Goal: Task Accomplishment & Management: Manage account settings

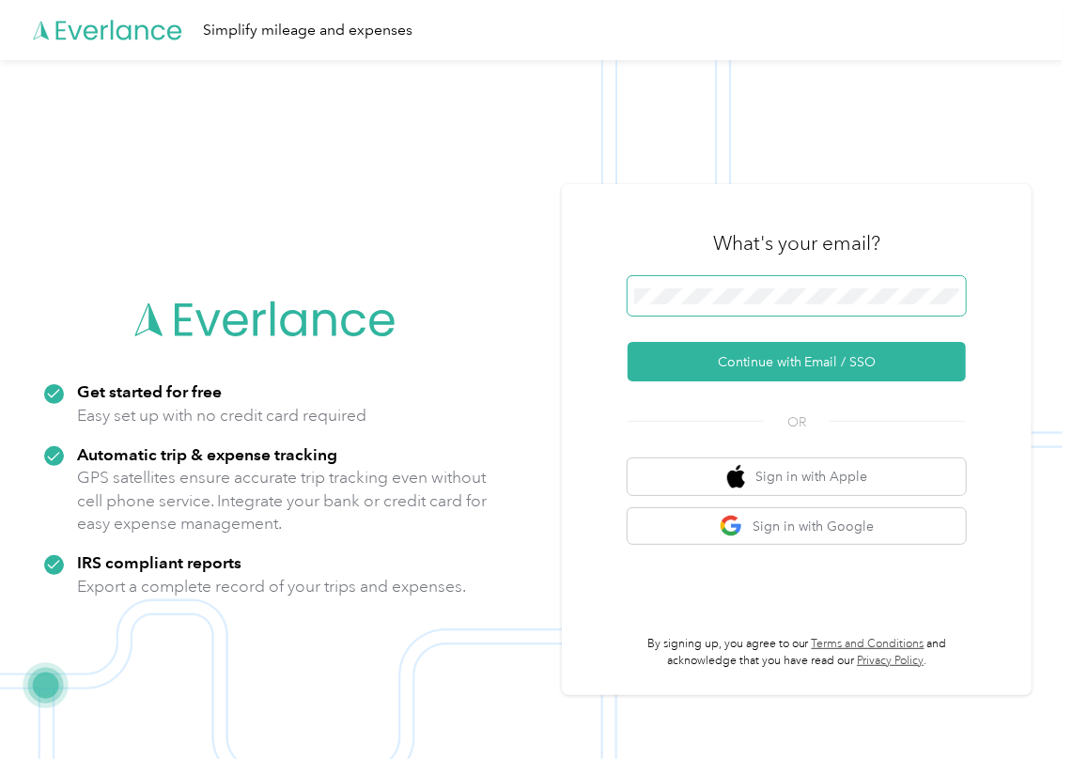
click at [699, 304] on span at bounding box center [796, 295] width 338 height 39
drag, startPoint x: 674, startPoint y: 347, endPoint x: 408, endPoint y: 355, distance: 266.9
click at [673, 348] on button "Continue with Email / SSO" at bounding box center [796, 361] width 338 height 39
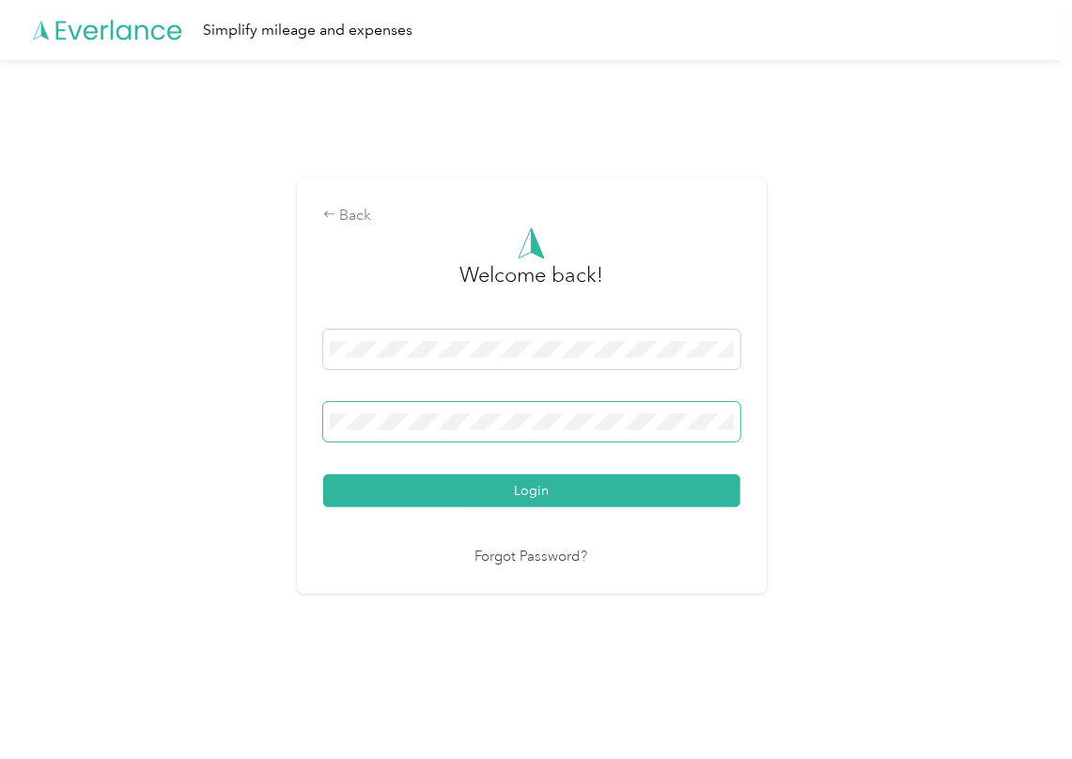
click at [440, 410] on span at bounding box center [531, 421] width 417 height 39
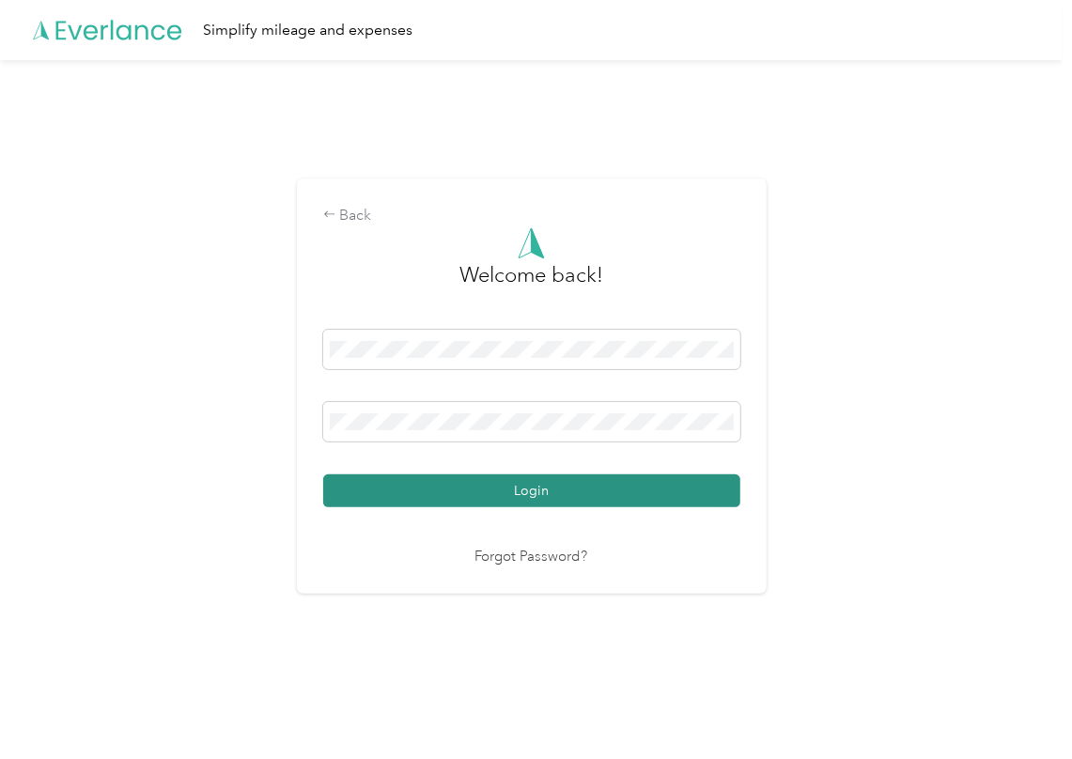
click at [411, 494] on button "Login" at bounding box center [531, 490] width 417 height 33
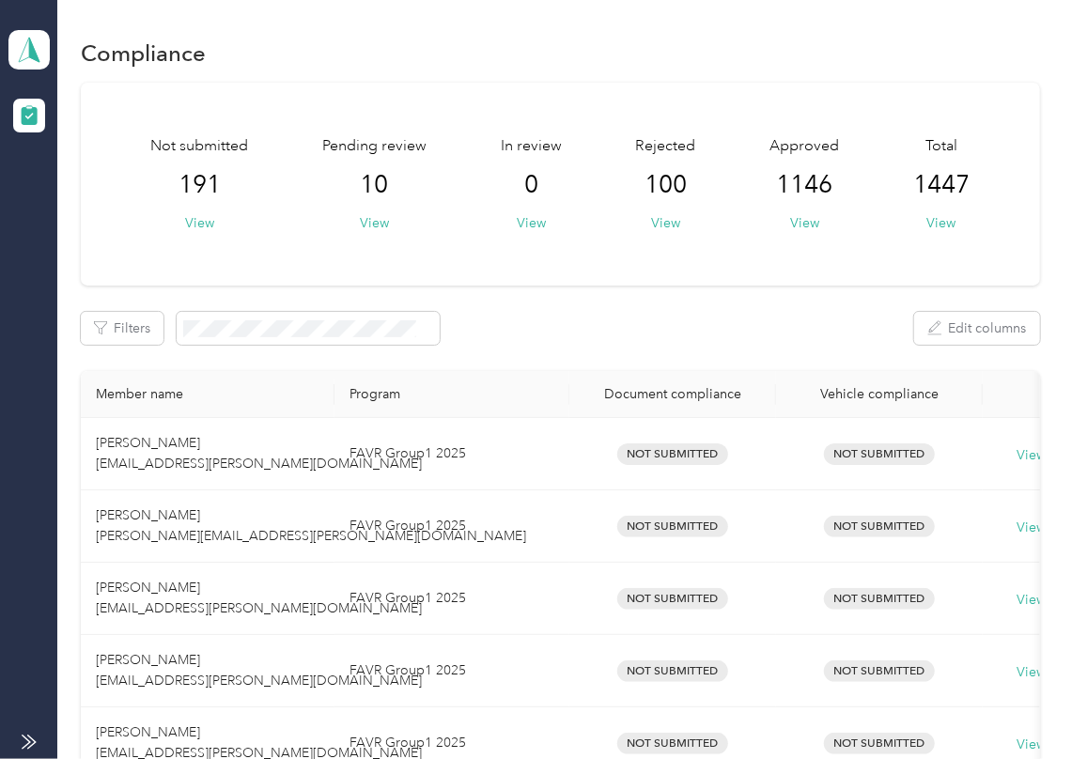
click at [748, 334] on div "Filters Edit columns" at bounding box center [560, 328] width 959 height 33
click at [357, 218] on div "Pending review 10 View" at bounding box center [374, 184] width 104 height 98
click at [366, 222] on button "View" at bounding box center [374, 223] width 29 height 20
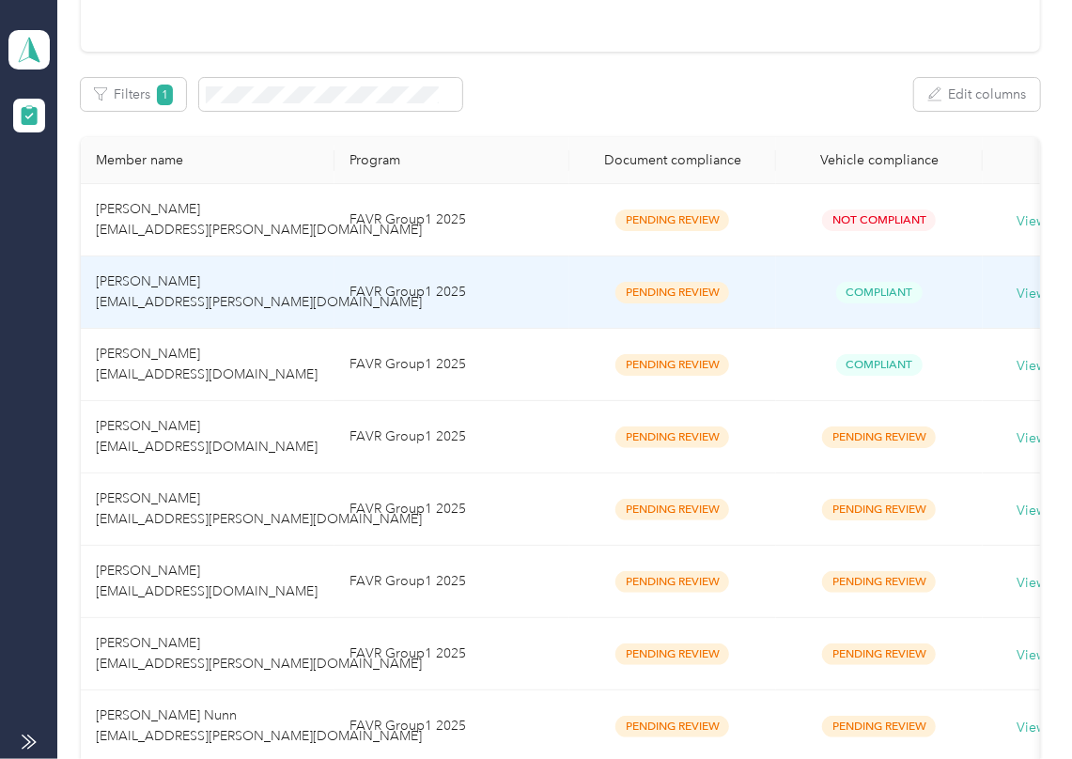
scroll to position [658, 0]
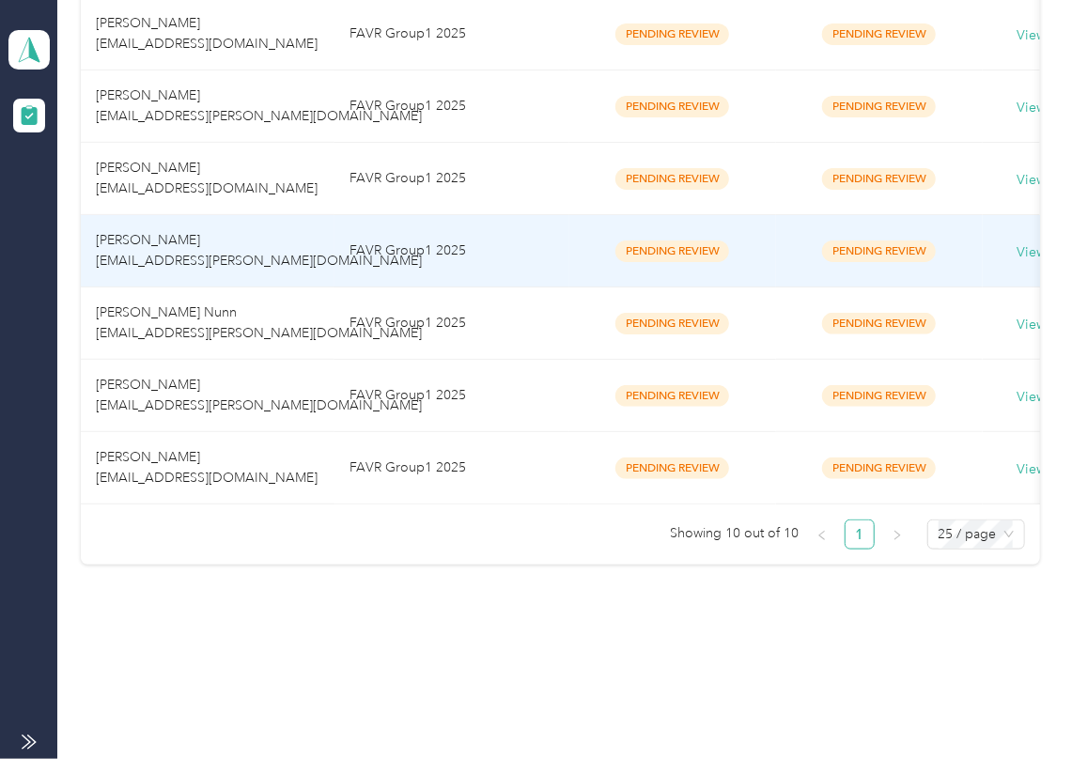
click at [203, 230] on td "[PERSON_NAME] [EMAIL_ADDRESS][PERSON_NAME][DOMAIN_NAME]" at bounding box center [208, 251] width 254 height 72
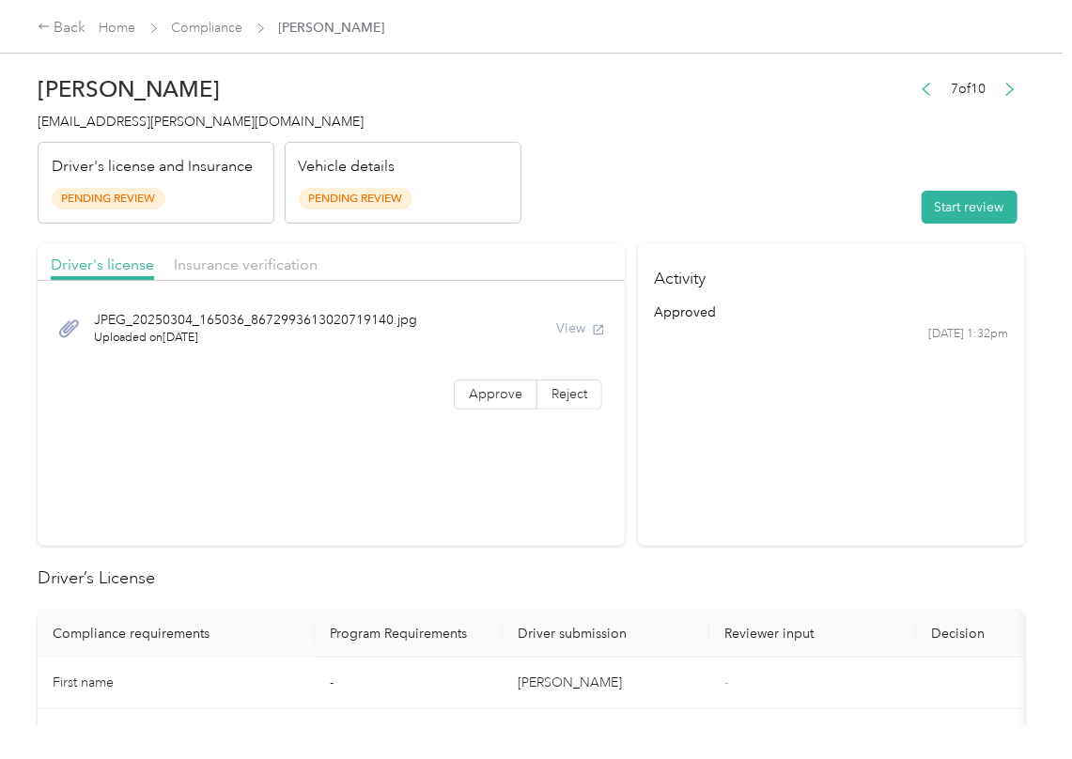
click at [789, 383] on section "Activity approved [DATE] 1:32pm" at bounding box center [831, 394] width 387 height 302
drag, startPoint x: 944, startPoint y: 216, endPoint x: 955, endPoint y: 216, distance: 11.3
click at [952, 216] on button "Start review" at bounding box center [969, 207] width 96 height 33
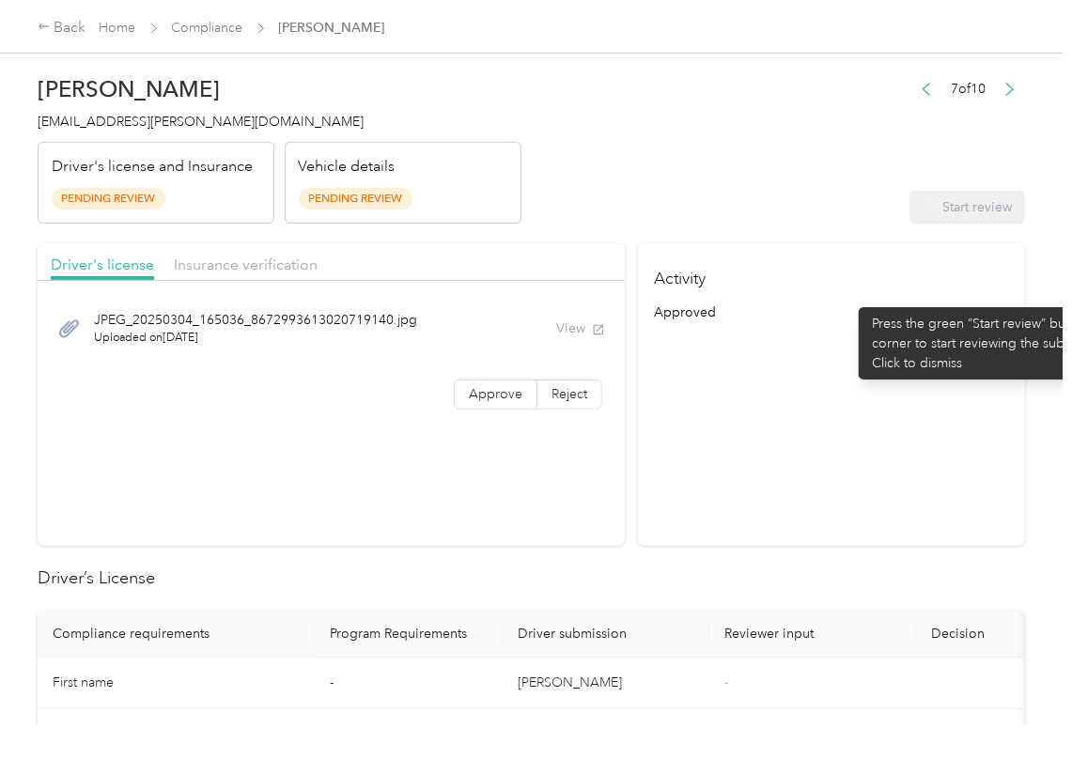
drag, startPoint x: 751, startPoint y: 425, endPoint x: 573, endPoint y: 438, distance: 178.9
click at [745, 432] on section "Activity approved [DATE] 1:32pm" at bounding box center [831, 394] width 387 height 302
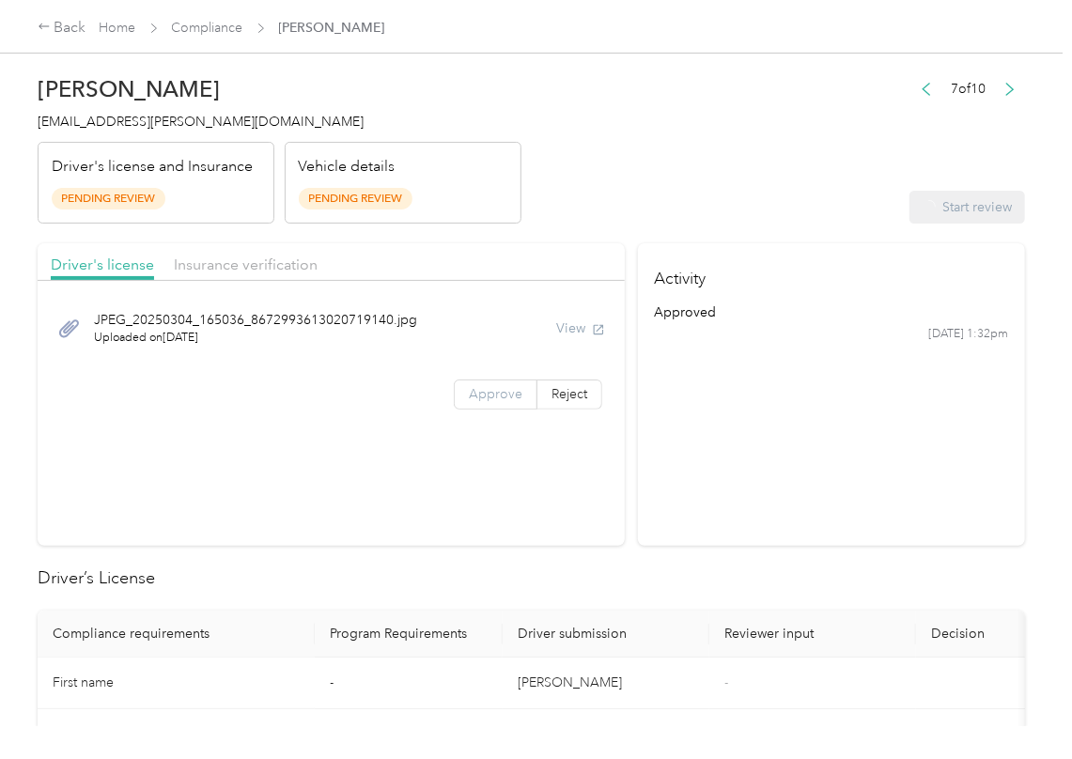
click at [487, 388] on span "Approve" at bounding box center [496, 394] width 54 height 16
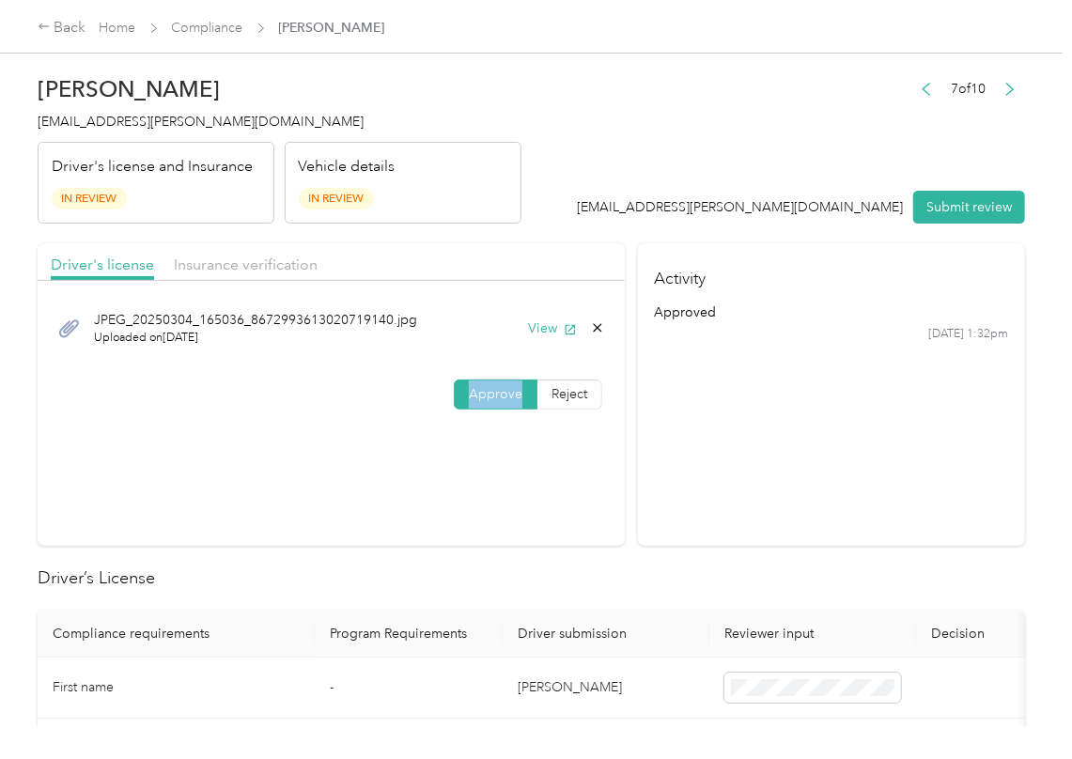
click at [487, 388] on span "Approve" at bounding box center [496, 394] width 54 height 16
click at [539, 310] on div "JPEG_20250304_165036_8672993613020719140.jpg Uploaded on [DATE] View" at bounding box center [331, 328] width 561 height 63
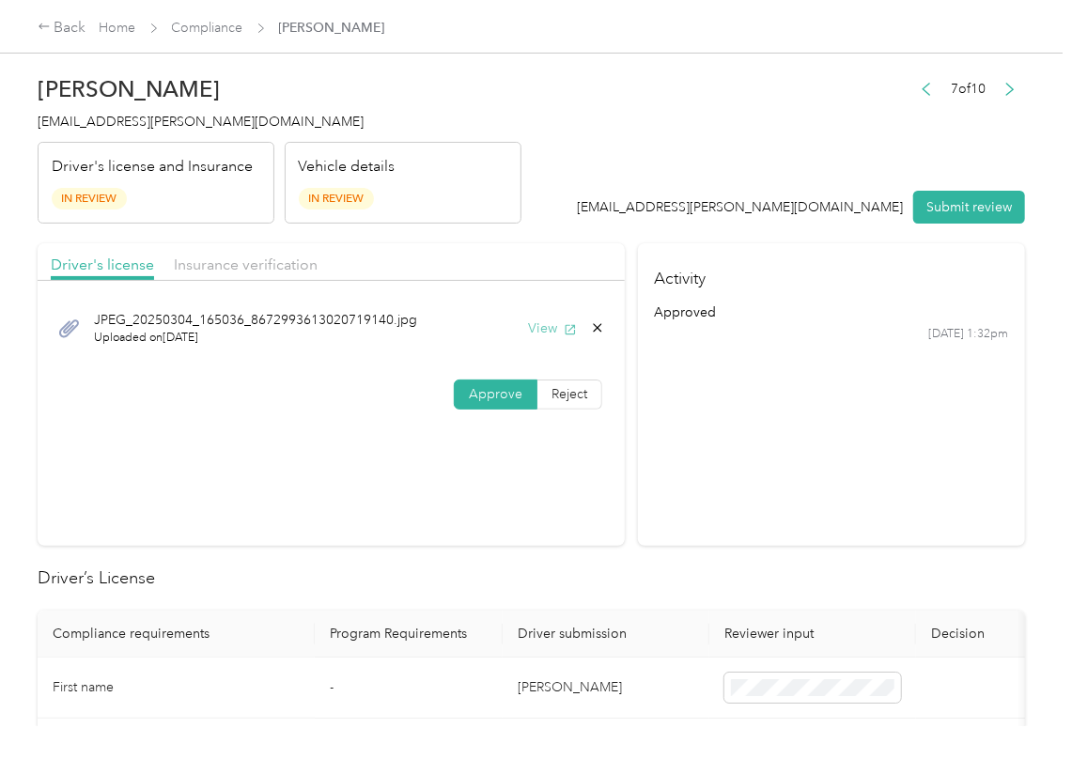
click at [537, 329] on button "View" at bounding box center [552, 328] width 49 height 20
click at [573, 265] on div "Driver's license Insurance verification" at bounding box center [331, 262] width 587 height 38
click at [255, 256] on span "Insurance verification" at bounding box center [246, 264] width 144 height 18
click at [230, 263] on span "Insurance verification" at bounding box center [246, 264] width 144 height 18
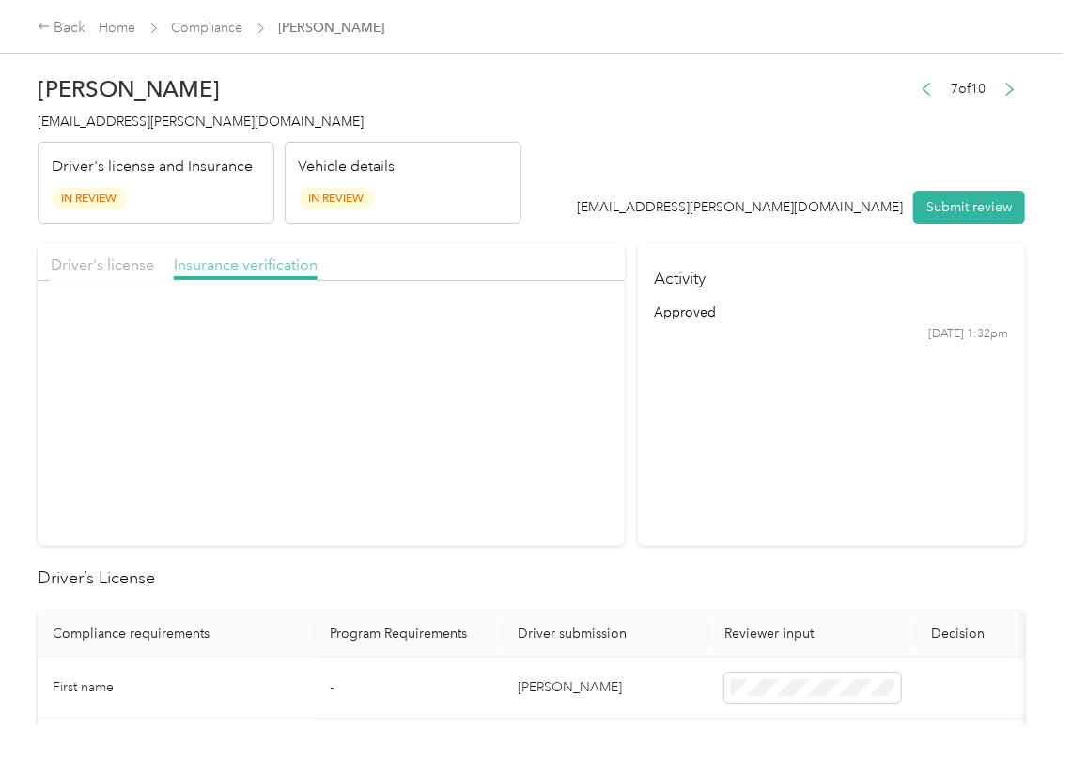
click at [225, 264] on span "Insurance verification" at bounding box center [246, 264] width 144 height 18
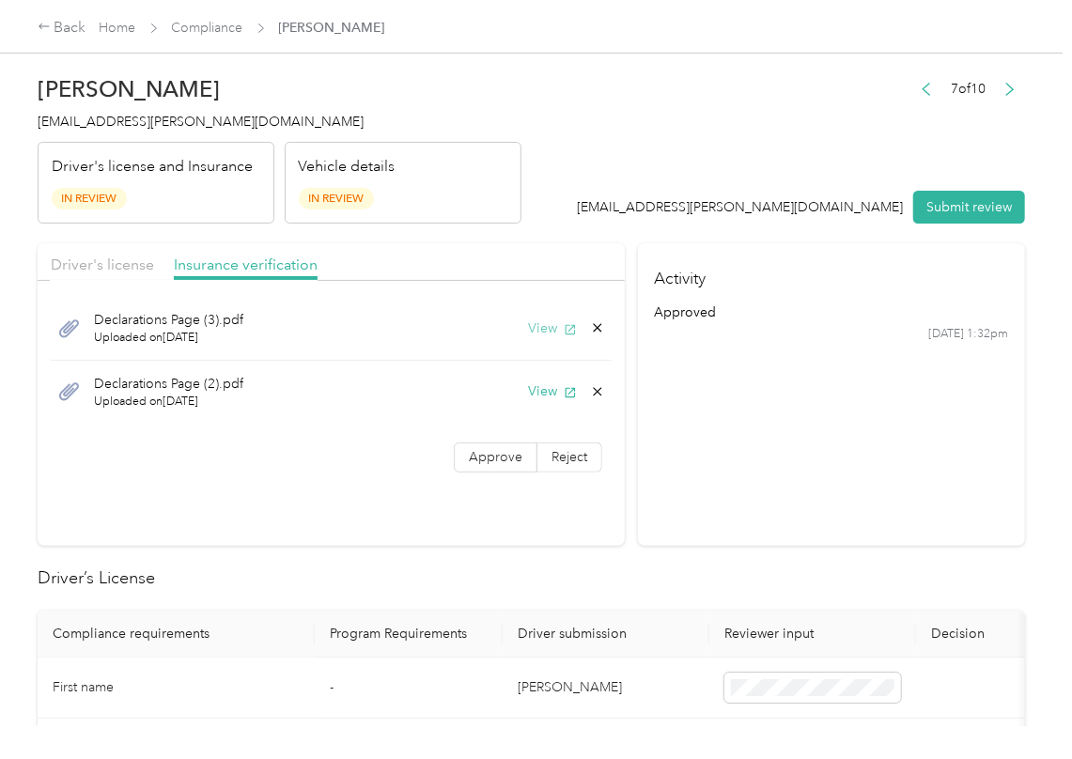
click at [528, 332] on button "View" at bounding box center [552, 328] width 49 height 20
click at [531, 387] on button "View" at bounding box center [552, 391] width 49 height 20
click at [475, 451] on span "Approve" at bounding box center [496, 457] width 54 height 16
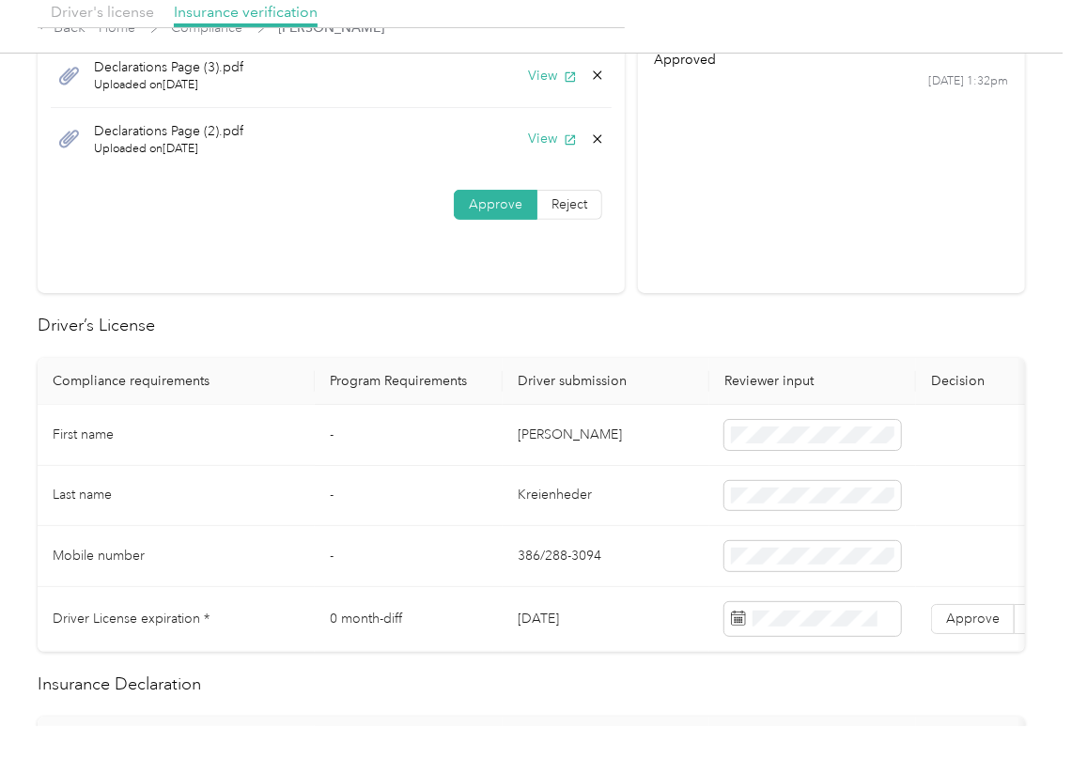
scroll to position [376, 0]
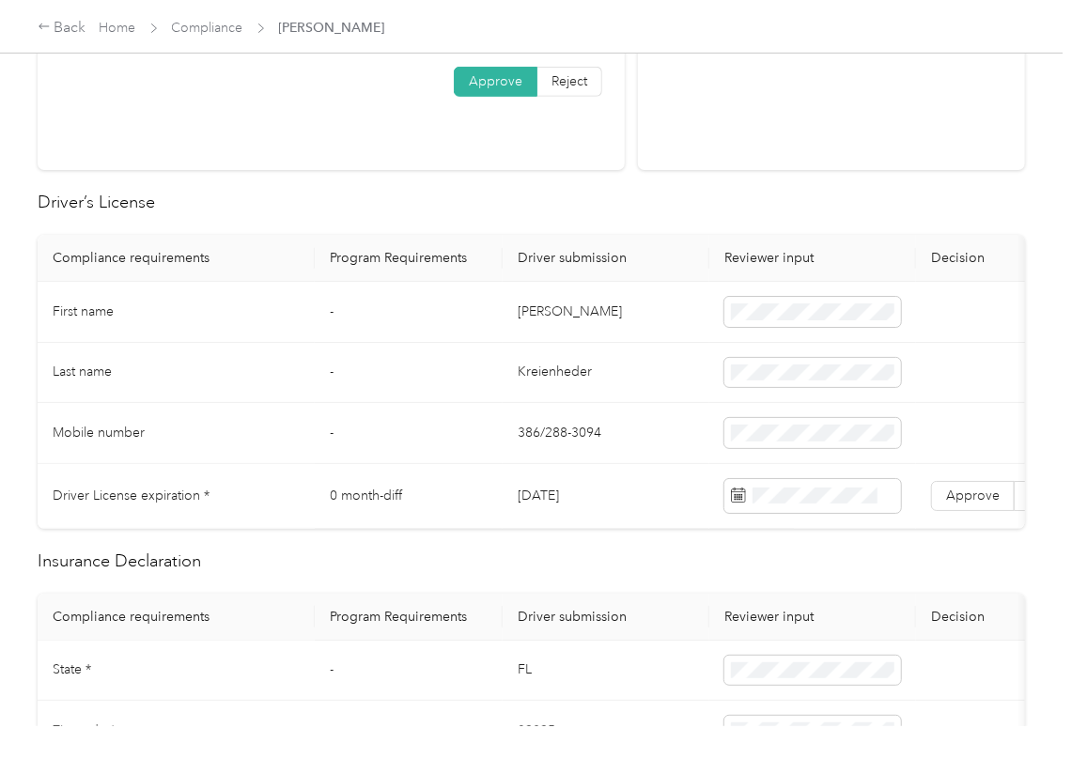
click at [548, 500] on td "[DATE]" at bounding box center [605, 496] width 207 height 65
copy td "[DATE]"
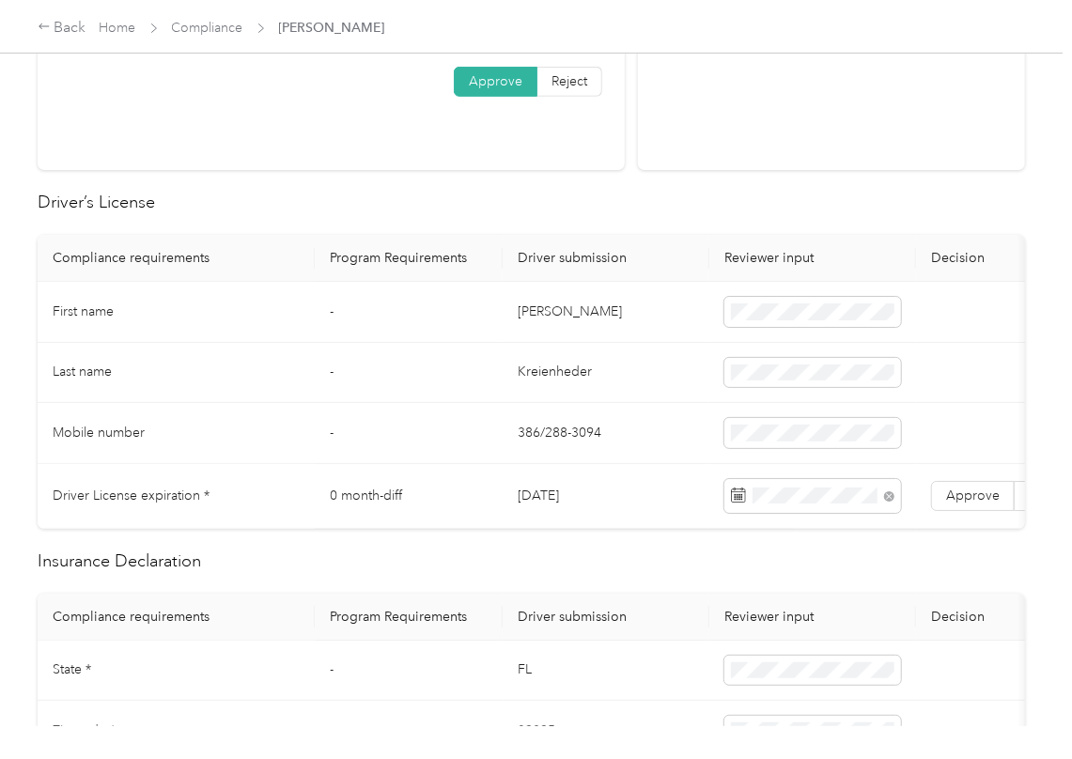
drag, startPoint x: 549, startPoint y: 218, endPoint x: 565, endPoint y: 254, distance: 39.1
drag, startPoint x: 959, startPoint y: 492, endPoint x: 904, endPoint y: 504, distance: 56.7
click at [959, 493] on span "Approve" at bounding box center [973, 495] width 54 height 16
click at [518, 443] on td "386/288-3094" at bounding box center [605, 433] width 207 height 61
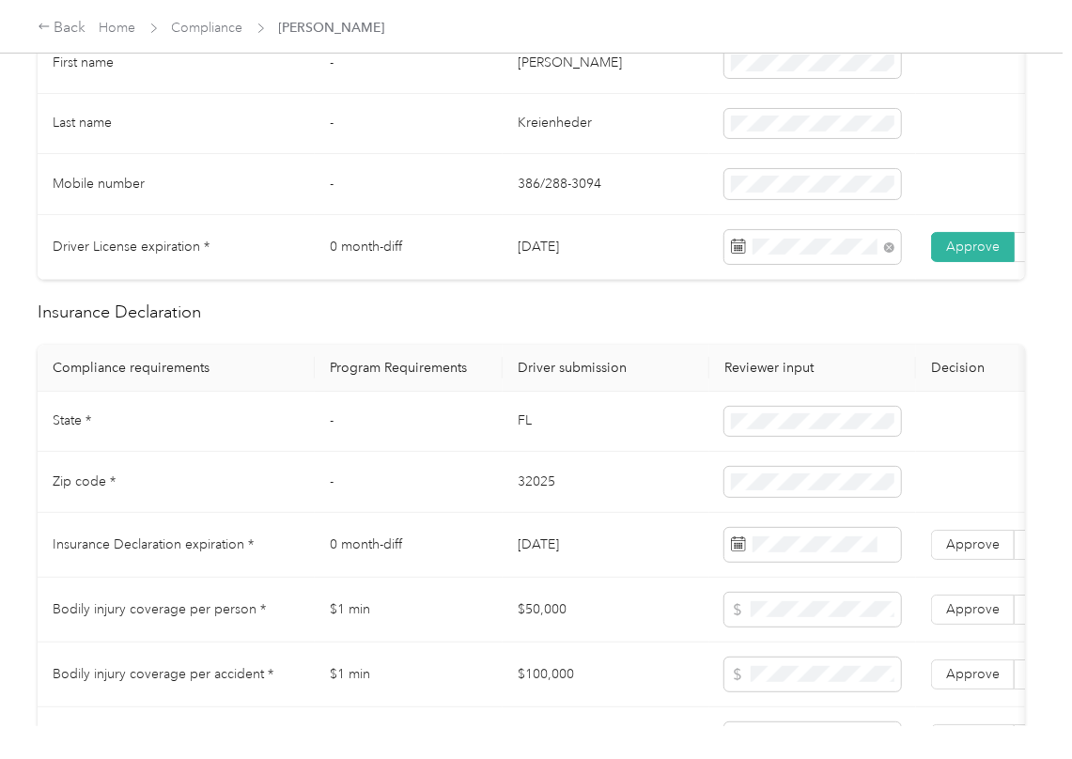
scroll to position [626, 0]
click at [515, 433] on td "FL" at bounding box center [605, 421] width 207 height 61
copy td "FL"
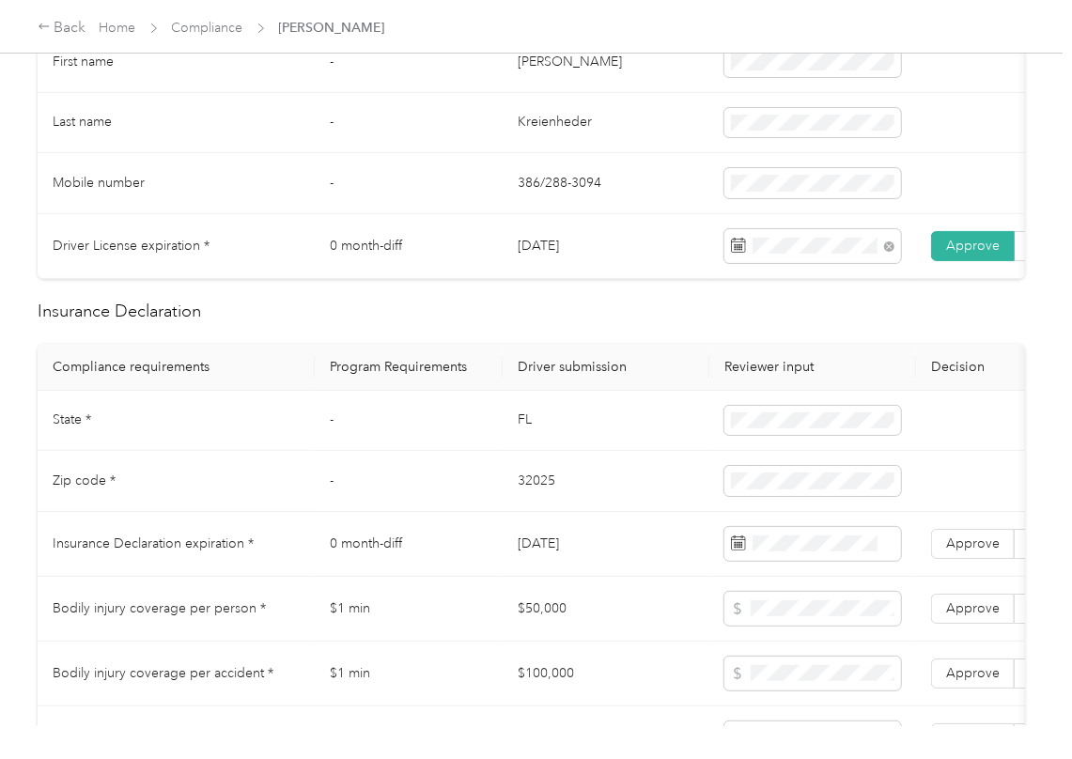
click at [526, 503] on td "32025" at bounding box center [605, 481] width 207 height 61
copy td "32025"
drag, startPoint x: 447, startPoint y: 549, endPoint x: 334, endPoint y: 530, distance: 114.4
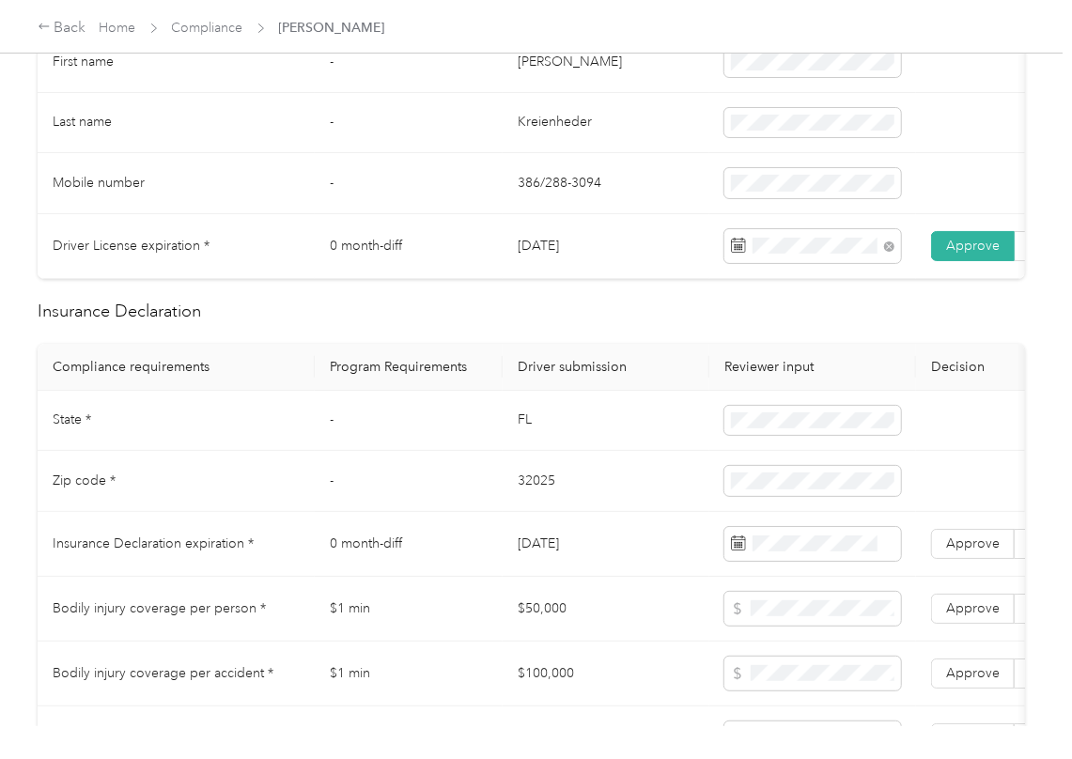
click at [440, 552] on td "0 month-diff" at bounding box center [409, 544] width 188 height 65
click at [802, 546] on td at bounding box center [812, 544] width 207 height 65
click at [797, 552] on span at bounding box center [812, 544] width 177 height 34
click at [797, 556] on span at bounding box center [812, 544] width 177 height 34
click at [530, 490] on td "32025" at bounding box center [605, 481] width 207 height 61
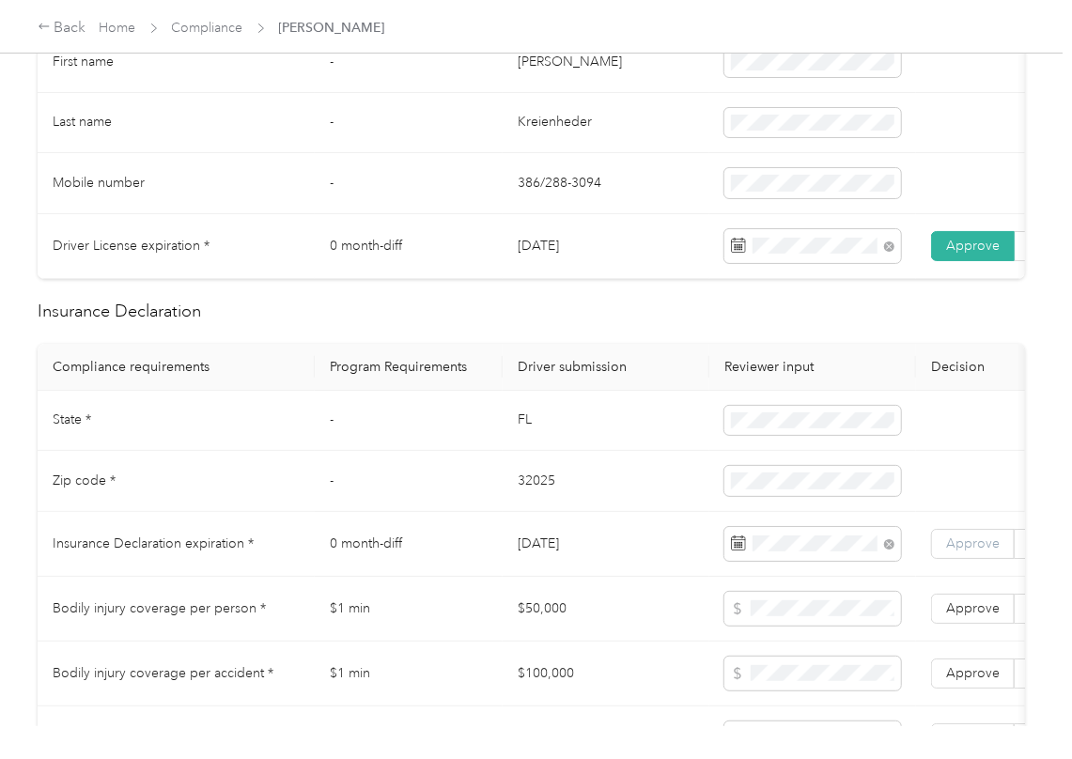
click at [970, 551] on span "Approve" at bounding box center [973, 543] width 54 height 16
click at [516, 539] on td "[DATE]" at bounding box center [605, 544] width 207 height 65
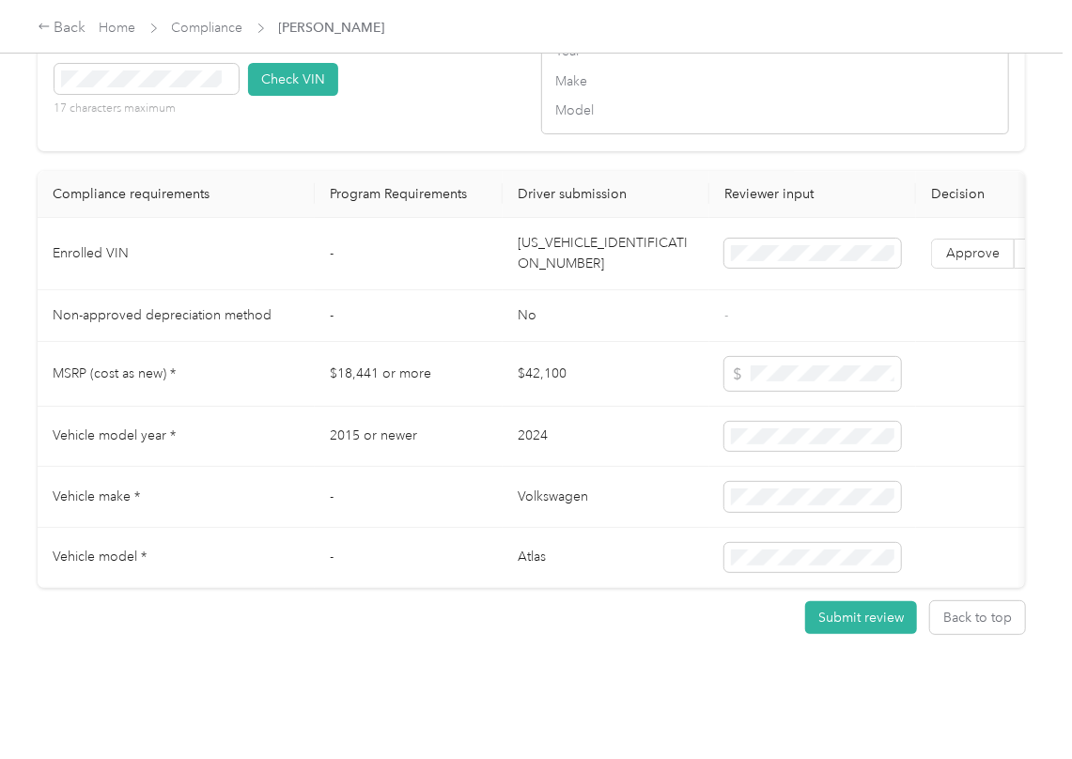
scroll to position [1628, 0]
click at [549, 263] on td "[US_VEHICLE_IDENTIFICATION_NUMBER]" at bounding box center [605, 254] width 207 height 72
copy td "[US_VEHICLE_IDENTIFICATION_NUMBER]"
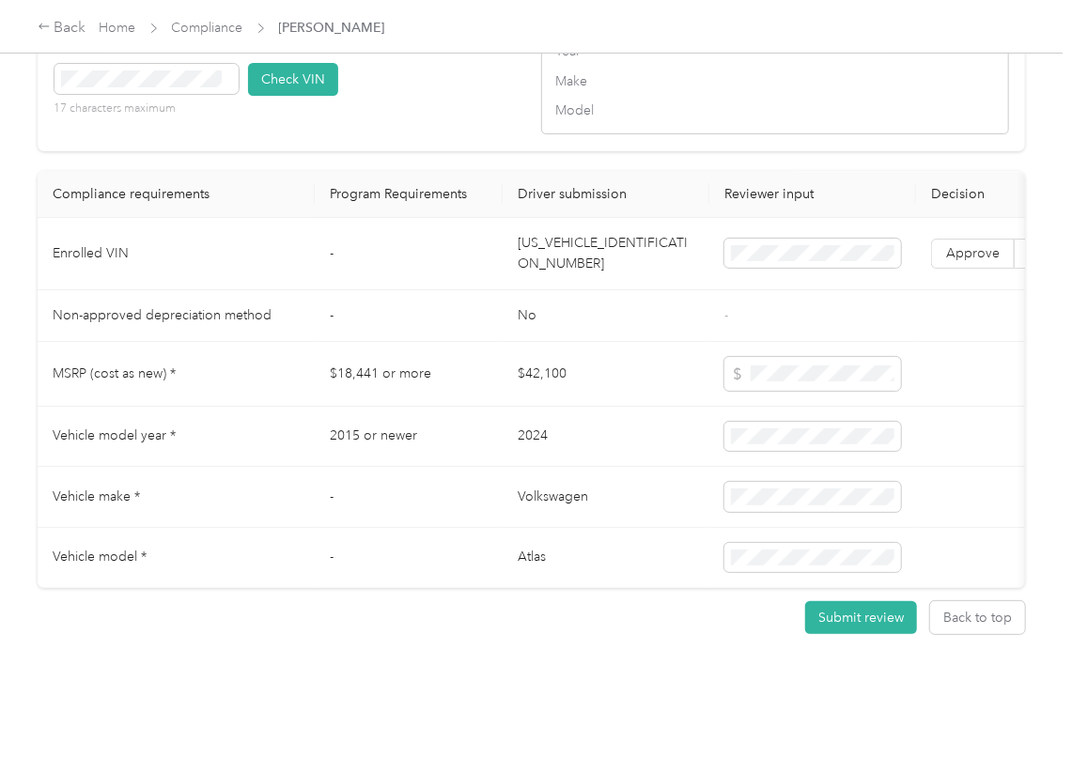
drag, startPoint x: 374, startPoint y: 96, endPoint x: 359, endPoint y: 99, distance: 15.3
click at [374, 96] on div "VIN number 17 characters maximum Check VIN" at bounding box center [288, 85] width 468 height 89
click at [301, 96] on button "Check VIN" at bounding box center [293, 79] width 90 height 33
click at [971, 261] on span "Approve" at bounding box center [973, 253] width 54 height 16
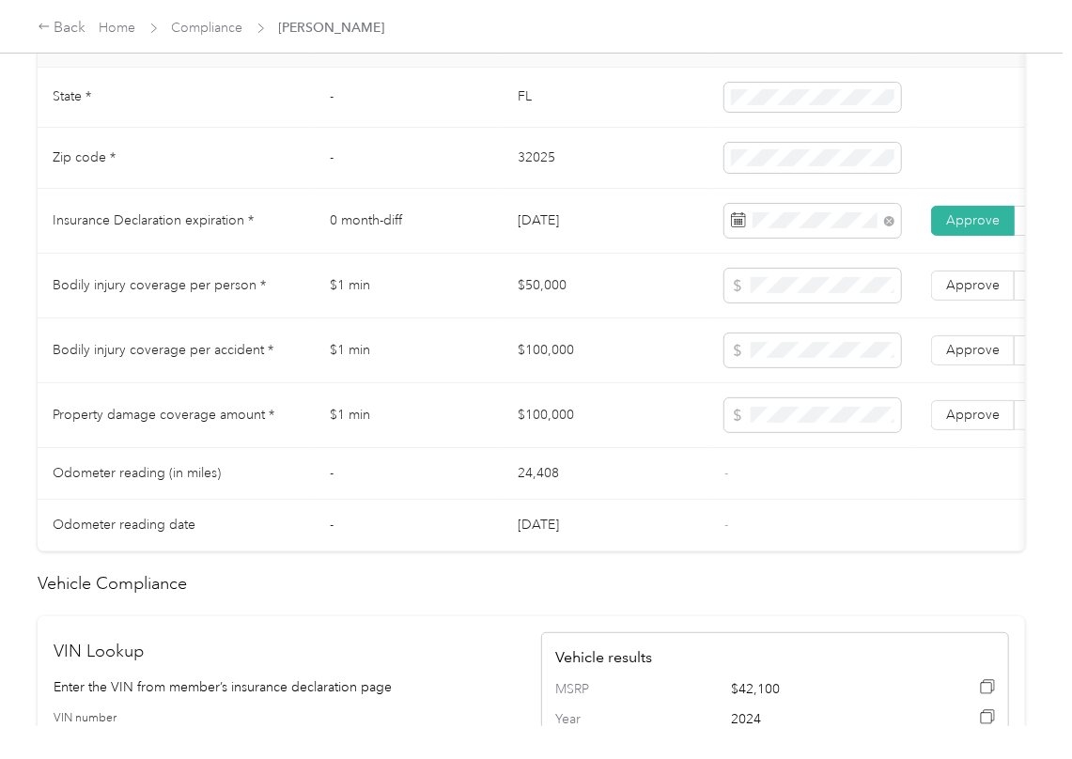
scroll to position [879, 0]
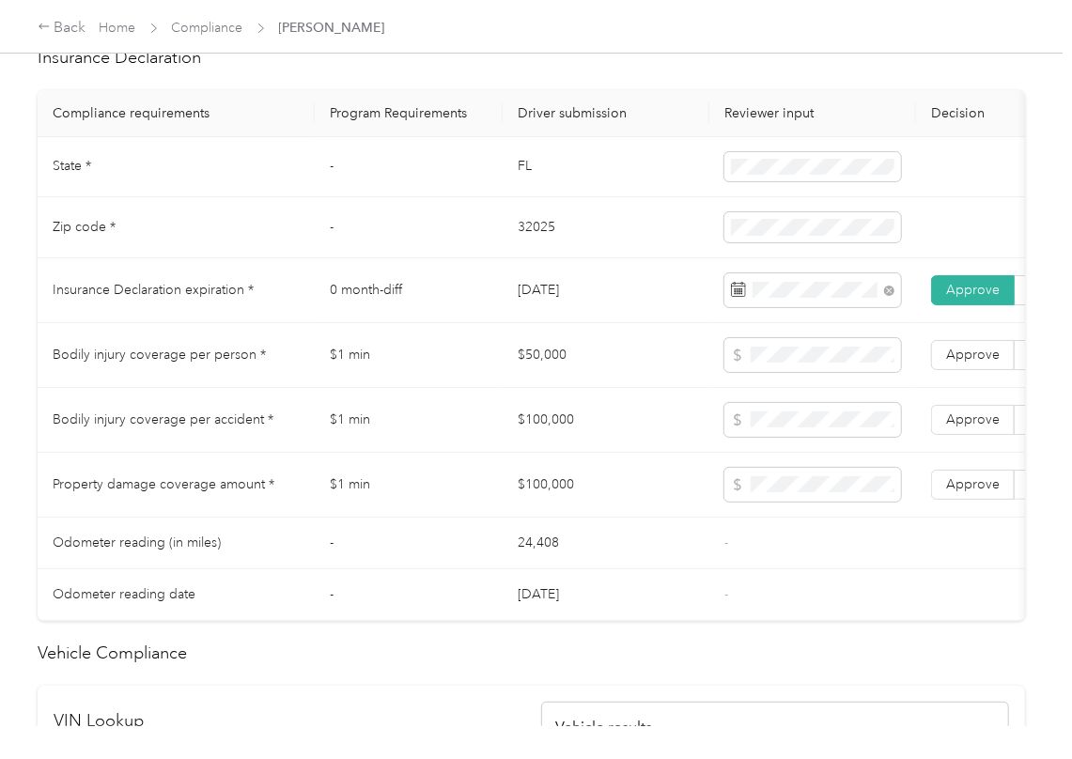
click at [530, 383] on td "$50,000" at bounding box center [605, 355] width 207 height 65
copy td "$50,000"
click at [823, 372] on span at bounding box center [812, 355] width 177 height 34
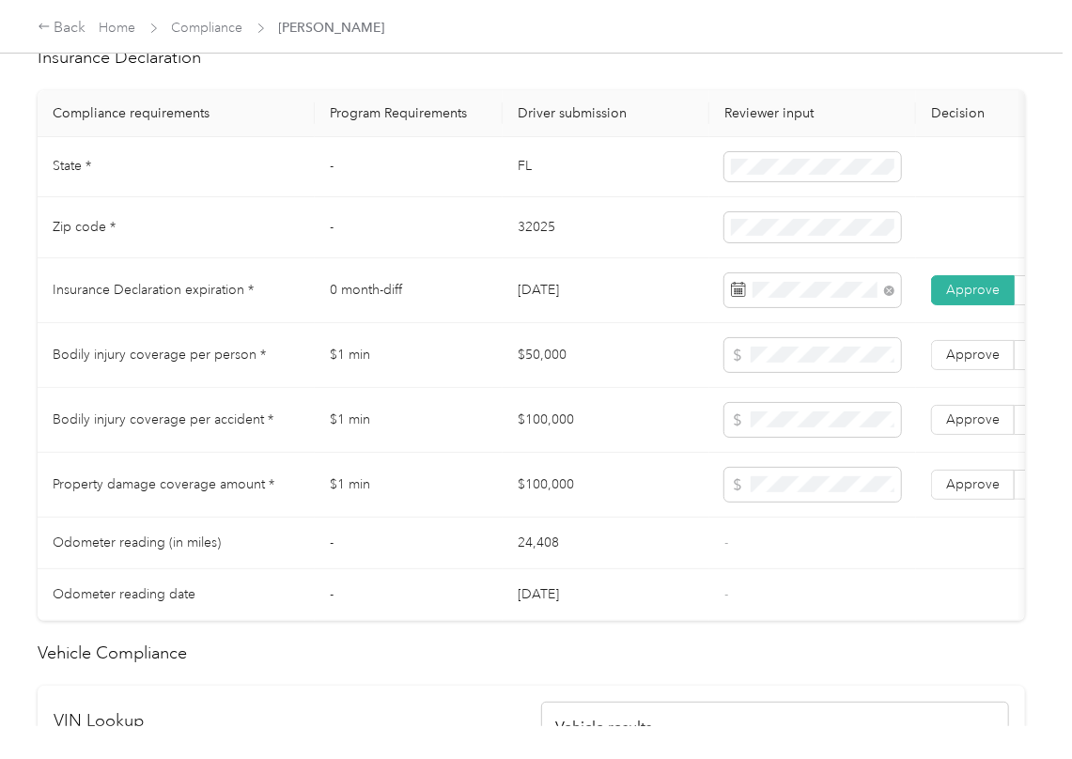
click at [543, 441] on td "$100,000" at bounding box center [605, 420] width 207 height 65
copy td "$100,000"
click at [962, 492] on span "Approve" at bounding box center [973, 484] width 54 height 16
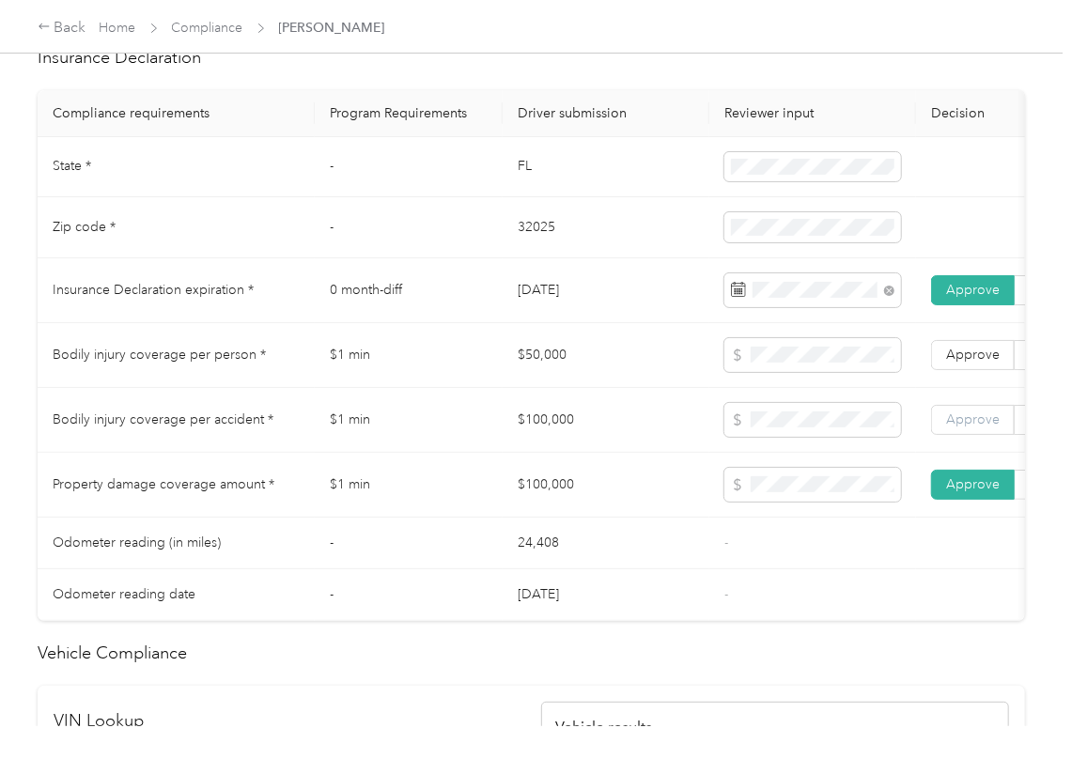
drag, startPoint x: 969, startPoint y: 451, endPoint x: 969, endPoint y: 440, distance: 11.3
click at [969, 435] on label "Approve" at bounding box center [973, 420] width 84 height 30
click at [969, 370] on label "Approve" at bounding box center [973, 355] width 84 height 30
click at [475, 453] on td "$1 min" at bounding box center [409, 420] width 188 height 65
click at [456, 363] on td "$1 min" at bounding box center [409, 355] width 188 height 65
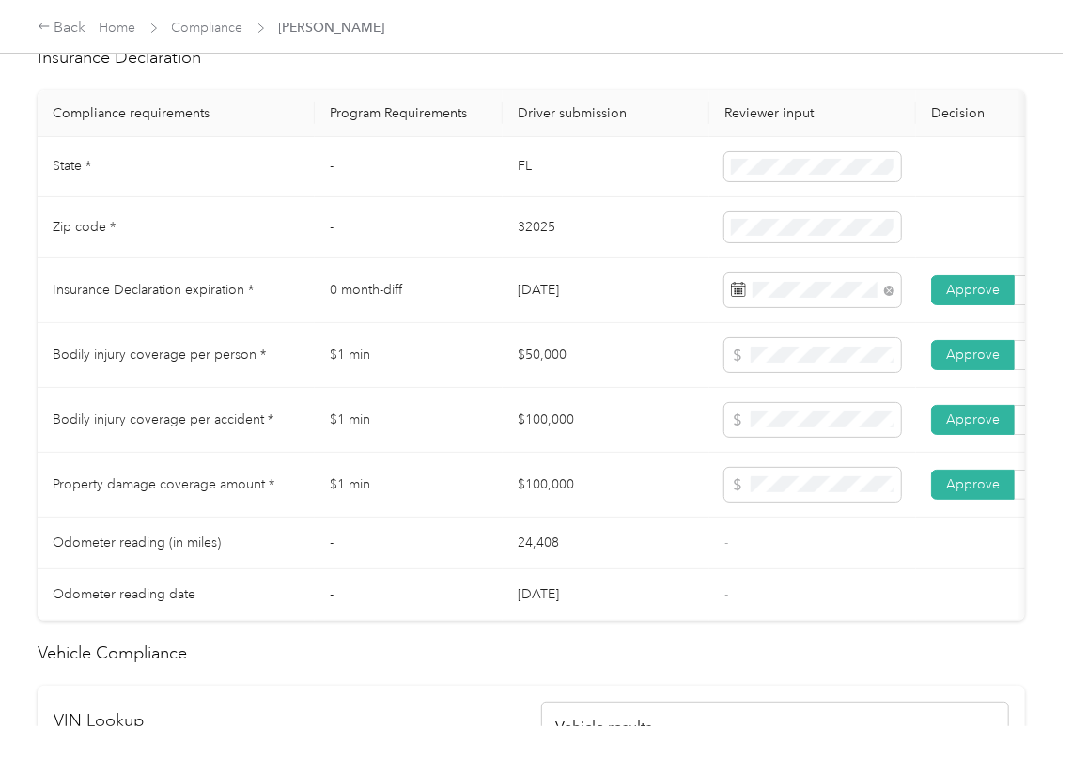
click at [500, 388] on td "$1 min" at bounding box center [409, 355] width 188 height 65
click at [426, 372] on td "$1 min" at bounding box center [409, 355] width 188 height 65
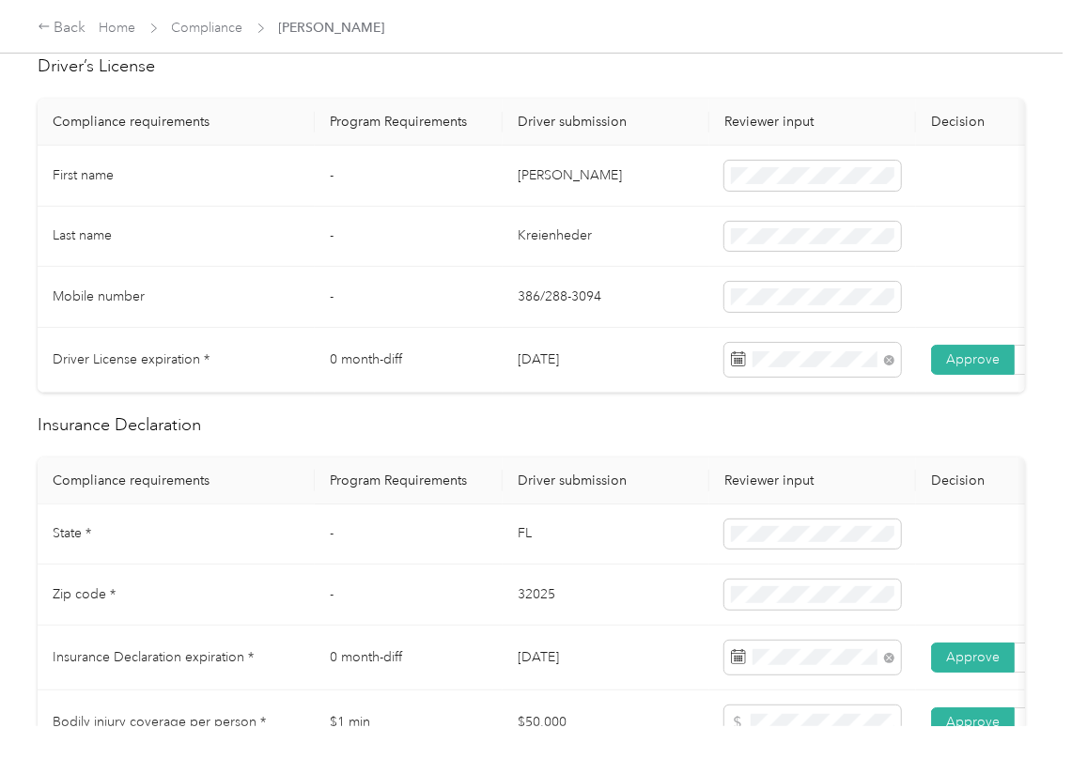
scroll to position [2, 0]
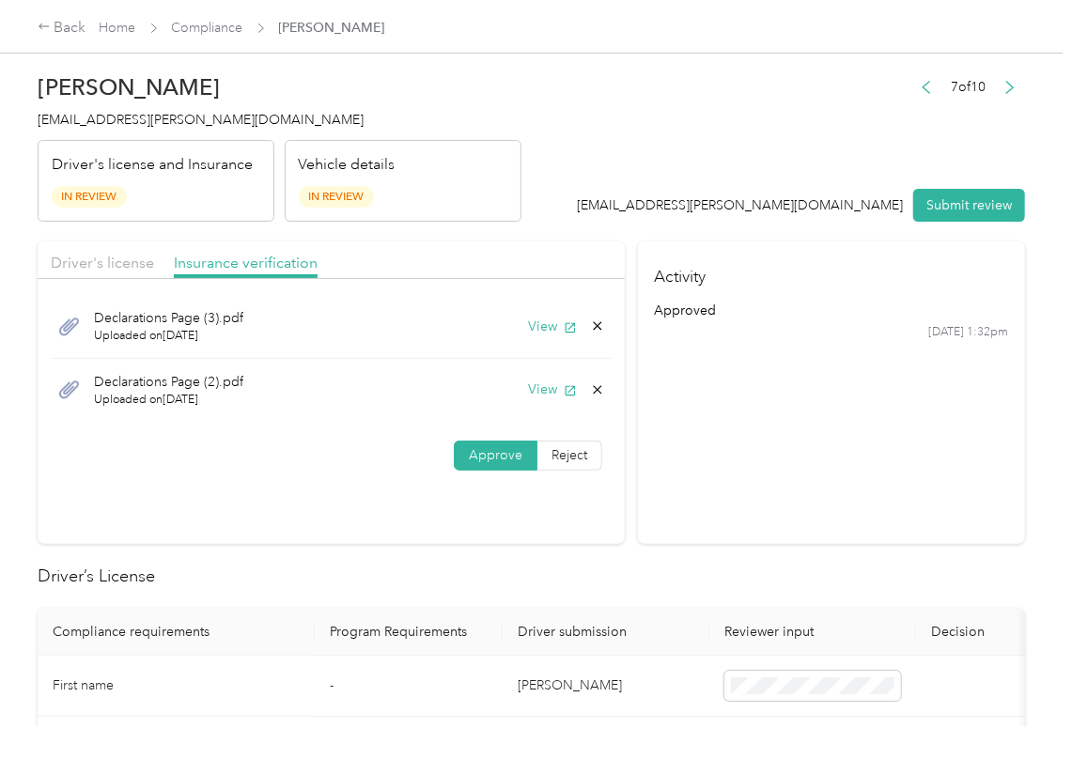
click at [594, 398] on div "View" at bounding box center [566, 389] width 77 height 20
click at [534, 403] on div "Declarations Page (2).pdf Uploaded on [DATE] View" at bounding box center [331, 390] width 561 height 63
click at [590, 393] on icon at bounding box center [597, 389] width 15 height 15
drag, startPoint x: 562, startPoint y: 403, endPoint x: 284, endPoint y: 350, distance: 282.9
click at [561, 404] on button "Yes" at bounding box center [544, 404] width 37 height 30
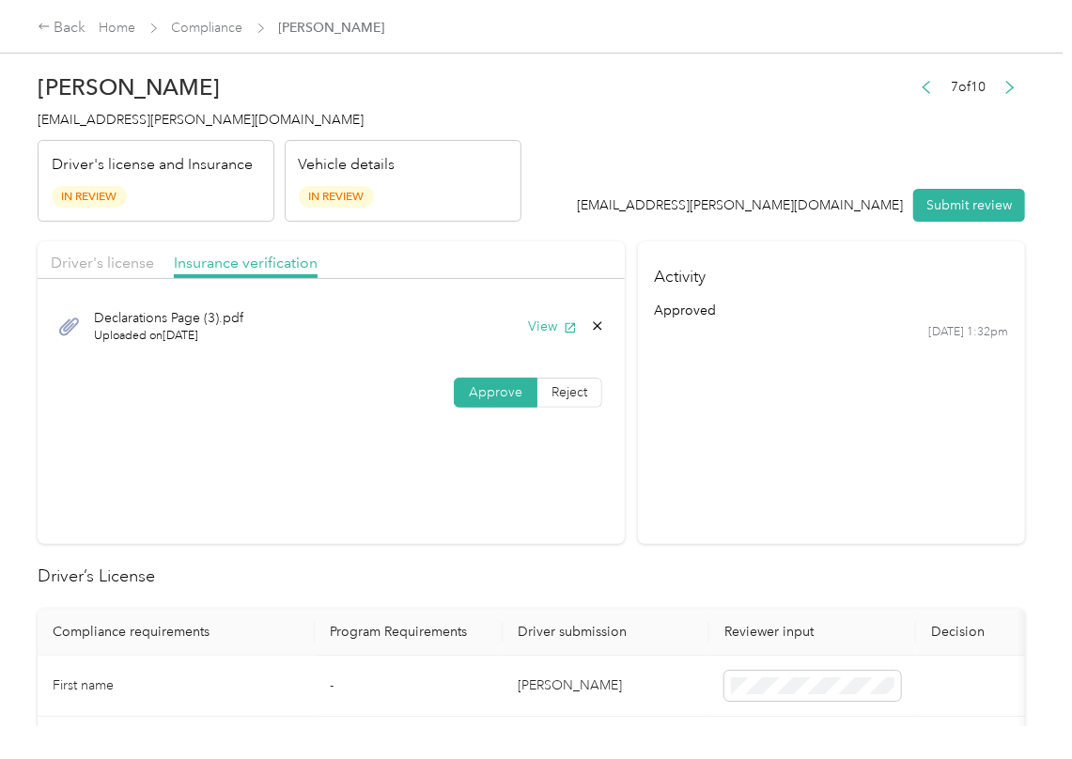
click at [152, 269] on span "Driver's license" at bounding box center [102, 263] width 103 height 18
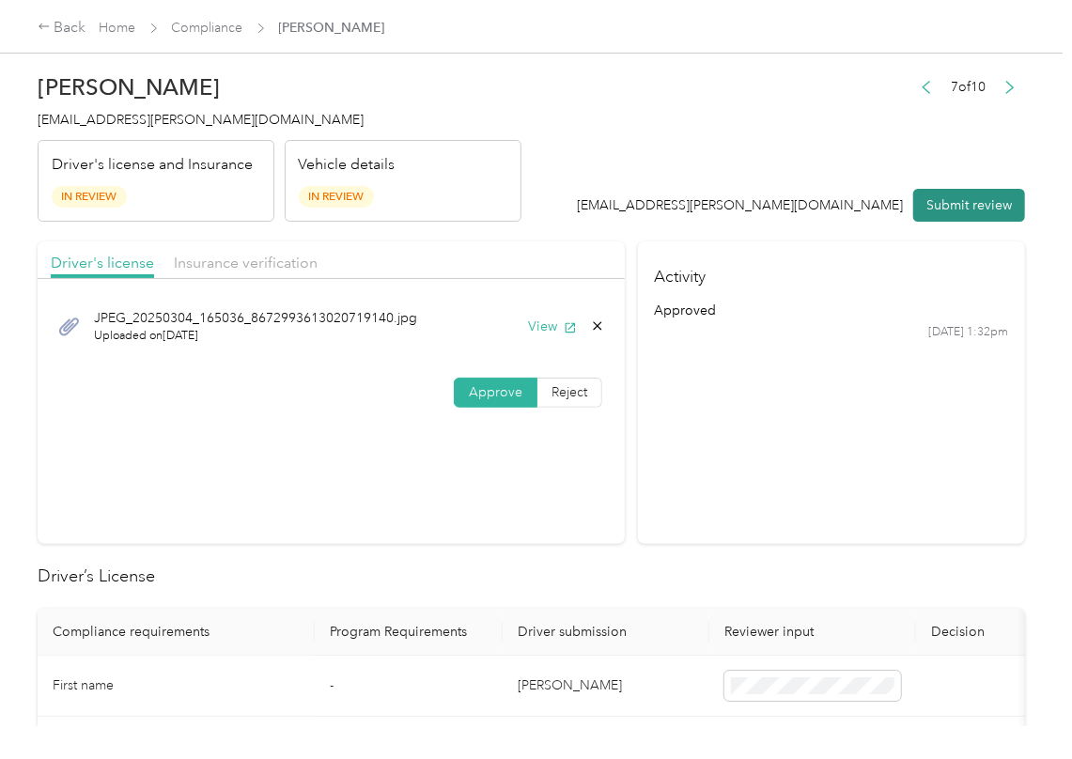
click at [921, 200] on button "Submit review" at bounding box center [969, 205] width 112 height 33
click at [173, 130] on div "[PERSON_NAME] [EMAIL_ADDRESS][PERSON_NAME][DOMAIN_NAME] Driver's license and In…" at bounding box center [280, 143] width 484 height 158
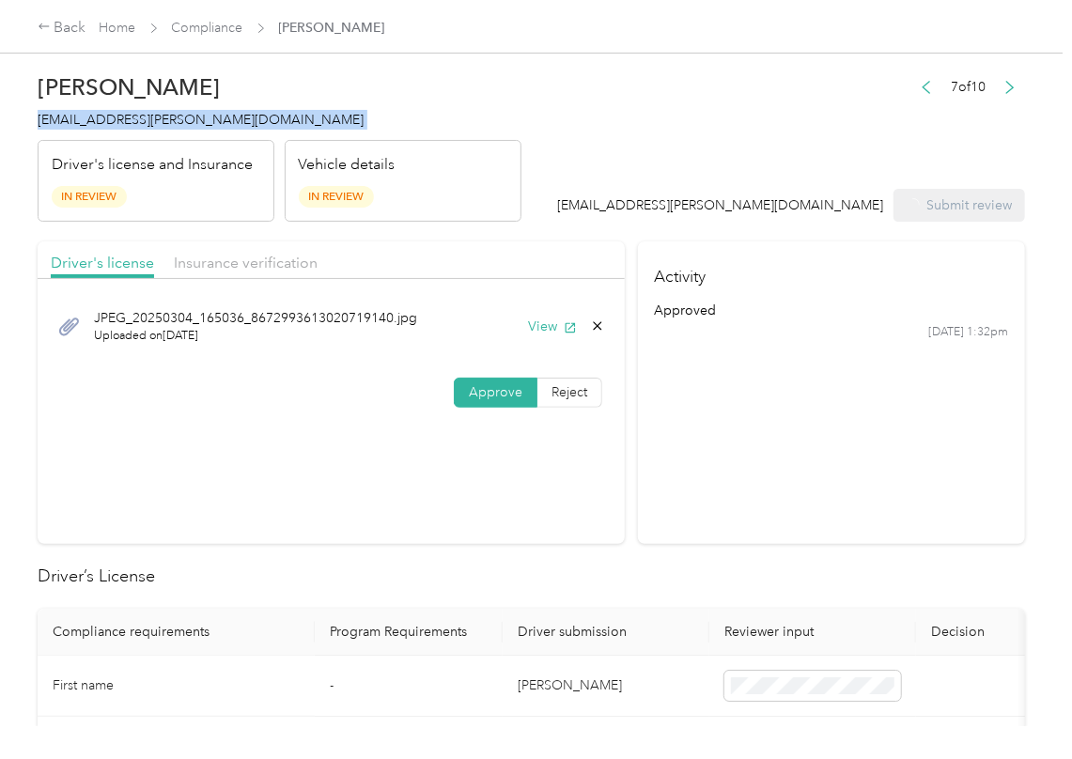
click at [173, 130] on div "[PERSON_NAME] [EMAIL_ADDRESS][PERSON_NAME][DOMAIN_NAME] Driver's license and In…" at bounding box center [280, 143] width 484 height 158
copy span "[EMAIL_ADDRESS][PERSON_NAME][DOMAIN_NAME]"
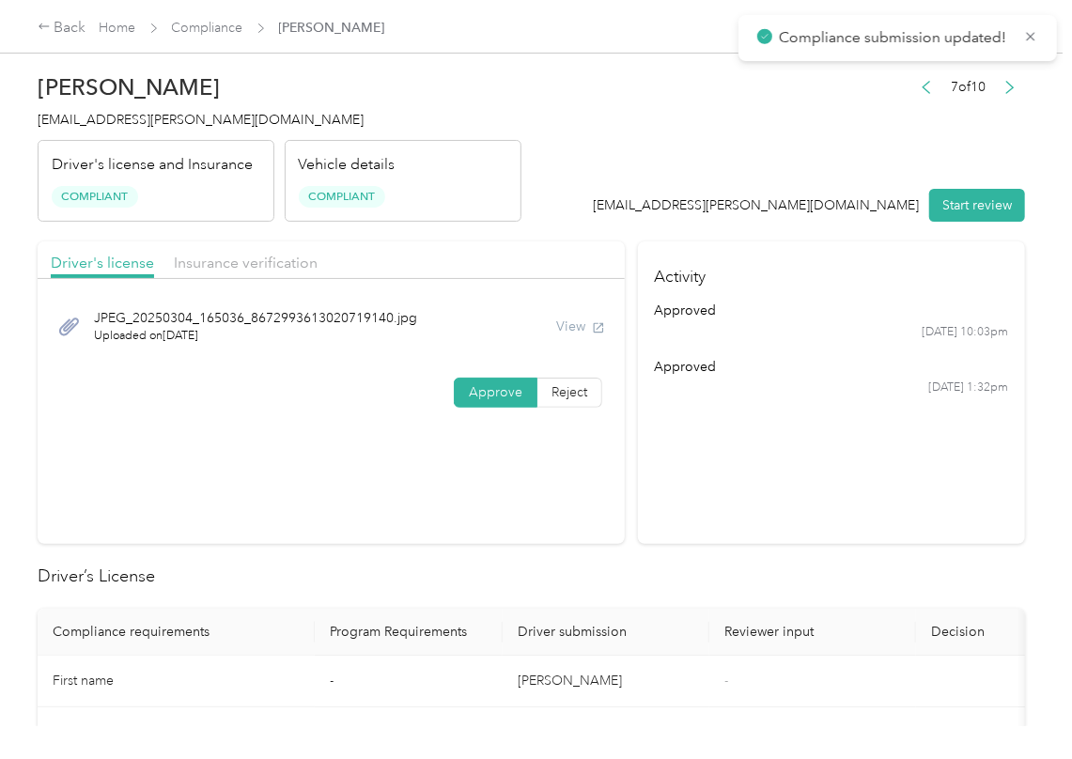
click at [811, 471] on section "Activity approved [DATE] 10:03pm approved [DATE] 1:32pm" at bounding box center [831, 392] width 387 height 302
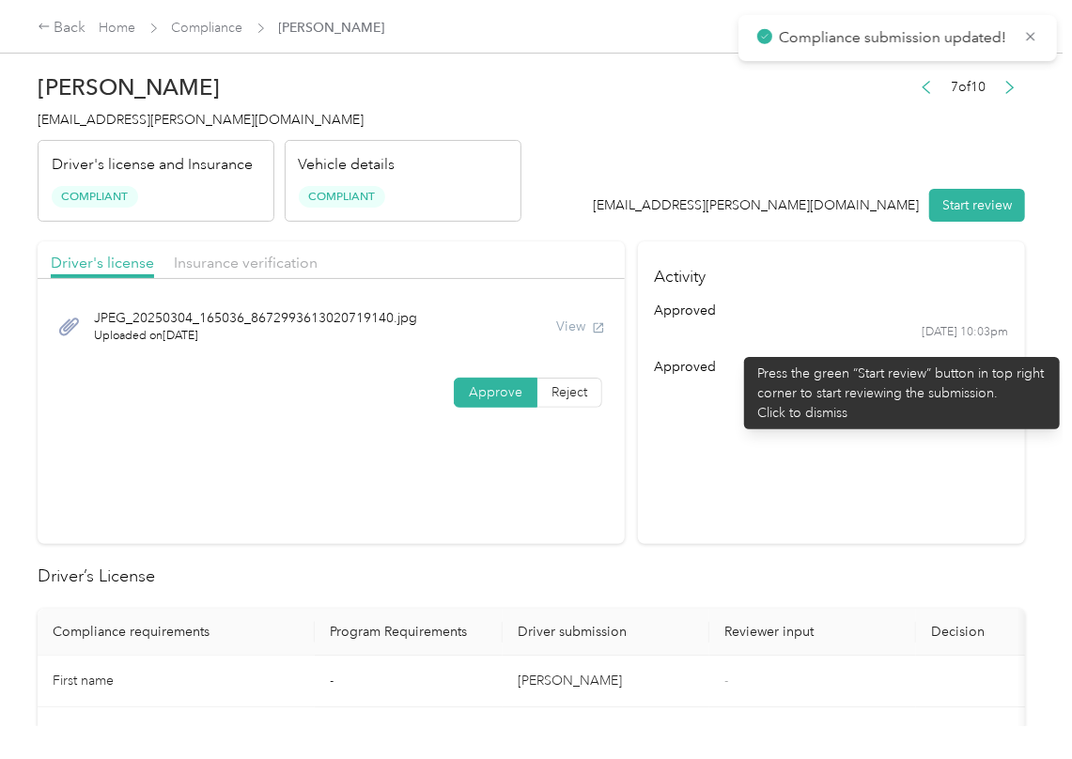
click at [763, 421] on section "Activity approved [DATE] 10:03pm approved [DATE] 1:32pm" at bounding box center [831, 392] width 387 height 302
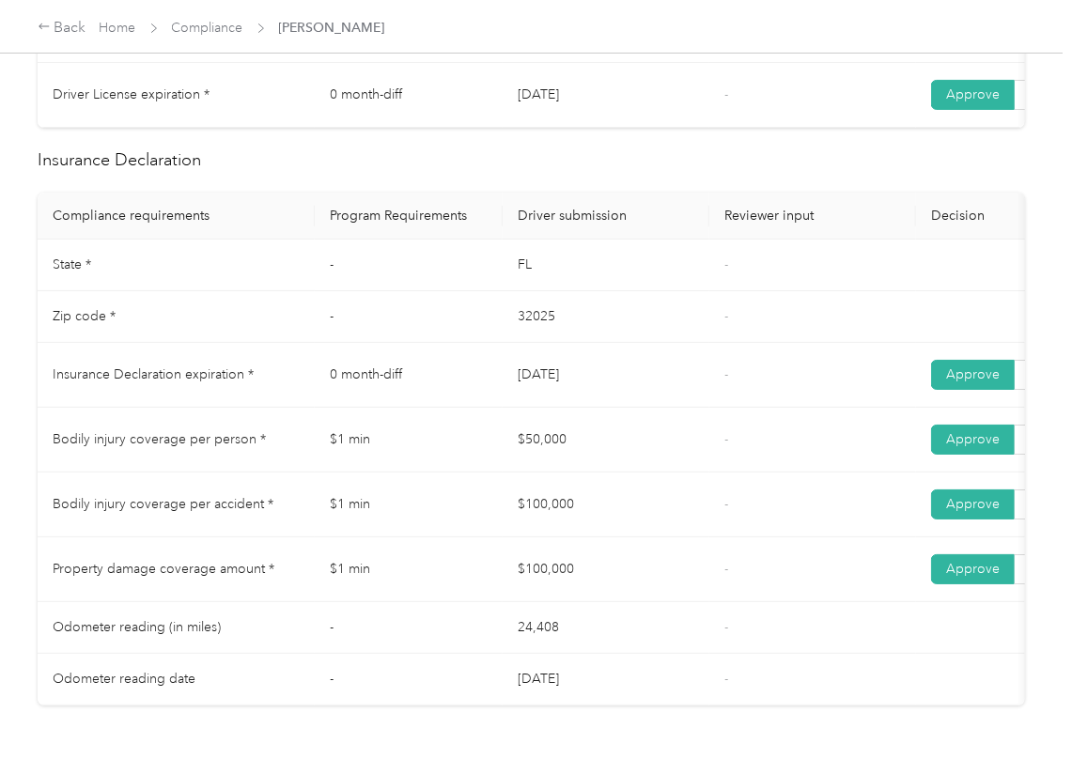
scroll to position [753, 0]
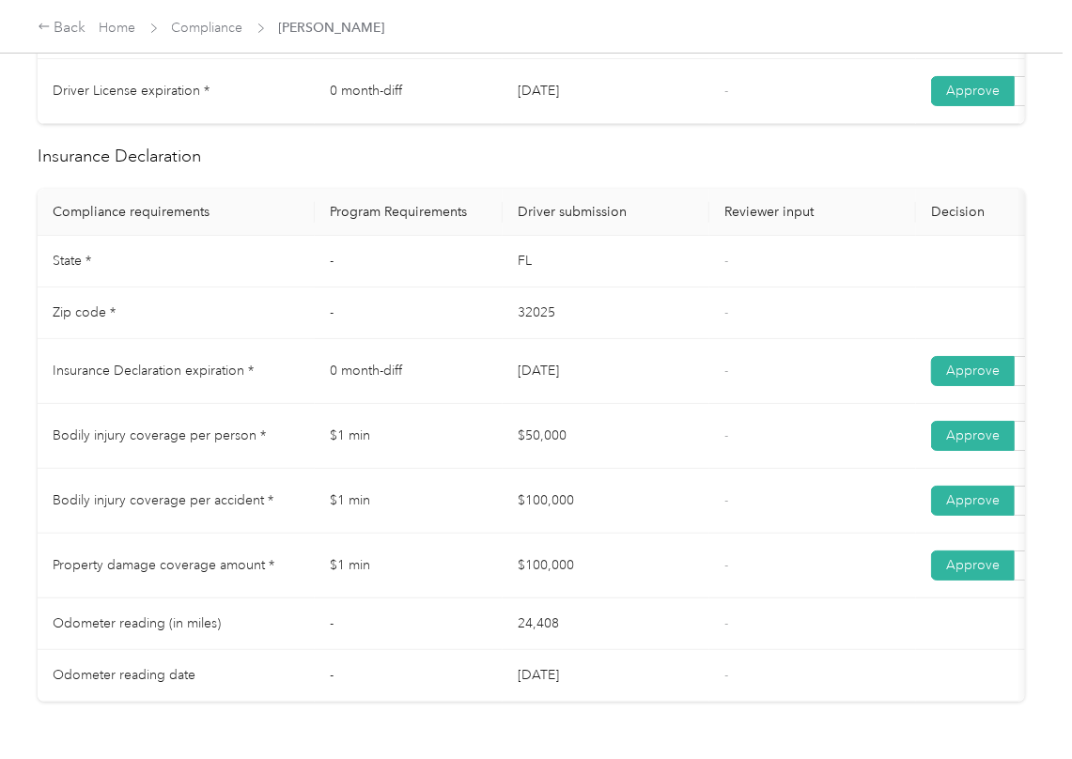
drag, startPoint x: 475, startPoint y: 402, endPoint x: 537, endPoint y: 433, distance: 69.3
click at [617, 402] on tr "Insurance Declaration expiration * 0 month-diff [DATE] - Approve Reject" at bounding box center [700, 371] width 1324 height 65
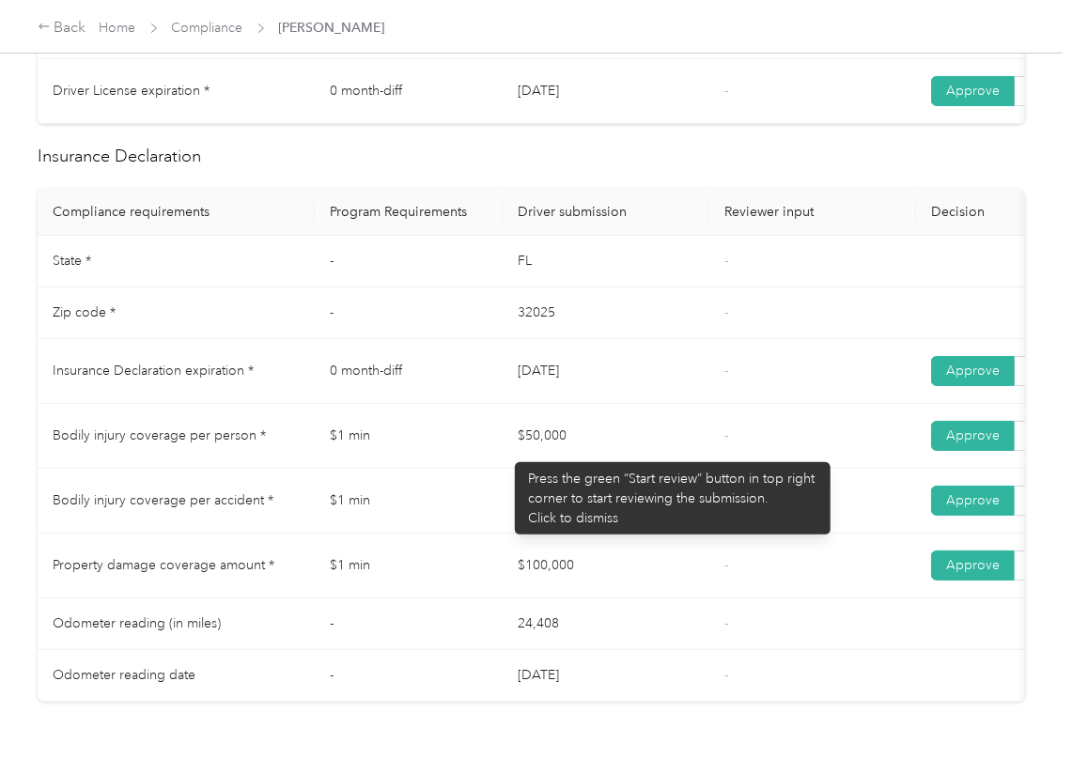
drag, startPoint x: 505, startPoint y: 453, endPoint x: 564, endPoint y: 453, distance: 58.2
click at [564, 453] on td "$50,000" at bounding box center [605, 436] width 207 height 65
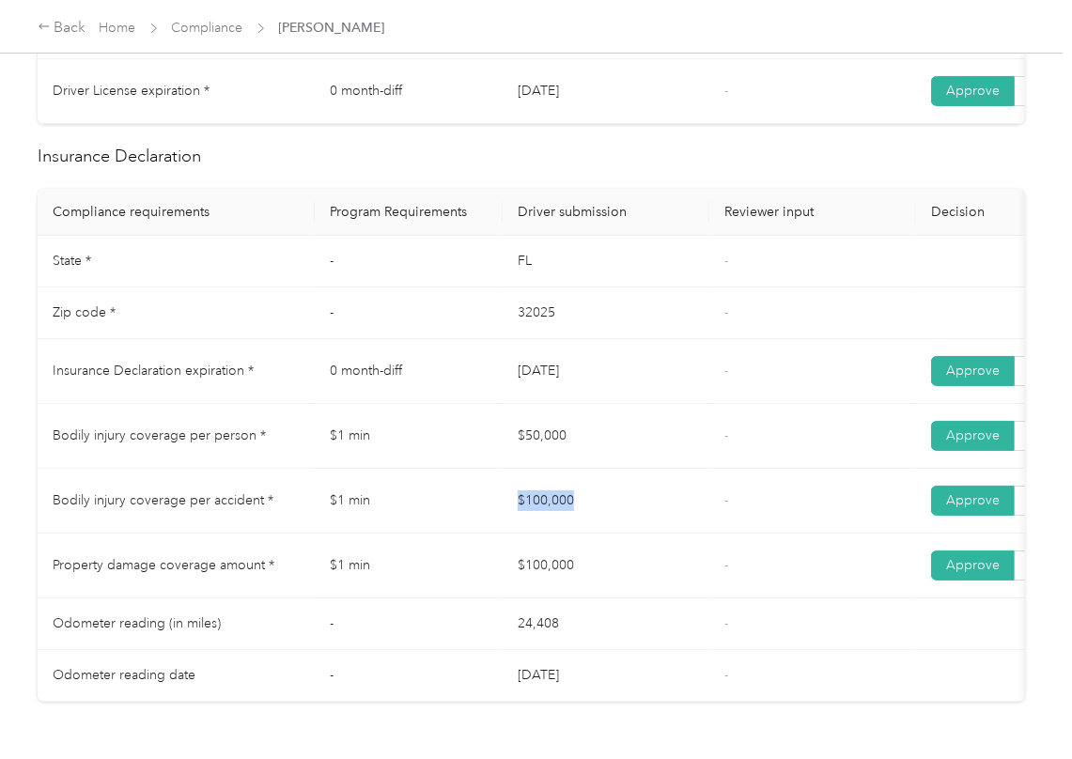
drag, startPoint x: 471, startPoint y: 507, endPoint x: 640, endPoint y: 530, distance: 170.6
click at [639, 528] on tr "Bodily injury coverage per accident * $1 min $100,000 - Approve Reject" at bounding box center [700, 501] width 1324 height 65
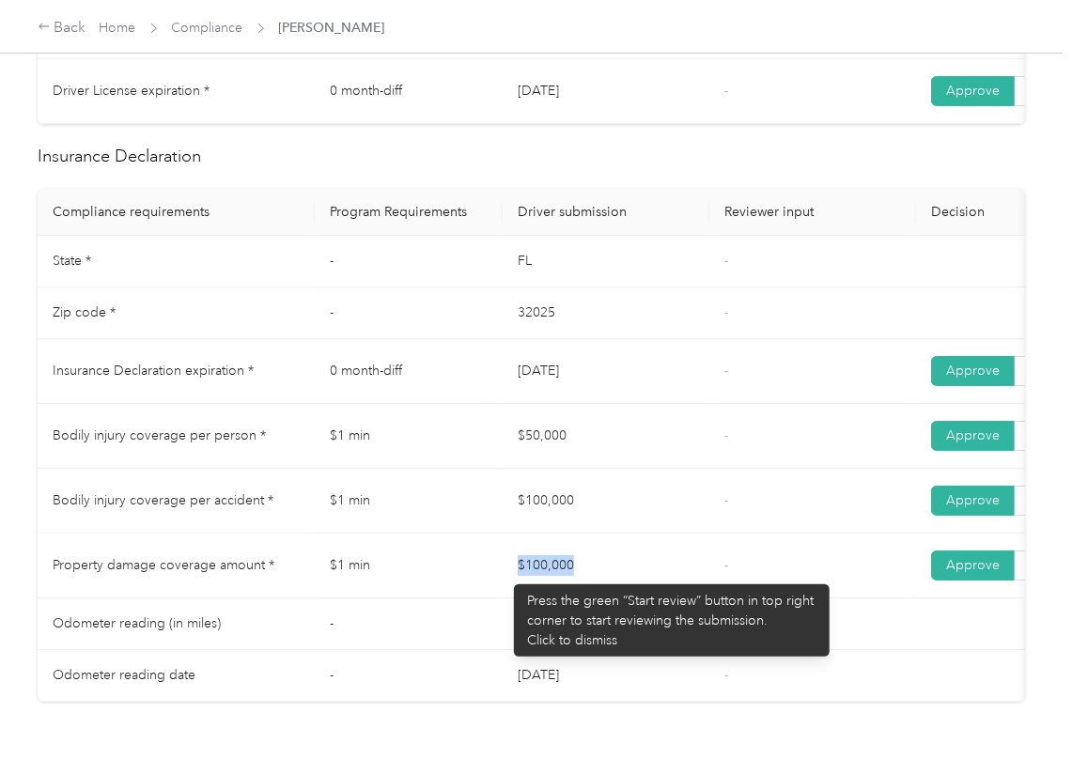
drag, startPoint x: 548, startPoint y: 599, endPoint x: 666, endPoint y: 595, distance: 117.5
click at [663, 598] on tr "Property damage coverage amount * $1 min $100,000 - Approve Reject" at bounding box center [700, 565] width 1324 height 65
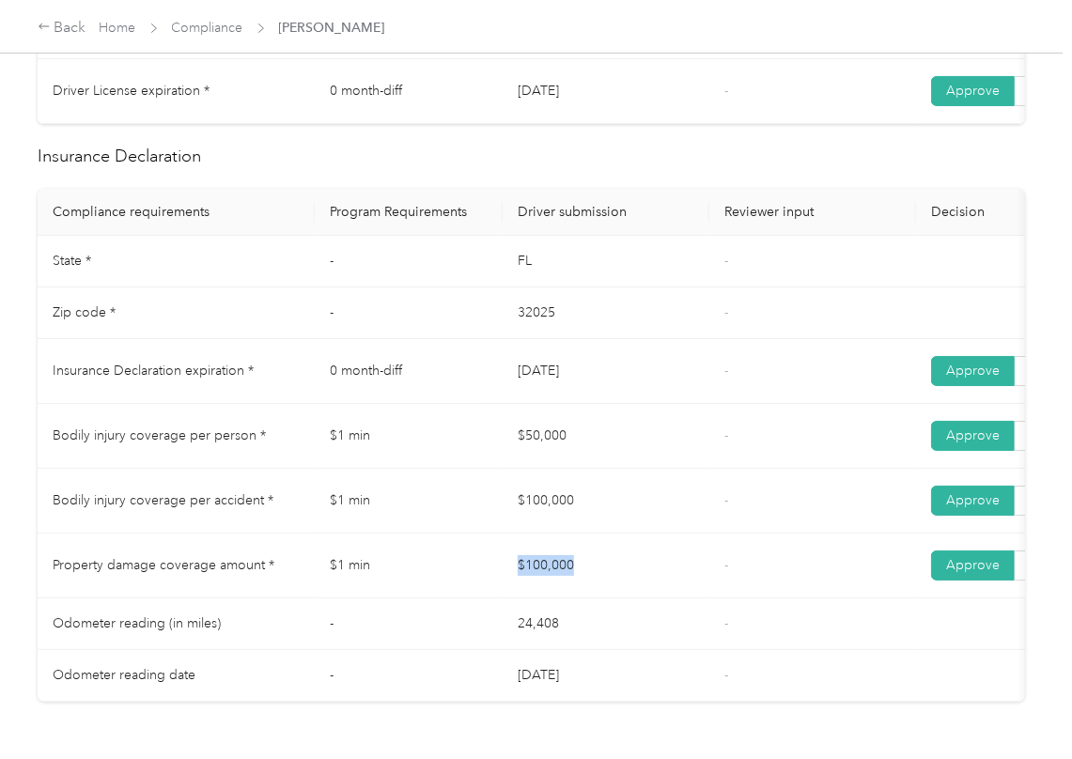
click at [667, 592] on td "$100,000" at bounding box center [605, 565] width 207 height 65
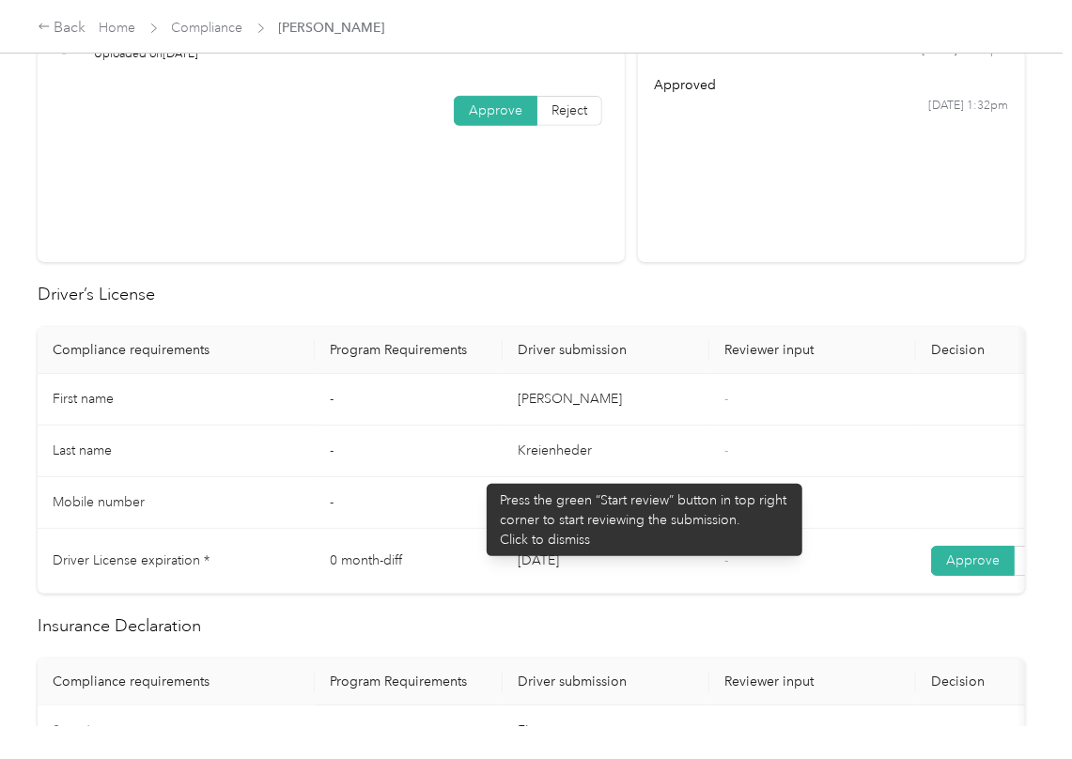
scroll to position [0, 0]
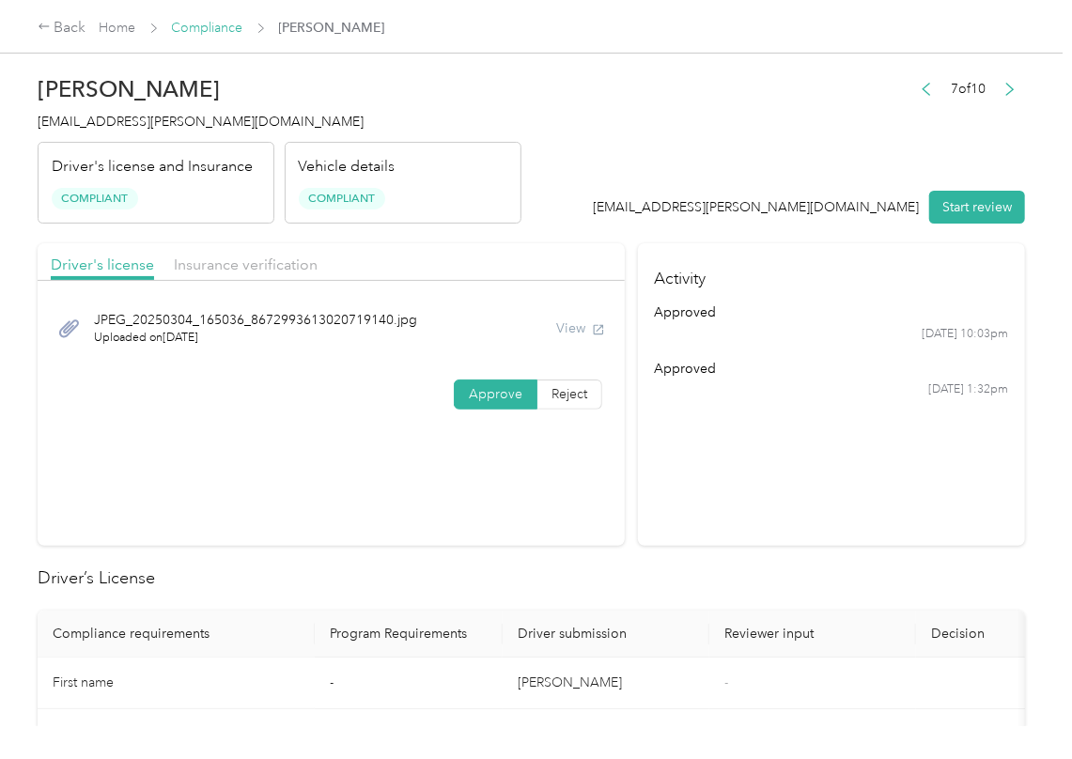
click at [216, 27] on link "Compliance" at bounding box center [207, 28] width 71 height 16
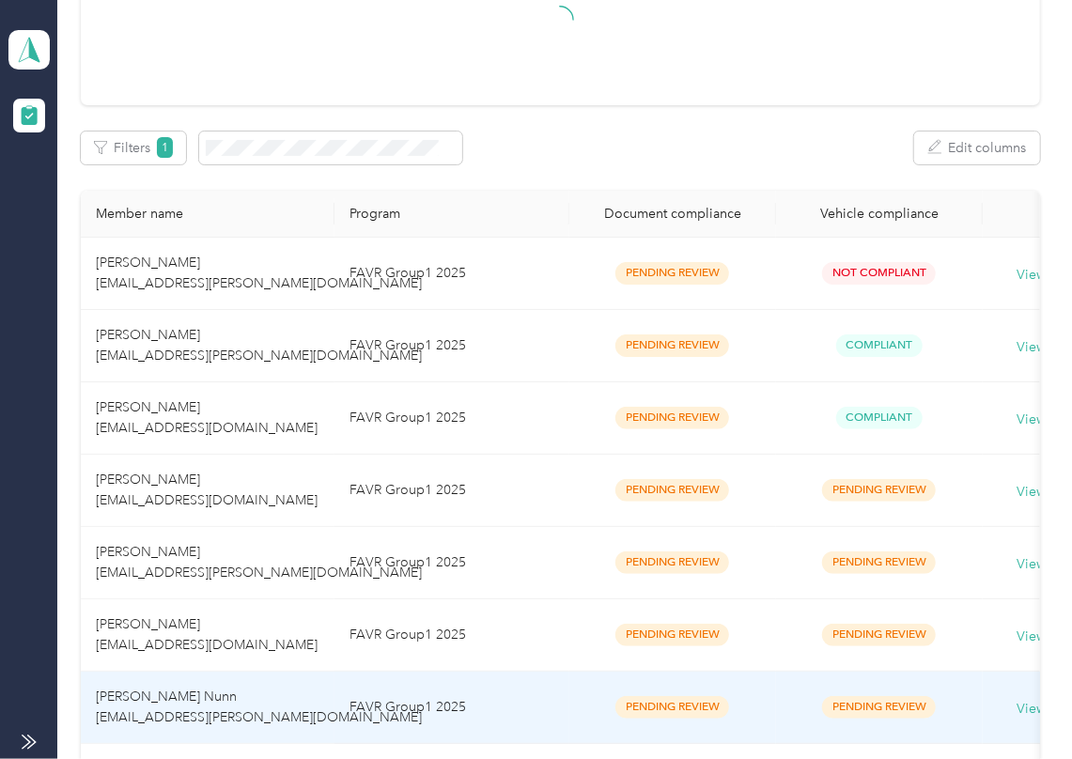
scroll to position [501, 0]
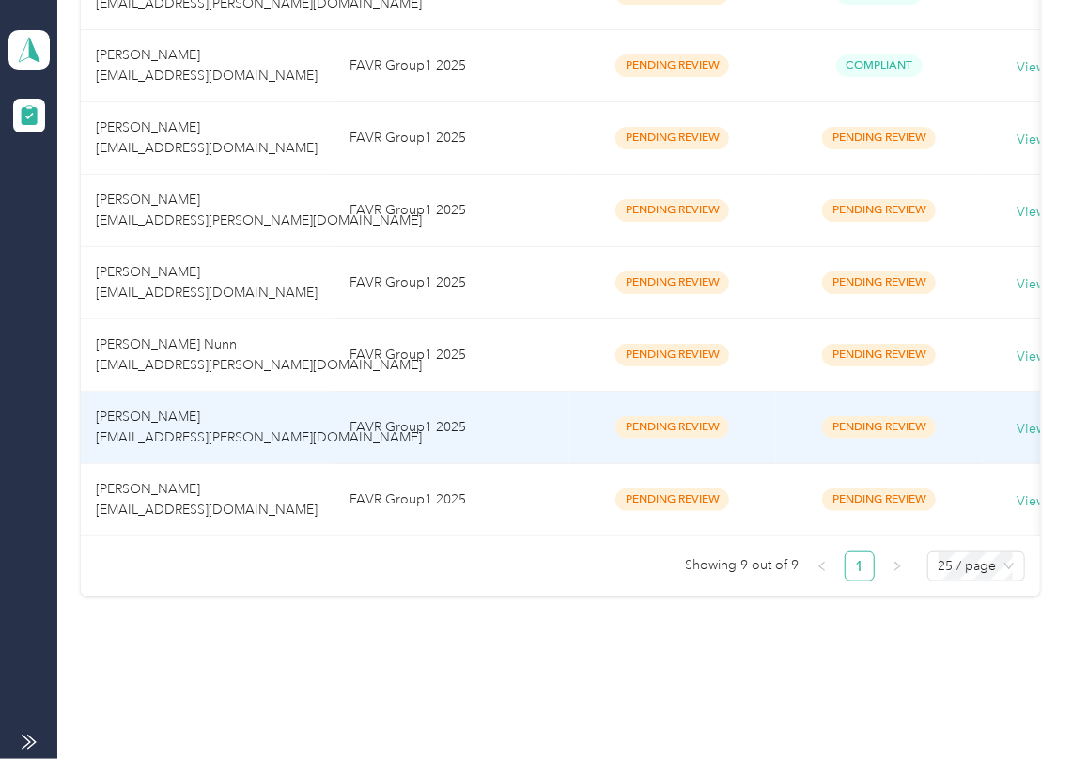
click at [205, 380] on td "[PERSON_NAME] Nunn [EMAIL_ADDRESS][PERSON_NAME][DOMAIN_NAME]" at bounding box center [208, 355] width 254 height 72
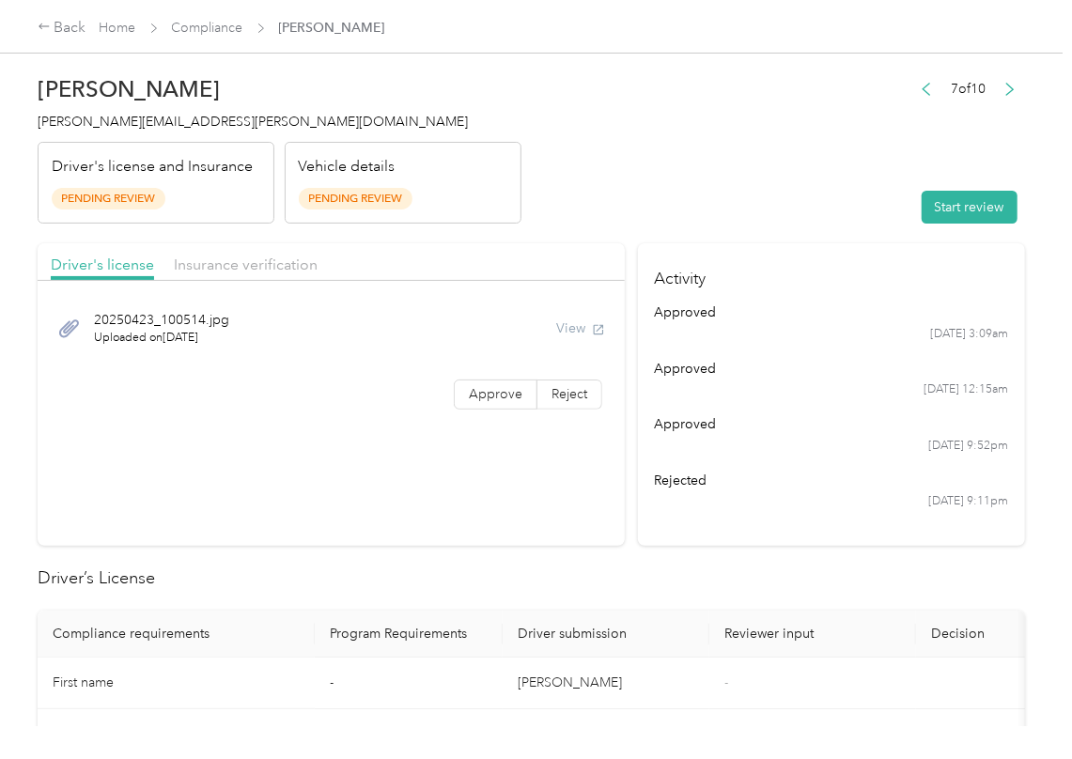
drag, startPoint x: 703, startPoint y: 231, endPoint x: 780, endPoint y: 222, distance: 77.6
click at [930, 205] on button "Start review" at bounding box center [969, 207] width 96 height 33
click at [778, 171] on header "[PERSON_NAME] Nunn [EMAIL_ADDRESS][PERSON_NAME][DOMAIN_NAME] Driver's license a…" at bounding box center [531, 145] width 987 height 158
click at [505, 388] on span "Approve" at bounding box center [496, 394] width 54 height 16
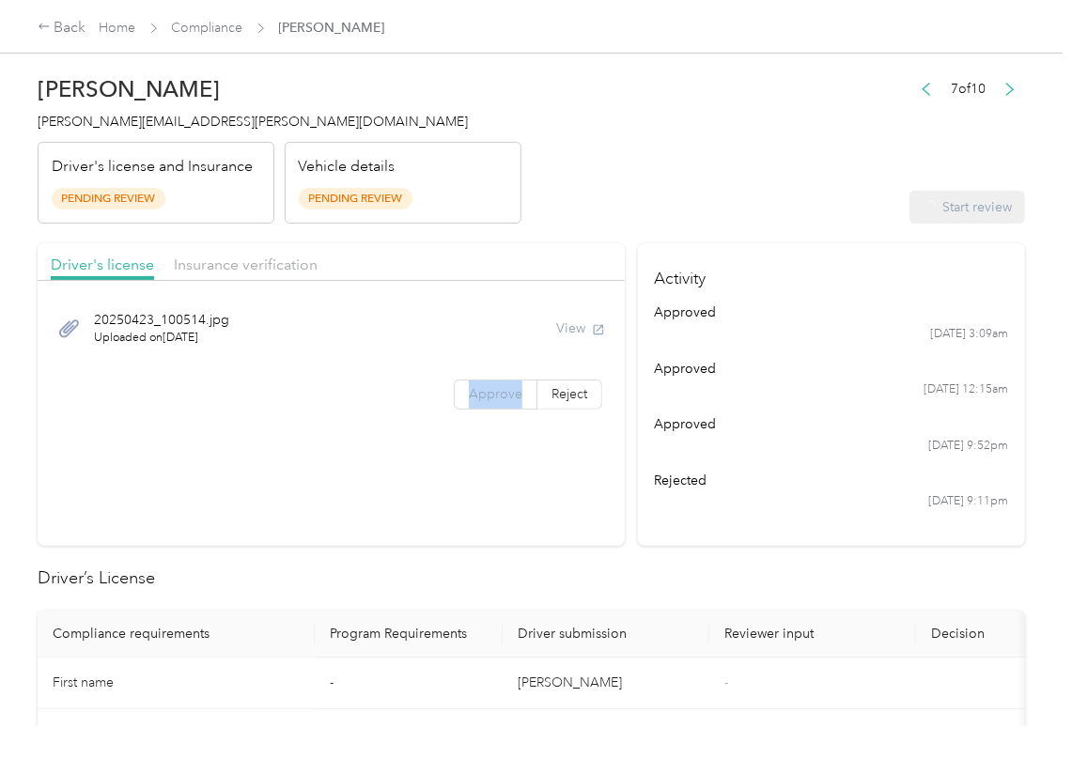
click at [505, 388] on span "Approve" at bounding box center [496, 394] width 54 height 16
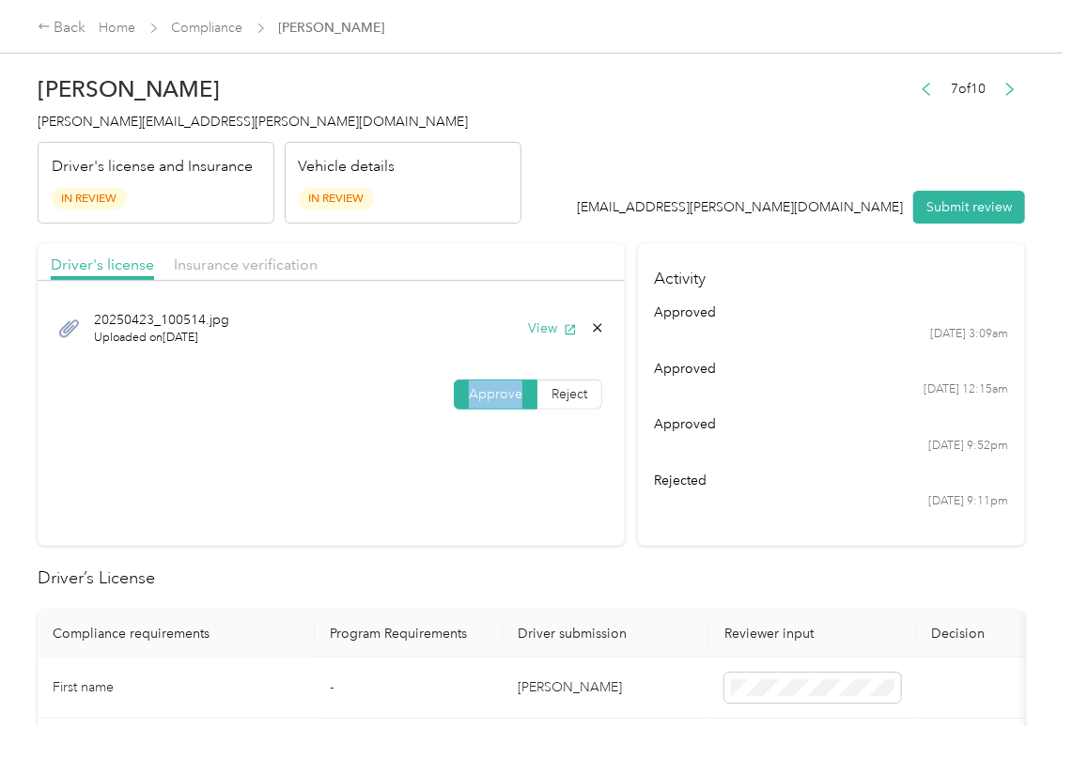
click at [505, 388] on span "Approve" at bounding box center [496, 394] width 54 height 16
click at [502, 489] on section "Driver's license Insurance verification [DRIVERS_LICENSE_NUMBER]_[DRIVERS_LICEN…" at bounding box center [331, 394] width 587 height 302
click at [548, 327] on button "View" at bounding box center [552, 328] width 49 height 20
click at [618, 209] on header "[PERSON_NAME] Nunn [EMAIL_ADDRESS][PERSON_NAME][DOMAIN_NAME] Driver's license a…" at bounding box center [531, 145] width 987 height 158
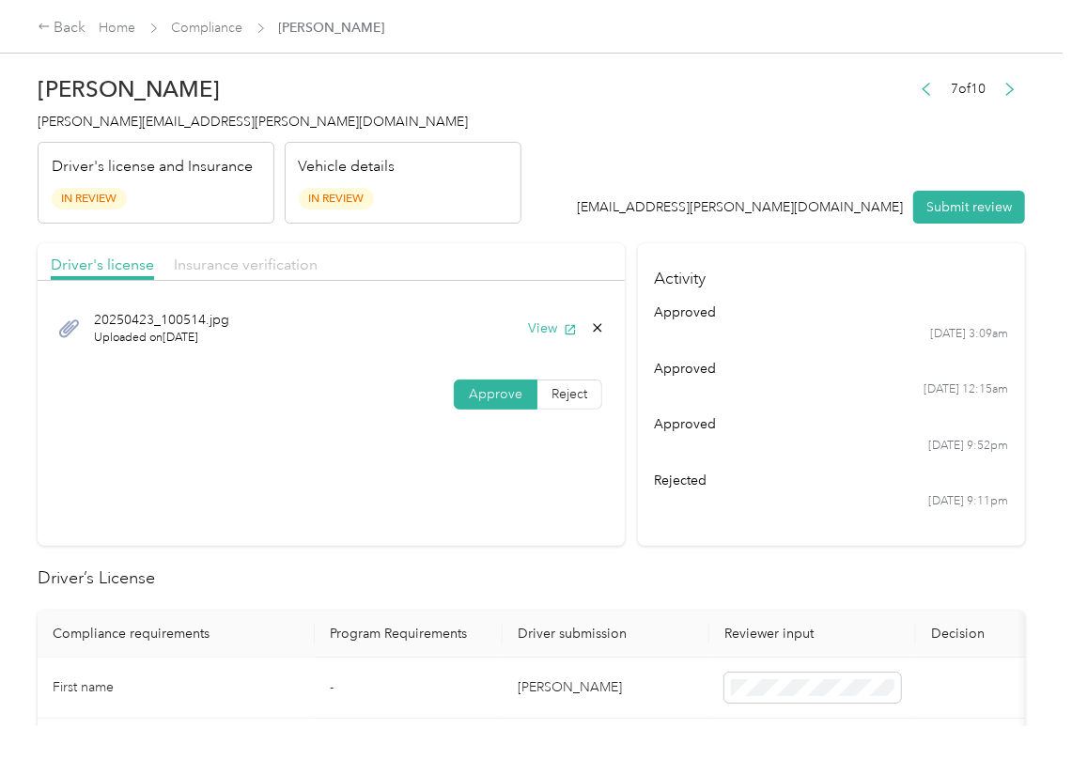
click at [254, 264] on span "Insurance verification" at bounding box center [246, 264] width 144 height 18
click at [255, 264] on span "Insurance verification" at bounding box center [246, 264] width 144 height 18
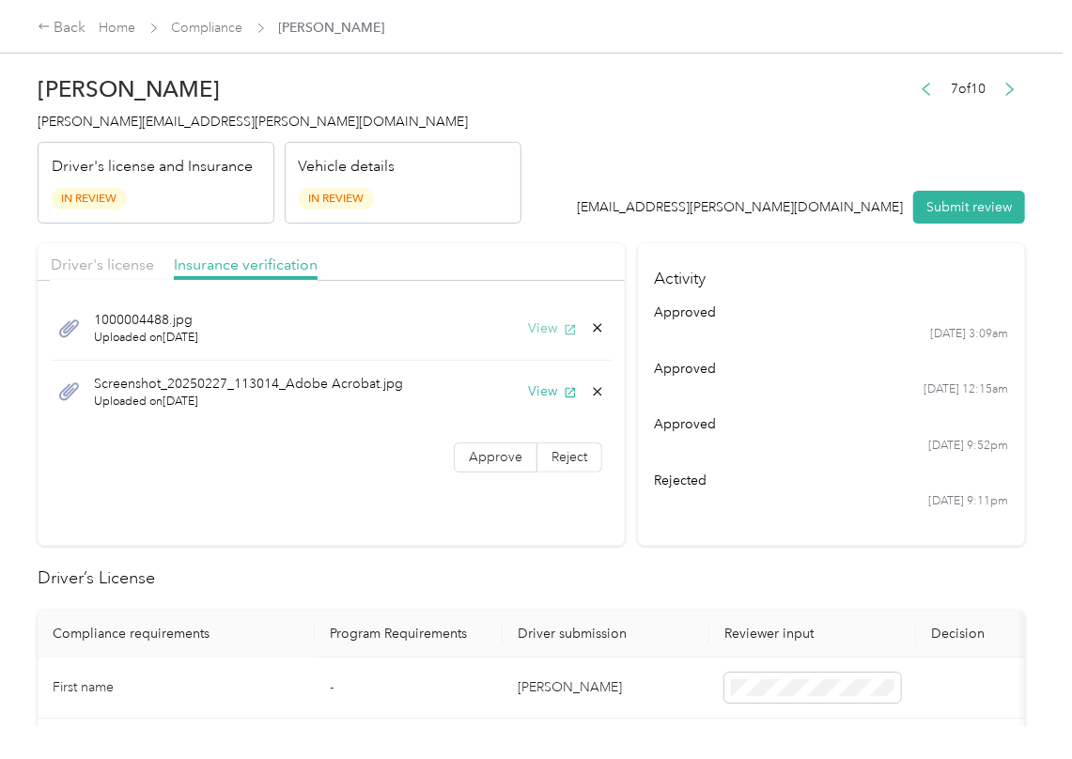
click at [535, 329] on button "View" at bounding box center [552, 328] width 49 height 20
click at [535, 385] on button "View" at bounding box center [552, 391] width 49 height 20
click at [503, 465] on span "Approve" at bounding box center [496, 457] width 54 height 16
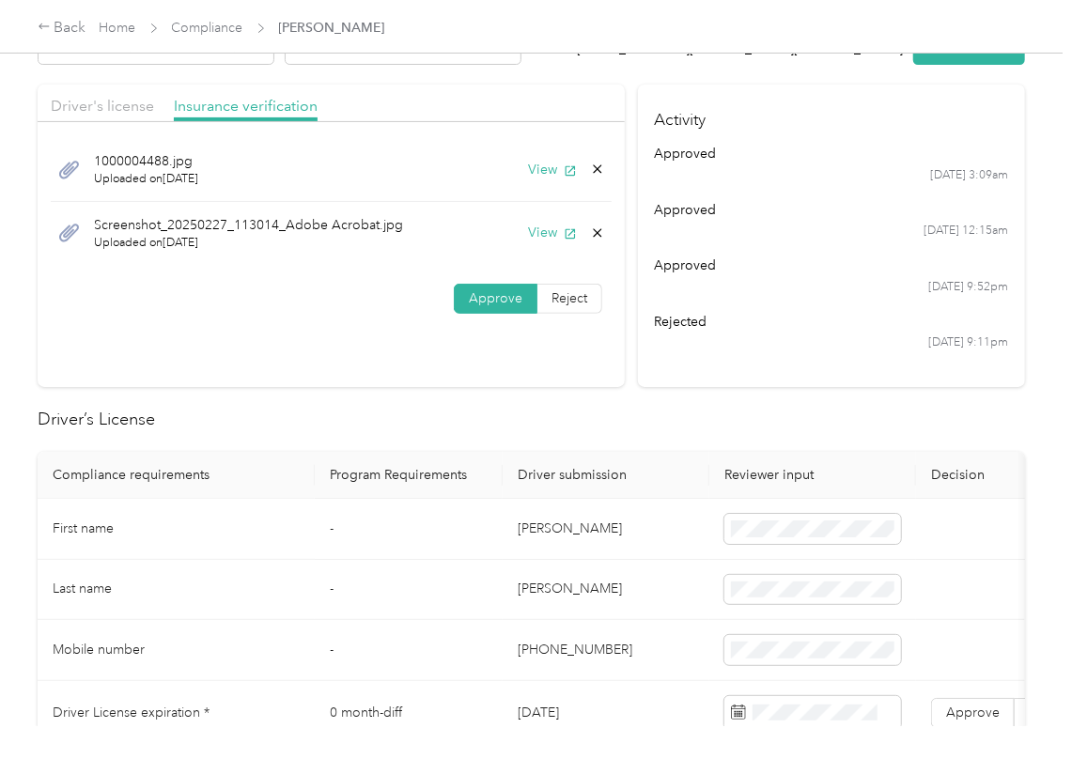
scroll to position [376, 0]
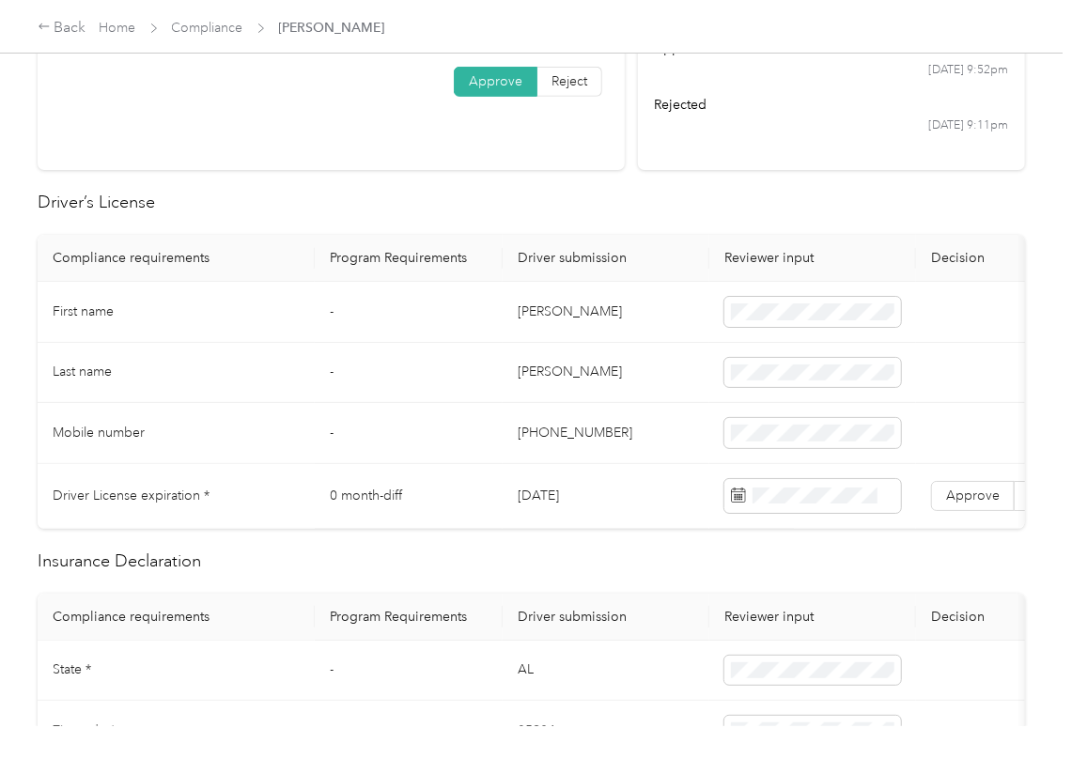
click at [562, 498] on td "[DATE]" at bounding box center [605, 496] width 207 height 65
copy td "[DATE]"
drag, startPoint x: 678, startPoint y: 197, endPoint x: 704, endPoint y: 252, distance: 60.5
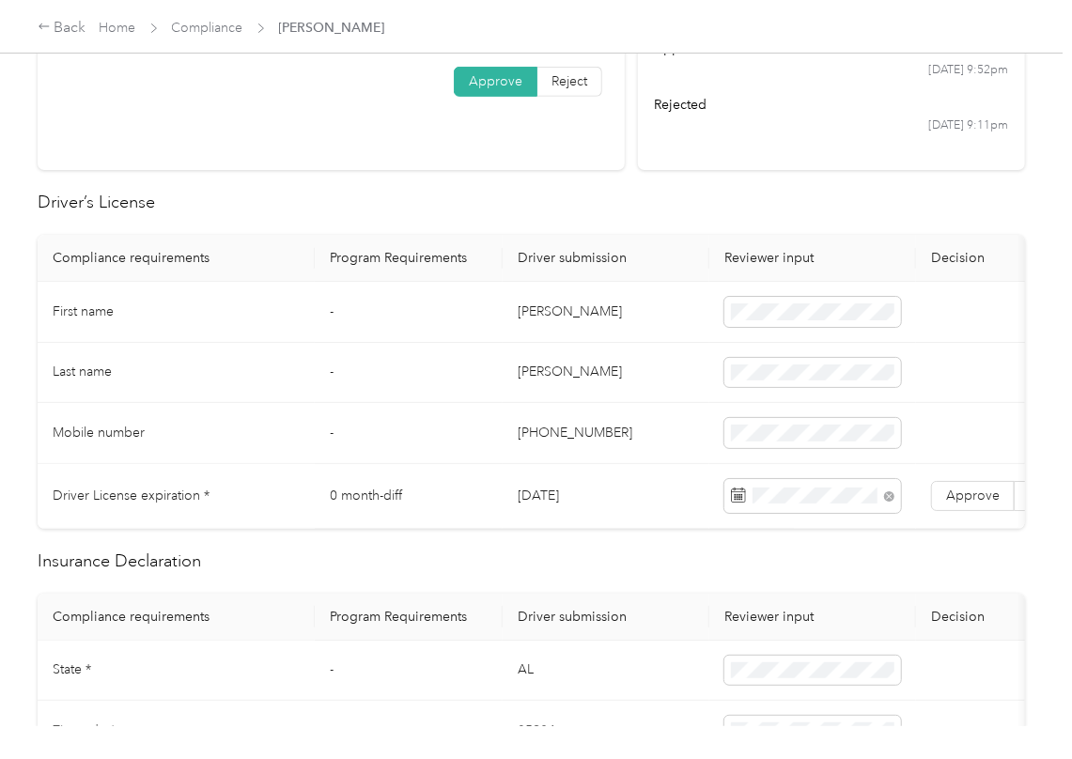
click at [678, 201] on h2 "Driver’s License" at bounding box center [531, 202] width 987 height 25
click at [967, 502] on span "Approve" at bounding box center [973, 495] width 54 height 16
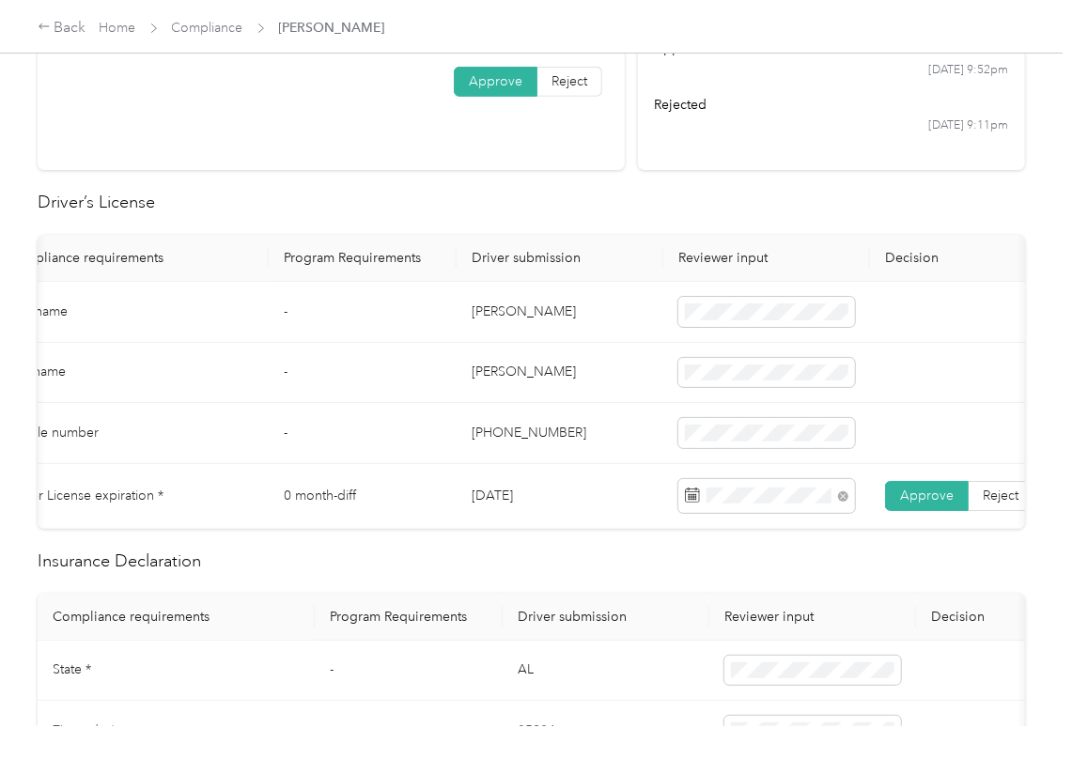
scroll to position [751, 0]
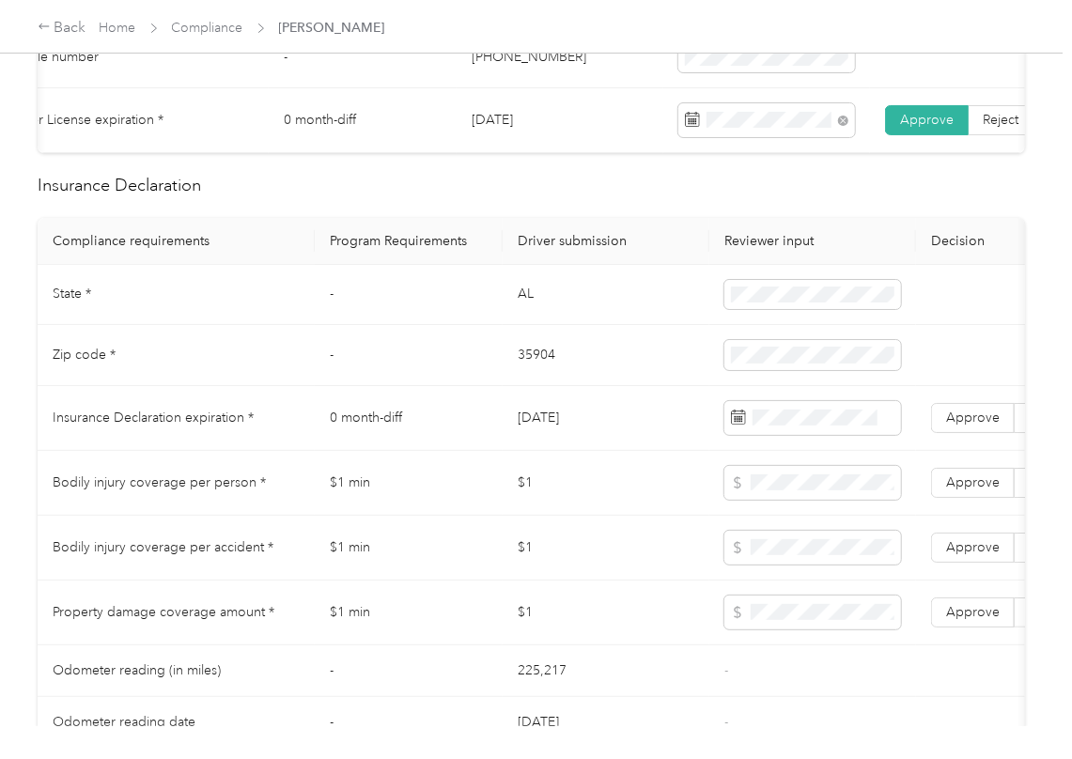
click at [523, 298] on td "AL" at bounding box center [605, 295] width 207 height 61
copy td "AL"
click at [752, 294] on td at bounding box center [812, 295] width 207 height 61
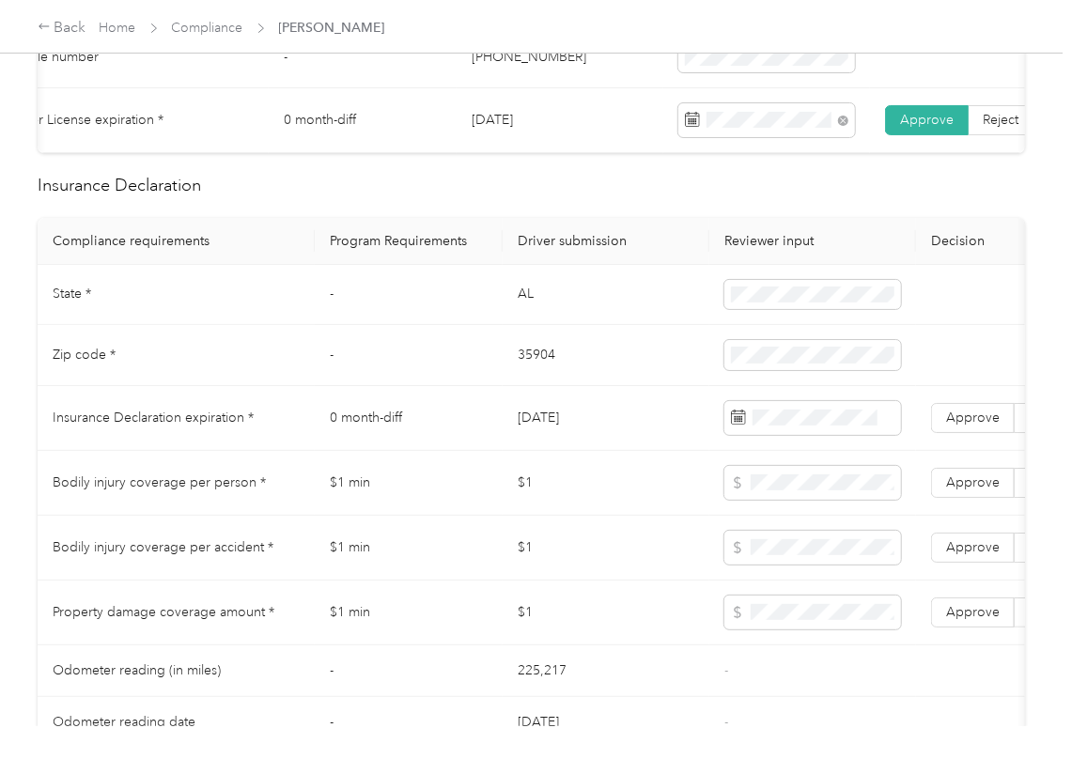
click at [516, 378] on td "35904" at bounding box center [605, 355] width 207 height 61
copy td "35904"
drag, startPoint x: 453, startPoint y: 414, endPoint x: 460, endPoint y: 430, distance: 17.6
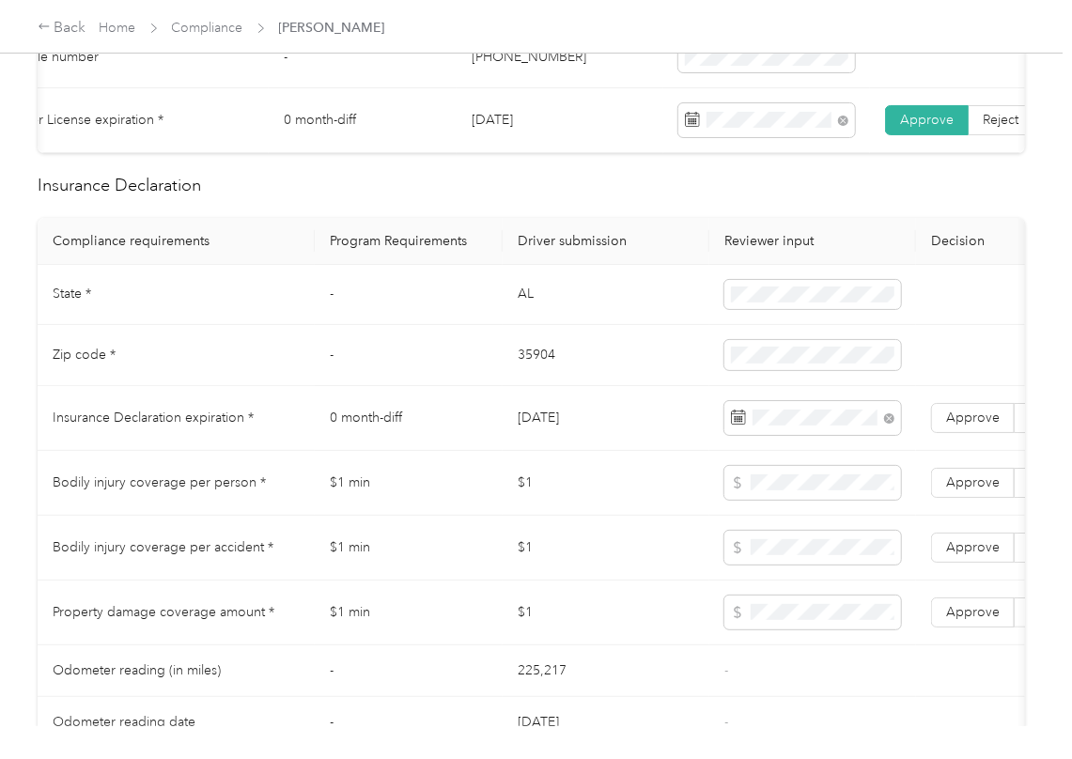
click at [456, 428] on td "0 month-diff" at bounding box center [409, 418] width 188 height 65
click at [973, 425] on span "Approve" at bounding box center [973, 417] width 54 height 16
click at [965, 627] on label "Approve" at bounding box center [973, 612] width 84 height 30
click at [967, 563] on label "Approve" at bounding box center [973, 548] width 84 height 30
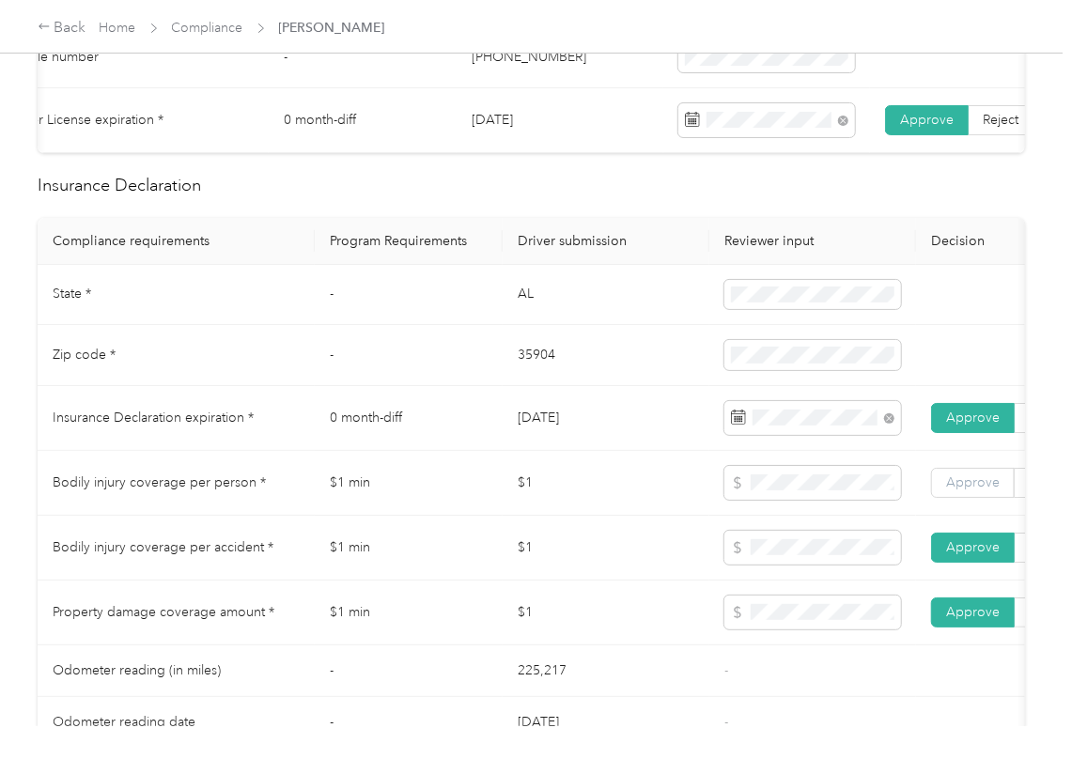
click at [974, 490] on span "Approve" at bounding box center [973, 482] width 54 height 16
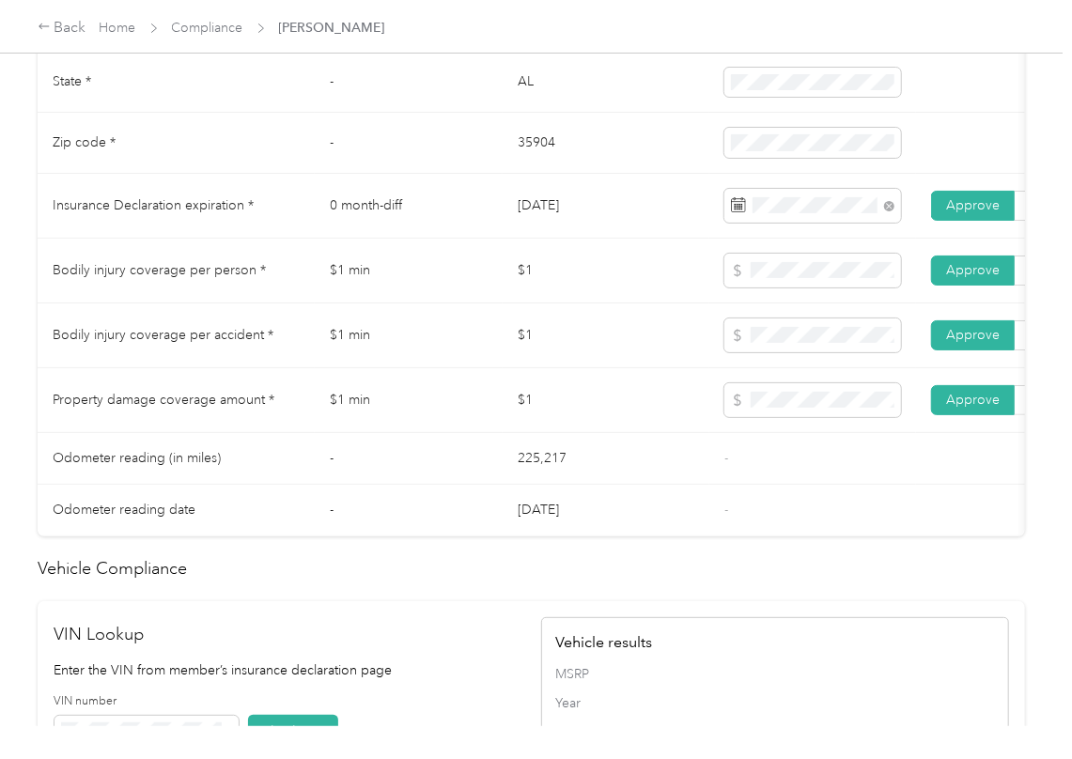
scroll to position [1628, 0]
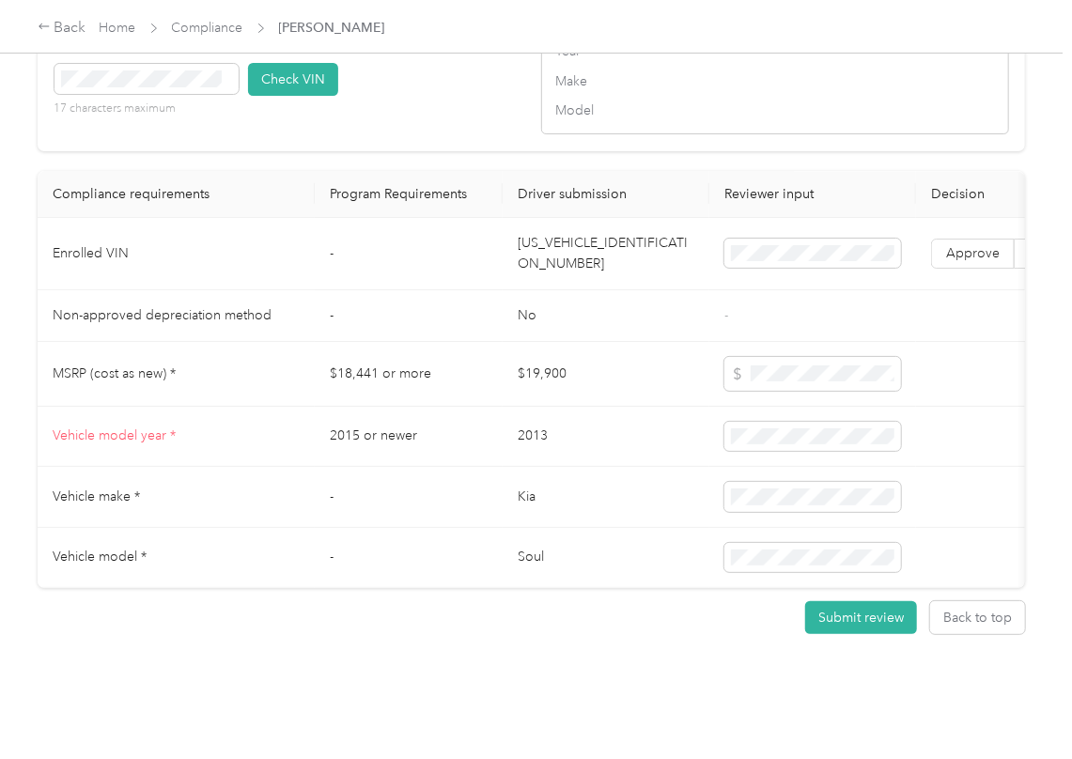
click at [579, 287] on td "[US_VEHICLE_IDENTIFICATION_NUMBER]" at bounding box center [605, 254] width 207 height 72
click at [434, 103] on div "VIN number 17 characters maximum Check VIN" at bounding box center [288, 85] width 468 height 89
drag, startPoint x: 297, startPoint y: 114, endPoint x: 425, endPoint y: 170, distance: 140.5
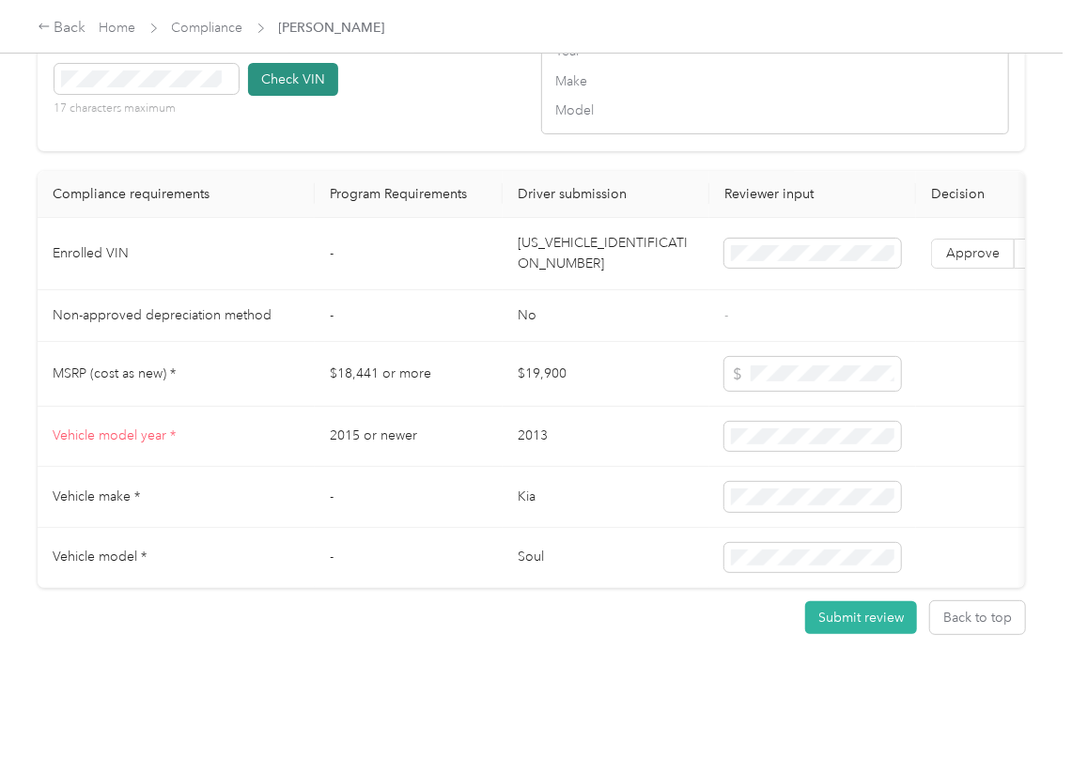
click at [298, 96] on button "Check VIN" at bounding box center [293, 79] width 90 height 33
click at [951, 260] on td "Approve Reject" at bounding box center [1014, 254] width 197 height 72
click at [966, 261] on span "Approve" at bounding box center [973, 253] width 54 height 16
drag, startPoint x: 567, startPoint y: 289, endPoint x: 513, endPoint y: 347, distance: 79.1
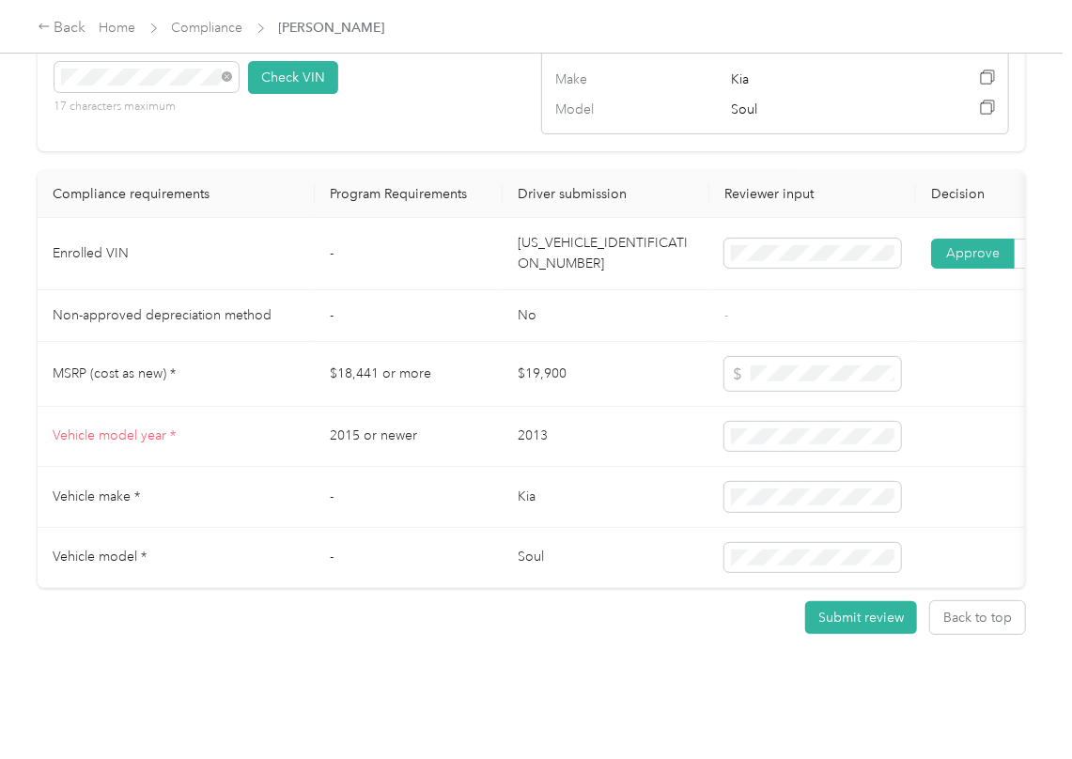
click at [569, 290] on td "[US_VEHICLE_IDENTIFICATION_NUMBER]" at bounding box center [605, 254] width 207 height 72
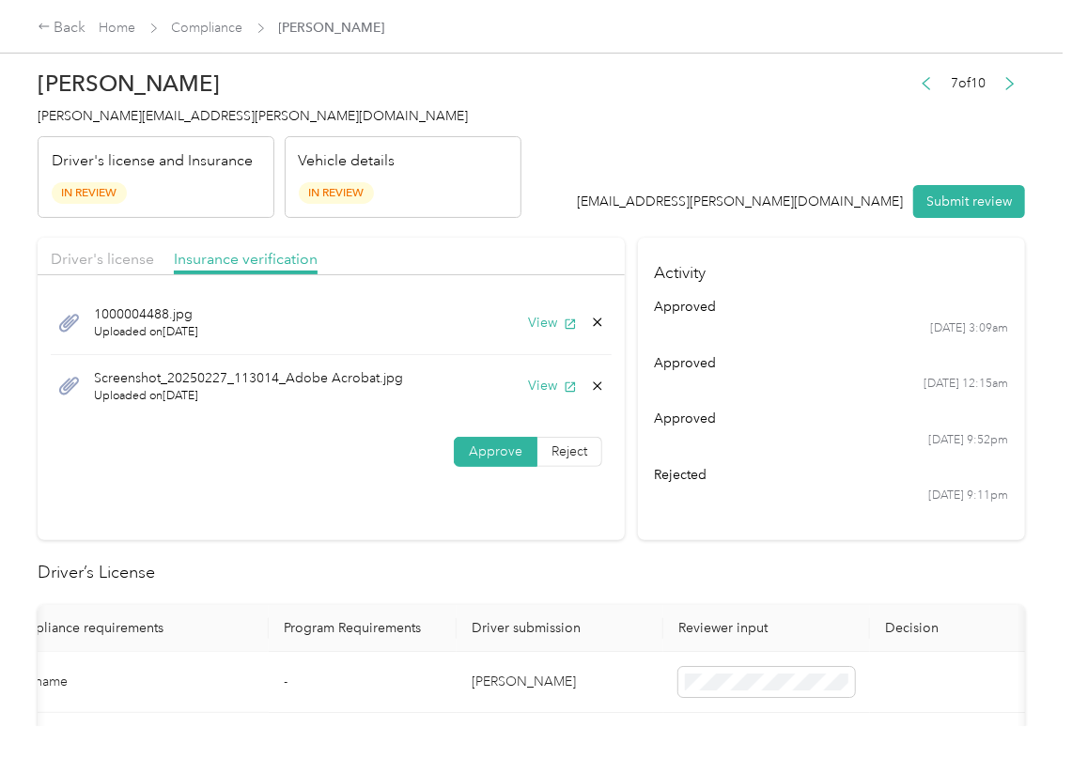
scroll to position [0, 0]
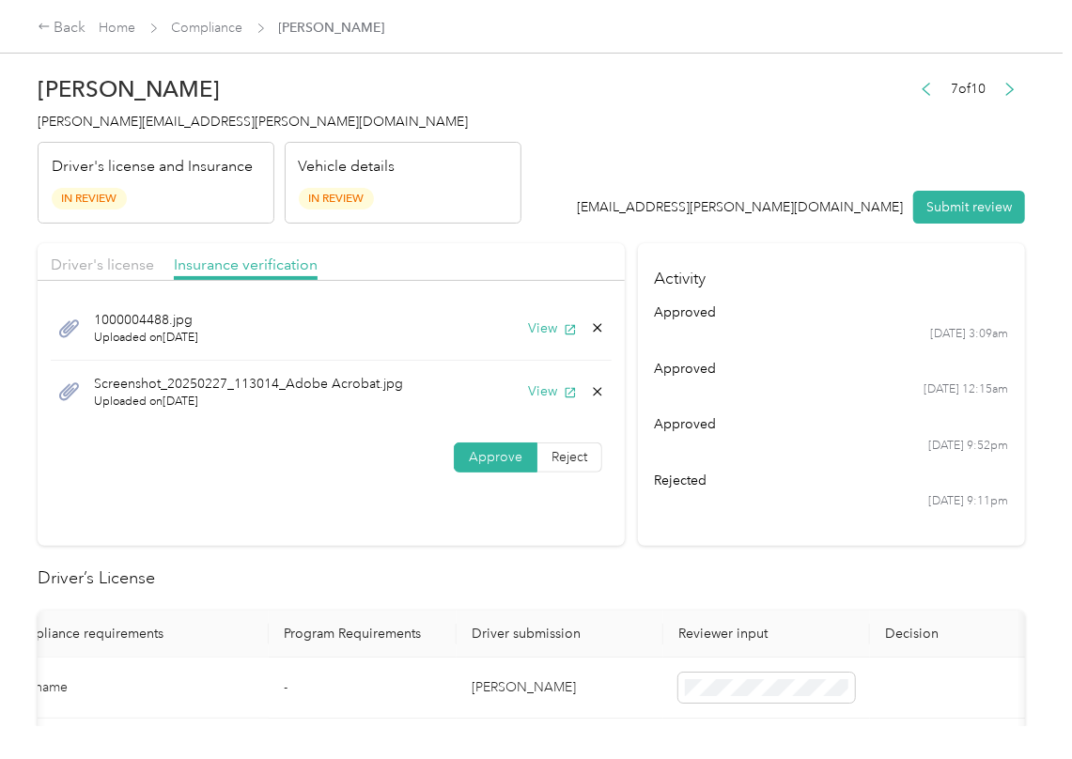
click at [597, 392] on icon at bounding box center [597, 391] width 15 height 15
click at [554, 395] on button "Yes" at bounding box center [544, 406] width 37 height 30
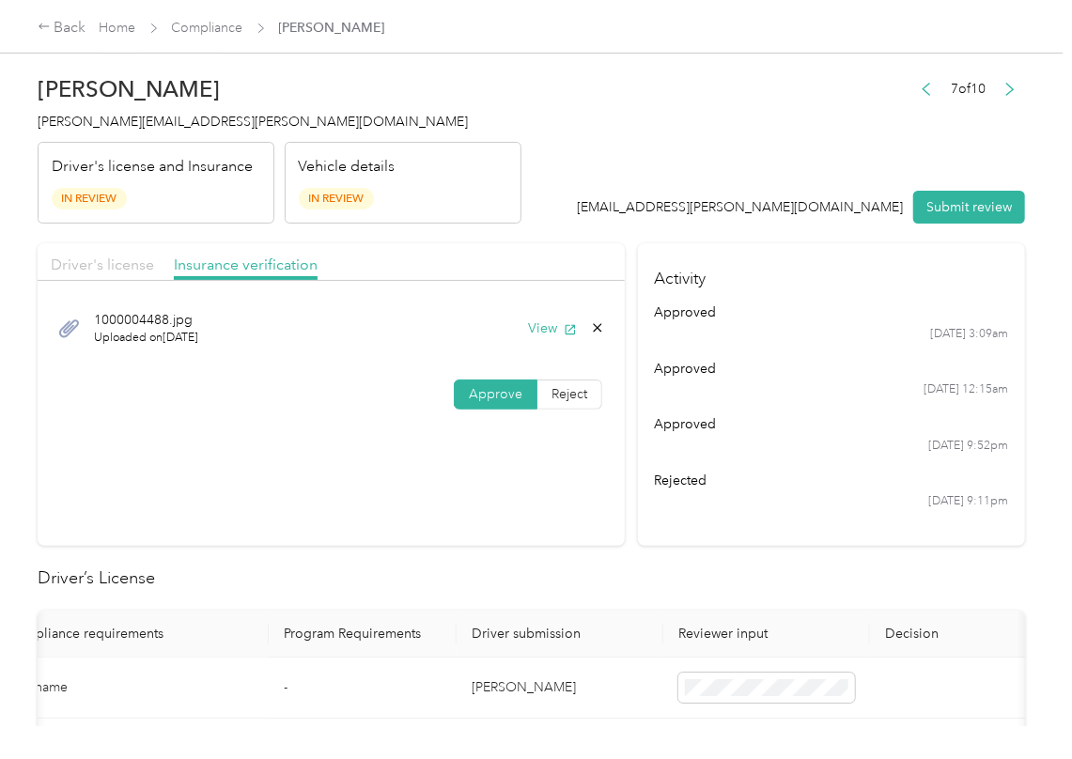
click at [128, 268] on span "Driver's license" at bounding box center [102, 264] width 103 height 18
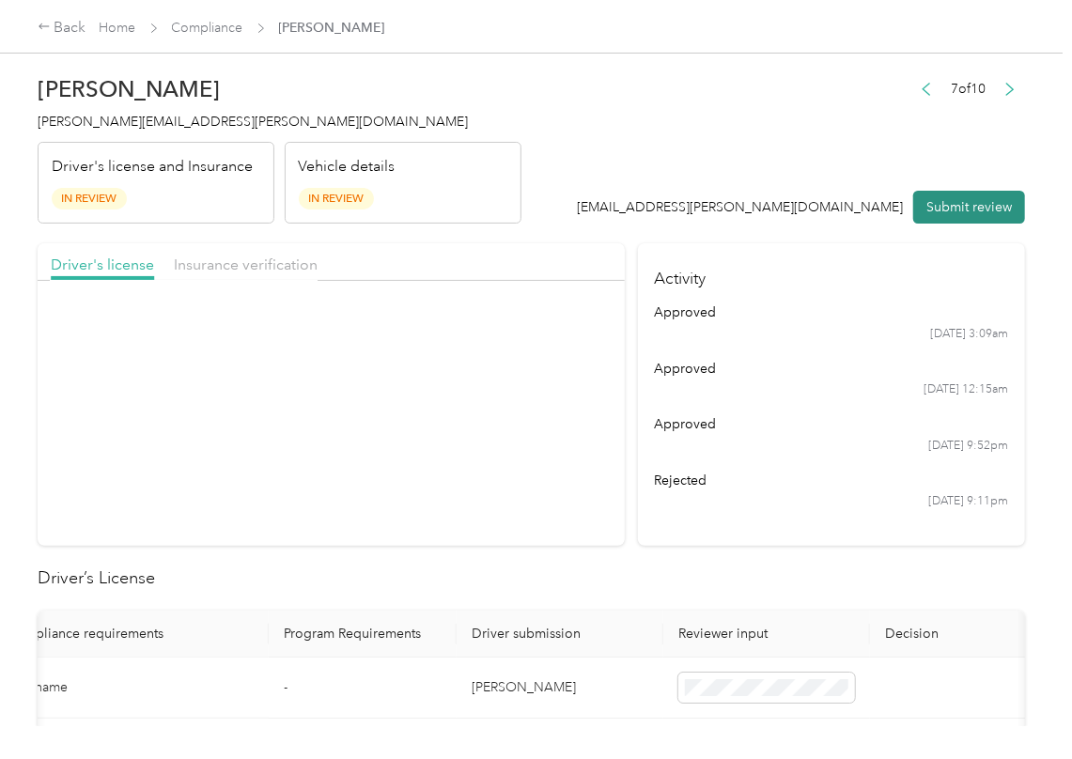
click at [945, 197] on button "Submit review" at bounding box center [969, 207] width 112 height 33
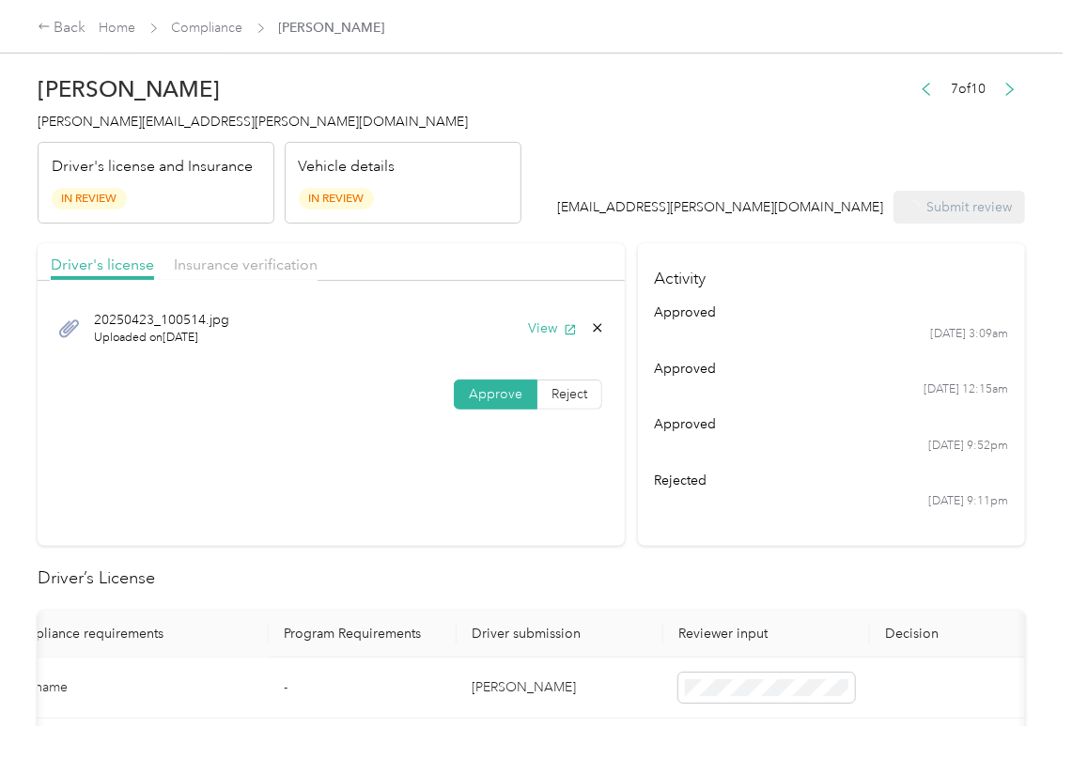
click at [70, 110] on div "[PERSON_NAME] Nunn [EMAIL_ADDRESS][PERSON_NAME][DOMAIN_NAME] Driver's license a…" at bounding box center [280, 145] width 484 height 158
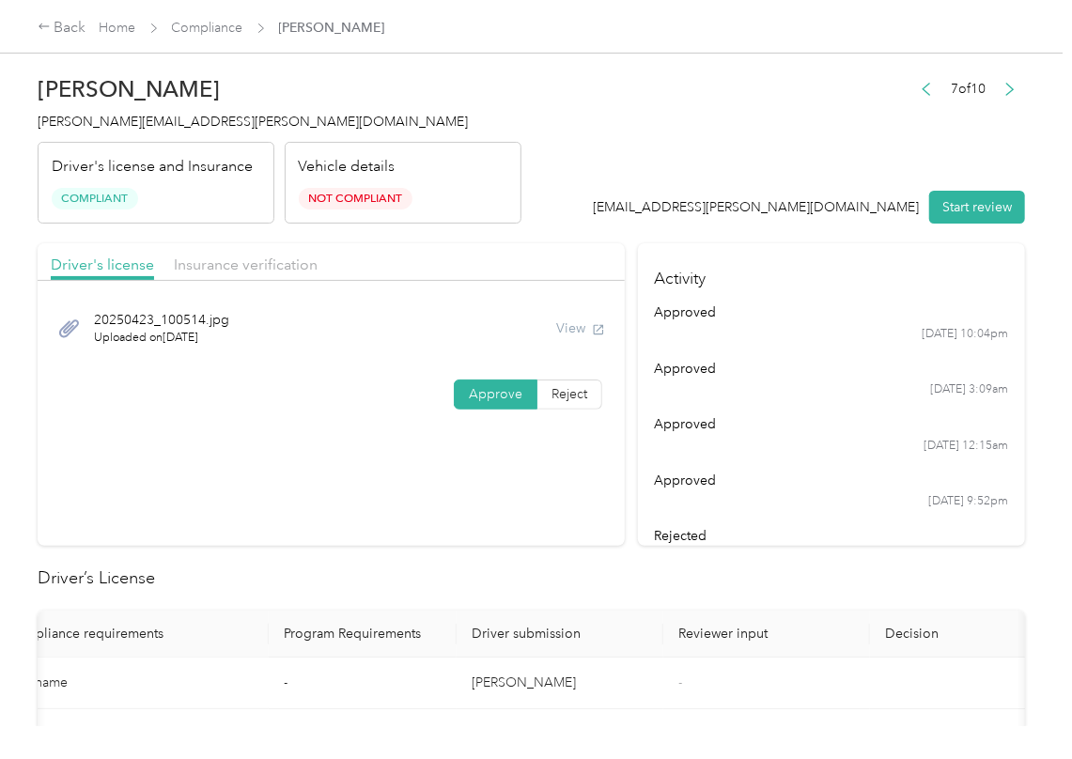
drag, startPoint x: 603, startPoint y: 577, endPoint x: 602, endPoint y: 616, distance: 39.5
click at [605, 579] on h2 "Driver’s License" at bounding box center [531, 577] width 987 height 25
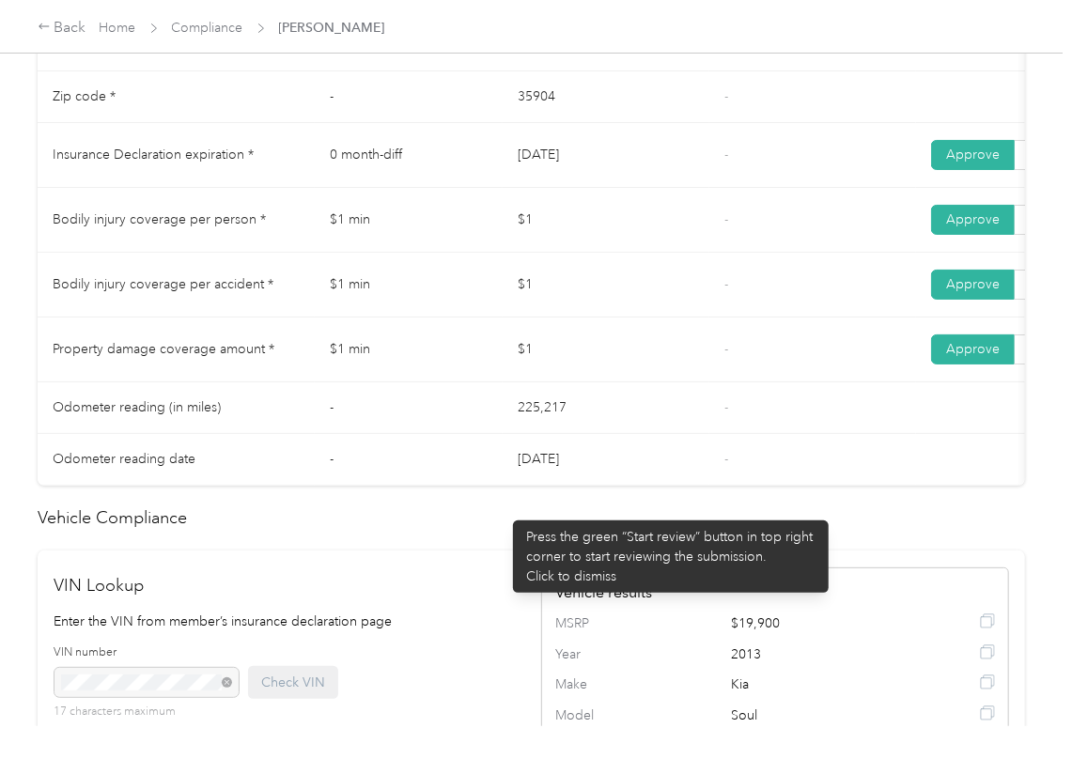
scroll to position [1001, 0]
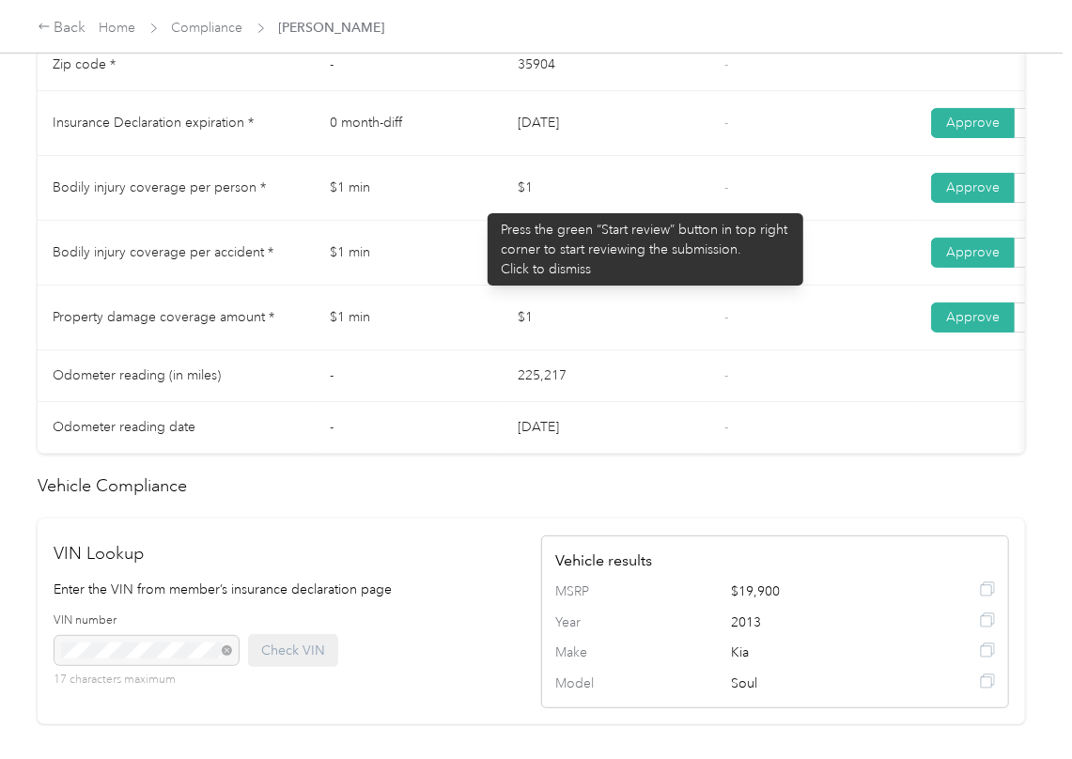
drag, startPoint x: 478, startPoint y: 204, endPoint x: 436, endPoint y: 276, distance: 83.8
click at [545, 215] on tr "Bodily injury coverage per person * $1 min $1 - Approve Reject" at bounding box center [700, 188] width 1324 height 65
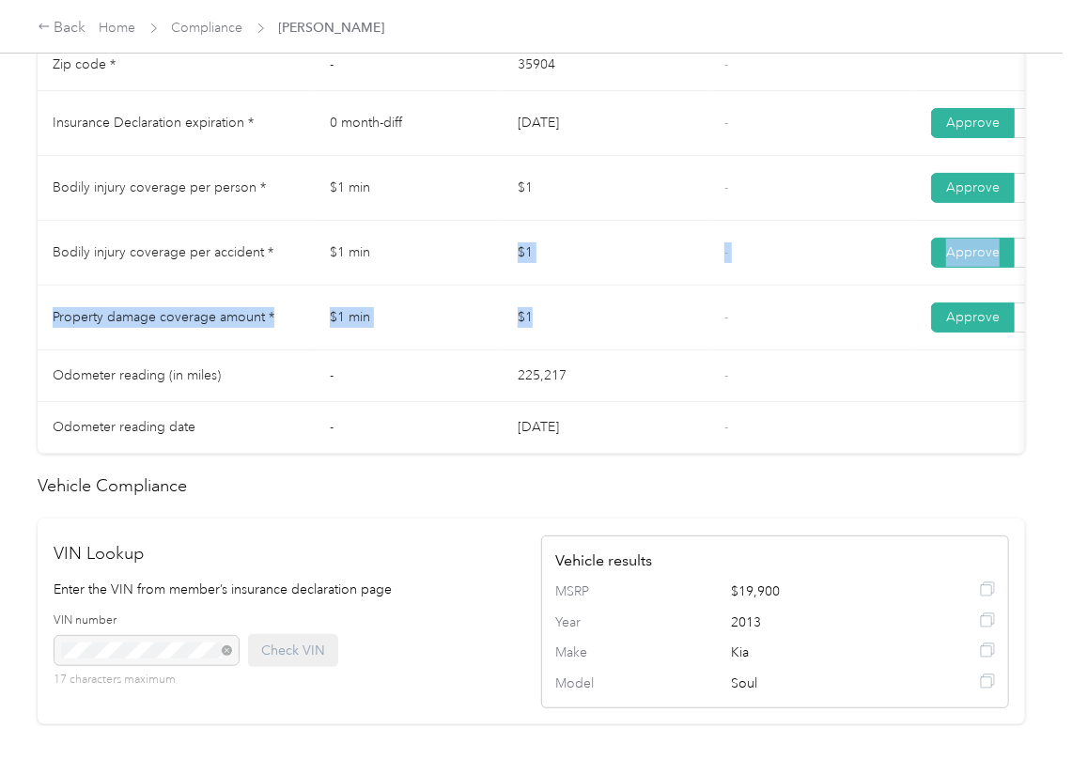
drag, startPoint x: 436, startPoint y: 276, endPoint x: 562, endPoint y: 331, distance: 137.1
click at [562, 331] on tbody "State * - [US_STATE] - Zip code * - 35904 - Insurance Declaration expiration * …" at bounding box center [700, 221] width 1324 height 466
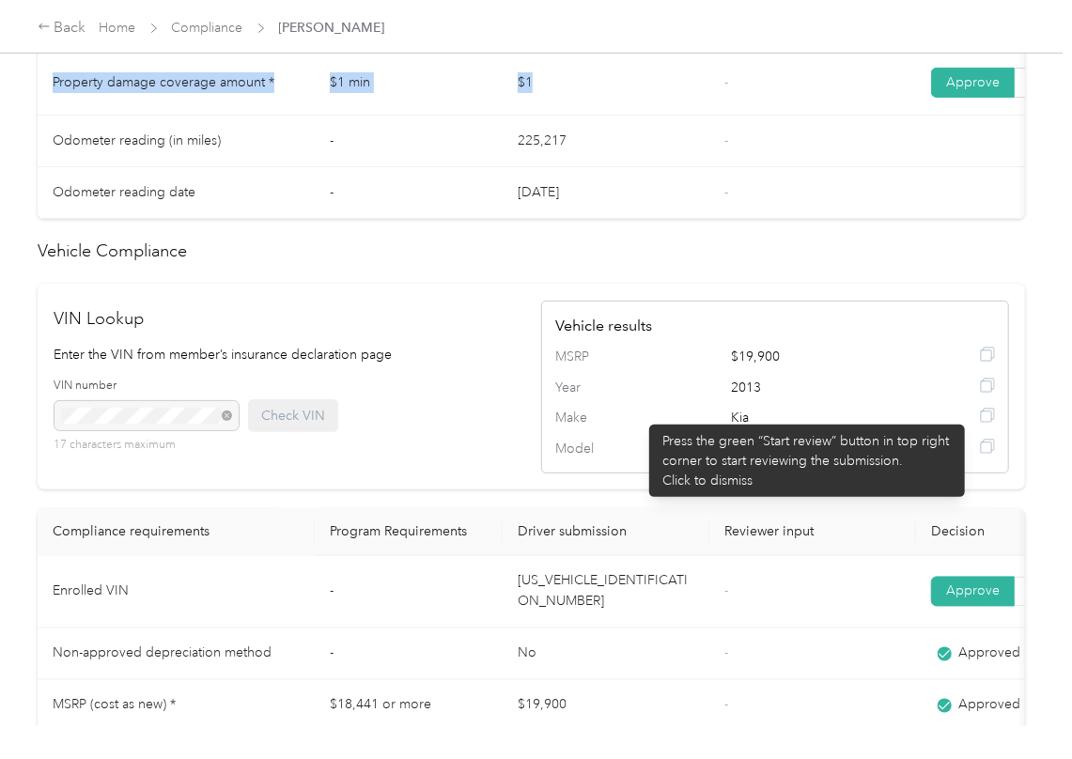
scroll to position [1612, 0]
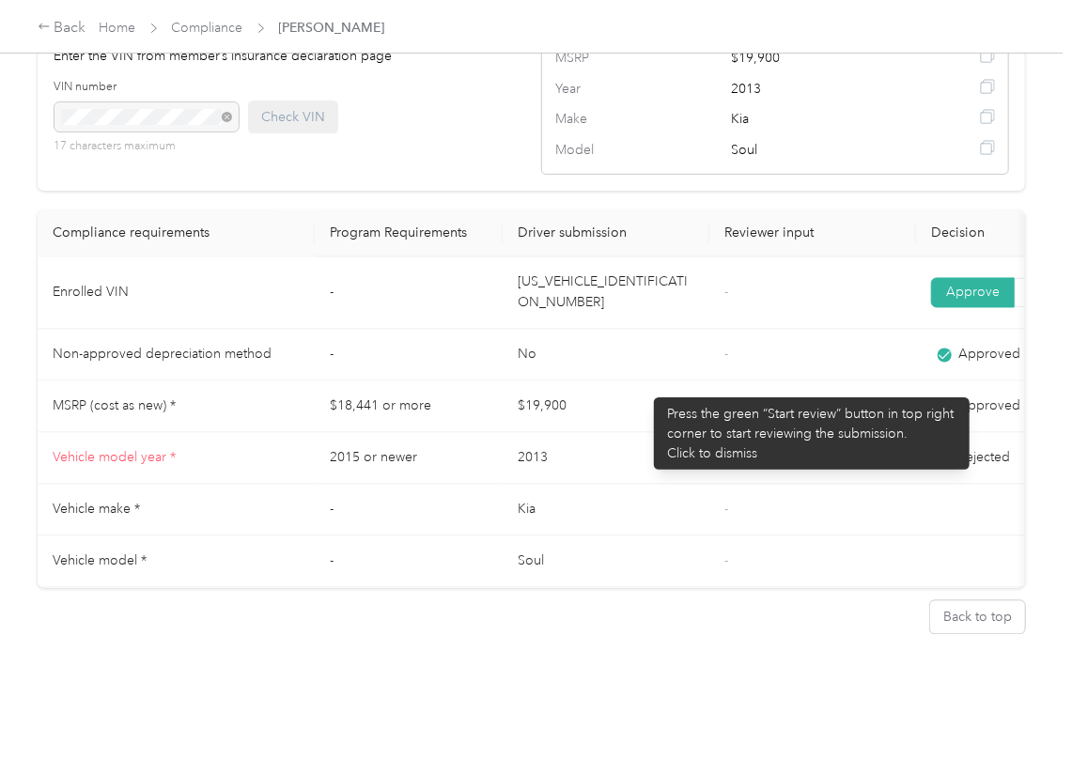
click at [644, 388] on td "$19,900" at bounding box center [605, 407] width 207 height 52
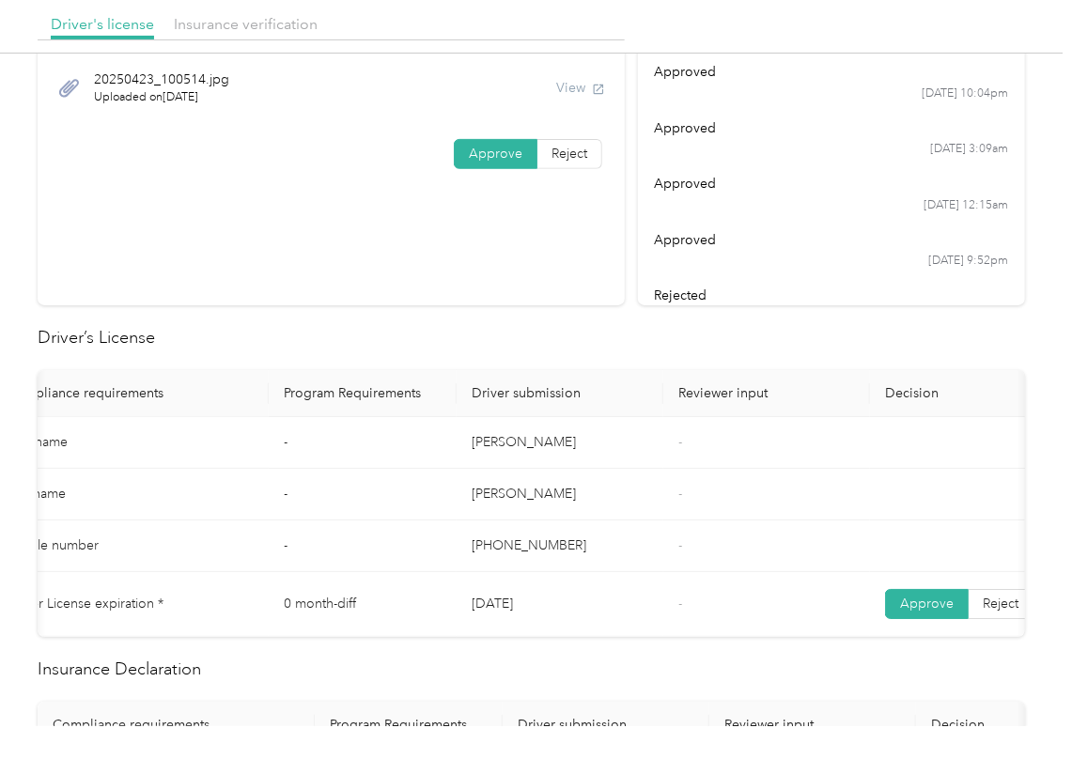
scroll to position [0, 0]
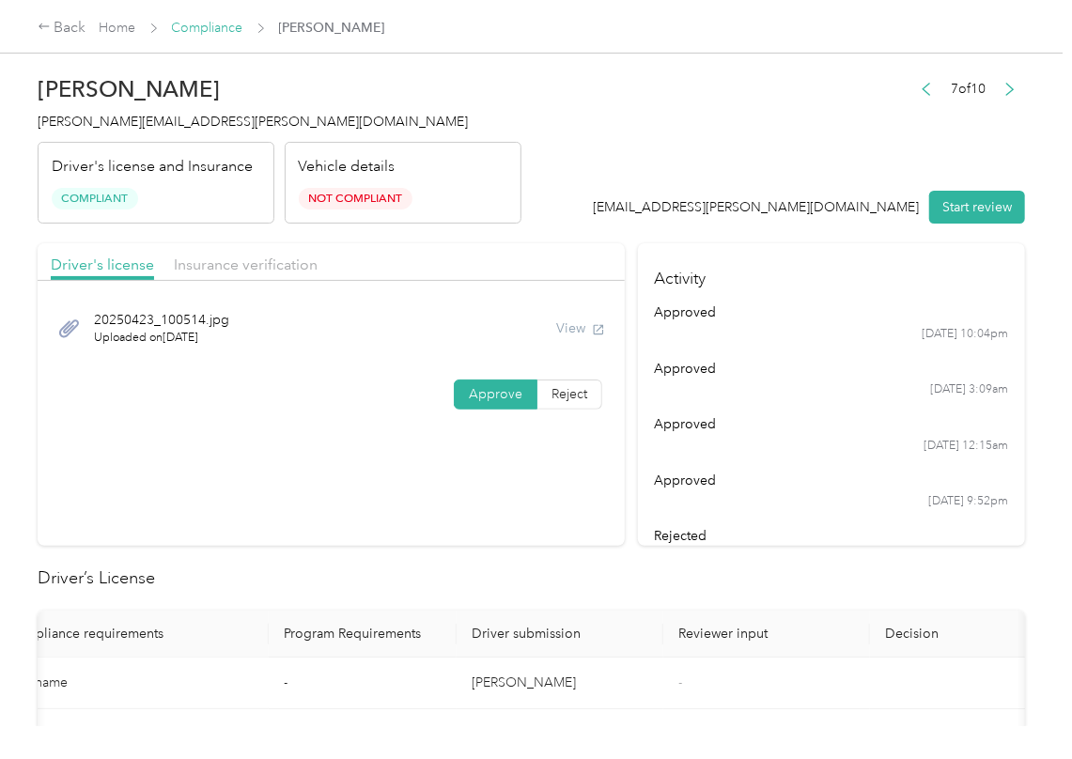
click at [193, 23] on link "Compliance" at bounding box center [207, 28] width 71 height 16
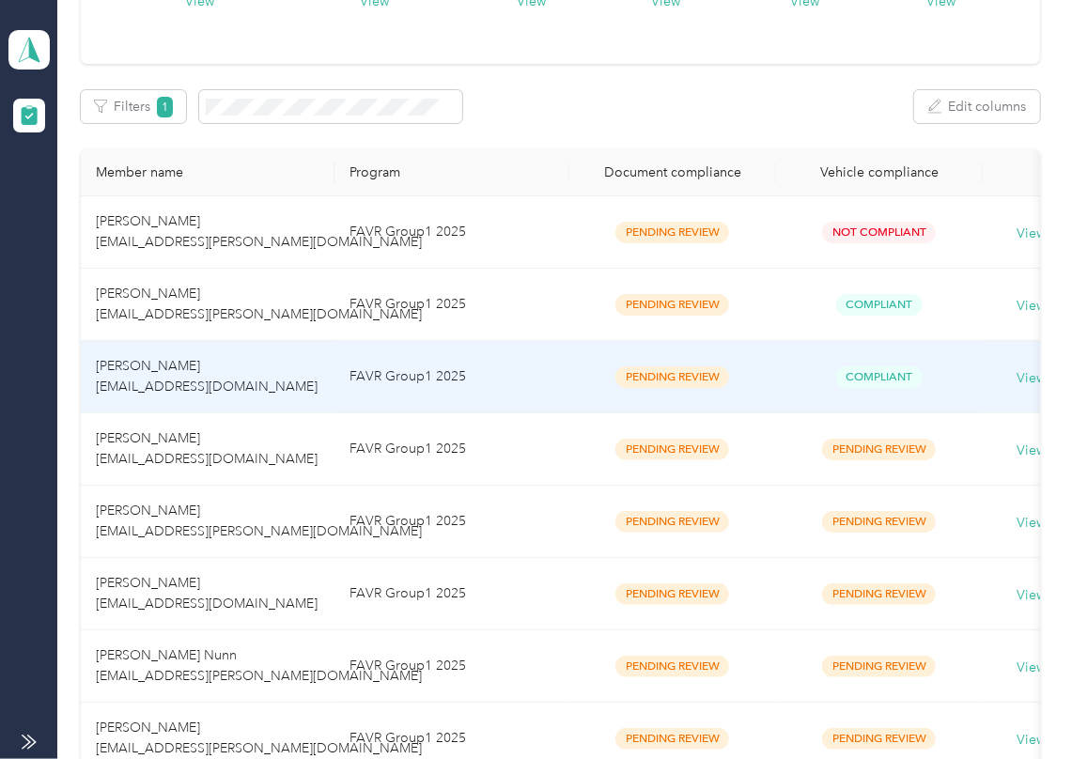
scroll to position [513, 0]
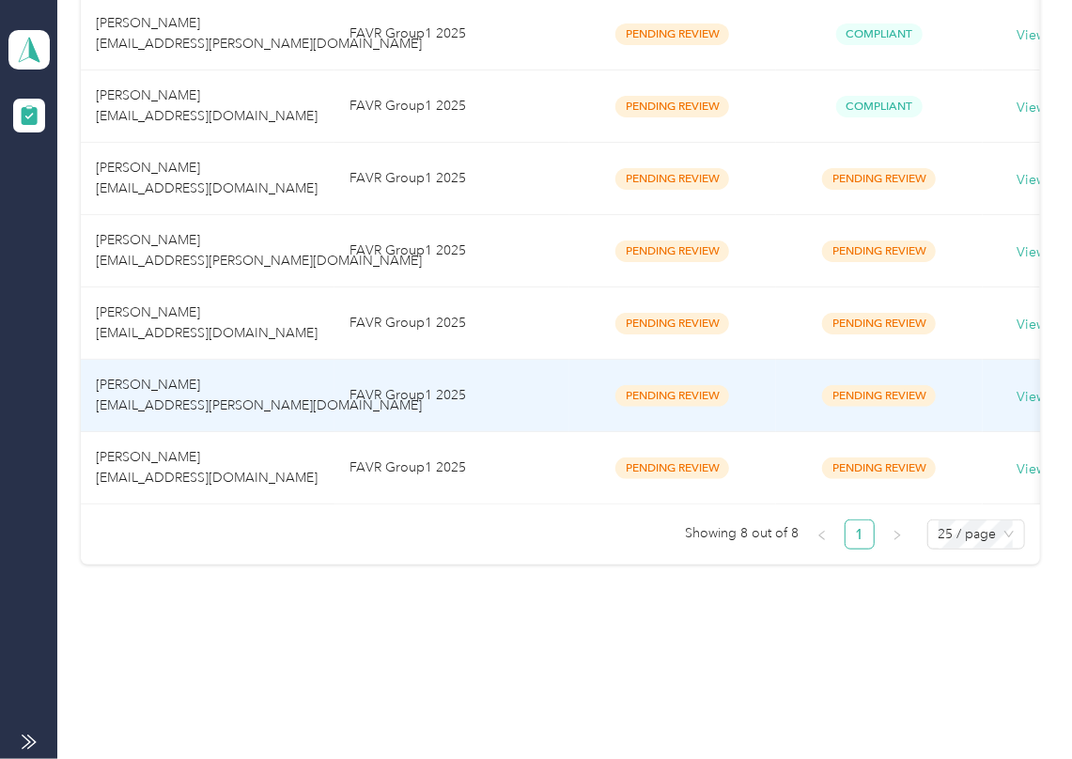
click at [171, 320] on span "[PERSON_NAME] [EMAIL_ADDRESS][DOMAIN_NAME]" at bounding box center [207, 322] width 222 height 37
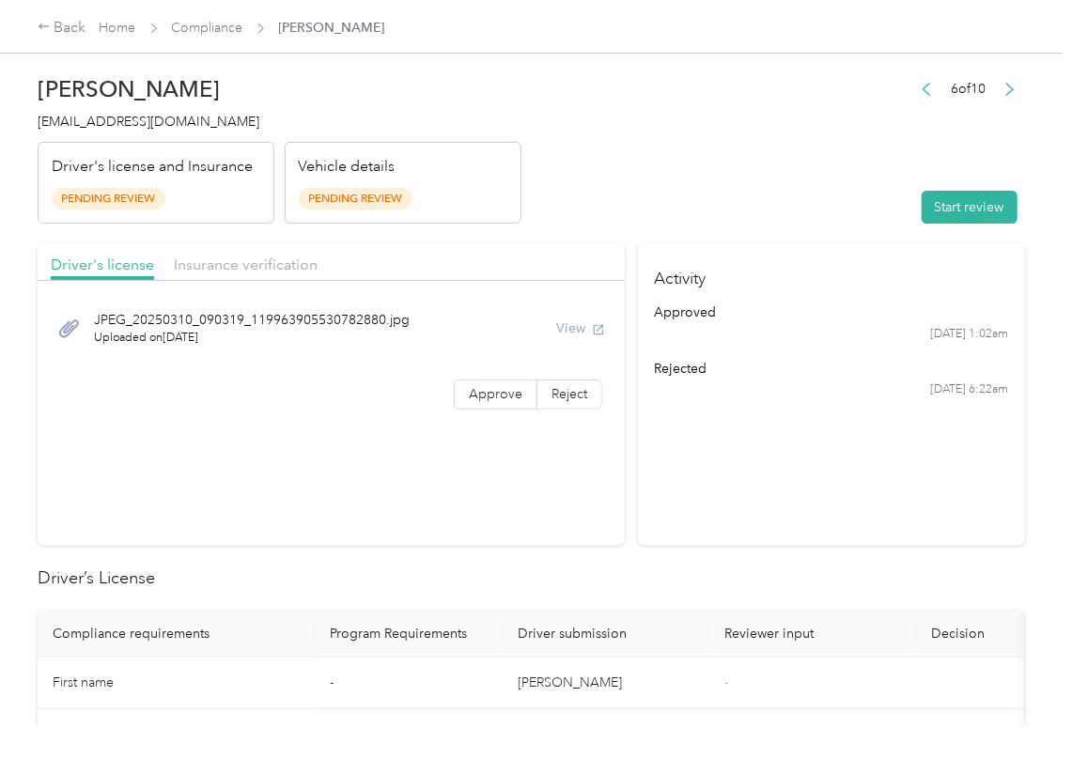
drag, startPoint x: 744, startPoint y: 237, endPoint x: 1003, endPoint y: 276, distance: 262.2
click at [922, 224] on button "Start review" at bounding box center [969, 207] width 96 height 33
click at [926, 203] on div "Start review" at bounding box center [963, 207] width 126 height 33
drag, startPoint x: 497, startPoint y: 154, endPoint x: 462, endPoint y: 208, distance: 63.8
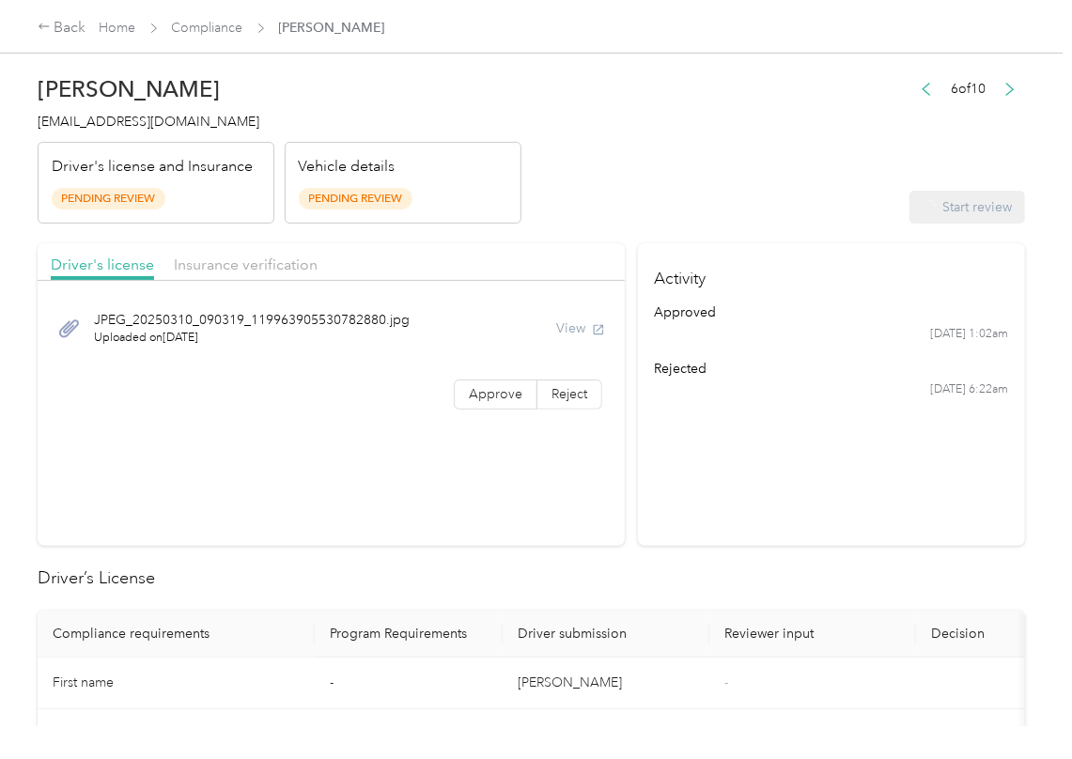
click at [496, 154] on div "Vehicle details Pending Review" at bounding box center [403, 183] width 237 height 83
click at [456, 373] on div "JPEG_20250310_090319_119963905530782880.jpg Uploaded on [DATE] View Approve Rej…" at bounding box center [331, 356] width 587 height 132
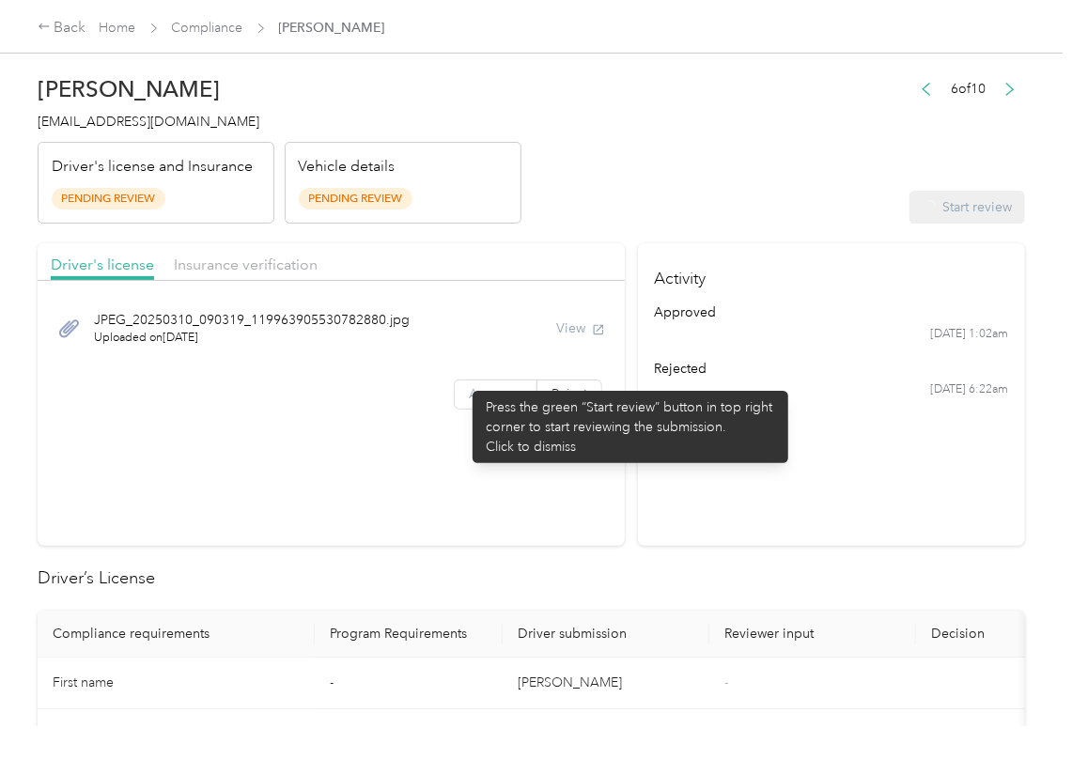
click at [478, 393] on span "Approve" at bounding box center [496, 394] width 54 height 16
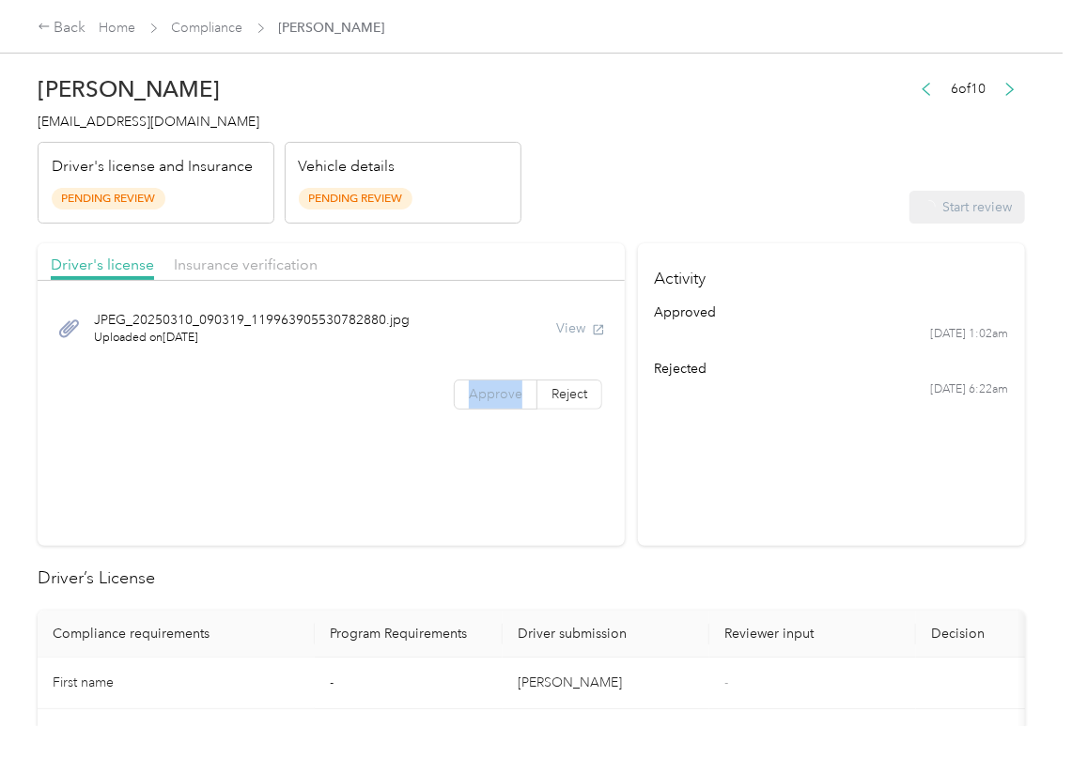
click at [478, 393] on span "Approve" at bounding box center [496, 394] width 54 height 16
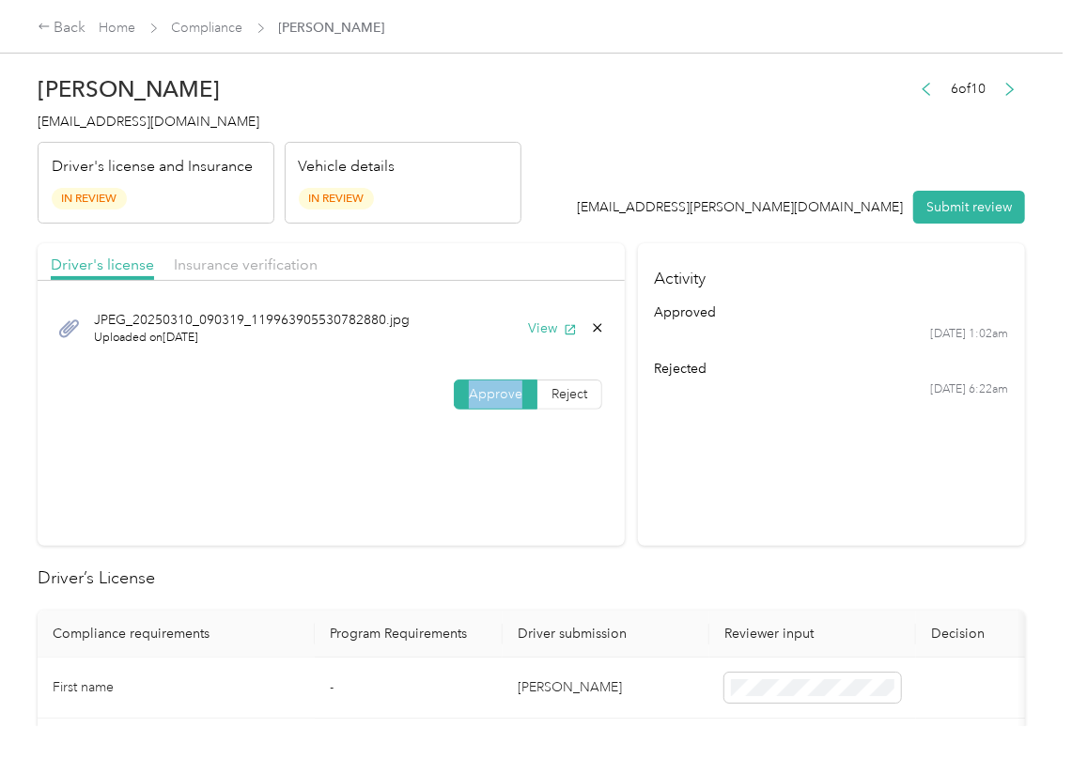
click at [478, 393] on span "Approve" at bounding box center [496, 394] width 54 height 16
click at [541, 334] on button "View" at bounding box center [552, 328] width 49 height 20
click at [250, 278] on div "Driver's license Insurance verification" at bounding box center [331, 262] width 587 height 38
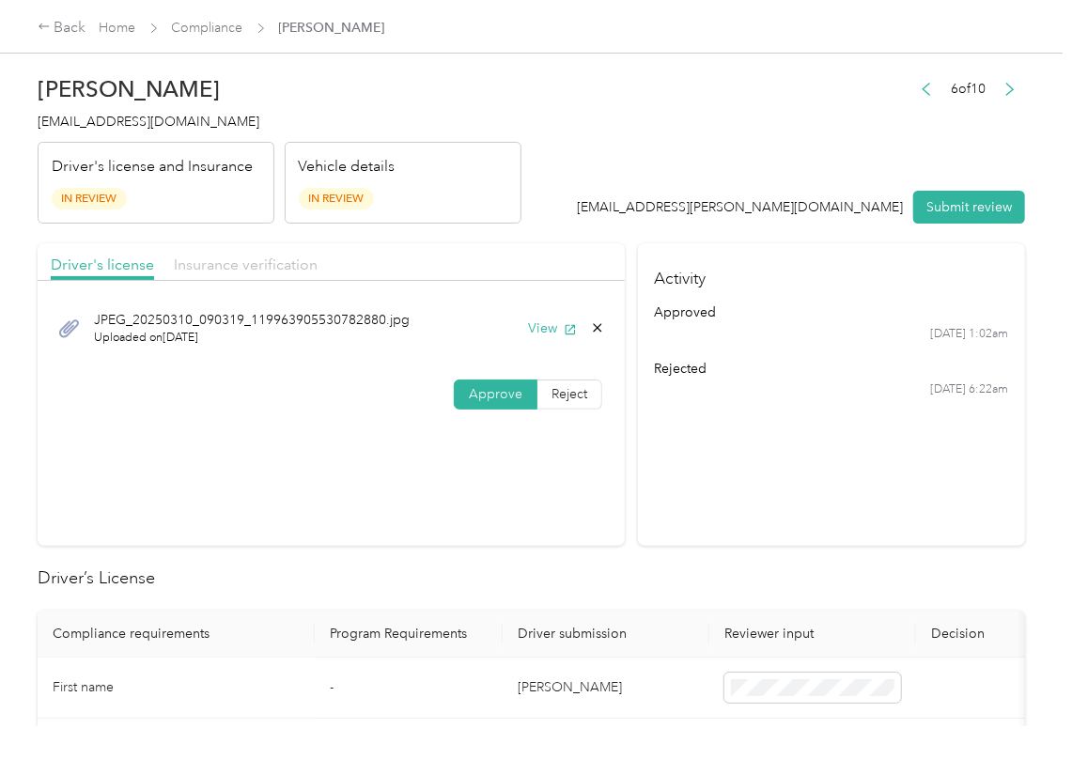
click at [257, 271] on span "Insurance verification" at bounding box center [246, 264] width 144 height 18
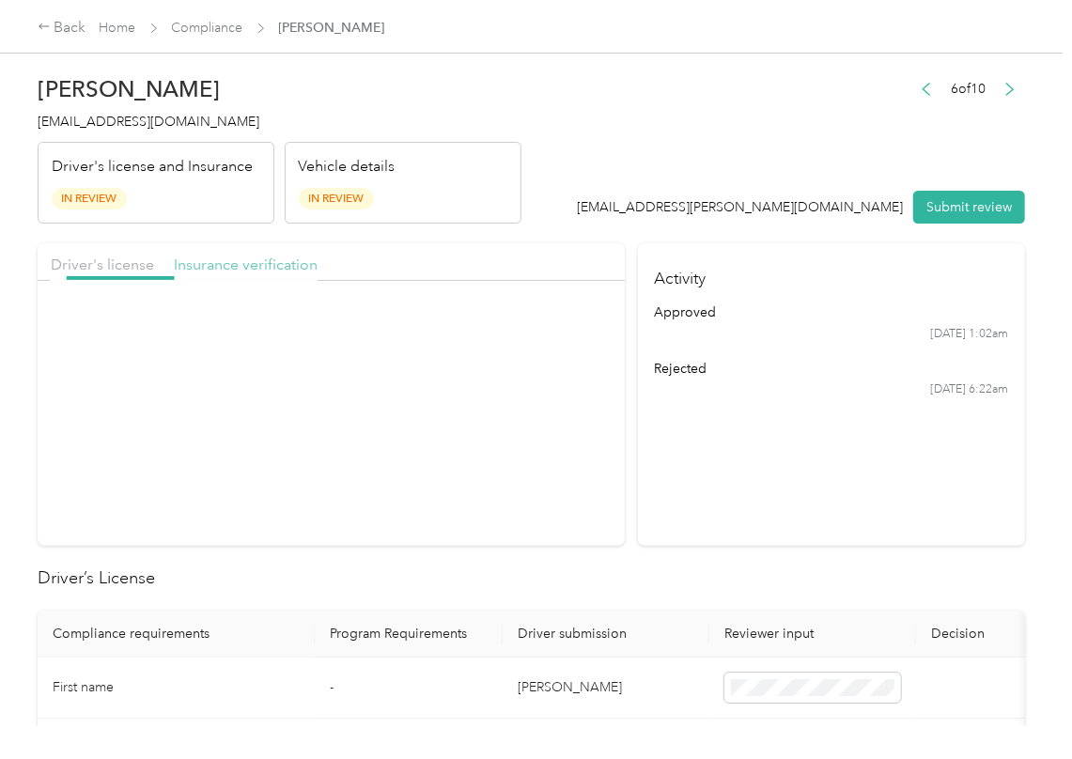
click at [257, 271] on span "Insurance verification" at bounding box center [246, 264] width 144 height 18
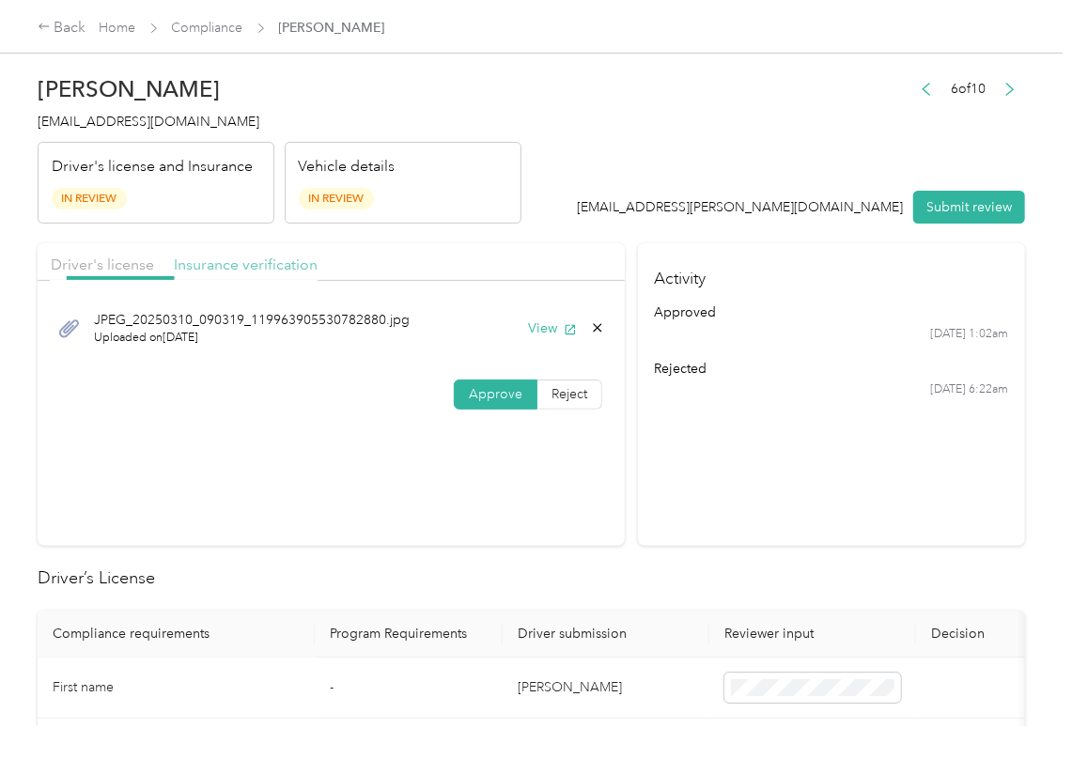
click at [257, 271] on span "Insurance verification" at bounding box center [246, 264] width 144 height 18
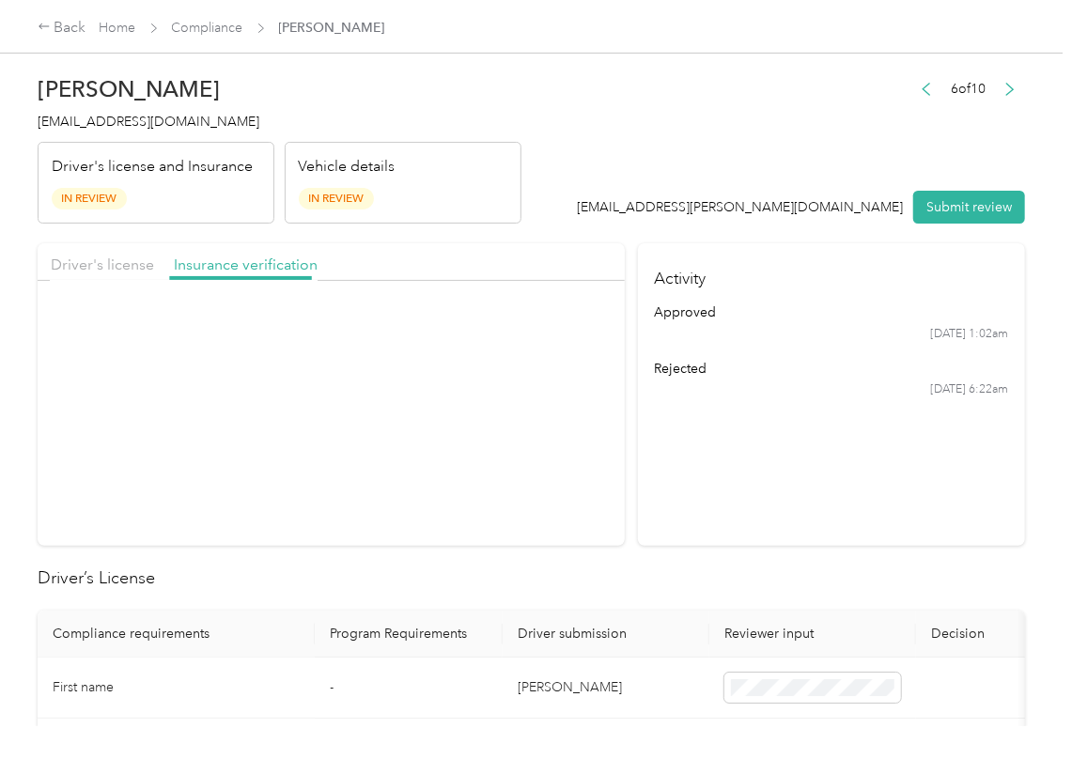
drag, startPoint x: 257, startPoint y: 271, endPoint x: 313, endPoint y: 291, distance: 58.8
click at [257, 271] on span "Insurance verification" at bounding box center [246, 264] width 144 height 18
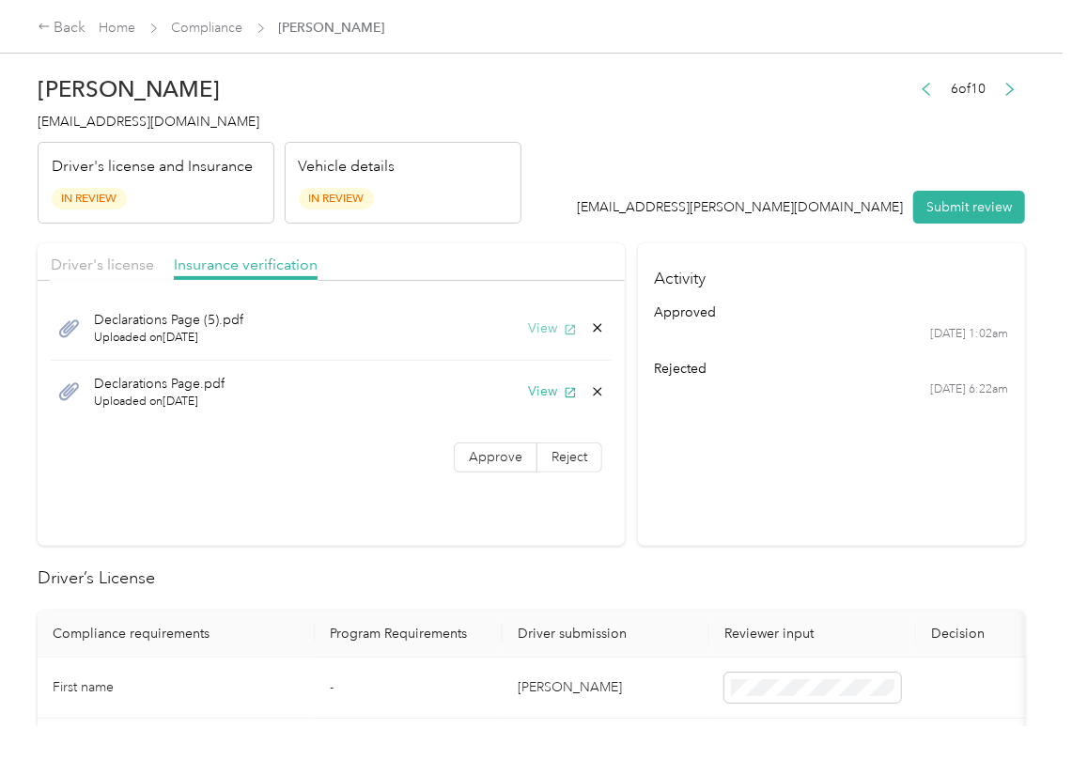
click at [565, 334] on icon "button" at bounding box center [570, 329] width 10 height 10
click at [541, 388] on button "View" at bounding box center [552, 391] width 49 height 20
click at [500, 456] on span "Approve" at bounding box center [496, 457] width 54 height 16
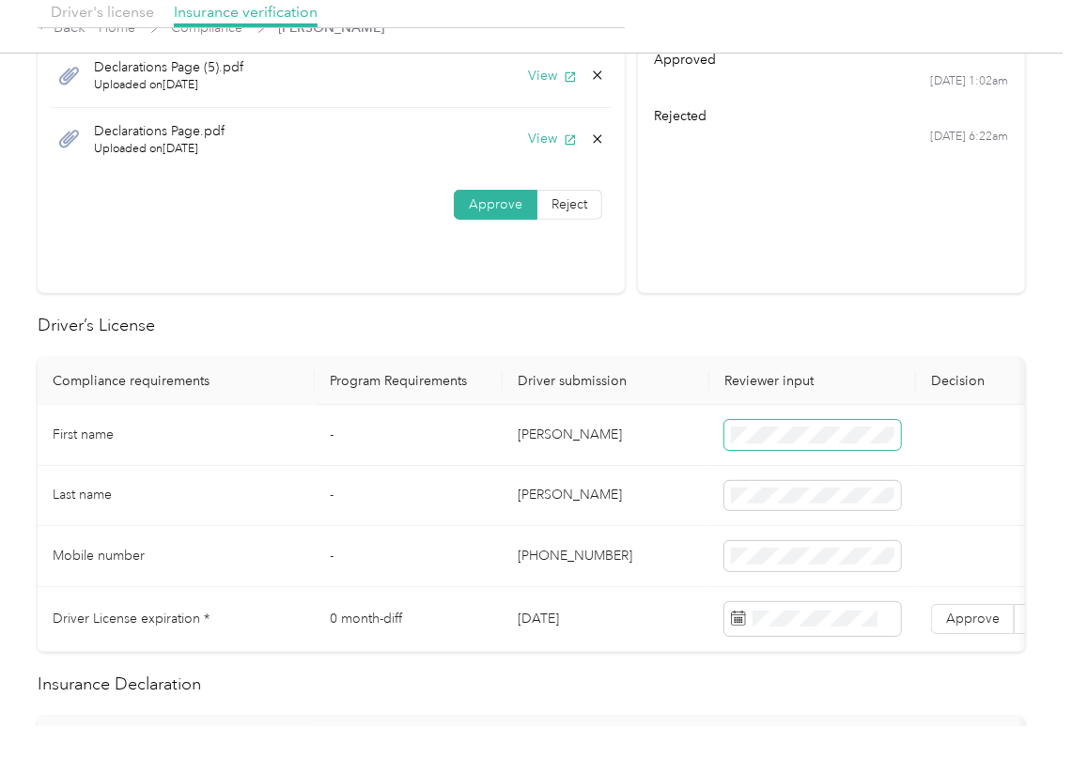
scroll to position [376, 0]
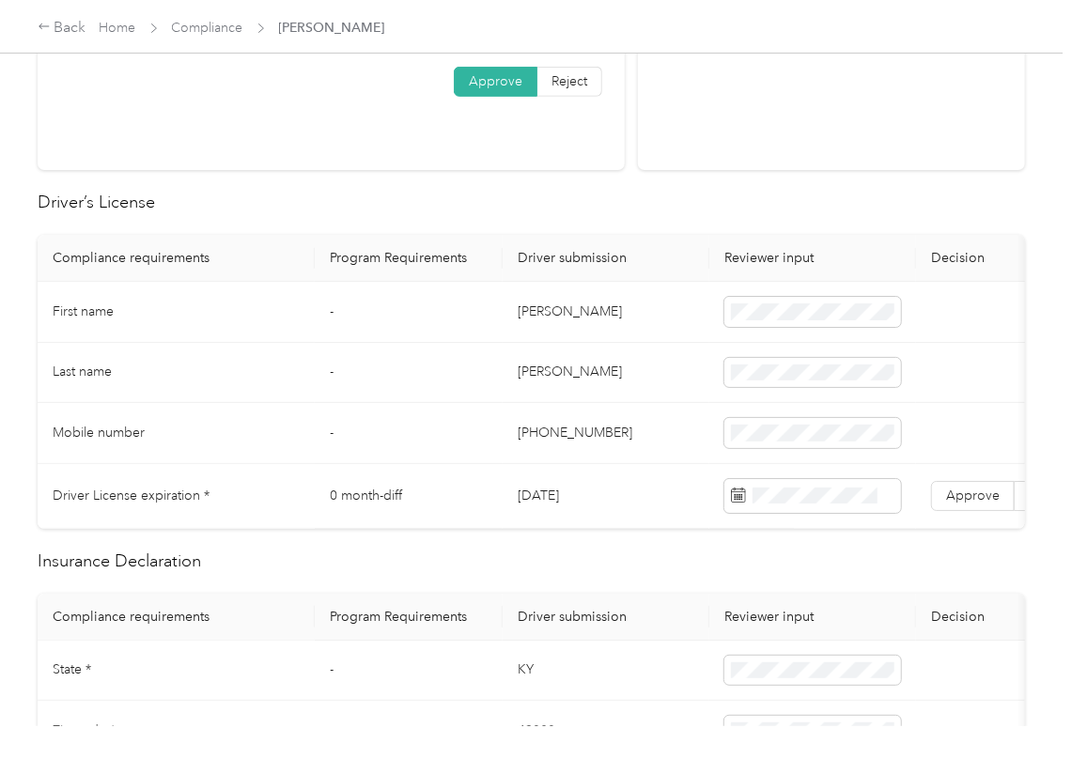
click at [575, 500] on td "[DATE]" at bounding box center [605, 496] width 207 height 65
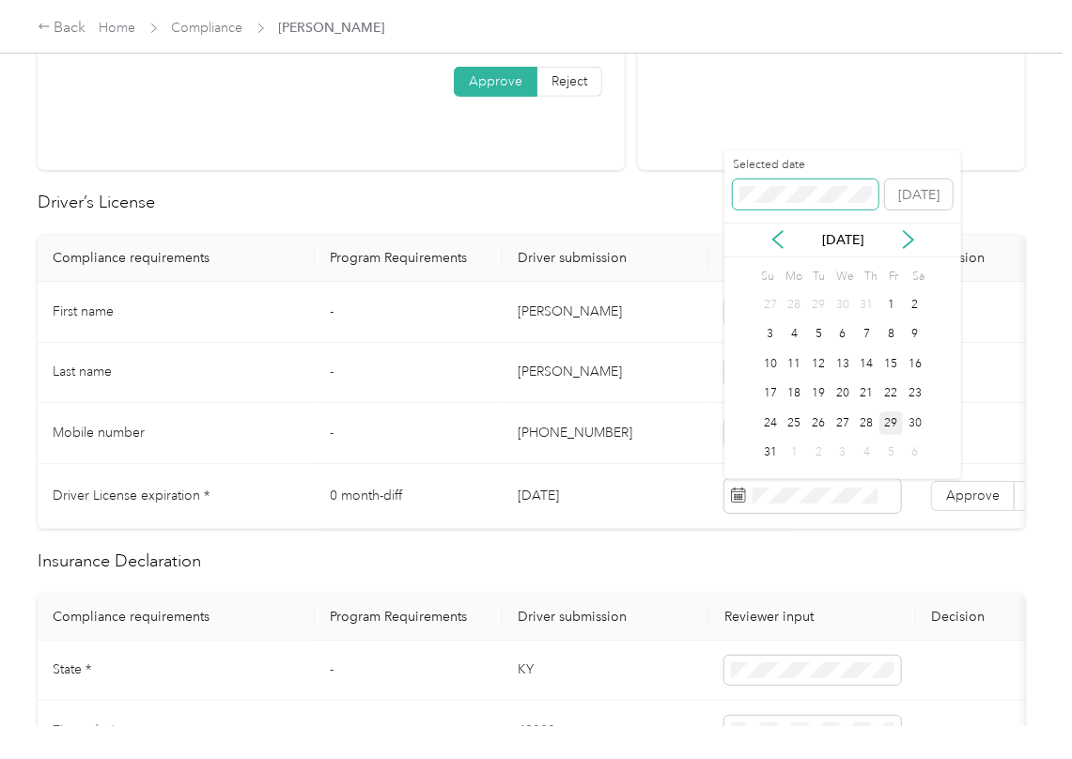
click at [771, 181] on span at bounding box center [806, 194] width 146 height 30
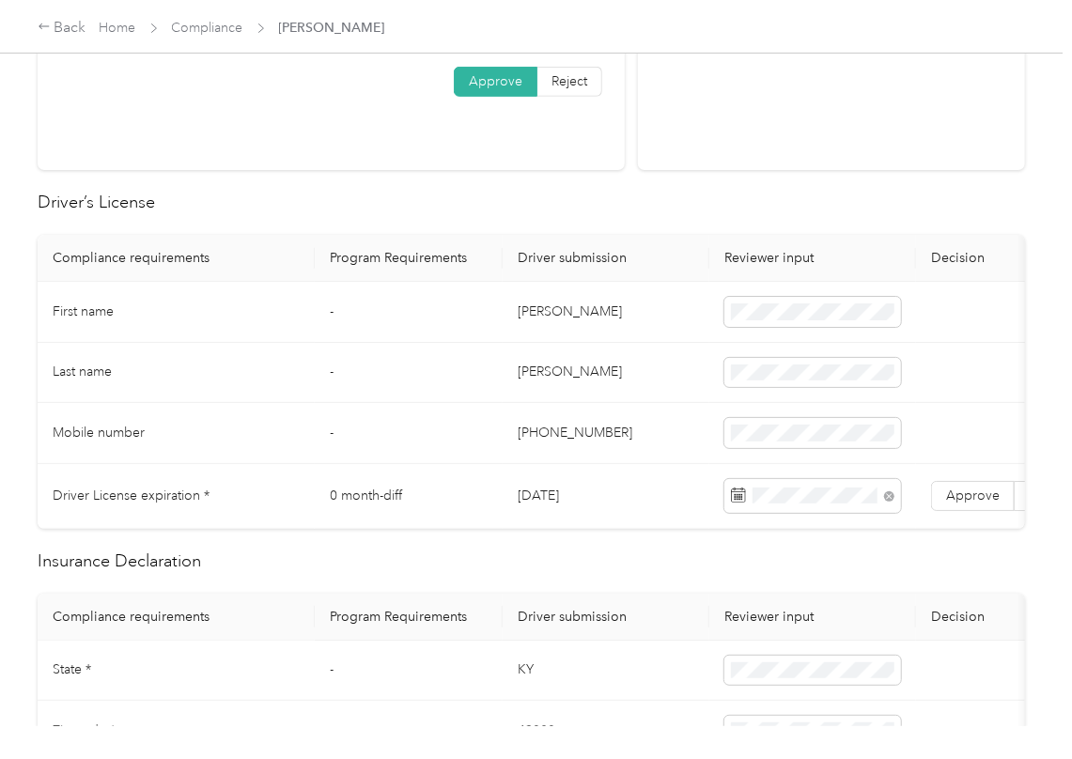
drag, startPoint x: 602, startPoint y: 248, endPoint x: 964, endPoint y: 479, distance: 429.1
click at [609, 257] on th "Driver submission" at bounding box center [605, 258] width 207 height 47
click at [964, 485] on label "Approve" at bounding box center [973, 496] width 84 height 30
click at [622, 410] on td "[PHONE_NUMBER]" at bounding box center [605, 433] width 207 height 61
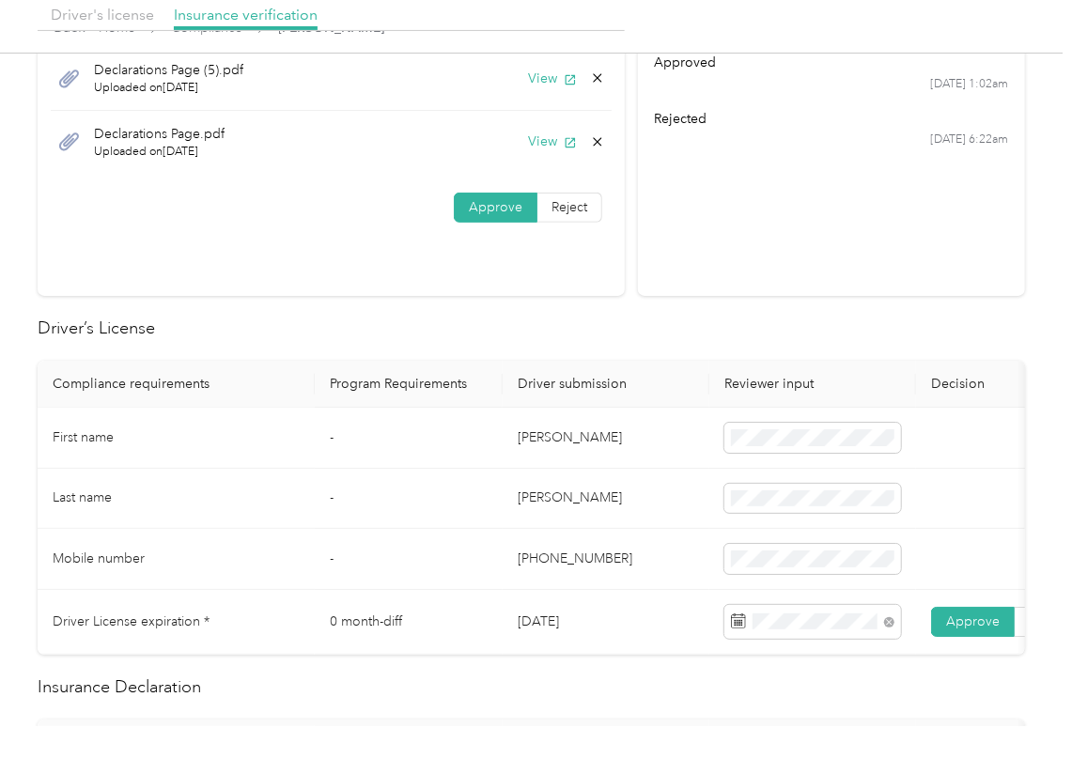
scroll to position [751, 0]
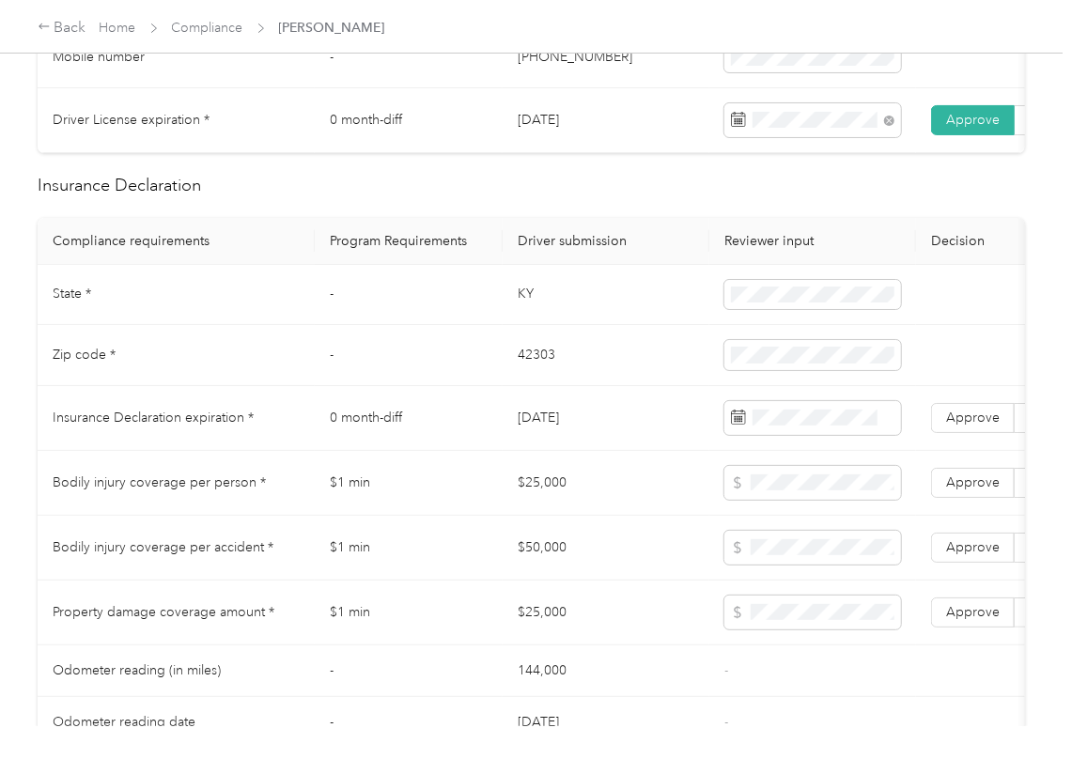
click at [507, 320] on td "KY" at bounding box center [605, 295] width 207 height 61
click at [843, 326] on td at bounding box center [812, 295] width 207 height 61
click at [483, 309] on td "-" at bounding box center [409, 295] width 188 height 61
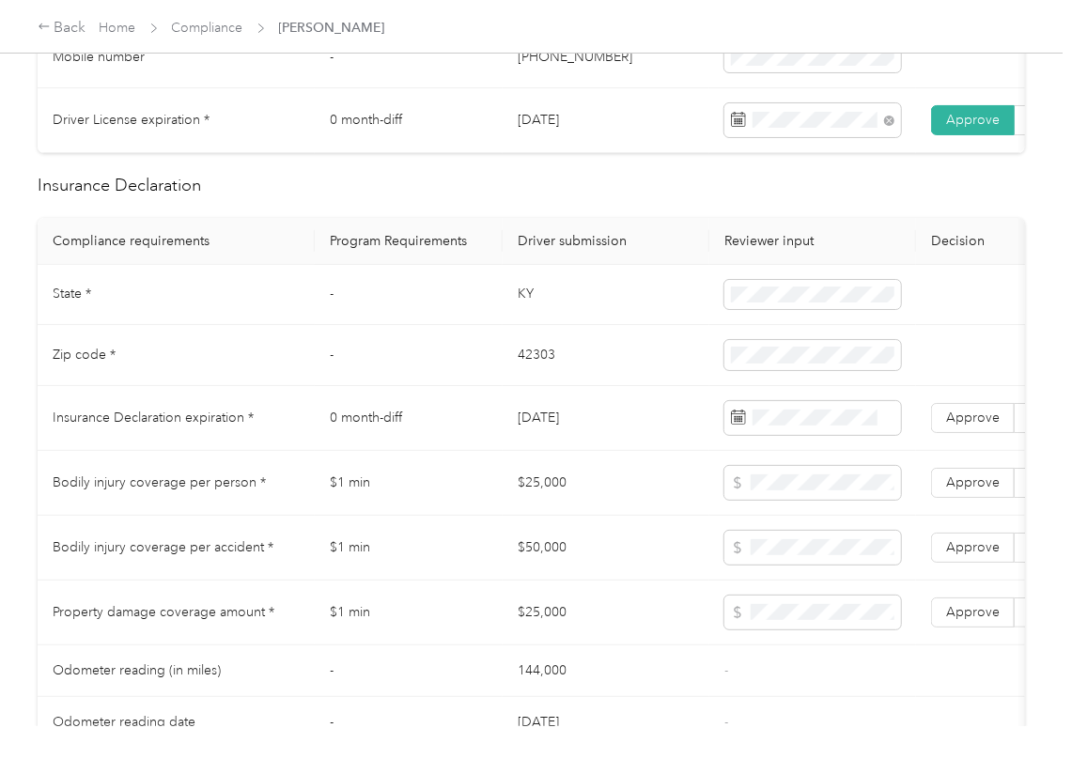
click at [539, 321] on td "KY" at bounding box center [605, 295] width 207 height 61
click at [537, 386] on td "42303" at bounding box center [605, 355] width 207 height 61
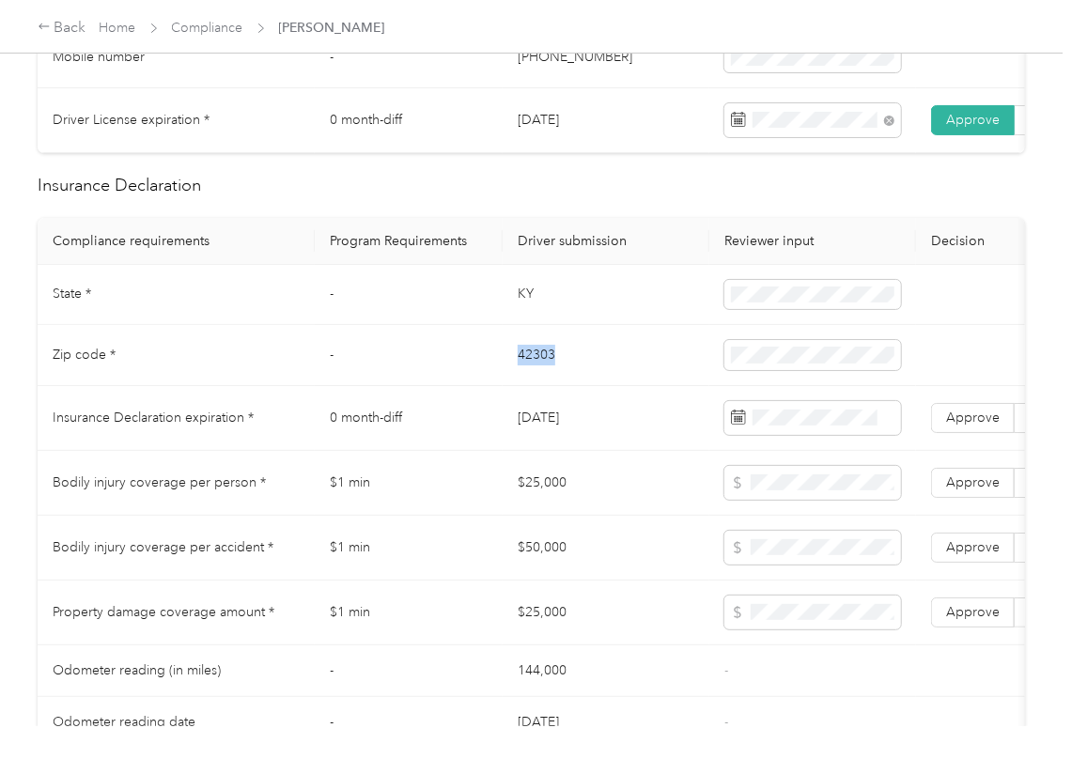
click at [537, 386] on td "42303" at bounding box center [605, 355] width 207 height 61
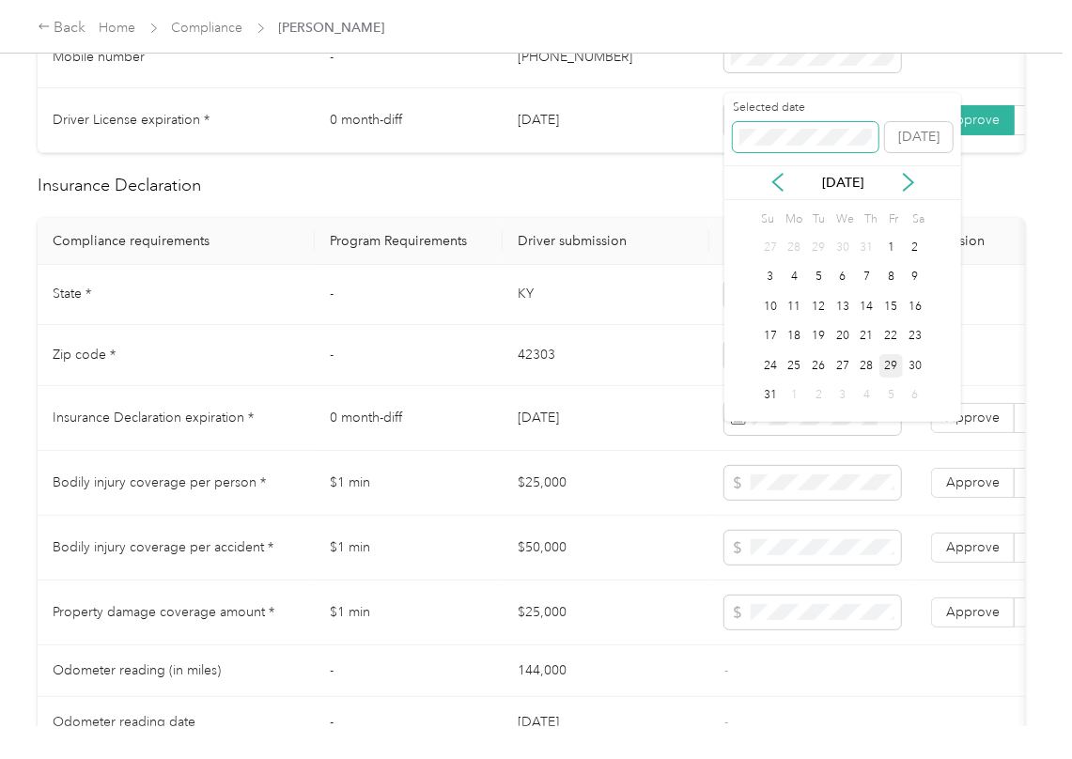
click at [815, 148] on span at bounding box center [806, 137] width 146 height 30
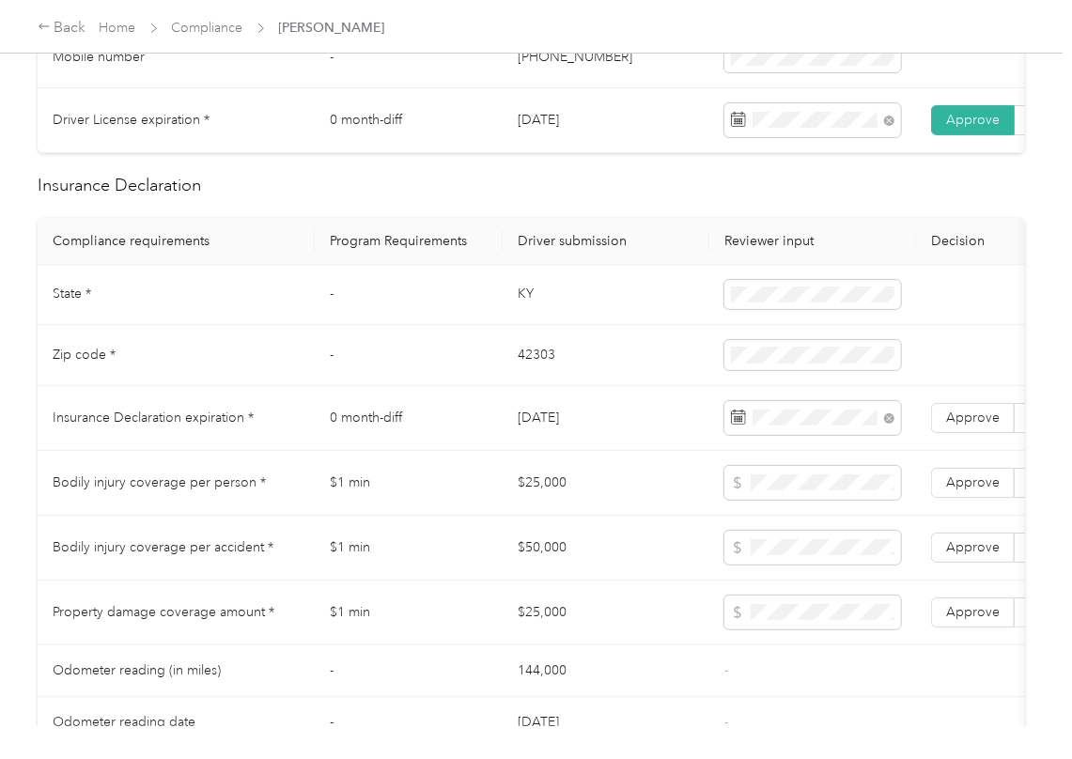
click at [199, 386] on td "Zip code *" at bounding box center [176, 355] width 277 height 61
click at [979, 433] on label "Approve" at bounding box center [973, 418] width 84 height 30
click at [518, 415] on td "[DATE]" at bounding box center [605, 418] width 207 height 65
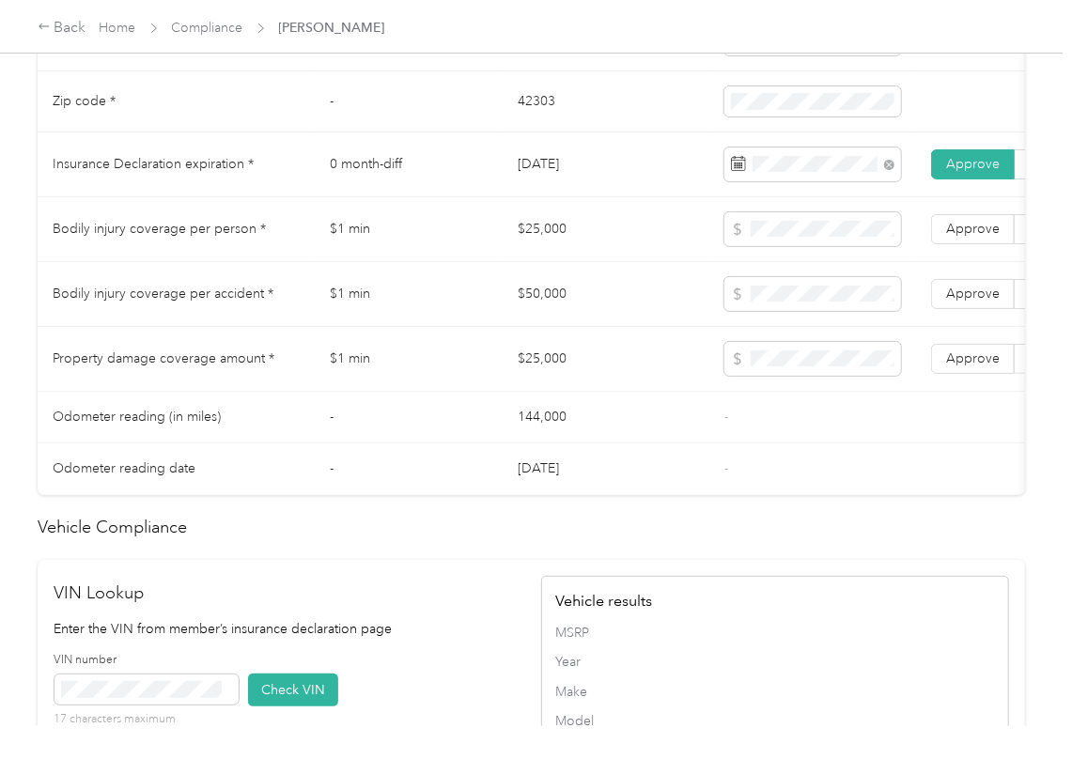
scroll to position [1503, 0]
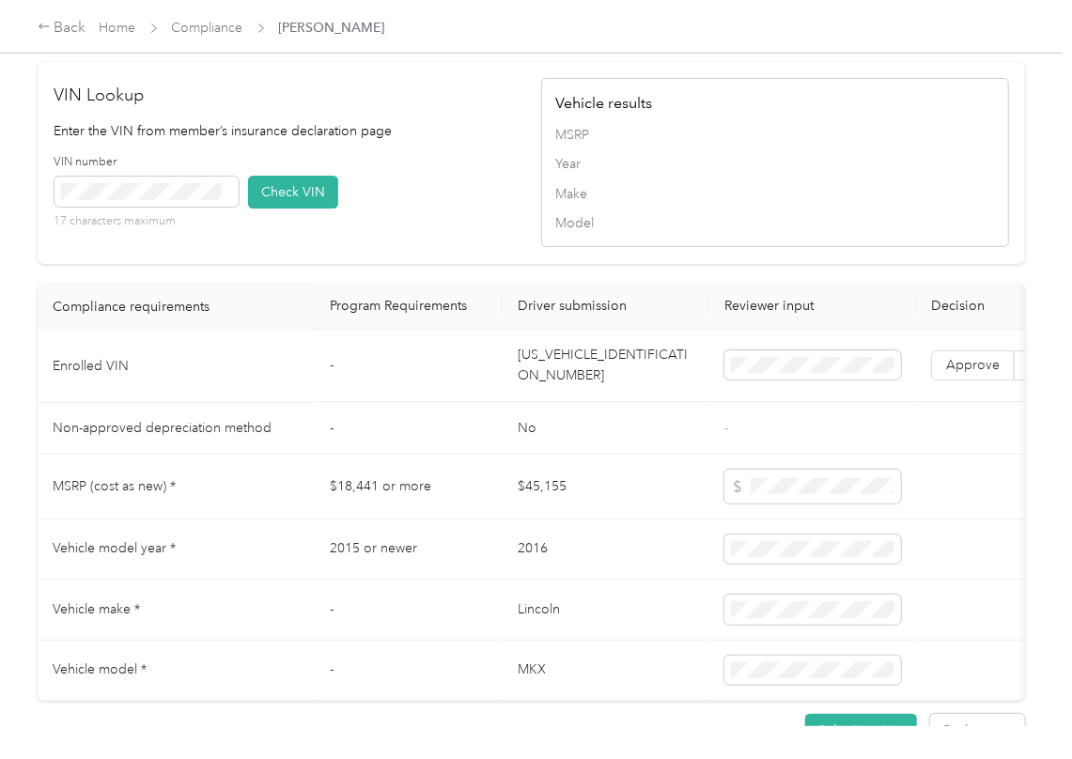
click at [586, 403] on td "[US_VEHICLE_IDENTIFICATION_NUMBER]" at bounding box center [605, 367] width 207 height 72
drag, startPoint x: 443, startPoint y: 195, endPoint x: 259, endPoint y: 227, distance: 186.8
click at [440, 196] on div "VIN Lookup Enter the VIN from member’s insurance declaration page VIN number 17…" at bounding box center [288, 163] width 468 height 161
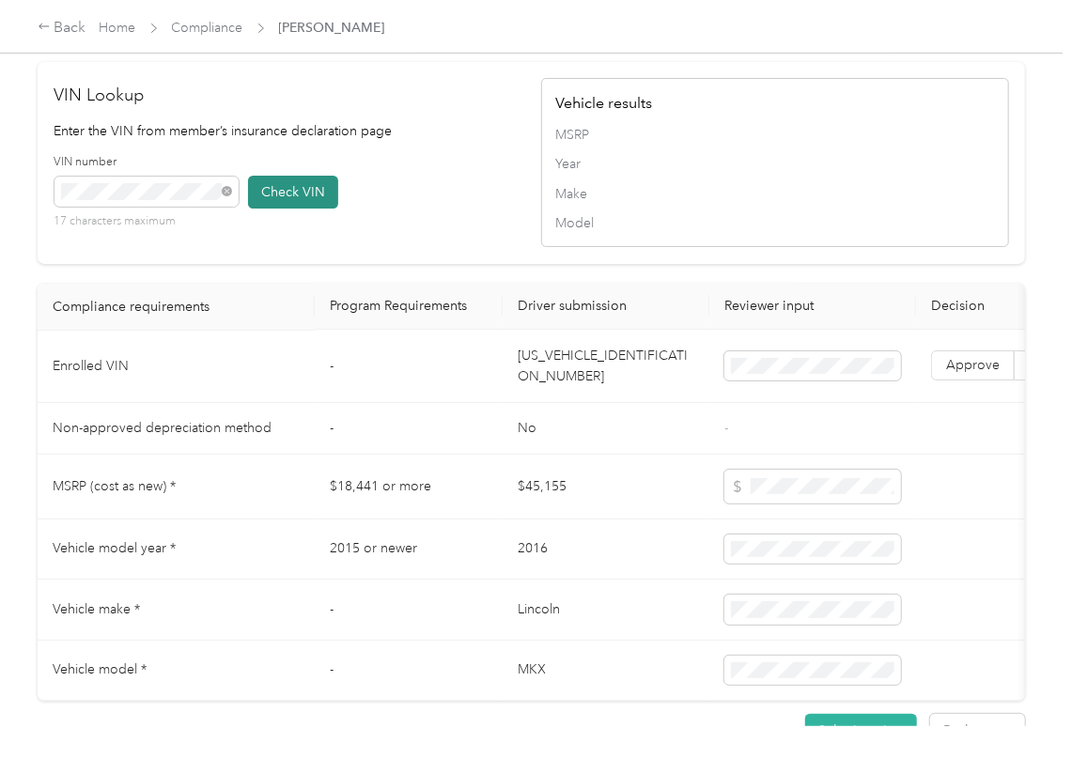
click at [308, 209] on button "Check VIN" at bounding box center [293, 192] width 90 height 33
click at [949, 381] on label "Approve" at bounding box center [973, 366] width 84 height 30
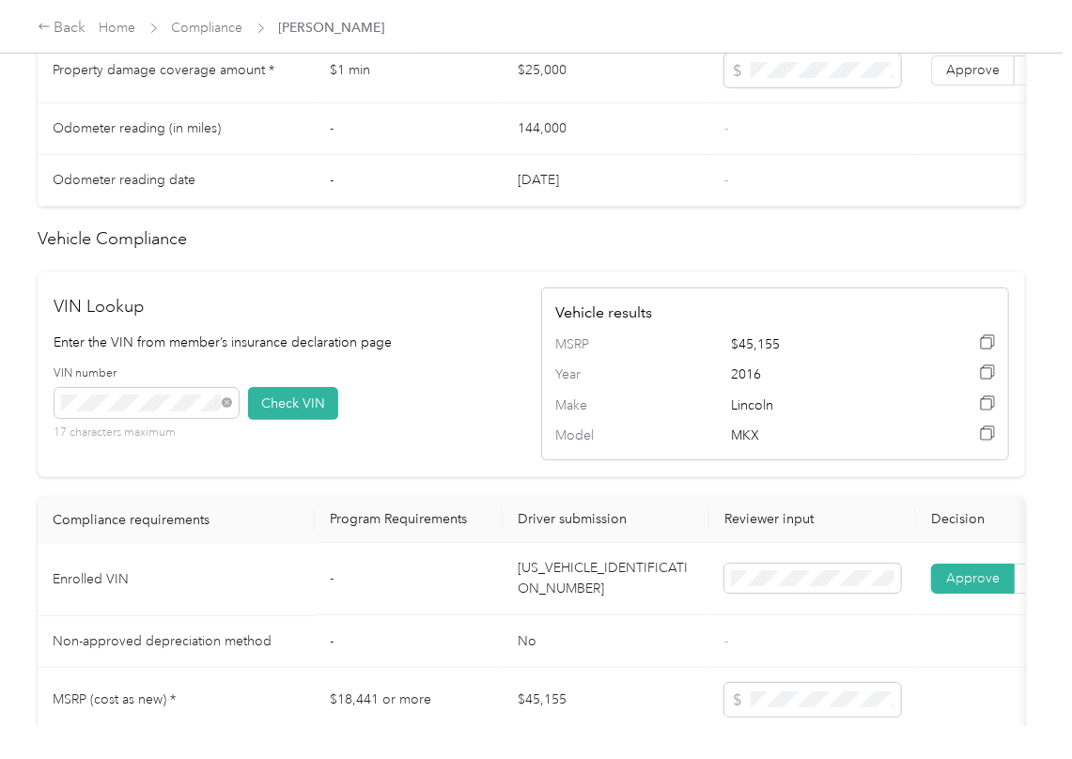
scroll to position [876, 0]
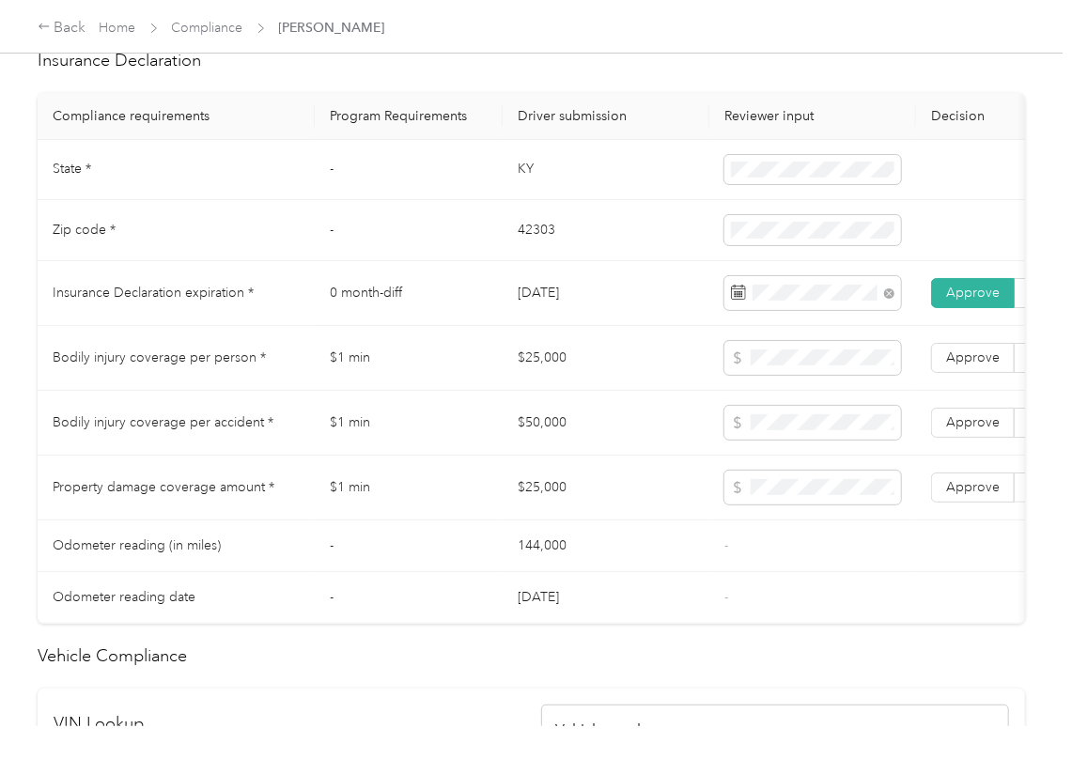
click at [542, 368] on td "$25,000" at bounding box center [605, 358] width 207 height 65
click at [558, 430] on td "$50,000" at bounding box center [605, 423] width 207 height 65
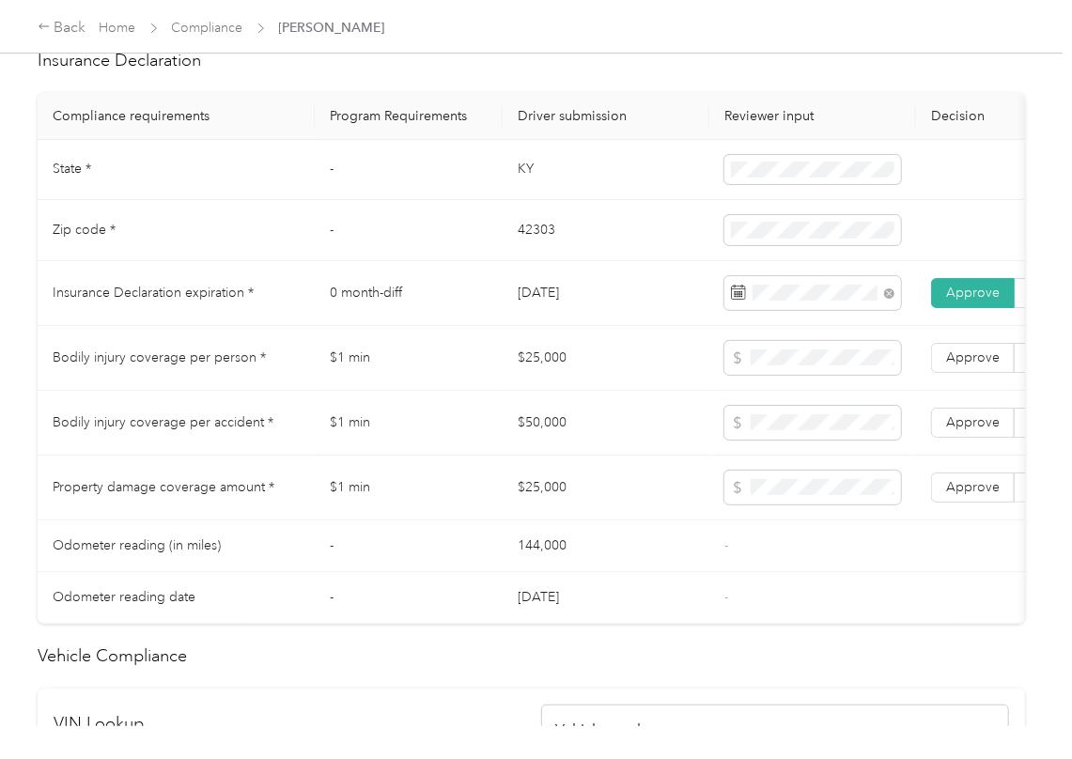
click at [558, 432] on td "$50,000" at bounding box center [605, 423] width 207 height 65
click at [851, 440] on span at bounding box center [812, 423] width 177 height 34
click at [960, 434] on label "Approve" at bounding box center [973, 423] width 84 height 30
click at [965, 365] on span "Approve" at bounding box center [973, 357] width 54 height 16
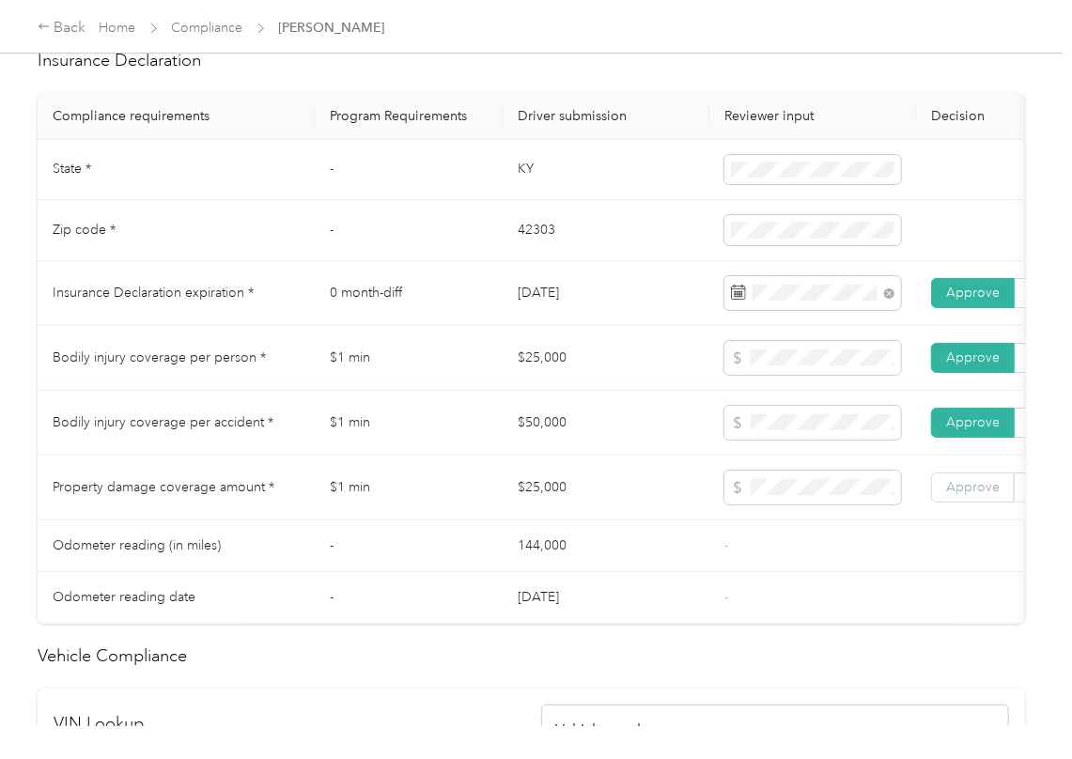
click at [975, 495] on span "Approve" at bounding box center [973, 487] width 54 height 16
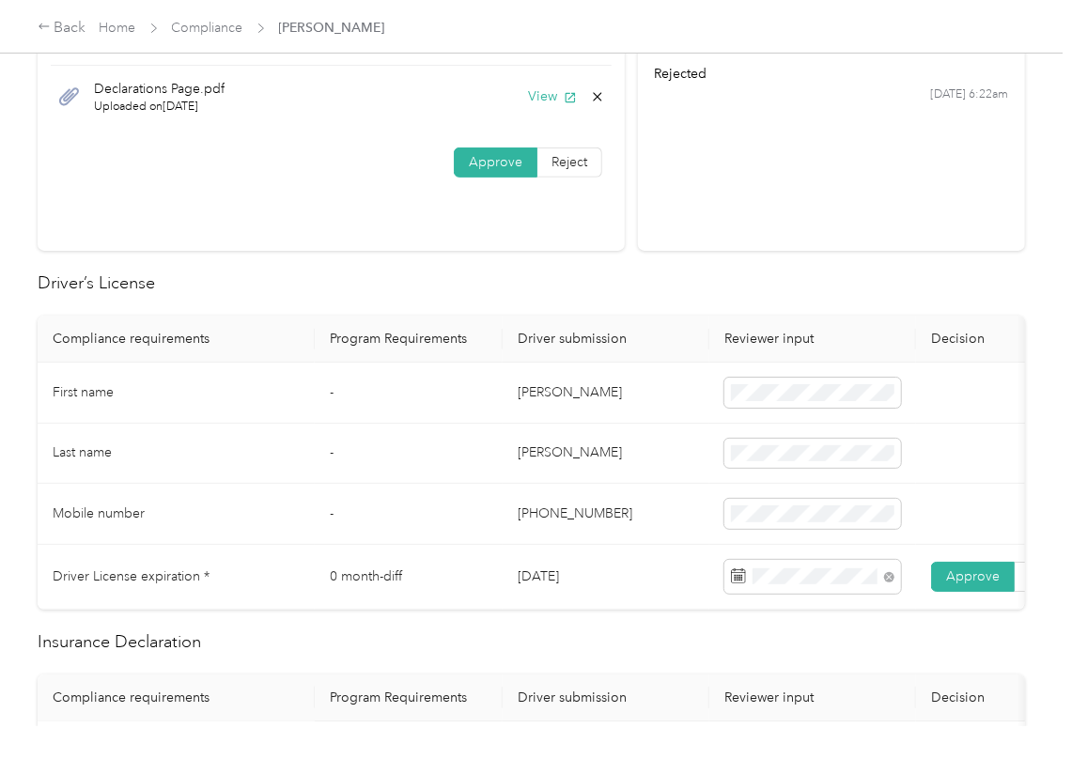
scroll to position [0, 0]
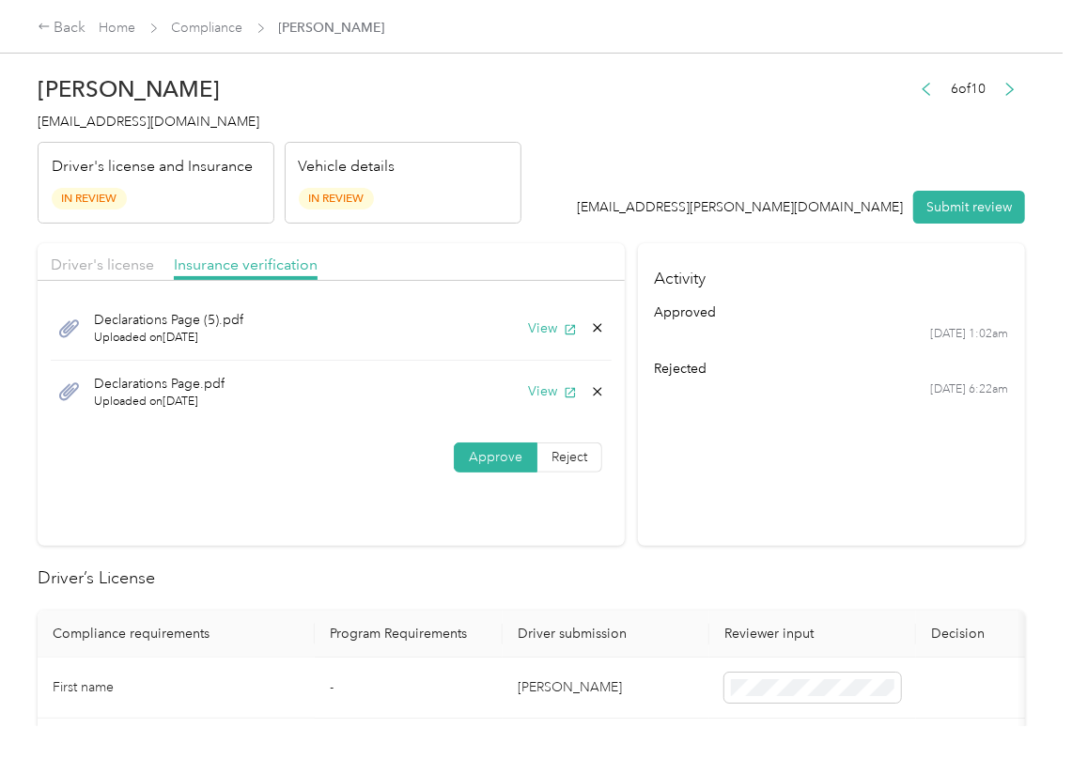
click at [549, 264] on div "Driver's license Insurance verification" at bounding box center [331, 262] width 587 height 38
click at [590, 387] on icon at bounding box center [597, 391] width 15 height 15
click at [528, 399] on button "Yes" at bounding box center [544, 408] width 37 height 30
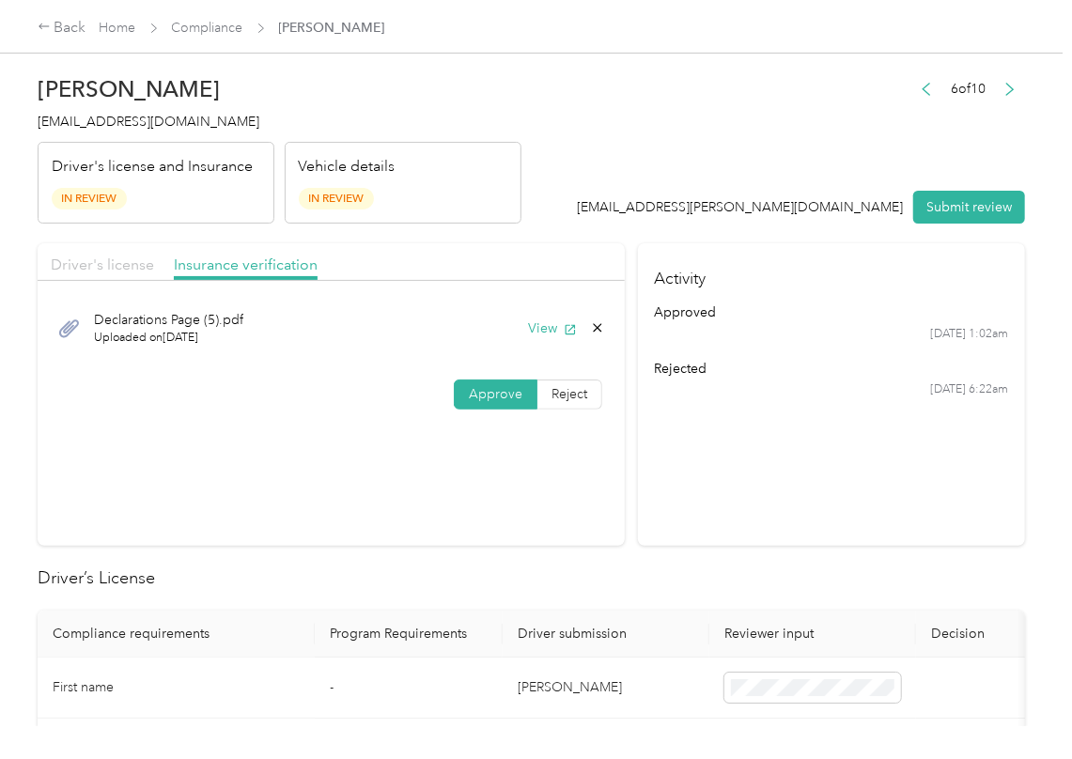
click at [130, 265] on span "Driver's license" at bounding box center [102, 264] width 103 height 18
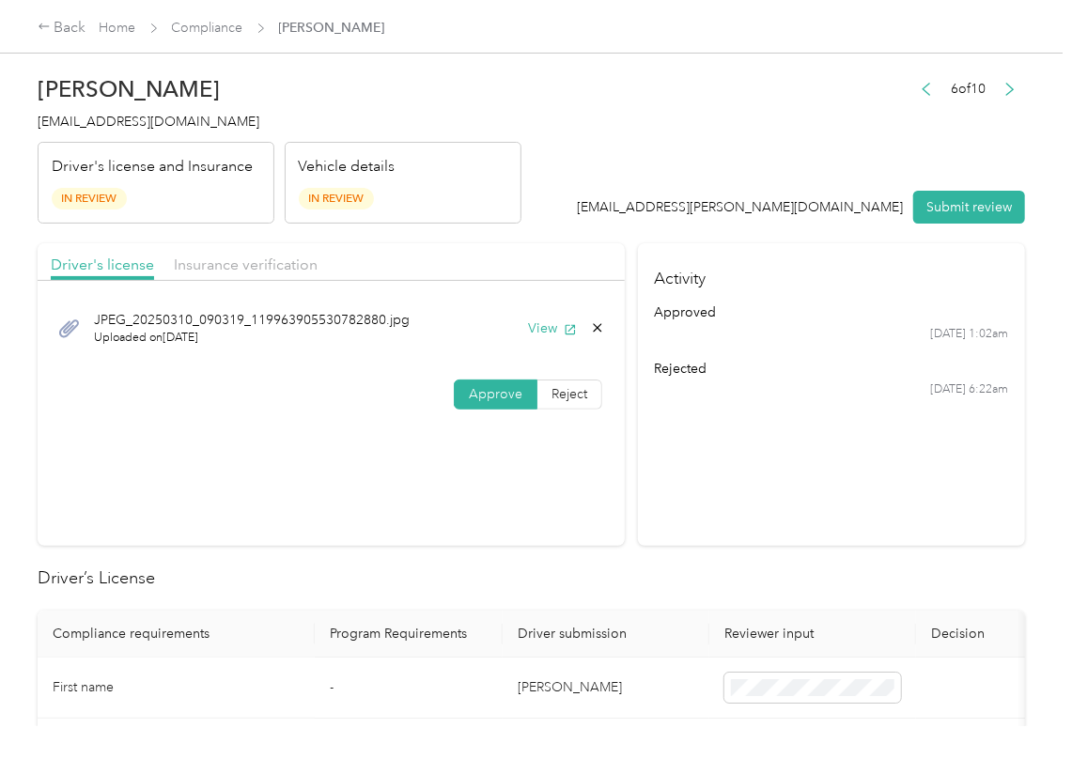
click at [929, 211] on button "Submit review" at bounding box center [969, 207] width 112 height 33
click at [135, 120] on span "[EMAIL_ADDRESS][DOMAIN_NAME]" at bounding box center [149, 122] width 222 height 16
click at [133, 118] on span "[EMAIL_ADDRESS][DOMAIN_NAME]" at bounding box center [149, 122] width 222 height 16
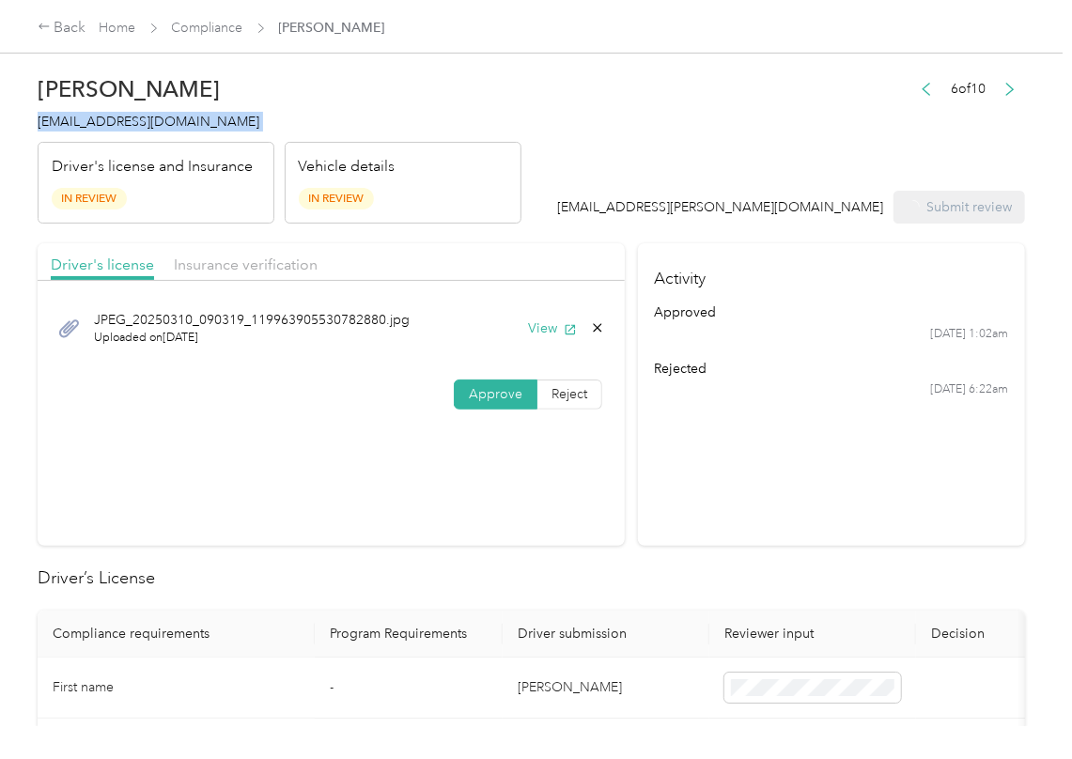
click at [133, 118] on span "[EMAIL_ADDRESS][DOMAIN_NAME]" at bounding box center [149, 122] width 222 height 16
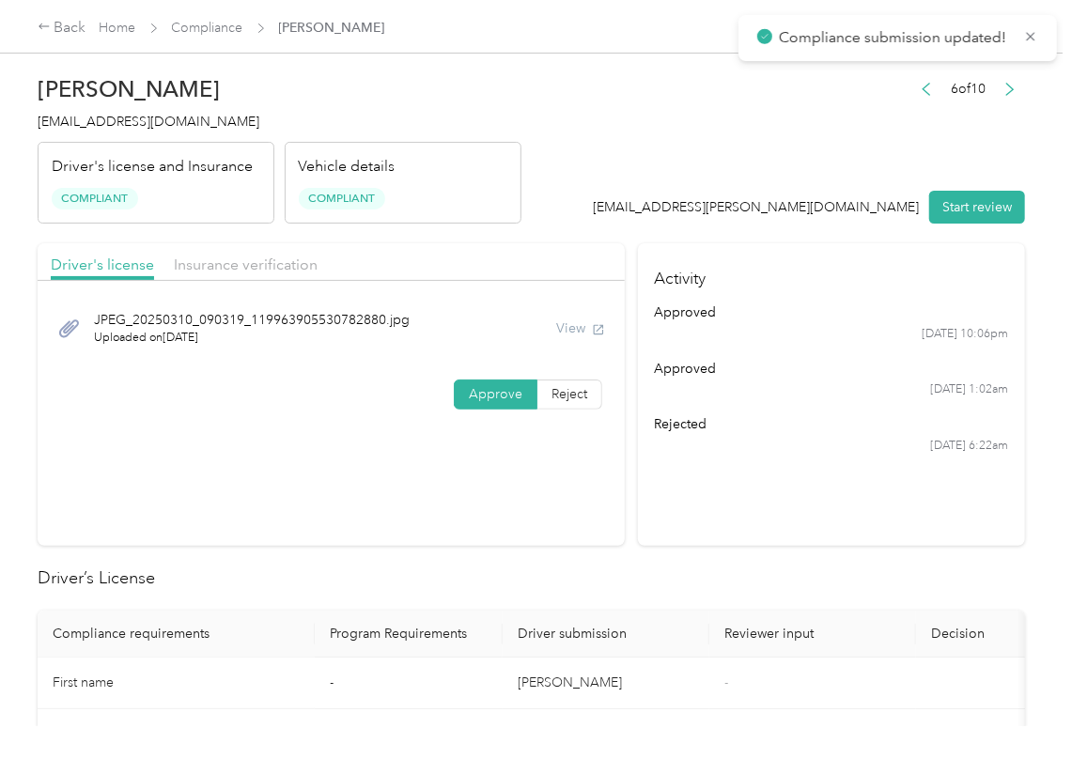
click at [673, 534] on section "Activity approved [DATE] 10:06pm approved [DATE] 1:02am rejected [DATE] 6:22am" at bounding box center [831, 394] width 387 height 302
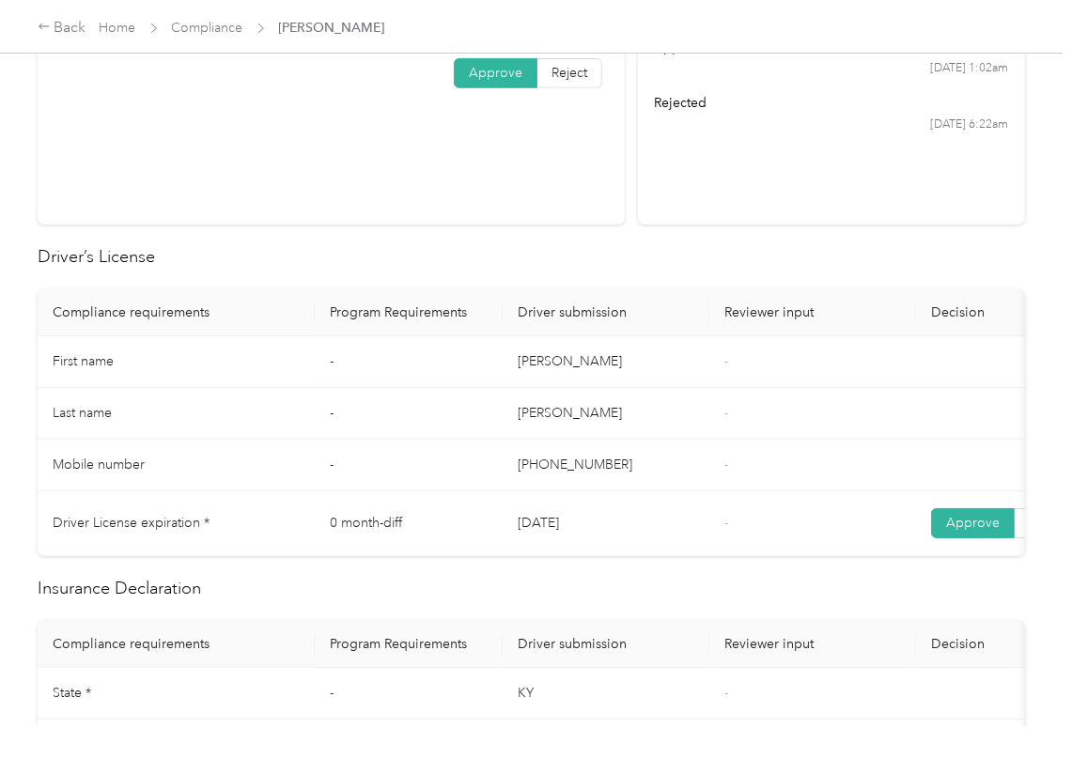
scroll to position [751, 0]
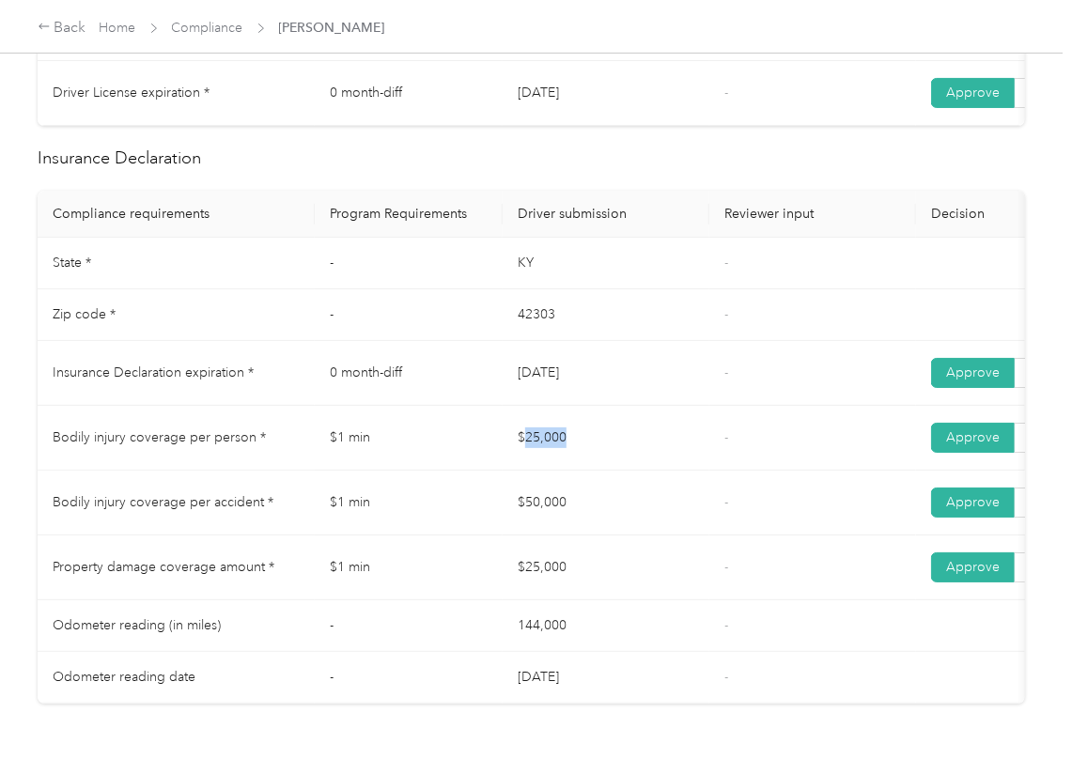
drag, startPoint x: 528, startPoint y: 468, endPoint x: 707, endPoint y: 453, distance: 180.0
click at [676, 453] on td "$25,000" at bounding box center [605, 438] width 207 height 65
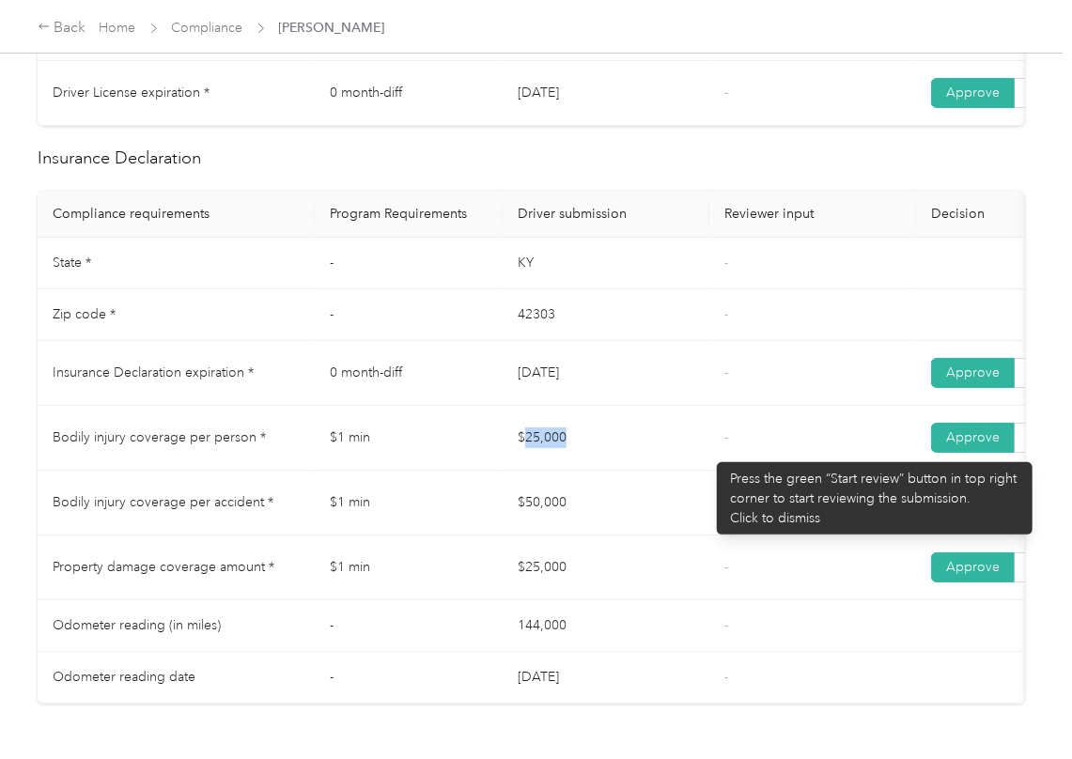
click at [700, 453] on td "$25,000" at bounding box center [605, 438] width 207 height 65
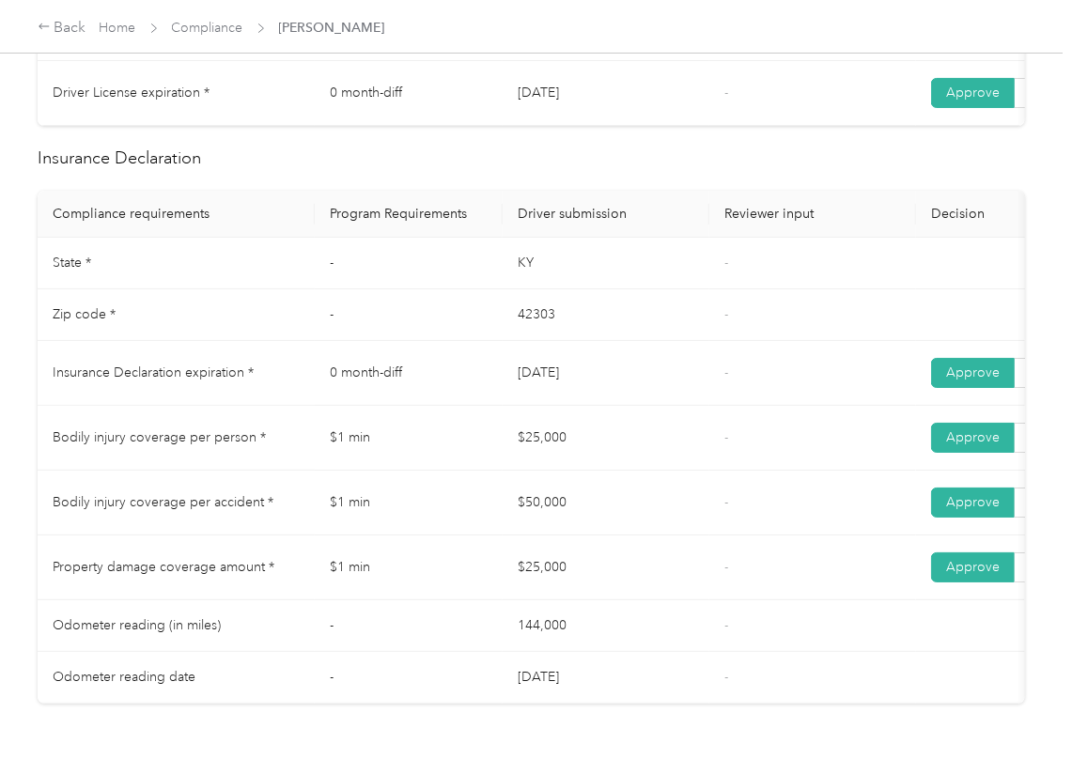
click at [700, 453] on td "$25,000" at bounding box center [605, 438] width 207 height 65
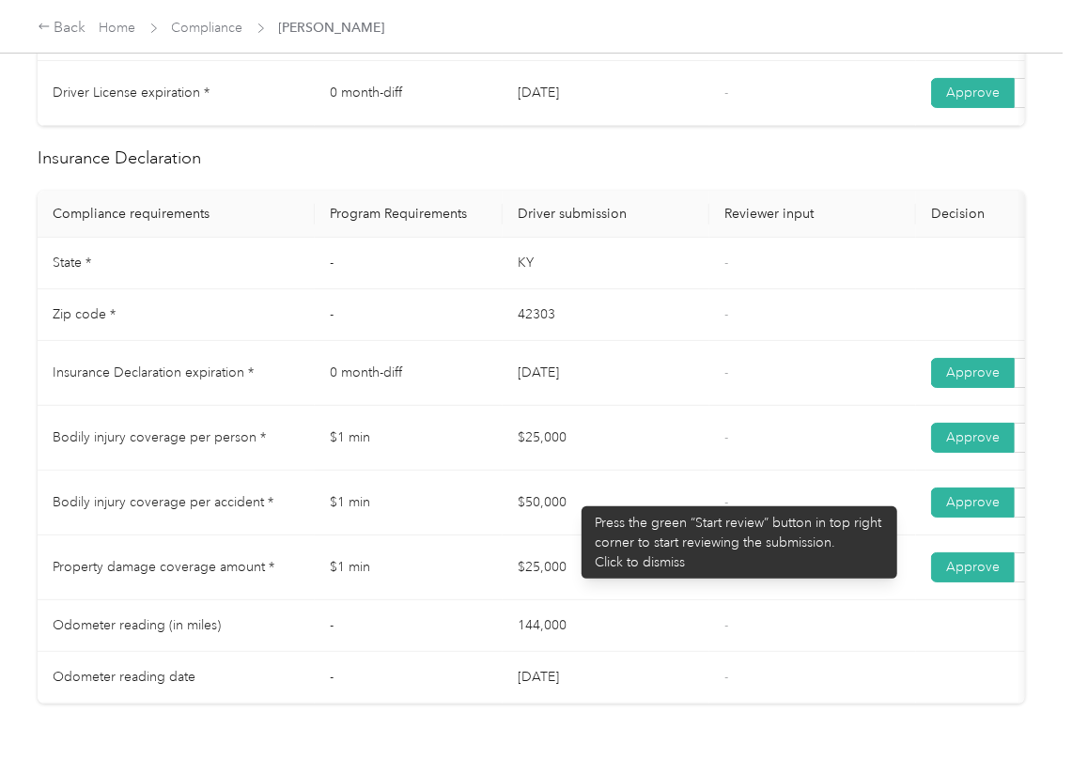
click at [572, 497] on td "$50,000" at bounding box center [605, 503] width 207 height 65
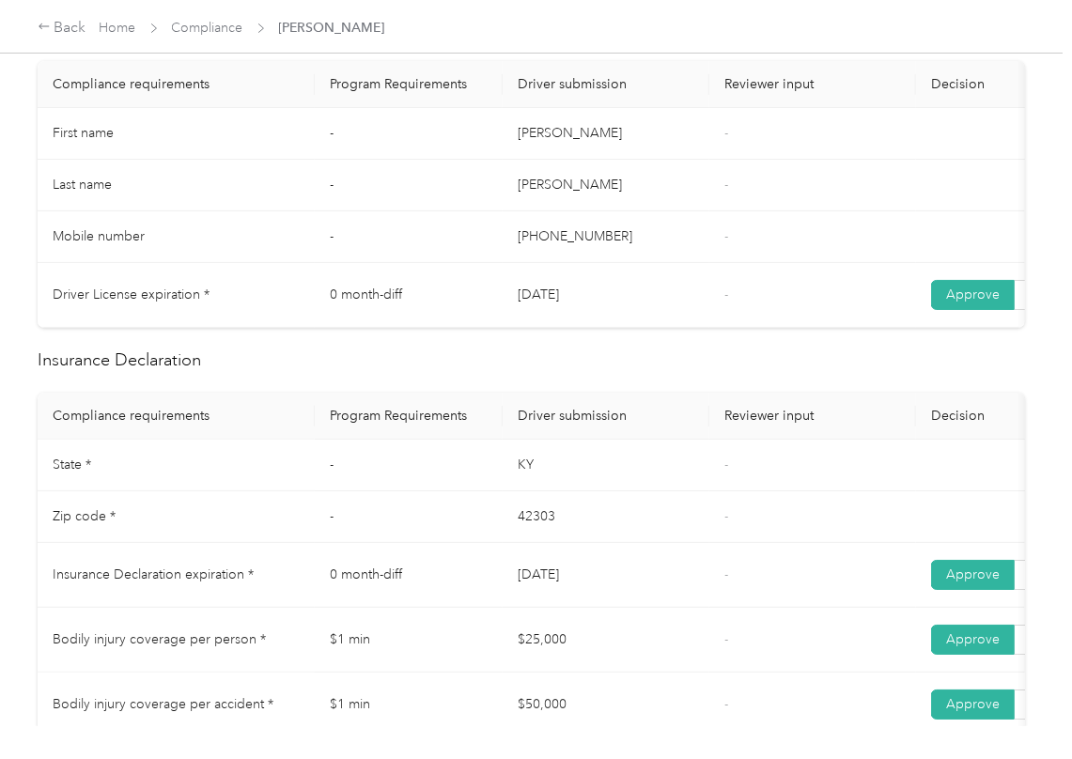
scroll to position [0, 0]
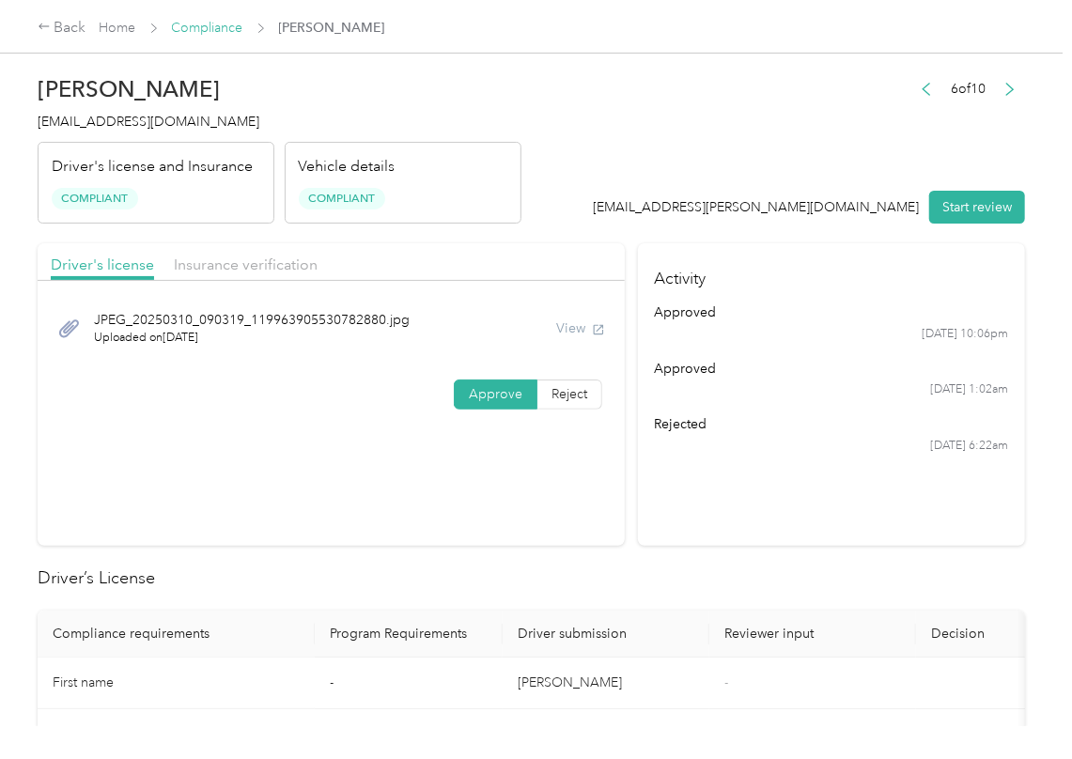
click at [210, 23] on link "Compliance" at bounding box center [207, 28] width 71 height 16
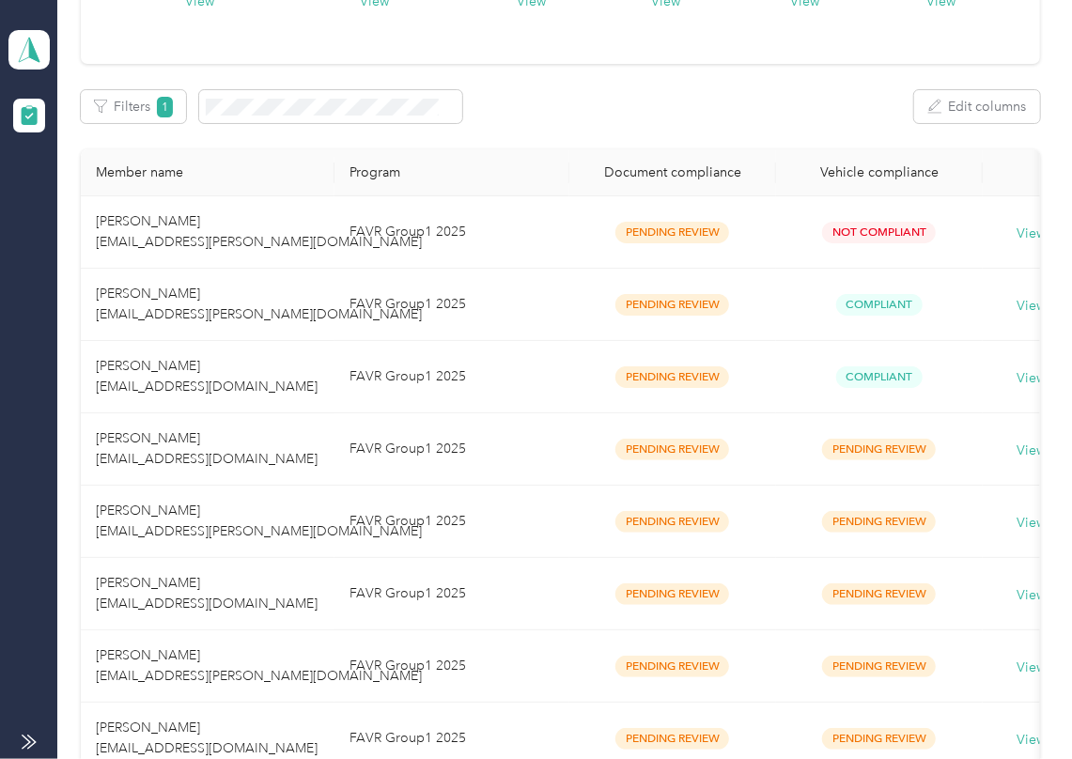
scroll to position [513, 0]
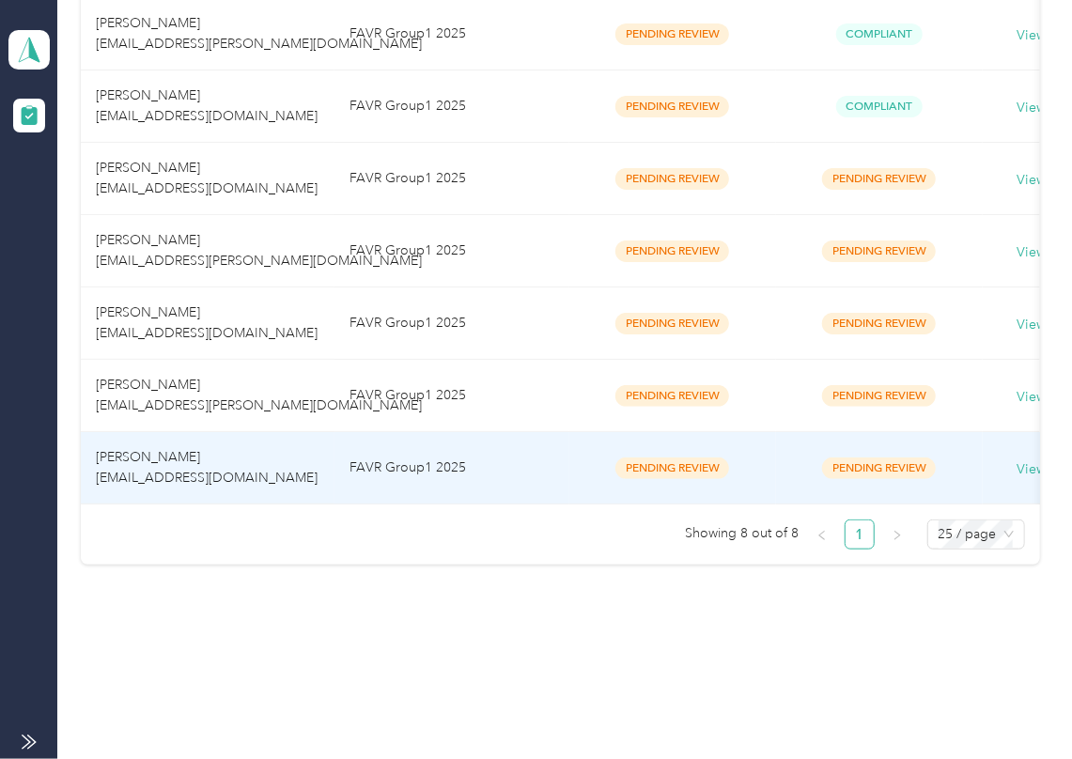
click at [284, 432] on td "[PERSON_NAME] [EMAIL_ADDRESS][DOMAIN_NAME]" at bounding box center [208, 468] width 254 height 72
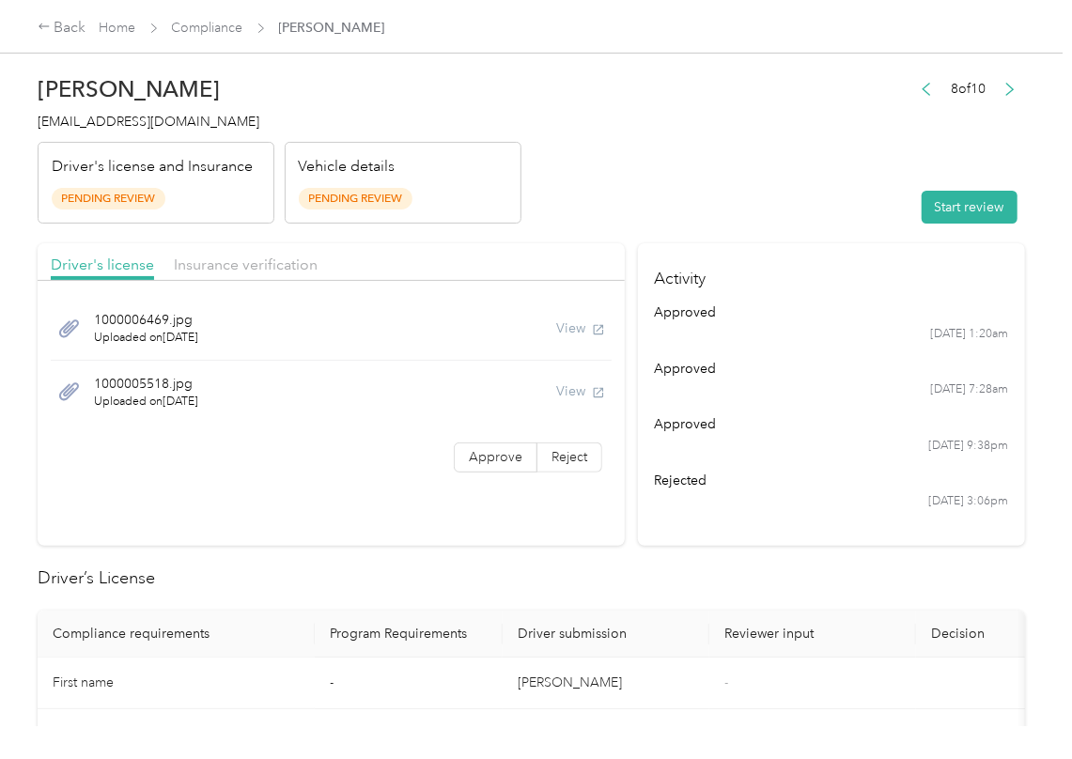
click at [644, 121] on header "[PERSON_NAME] [EMAIL_ADDRESS][DOMAIN_NAME] Driver's license and Insurance Pendi…" at bounding box center [531, 145] width 987 height 158
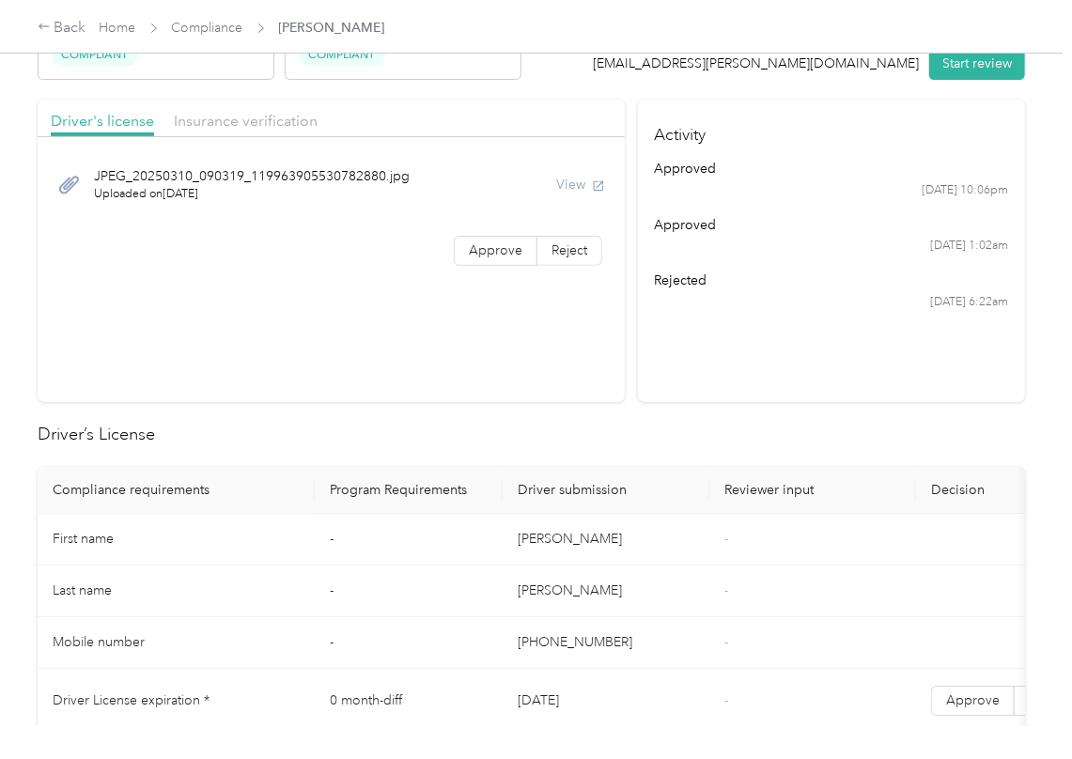
scroll to position [125, 0]
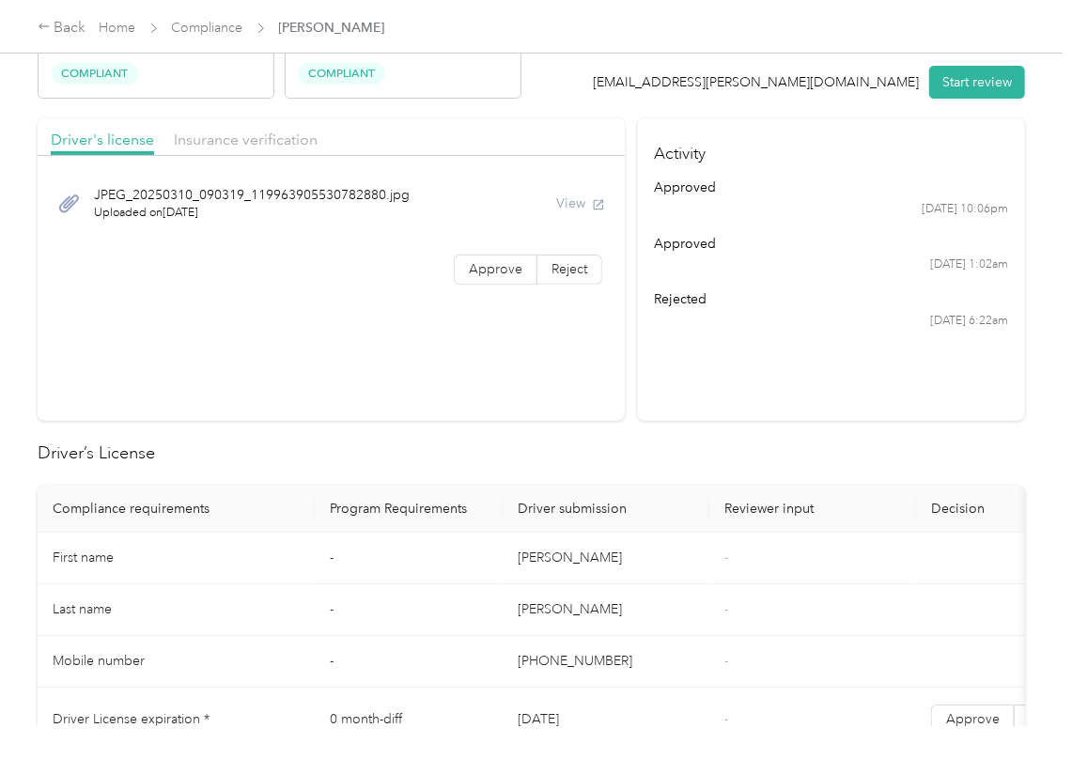
click at [211, 38] on span "Compliance" at bounding box center [207, 28] width 71 height 20
click at [193, 23] on link "Compliance" at bounding box center [207, 28] width 71 height 16
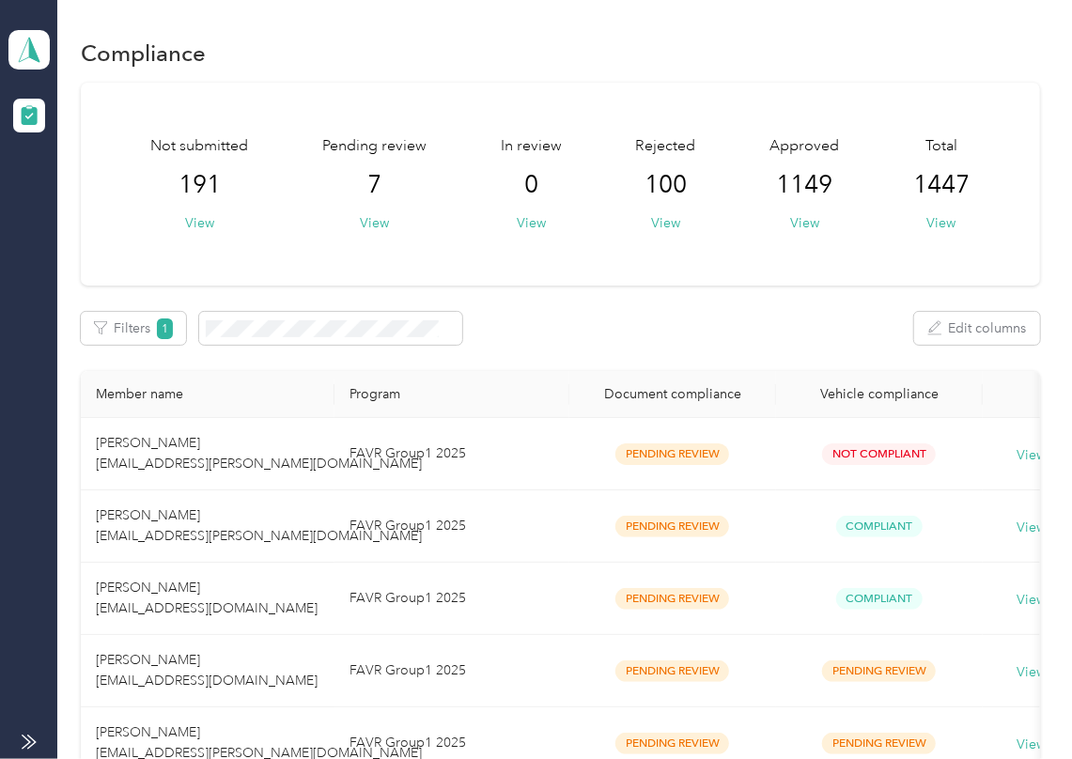
click at [721, 257] on div "Not submitted 191 View Pending review 7 View In review 0 View Rejected 100 View…" at bounding box center [560, 184] width 959 height 203
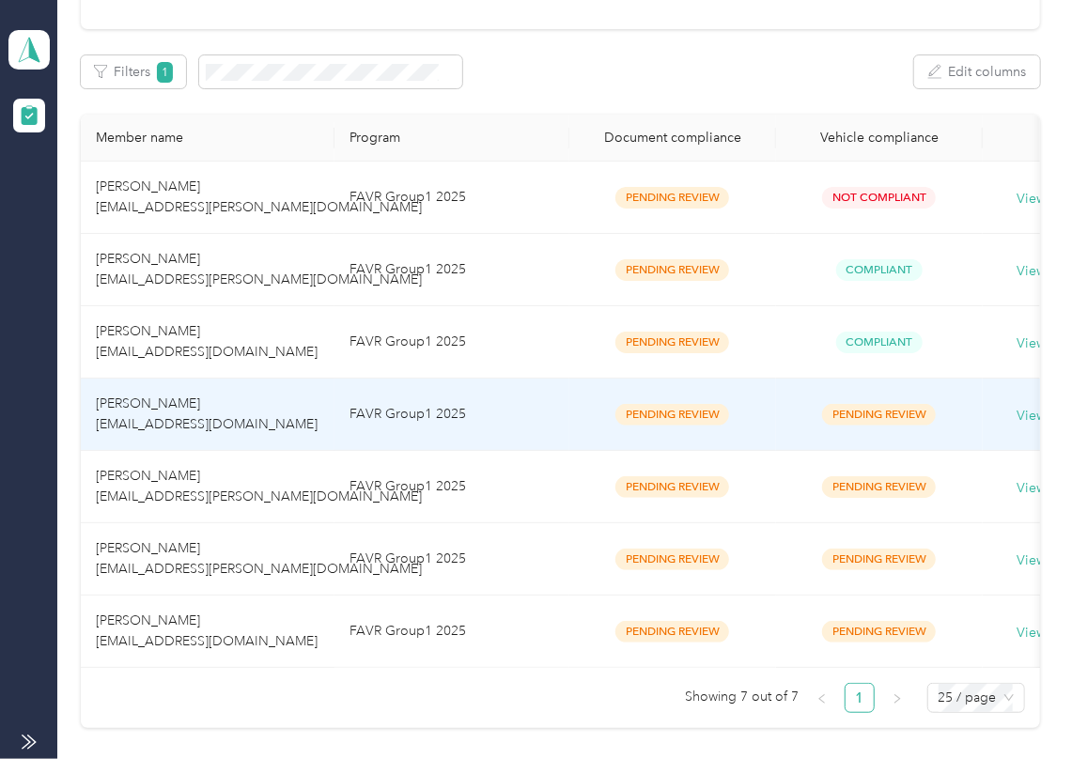
scroll to position [440, 0]
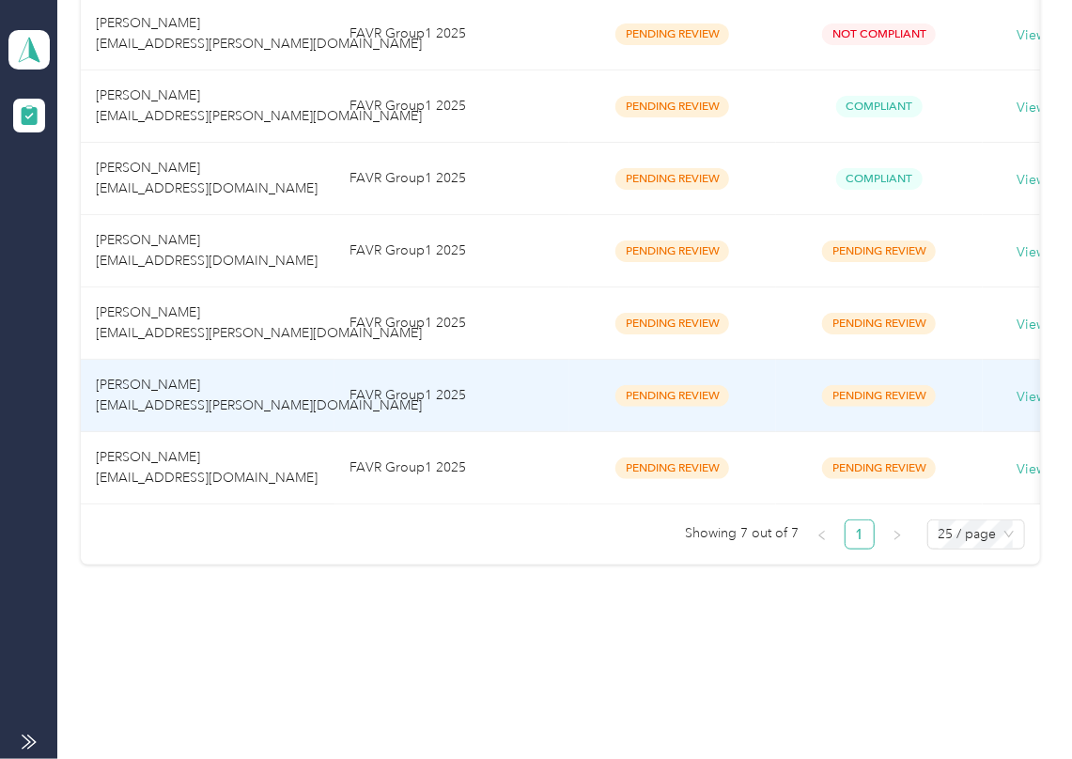
click at [196, 400] on td "[PERSON_NAME] [EMAIL_ADDRESS][PERSON_NAME][DOMAIN_NAME]" at bounding box center [208, 396] width 254 height 72
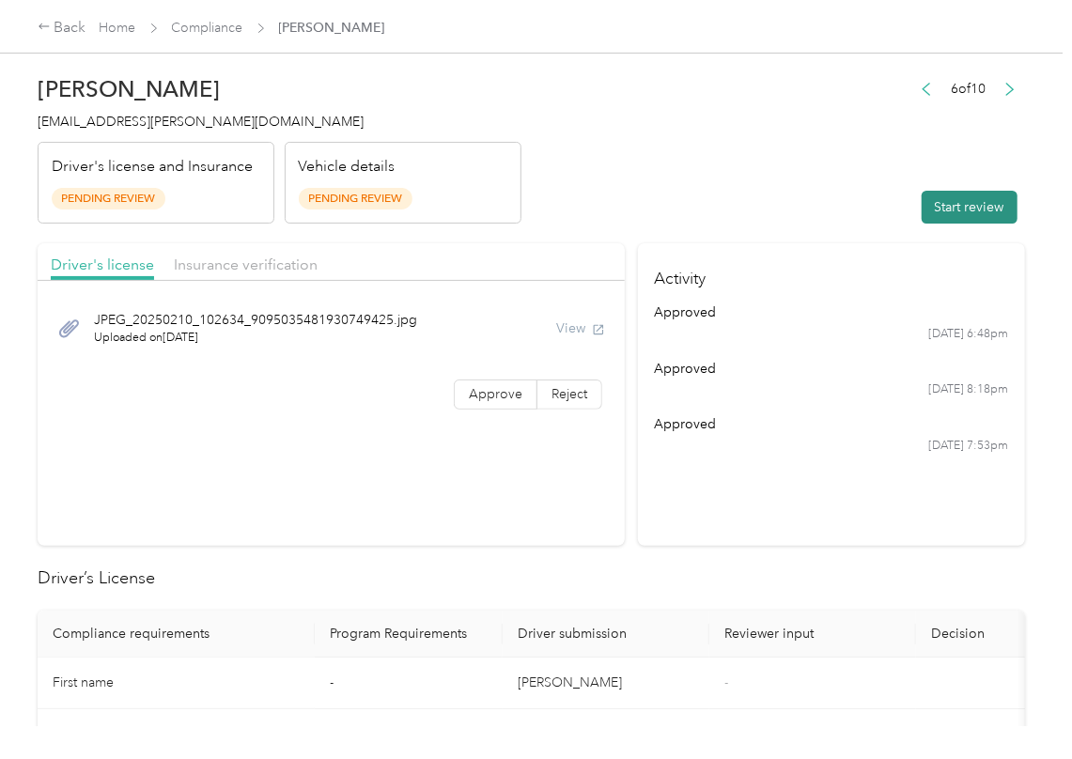
click at [971, 220] on button "Start review" at bounding box center [969, 207] width 96 height 33
drag, startPoint x: 641, startPoint y: 207, endPoint x: 489, endPoint y: 346, distance: 205.4
click at [640, 209] on header "[PERSON_NAME] [EMAIL_ADDRESS][PERSON_NAME][DOMAIN_NAME] Driver's license and In…" at bounding box center [531, 145] width 987 height 158
click at [470, 404] on label "Approve" at bounding box center [496, 394] width 84 height 30
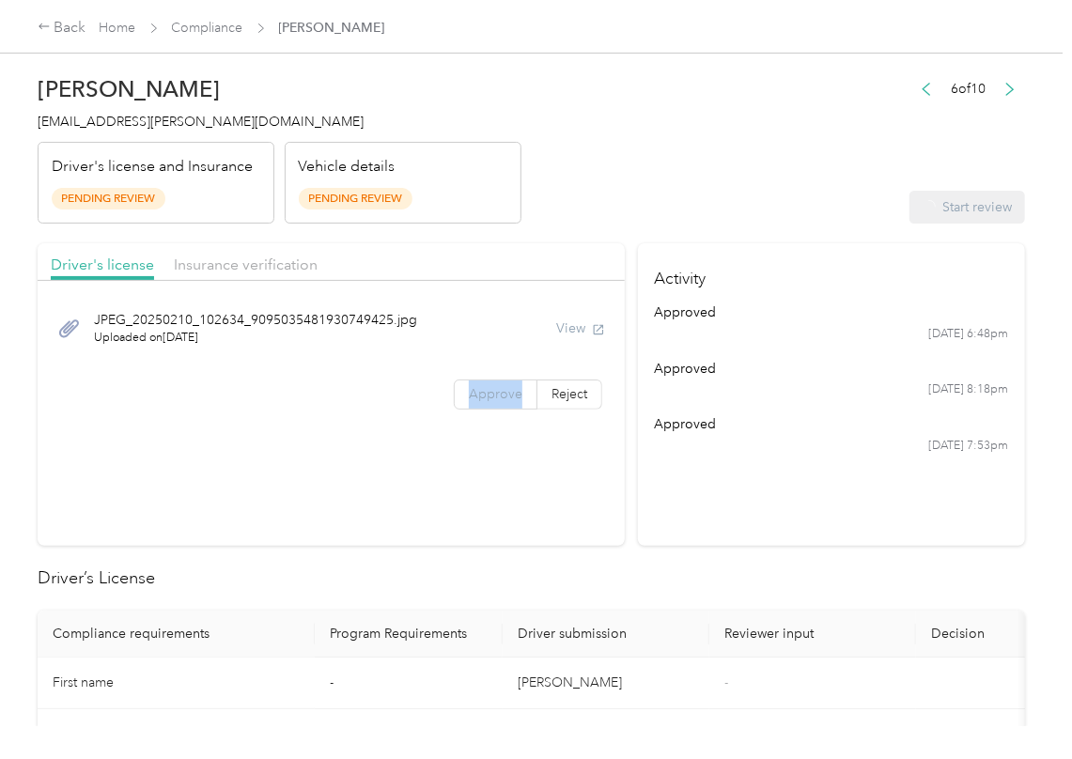
click at [470, 404] on label "Approve" at bounding box center [496, 394] width 84 height 30
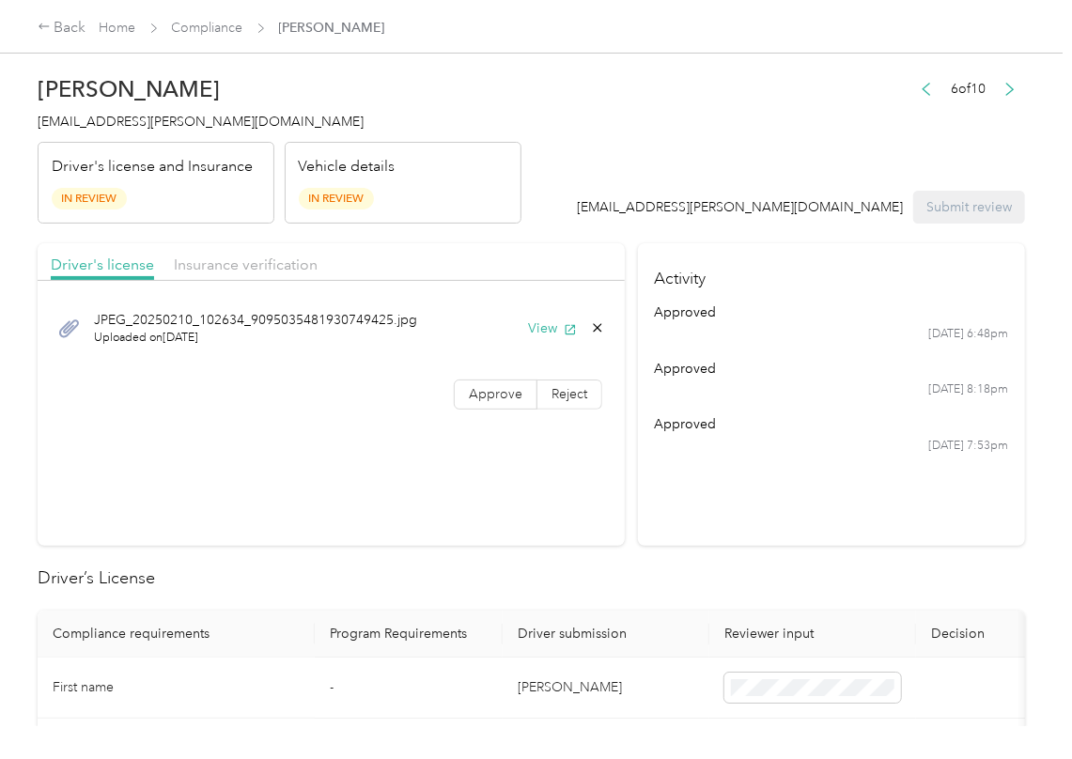
click at [433, 459] on section "Driver's license Insurance verification JPEG_[DRIVERS_LICENSE_NUMBER]_[DRIVERS_…" at bounding box center [331, 394] width 587 height 302
click at [545, 324] on button "View" at bounding box center [552, 328] width 49 height 20
click at [250, 271] on span "Insurance verification" at bounding box center [246, 264] width 144 height 18
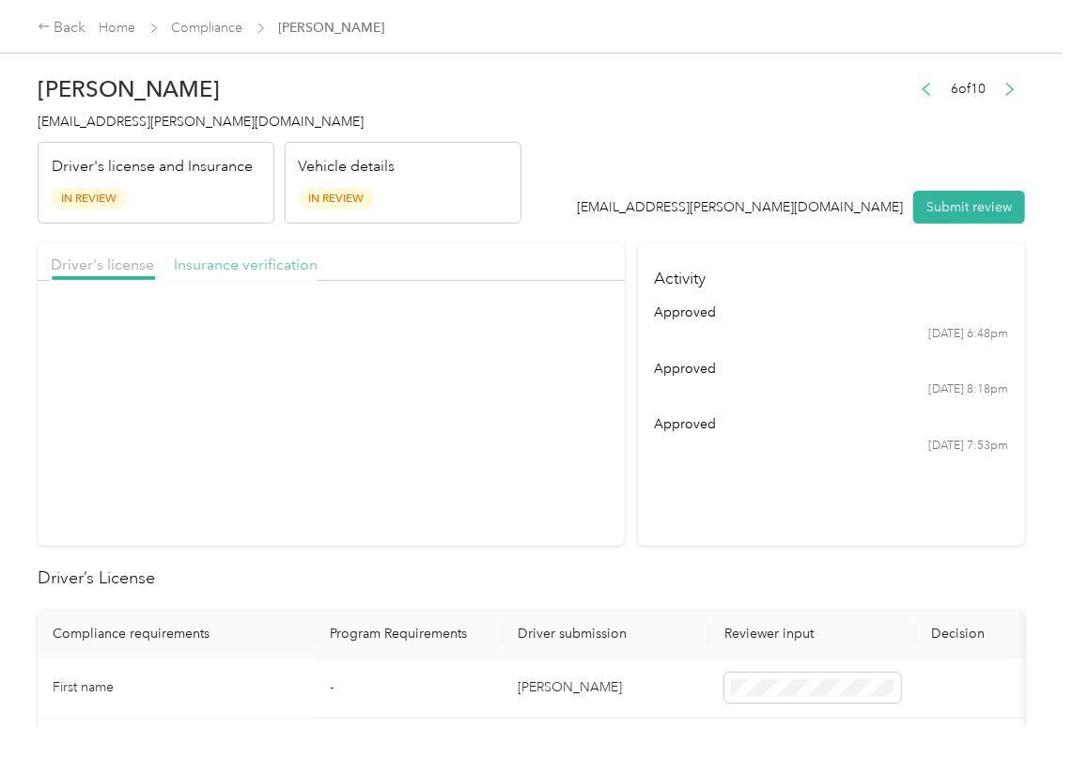
click at [250, 271] on span "Insurance verification" at bounding box center [246, 264] width 144 height 18
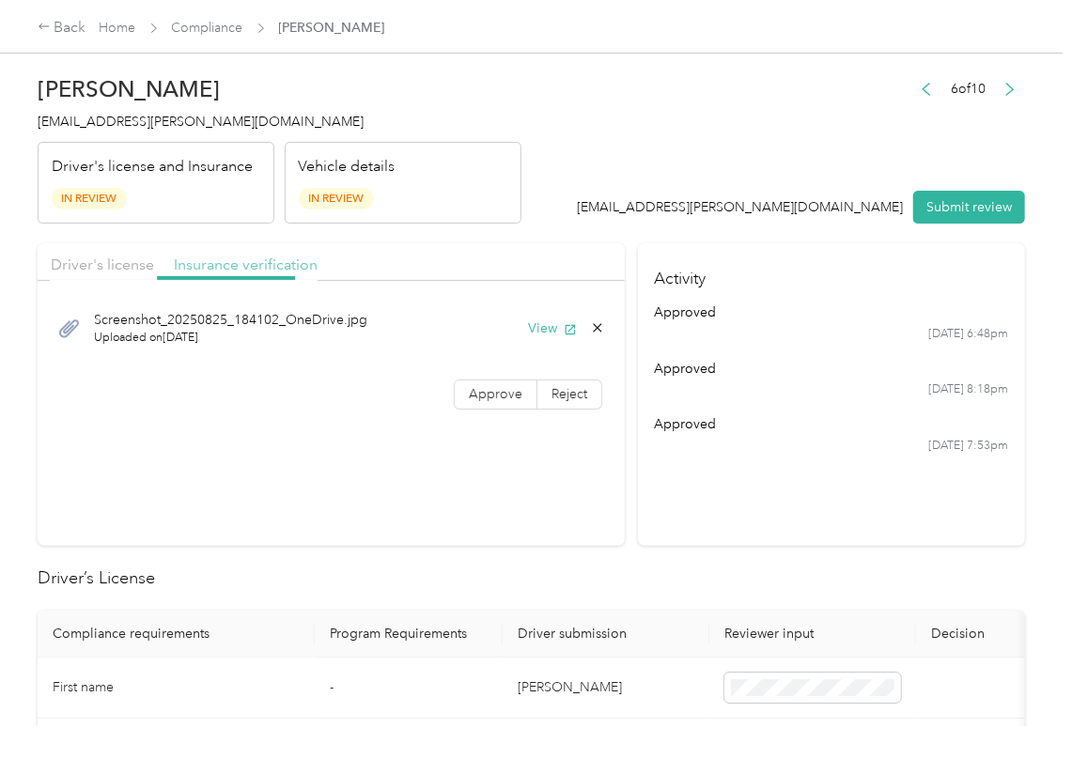
click at [250, 271] on span "Insurance verification" at bounding box center [246, 264] width 144 height 18
click at [550, 329] on button "View" at bounding box center [552, 328] width 49 height 20
click at [473, 392] on span "Approve" at bounding box center [496, 394] width 54 height 16
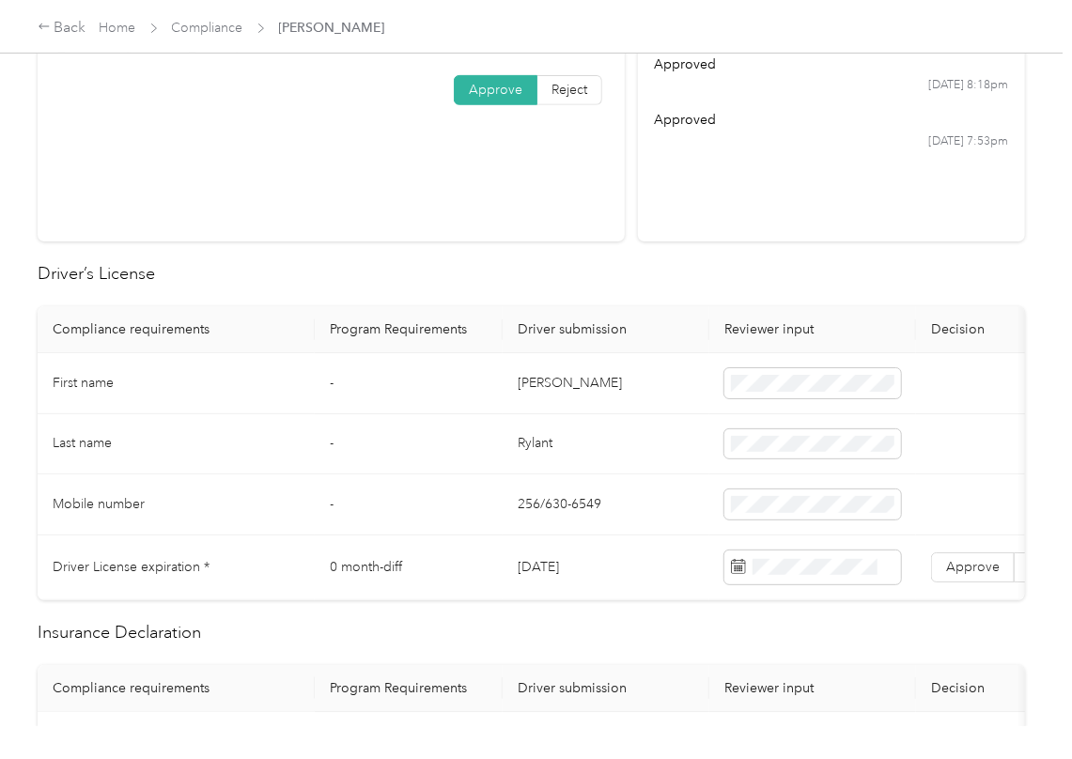
scroll to position [376, 0]
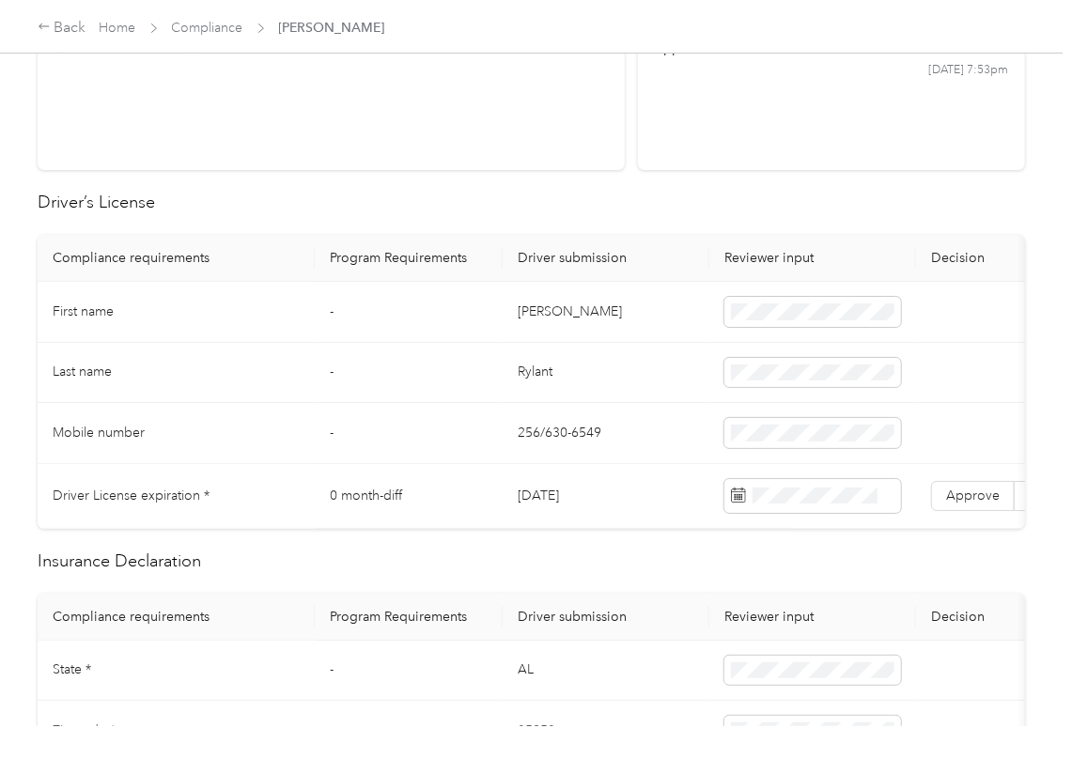
click at [552, 503] on td "[DATE]" at bounding box center [605, 496] width 207 height 65
click at [622, 197] on h2 "Driver’s License" at bounding box center [531, 202] width 987 height 25
drag, startPoint x: 962, startPoint y: 497, endPoint x: 903, endPoint y: 517, distance: 62.4
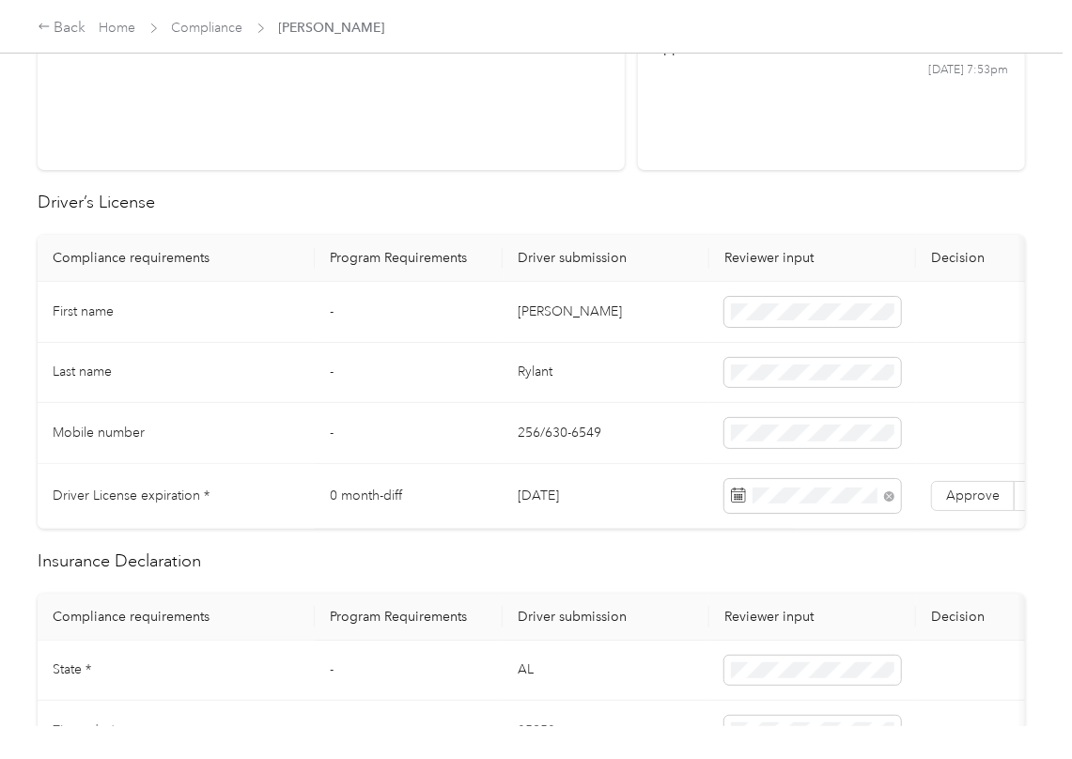
click at [963, 497] on span "Approve" at bounding box center [973, 495] width 54 height 16
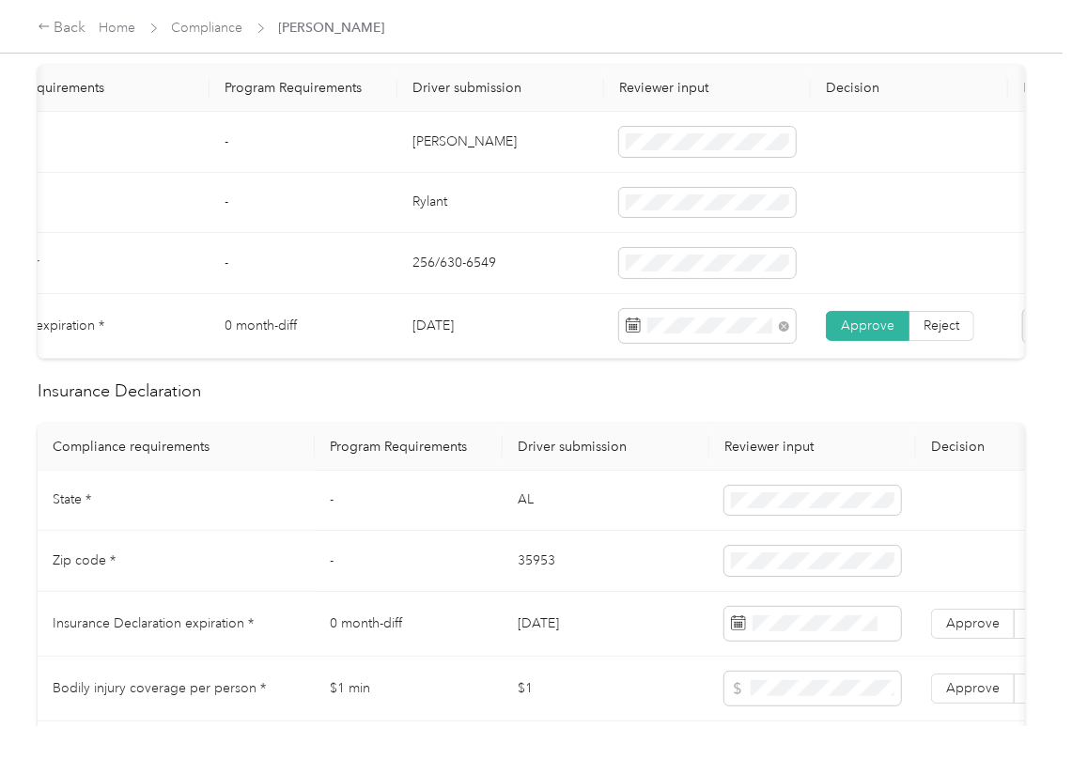
scroll to position [876, 0]
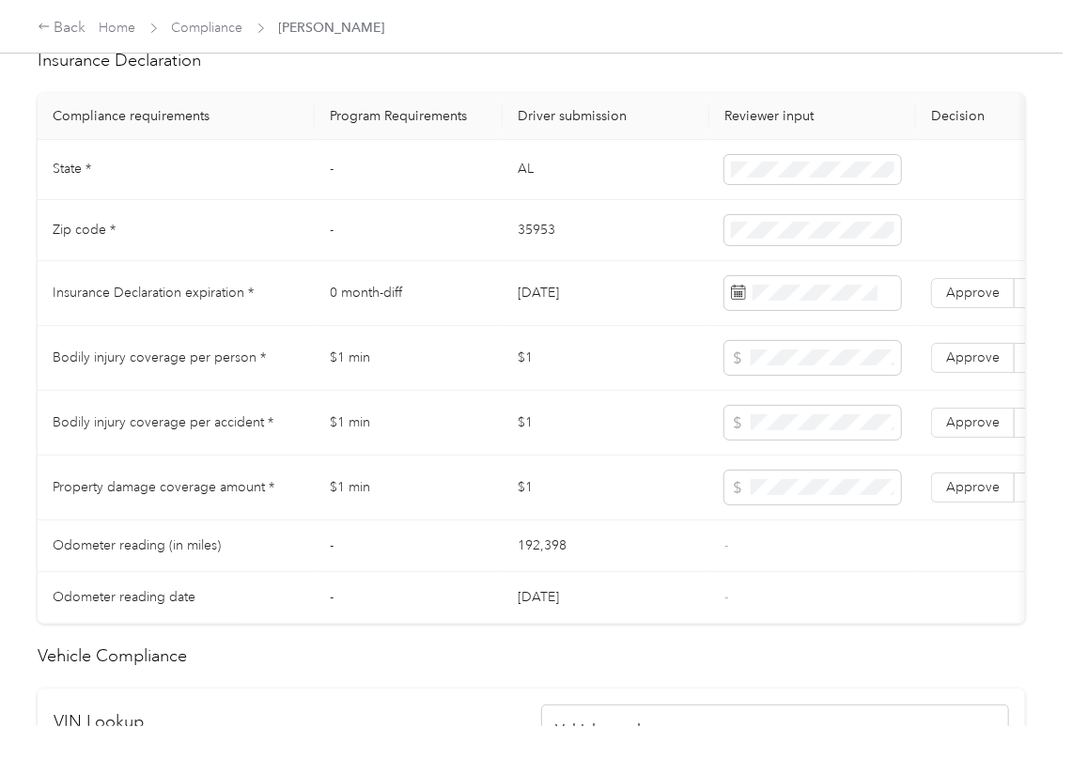
click at [595, 301] on td "[DATE]" at bounding box center [605, 293] width 207 height 65
click at [569, 309] on td "[DATE]" at bounding box center [605, 293] width 207 height 65
click at [973, 308] on label "Approve" at bounding box center [973, 293] width 84 height 30
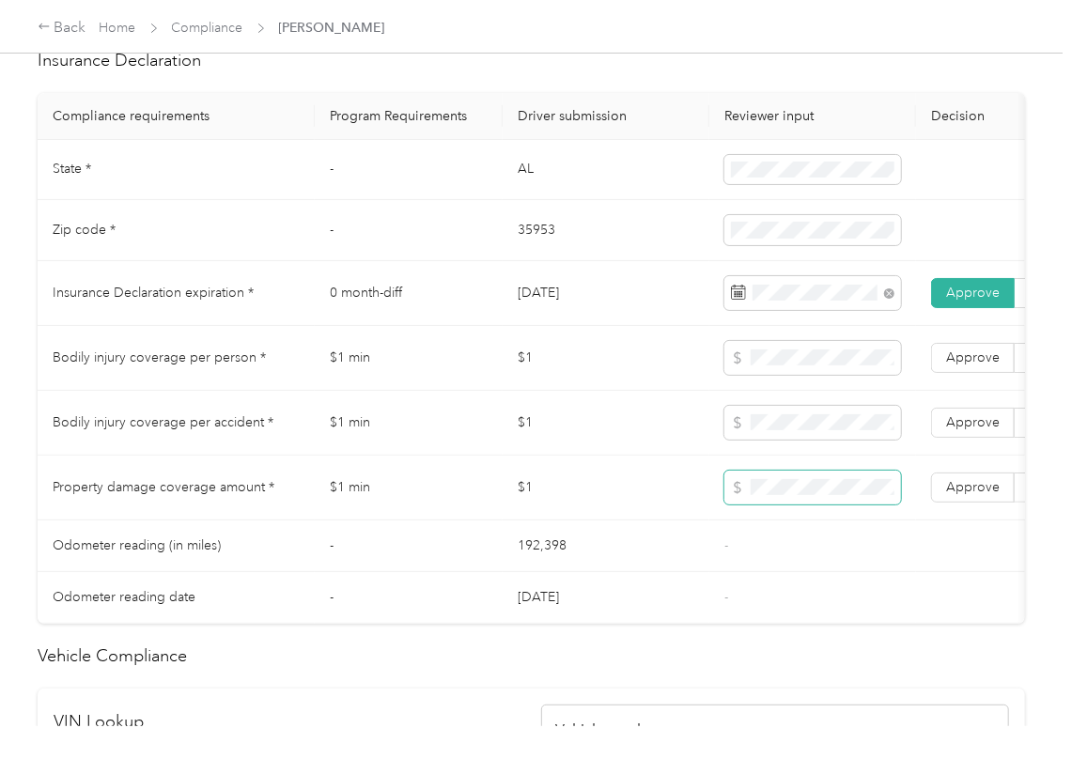
click at [782, 504] on span at bounding box center [812, 488] width 177 height 34
click at [947, 495] on span "Approve" at bounding box center [973, 487] width 54 height 16
click at [952, 430] on span "Approve" at bounding box center [973, 422] width 54 height 16
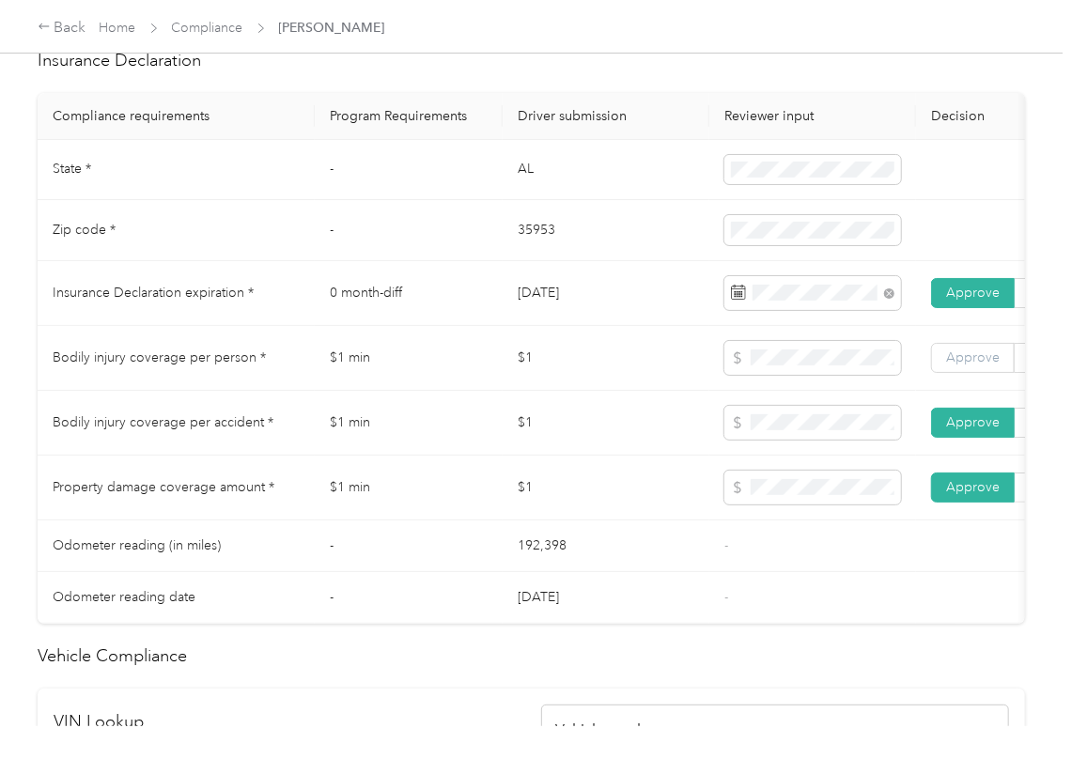
click at [985, 365] on span "Approve" at bounding box center [973, 357] width 54 height 16
click at [598, 441] on td "$1" at bounding box center [605, 423] width 207 height 65
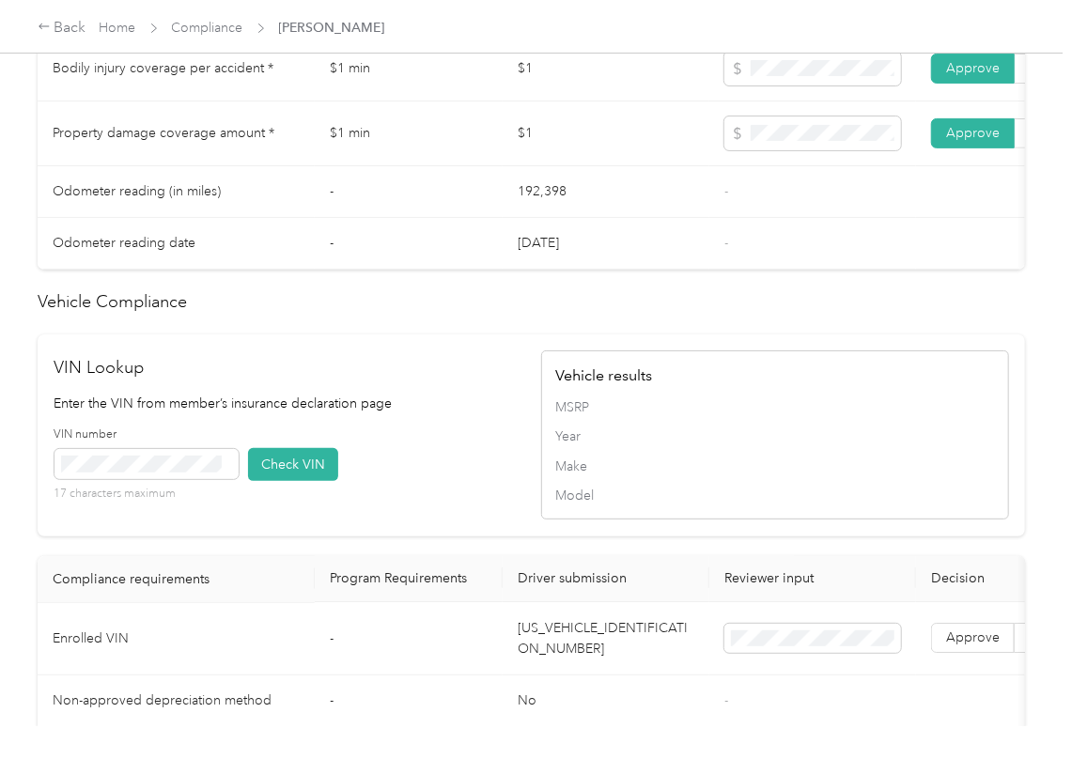
scroll to position [1628, 0]
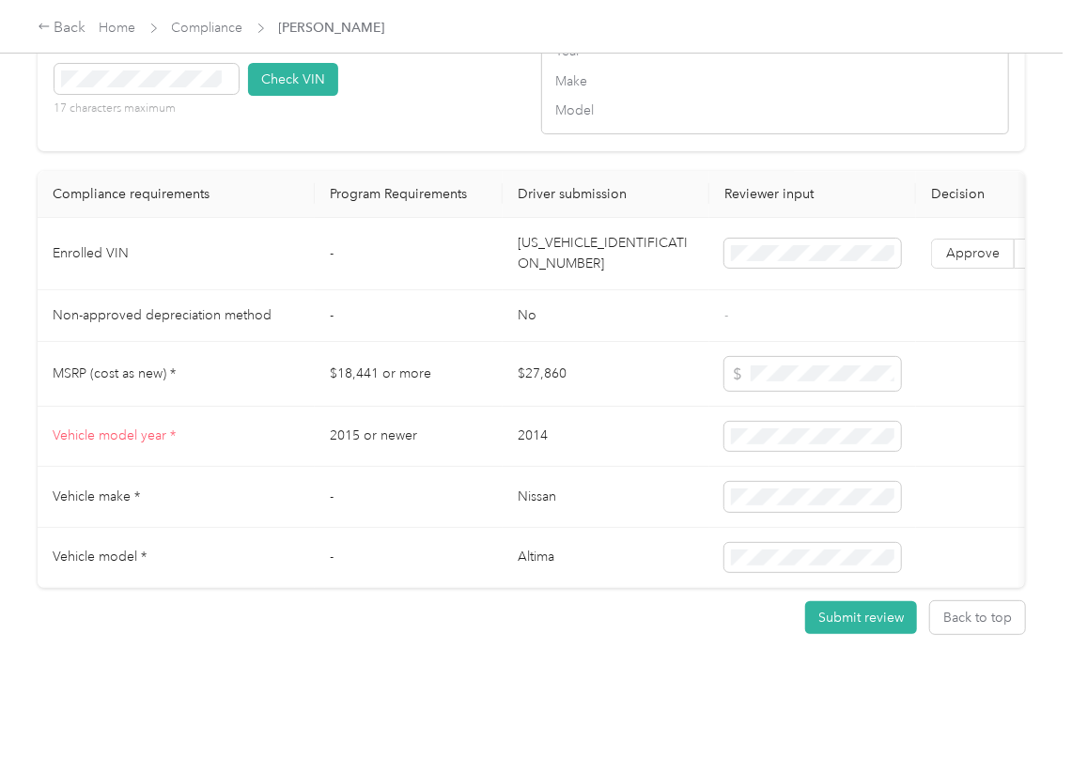
click at [565, 256] on td "[US_VEHICLE_IDENTIFICATION_NUMBER]" at bounding box center [605, 254] width 207 height 72
drag, startPoint x: 436, startPoint y: 325, endPoint x: 445, endPoint y: 150, distance: 174.9
click at [436, 325] on td "-" at bounding box center [409, 316] width 188 height 52
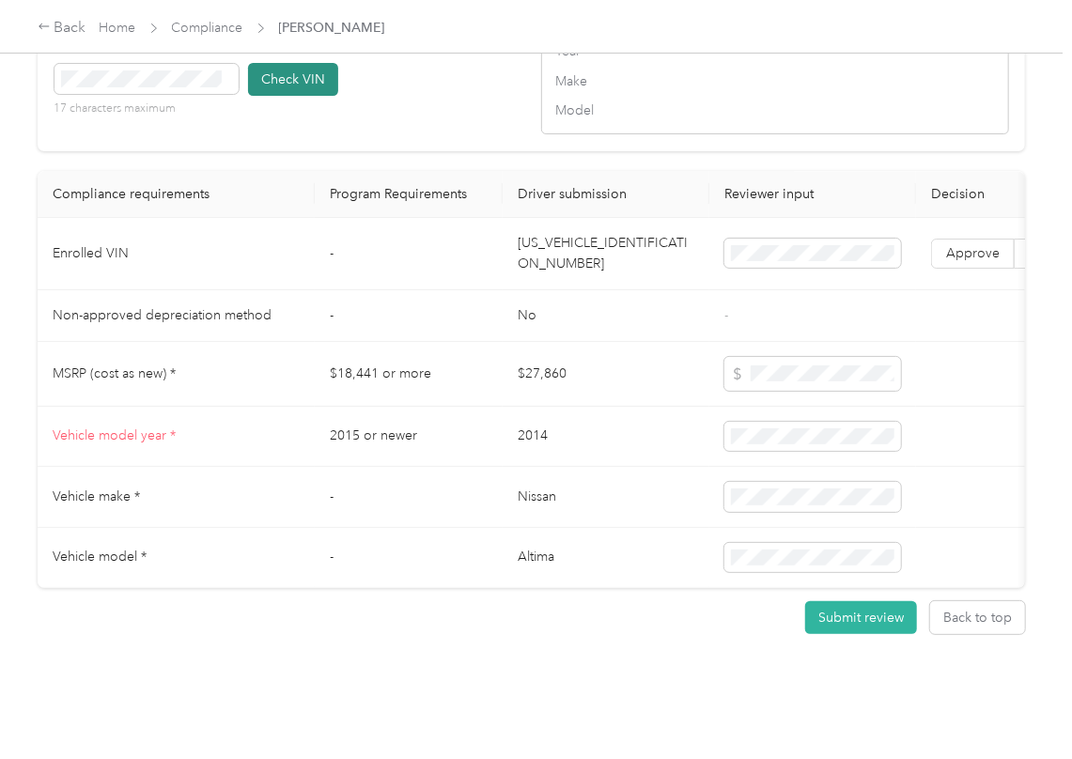
click at [265, 96] on button "Check VIN" at bounding box center [293, 79] width 90 height 33
click at [971, 261] on span "Approve" at bounding box center [973, 253] width 54 height 16
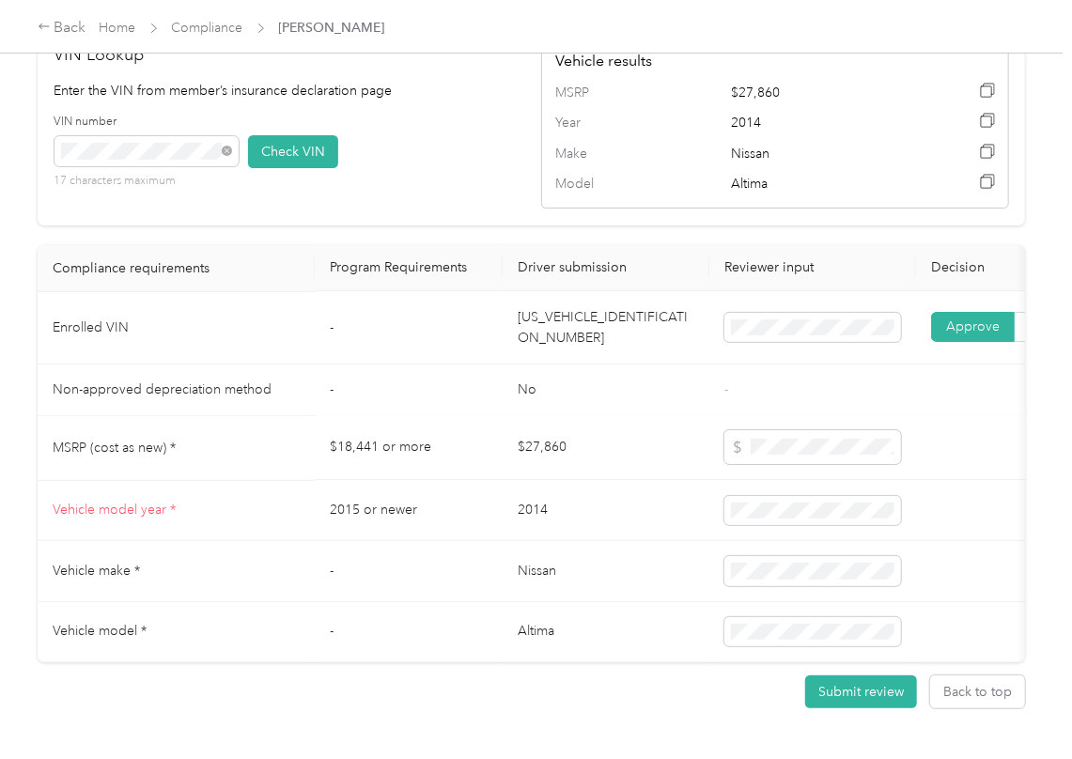
scroll to position [1505, 0]
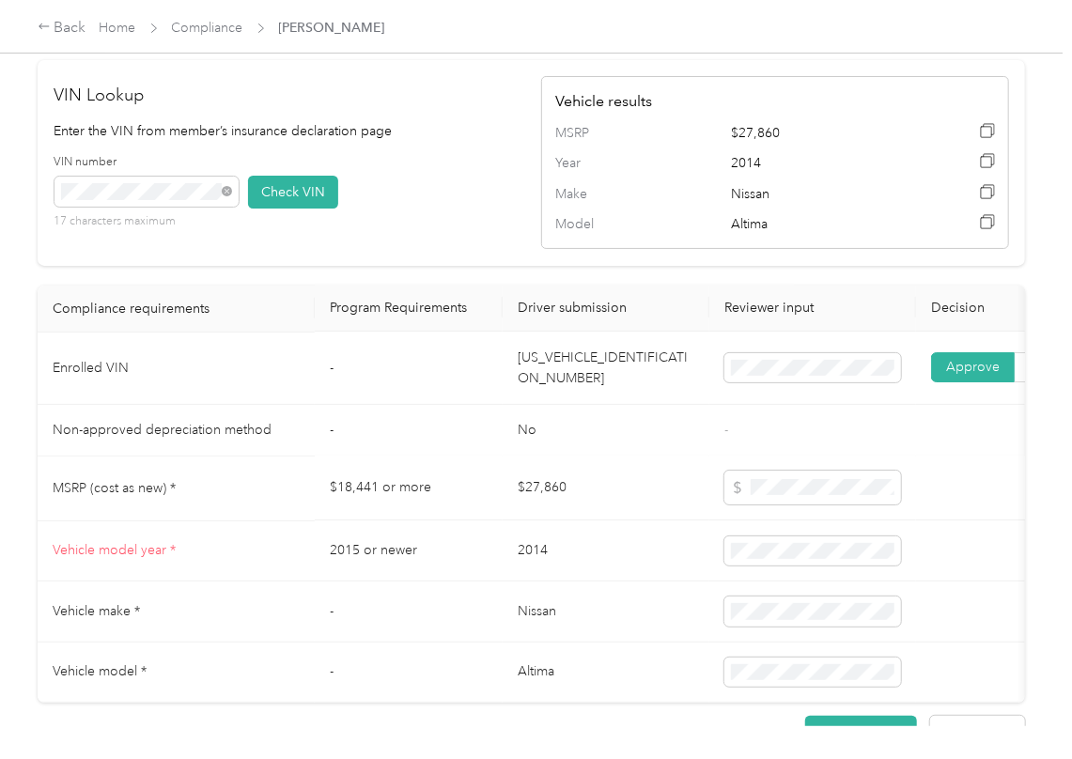
click at [391, 512] on td "$18,441 or more" at bounding box center [409, 488] width 188 height 65
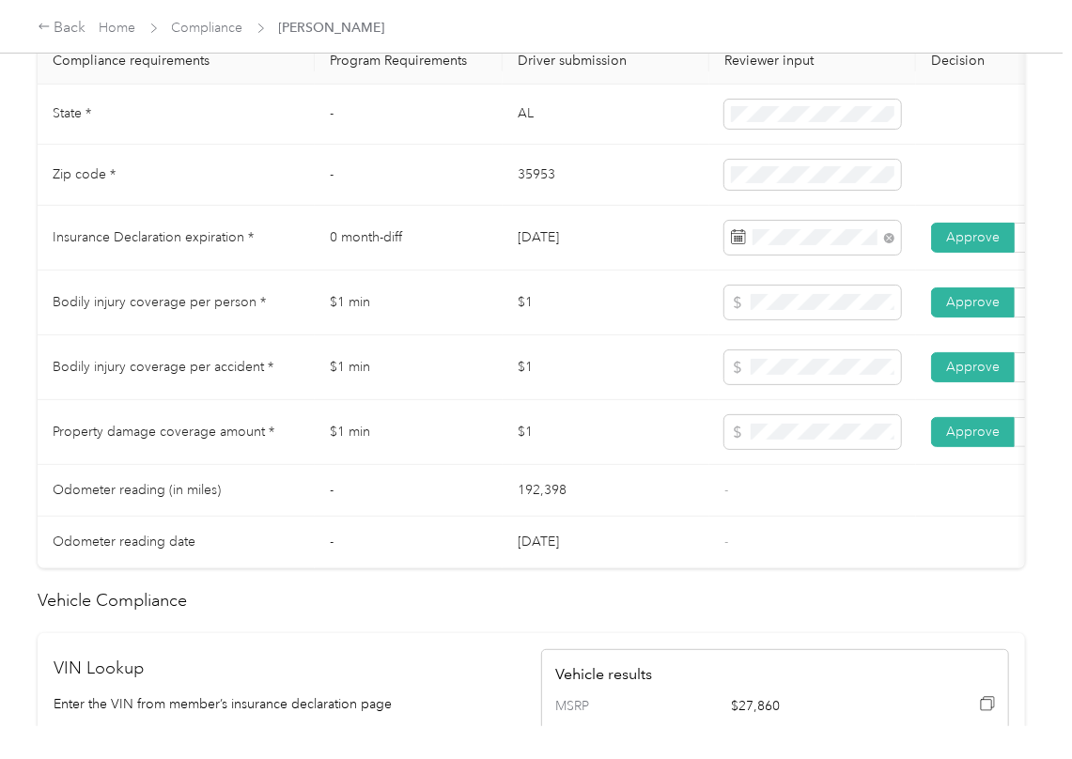
scroll to position [879, 0]
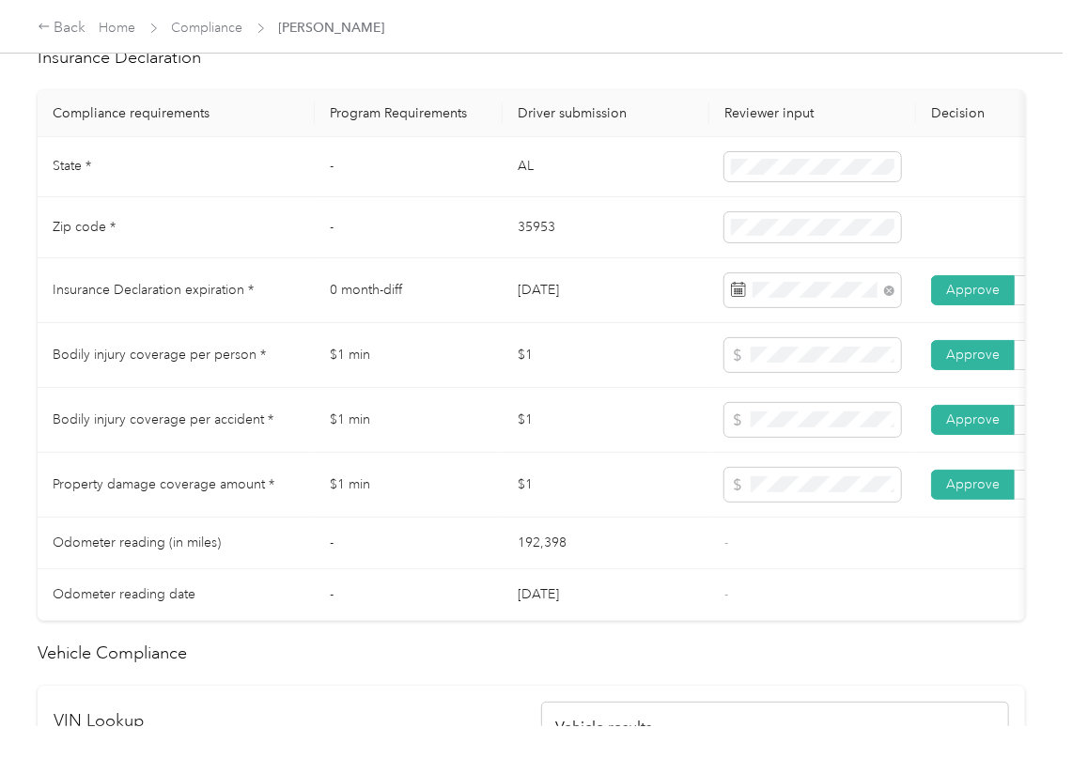
click at [515, 189] on td "AL" at bounding box center [605, 167] width 207 height 61
click at [516, 241] on td "35953" at bounding box center [605, 227] width 207 height 61
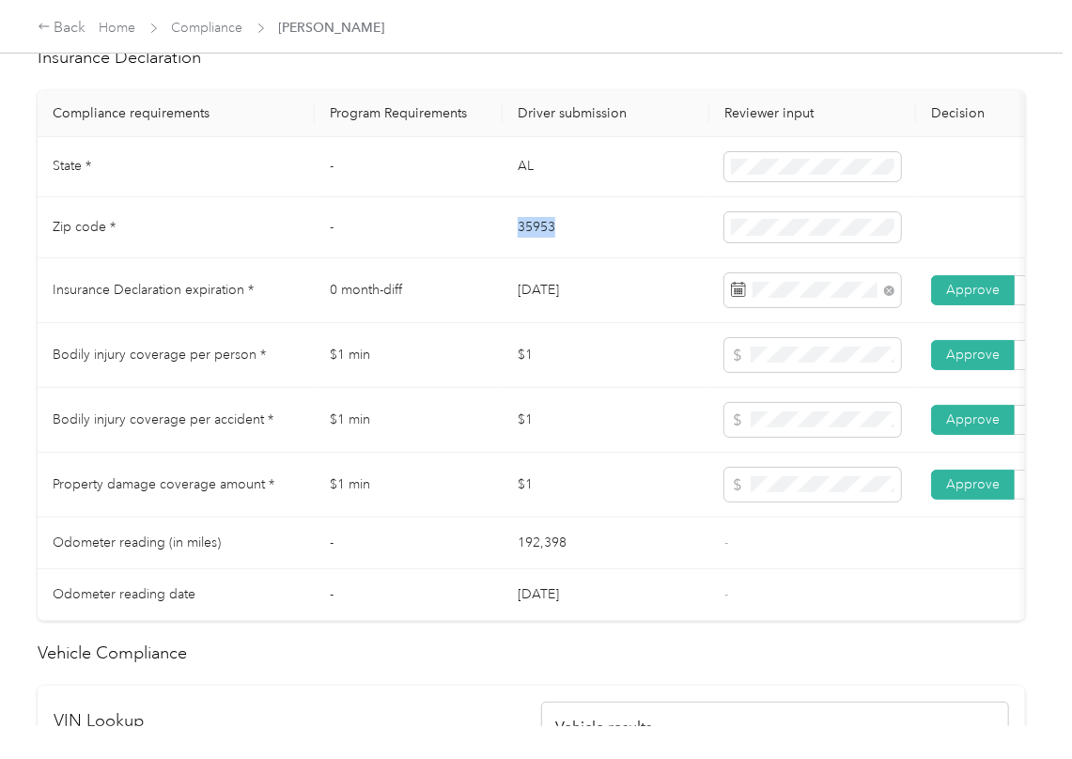
click at [516, 241] on td "35953" at bounding box center [605, 227] width 207 height 61
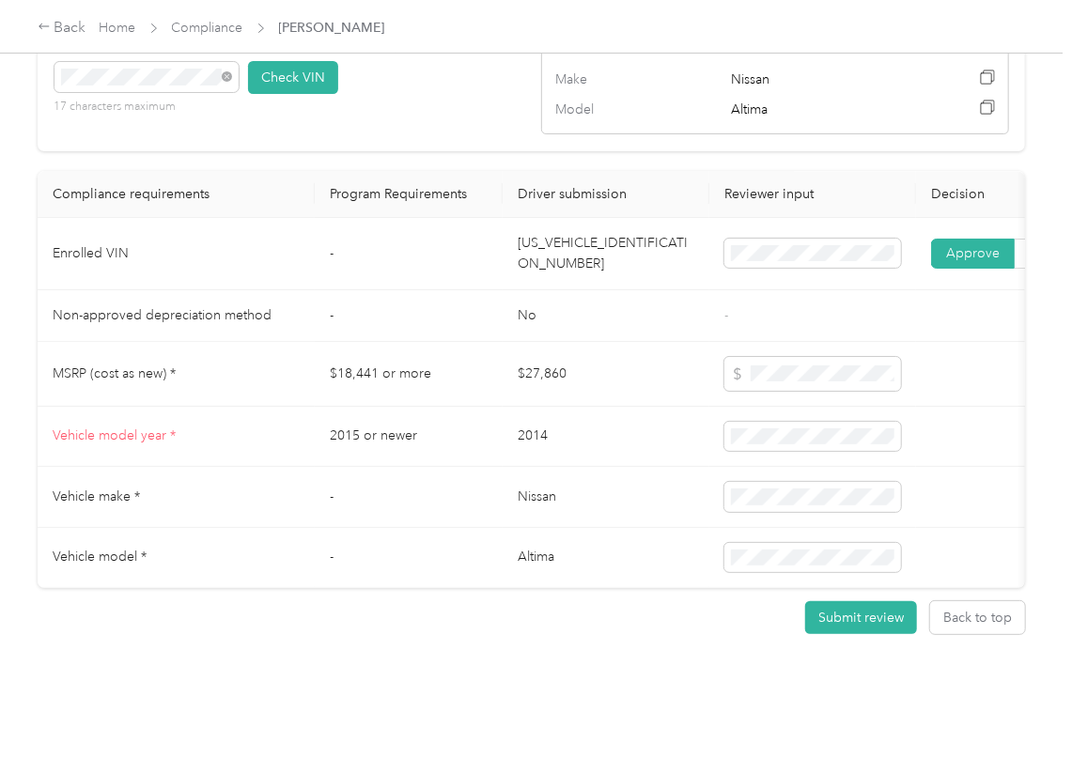
scroll to position [1120, 0]
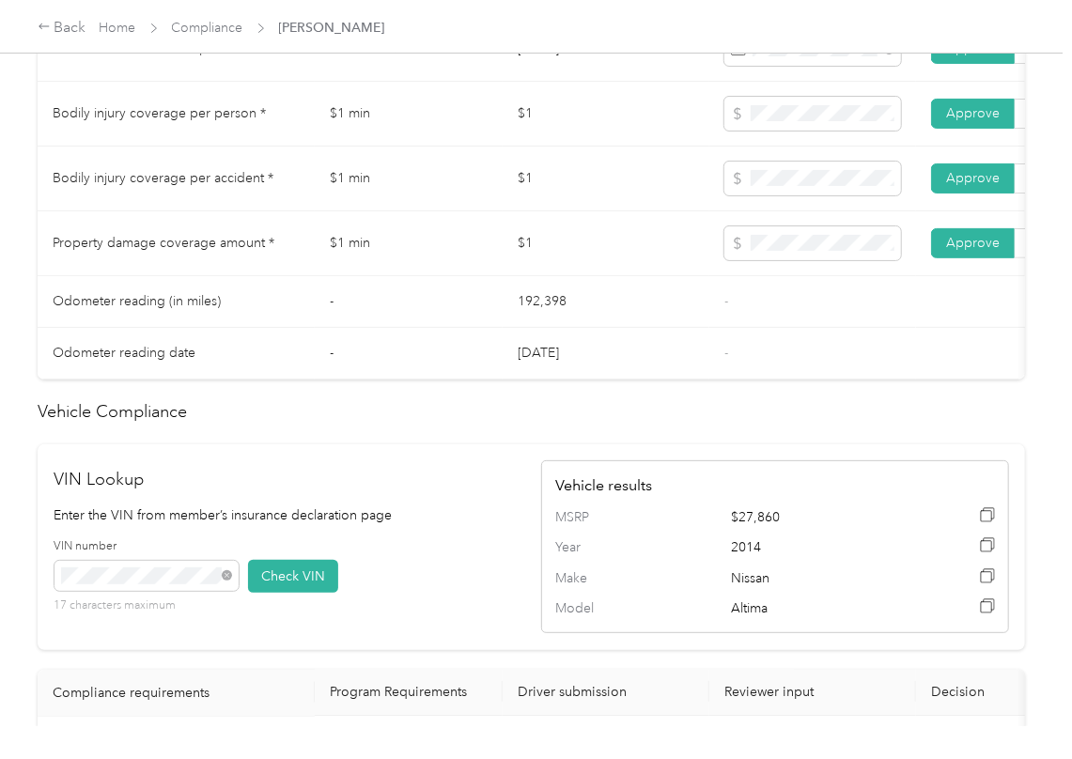
click at [430, 304] on td "-" at bounding box center [409, 302] width 188 height 52
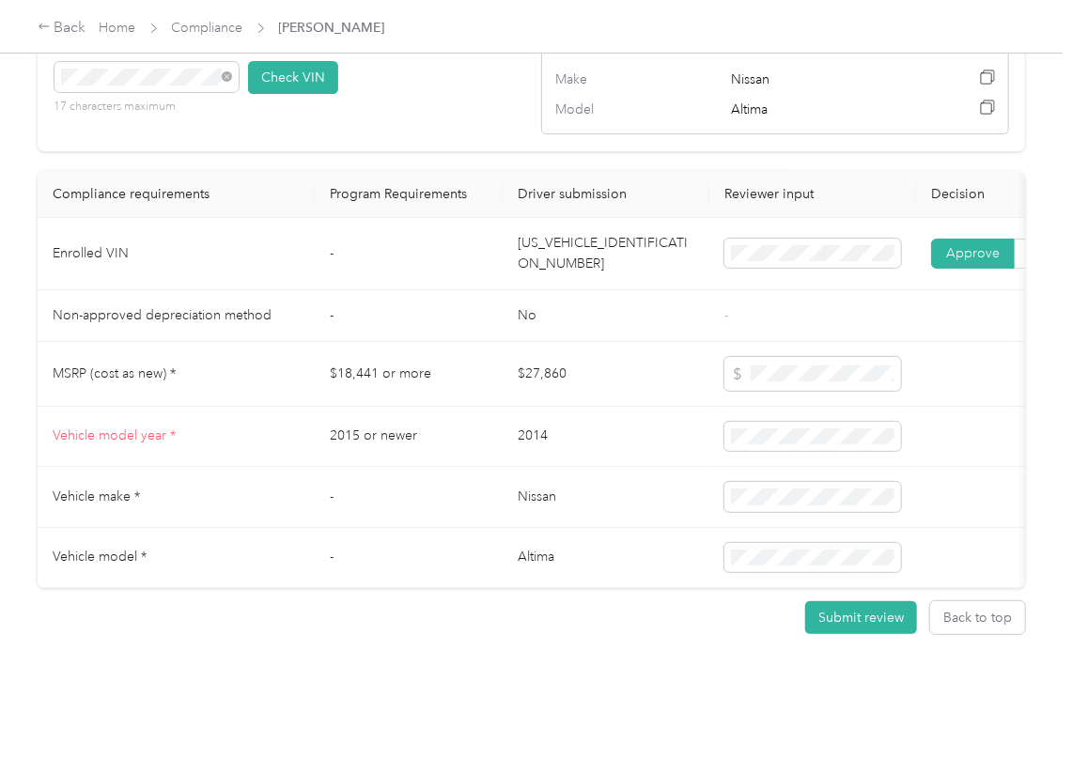
scroll to position [1696, 0]
click at [595, 218] on td "[US_VEHICLE_IDENTIFICATION_NUMBER]" at bounding box center [605, 254] width 207 height 72
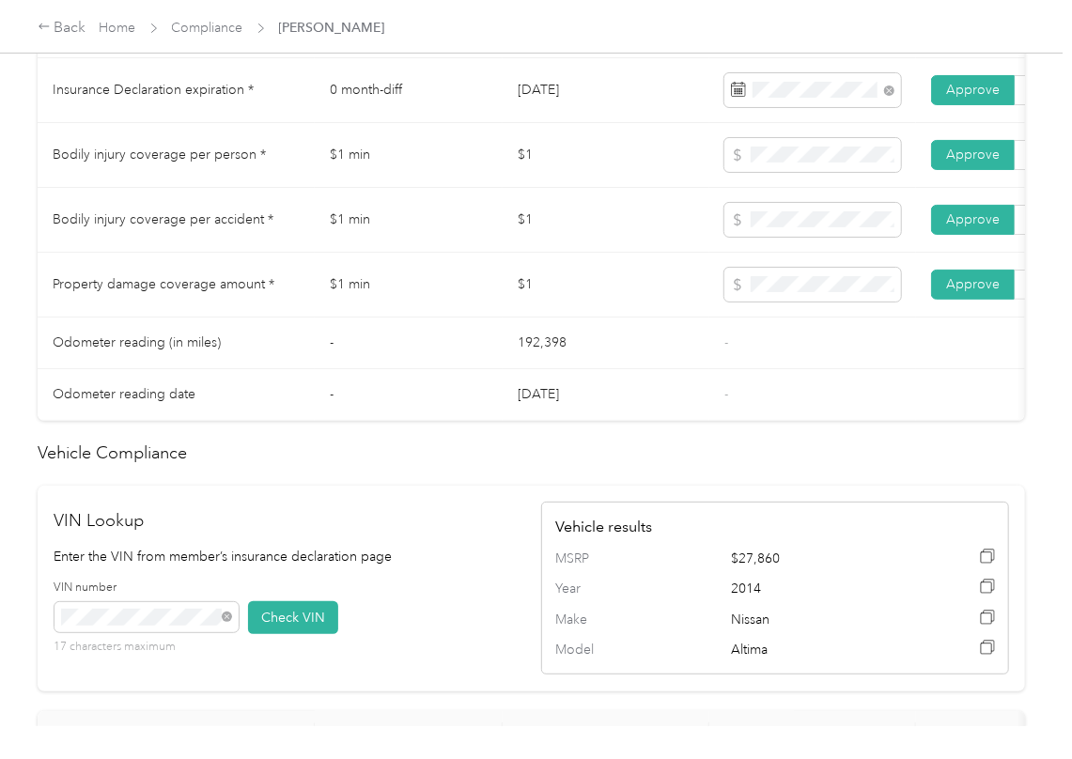
scroll to position [1071, 0]
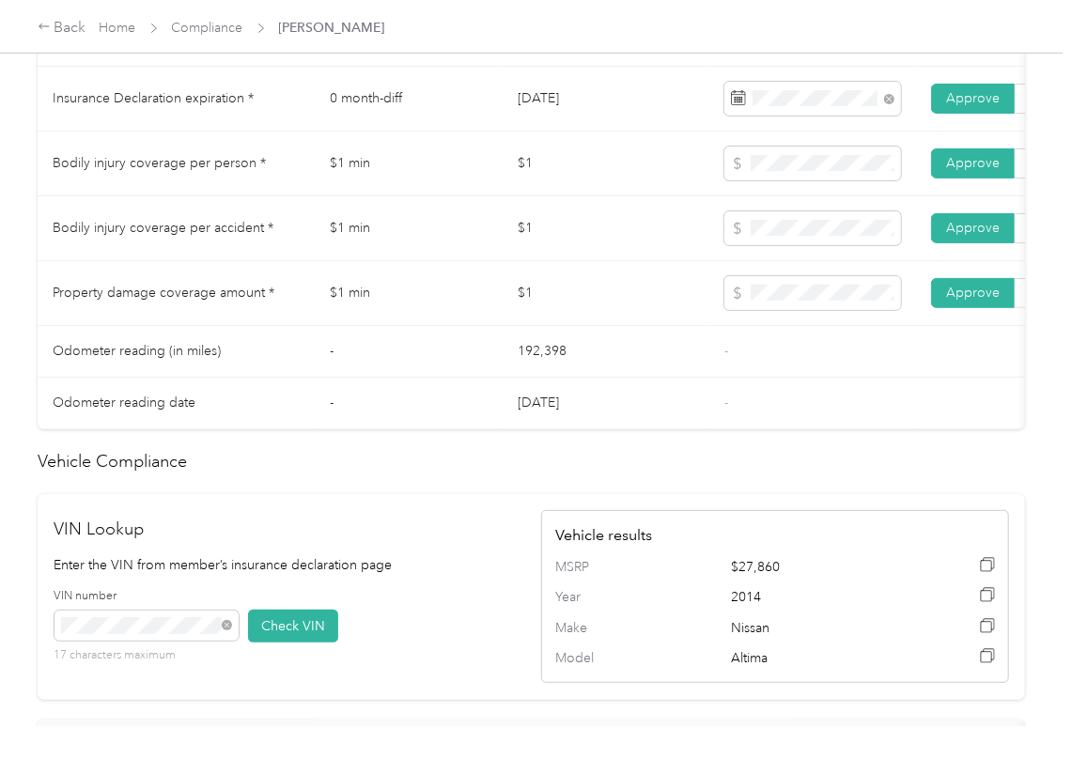
click at [617, 326] on td "$1" at bounding box center [605, 293] width 207 height 65
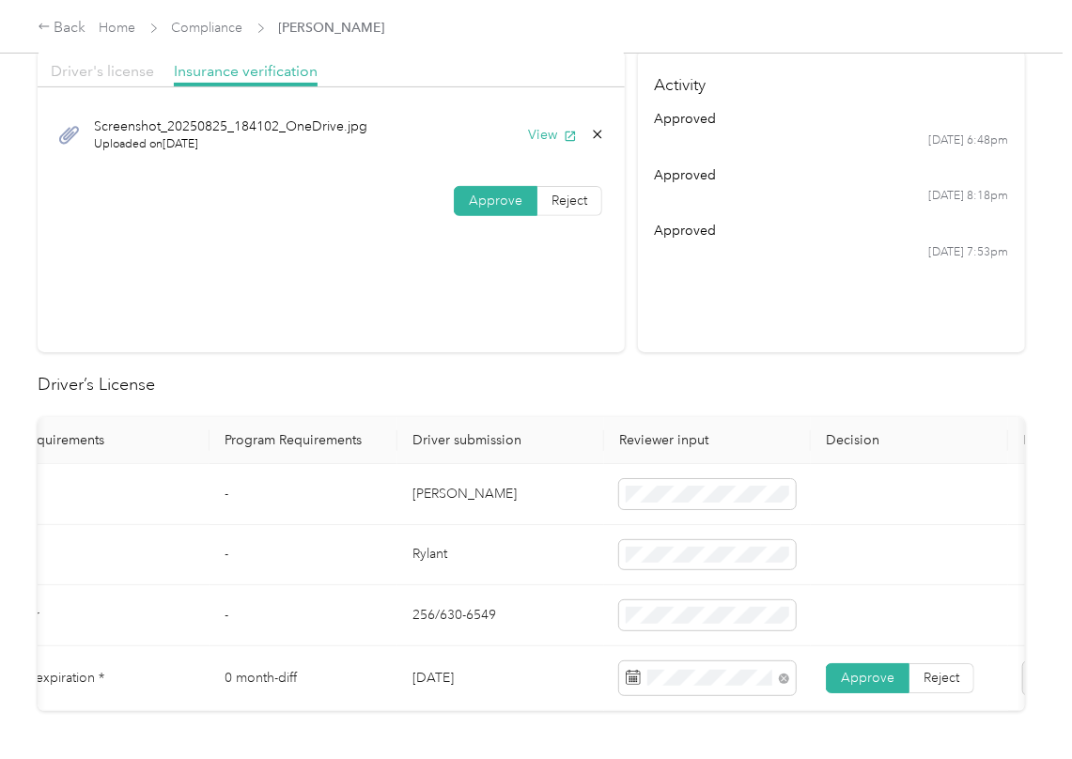
click at [92, 71] on span "Driver's license" at bounding box center [102, 71] width 103 height 18
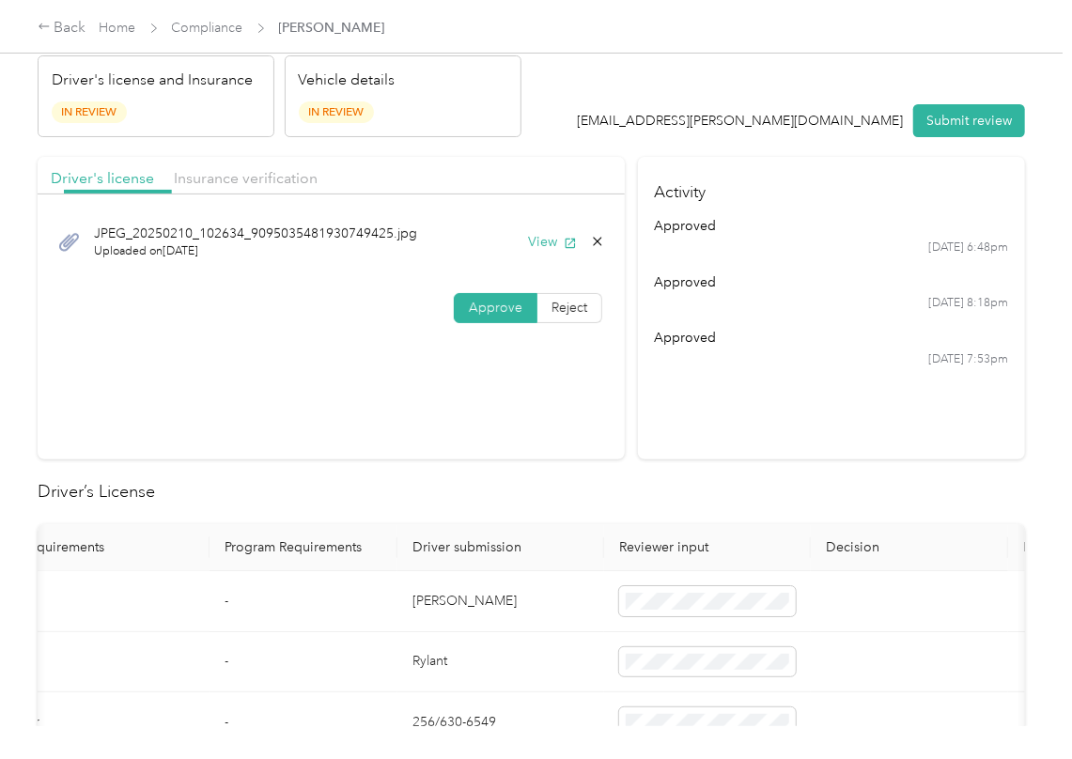
scroll to position [0, 0]
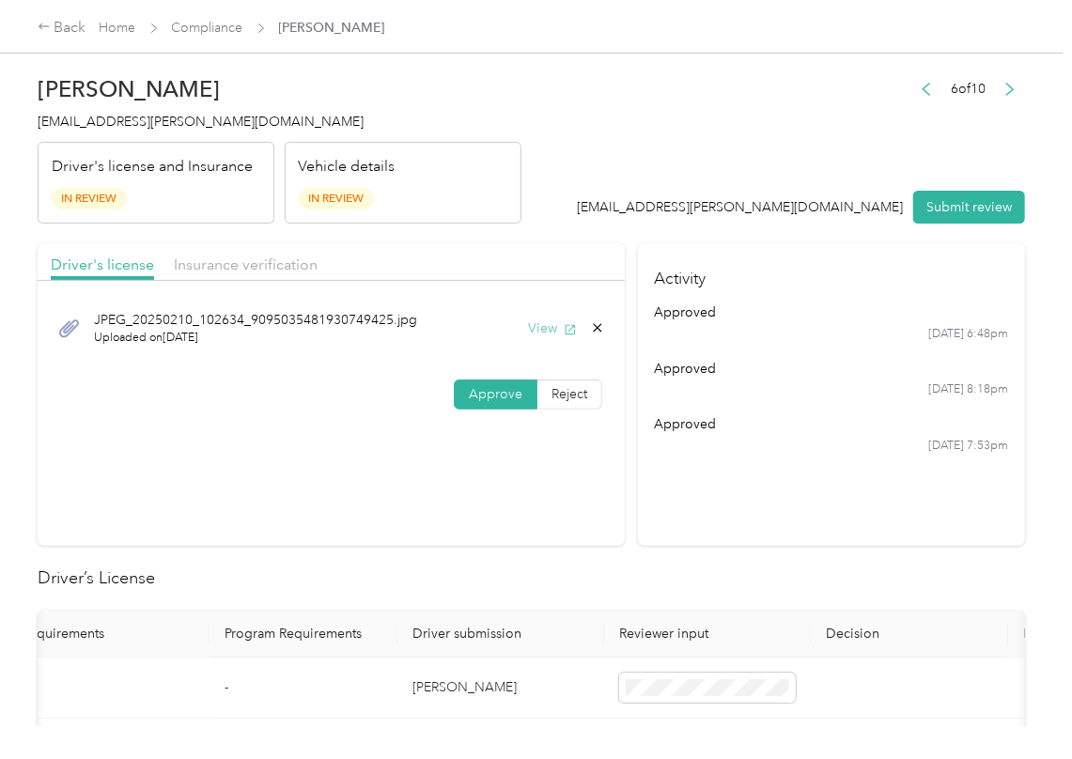
click at [531, 328] on button "View" at bounding box center [552, 328] width 49 height 20
drag, startPoint x: 214, startPoint y: 252, endPoint x: 223, endPoint y: 267, distance: 17.2
click at [215, 255] on div "Driver's license Insurance verification" at bounding box center [331, 262] width 587 height 38
click at [224, 268] on span "Insurance verification" at bounding box center [246, 264] width 144 height 18
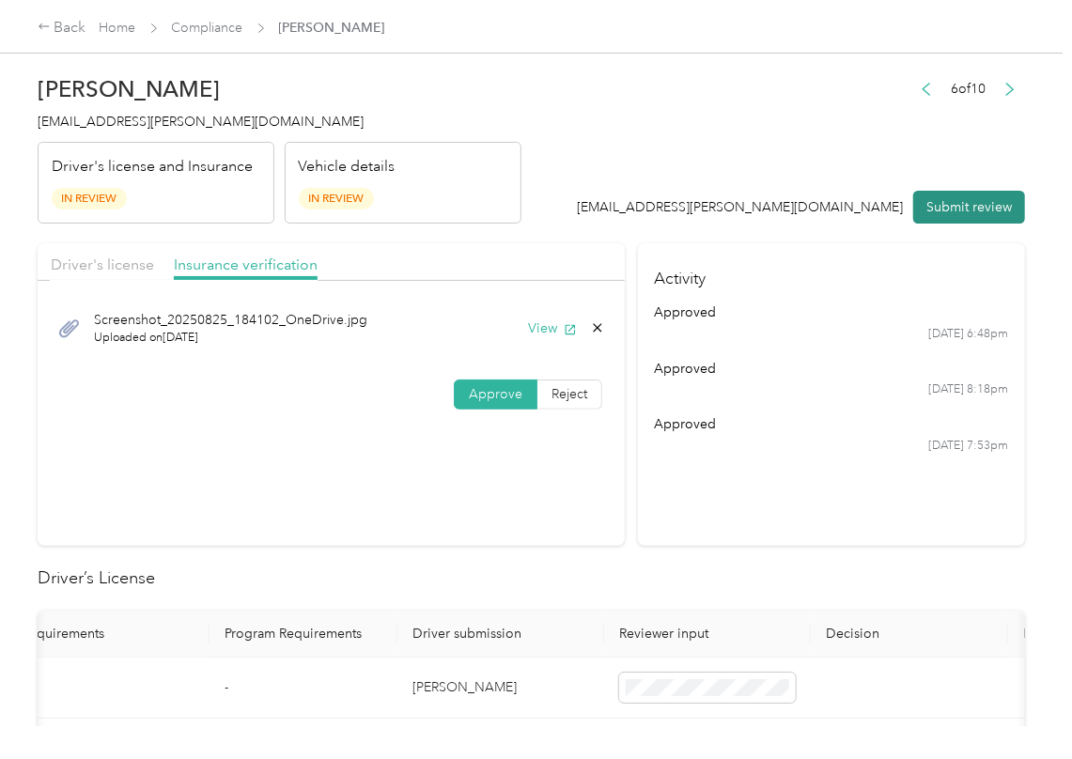
click at [936, 216] on button "Submit review" at bounding box center [969, 207] width 112 height 33
click at [141, 132] on div "[PERSON_NAME] [EMAIL_ADDRESS][PERSON_NAME][DOMAIN_NAME] Driver's license and In…" at bounding box center [280, 145] width 484 height 158
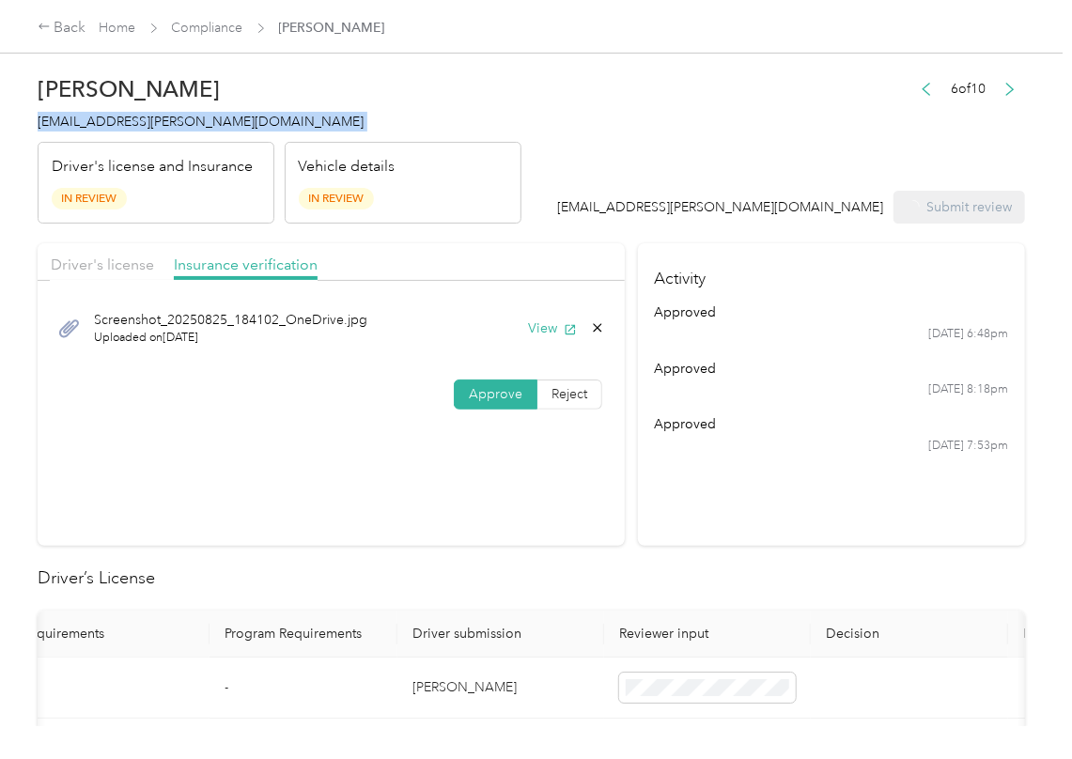
click at [141, 132] on div "[PERSON_NAME] [EMAIL_ADDRESS][PERSON_NAME][DOMAIN_NAME] Driver's license and In…" at bounding box center [280, 145] width 484 height 158
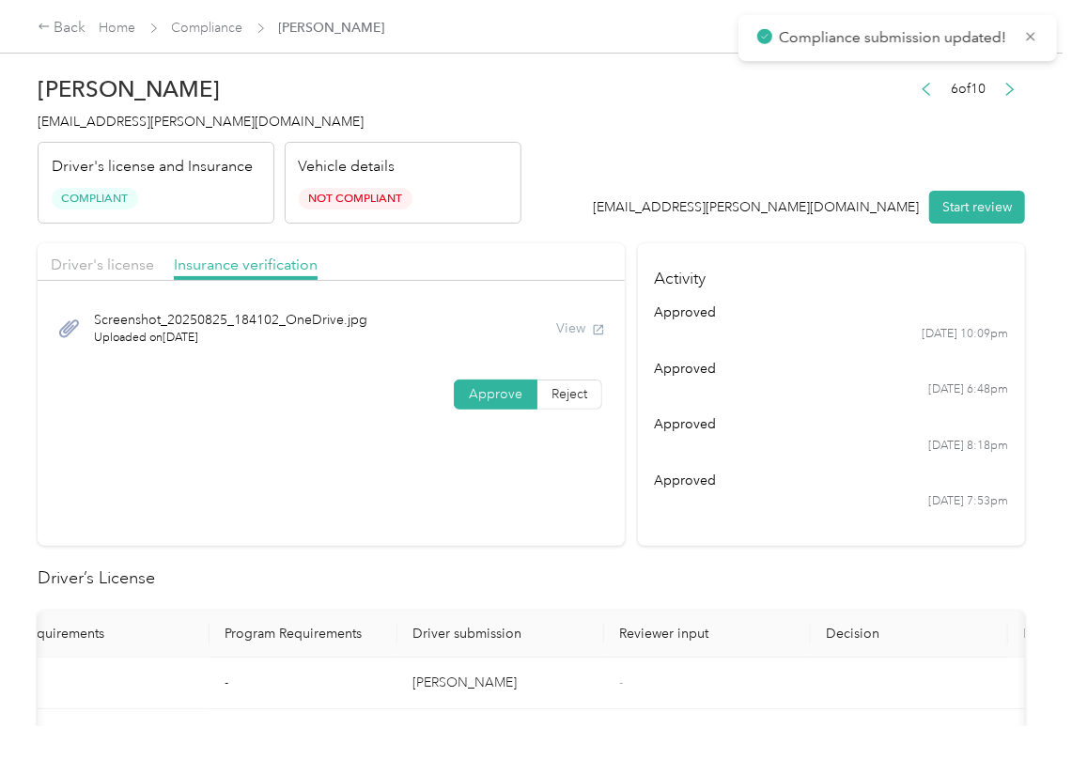
click at [808, 520] on section "Activity approved [DATE] 10:09pm approved [DATE] 6:48pm approved [DATE] 8:18pm …" at bounding box center [831, 394] width 387 height 302
click at [205, 28] on link "Compliance" at bounding box center [207, 28] width 71 height 16
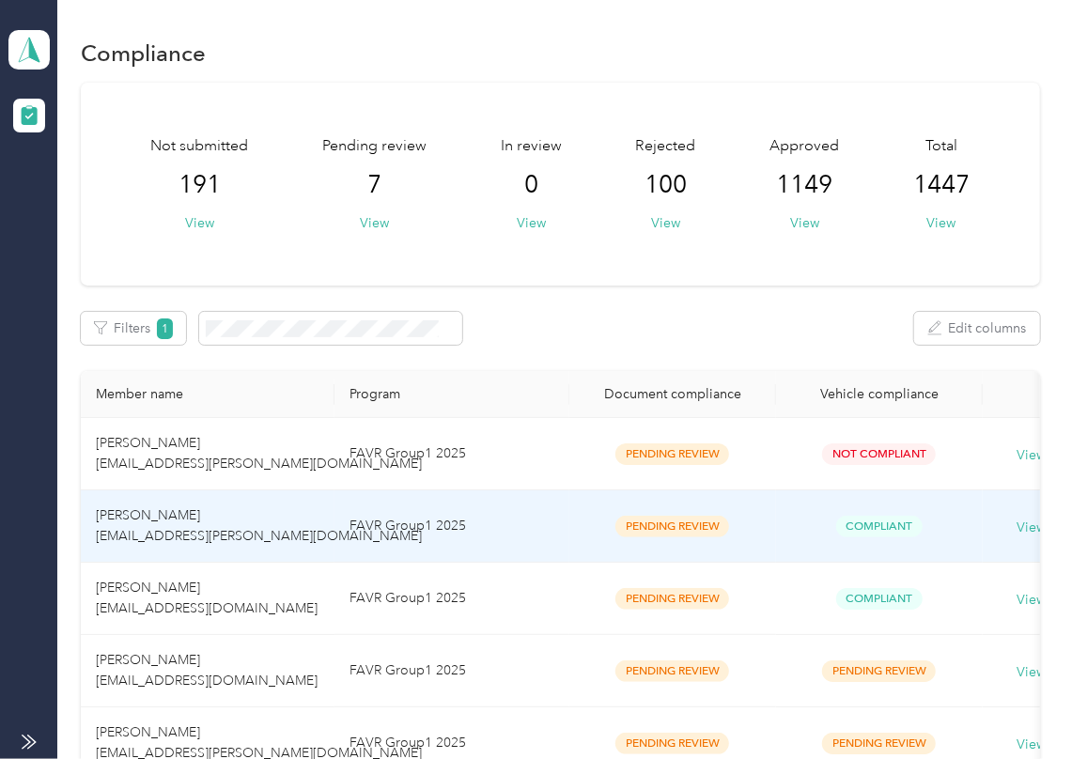
click at [210, 511] on td "[PERSON_NAME] [EMAIL_ADDRESS][PERSON_NAME][DOMAIN_NAME]" at bounding box center [208, 526] width 254 height 72
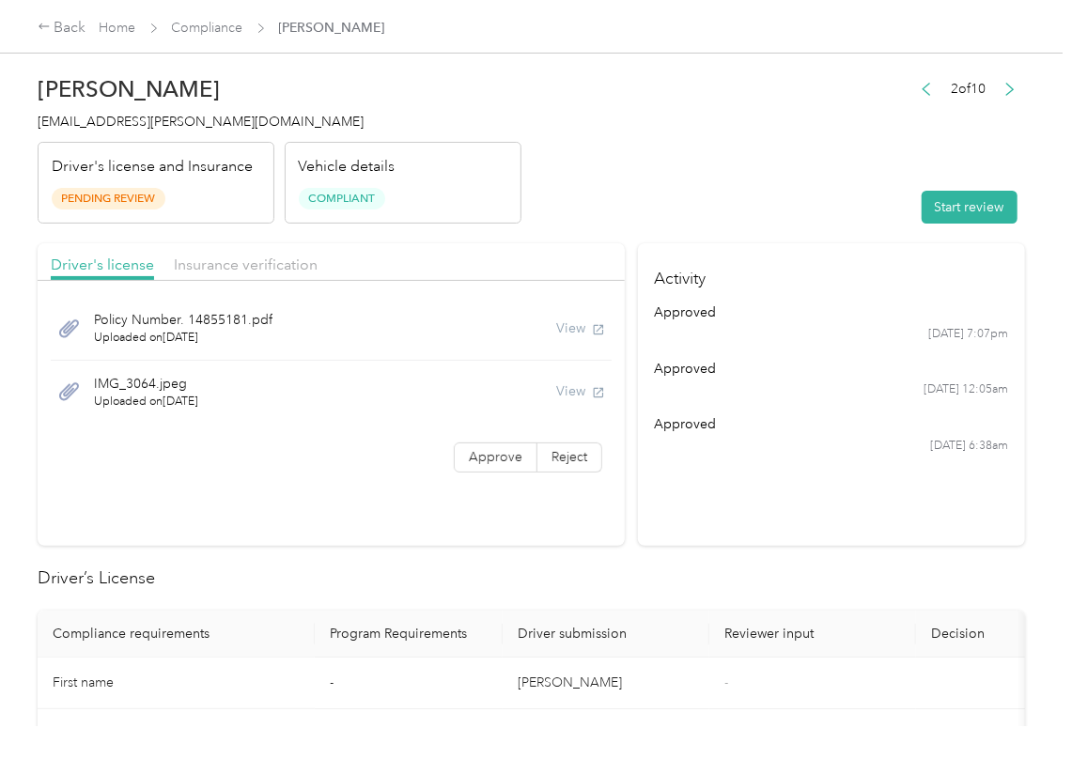
click at [842, 204] on header "[PERSON_NAME] [EMAIL_ADDRESS][PERSON_NAME][DOMAIN_NAME] Driver's license and In…" at bounding box center [531, 145] width 987 height 158
click at [932, 205] on button "Start review" at bounding box center [969, 207] width 96 height 33
drag, startPoint x: 737, startPoint y: 190, endPoint x: 509, endPoint y: 379, distance: 296.8
click at [727, 190] on header "[PERSON_NAME] [EMAIL_ADDRESS][PERSON_NAME][DOMAIN_NAME] Driver's license and In…" at bounding box center [531, 145] width 987 height 158
click at [473, 471] on label "Approve" at bounding box center [496, 457] width 84 height 30
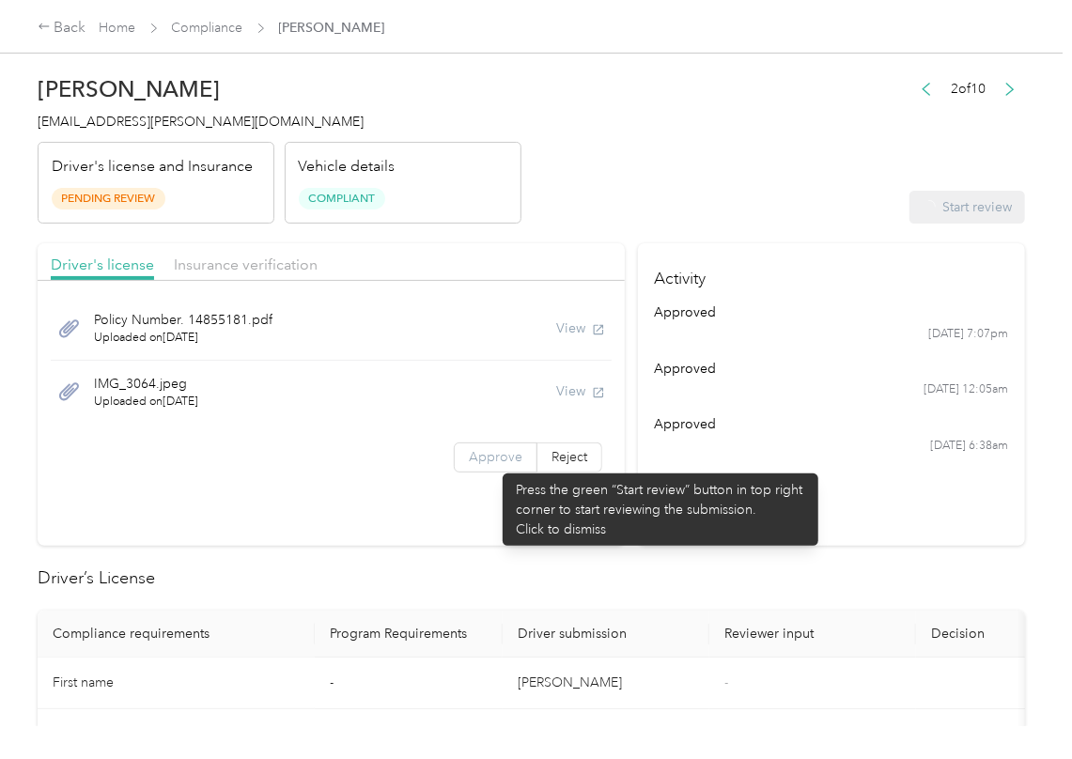
click at [493, 464] on span "Approve" at bounding box center [496, 457] width 54 height 16
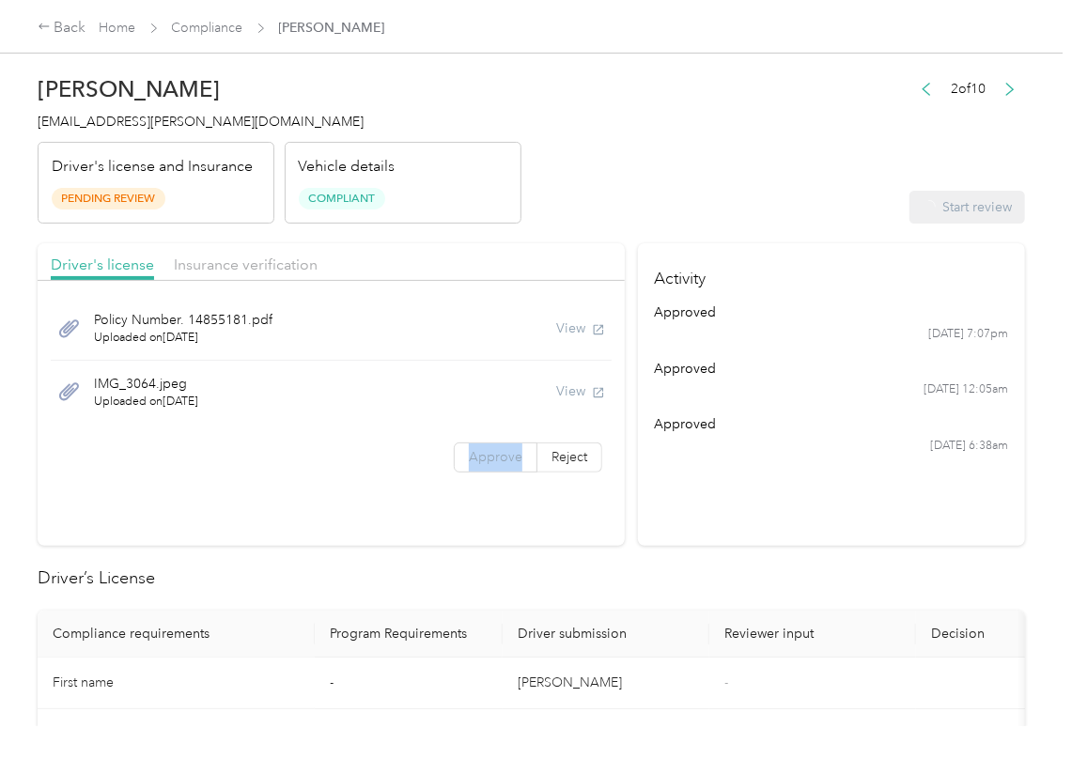
click at [493, 464] on span "Approve" at bounding box center [496, 457] width 54 height 16
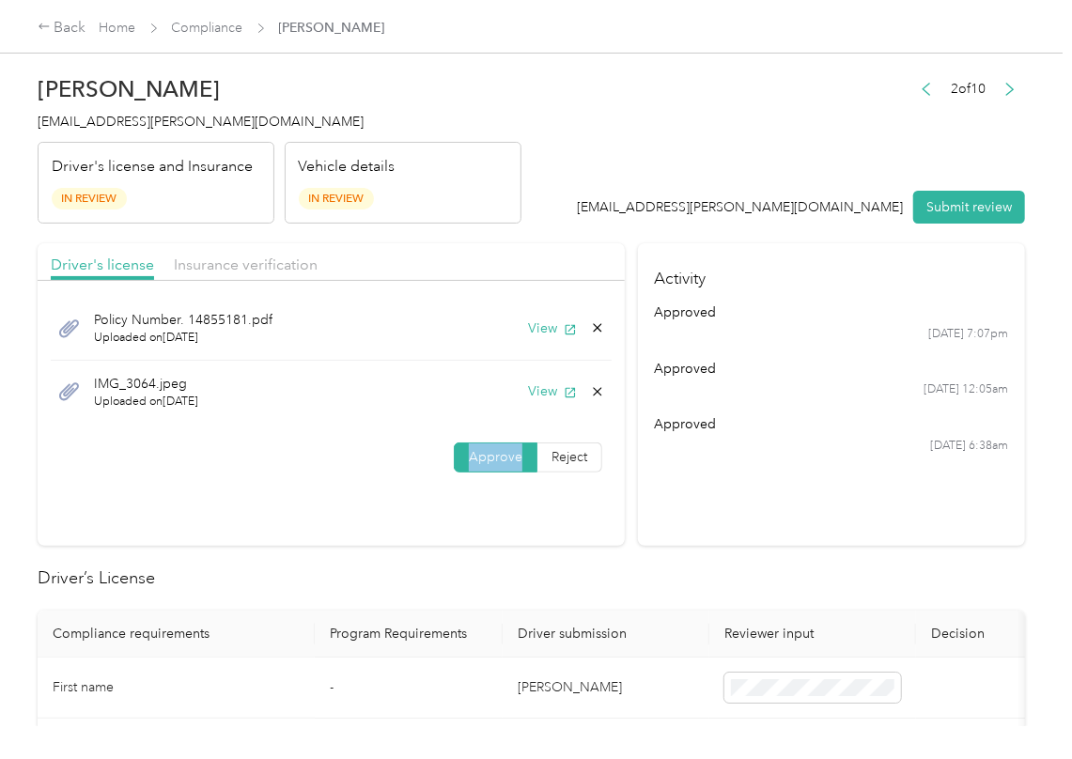
click at [493, 464] on span "Approve" at bounding box center [496, 457] width 54 height 16
drag, startPoint x: 534, startPoint y: 334, endPoint x: 538, endPoint y: 344, distance: 10.1
click at [537, 334] on button "View" at bounding box center [552, 328] width 49 height 20
click at [532, 393] on button "View" at bounding box center [552, 391] width 49 height 20
drag, startPoint x: 478, startPoint y: 268, endPoint x: 355, endPoint y: 263, distance: 123.1
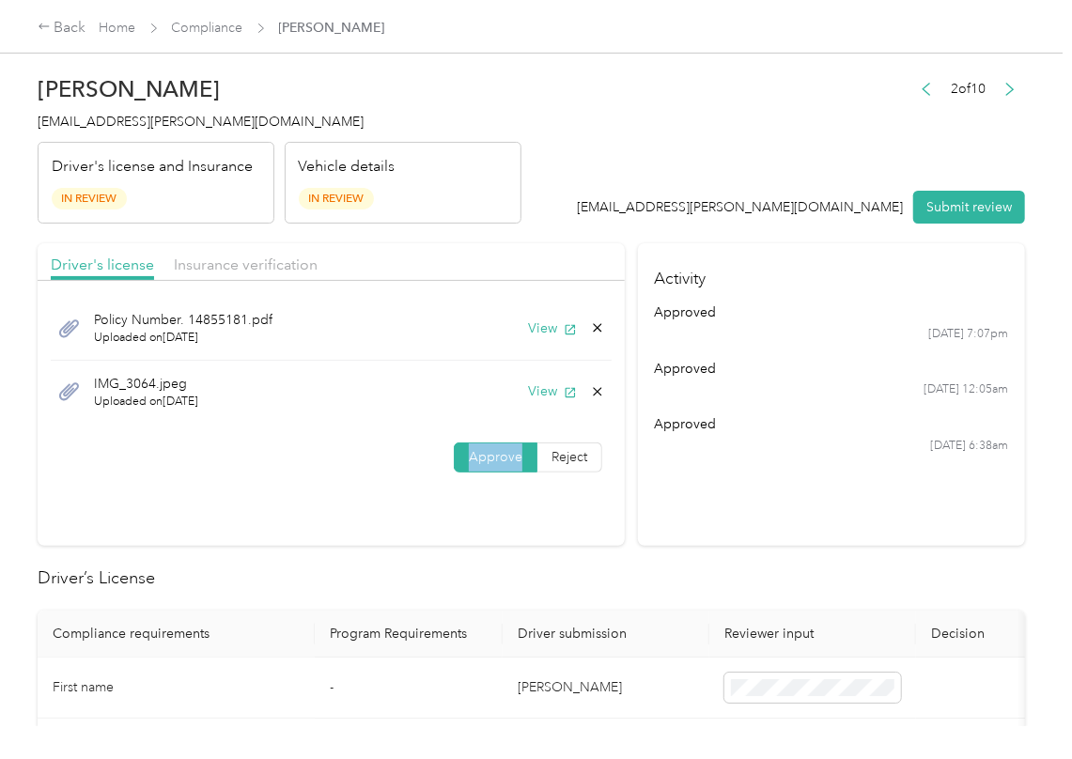
click at [478, 268] on div "Driver's license Insurance verification" at bounding box center [331, 262] width 587 height 38
click at [246, 254] on div "Insurance verification" at bounding box center [246, 265] width 144 height 23
click at [227, 256] on div "Insurance verification" at bounding box center [246, 265] width 144 height 23
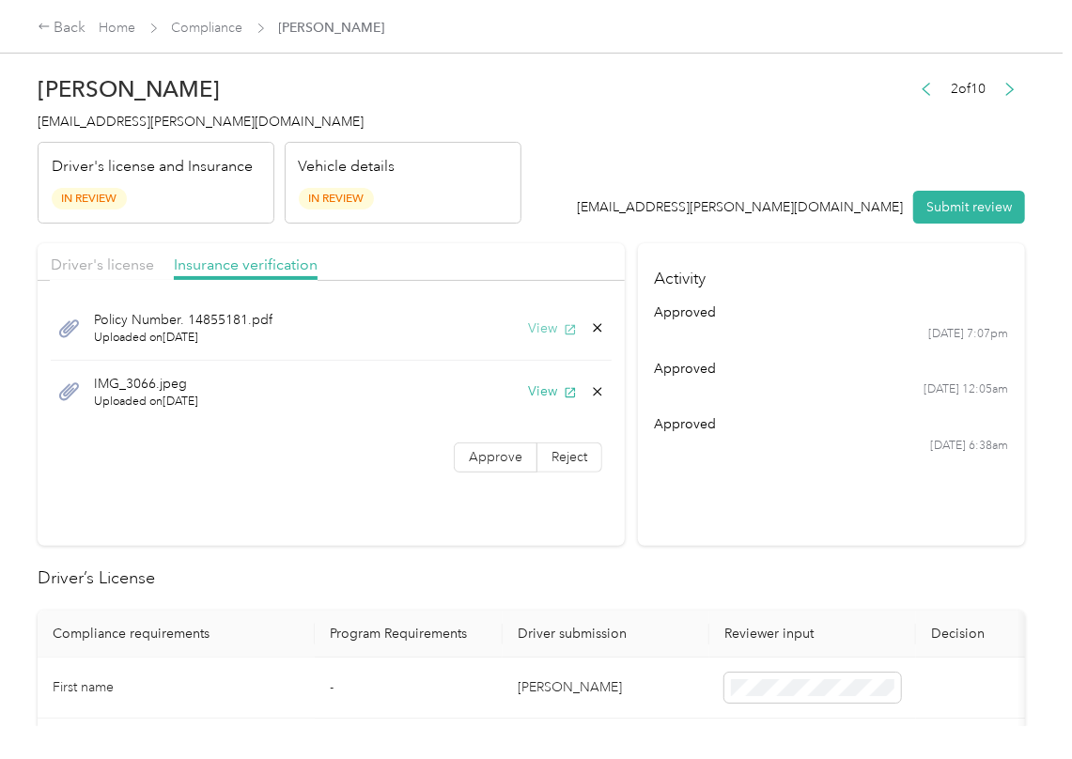
click at [531, 335] on button "View" at bounding box center [552, 328] width 49 height 20
click at [534, 392] on button "View" at bounding box center [552, 391] width 49 height 20
click at [481, 456] on span "Approve" at bounding box center [496, 457] width 54 height 16
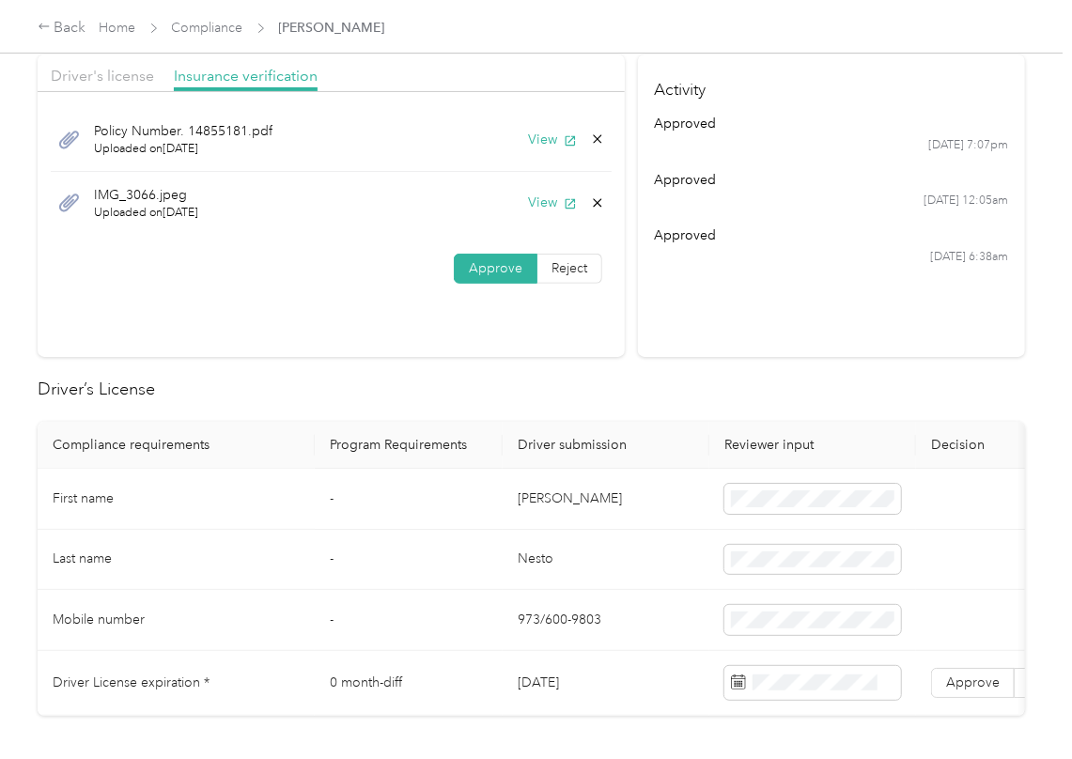
scroll to position [501, 0]
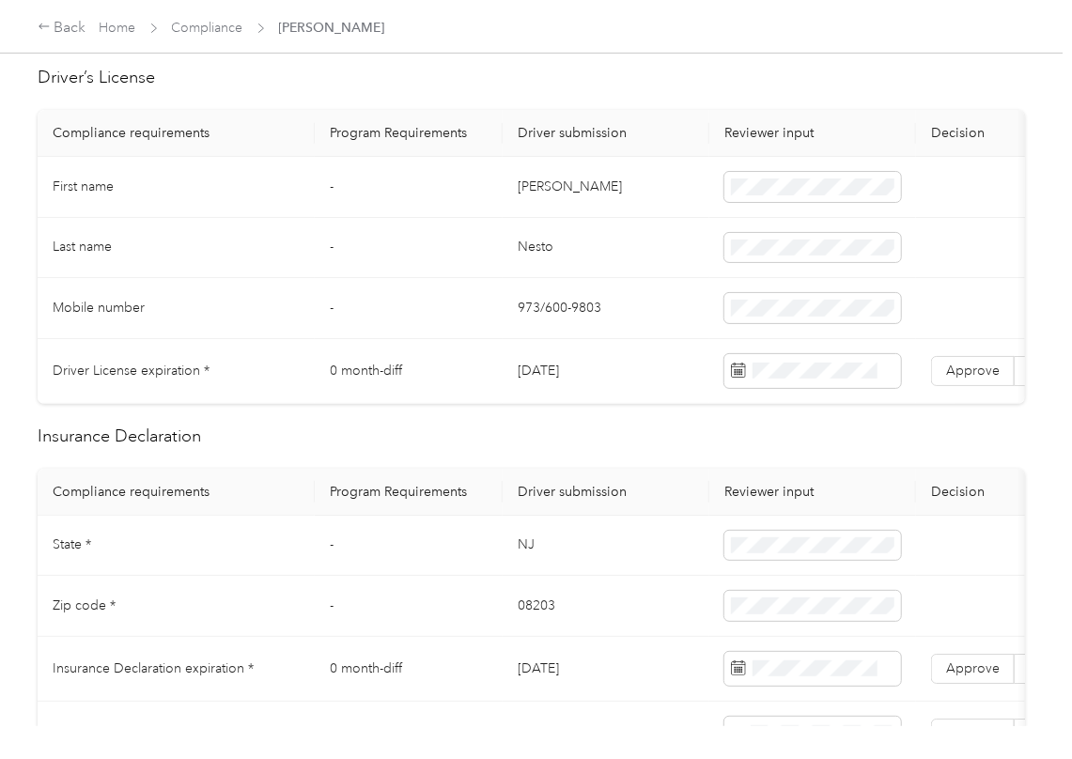
click at [543, 192] on td "[PERSON_NAME]" at bounding box center [605, 187] width 207 height 61
click at [542, 192] on td "[PERSON_NAME]" at bounding box center [605, 187] width 207 height 61
click at [542, 387] on td "[DATE]" at bounding box center [605, 371] width 207 height 65
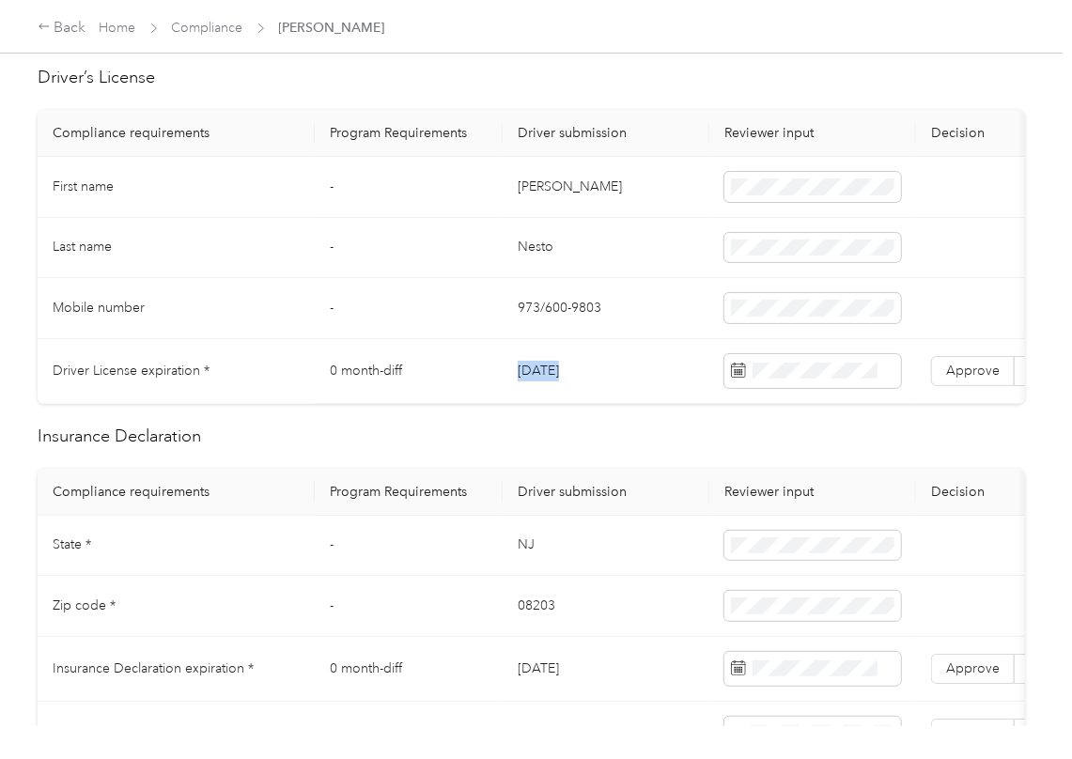
click at [542, 387] on td "[DATE]" at bounding box center [605, 371] width 207 height 65
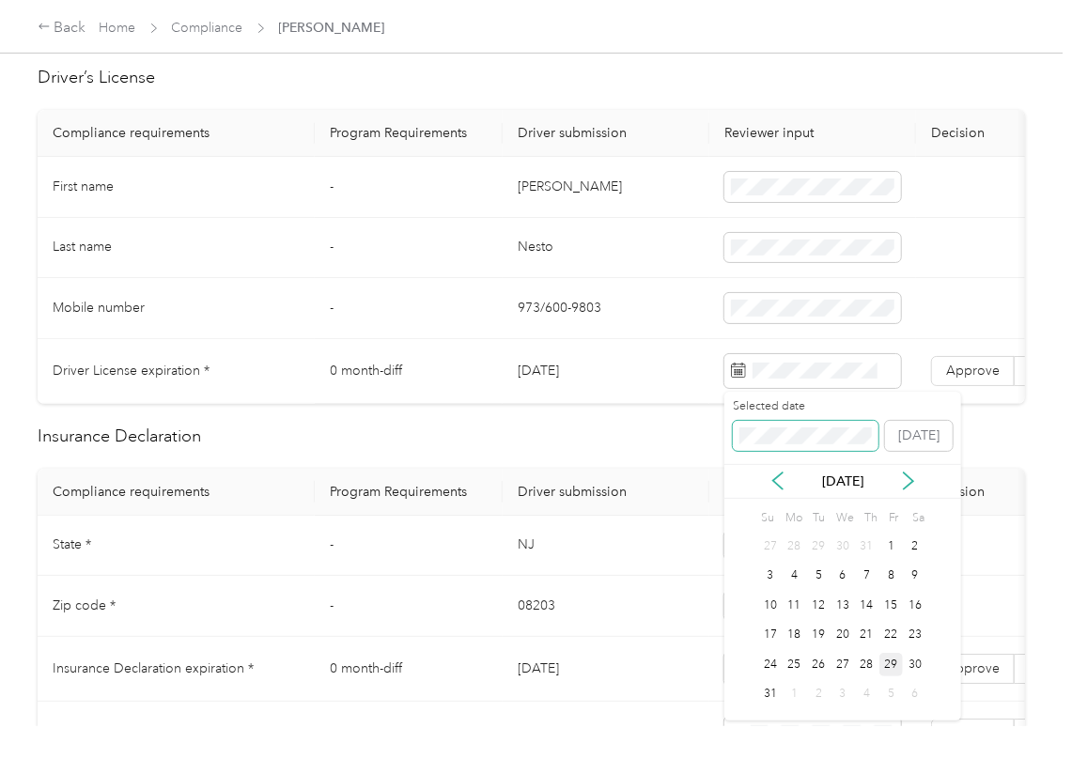
click at [786, 447] on span at bounding box center [806, 436] width 146 height 30
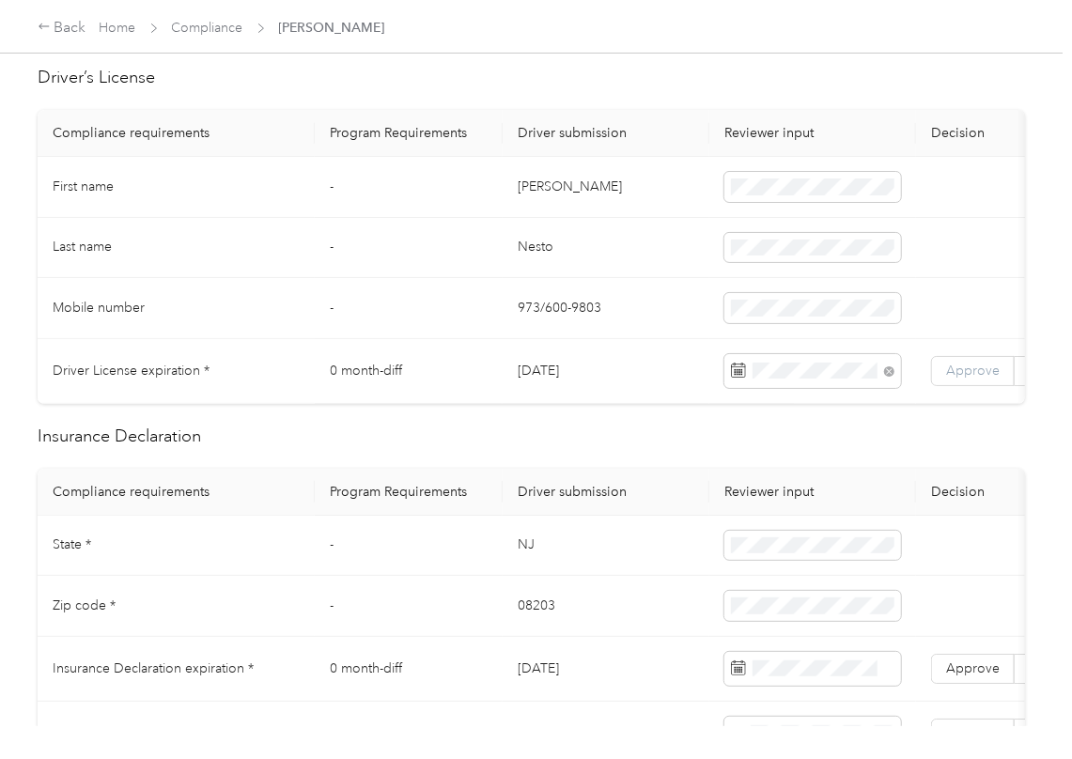
click at [981, 370] on span "Approve" at bounding box center [973, 371] width 54 height 16
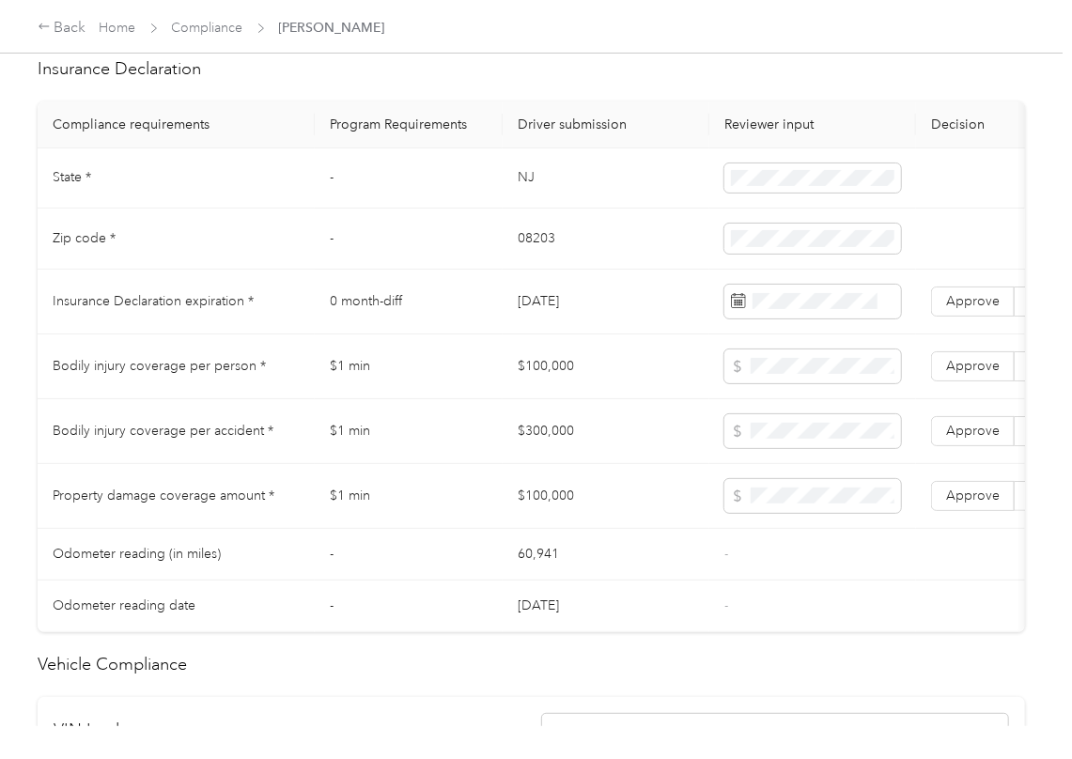
scroll to position [876, 0]
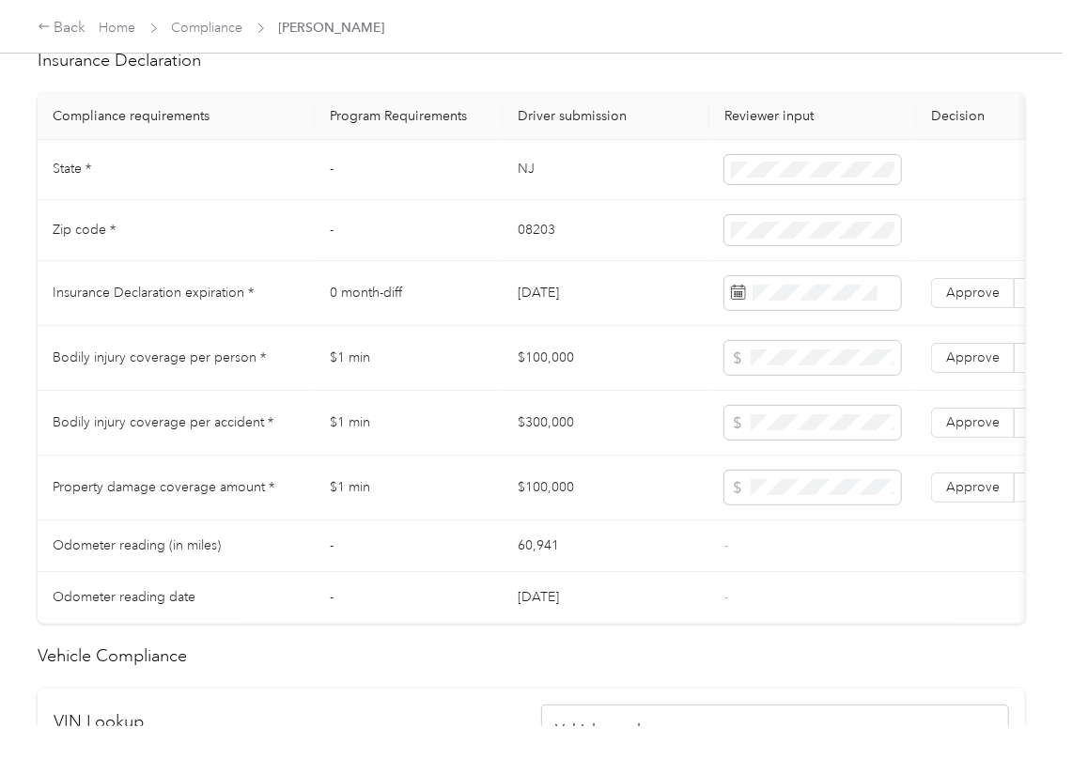
click at [535, 197] on td "NJ" at bounding box center [605, 170] width 207 height 61
click at [812, 185] on span at bounding box center [812, 170] width 177 height 30
click at [535, 246] on td "08203" at bounding box center [605, 230] width 207 height 61
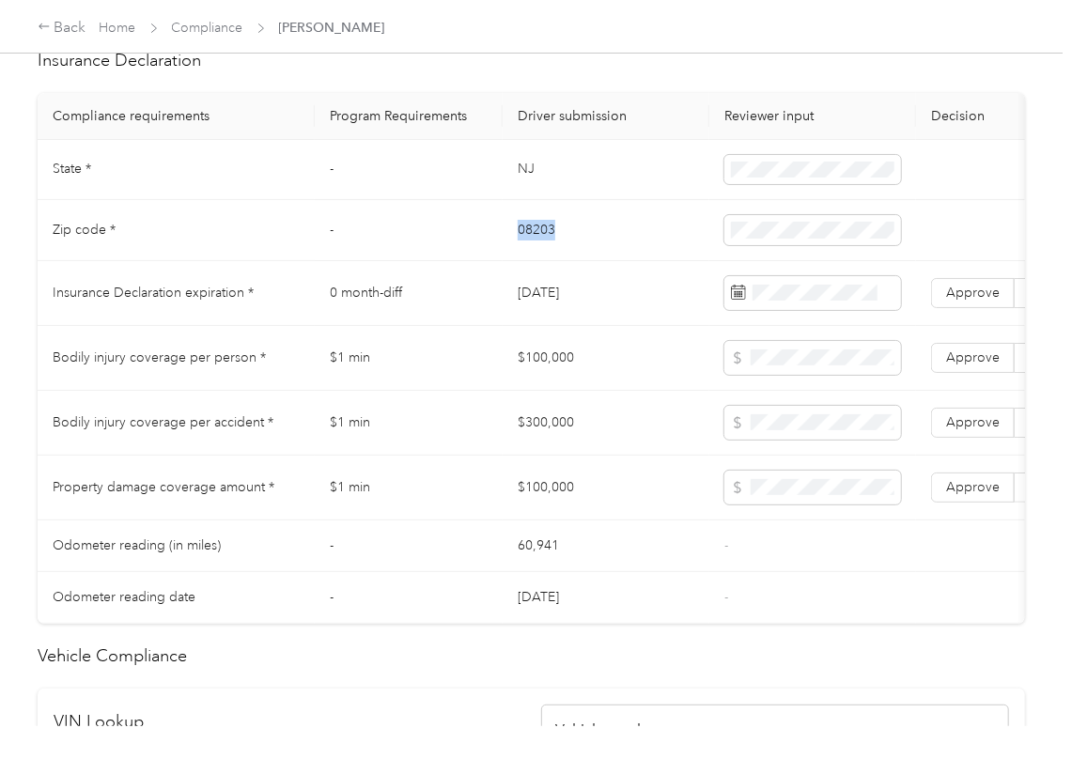
click at [535, 246] on td "08203" at bounding box center [605, 230] width 207 height 61
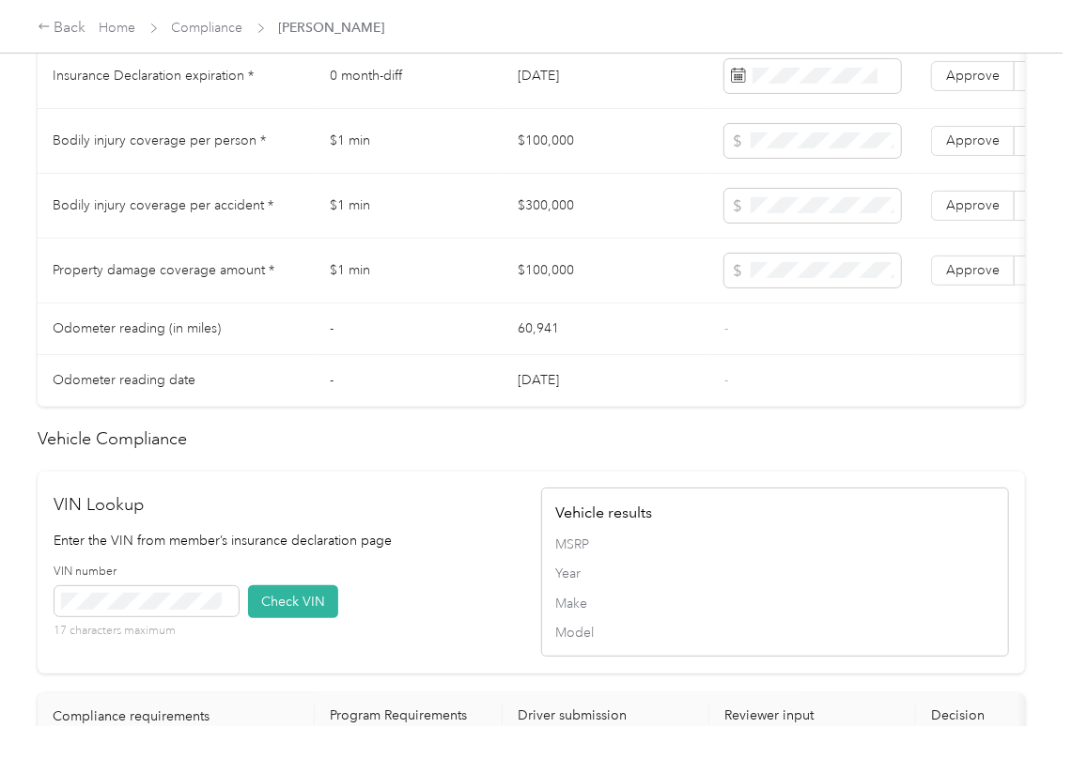
scroll to position [1691, 0]
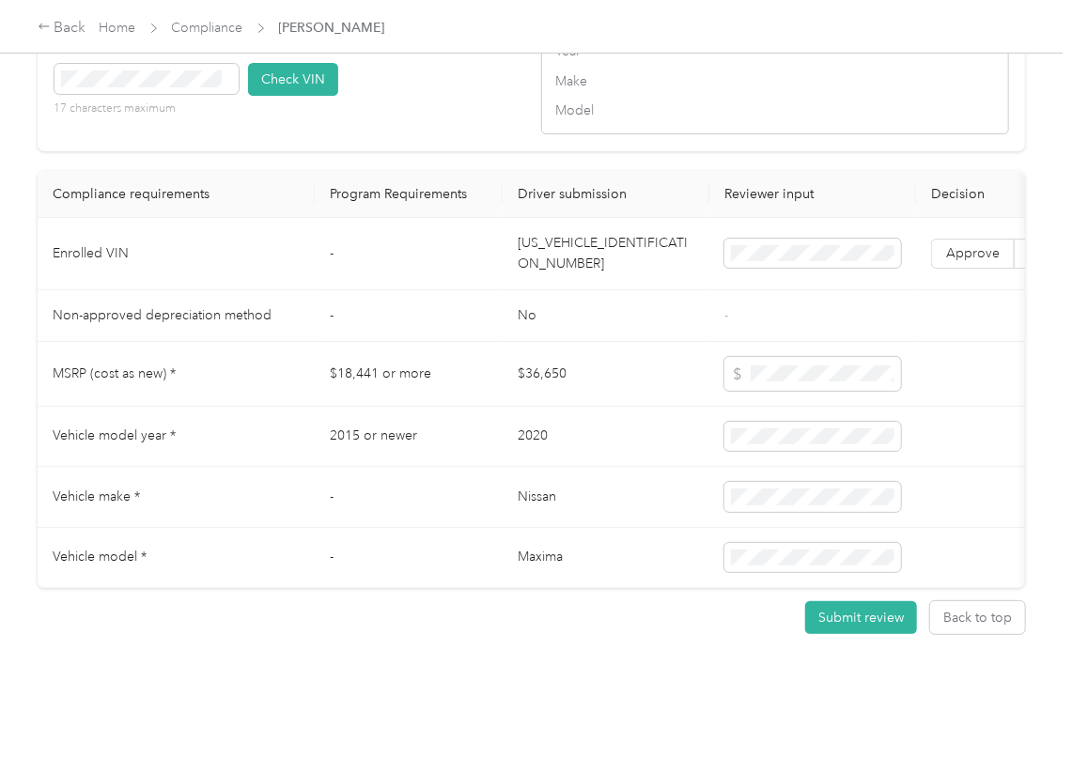
click at [579, 218] on td "[US_VEHICLE_IDENTIFICATION_NUMBER]" at bounding box center [605, 254] width 207 height 72
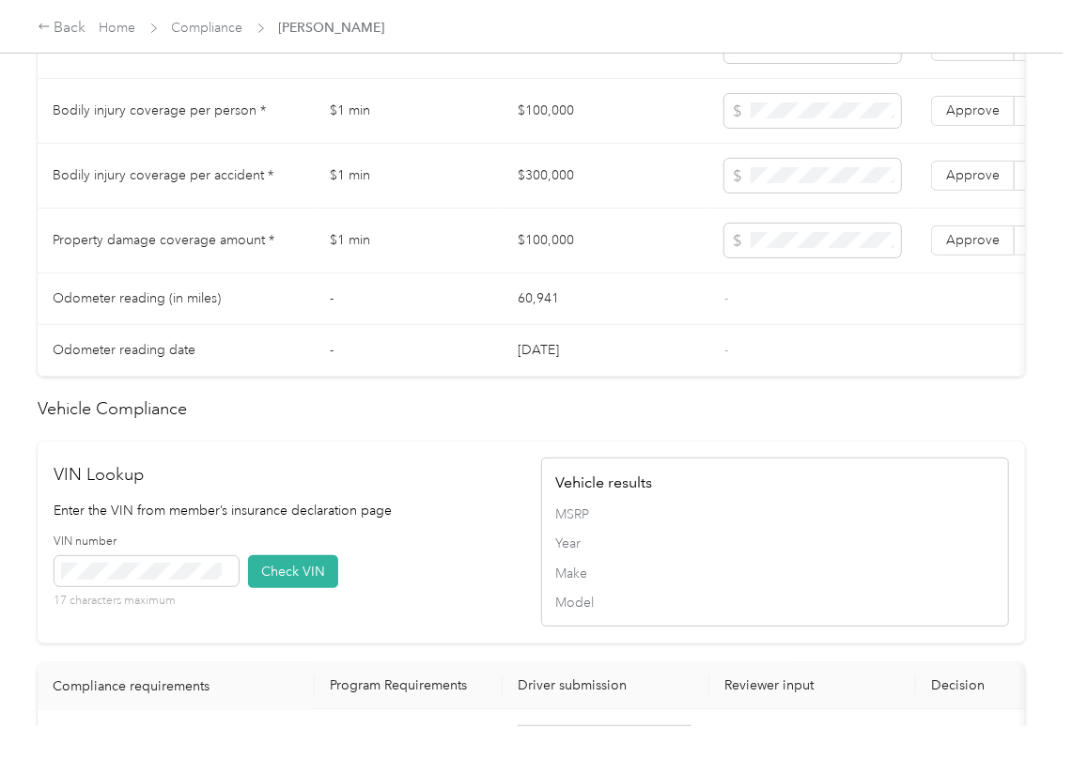
scroll to position [1065, 0]
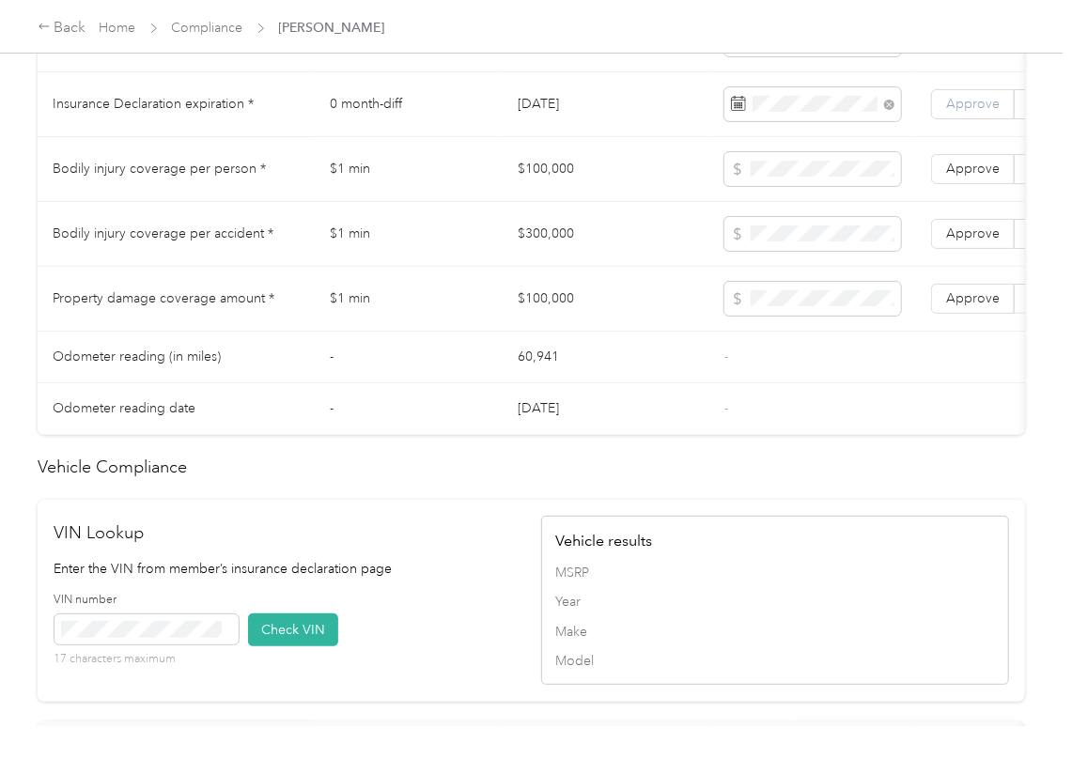
click at [979, 112] on span "Approve" at bounding box center [973, 104] width 54 height 16
click at [601, 309] on td "$100,000" at bounding box center [605, 299] width 207 height 65
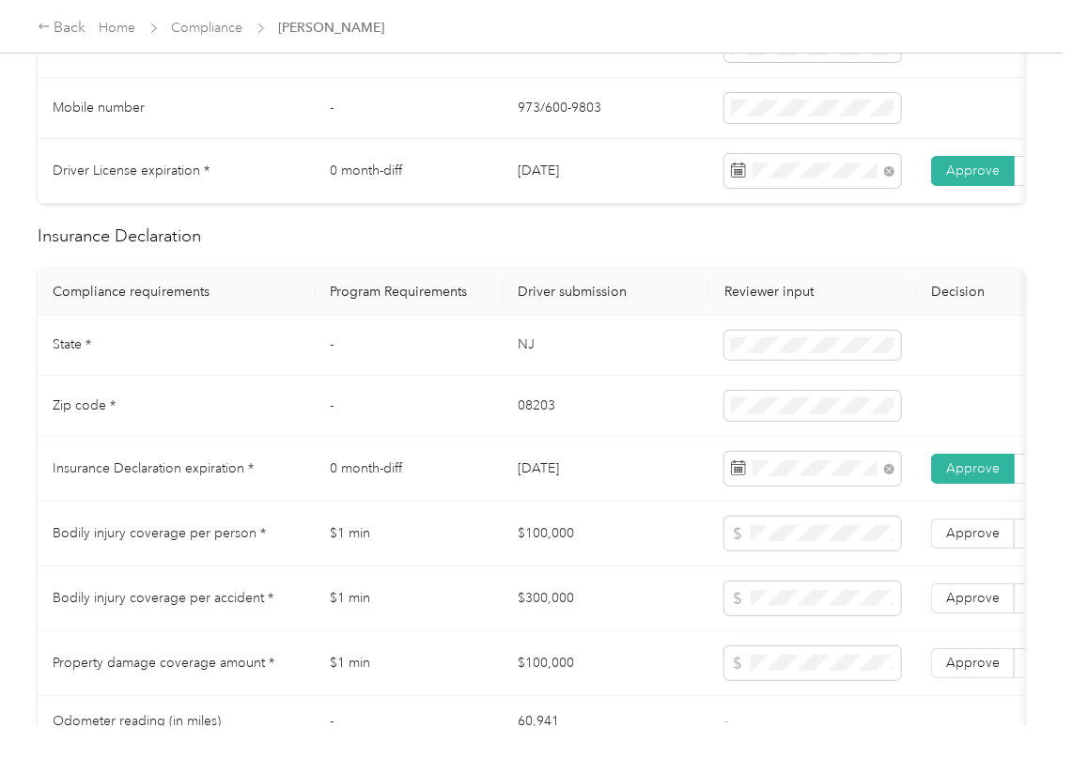
scroll to position [689, 0]
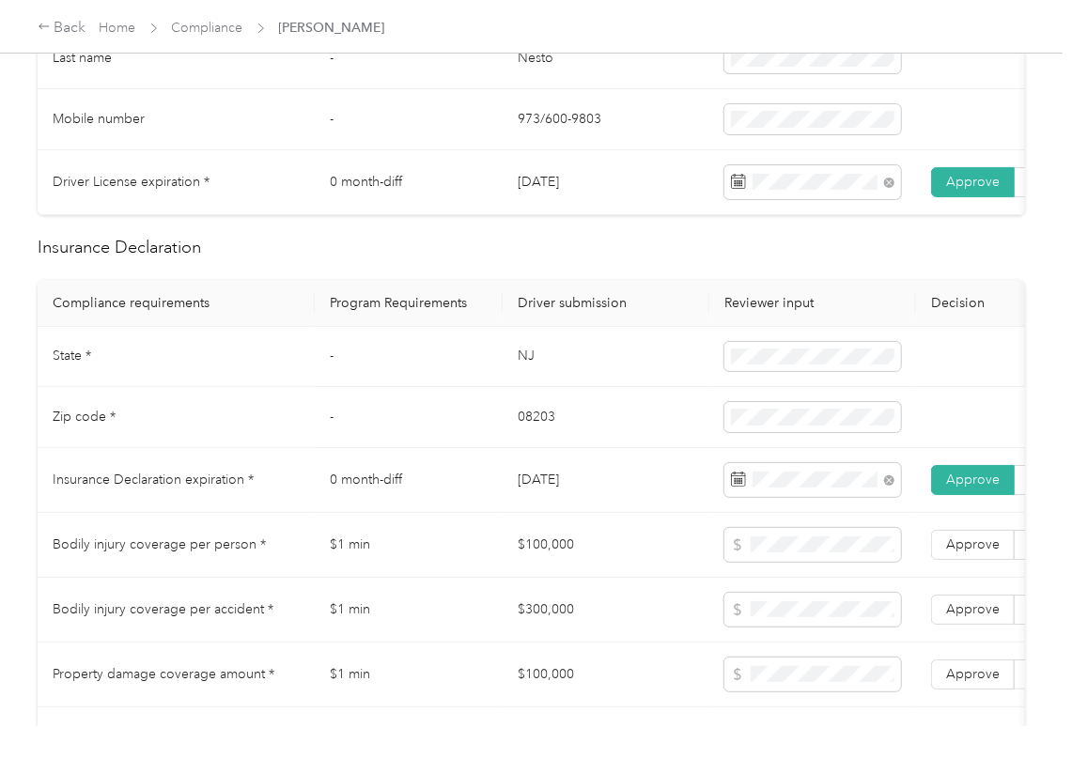
click at [592, 425] on td "08203" at bounding box center [605, 417] width 207 height 61
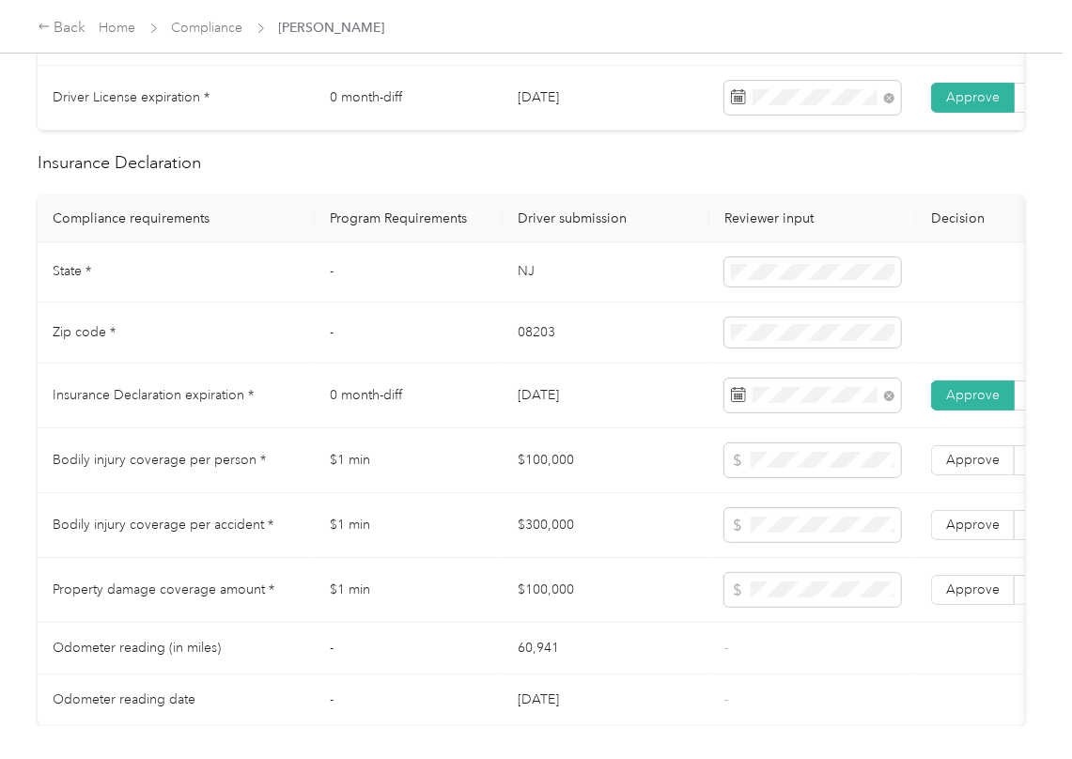
scroll to position [815, 0]
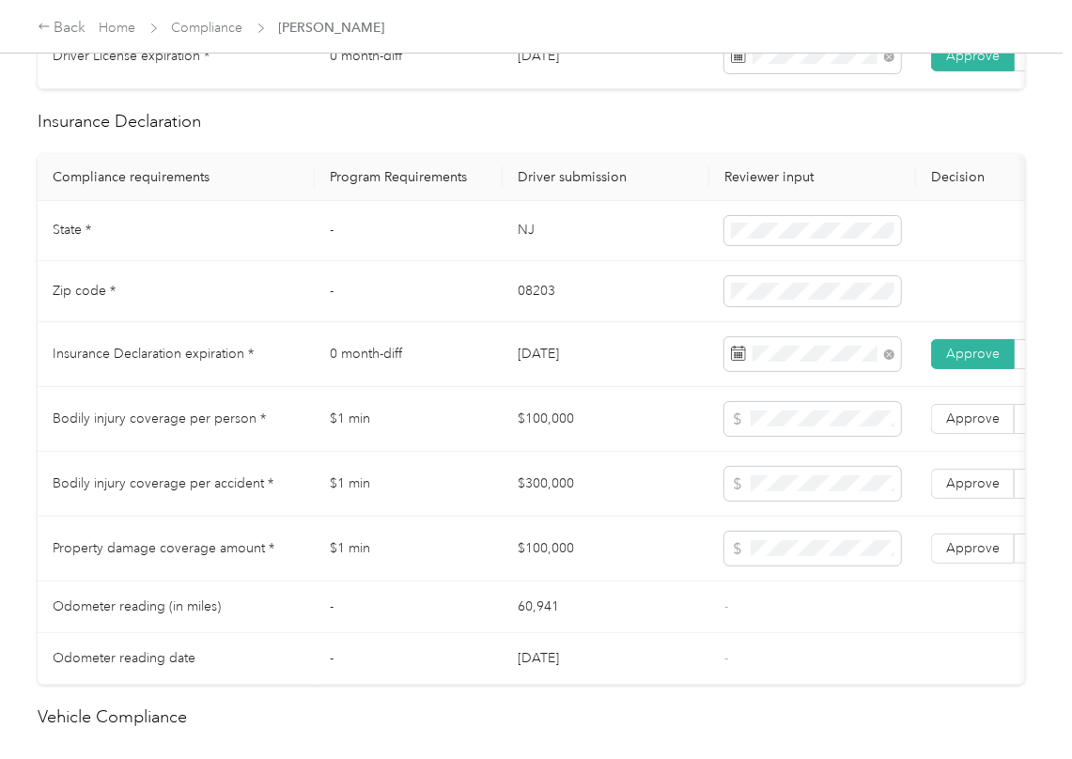
click at [448, 304] on td "-" at bounding box center [409, 291] width 188 height 61
click at [533, 426] on td "$100,000" at bounding box center [605, 419] width 207 height 65
click at [549, 498] on td "$300,000" at bounding box center [605, 484] width 207 height 65
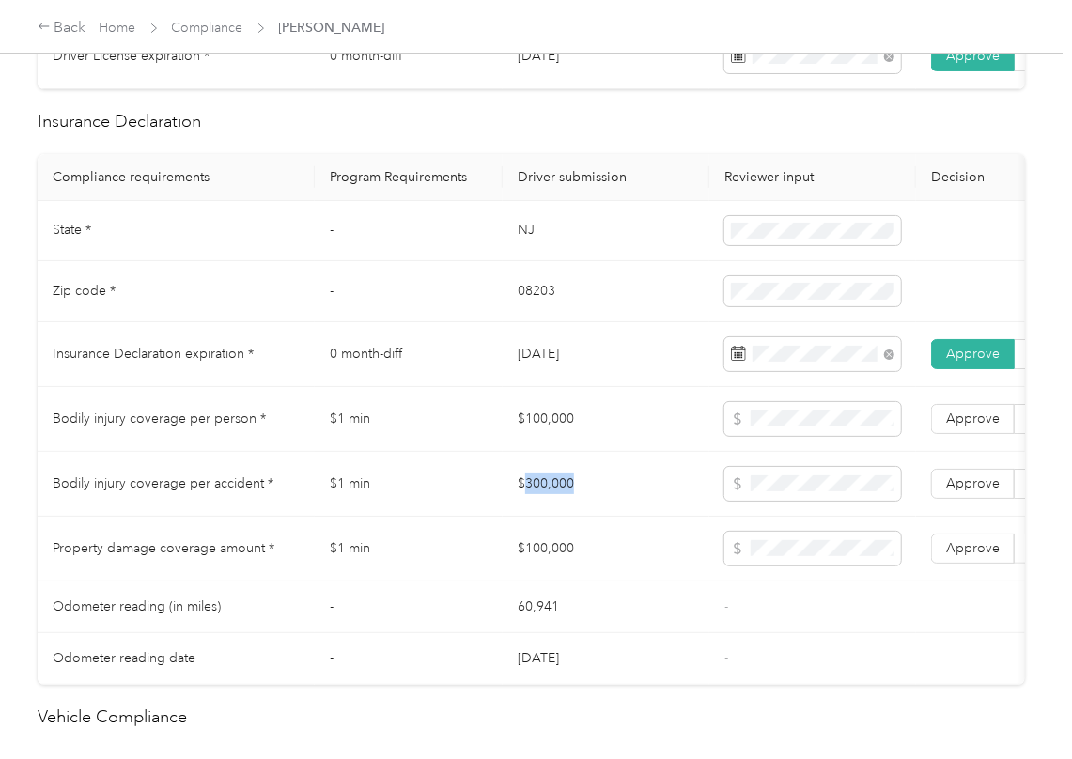
click at [549, 498] on td "$300,000" at bounding box center [605, 484] width 207 height 65
drag, startPoint x: 967, startPoint y: 502, endPoint x: 967, endPoint y: 481, distance: 20.7
click at [967, 491] on span "Approve" at bounding box center [973, 483] width 54 height 16
click at [964, 434] on label "Approve" at bounding box center [973, 419] width 84 height 30
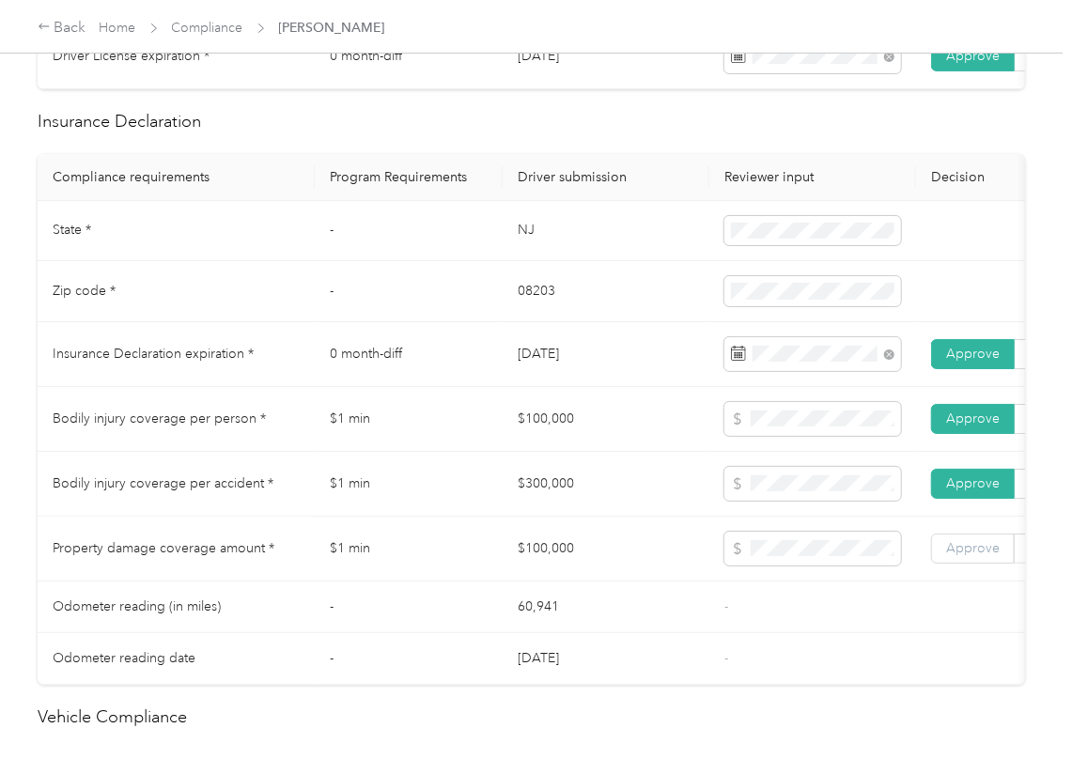
click at [960, 556] on span "Approve" at bounding box center [973, 548] width 54 height 16
click at [497, 557] on td "$1 min" at bounding box center [409, 549] width 188 height 65
click at [523, 387] on td "[DATE]" at bounding box center [605, 354] width 207 height 65
click at [605, 487] on td "$300,000" at bounding box center [605, 484] width 207 height 65
click at [464, 452] on td "$1 min" at bounding box center [409, 419] width 188 height 65
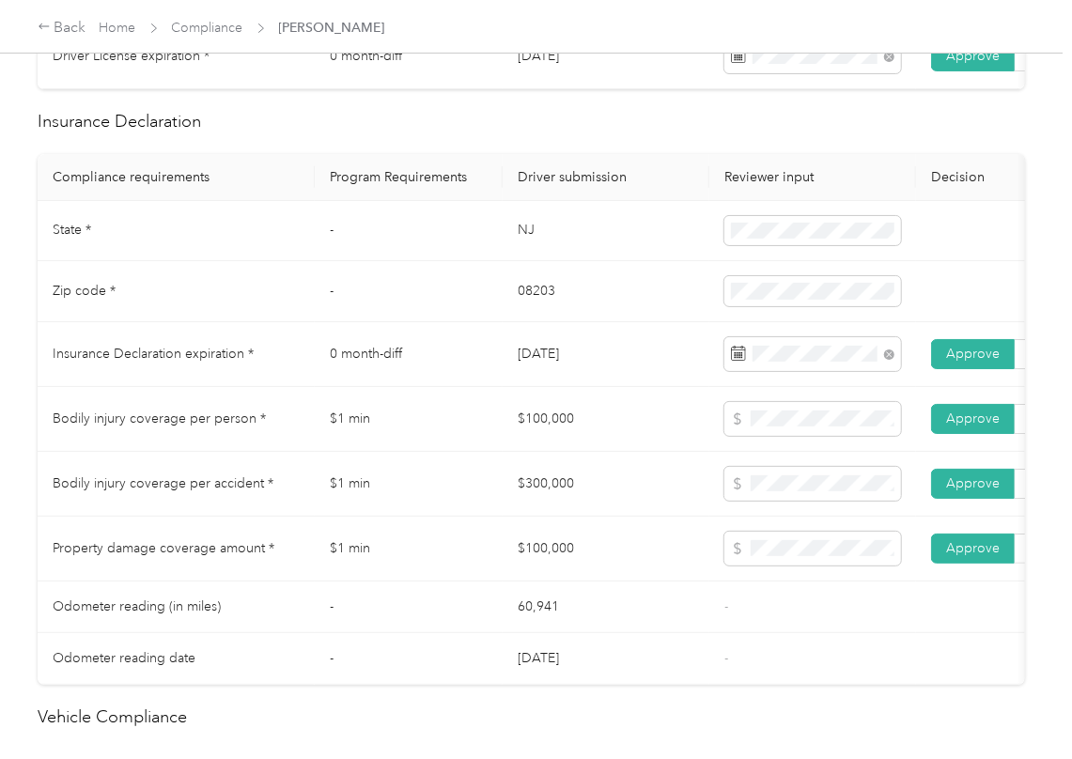
click at [384, 489] on td "$1 min" at bounding box center [409, 484] width 188 height 65
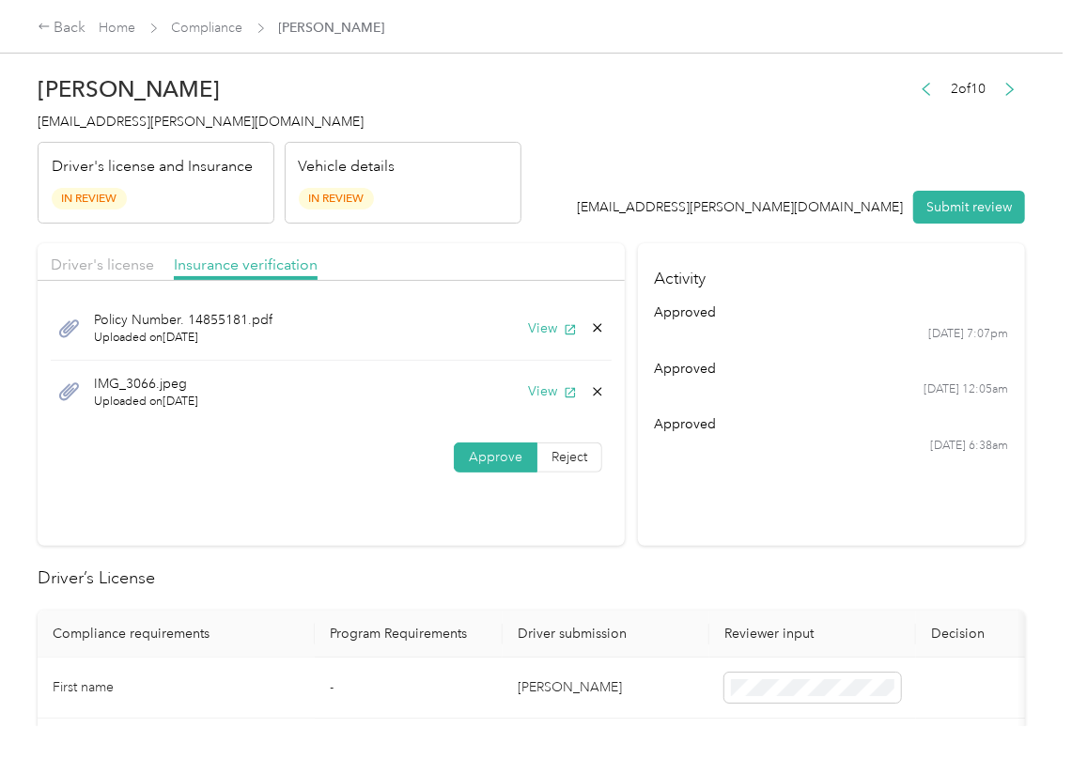
click at [594, 393] on icon at bounding box center [597, 391] width 15 height 15
click at [548, 400] on button "Yes" at bounding box center [544, 406] width 37 height 30
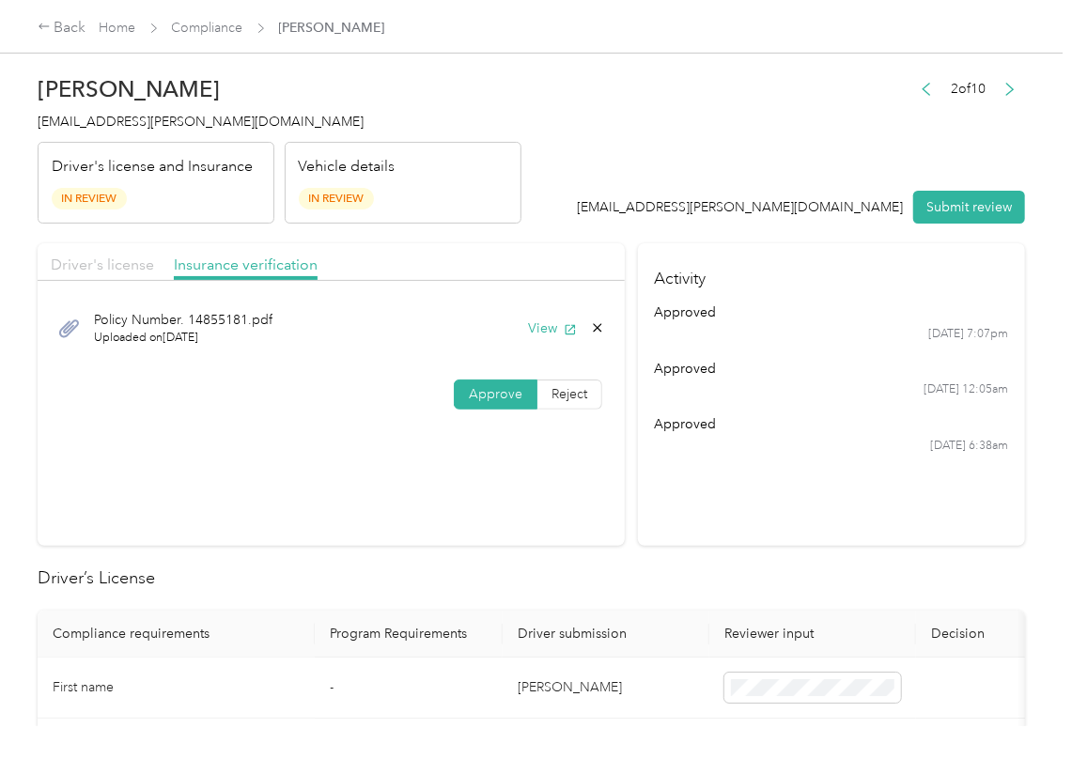
click at [117, 267] on span "Driver's license" at bounding box center [102, 264] width 103 height 18
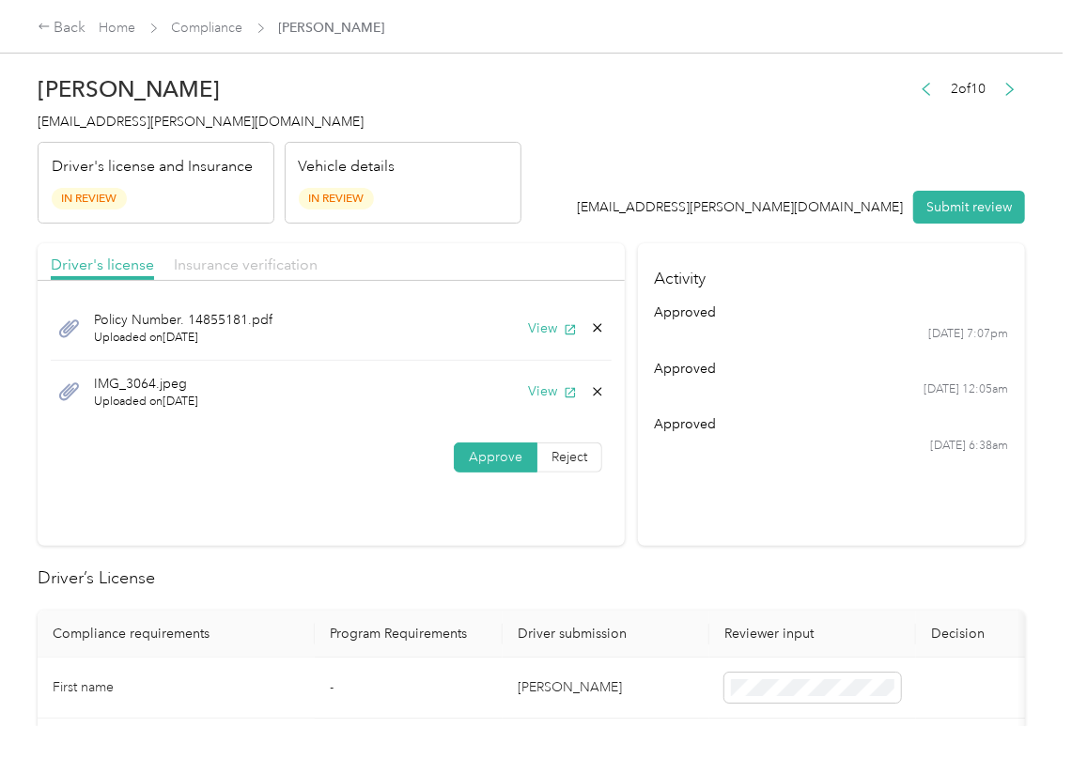
click at [246, 259] on span "Insurance verification" at bounding box center [246, 264] width 144 height 18
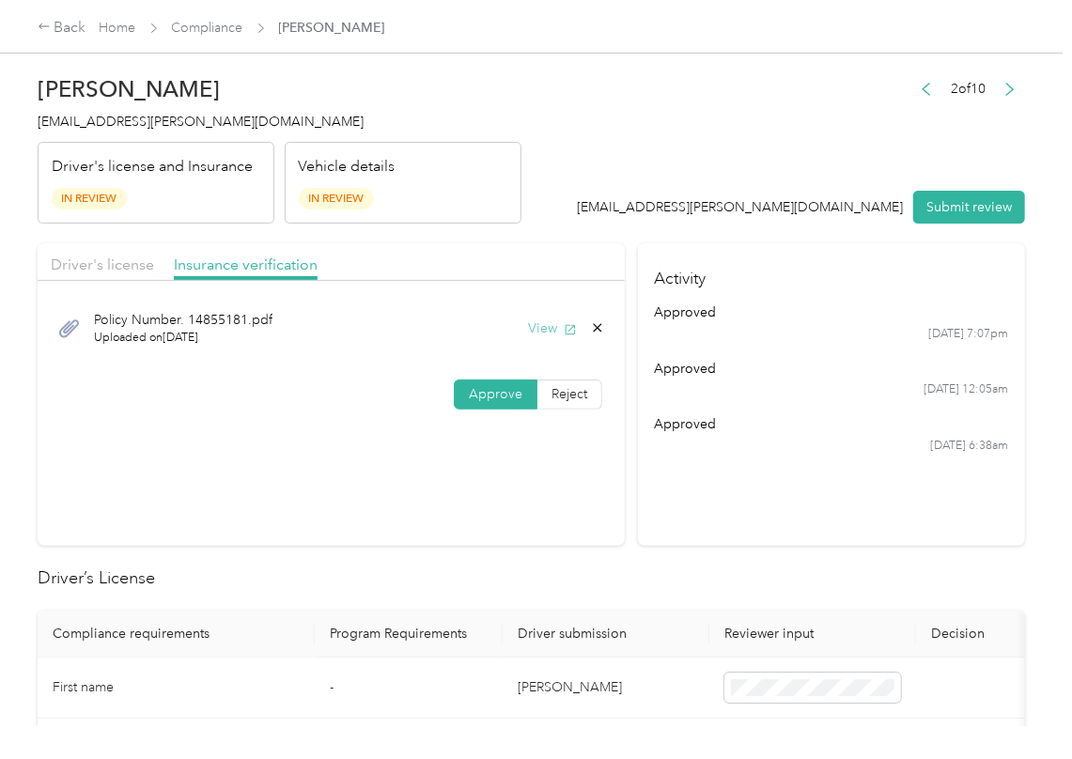
click at [547, 328] on button "View" at bounding box center [552, 328] width 49 height 20
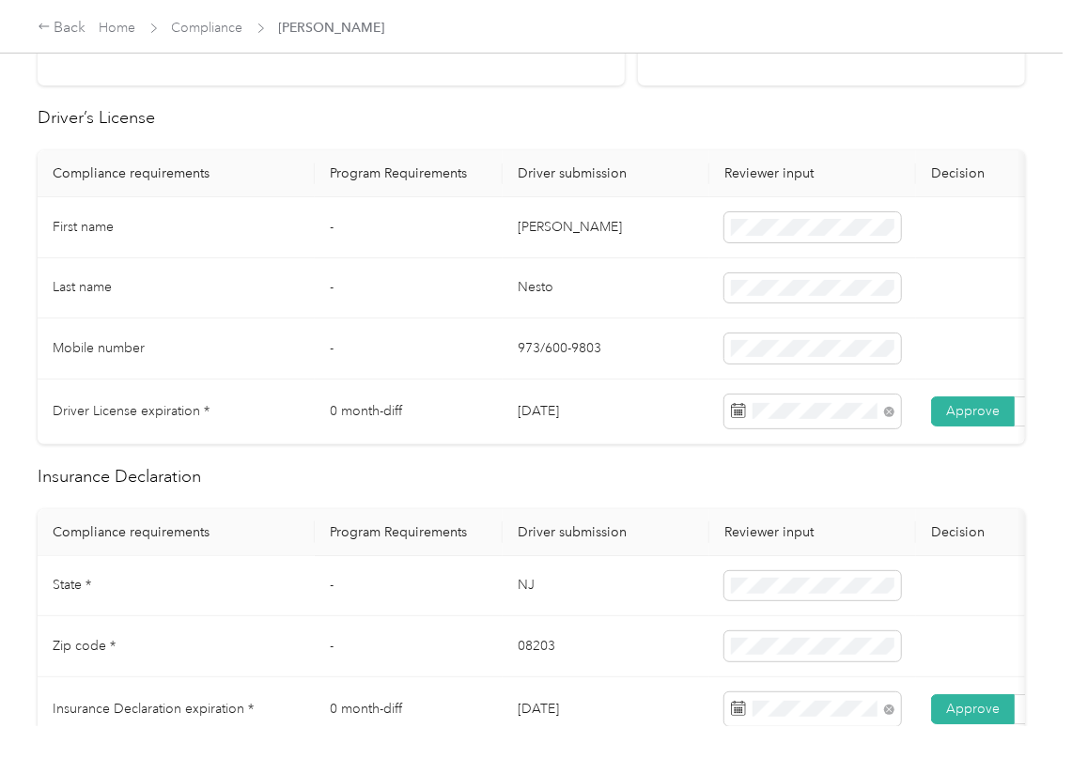
scroll to position [1001, 0]
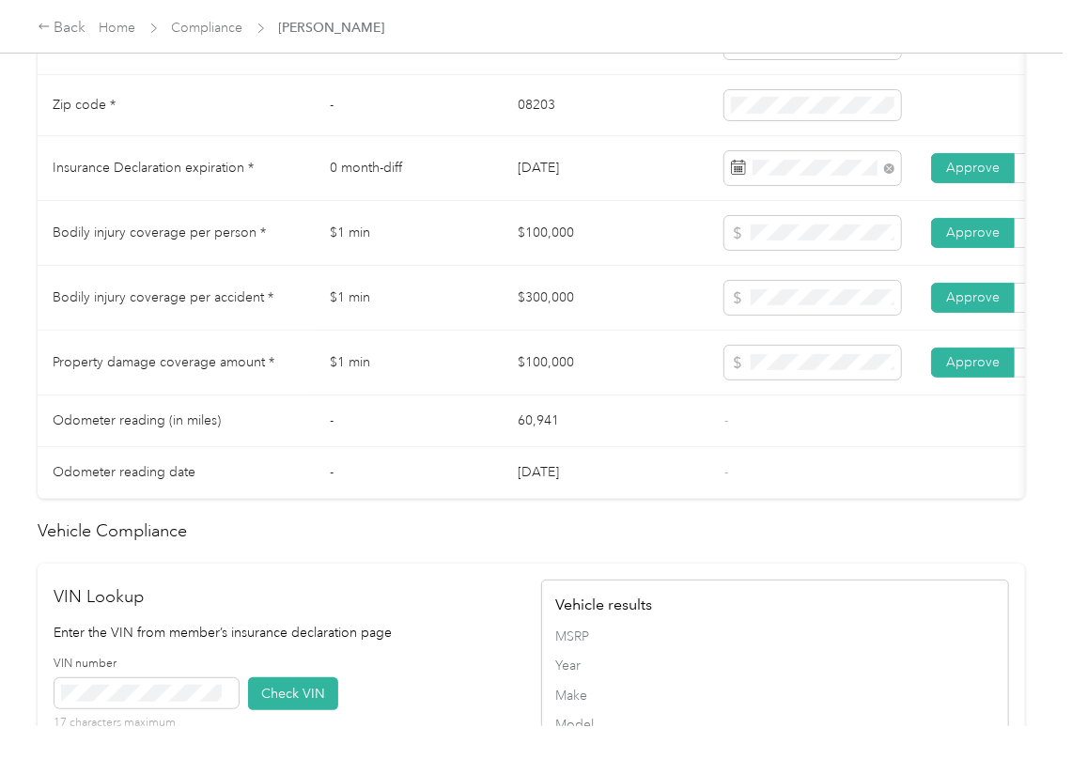
click at [508, 395] on td "$100,000" at bounding box center [605, 363] width 207 height 65
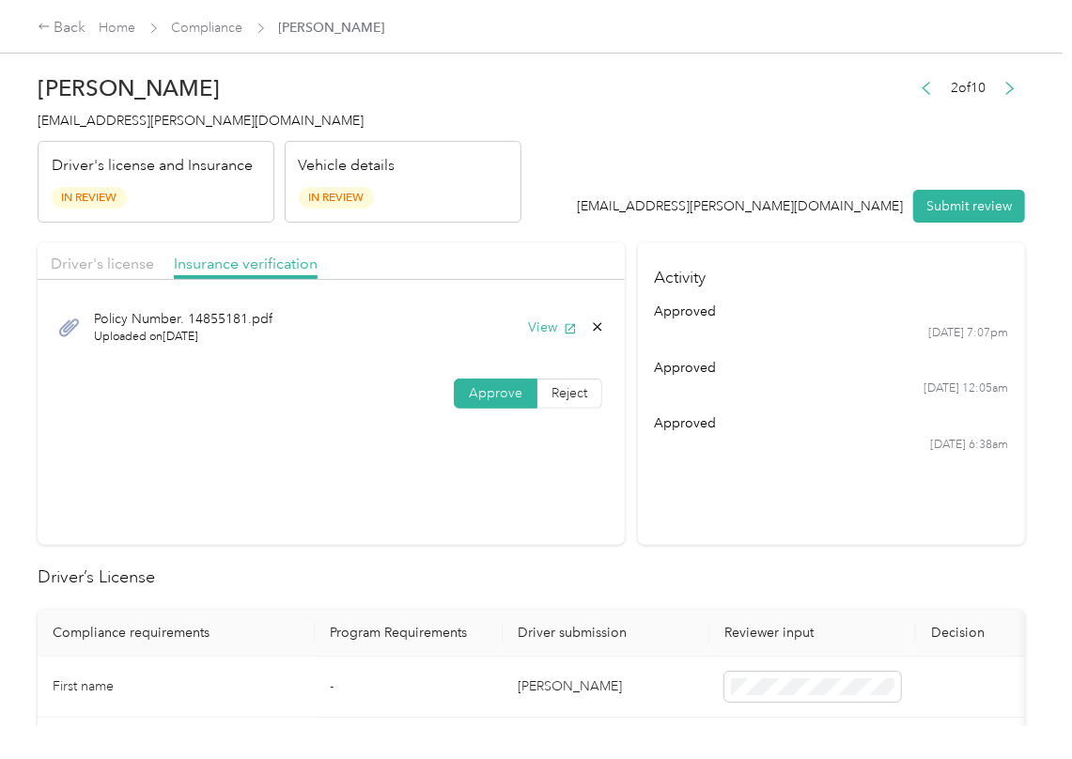
scroll to position [0, 0]
click at [128, 270] on span "Driver's license" at bounding box center [102, 264] width 103 height 18
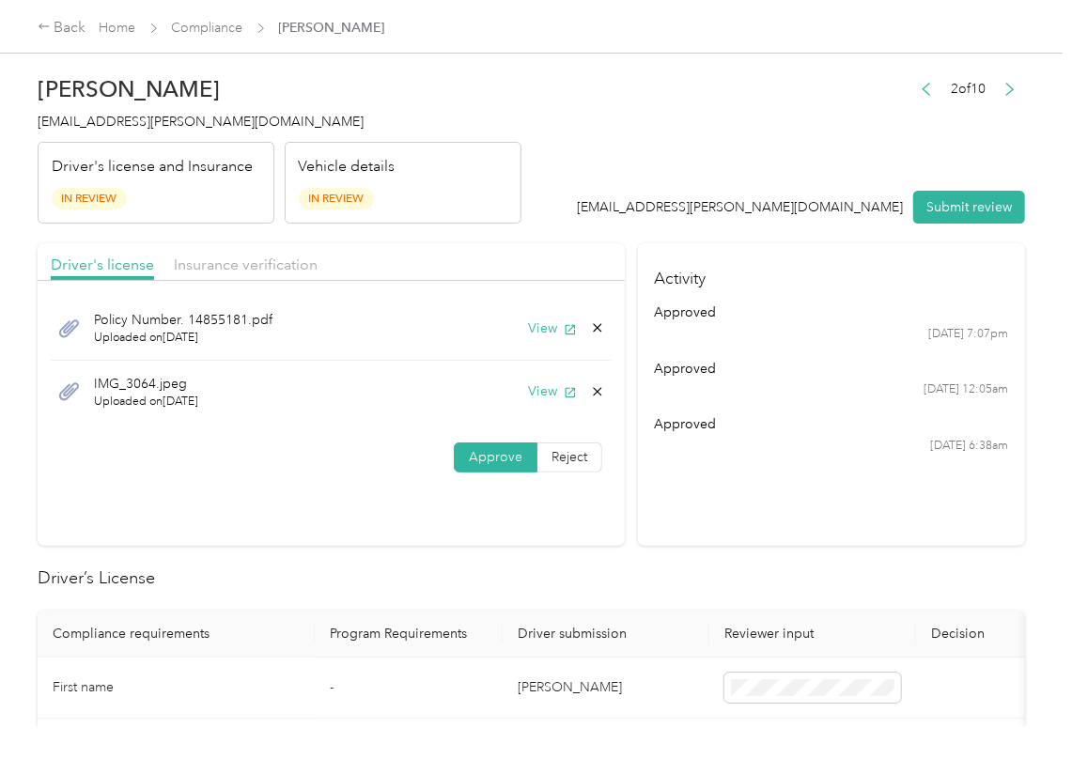
click at [590, 325] on icon at bounding box center [597, 327] width 15 height 15
click at [527, 335] on button "Yes" at bounding box center [544, 344] width 37 height 30
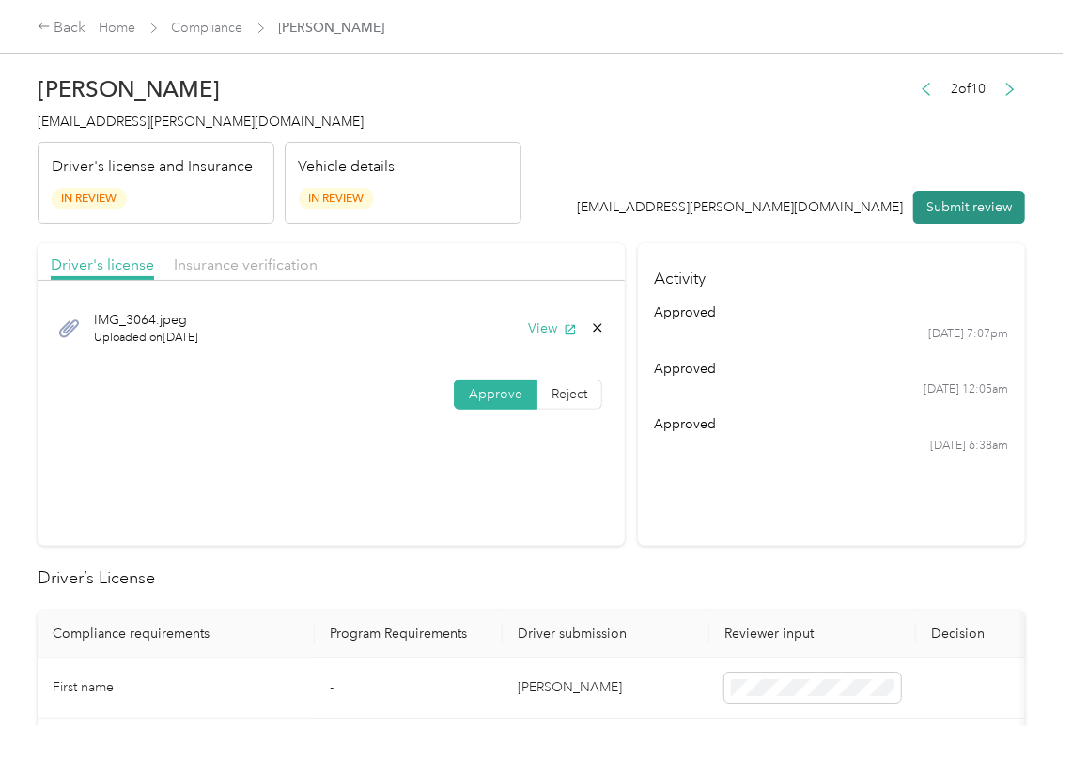
click at [960, 197] on button "Submit review" at bounding box center [969, 207] width 112 height 33
click at [83, 116] on span "[EMAIL_ADDRESS][PERSON_NAME][DOMAIN_NAME]" at bounding box center [201, 122] width 326 height 16
click at [84, 115] on span "[EMAIL_ADDRESS][PERSON_NAME][DOMAIN_NAME]" at bounding box center [201, 122] width 326 height 16
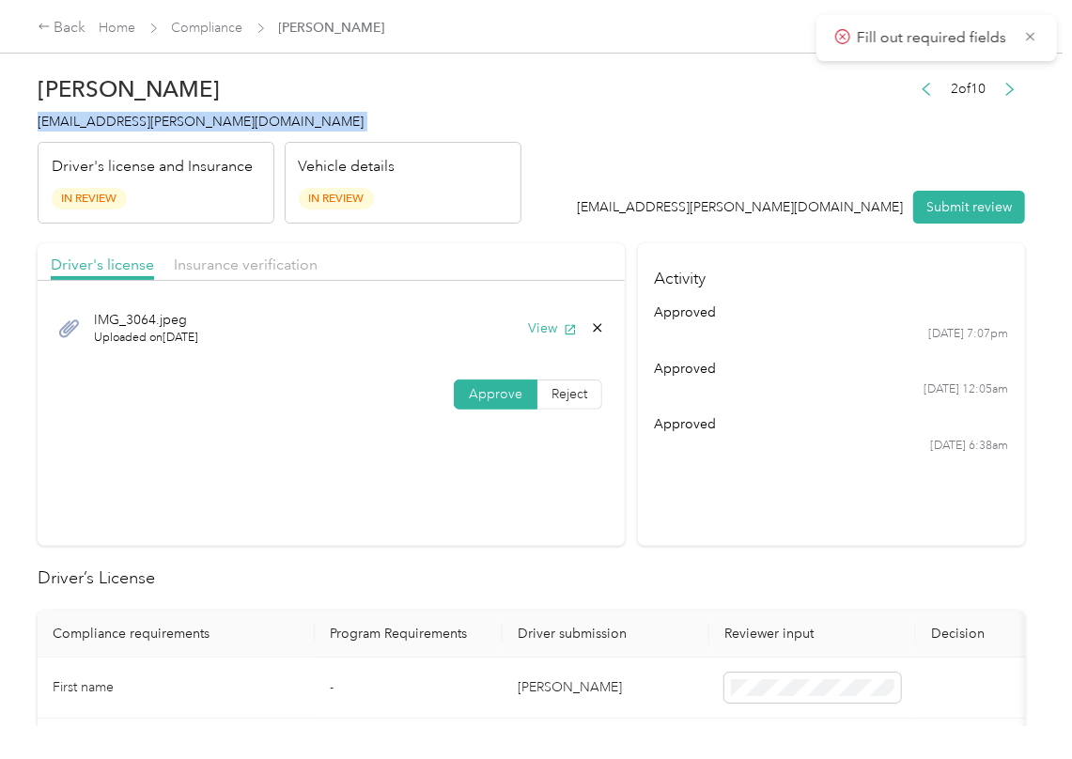
click at [84, 115] on span "[EMAIL_ADDRESS][PERSON_NAME][DOMAIN_NAME]" at bounding box center [201, 122] width 326 height 16
click at [658, 503] on section "Activity approved [DATE] 7:07pm approved [DATE] 12:05am approved [DATE] 6:38am" at bounding box center [831, 394] width 387 height 302
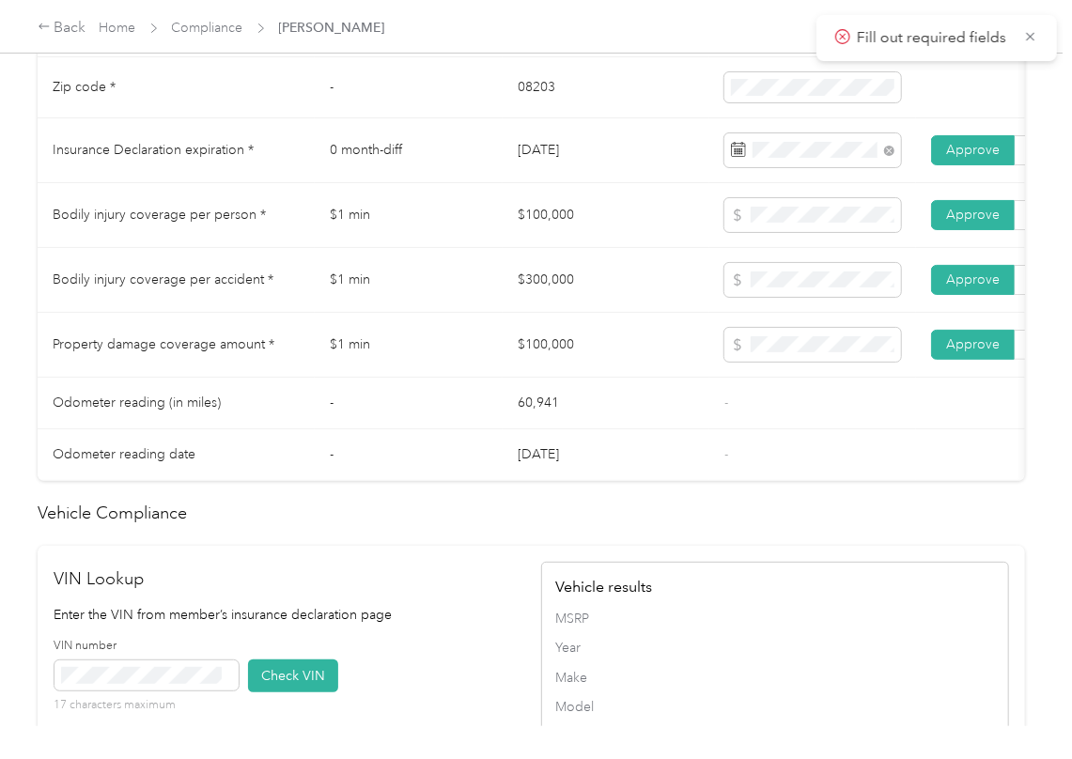
scroll to position [1377, 0]
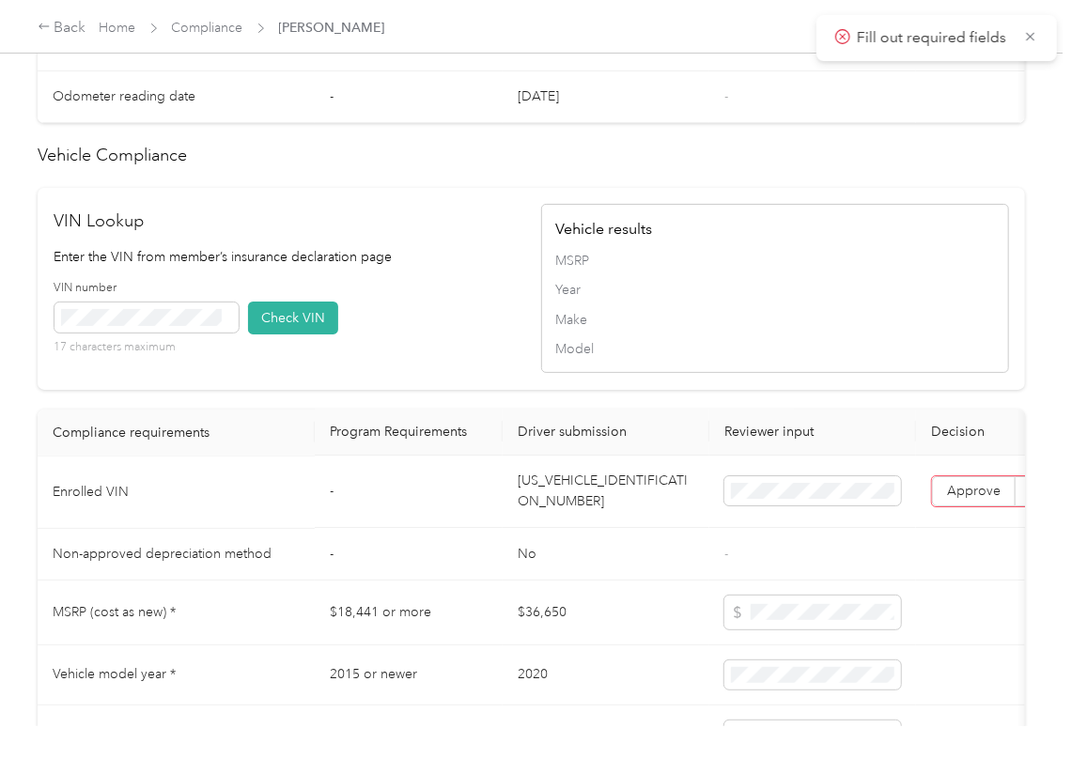
click at [580, 529] on td "[US_VEHICLE_IDENTIFICATION_NUMBER]" at bounding box center [605, 492] width 207 height 72
click at [421, 280] on div "VIN Lookup Enter the VIN from member’s insurance declaration page VIN number 17…" at bounding box center [288, 289] width 468 height 161
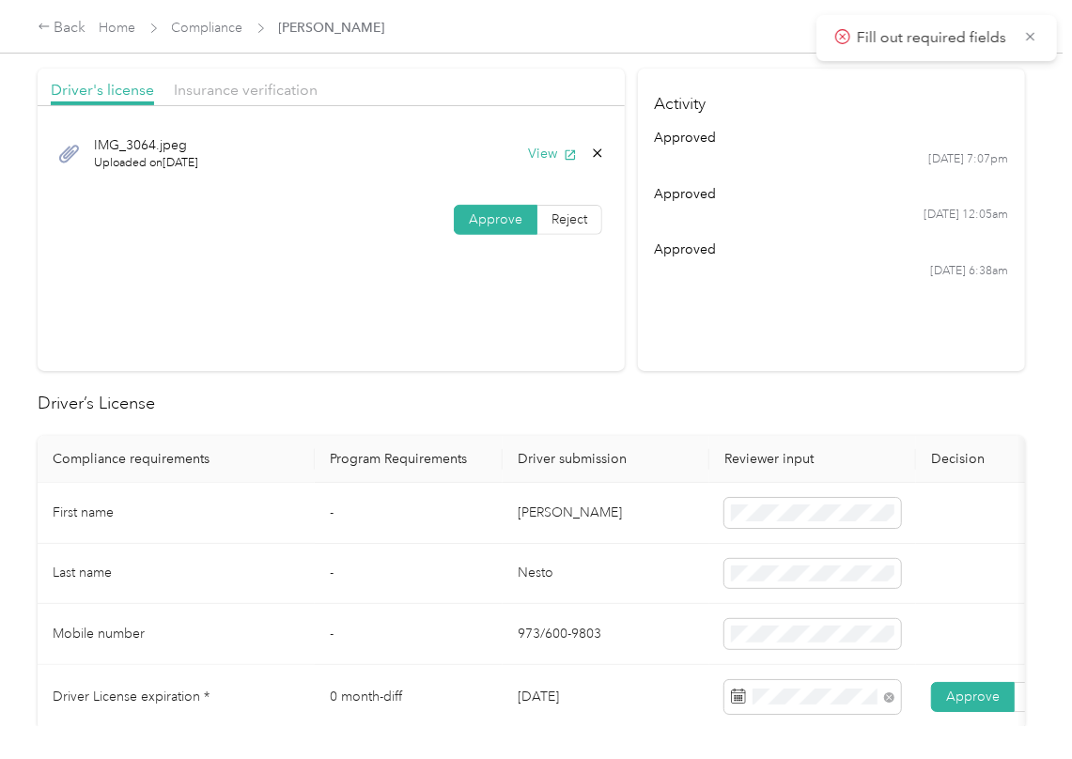
scroll to position [0, 0]
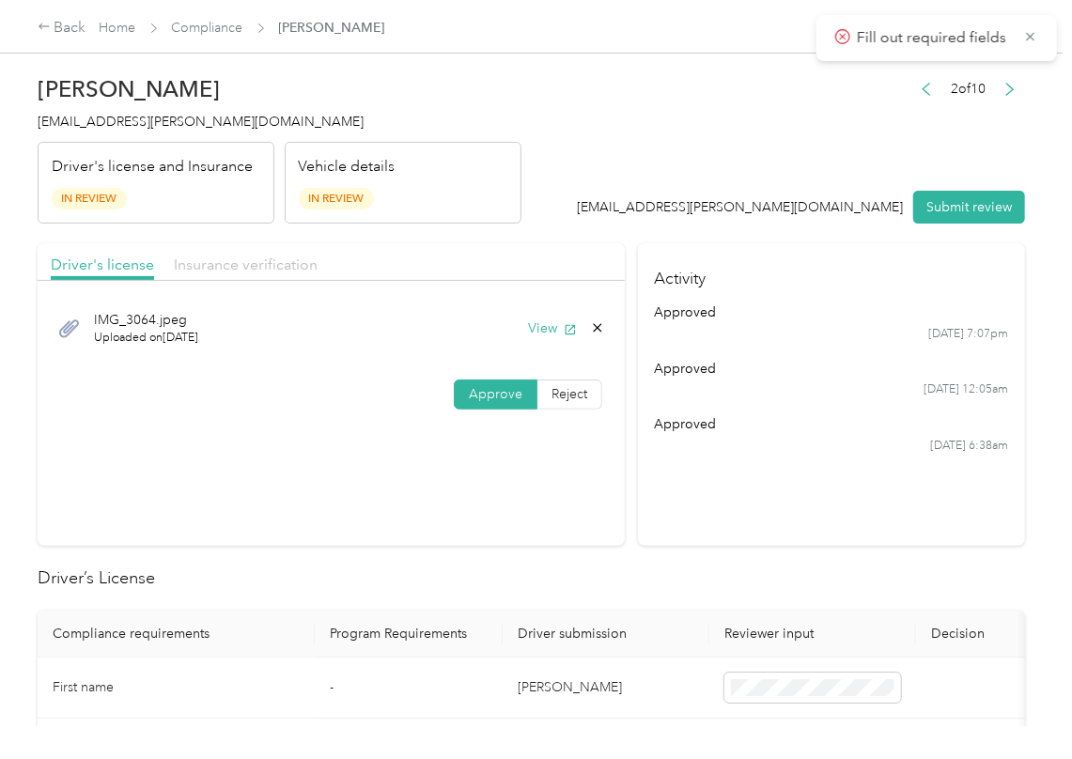
click at [274, 265] on span "Insurance verification" at bounding box center [246, 264] width 144 height 18
click at [538, 327] on button "View" at bounding box center [552, 328] width 49 height 20
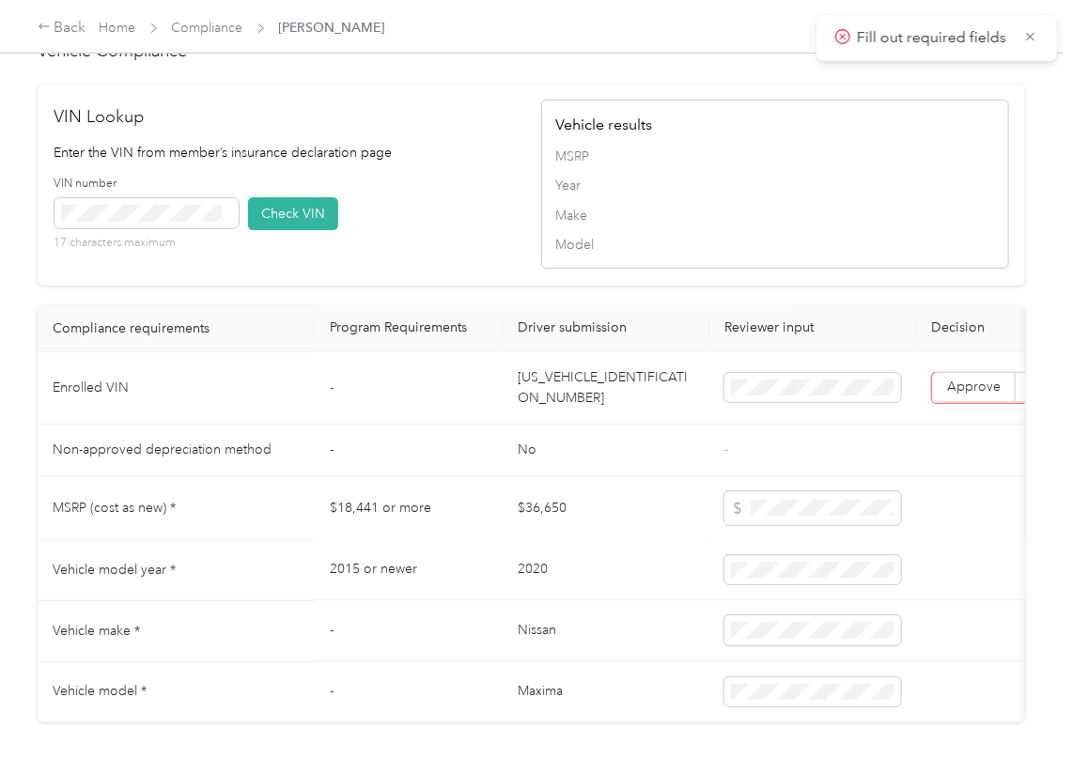
scroll to position [1691, 0]
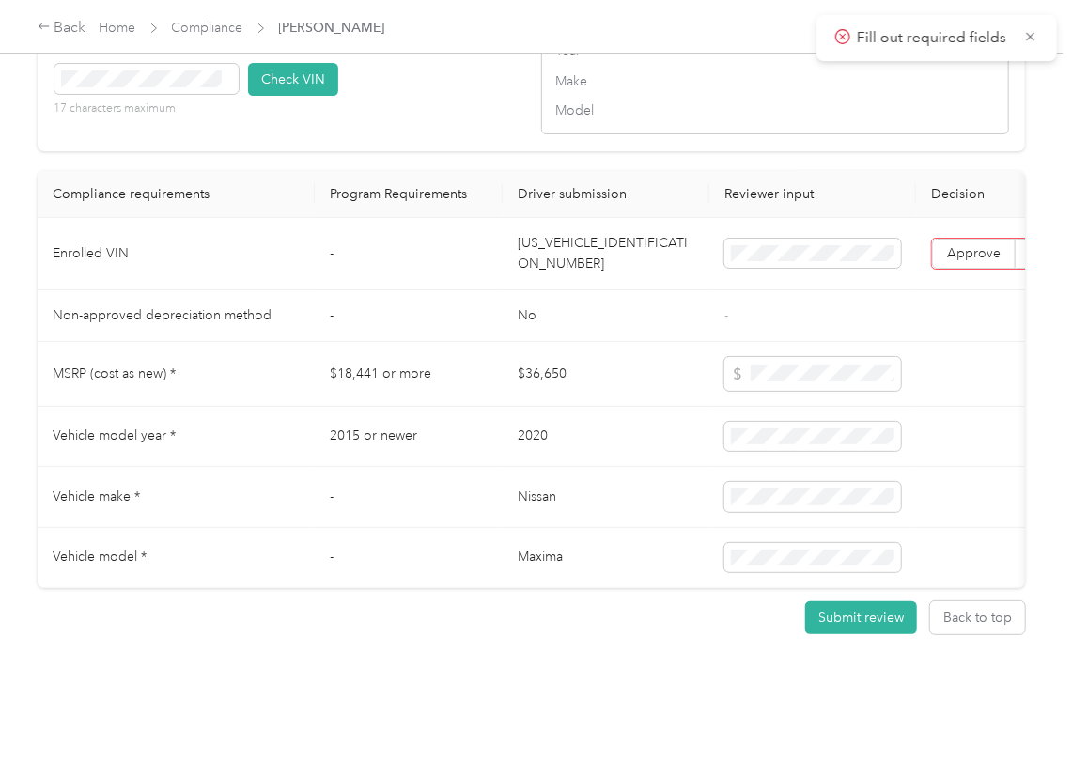
click at [576, 218] on td "[US_VEHICLE_IDENTIFICATION_NUMBER]" at bounding box center [605, 254] width 207 height 72
click at [579, 218] on td "[US_VEHICLE_IDENTIFICATION_NUMBER]" at bounding box center [605, 254] width 207 height 72
click at [591, 218] on td "[US_VEHICLE_IDENTIFICATION_NUMBER]" at bounding box center [605, 254] width 207 height 72
click at [588, 218] on td "[US_VEHICLE_IDENTIFICATION_NUMBER]" at bounding box center [605, 254] width 207 height 72
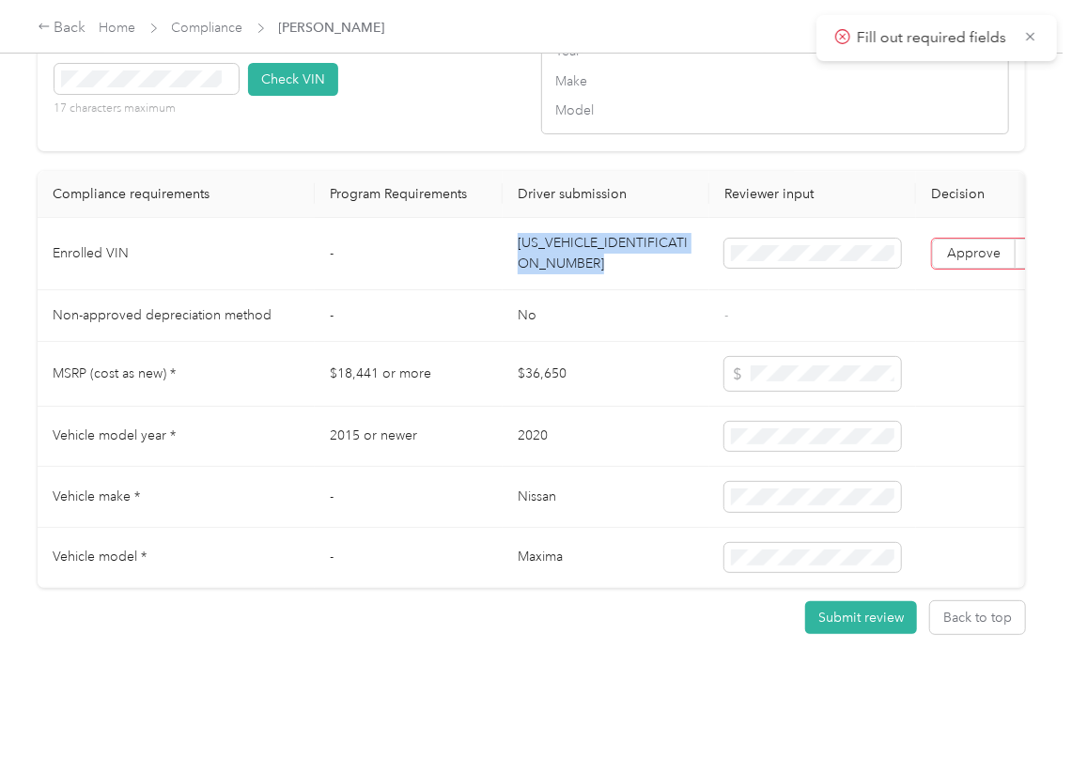
drag, startPoint x: 588, startPoint y: 210, endPoint x: 482, endPoint y: 212, distance: 106.1
click at [577, 218] on td "[US_VEHICLE_IDENTIFICATION_NUMBER]" at bounding box center [605, 254] width 207 height 72
drag, startPoint x: 432, startPoint y: 109, endPoint x: 425, endPoint y: 286, distance: 176.7
click at [432, 111] on div "VIN Lookup Enter the VIN from member’s insurance declaration page VIN number 17…" at bounding box center [531, 50] width 987 height 202
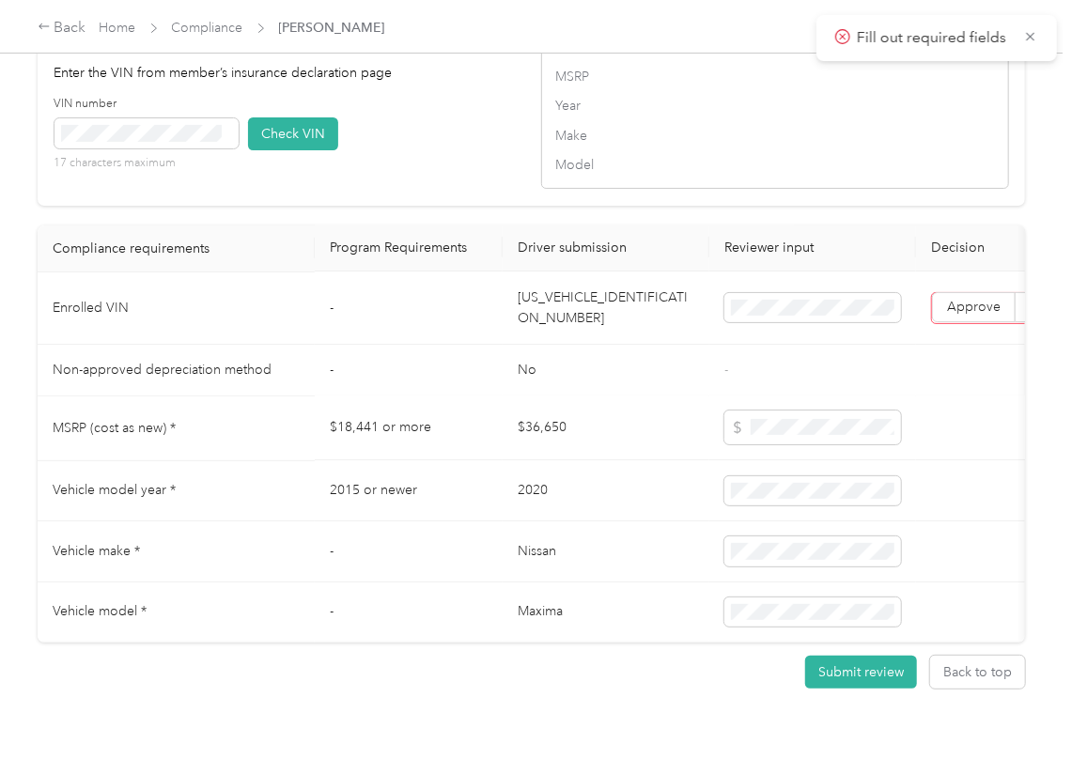
scroll to position [1441, 0]
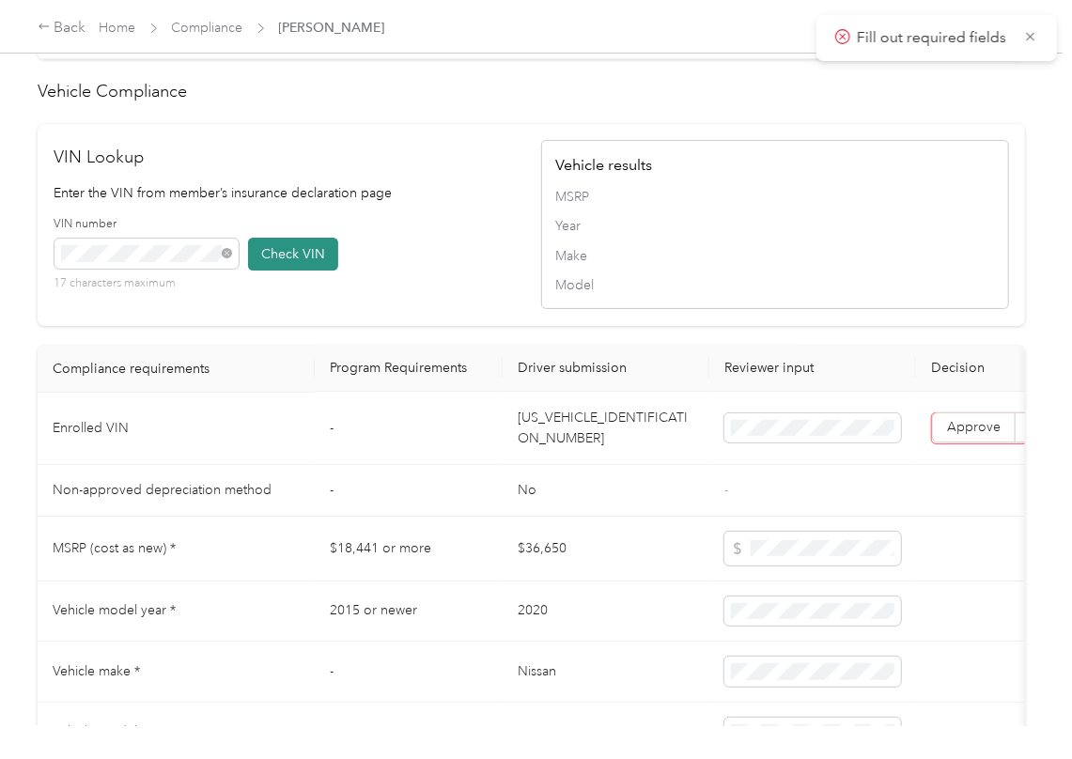
click at [280, 270] on button "Check VIN" at bounding box center [293, 254] width 90 height 33
click at [981, 436] on span "Approve" at bounding box center [974, 428] width 54 height 16
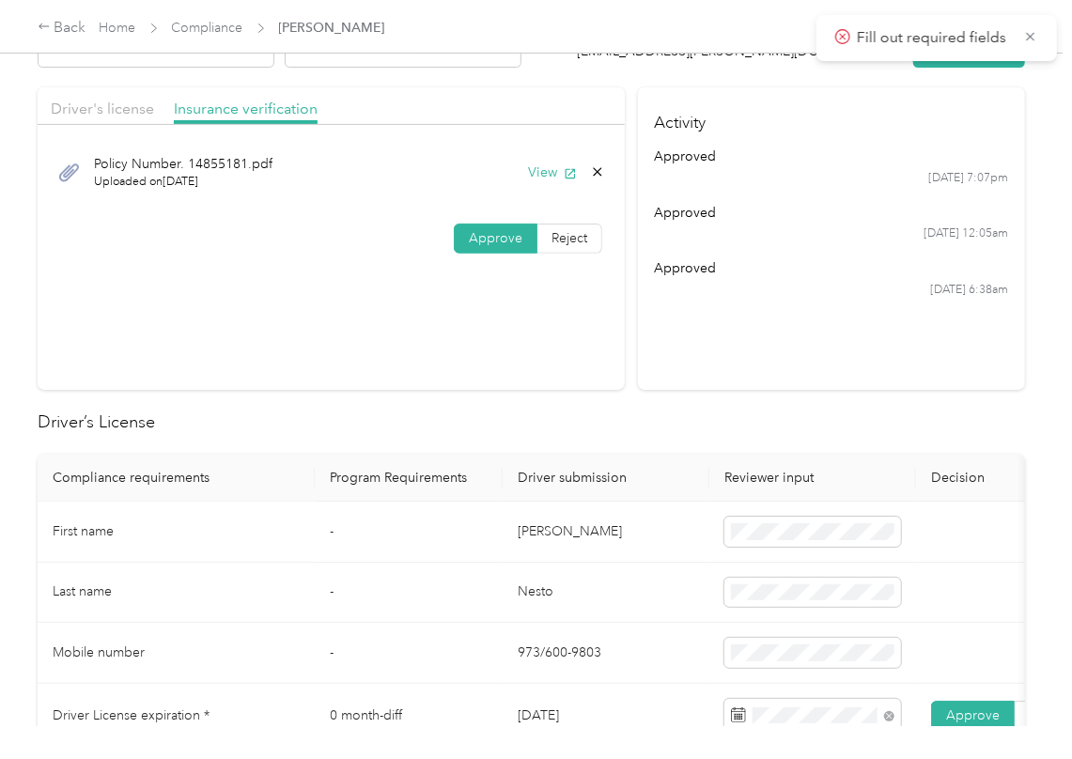
scroll to position [0, 0]
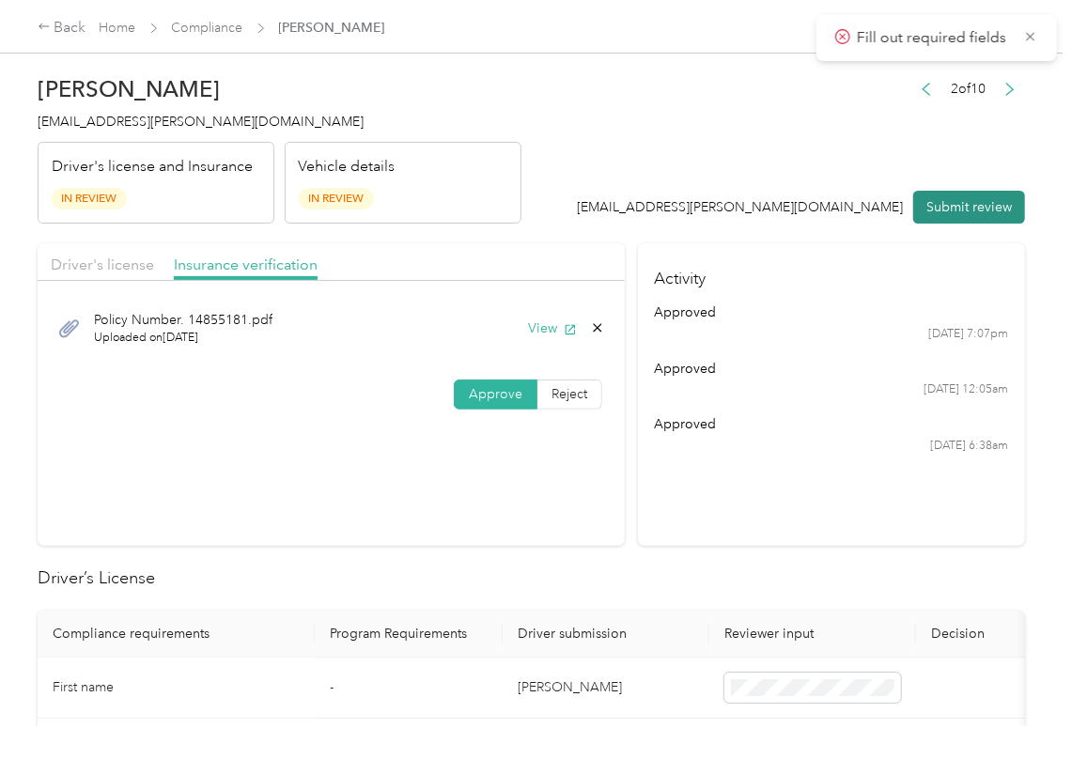
click at [993, 215] on button "Submit review" at bounding box center [969, 207] width 112 height 33
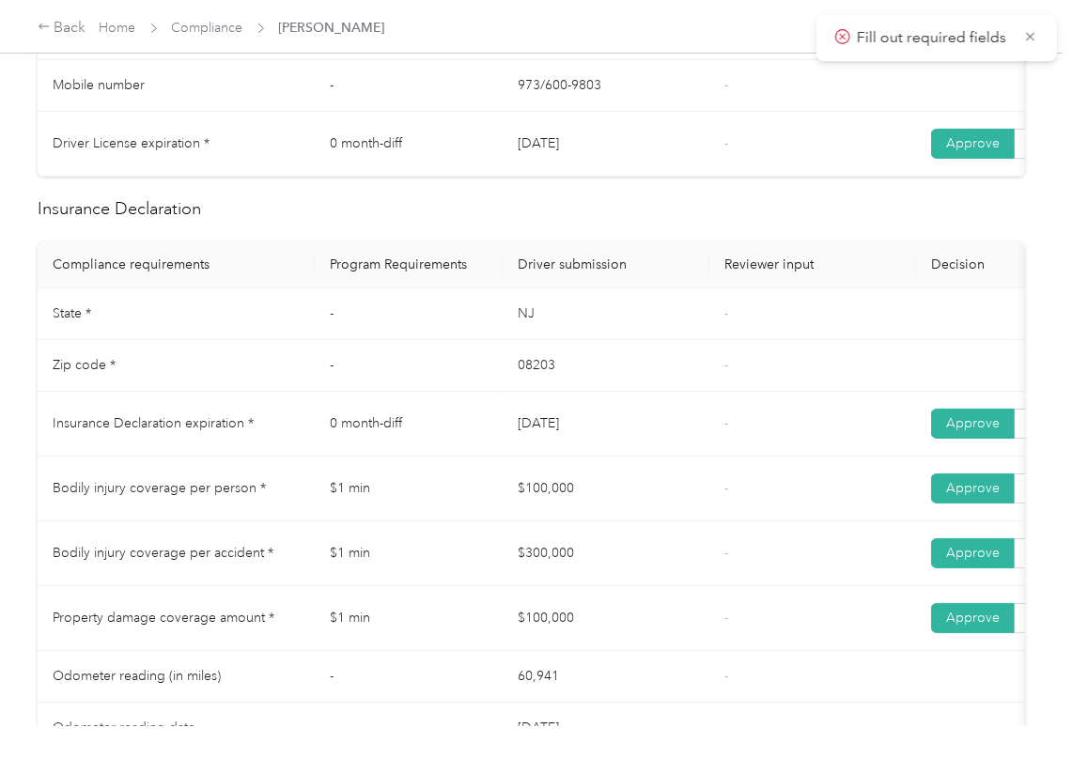
scroll to position [876, 0]
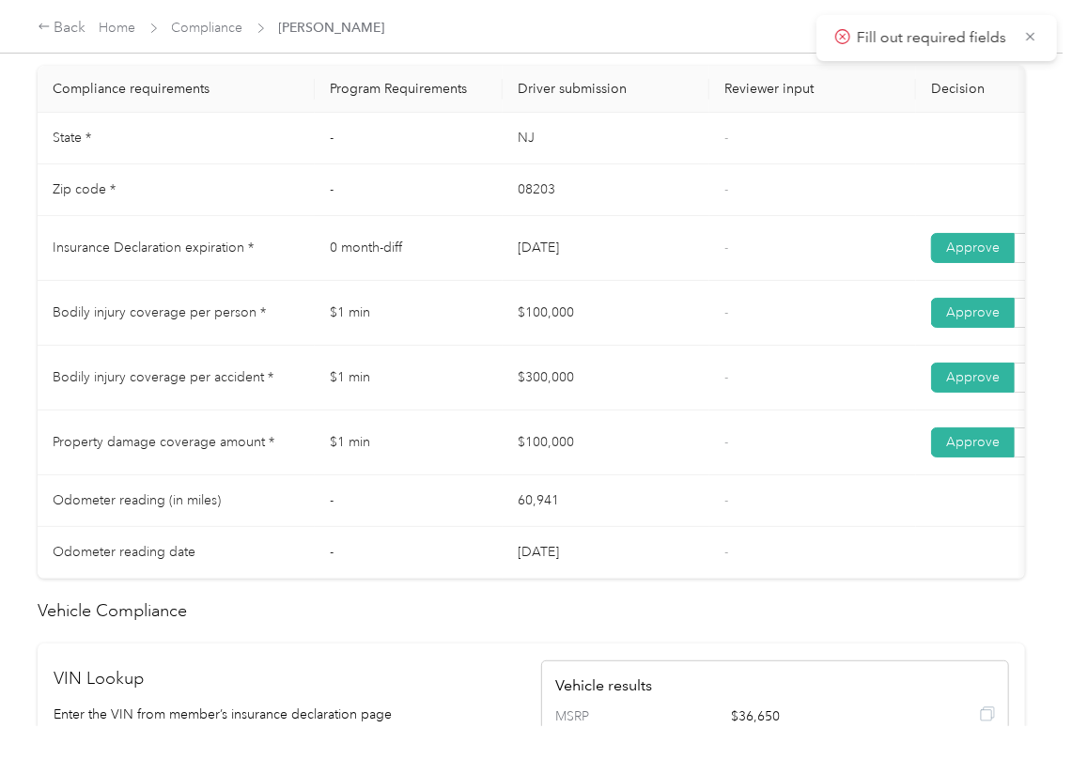
click at [659, 269] on td "[DATE]" at bounding box center [605, 248] width 207 height 65
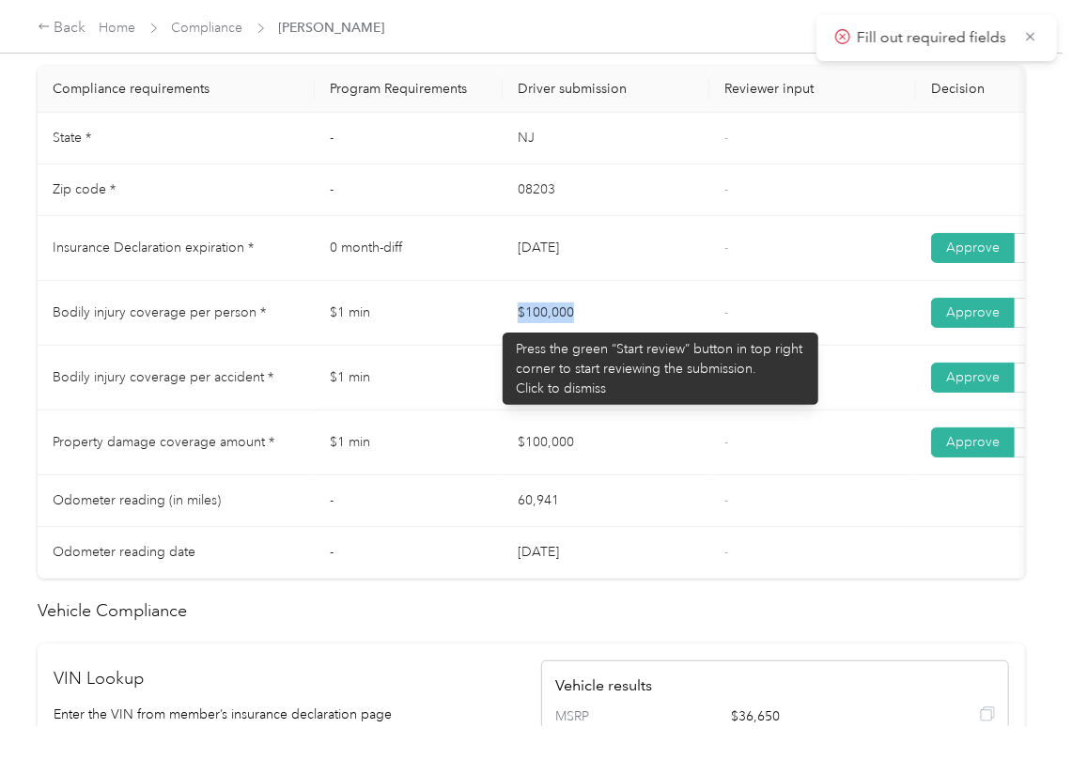
drag, startPoint x: 485, startPoint y: 317, endPoint x: 579, endPoint y: 350, distance: 99.8
click at [594, 346] on tr "Bodily injury coverage per person * $1 min $100,000 - Approve Reject" at bounding box center [700, 313] width 1324 height 65
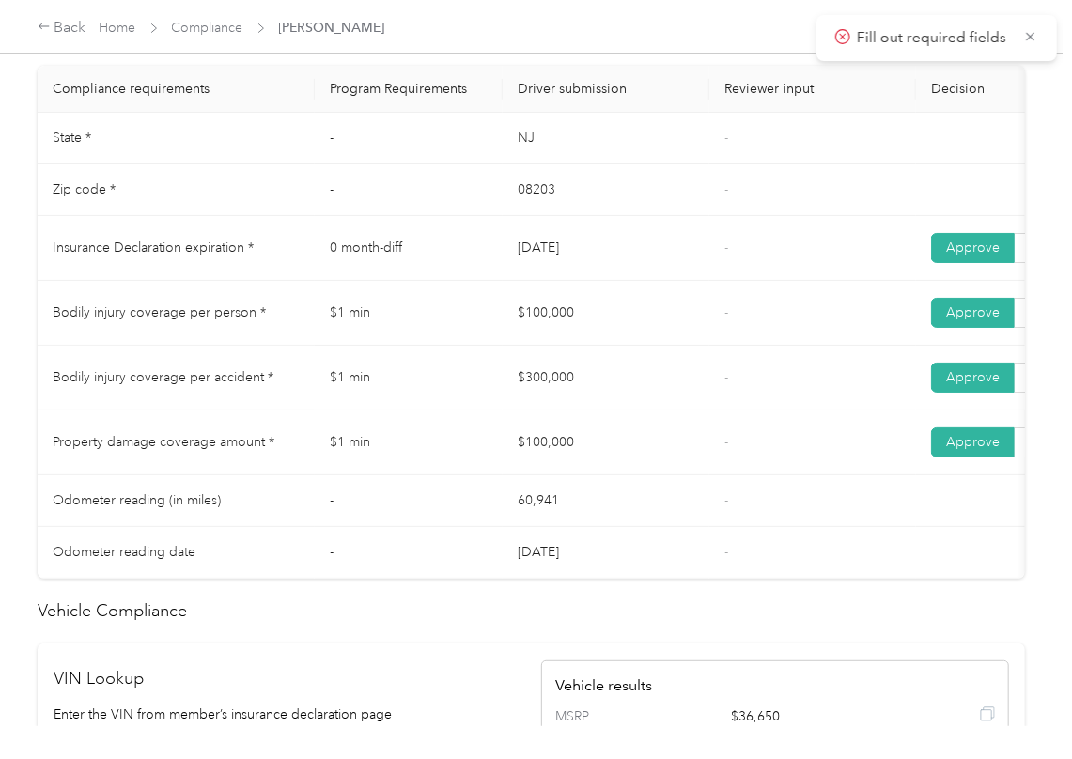
drag, startPoint x: 471, startPoint y: 389, endPoint x: 542, endPoint y: 411, distance: 74.9
click at [564, 393] on tr "Bodily injury coverage per accident * $1 min $300,000 - Approve Reject" at bounding box center [700, 378] width 1324 height 65
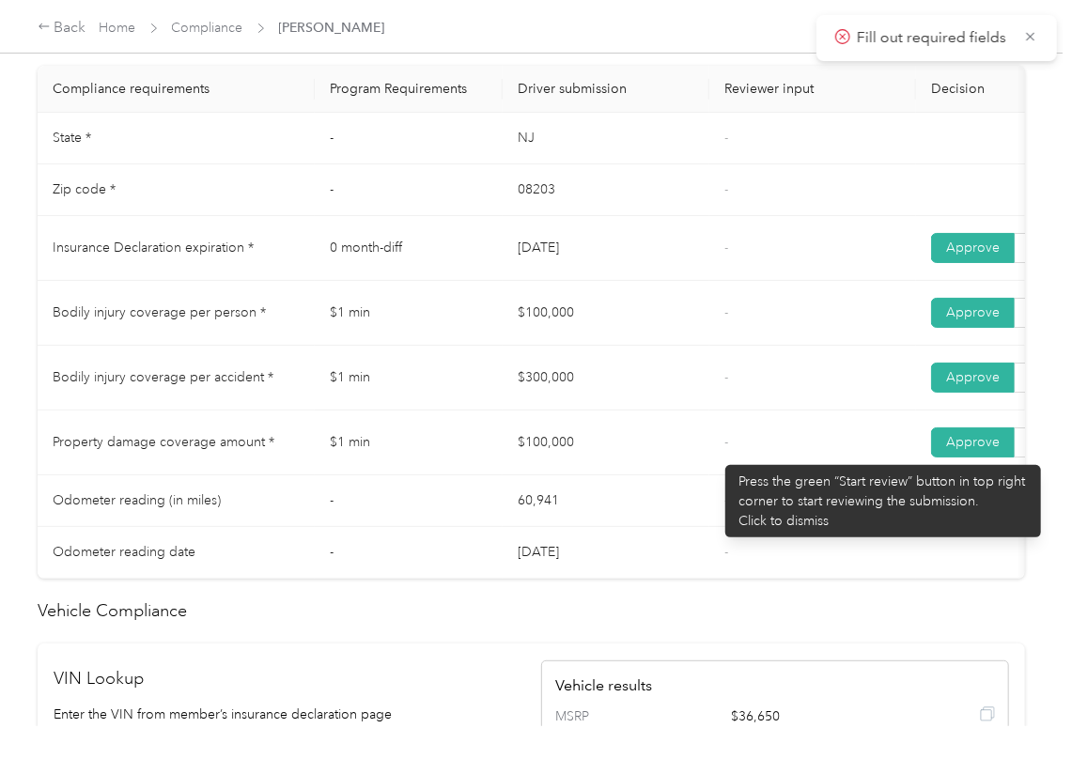
drag, startPoint x: 716, startPoint y: 456, endPoint x: 208, endPoint y: 455, distance: 508.1
click at [718, 455] on td "-" at bounding box center [812, 442] width 207 height 65
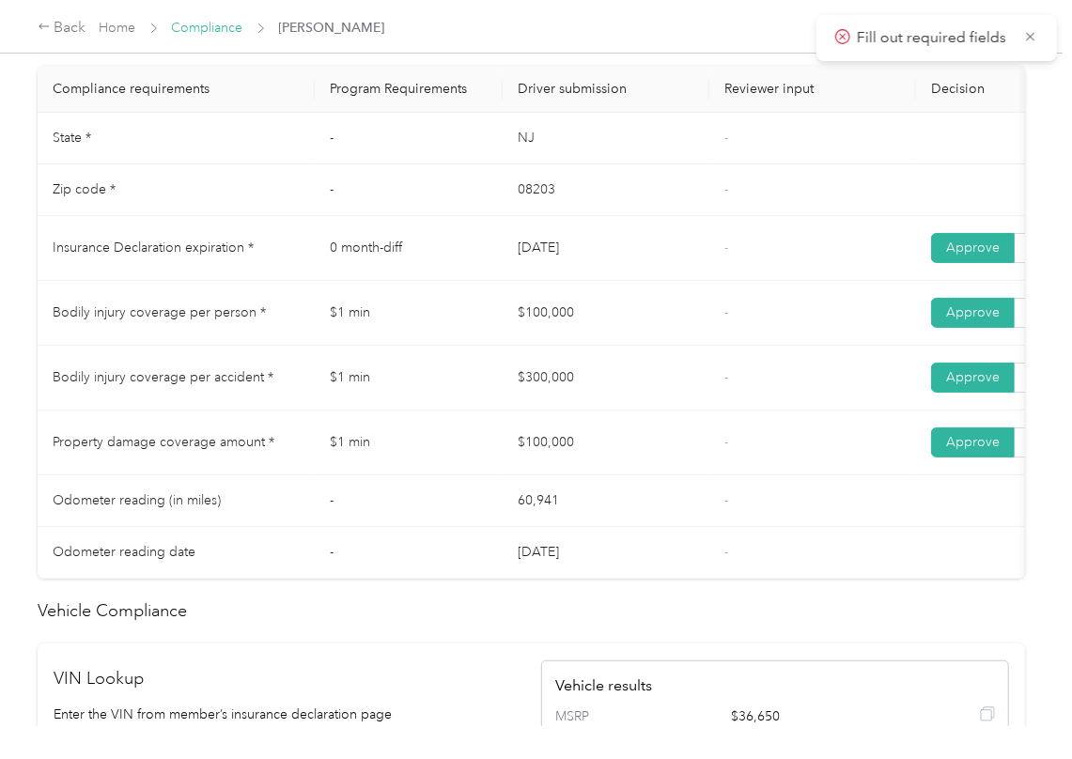
click at [200, 24] on link "Compliance" at bounding box center [207, 28] width 71 height 16
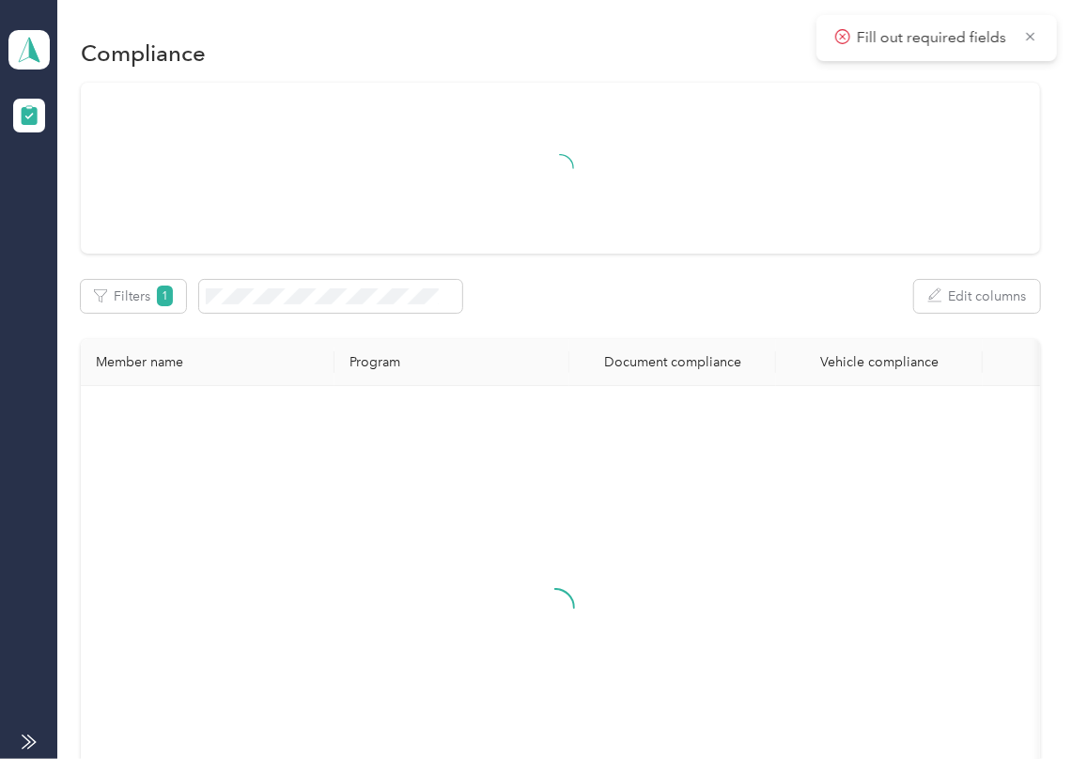
click at [531, 447] on div at bounding box center [555, 624] width 919 height 447
click at [643, 305] on div "Filters 1 Edit columns" at bounding box center [560, 296] width 959 height 33
click at [516, 369] on th "Program" at bounding box center [451, 362] width 235 height 47
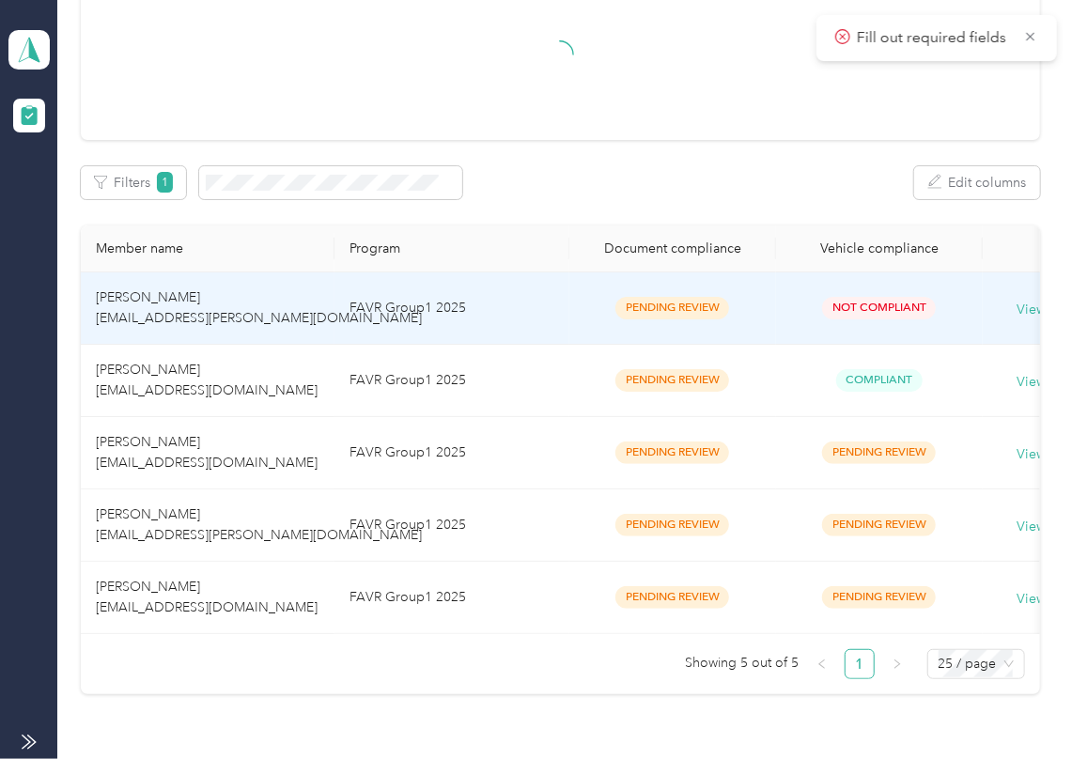
scroll to position [263, 0]
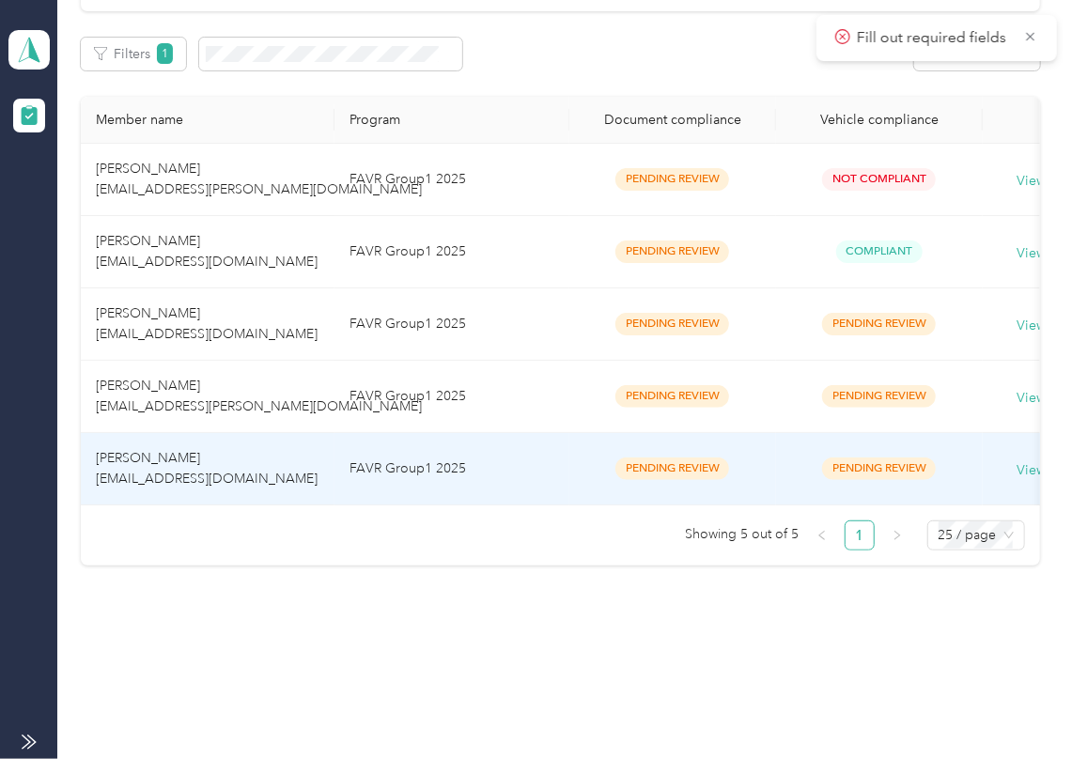
click at [276, 456] on td "[PERSON_NAME] [EMAIL_ADDRESS][DOMAIN_NAME]" at bounding box center [208, 469] width 254 height 72
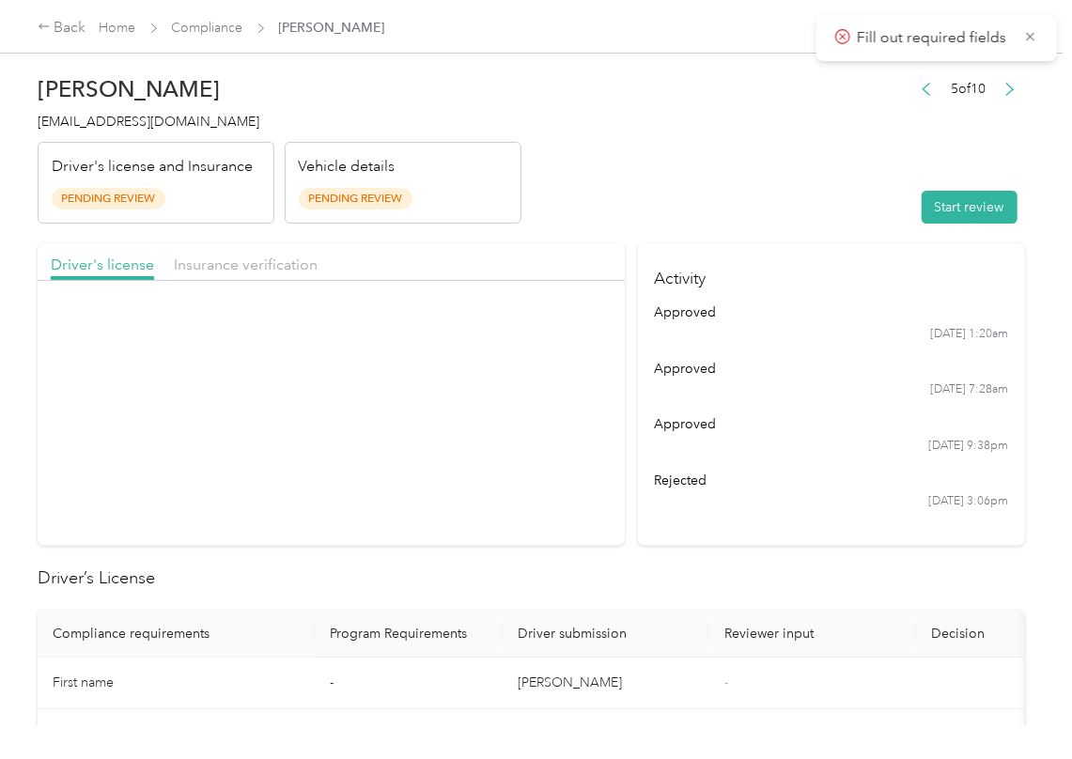
click at [843, 173] on header "[PERSON_NAME] [EMAIL_ADDRESS][DOMAIN_NAME] Driver's license and Insurance Pendi…" at bounding box center [531, 145] width 987 height 158
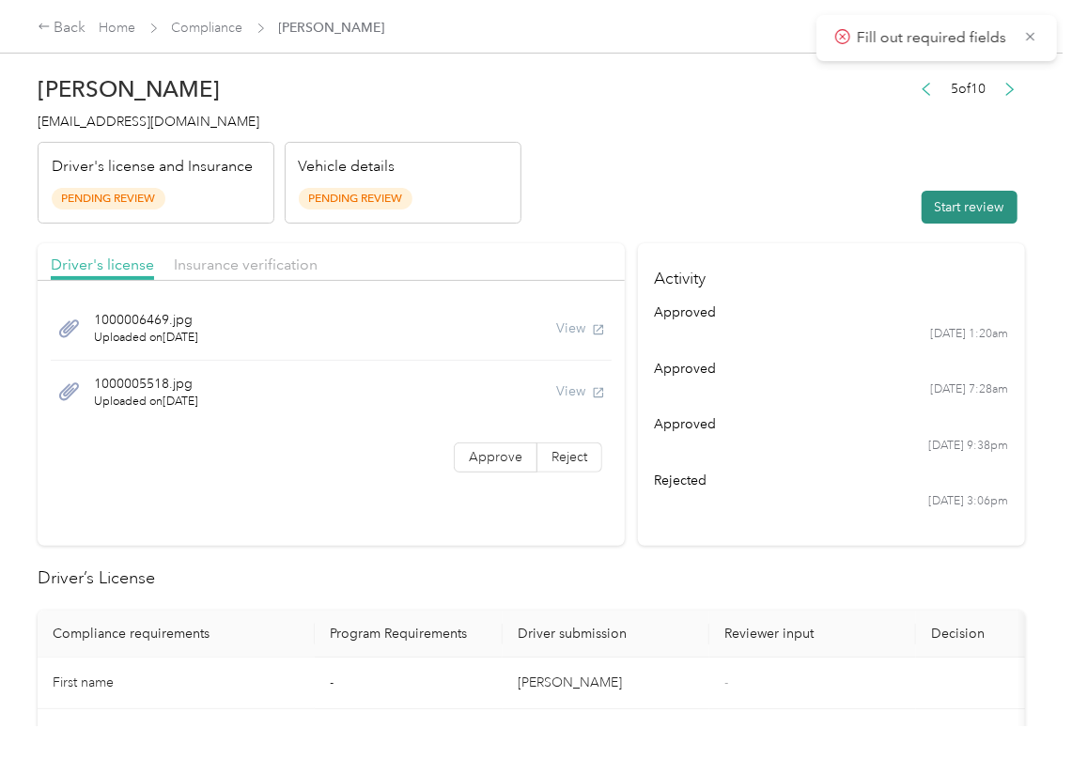
click at [969, 210] on button "Start review" at bounding box center [969, 207] width 96 height 33
click at [546, 329] on div "1000006469.jpg Uploaded on [DATE] View" at bounding box center [331, 329] width 561 height 64
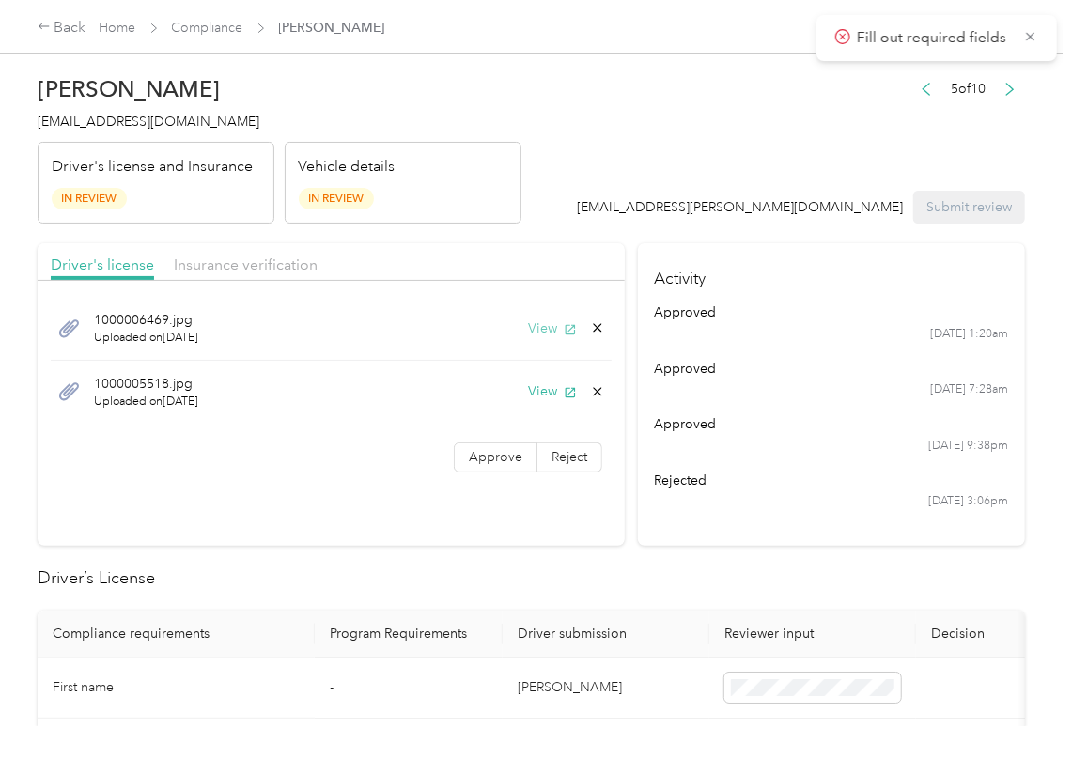
click at [564, 329] on icon "button" at bounding box center [570, 329] width 13 height 13
click at [530, 391] on button "View" at bounding box center [552, 391] width 49 height 20
drag, startPoint x: 478, startPoint y: 470, endPoint x: 456, endPoint y: 459, distance: 24.8
click at [478, 470] on label "Approve" at bounding box center [496, 457] width 84 height 30
click at [255, 268] on span "Insurance verification" at bounding box center [246, 264] width 144 height 18
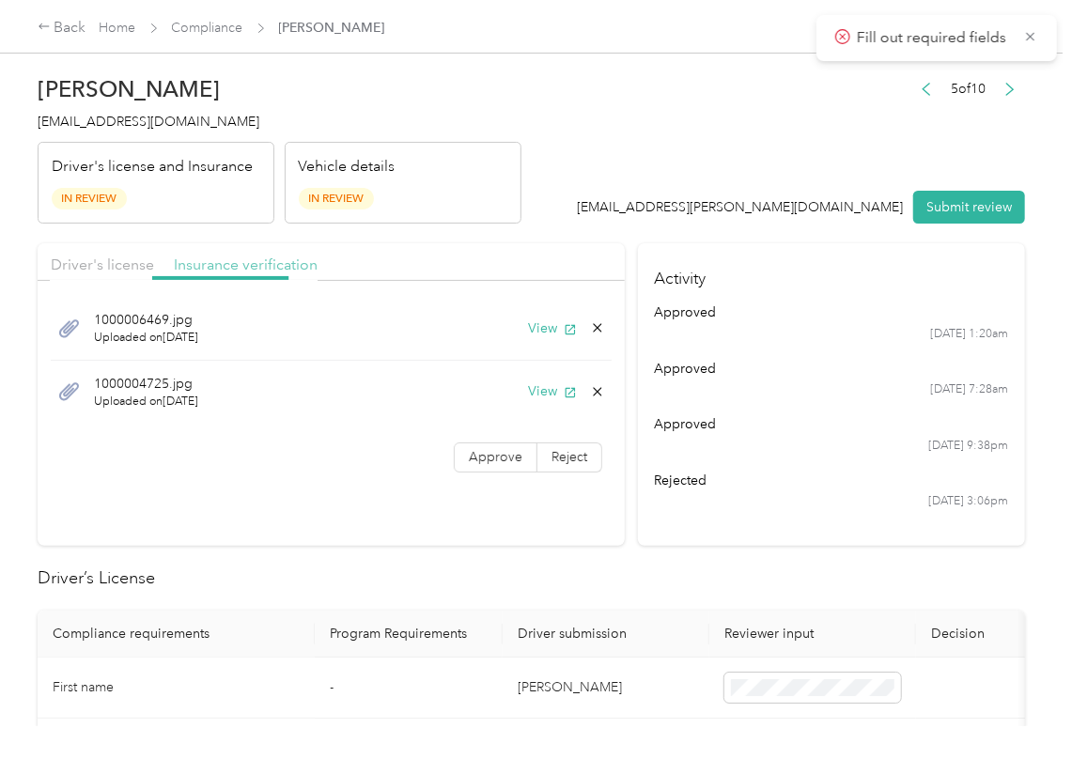
click at [235, 270] on span "Insurance verification" at bounding box center [246, 264] width 144 height 18
click at [541, 334] on button "View" at bounding box center [552, 328] width 49 height 20
click at [541, 389] on button "View" at bounding box center [552, 391] width 49 height 20
drag, startPoint x: 470, startPoint y: 466, endPoint x: 452, endPoint y: 488, distance: 28.7
click at [470, 467] on label "Approve" at bounding box center [496, 457] width 84 height 30
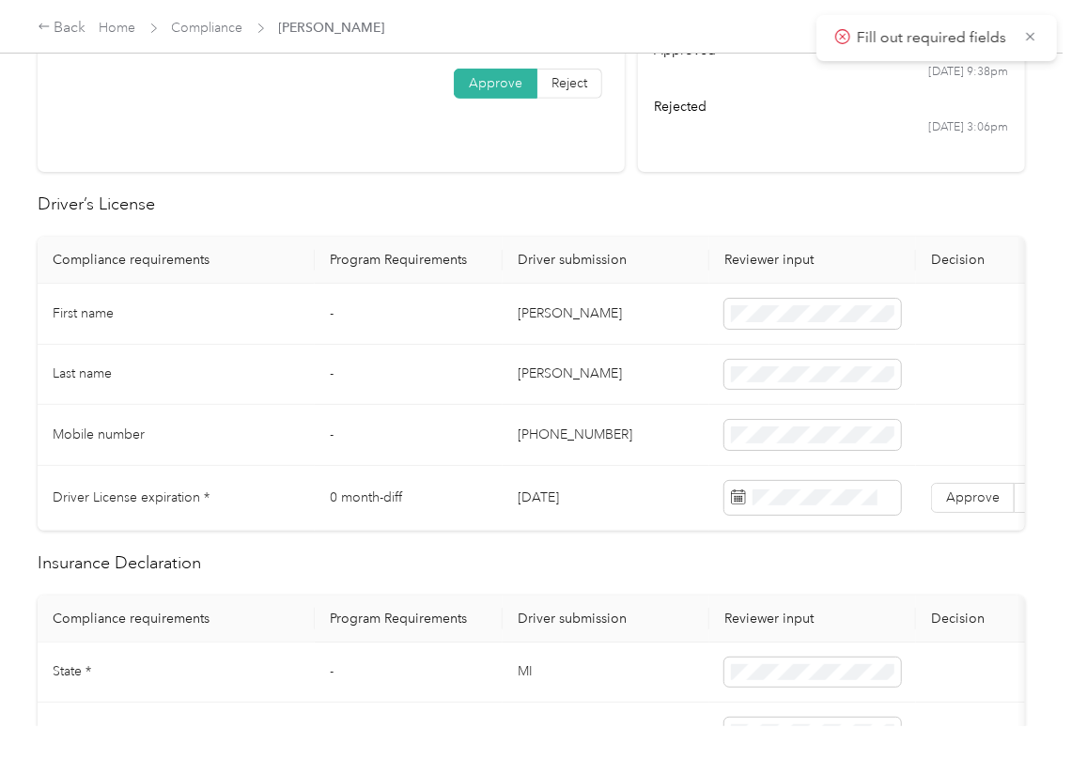
scroll to position [376, 0]
click at [561, 483] on td "[DATE]" at bounding box center [605, 496] width 207 height 65
drag, startPoint x: 572, startPoint y: 195, endPoint x: 960, endPoint y: 444, distance: 460.9
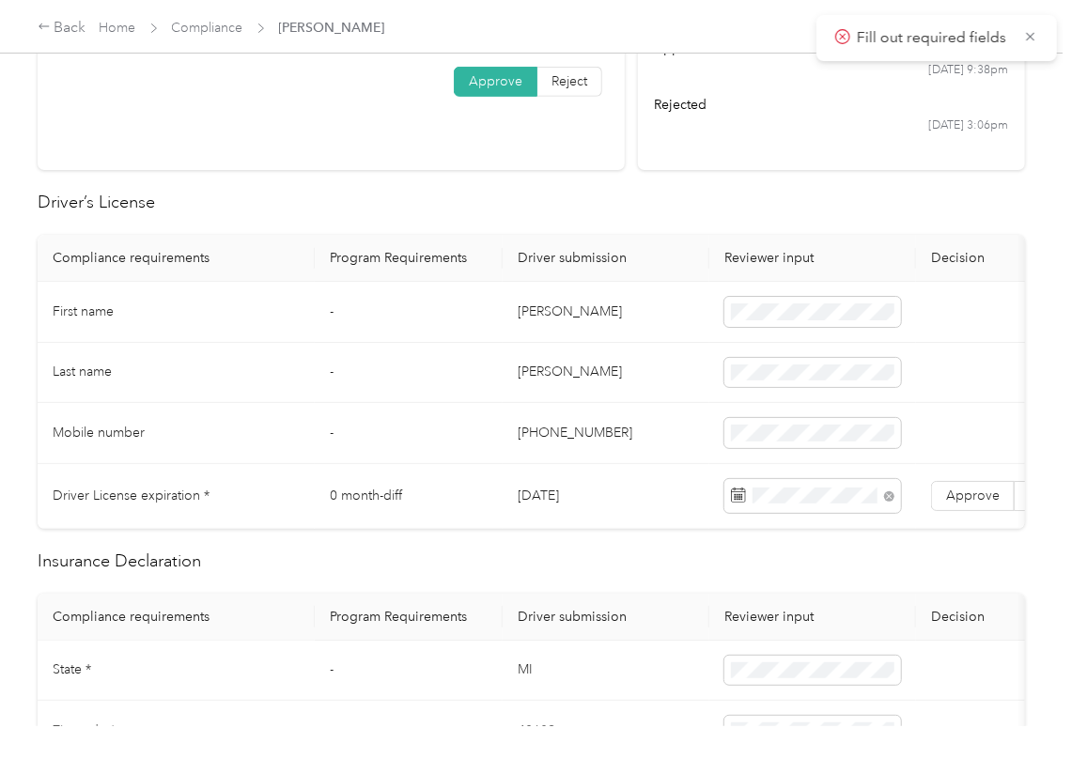
click at [582, 212] on h2 "Driver’s License" at bounding box center [531, 202] width 987 height 25
click at [962, 502] on span "Approve" at bounding box center [973, 495] width 54 height 16
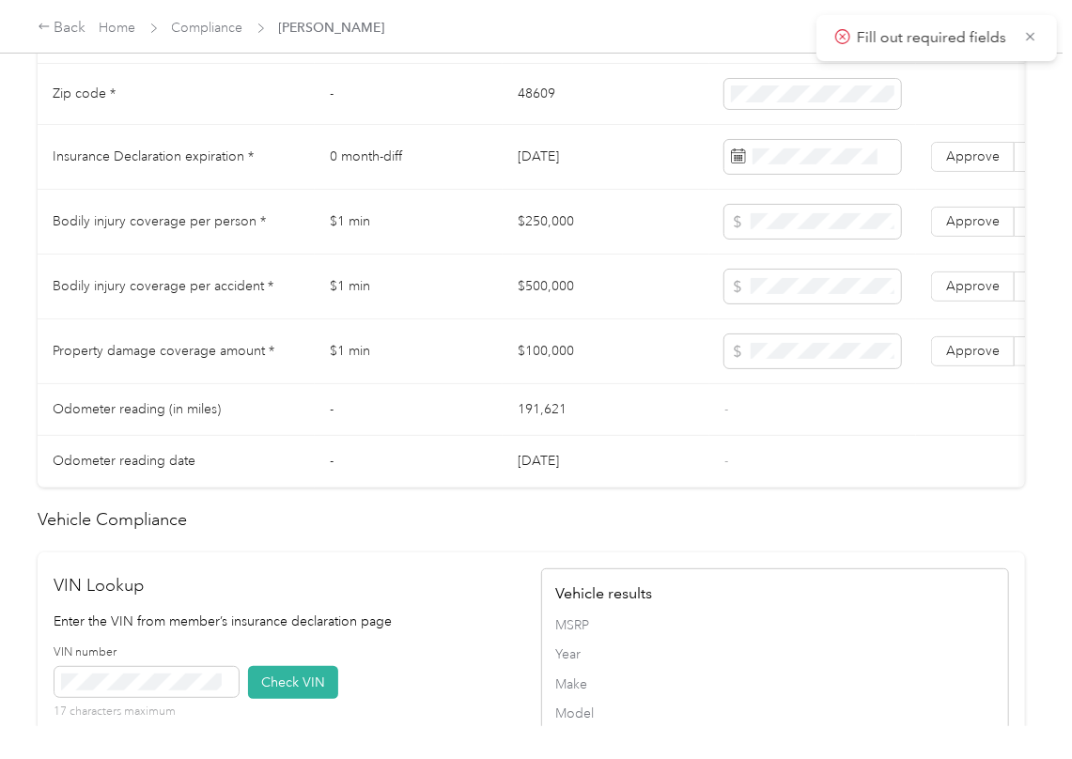
scroll to position [876, 0]
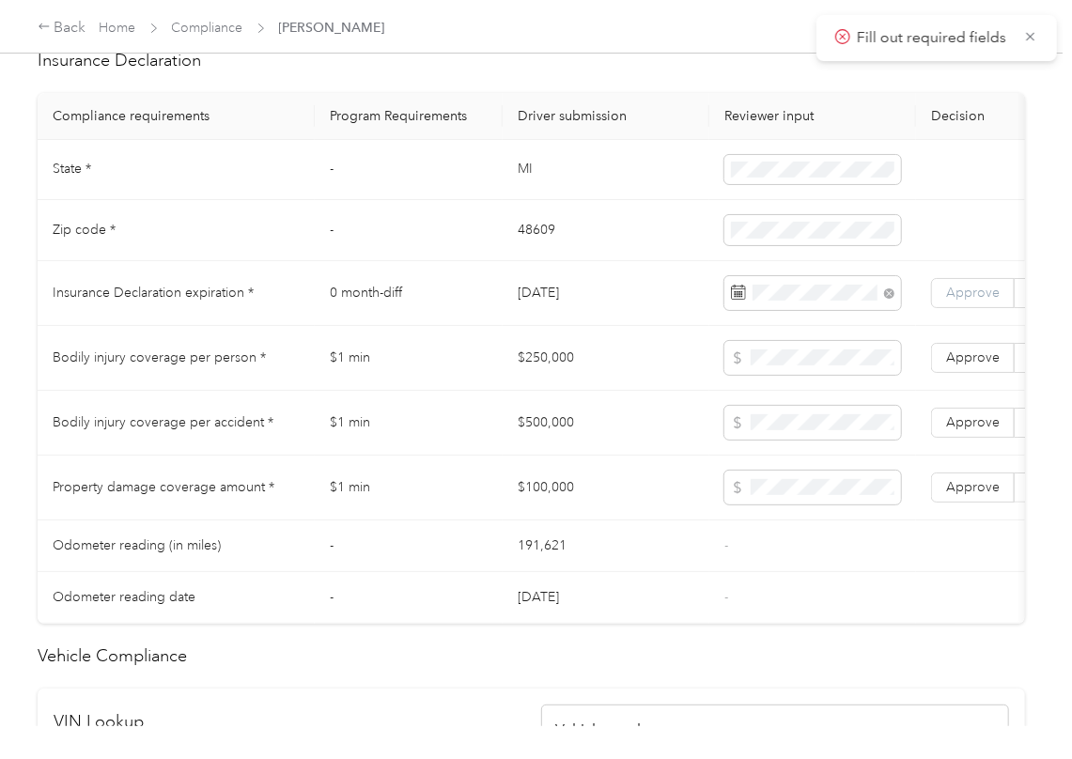
click at [1003, 308] on label "Approve" at bounding box center [973, 293] width 84 height 30
click at [513, 391] on td "$250,000" at bounding box center [605, 358] width 207 height 65
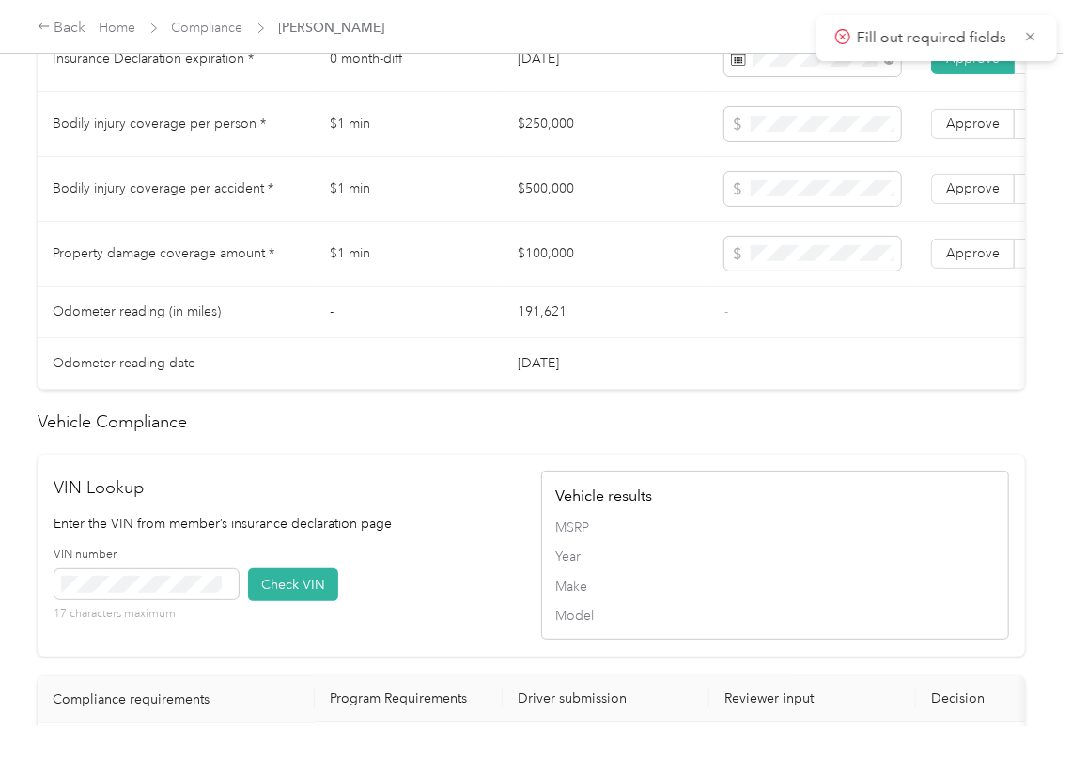
scroll to position [1628, 0]
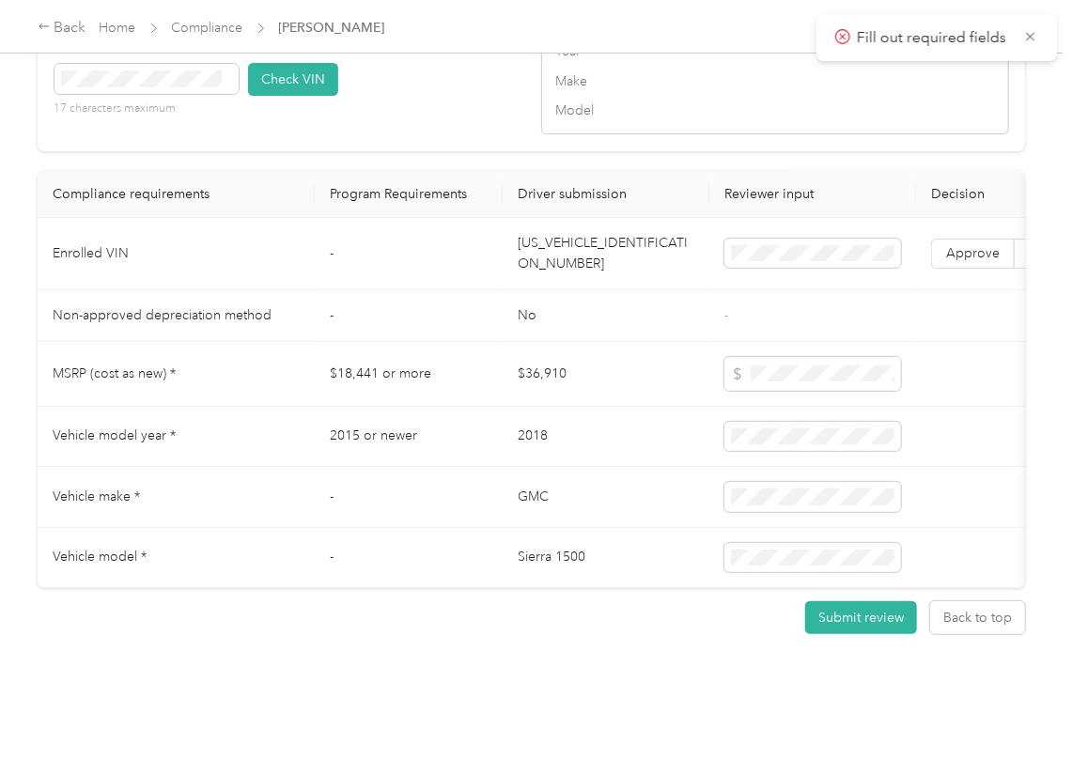
click at [572, 290] on td "[US_VEHICLE_IDENTIFICATION_NUMBER]" at bounding box center [605, 254] width 207 height 72
drag, startPoint x: 429, startPoint y: 136, endPoint x: 338, endPoint y: 150, distance: 92.2
click at [429, 131] on div "VIN number 17 characters maximum Check VIN" at bounding box center [288, 85] width 468 height 89
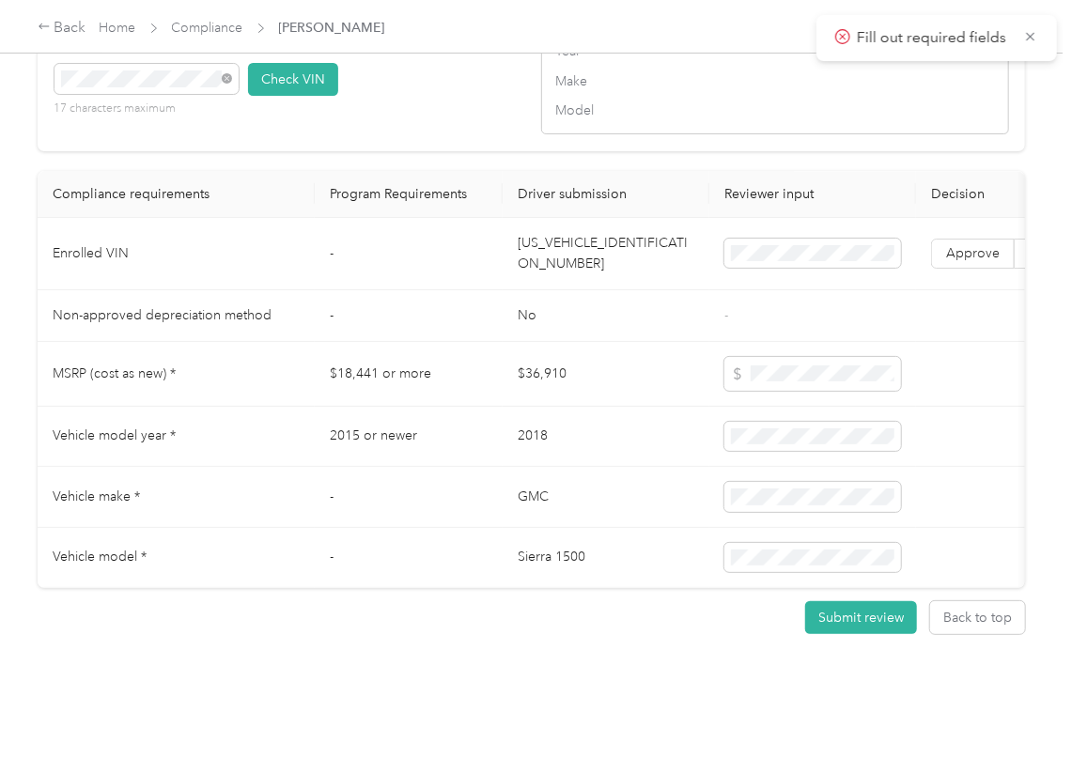
click at [278, 96] on button "Check VIN" at bounding box center [293, 79] width 90 height 33
click at [975, 261] on span "Approve" at bounding box center [973, 253] width 54 height 16
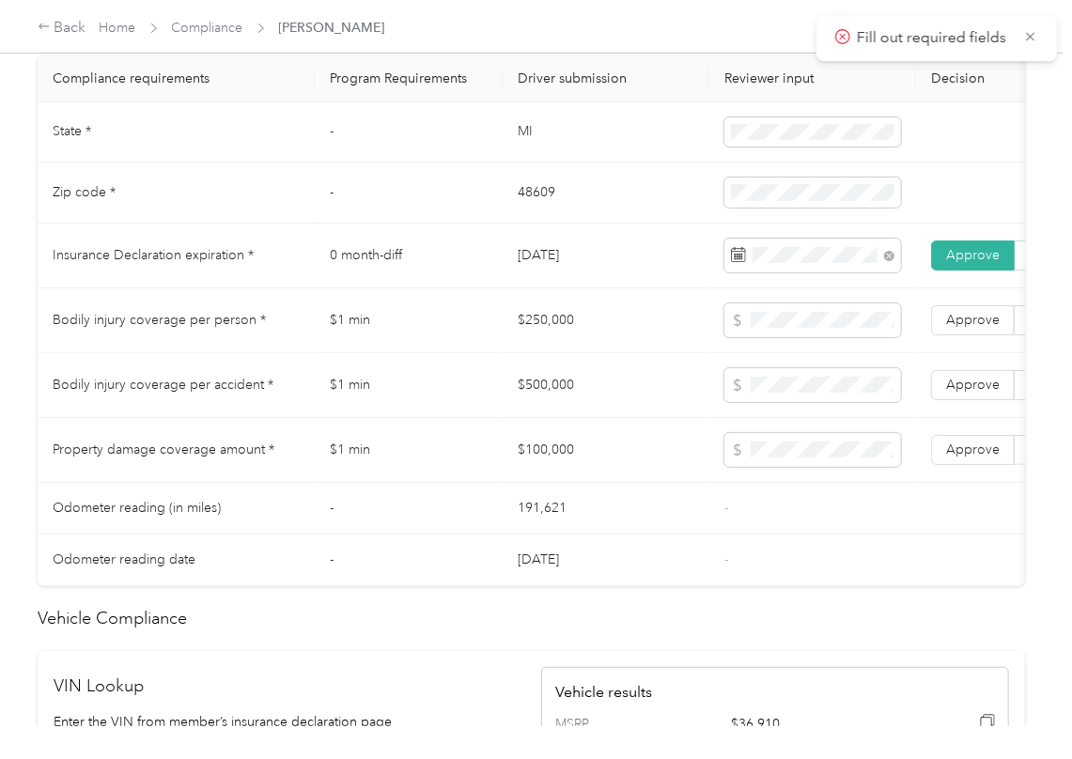
scroll to position [879, 0]
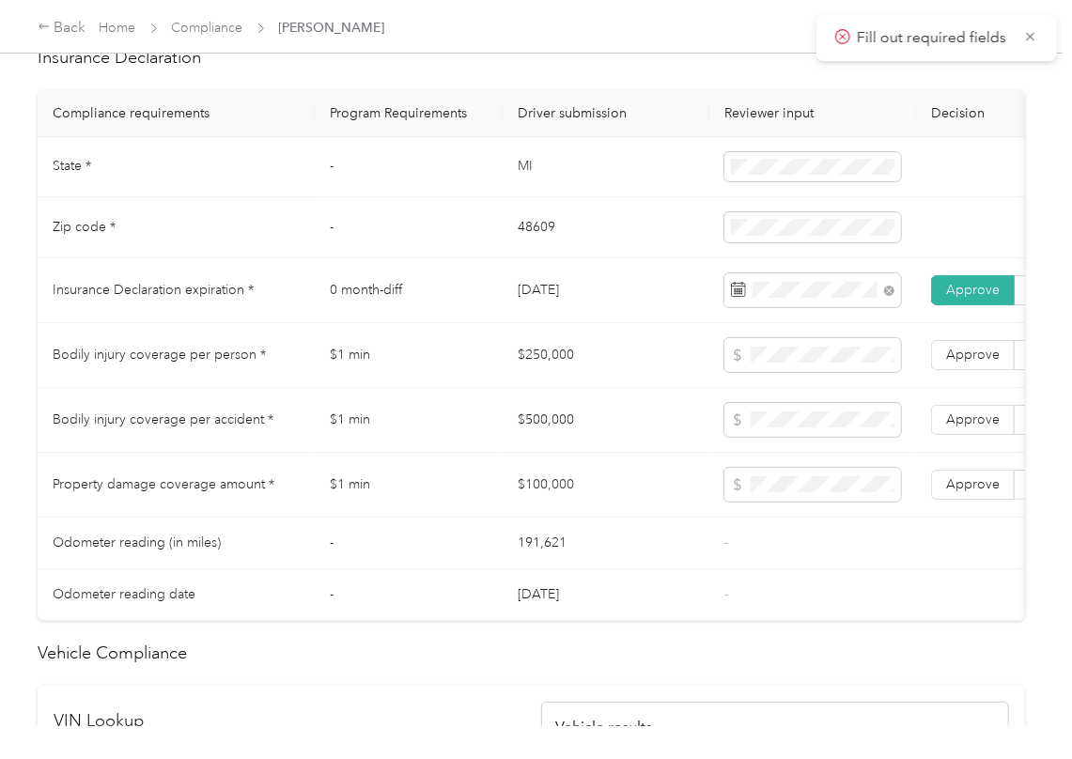
click at [531, 196] on td "MI" at bounding box center [605, 167] width 207 height 61
click at [530, 196] on td "MI" at bounding box center [605, 167] width 207 height 61
click at [535, 240] on td "48609" at bounding box center [605, 227] width 207 height 61
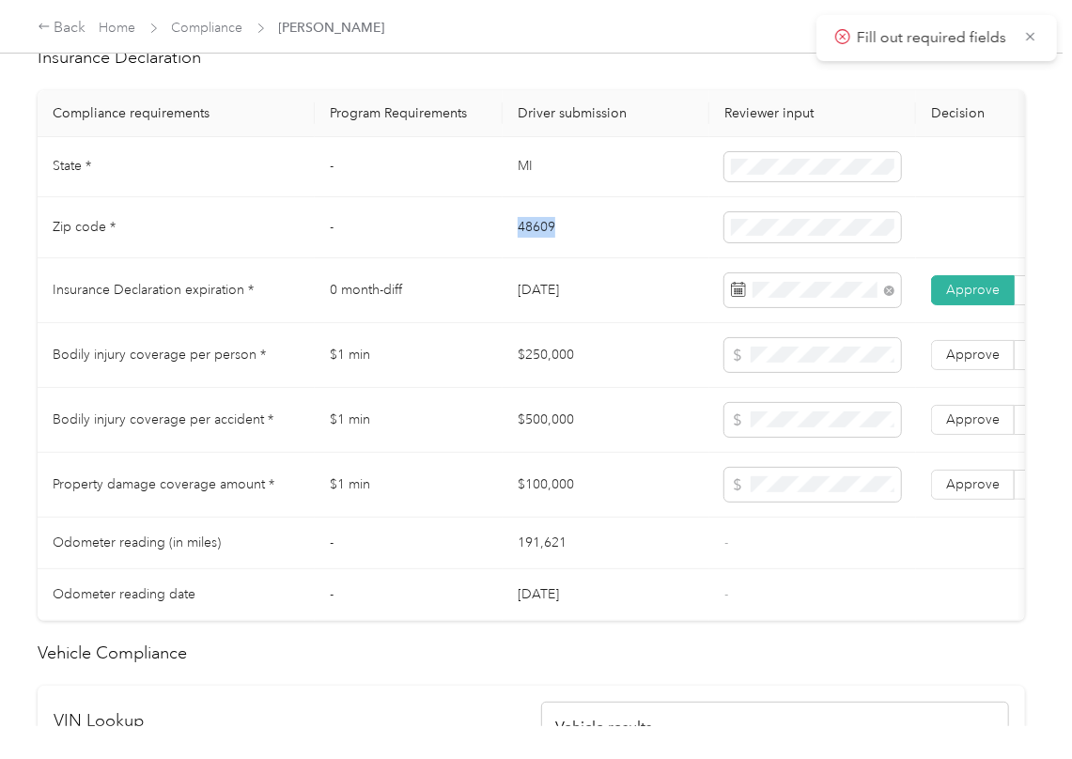
click at [535, 240] on td "48609" at bounding box center [605, 227] width 207 height 61
click at [565, 388] on td "$250,000" at bounding box center [605, 355] width 207 height 65
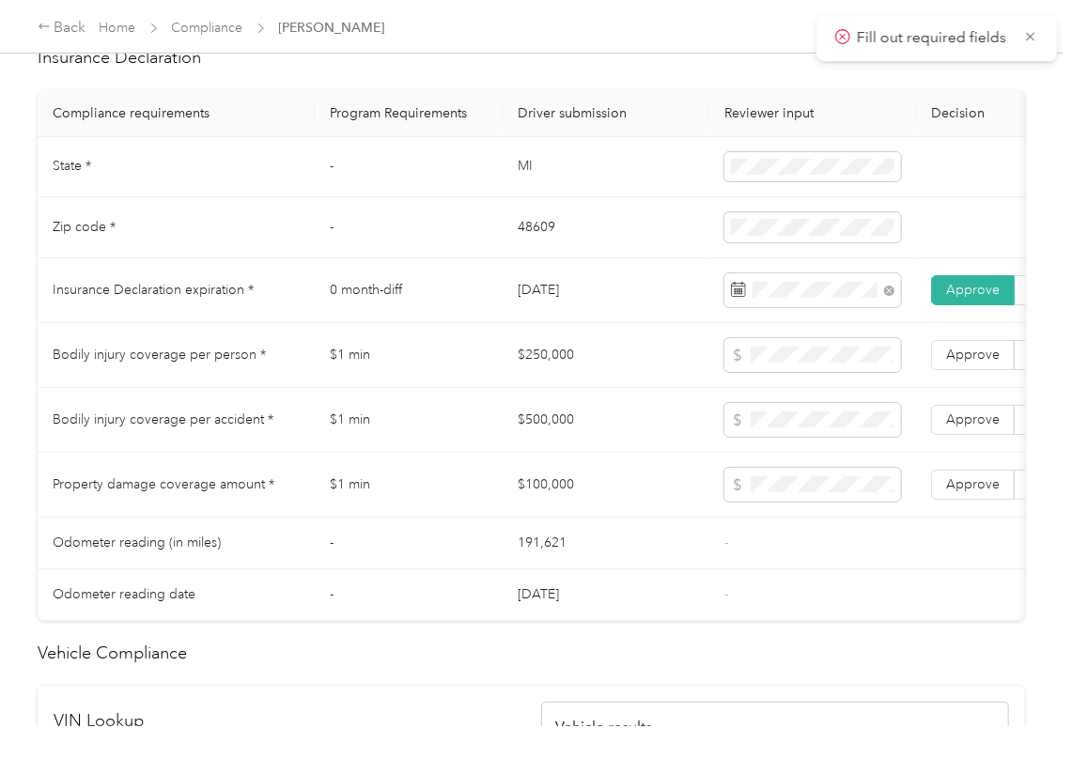
click at [538, 444] on td "$500,000" at bounding box center [605, 420] width 207 height 65
click at [545, 494] on td "$100,000" at bounding box center [605, 485] width 207 height 65
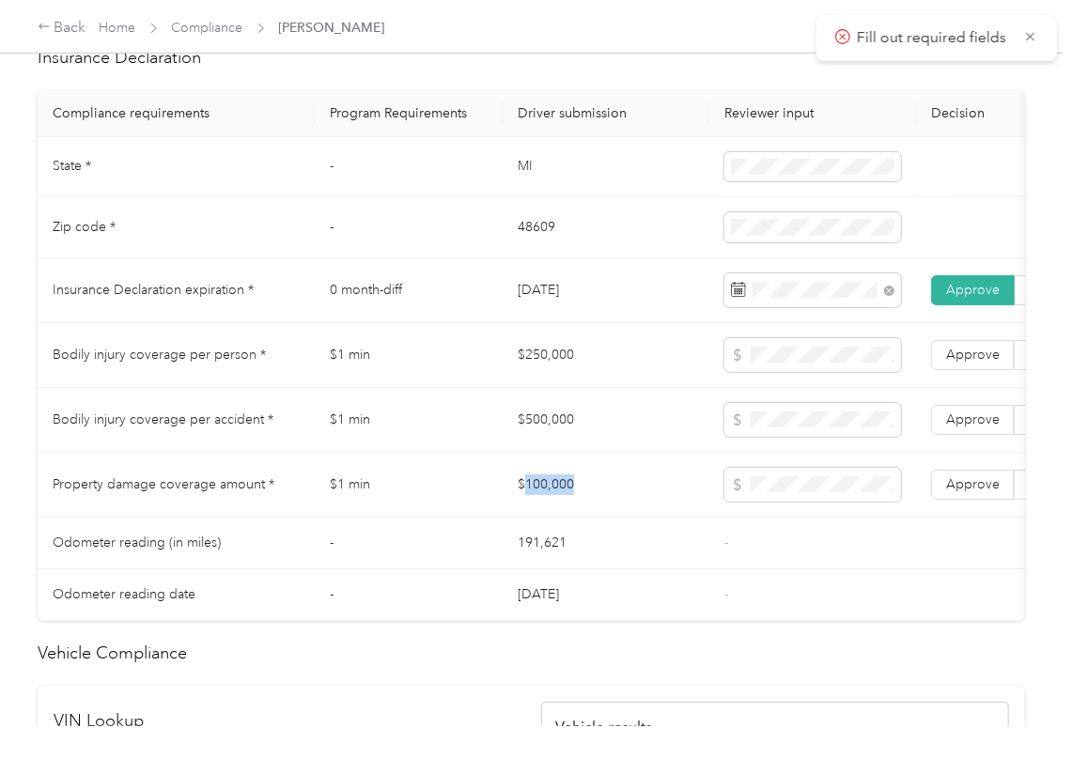
click at [545, 494] on td "$100,000" at bounding box center [605, 485] width 207 height 65
drag, startPoint x: 963, startPoint y: 512, endPoint x: 966, endPoint y: 489, distance: 22.9
click at [963, 492] on span "Approve" at bounding box center [973, 484] width 54 height 16
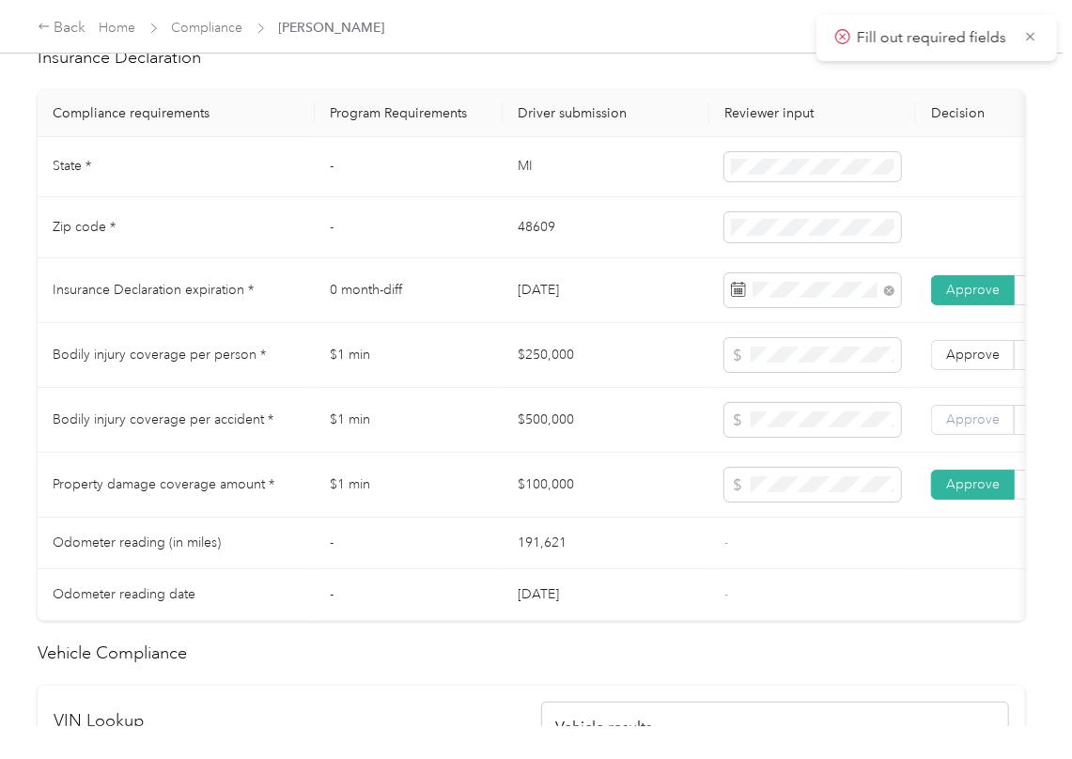
click at [966, 427] on span "Approve" at bounding box center [973, 419] width 54 height 16
click at [975, 351] on td "Approve Reject" at bounding box center [1014, 355] width 197 height 65
click at [986, 388] on td "Approve Reject" at bounding box center [1014, 355] width 197 height 65
click at [971, 370] on label "Approve" at bounding box center [973, 355] width 84 height 30
click at [509, 445] on td "$500,000" at bounding box center [605, 420] width 207 height 65
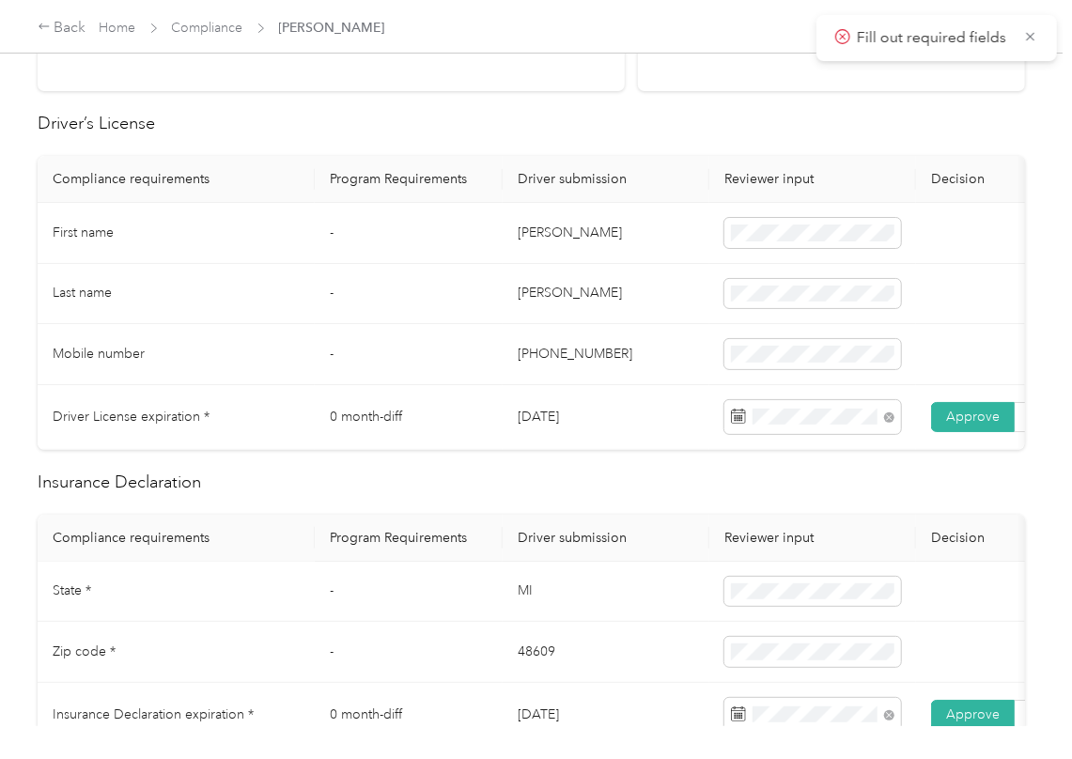
scroll to position [0, 0]
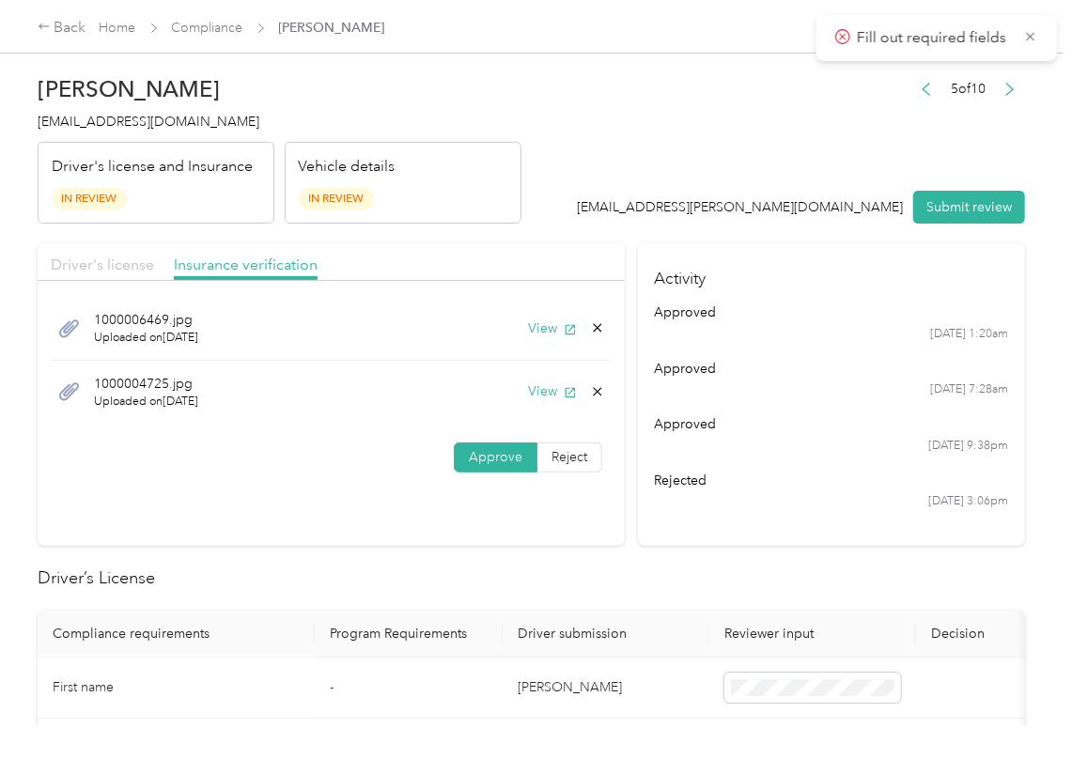
click at [125, 268] on span "Driver's license" at bounding box center [102, 264] width 103 height 18
click at [545, 324] on button "View" at bounding box center [552, 328] width 49 height 20
click at [590, 325] on icon at bounding box center [597, 327] width 15 height 15
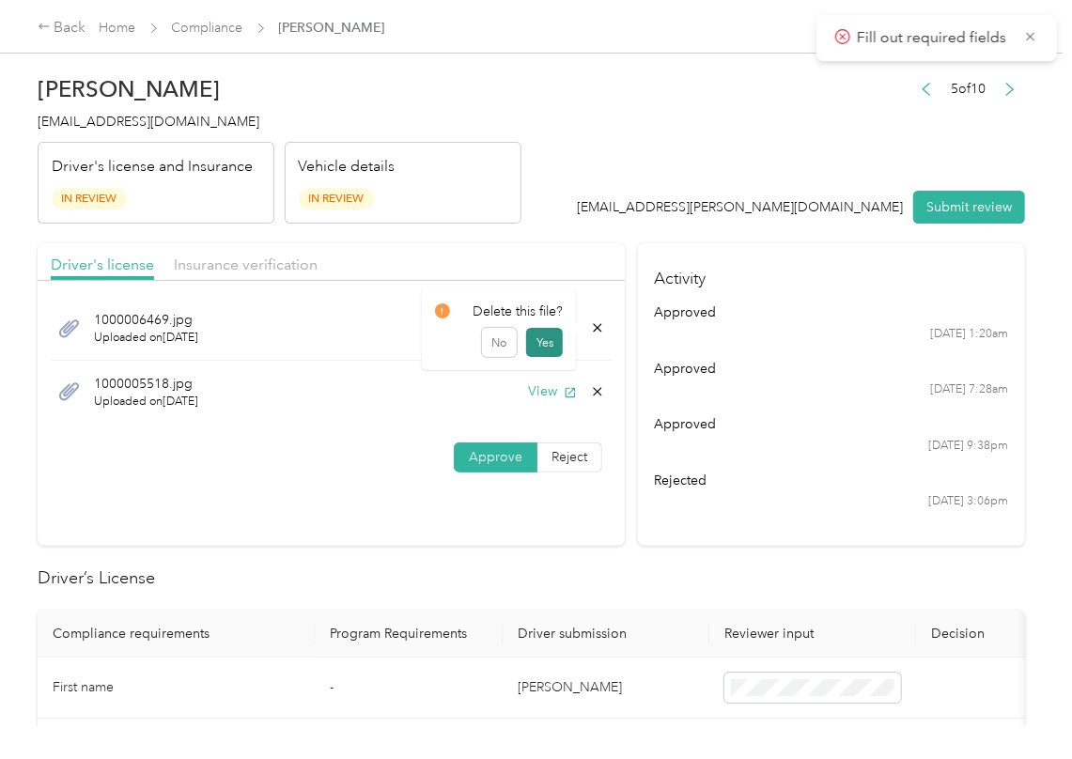
drag, startPoint x: 541, startPoint y: 343, endPoint x: 39, endPoint y: 389, distance: 503.6
click at [537, 344] on button "Yes" at bounding box center [544, 343] width 37 height 30
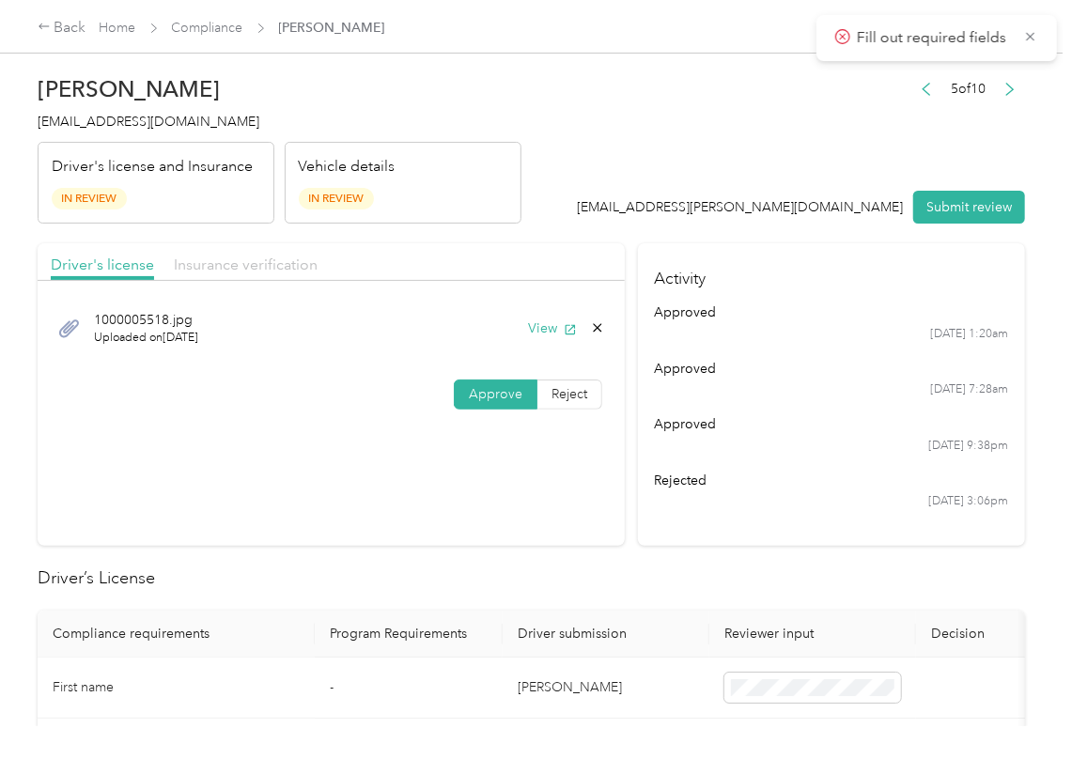
click at [255, 269] on span "Insurance verification" at bounding box center [246, 264] width 144 height 18
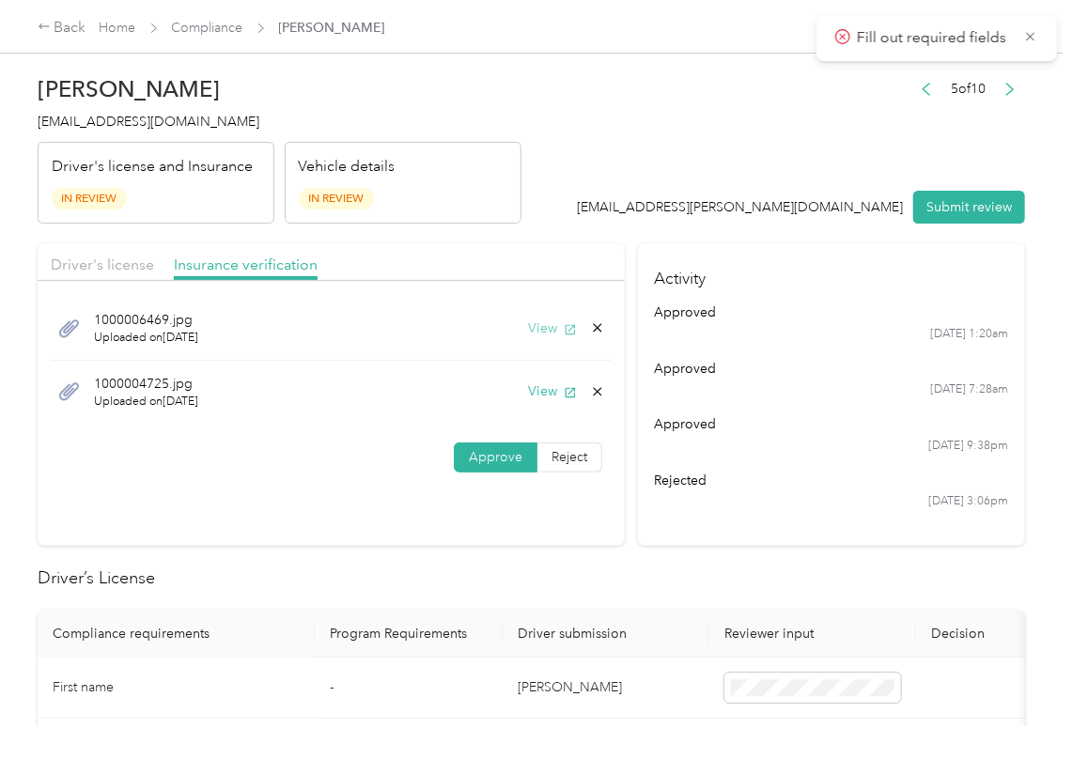
click at [539, 332] on button "View" at bounding box center [552, 328] width 49 height 20
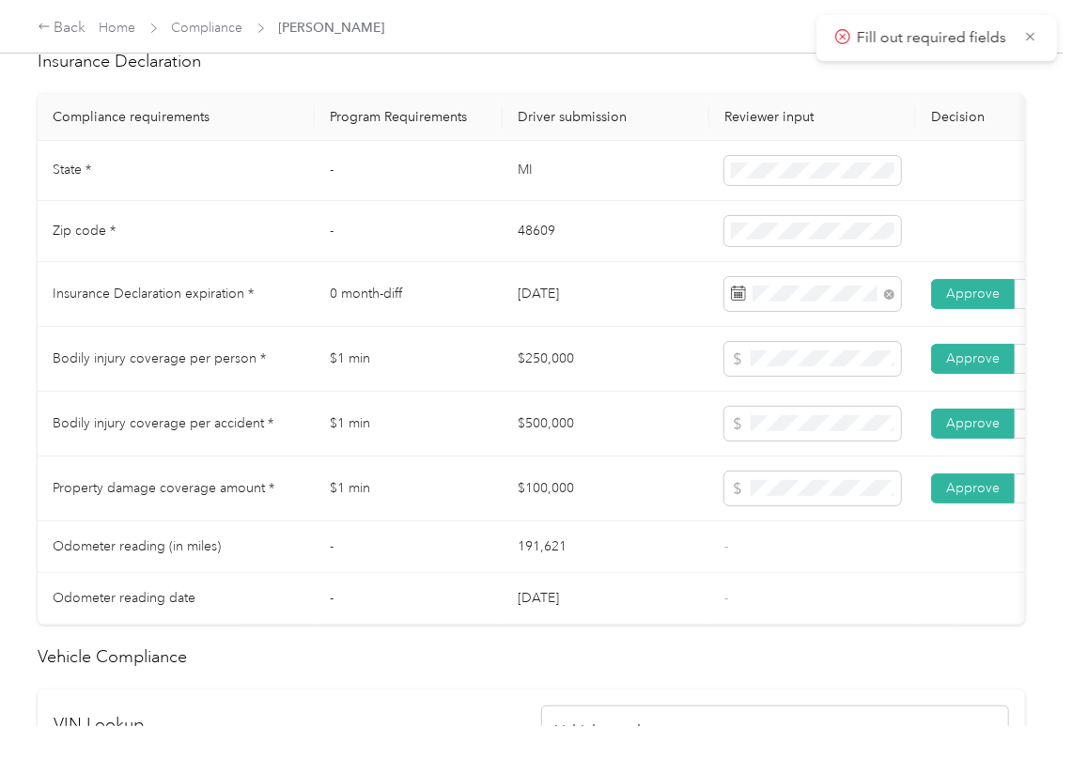
scroll to position [876, 0]
click at [651, 391] on td "$250,000" at bounding box center [605, 358] width 207 height 65
click at [644, 369] on td "$250,000" at bounding box center [605, 358] width 207 height 65
drag, startPoint x: 607, startPoint y: 425, endPoint x: 610, endPoint y: 488, distance: 63.9
click at [607, 433] on td "$500,000" at bounding box center [605, 423] width 207 height 65
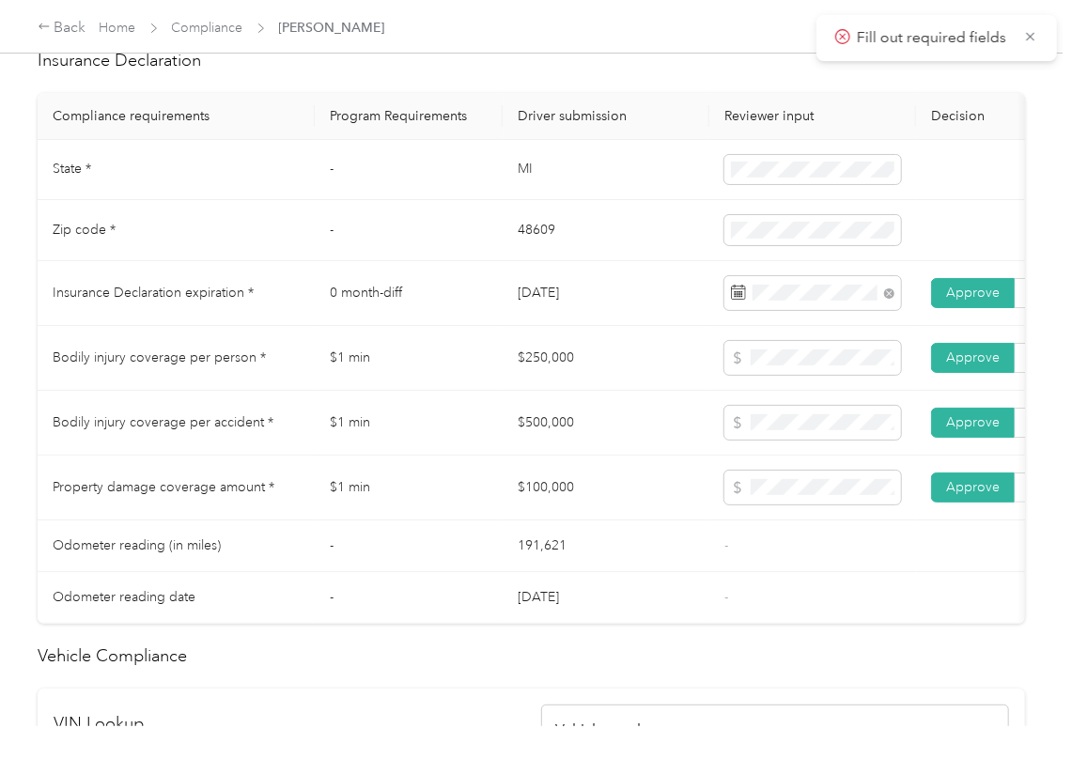
click at [610, 489] on td "$100,000" at bounding box center [605, 488] width 207 height 65
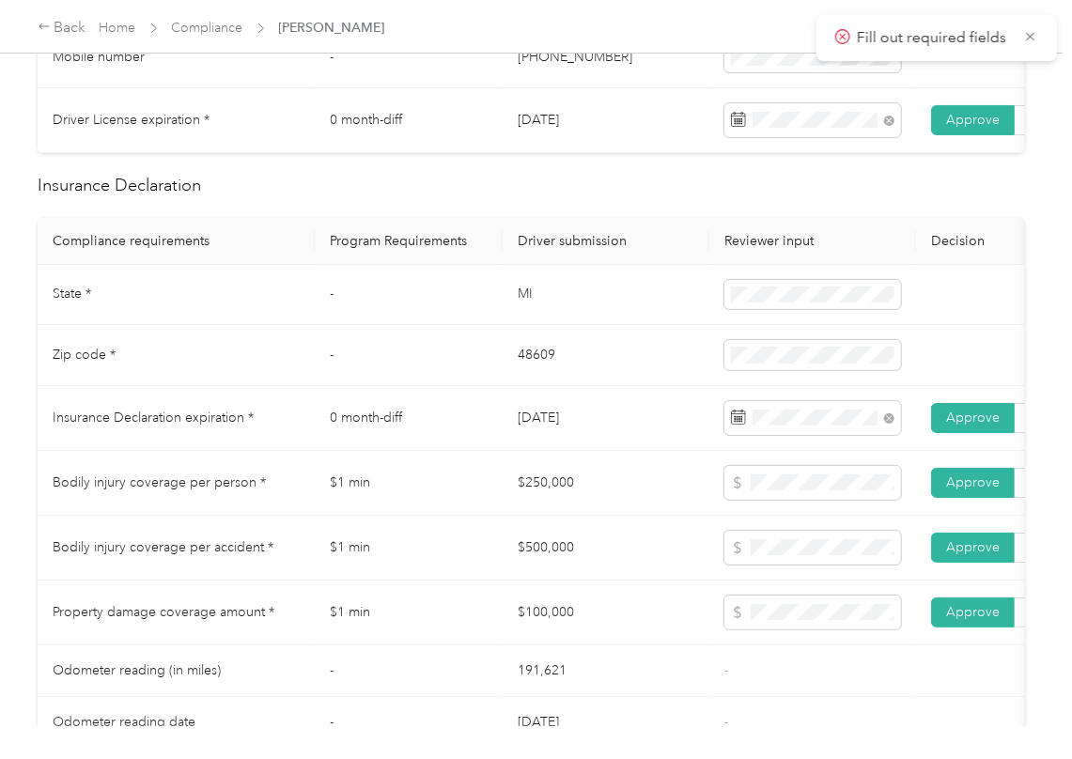
scroll to position [0, 0]
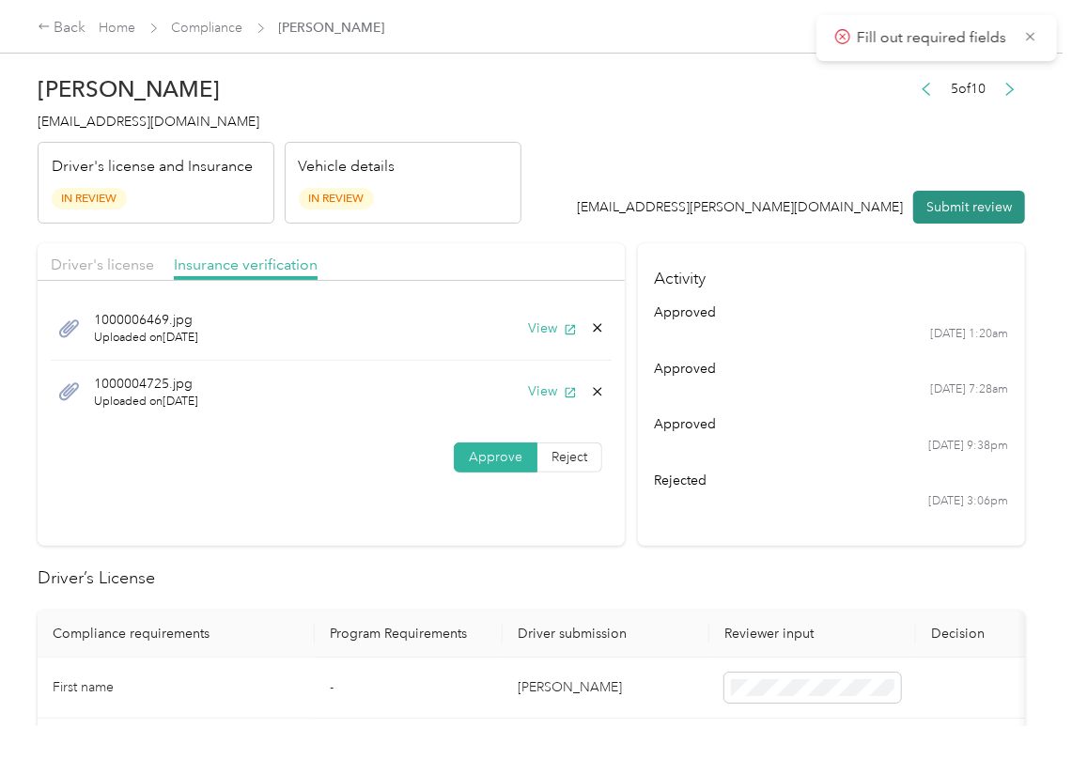
click at [930, 210] on button "Submit review" at bounding box center [969, 207] width 112 height 33
click at [131, 124] on span "[EMAIL_ADDRESS][DOMAIN_NAME]" at bounding box center [149, 122] width 222 height 16
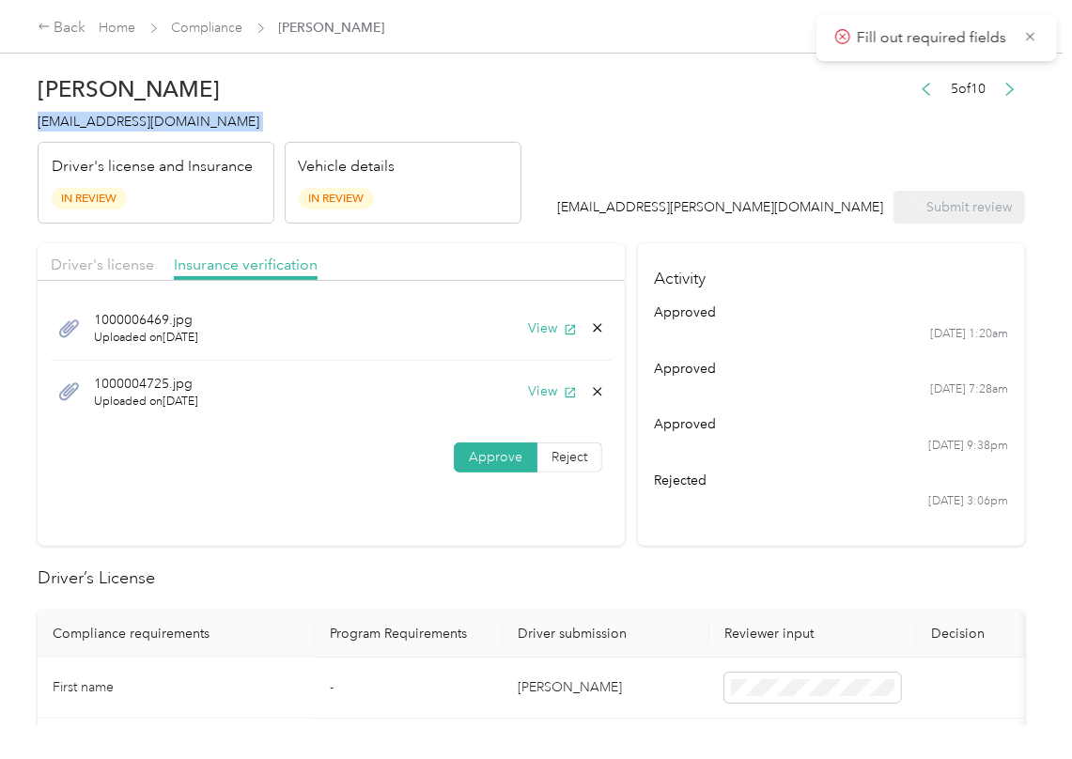
click at [131, 124] on span "[EMAIL_ADDRESS][DOMAIN_NAME]" at bounding box center [149, 122] width 222 height 16
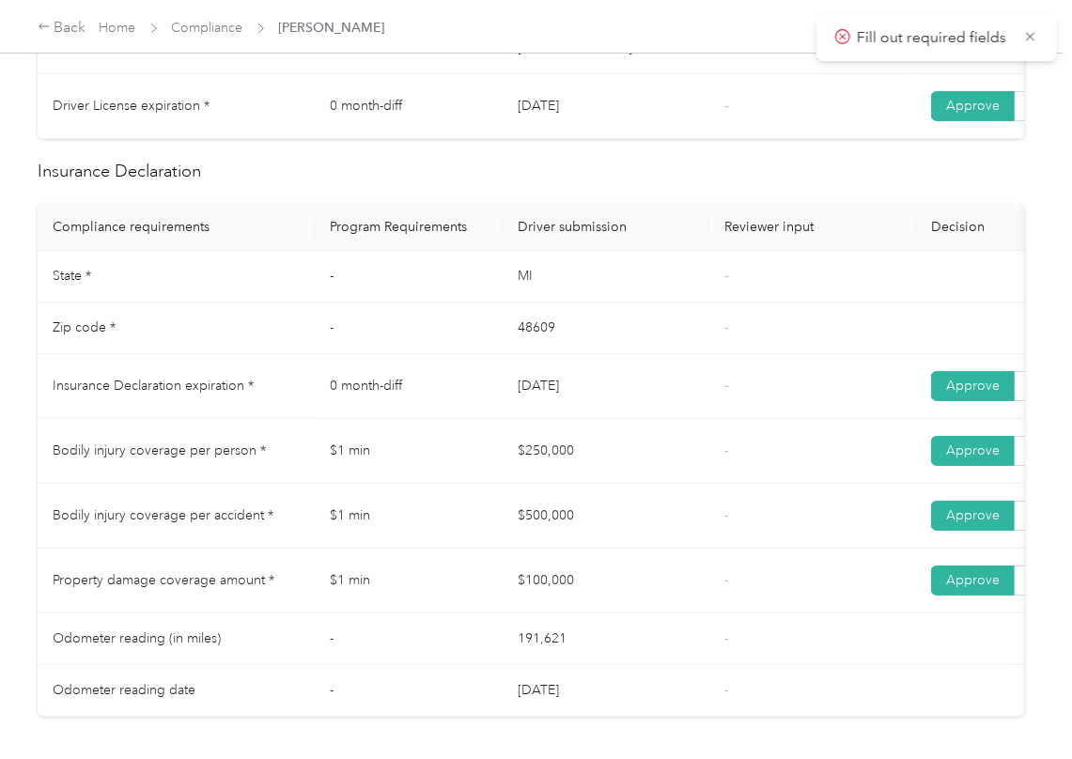
scroll to position [751, 0]
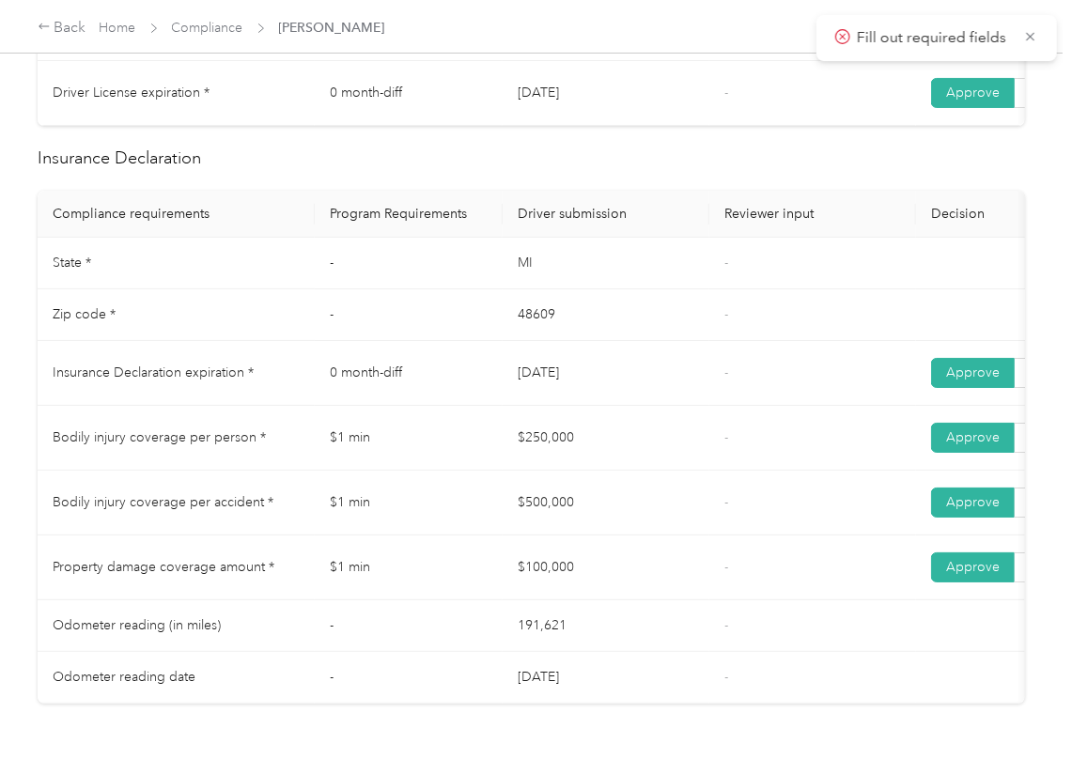
drag, startPoint x: 736, startPoint y: 325, endPoint x: 523, endPoint y: 366, distance: 217.2
click at [734, 327] on td "-" at bounding box center [812, 315] width 207 height 52
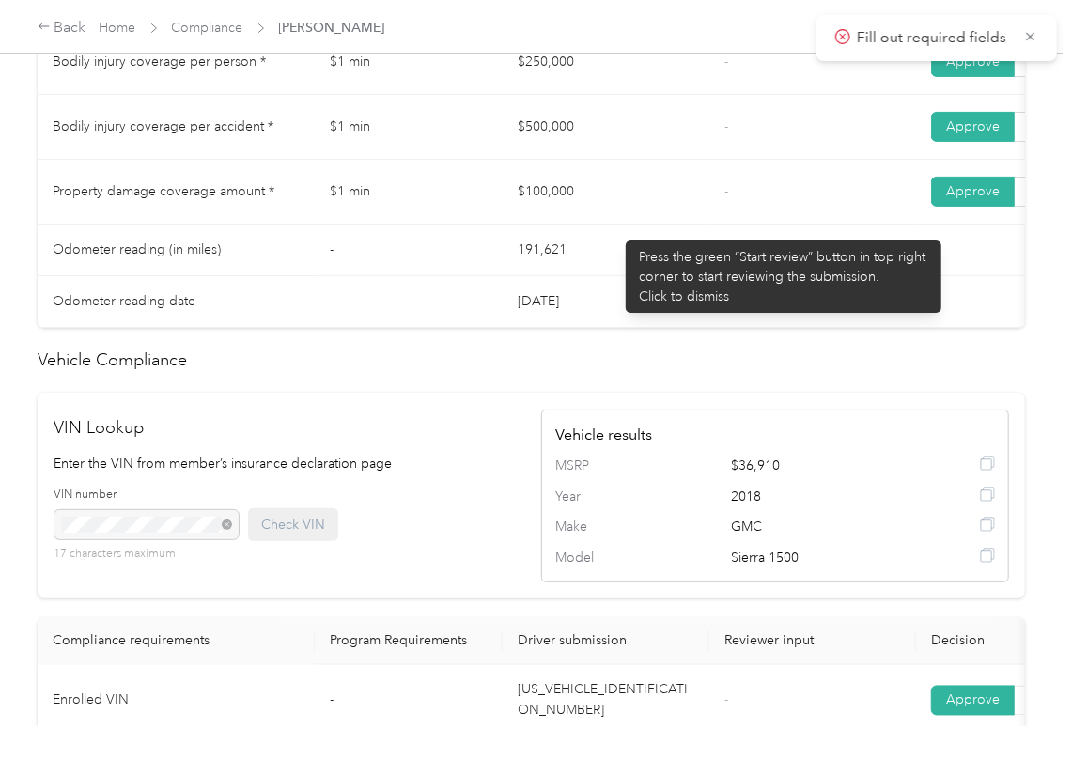
click at [616, 224] on td "$100,000" at bounding box center [605, 192] width 207 height 65
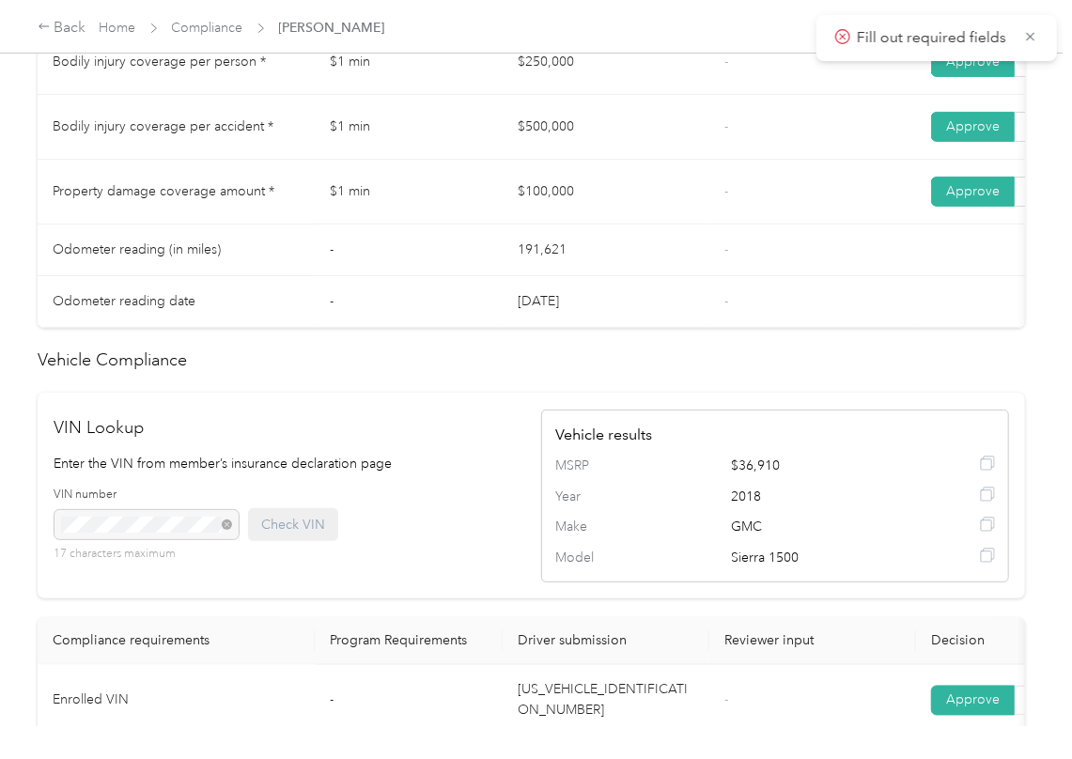
scroll to position [1001, 0]
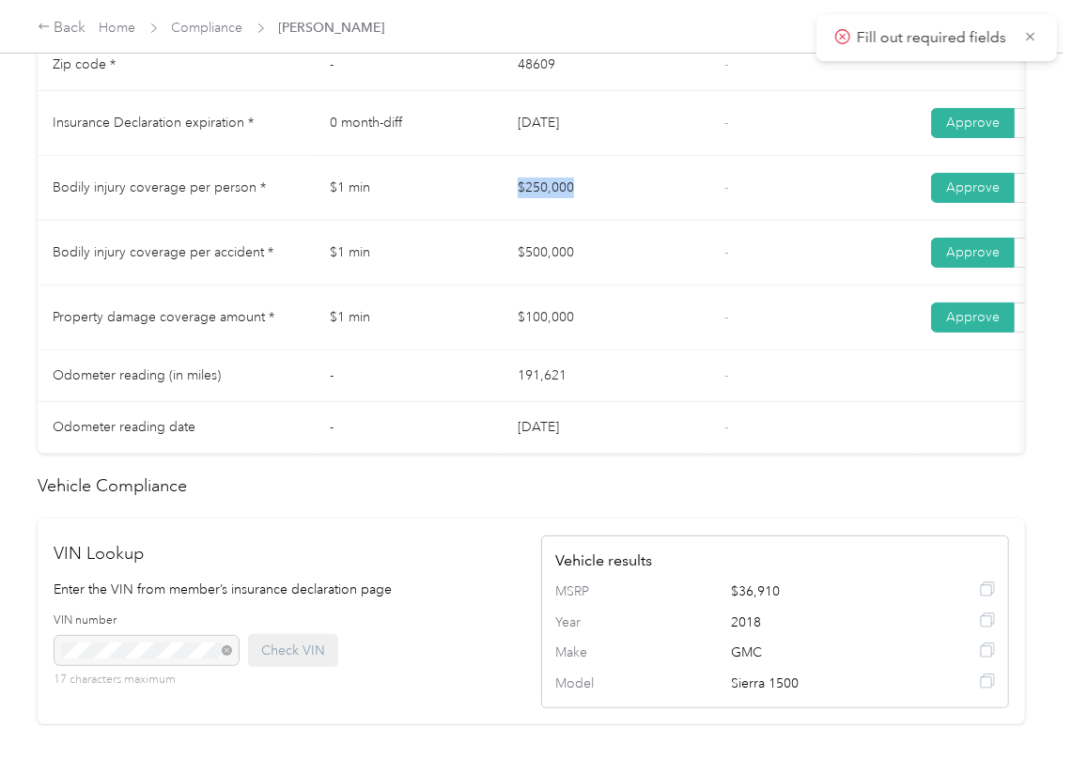
drag, startPoint x: 639, startPoint y: 208, endPoint x: 504, endPoint y: 267, distance: 146.8
click at [658, 218] on td "$250,000" at bounding box center [605, 188] width 207 height 65
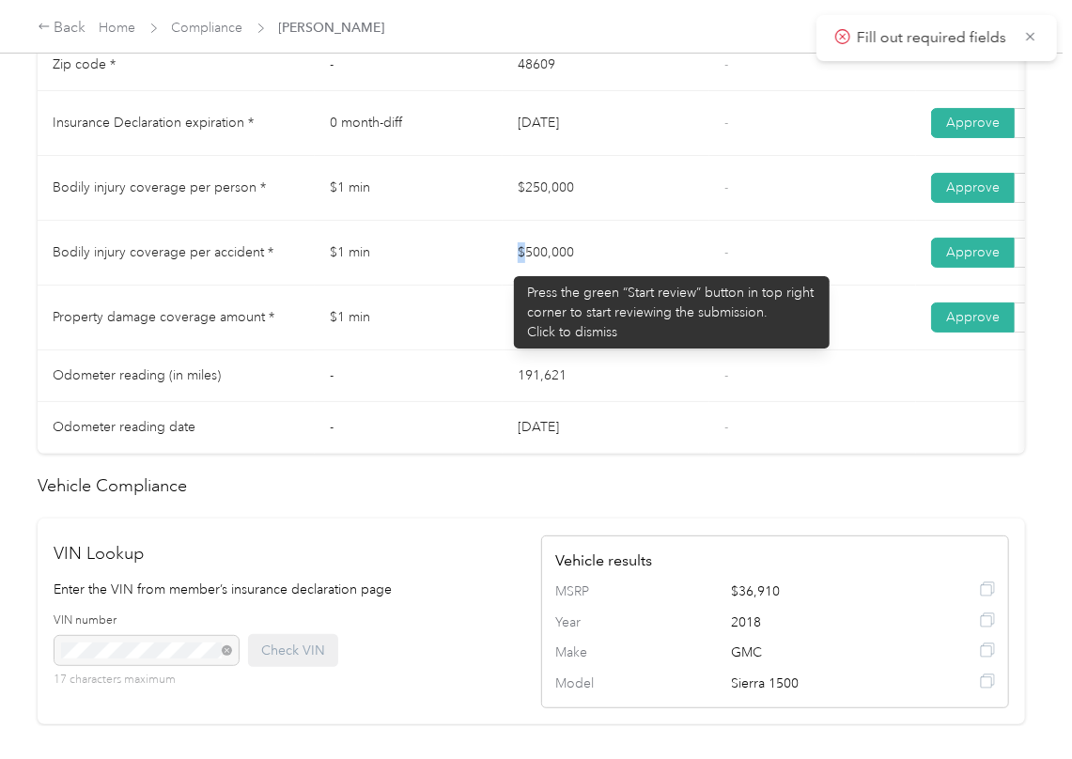
drag, startPoint x: 504, startPoint y: 267, endPoint x: 554, endPoint y: 324, distance: 75.9
click at [643, 286] on td "$500,000" at bounding box center [605, 253] width 207 height 65
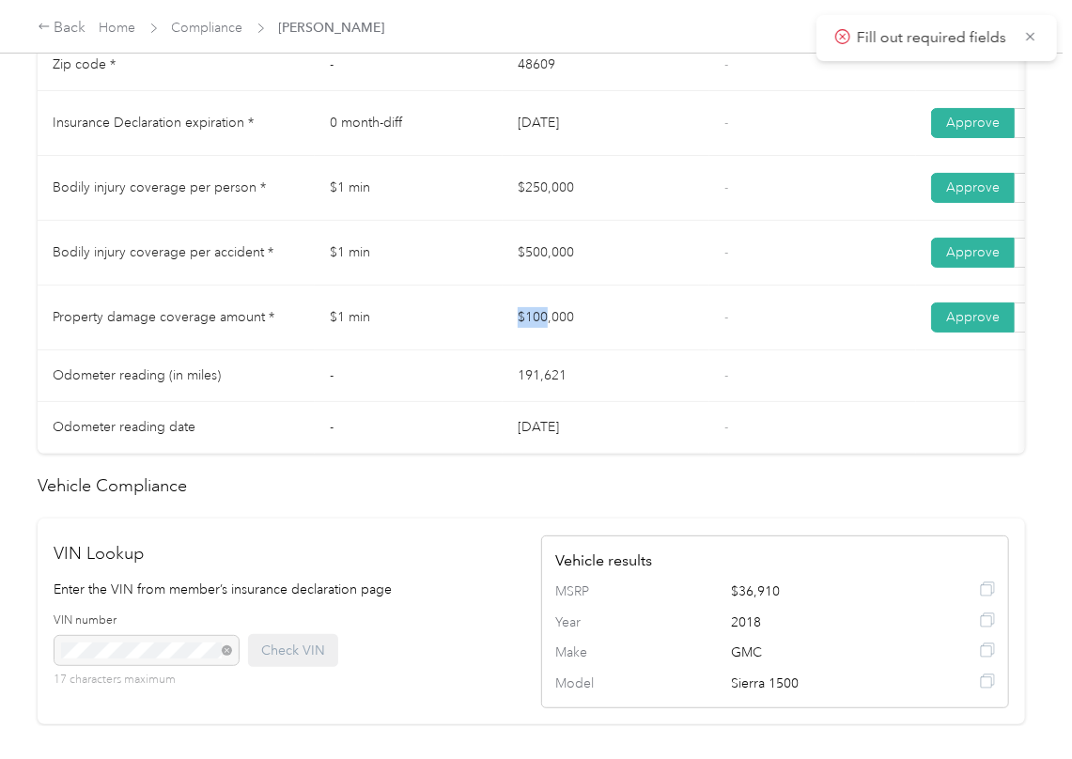
click at [685, 350] on td "$100,000" at bounding box center [605, 318] width 207 height 65
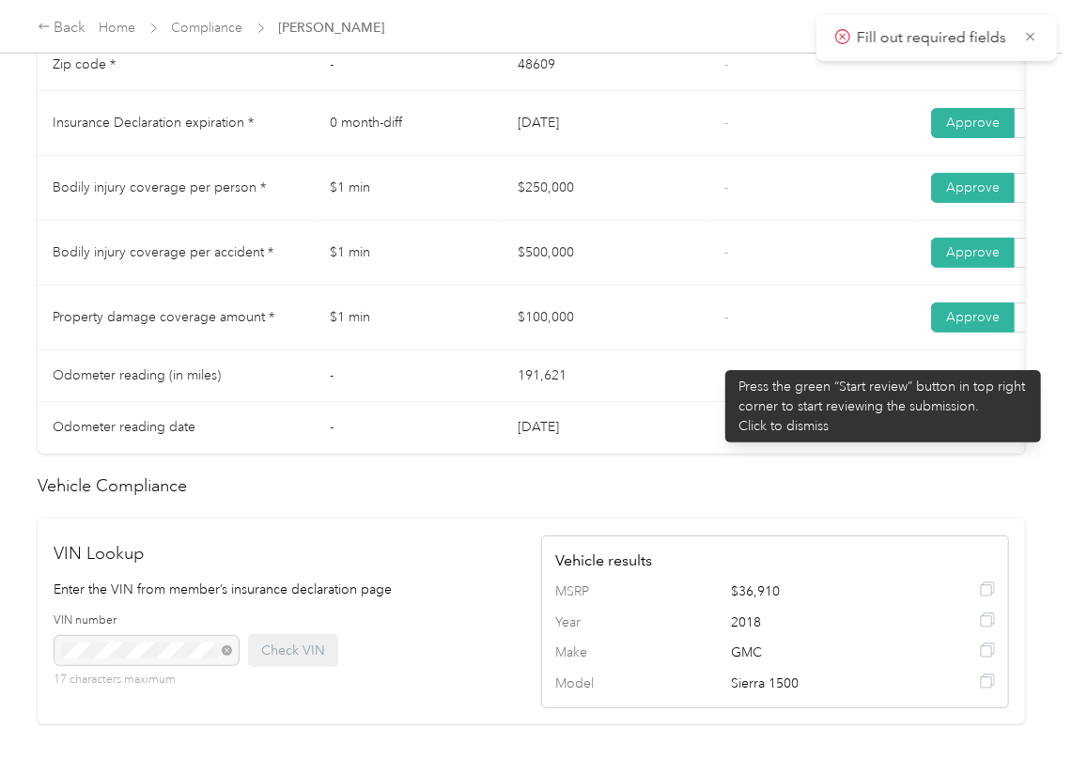
click at [716, 350] on td "-" at bounding box center [812, 318] width 207 height 65
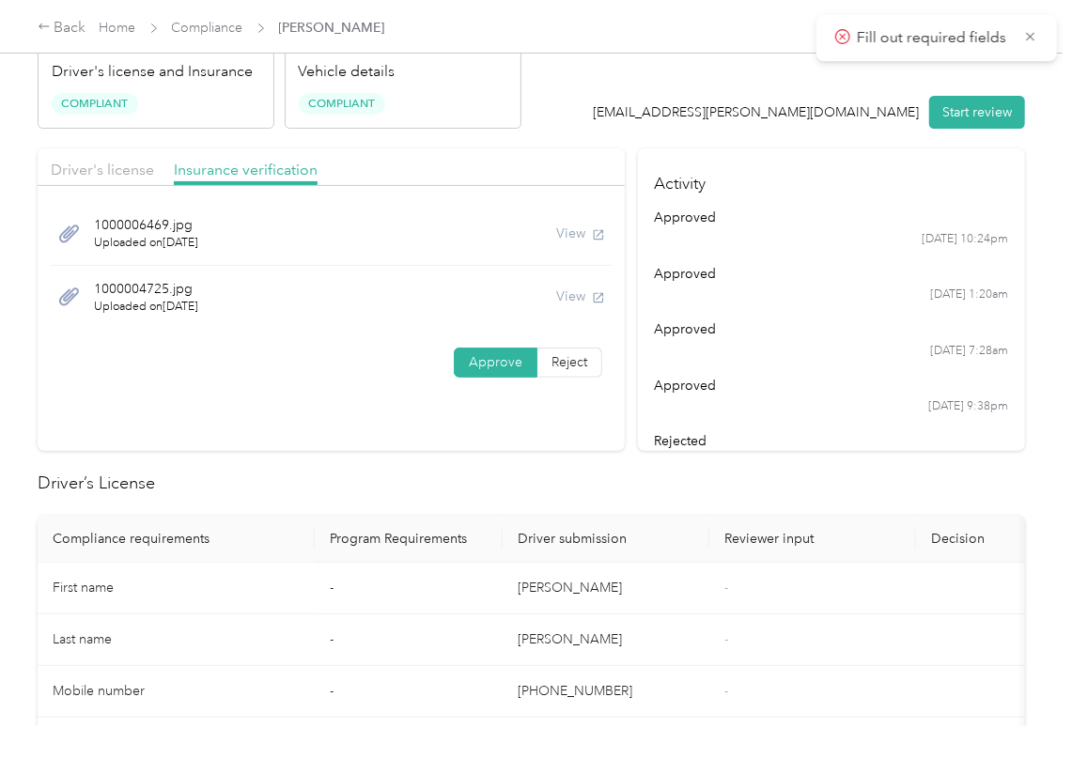
scroll to position [0, 0]
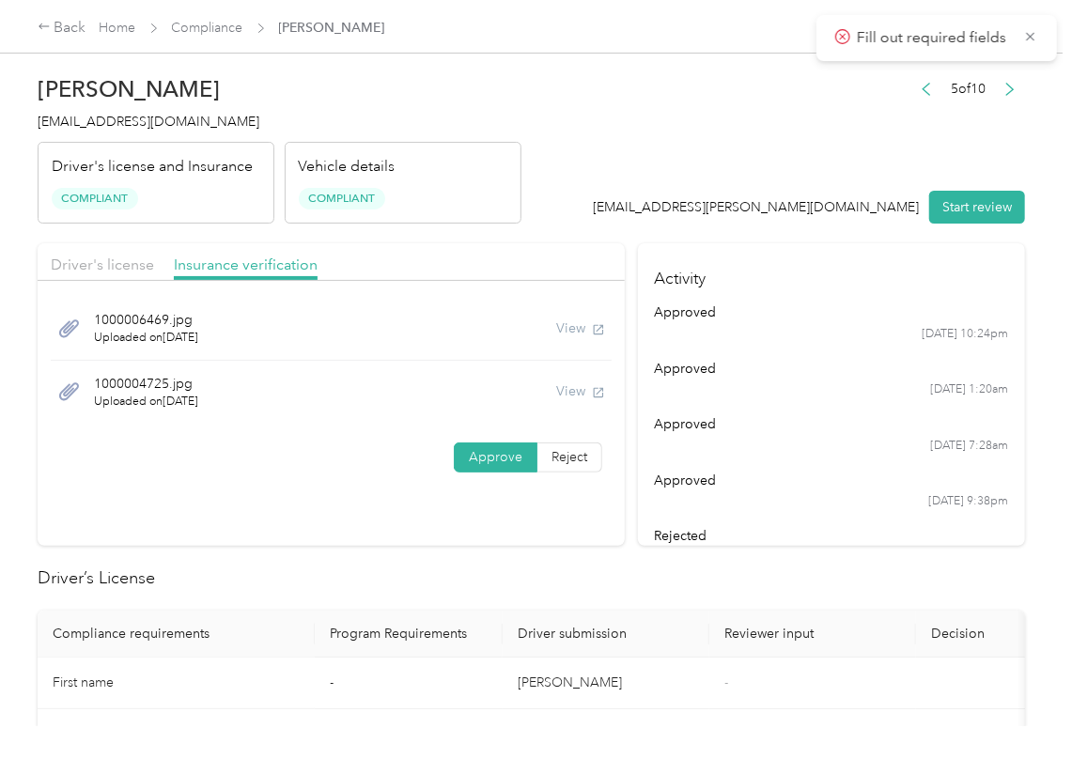
click at [205, 38] on span "Compliance" at bounding box center [207, 28] width 71 height 20
click at [203, 30] on link "Compliance" at bounding box center [207, 28] width 71 height 16
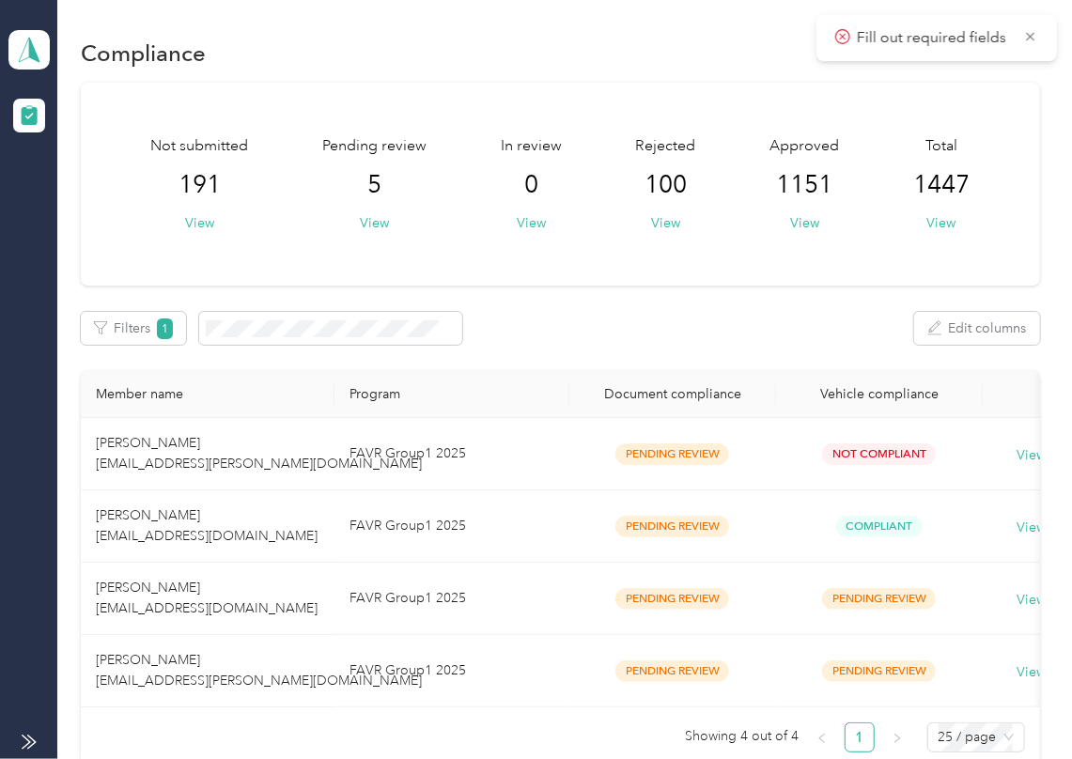
click at [621, 338] on div "Filters 1 Edit columns" at bounding box center [560, 328] width 959 height 33
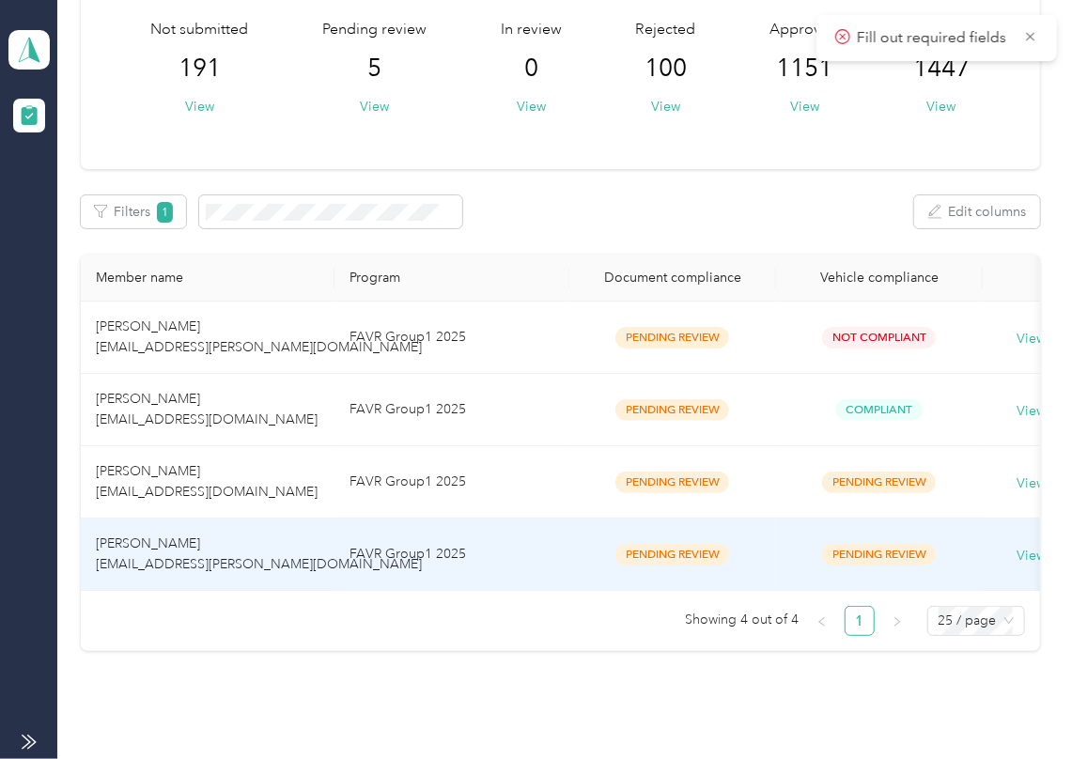
scroll to position [223, 0]
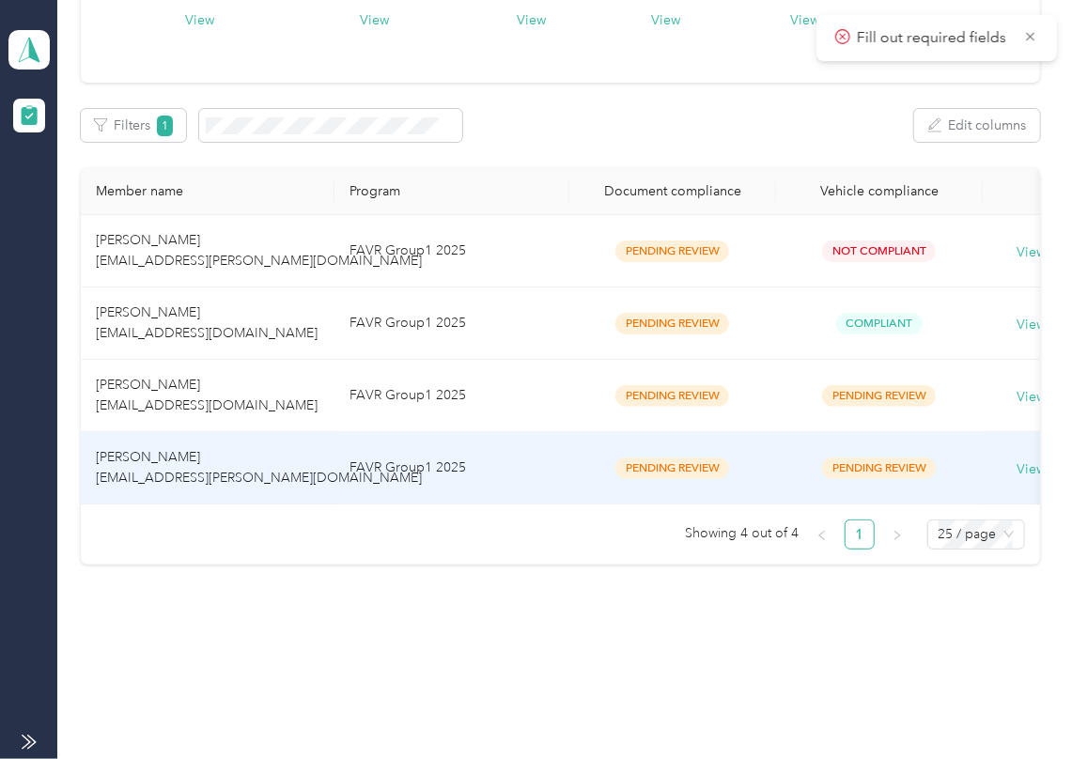
click at [190, 360] on td "[PERSON_NAME] [EMAIL_ADDRESS][DOMAIN_NAME]" at bounding box center [208, 396] width 254 height 72
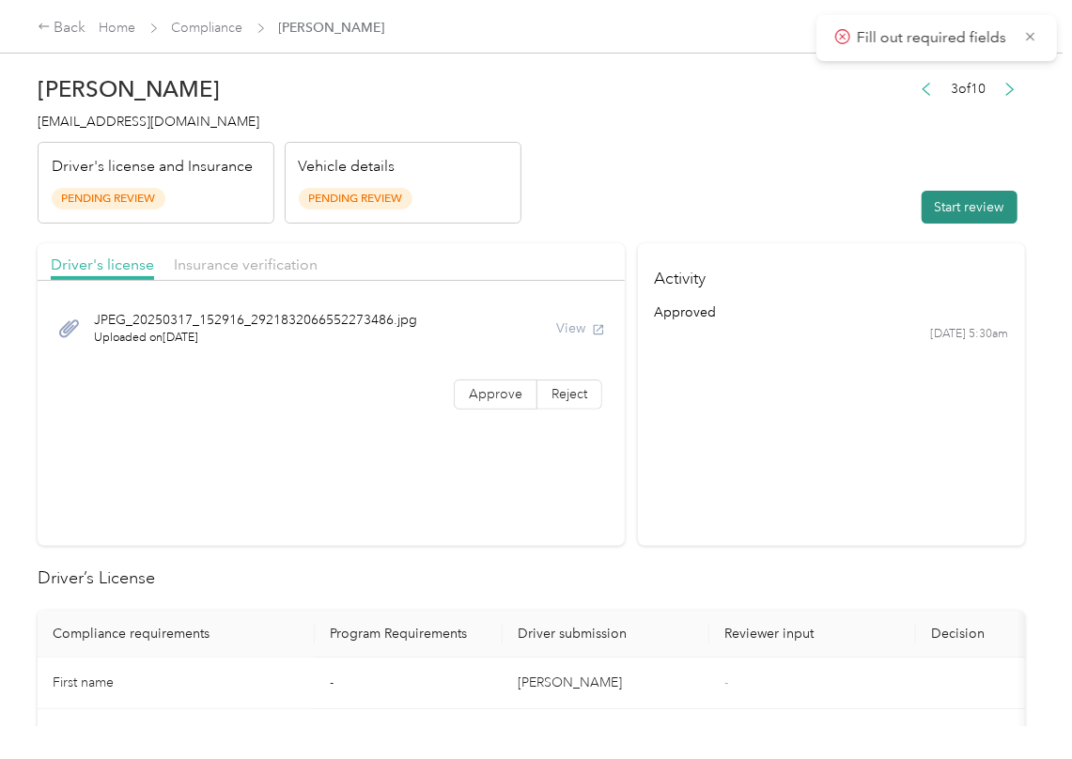
click at [949, 199] on button "Start review" at bounding box center [969, 207] width 96 height 33
click at [489, 399] on span "Approve" at bounding box center [496, 394] width 54 height 16
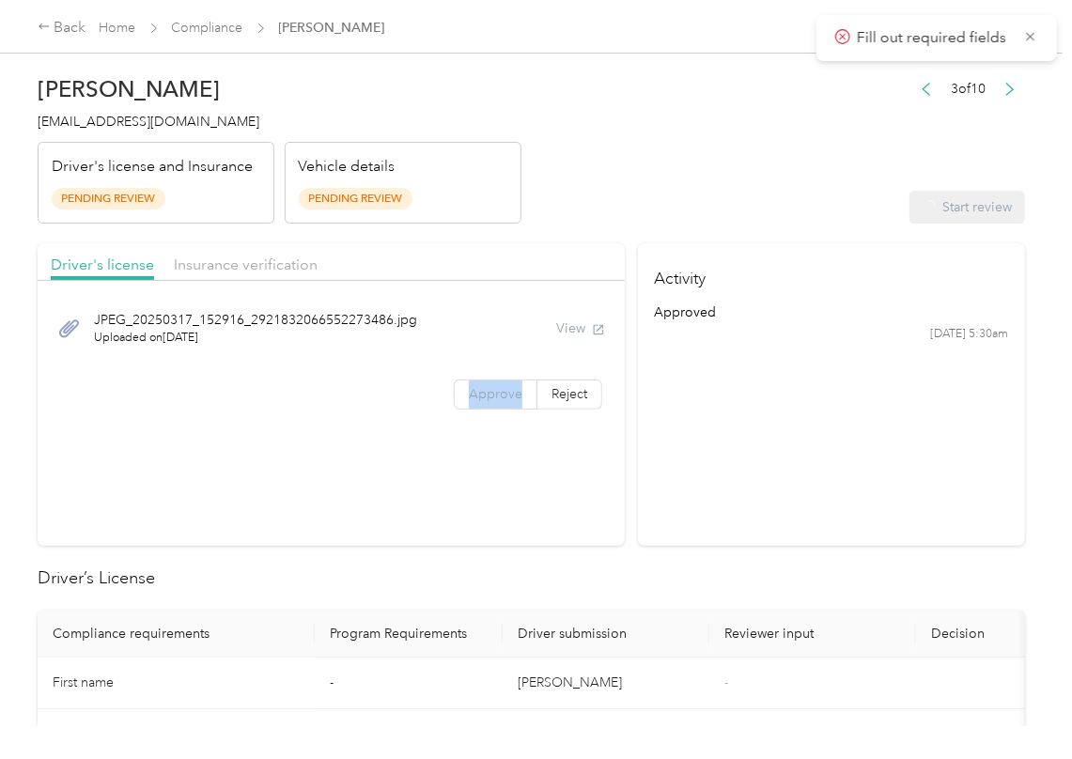
click at [489, 399] on span "Approve" at bounding box center [496, 394] width 54 height 16
click at [482, 400] on span "Approve" at bounding box center [496, 394] width 54 height 16
click at [469, 387] on span "Approve" at bounding box center [496, 394] width 54 height 16
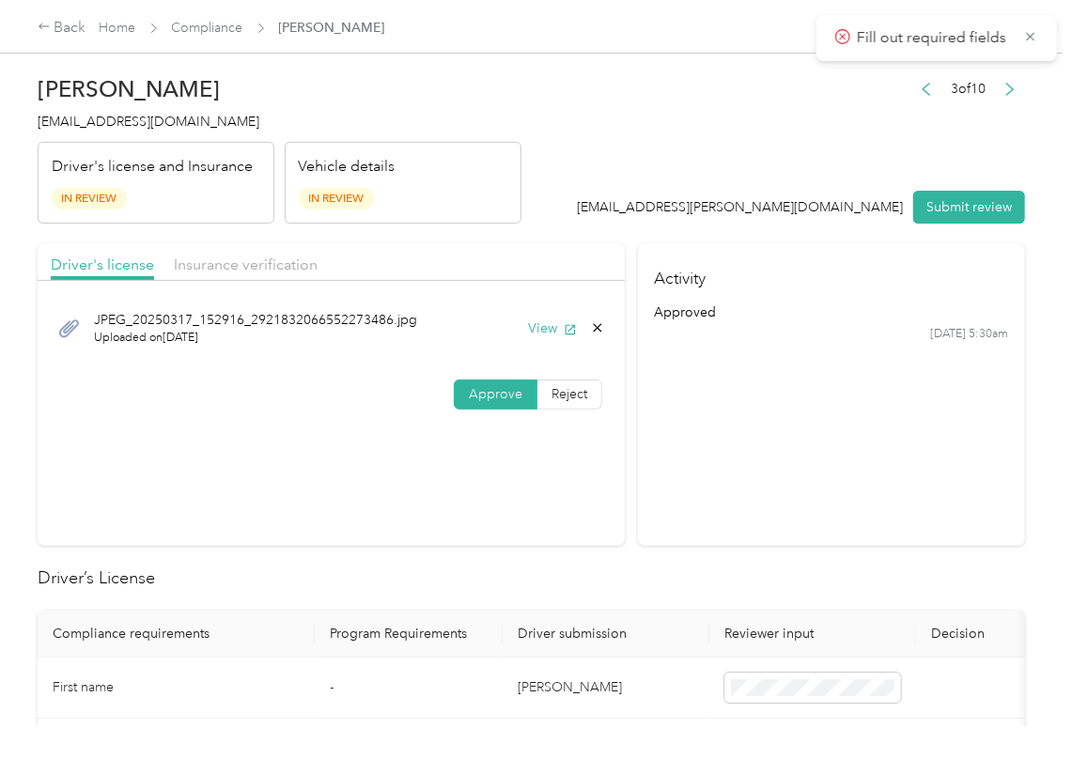
click at [455, 396] on span at bounding box center [496, 394] width 82 height 28
click at [538, 318] on button "View" at bounding box center [552, 328] width 49 height 20
click at [542, 210] on header "[PERSON_NAME] [EMAIL_ADDRESS][DOMAIN_NAME] Driver's license and Insurance In Re…" at bounding box center [531, 145] width 987 height 158
drag, startPoint x: 290, startPoint y: 249, endPoint x: 267, endPoint y: 260, distance: 26.0
click at [289, 250] on div "Driver's license Insurance verification" at bounding box center [331, 262] width 587 height 38
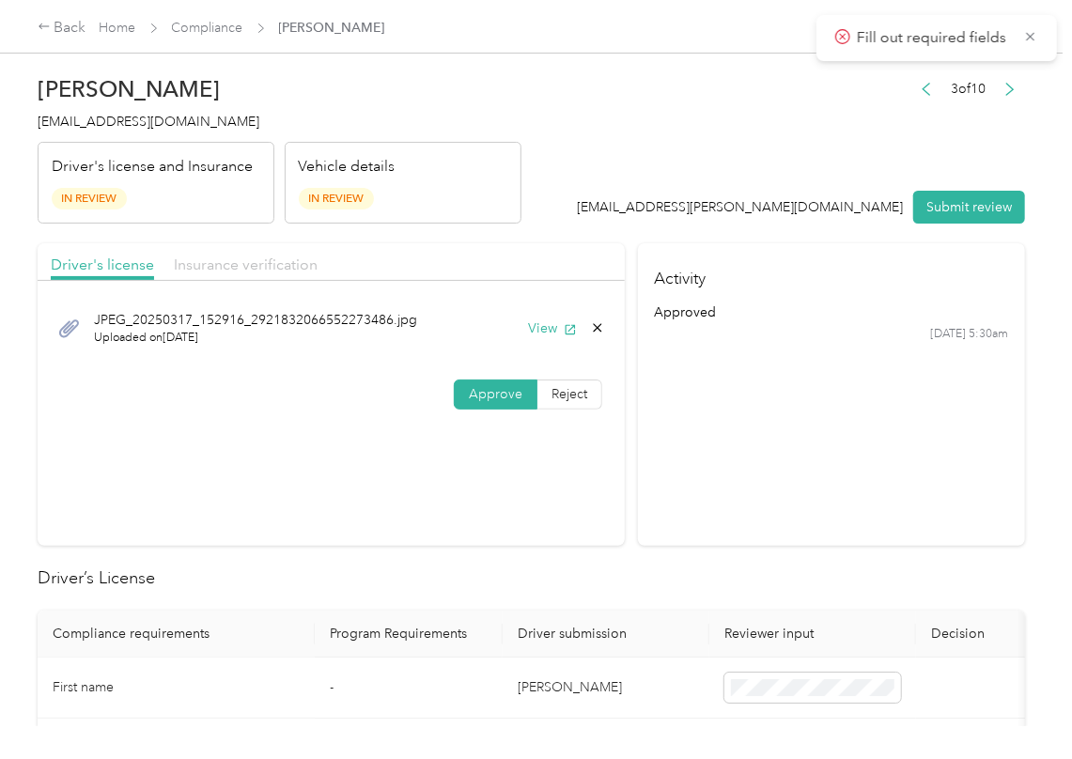
click at [254, 260] on span "Insurance verification" at bounding box center [246, 264] width 144 height 18
click at [255, 260] on span "Insurance verification" at bounding box center [246, 264] width 144 height 18
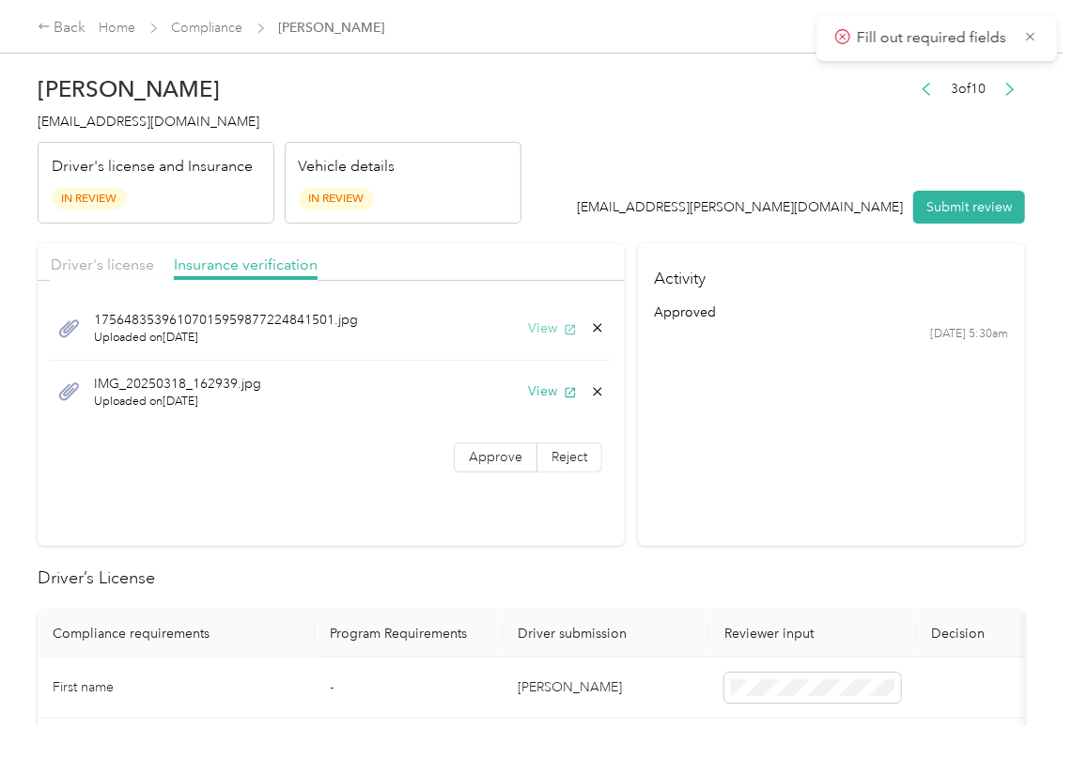
click at [539, 328] on button "View" at bounding box center [552, 328] width 49 height 20
click at [528, 391] on button "View" at bounding box center [552, 391] width 49 height 20
click at [481, 468] on label "Approve" at bounding box center [496, 457] width 84 height 30
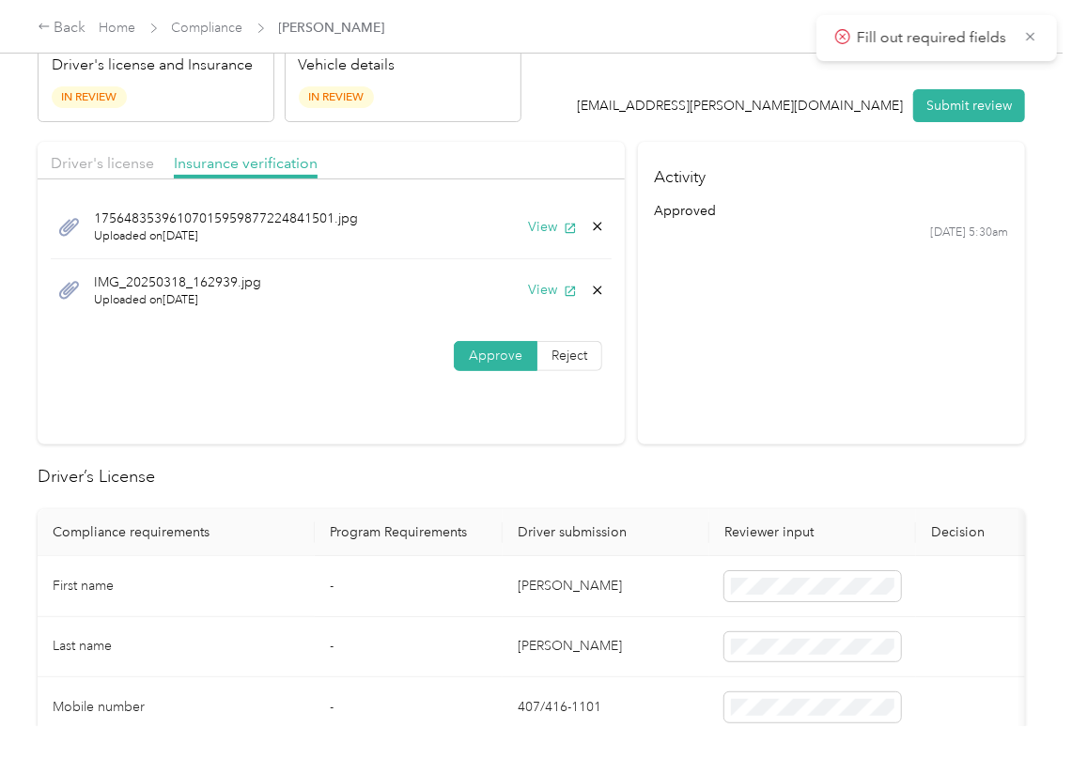
scroll to position [376, 0]
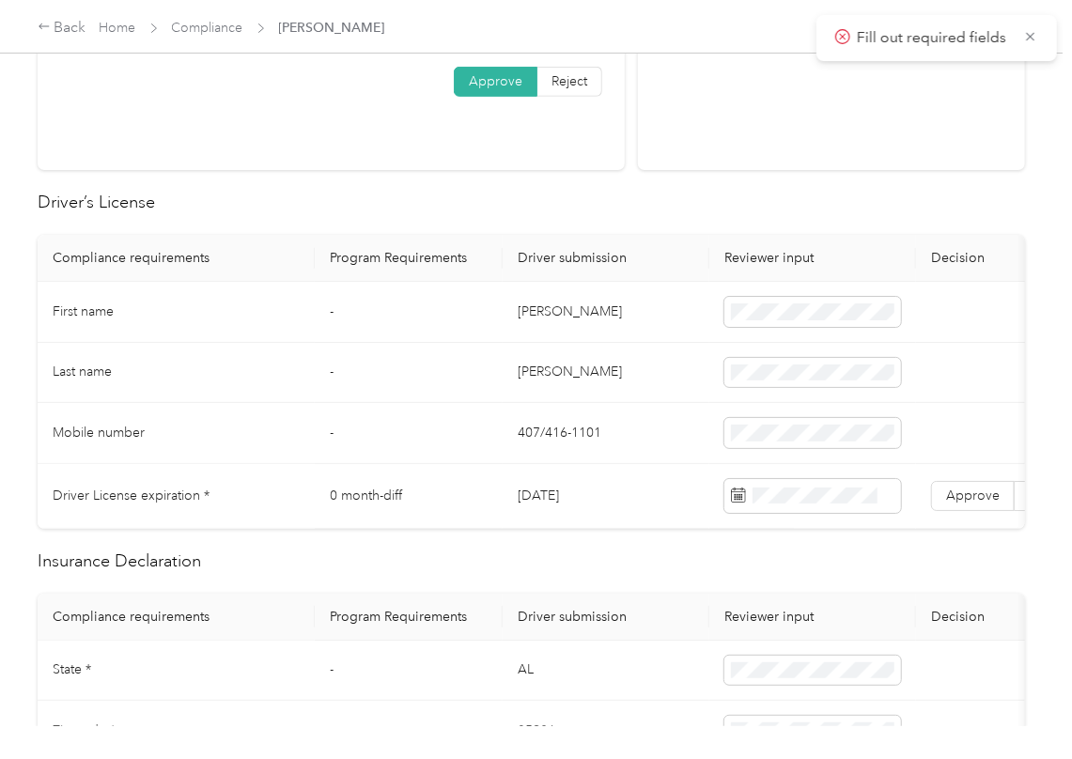
click at [557, 497] on td "[DATE]" at bounding box center [605, 496] width 207 height 65
click at [640, 200] on h2 "Driver’s License" at bounding box center [531, 202] width 987 height 25
drag, startPoint x: 956, startPoint y: 487, endPoint x: 838, endPoint y: 534, distance: 127.7
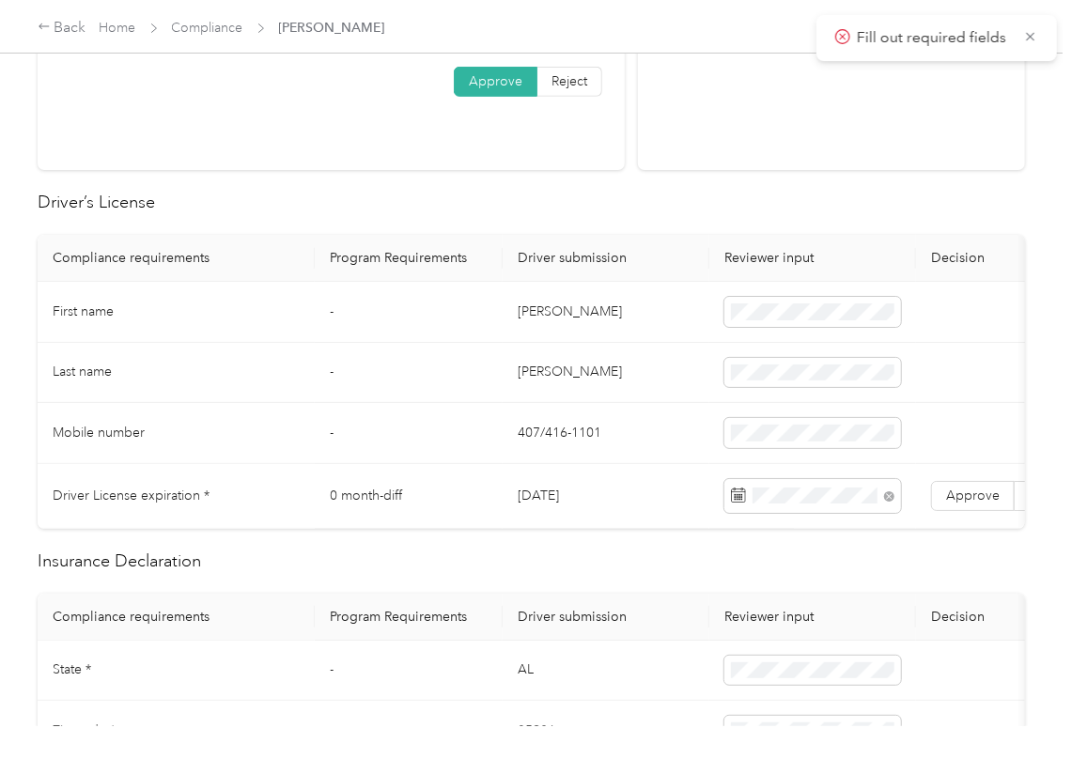
click at [956, 496] on label "Approve" at bounding box center [973, 496] width 84 height 30
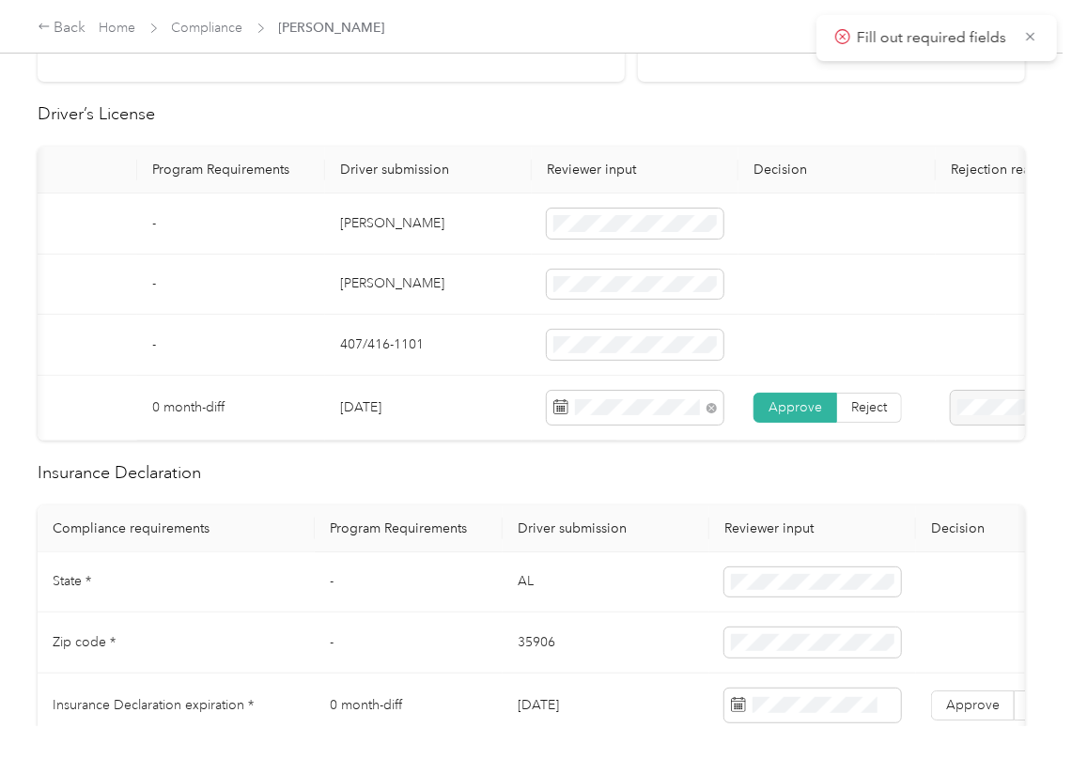
scroll to position [751, 0]
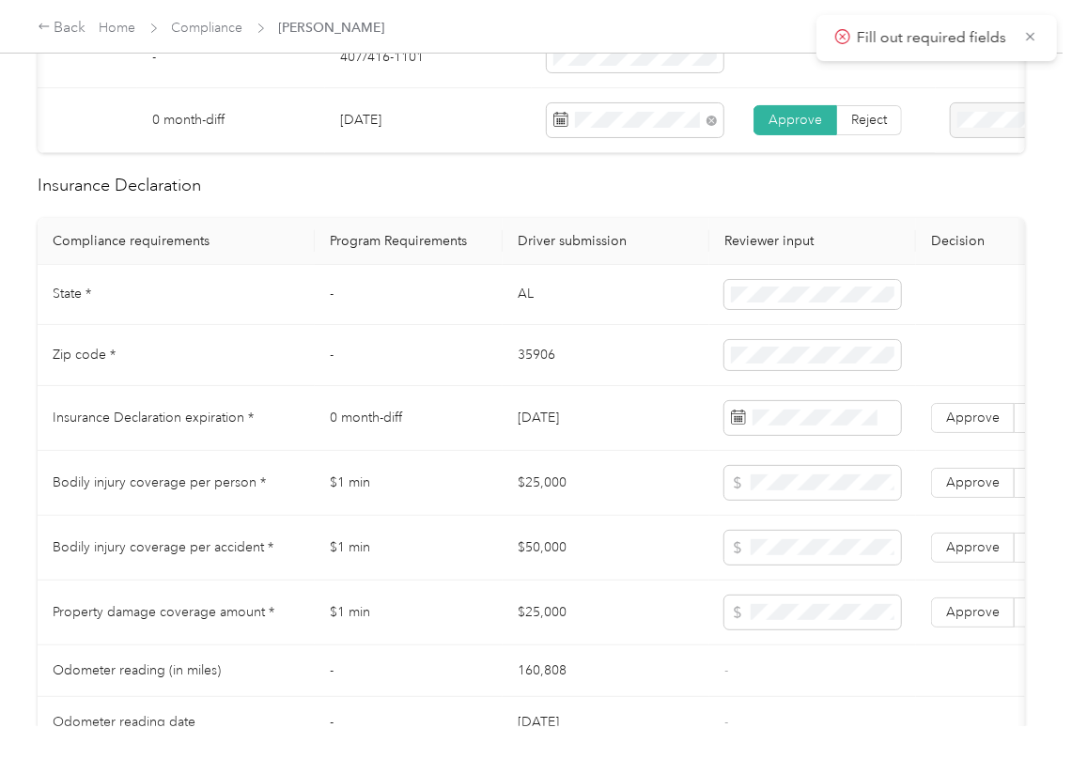
click at [538, 304] on td "AL" at bounding box center [605, 295] width 207 height 61
click at [791, 310] on span at bounding box center [812, 295] width 177 height 30
click at [533, 370] on td "35906" at bounding box center [605, 355] width 207 height 61
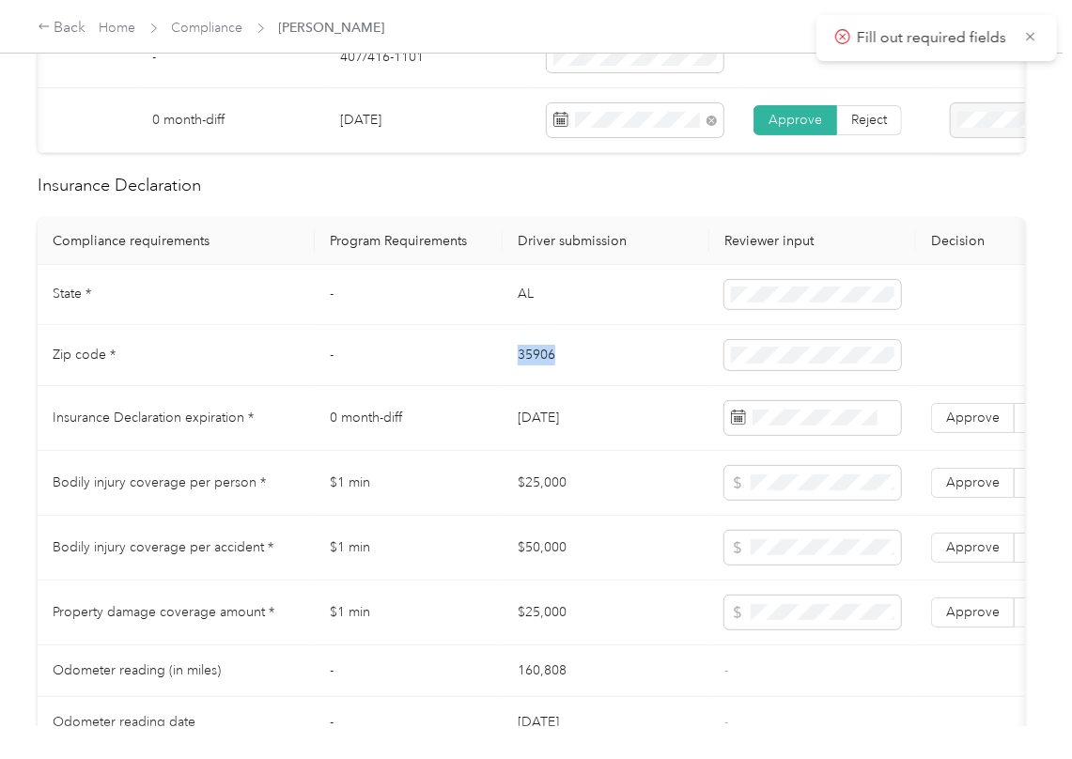
click at [533, 370] on td "35906" at bounding box center [605, 355] width 207 height 61
click at [820, 429] on span at bounding box center [812, 418] width 177 height 34
click at [811, 435] on span at bounding box center [812, 418] width 177 height 34
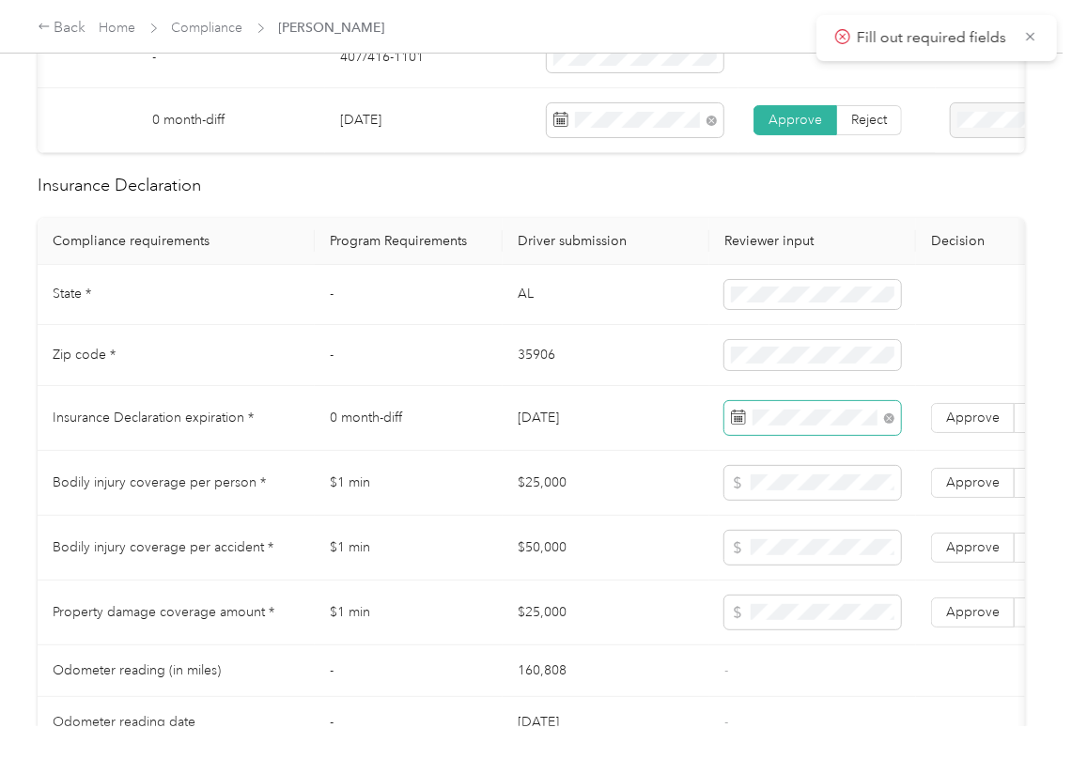
drag, startPoint x: 409, startPoint y: 343, endPoint x: 899, endPoint y: 449, distance: 500.7
click at [426, 365] on tbody "State * - [US_STATE] Zip code * - 35906 Insurance Declaration expiration * 0 mo…" at bounding box center [700, 507] width 1324 height 484
click at [967, 425] on span "Approve" at bounding box center [973, 417] width 54 height 16
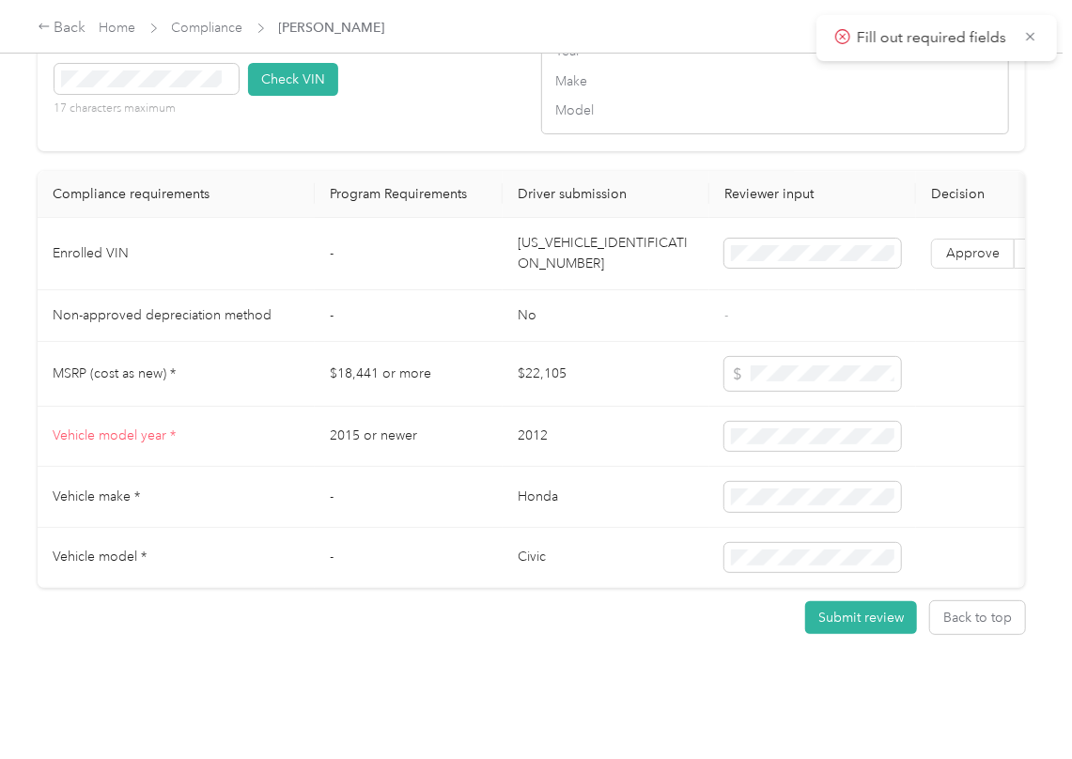
click at [587, 283] on td "[US_VEHICLE_IDENTIFICATION_NUMBER]" at bounding box center [605, 254] width 207 height 72
drag, startPoint x: 426, startPoint y: 85, endPoint x: 255, endPoint y: 100, distance: 171.6
click at [423, 86] on div "VIN number 17 characters maximum Check VIN" at bounding box center [288, 85] width 468 height 89
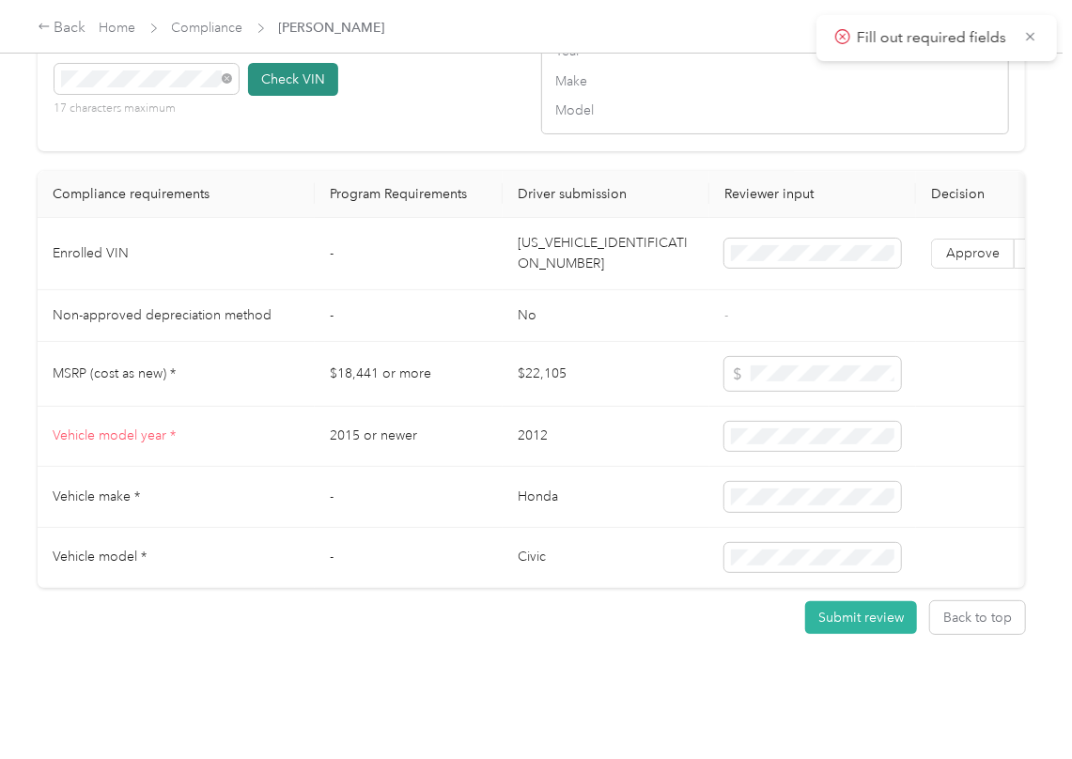
drag, startPoint x: 301, startPoint y: 94, endPoint x: 312, endPoint y: 103, distance: 14.7
click at [304, 94] on button "Check VIN" at bounding box center [293, 79] width 90 height 33
click at [960, 261] on span "Approve" at bounding box center [973, 253] width 54 height 16
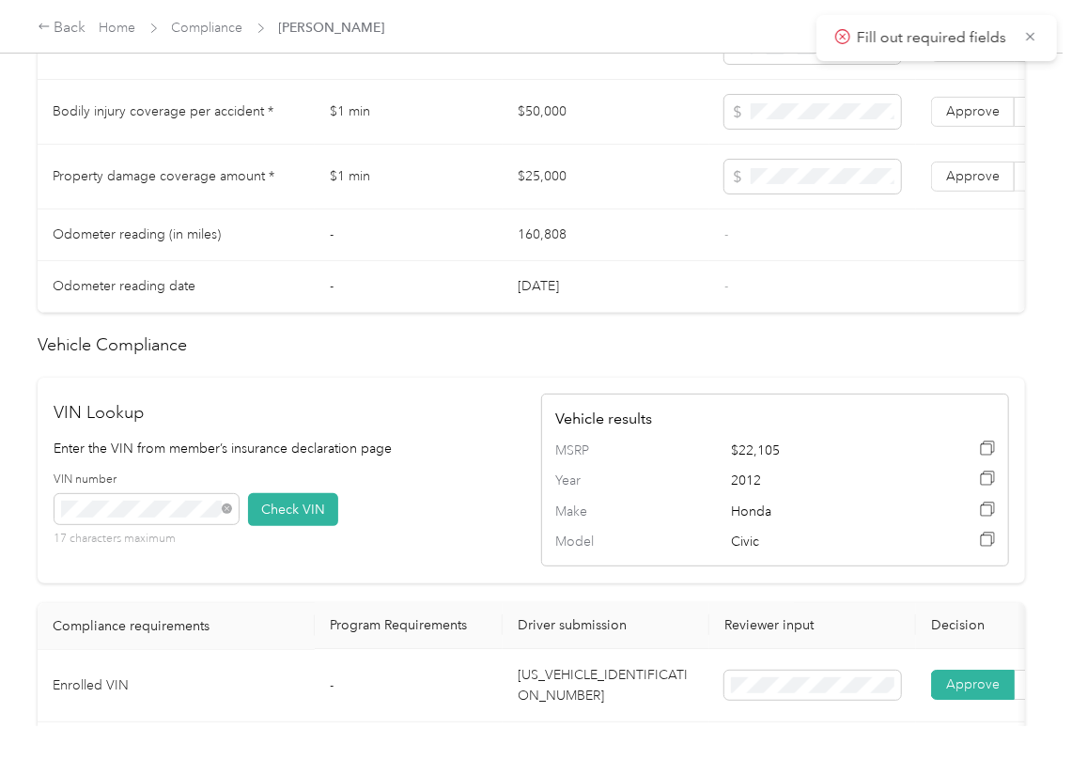
scroll to position [1129, 0]
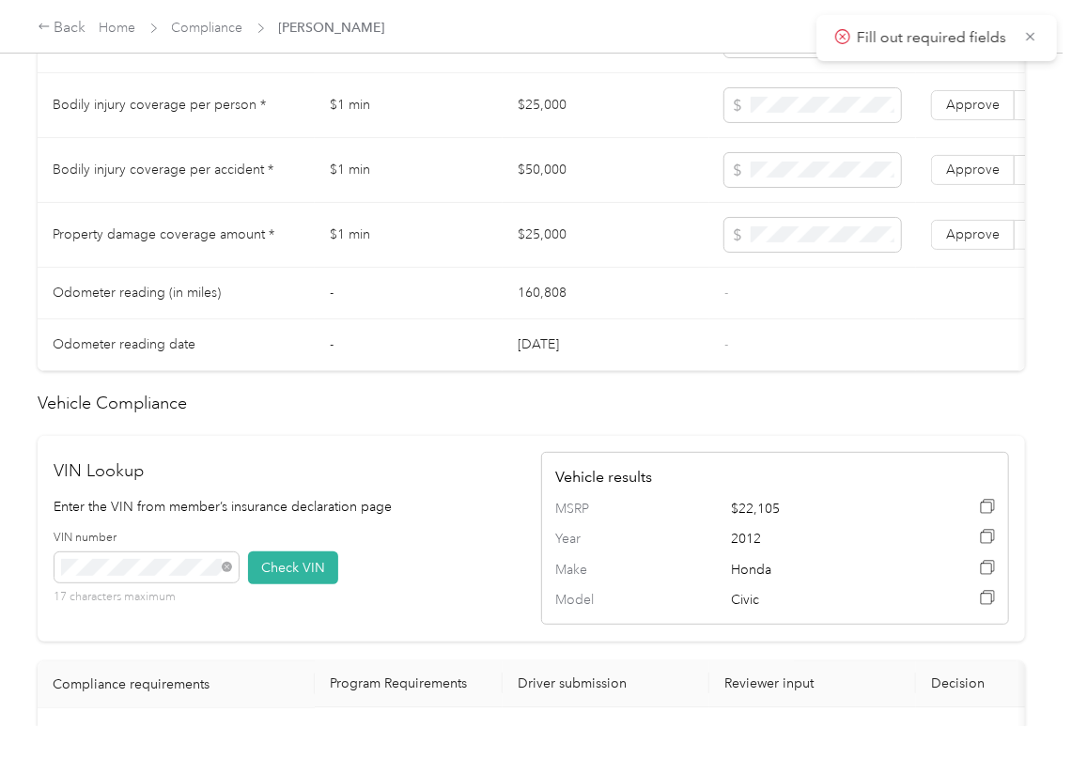
click at [522, 118] on td "$25,000" at bounding box center [605, 105] width 207 height 65
click at [557, 189] on td "$50,000" at bounding box center [605, 170] width 207 height 65
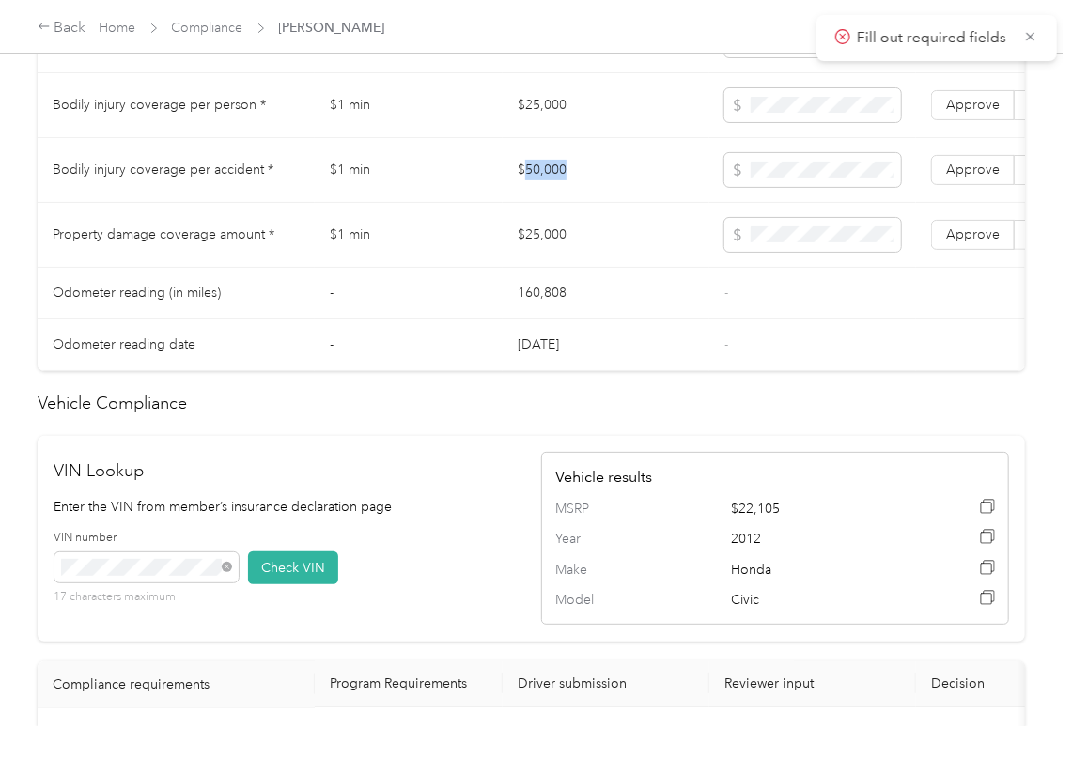
click at [557, 189] on td "$50,000" at bounding box center [605, 170] width 207 height 65
click at [970, 178] on span "Approve" at bounding box center [973, 170] width 54 height 16
click at [981, 113] on span "Approve" at bounding box center [973, 105] width 54 height 16
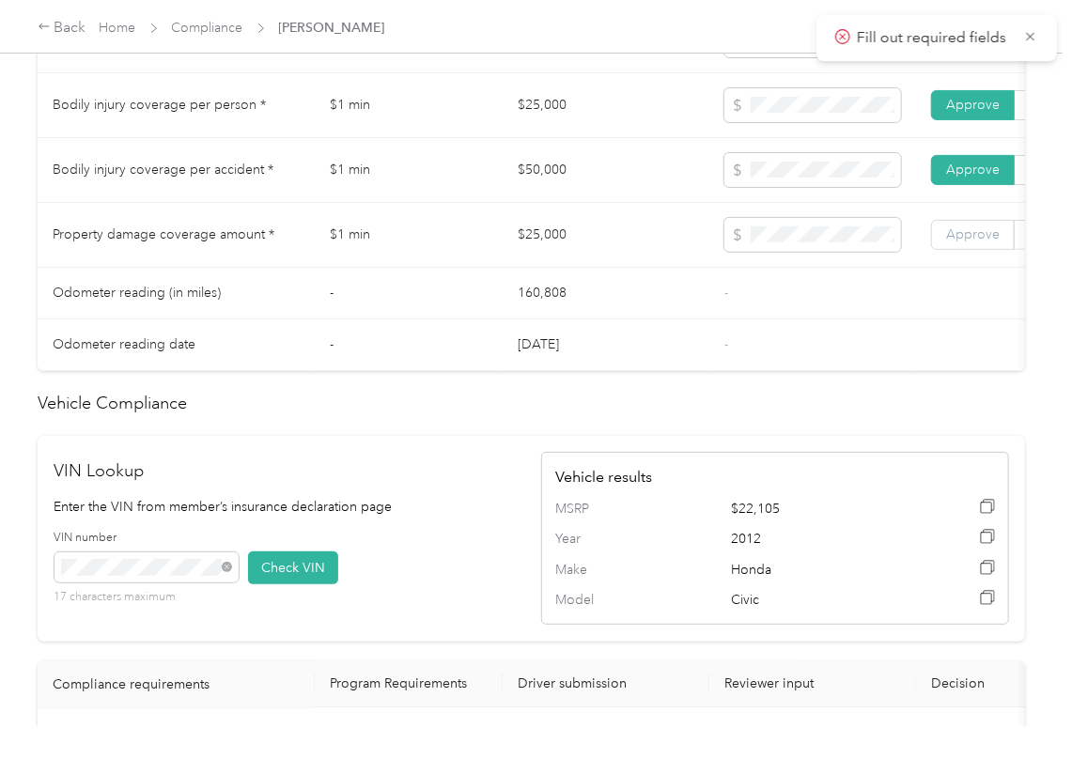
click at [963, 242] on span "Approve" at bounding box center [973, 234] width 54 height 16
click at [449, 314] on td "-" at bounding box center [409, 294] width 188 height 52
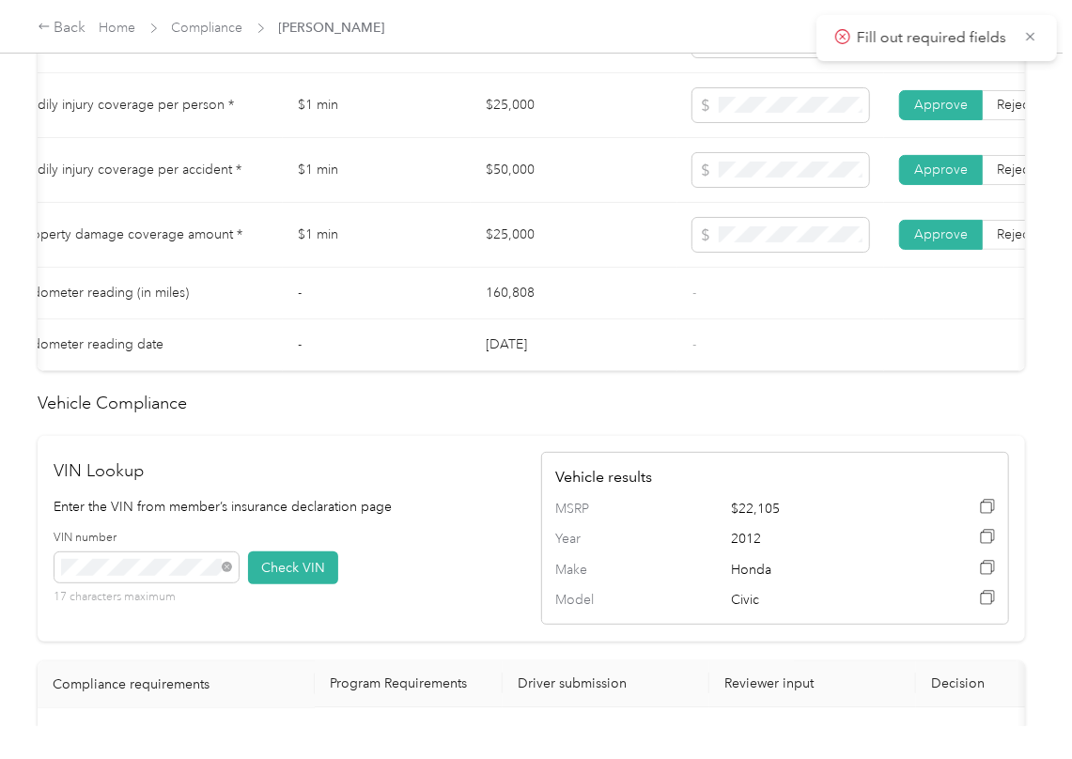
scroll to position [0, 35]
click at [616, 502] on div "Vehicle results MSRP $22,105 Year [DATE] Make Honda Model Civic" at bounding box center [775, 538] width 468 height 173
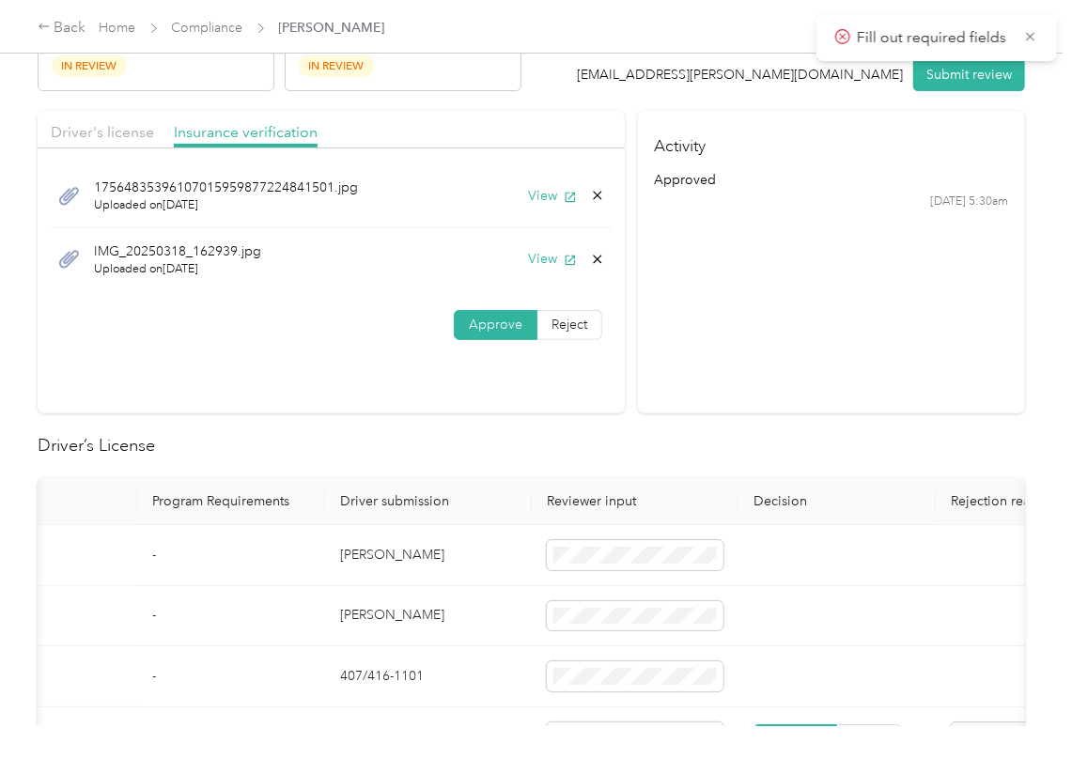
scroll to position [0, 0]
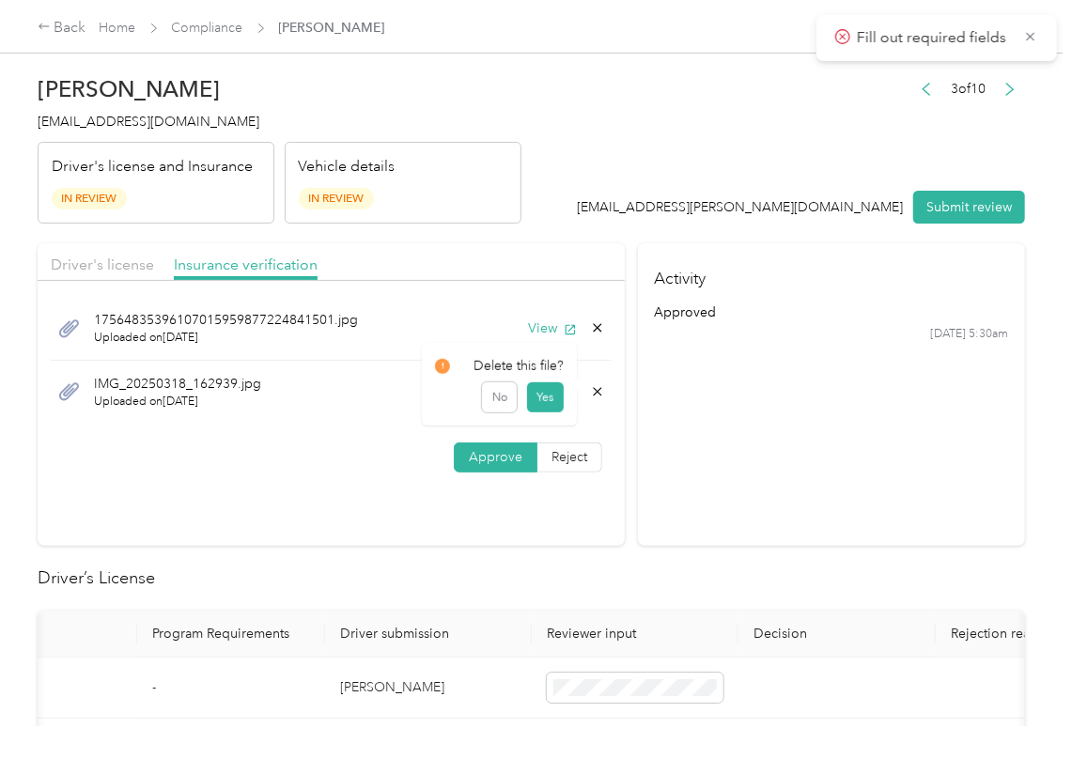
click at [590, 392] on icon at bounding box center [597, 391] width 15 height 15
drag, startPoint x: 548, startPoint y: 404, endPoint x: 181, endPoint y: 290, distance: 384.4
click at [546, 406] on button "Yes" at bounding box center [544, 406] width 37 height 30
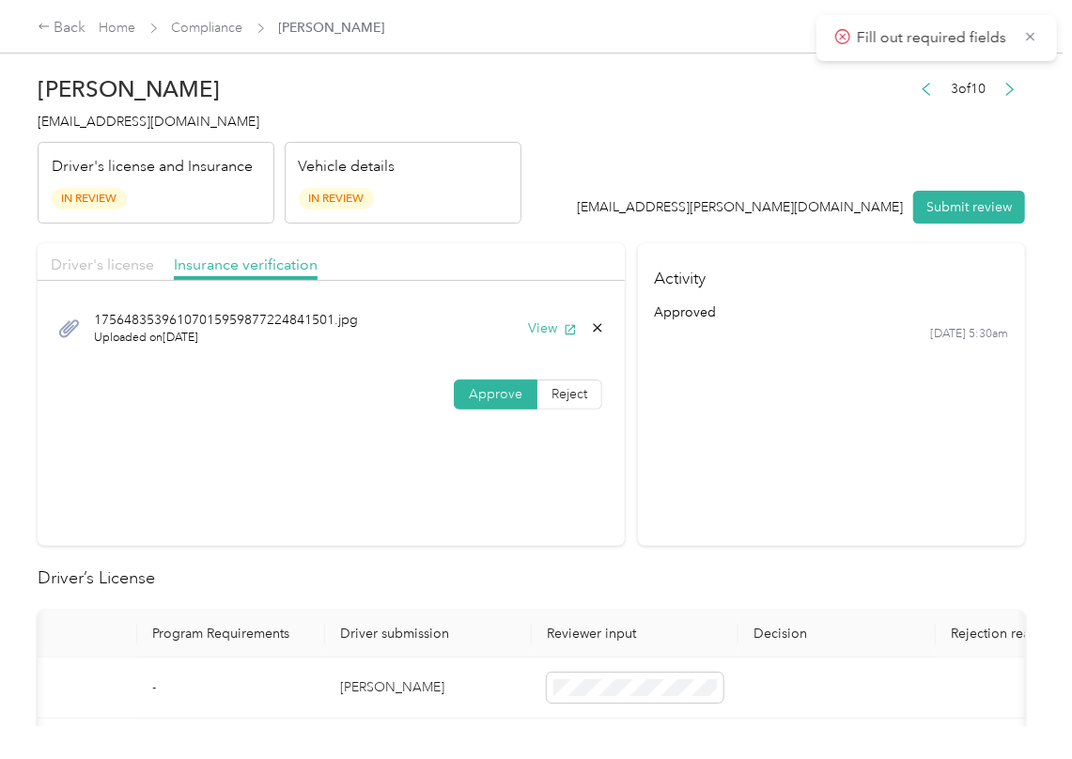
click at [135, 267] on span "Driver's license" at bounding box center [102, 264] width 103 height 18
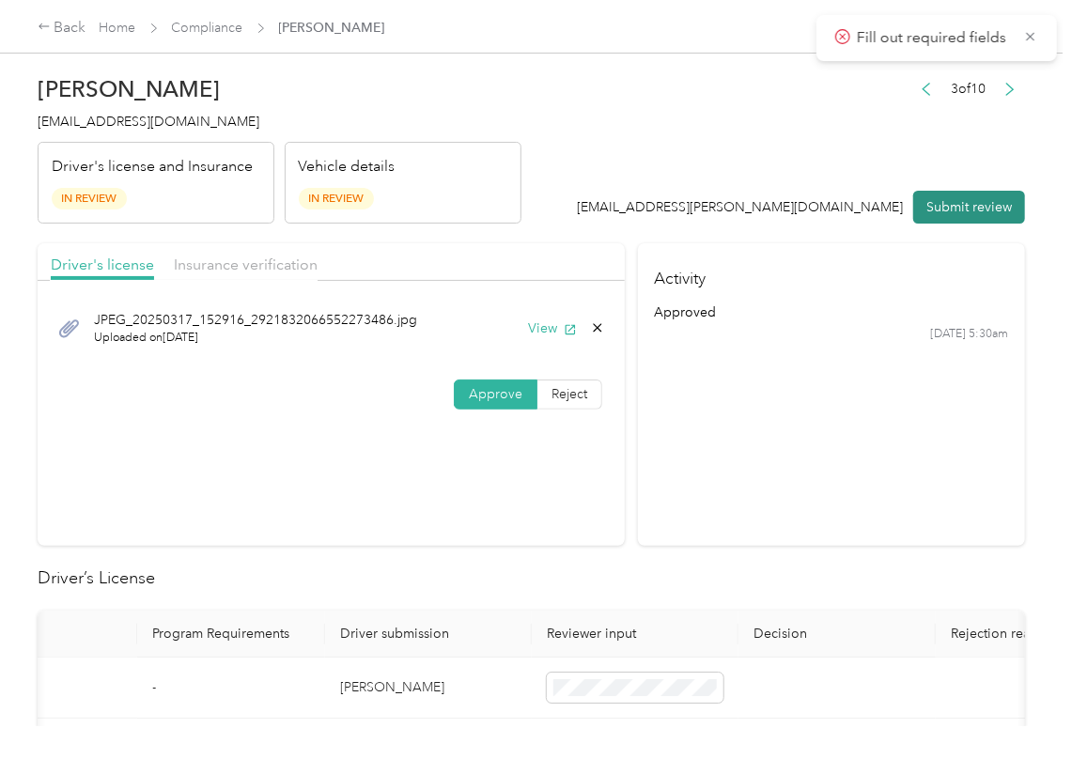
click at [948, 197] on button "Submit review" at bounding box center [969, 207] width 112 height 33
click at [188, 124] on span "[EMAIL_ADDRESS][DOMAIN_NAME]" at bounding box center [149, 122] width 222 height 16
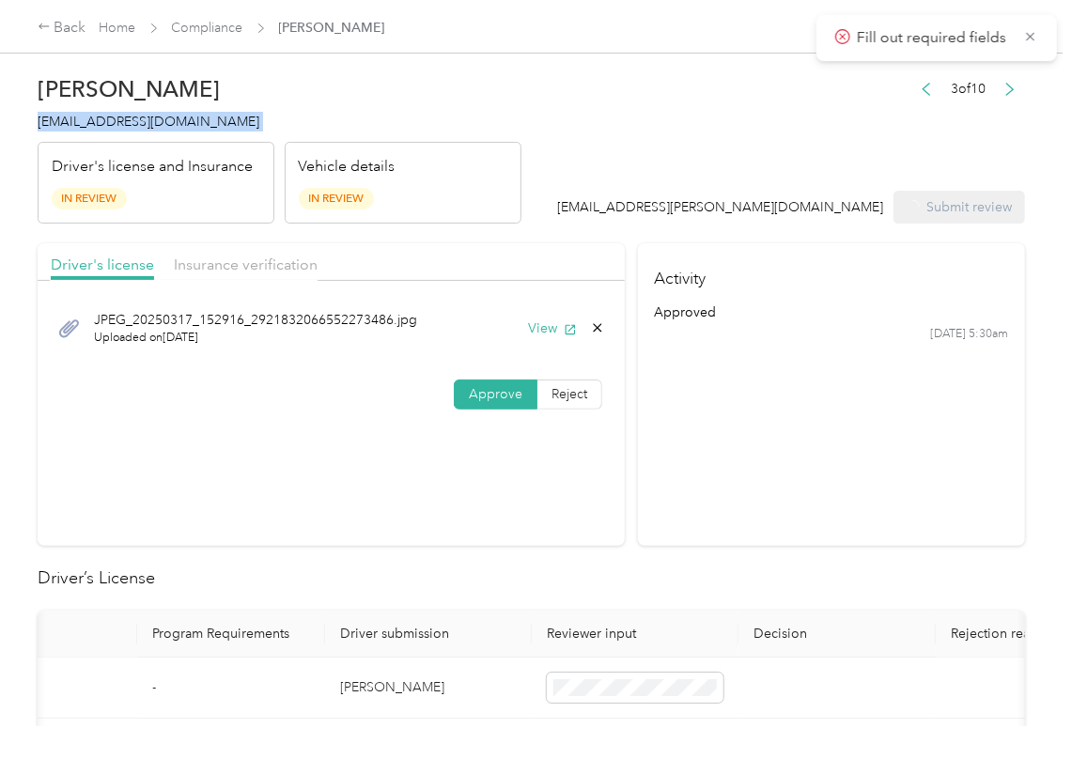
click at [188, 124] on span "[EMAIL_ADDRESS][DOMAIN_NAME]" at bounding box center [149, 122] width 222 height 16
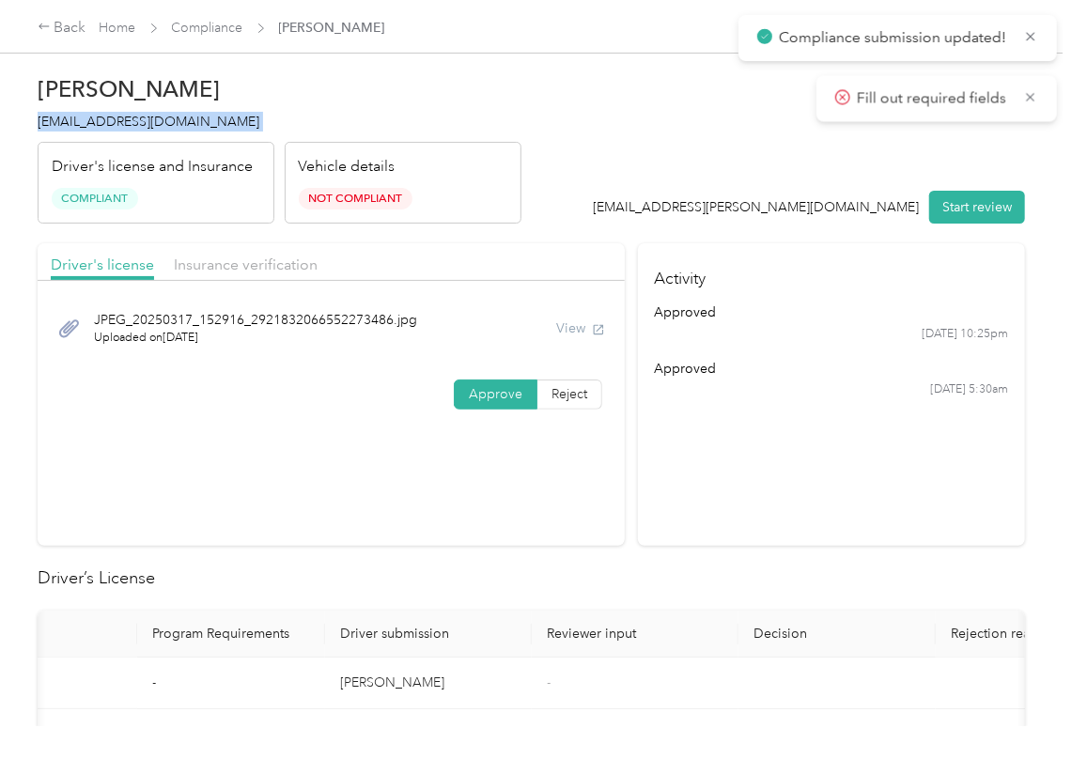
click at [532, 466] on section "Driver's license Insurance verification JPEG_[DRIVERS_LICENSE_NUMBER]_[DRIVERS_…" at bounding box center [331, 394] width 587 height 302
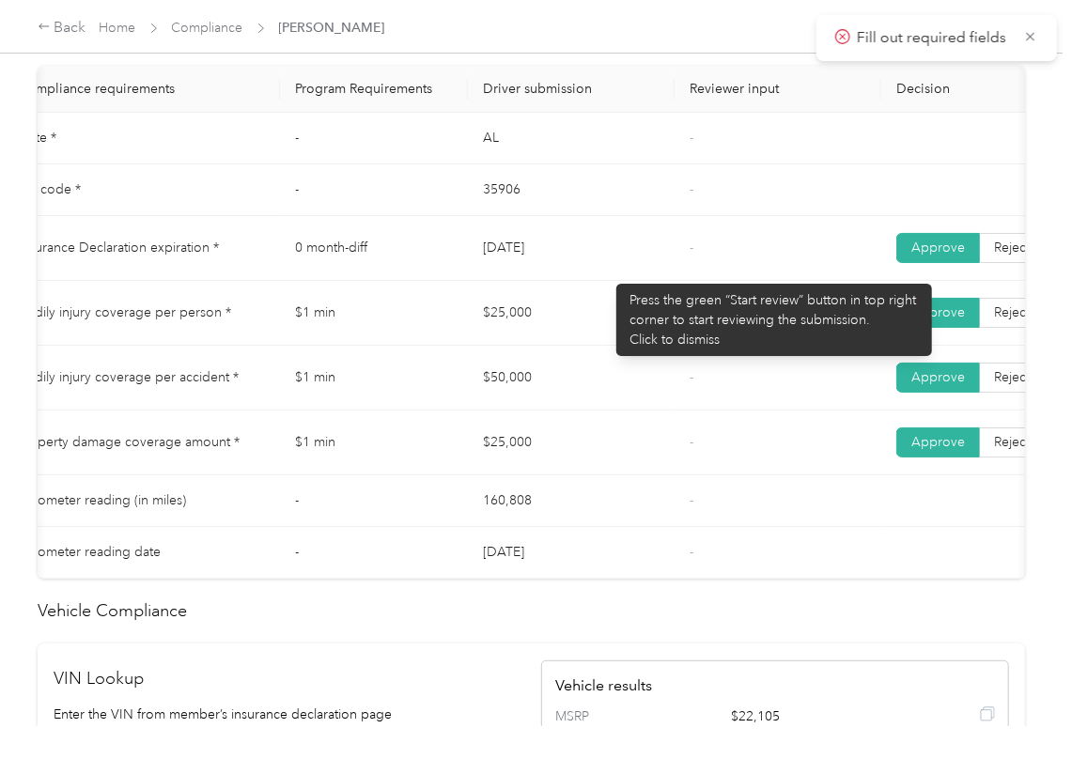
scroll to position [1001, 0]
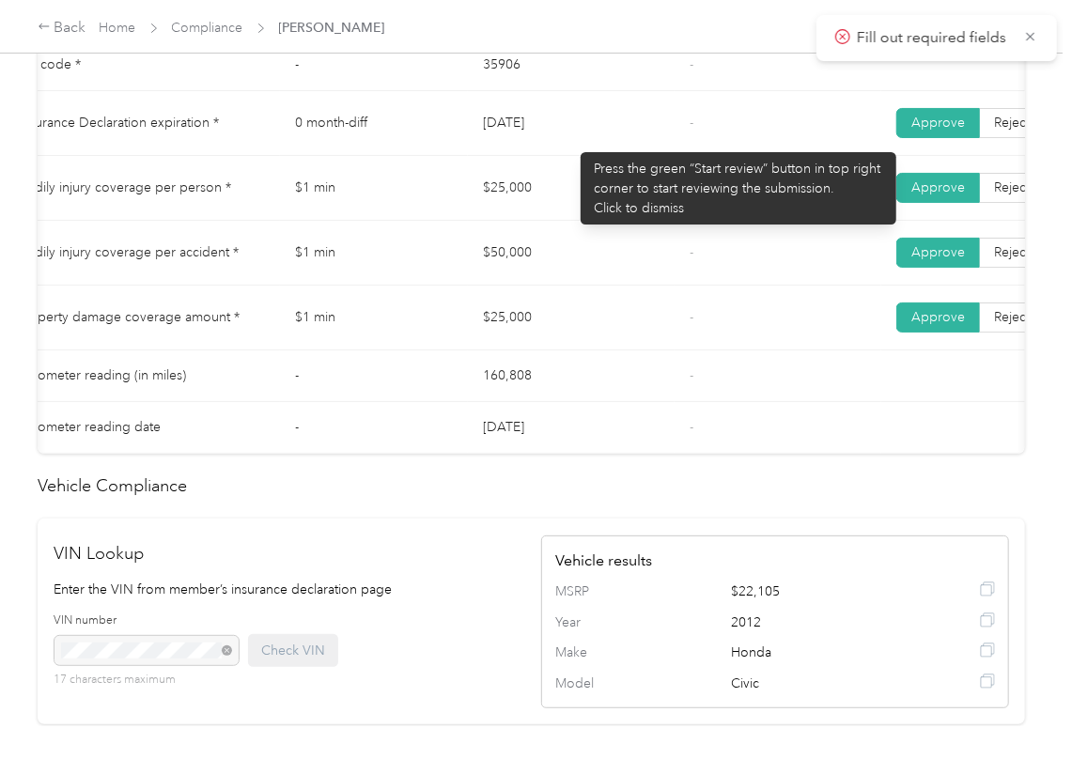
drag, startPoint x: 494, startPoint y: 139, endPoint x: 591, endPoint y: 145, distance: 96.9
click at [591, 145] on td "[DATE]" at bounding box center [571, 123] width 207 height 65
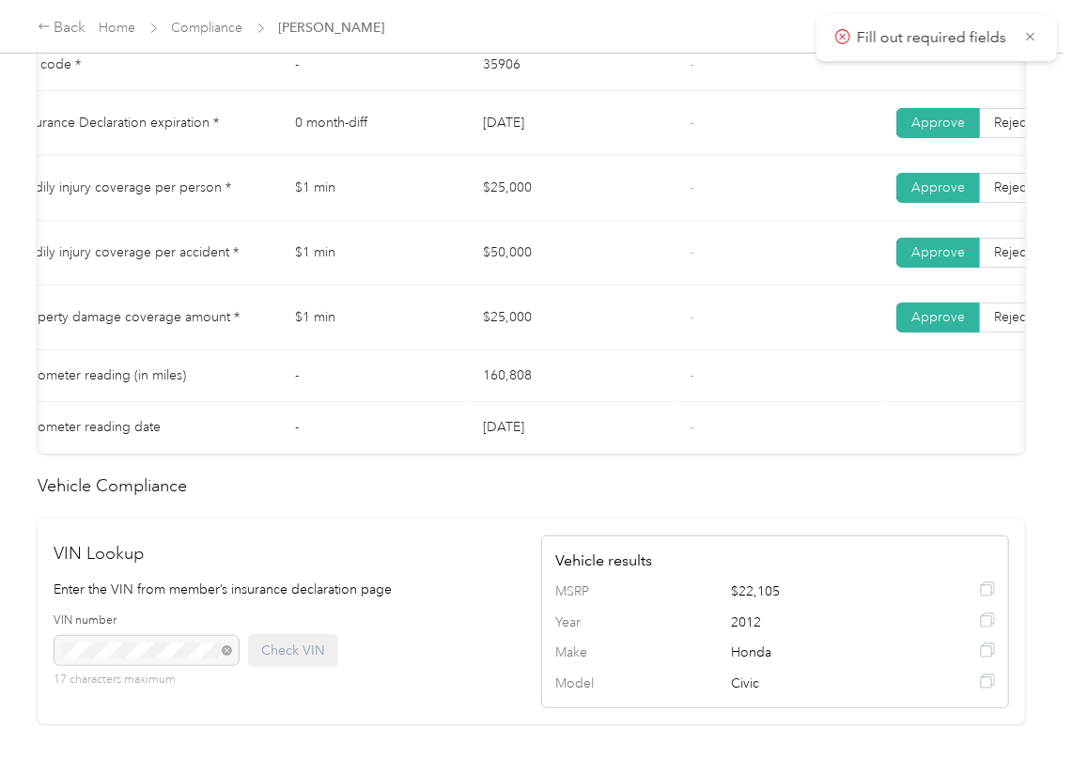
click at [613, 180] on td "$25,000" at bounding box center [571, 188] width 207 height 65
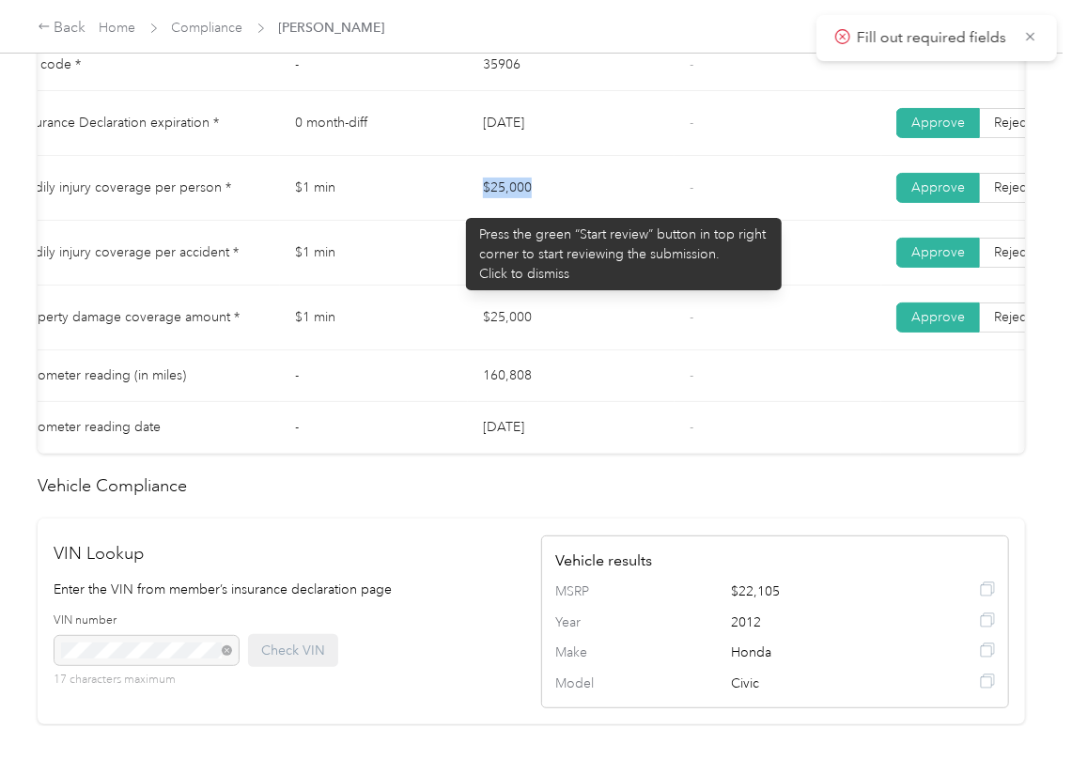
drag, startPoint x: 456, startPoint y: 209, endPoint x: 564, endPoint y: 215, distance: 107.3
click at [561, 214] on tr "Bodily injury coverage per person * $1 min $25,000 - Approve Reject" at bounding box center [665, 188] width 1324 height 65
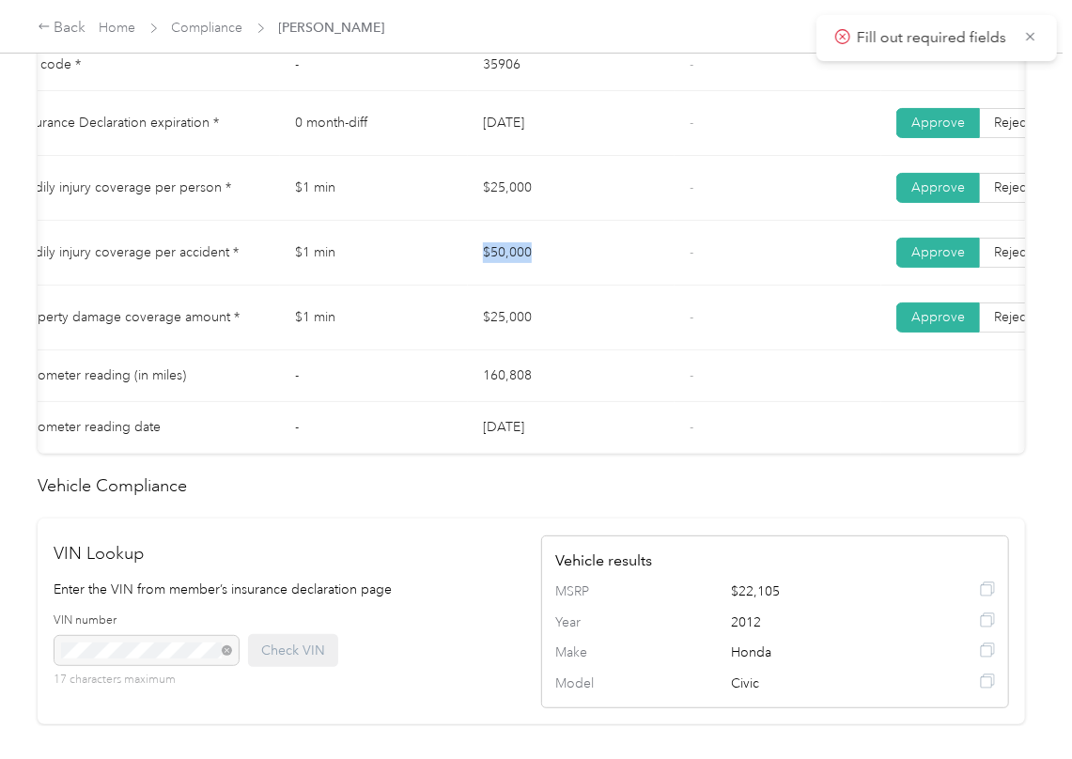
click at [580, 282] on tr "Bodily injury coverage per accident * $1 min $50,000 - Approve Reject" at bounding box center [665, 253] width 1324 height 65
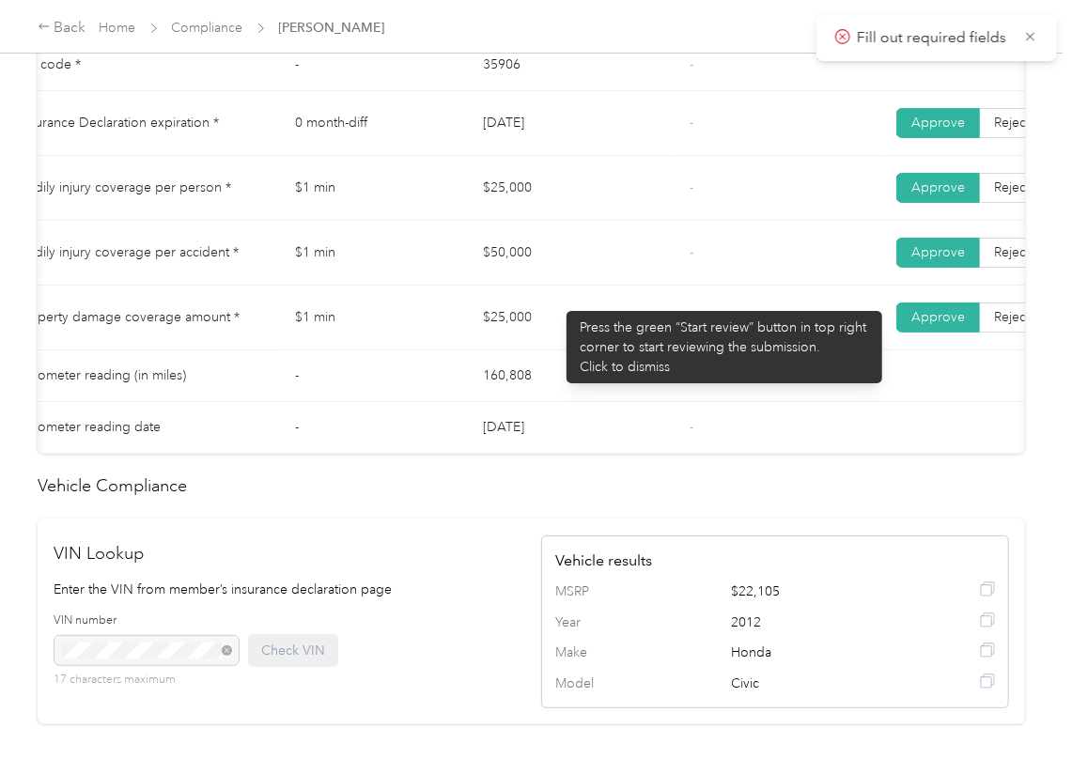
drag, startPoint x: 493, startPoint y: 332, endPoint x: 586, endPoint y: 357, distance: 96.4
click at [557, 347] on td "$25,000" at bounding box center [571, 318] width 207 height 65
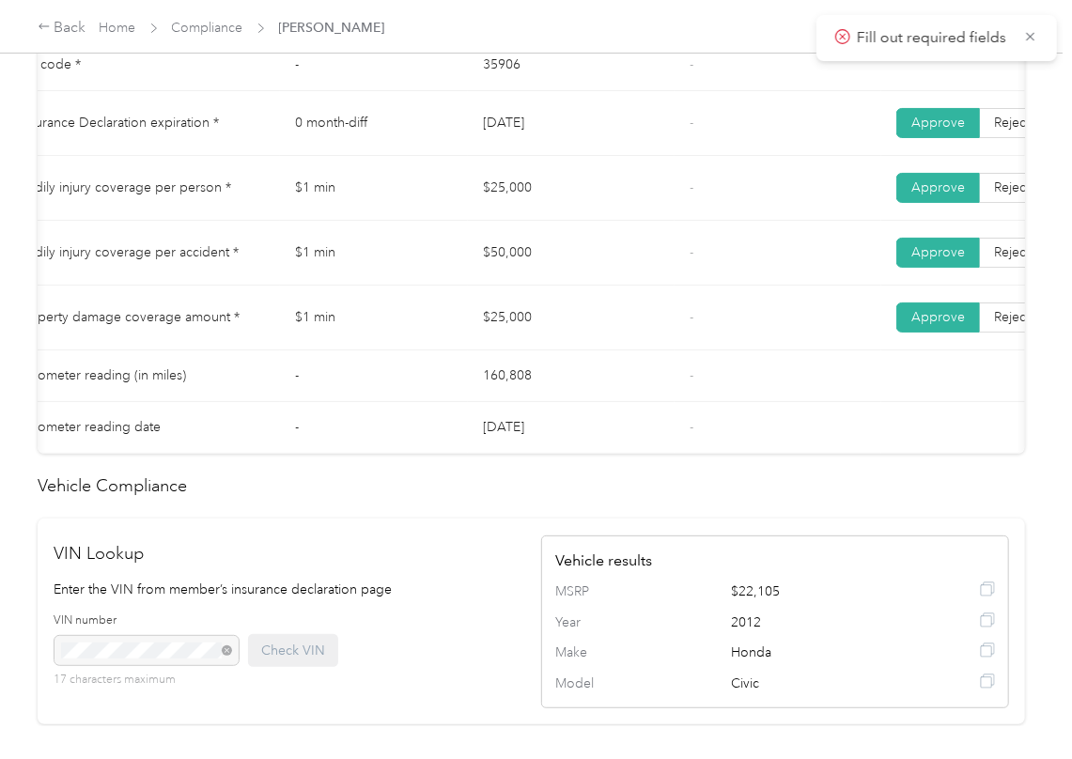
click at [488, 210] on td "$25,000" at bounding box center [571, 188] width 207 height 65
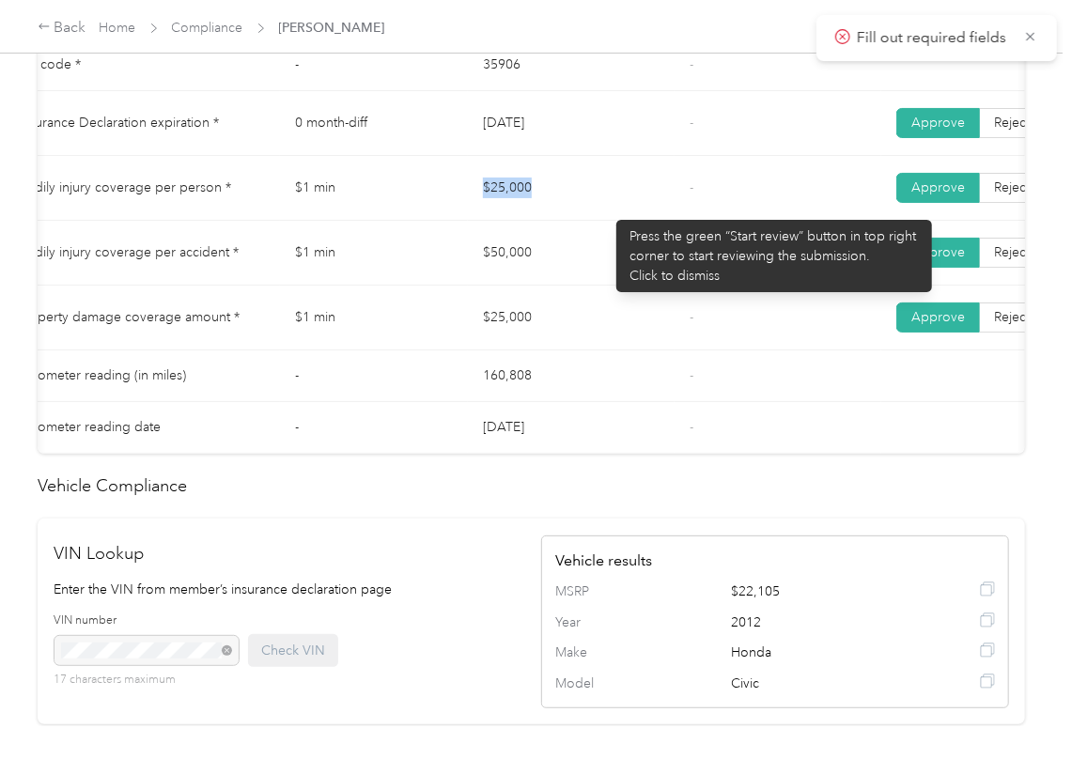
drag, startPoint x: 557, startPoint y: 203, endPoint x: 564, endPoint y: 234, distance: 31.9
click at [598, 214] on tr "Bodily injury coverage per person * $1 min $25,000 - Approve Reject" at bounding box center [665, 188] width 1324 height 65
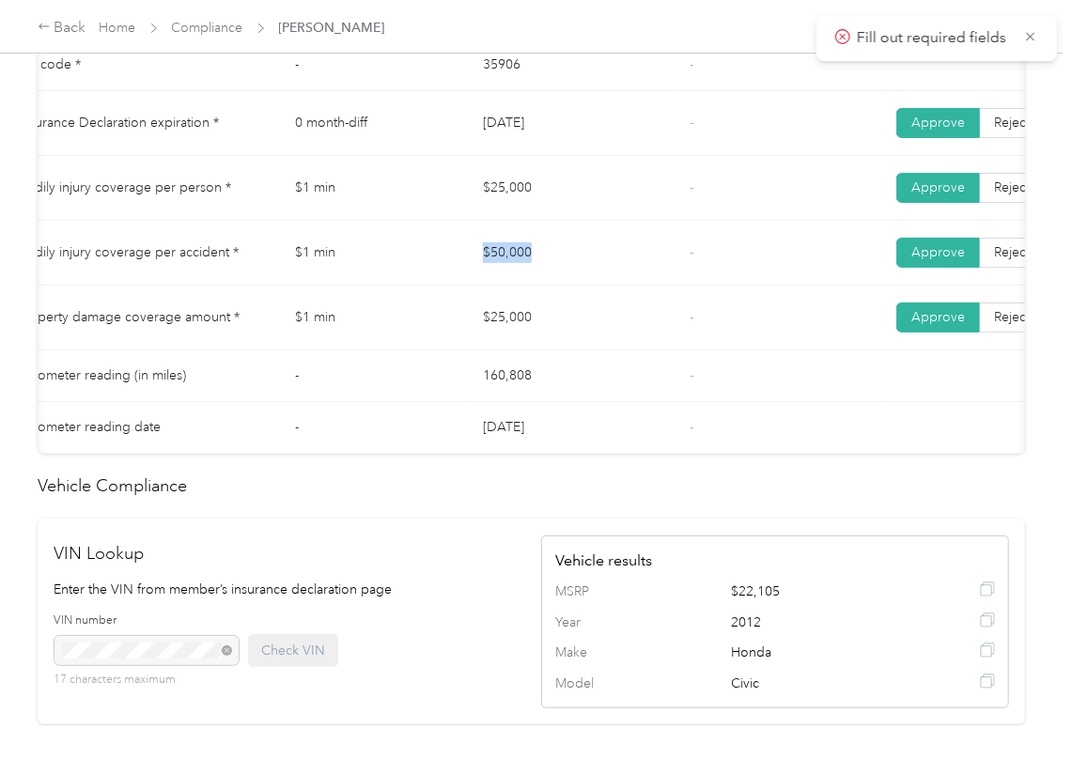
drag, startPoint x: 467, startPoint y: 271, endPoint x: 561, endPoint y: 319, distance: 105.4
click at [576, 270] on td "$50,000" at bounding box center [571, 253] width 207 height 65
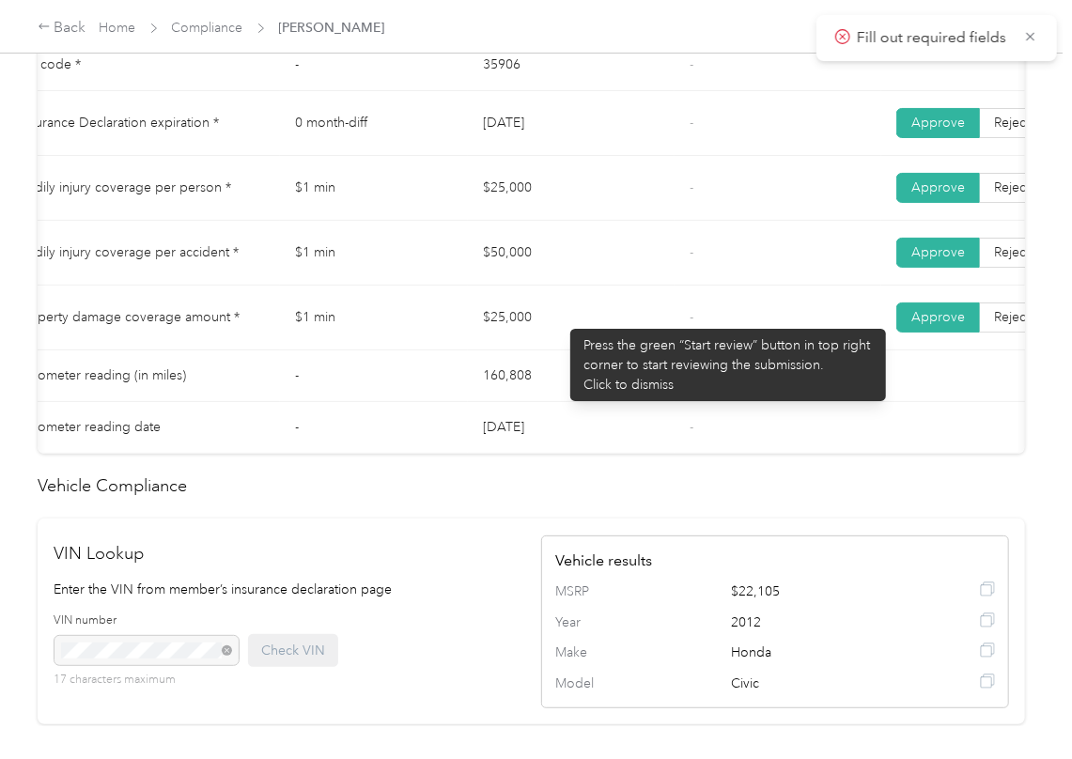
drag, startPoint x: 561, startPoint y: 319, endPoint x: 467, endPoint y: 340, distance: 96.2
click at [557, 324] on td "$25,000" at bounding box center [571, 318] width 207 height 65
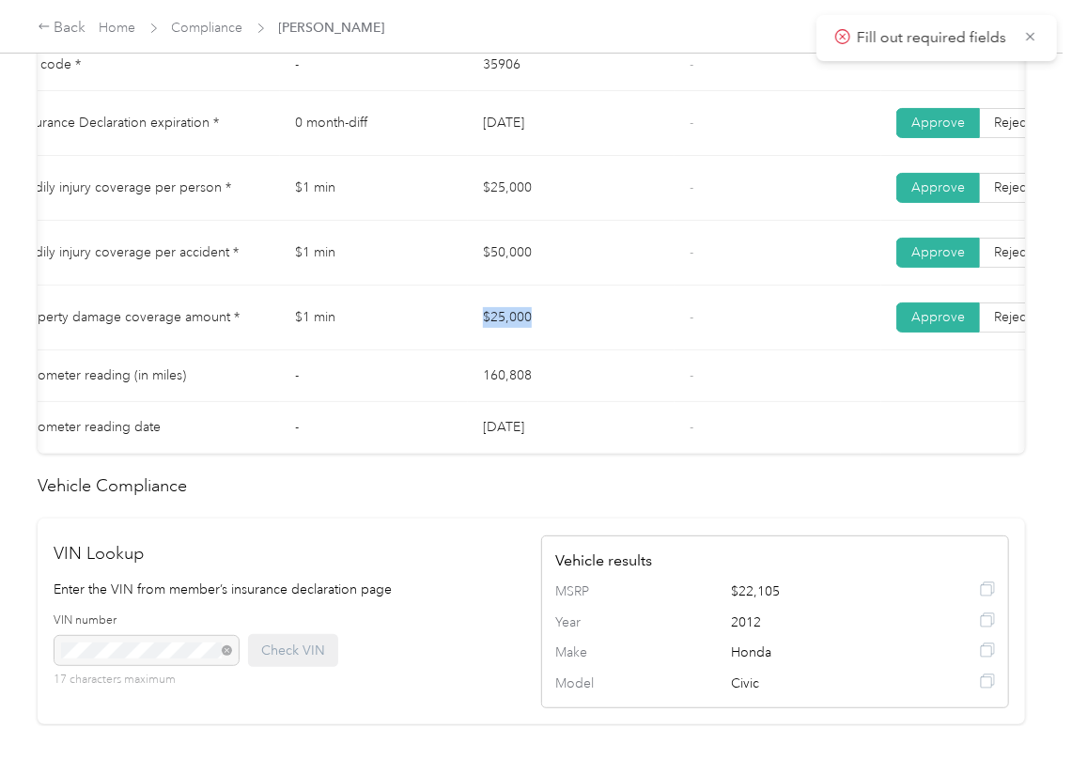
drag, startPoint x: 467, startPoint y: 340, endPoint x: 610, endPoint y: 349, distance: 143.1
click at [598, 348] on td "$25,000" at bounding box center [571, 318] width 207 height 65
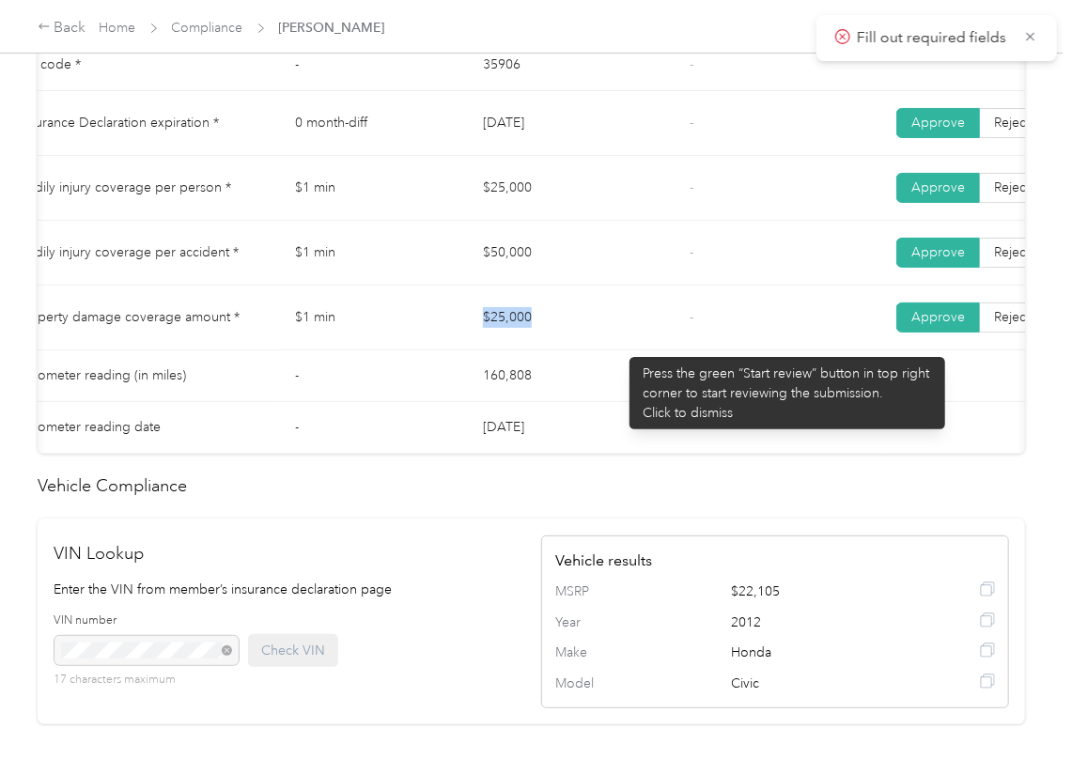
click at [620, 348] on td "$25,000" at bounding box center [571, 318] width 207 height 65
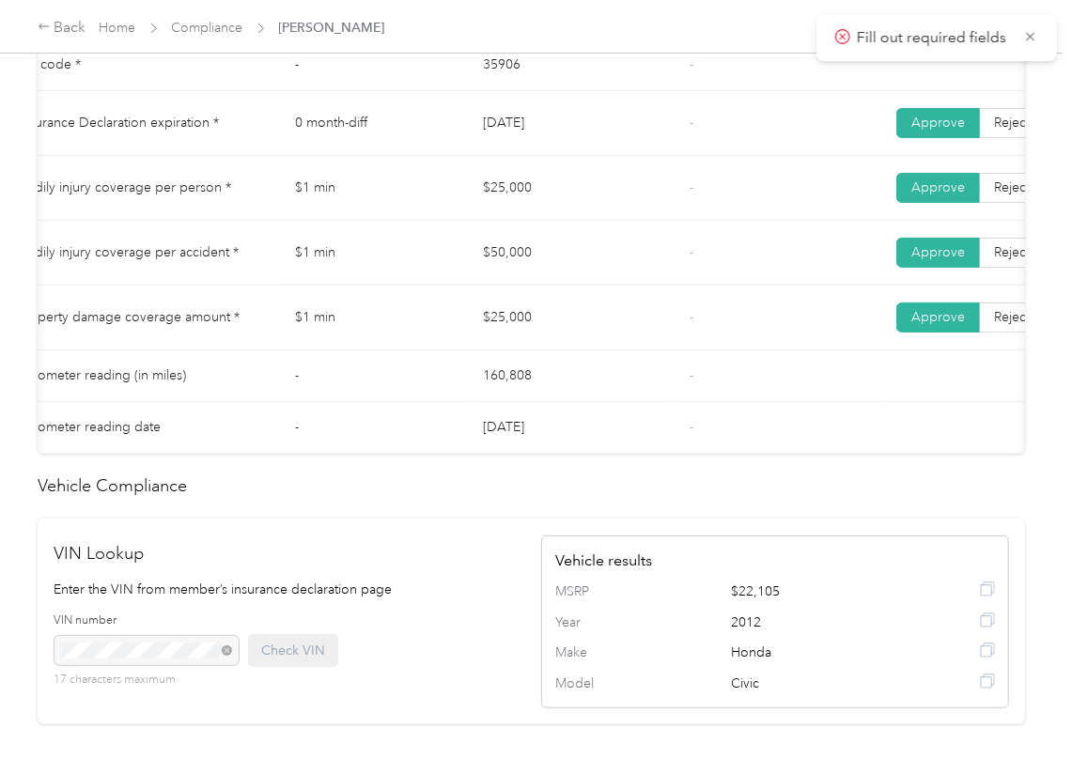
drag, startPoint x: 700, startPoint y: 363, endPoint x: 712, endPoint y: 366, distance: 12.8
click at [703, 350] on td "-" at bounding box center [777, 318] width 207 height 65
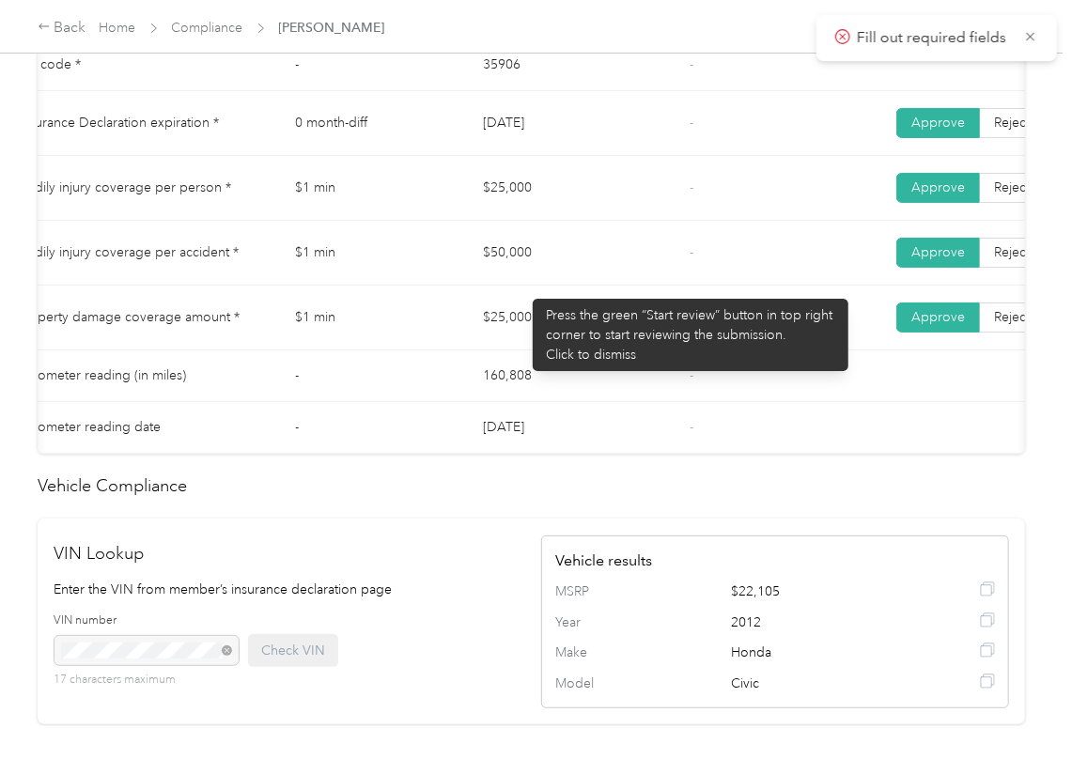
click at [587, 272] on td "$50,000" at bounding box center [571, 253] width 207 height 65
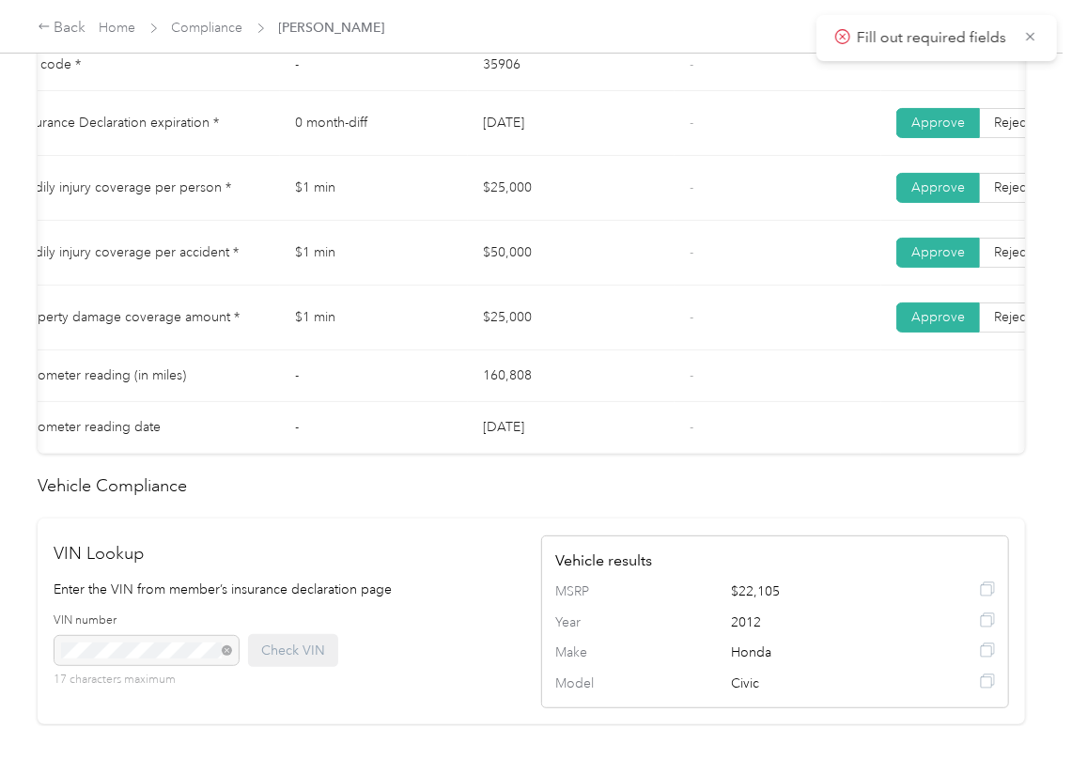
scroll to position [0, 0]
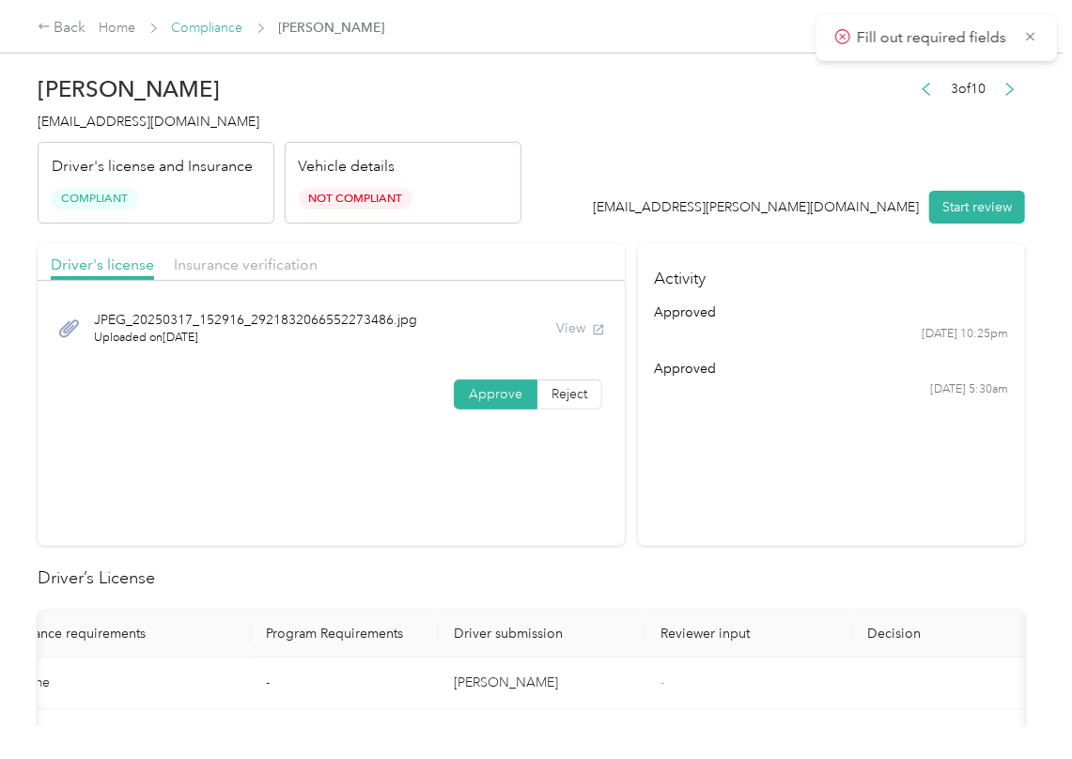
click at [201, 31] on link "Compliance" at bounding box center [207, 28] width 71 height 16
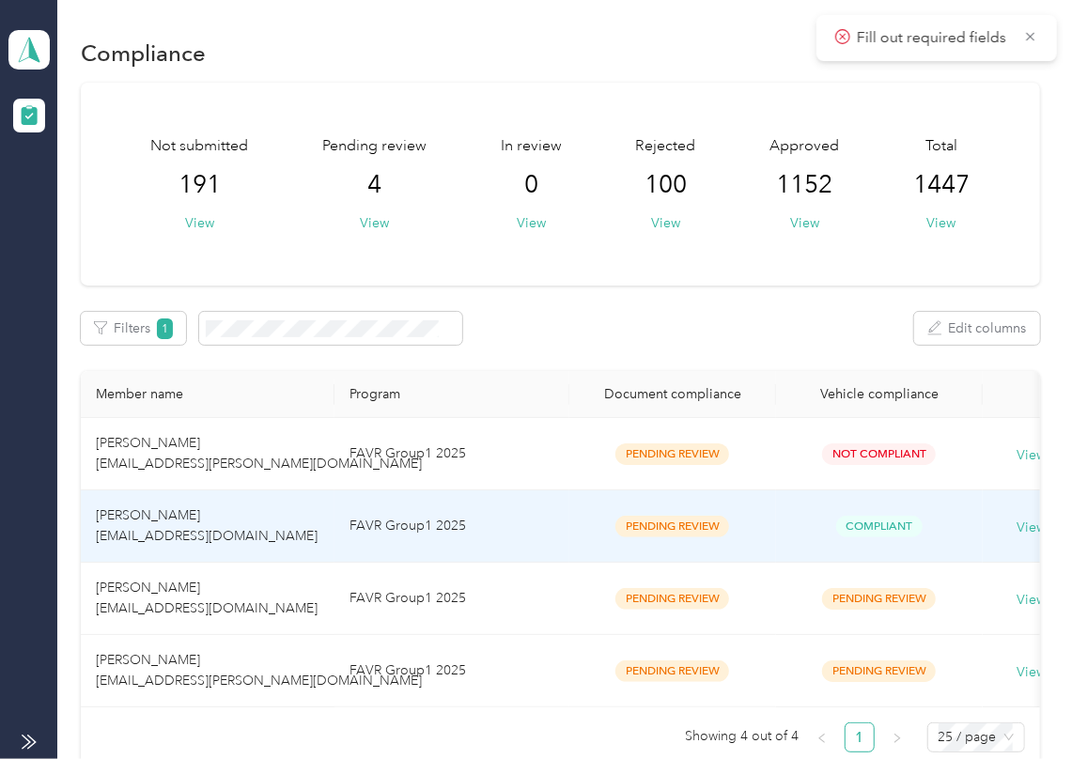
click at [163, 537] on span "[PERSON_NAME] [EMAIL_ADDRESS][DOMAIN_NAME]" at bounding box center [207, 525] width 222 height 37
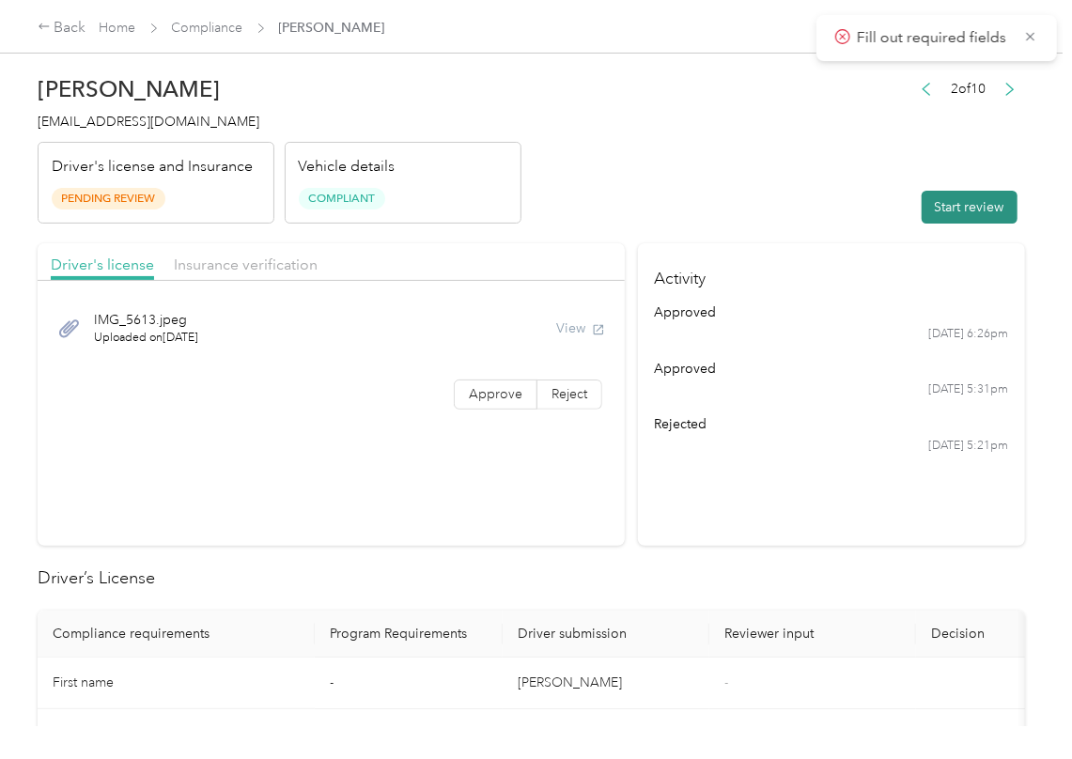
drag, startPoint x: 949, startPoint y: 210, endPoint x: 974, endPoint y: 99, distance: 114.6
click at [949, 208] on button "Start review" at bounding box center [969, 207] width 96 height 33
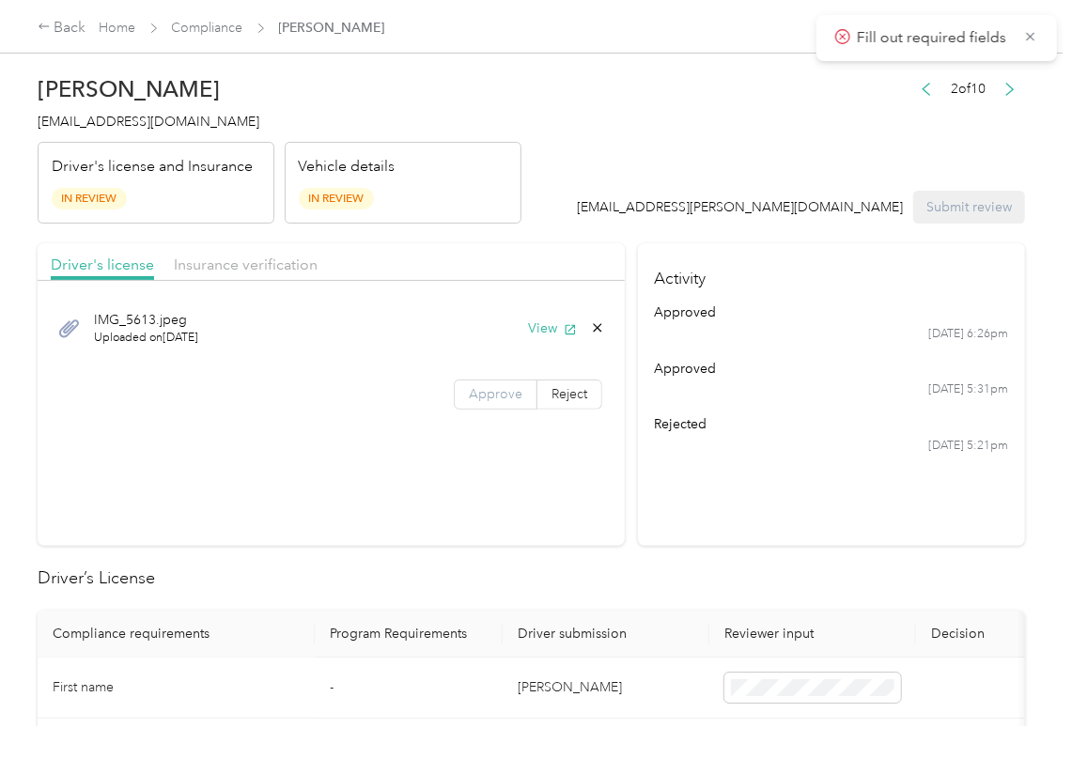
click at [466, 407] on label "Approve" at bounding box center [496, 394] width 84 height 30
click at [531, 332] on button "View" at bounding box center [552, 328] width 49 height 20
click at [568, 220] on header "[PERSON_NAME] [EMAIL_ADDRESS][DOMAIN_NAME] Driver's license and Insurance In Re…" at bounding box center [531, 145] width 987 height 158
click at [255, 259] on span "Insurance verification" at bounding box center [246, 264] width 144 height 18
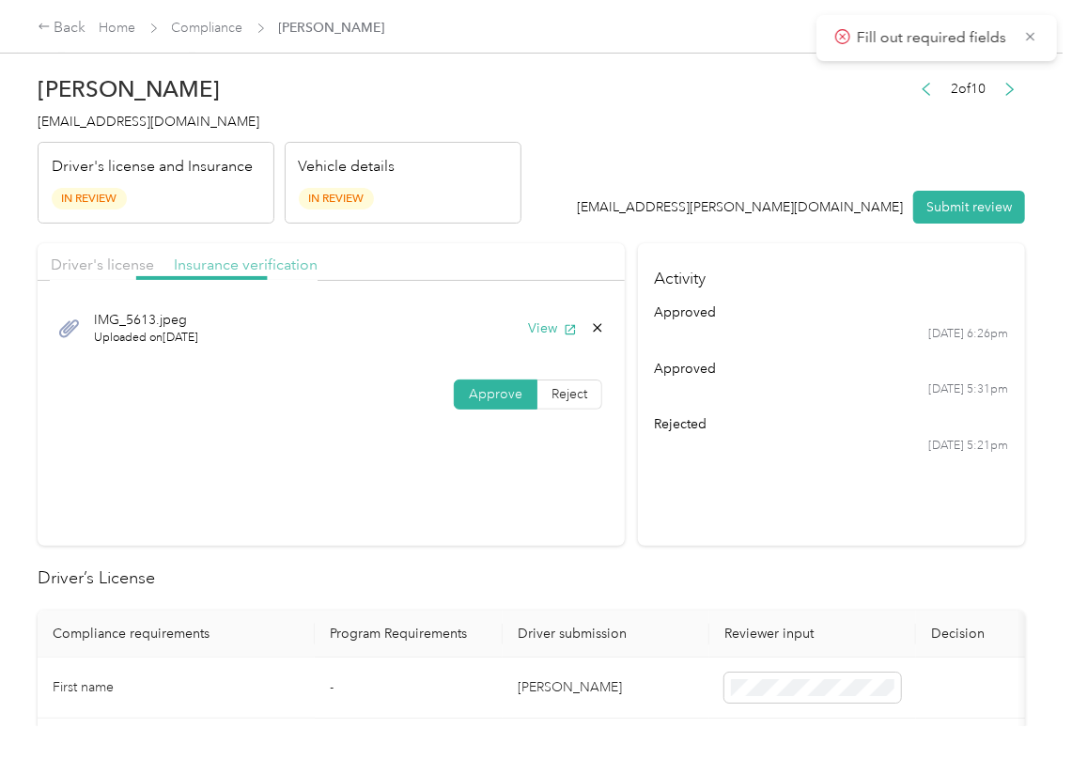
click at [255, 259] on span "Insurance verification" at bounding box center [246, 264] width 144 height 18
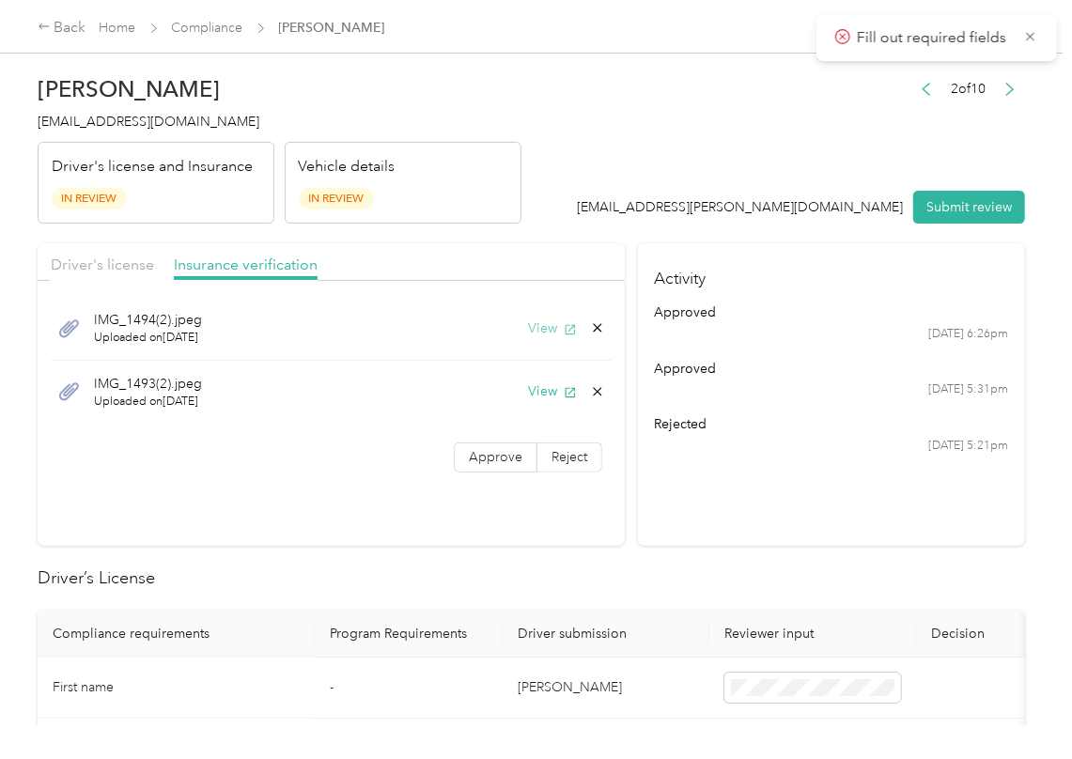
click at [537, 329] on button "View" at bounding box center [552, 328] width 49 height 20
click at [538, 387] on button "View" at bounding box center [552, 391] width 49 height 20
click at [477, 455] on span "Approve" at bounding box center [496, 457] width 54 height 16
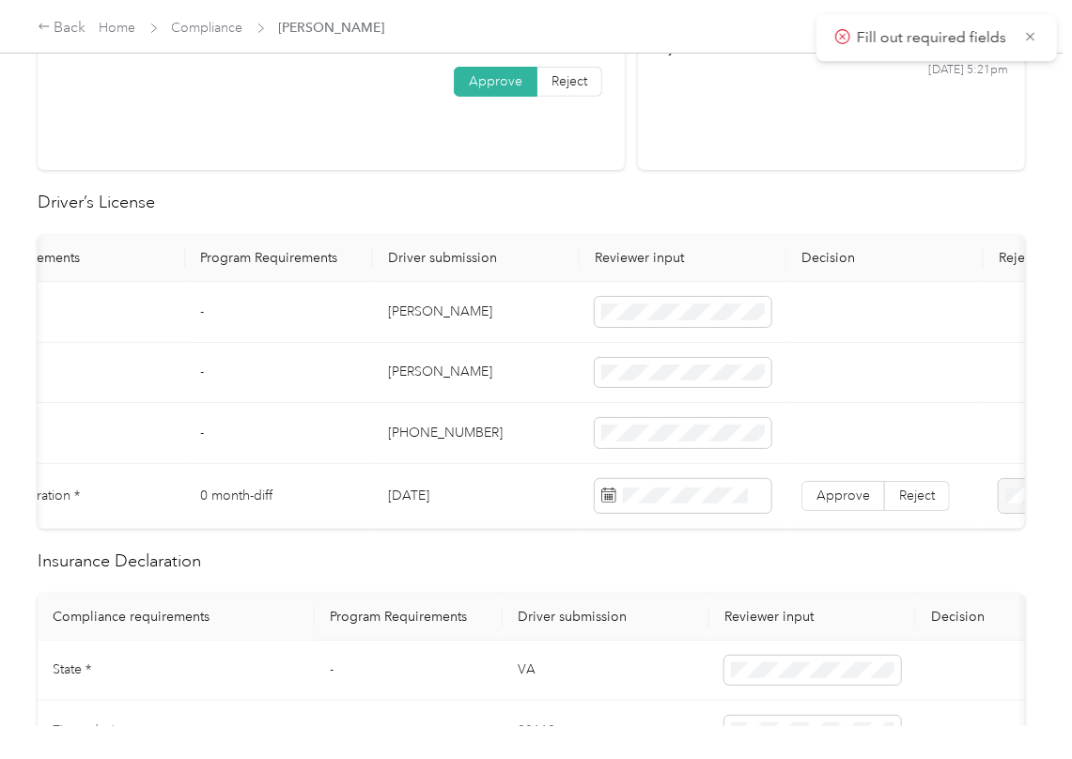
scroll to position [0, 126]
click at [440, 503] on td "[DATE]" at bounding box center [480, 496] width 207 height 65
drag, startPoint x: 517, startPoint y: 190, endPoint x: 812, endPoint y: 494, distance: 424.4
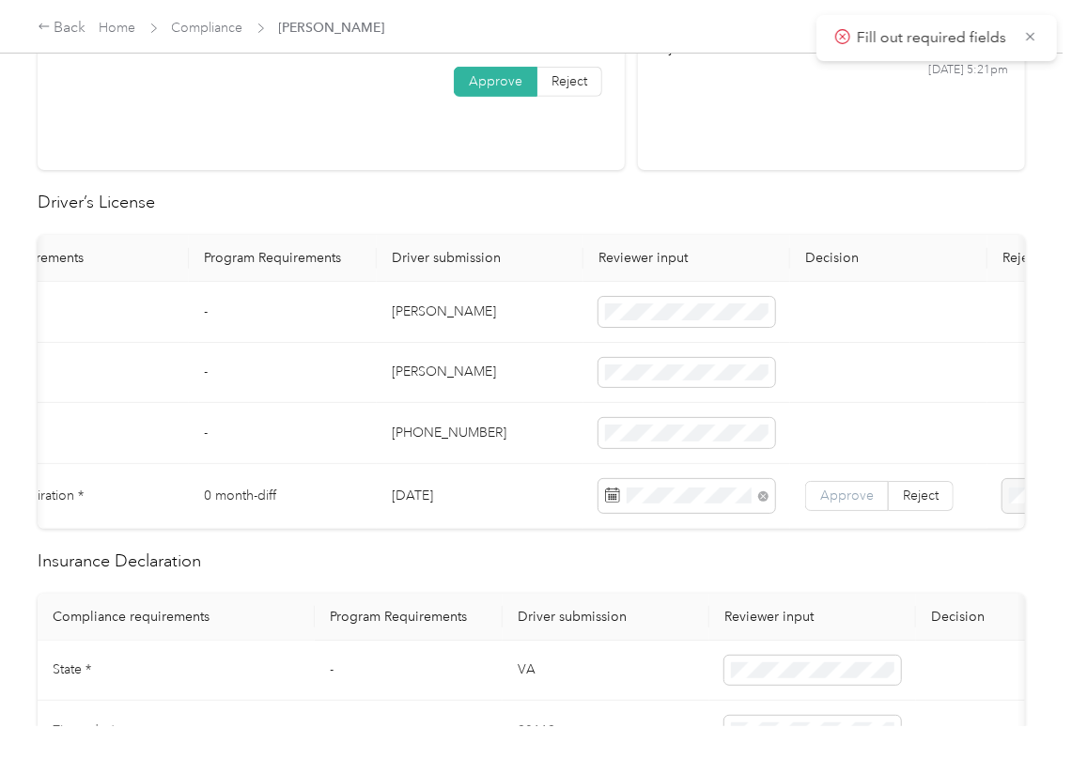
click at [517, 192] on h2 "Driver’s License" at bounding box center [531, 202] width 987 height 25
click at [836, 503] on span "Approve" at bounding box center [847, 495] width 54 height 16
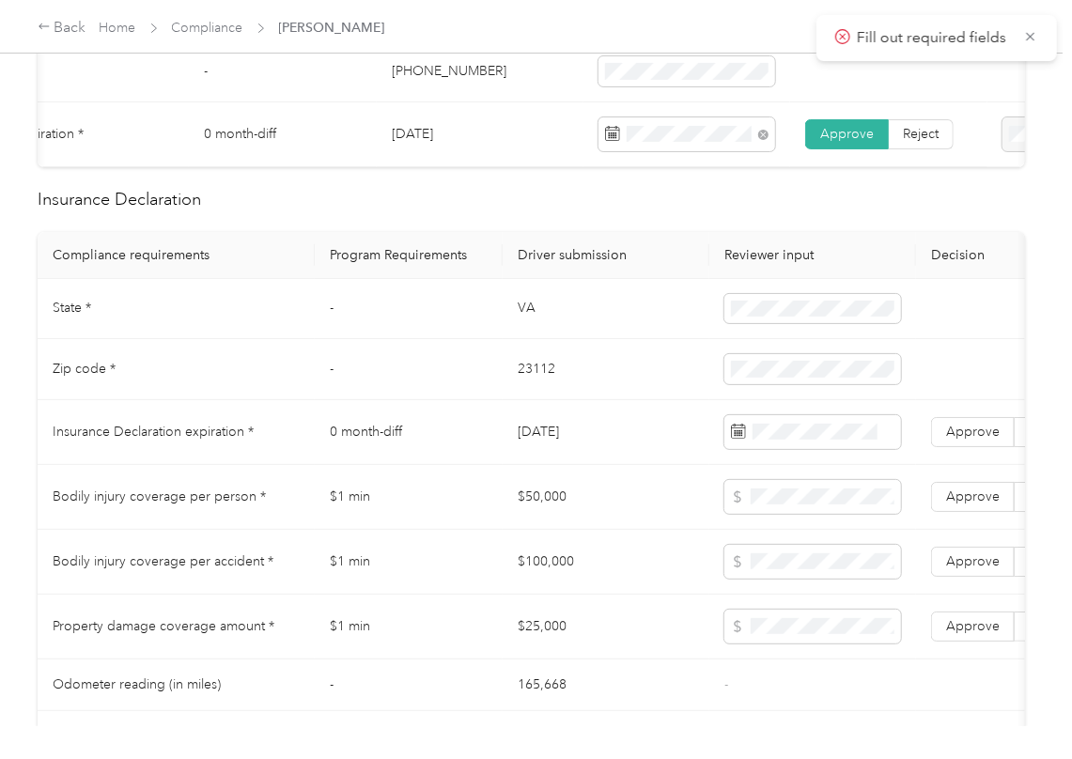
scroll to position [751, 0]
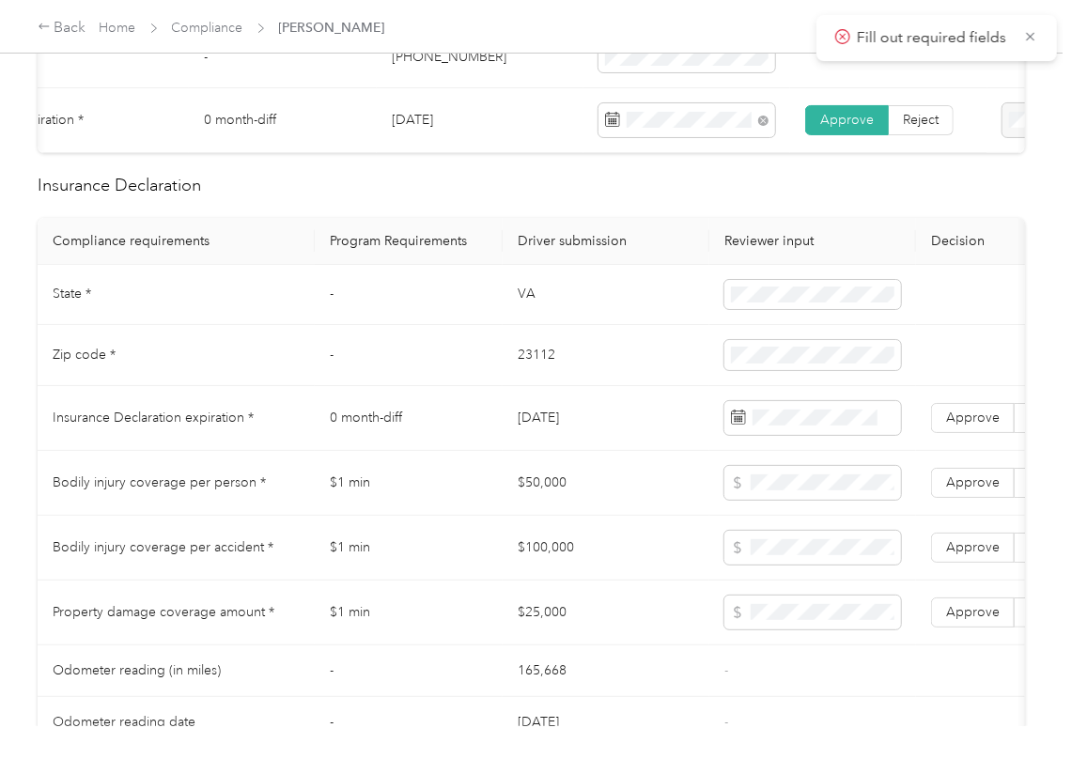
click at [526, 326] on td "VA" at bounding box center [605, 295] width 207 height 61
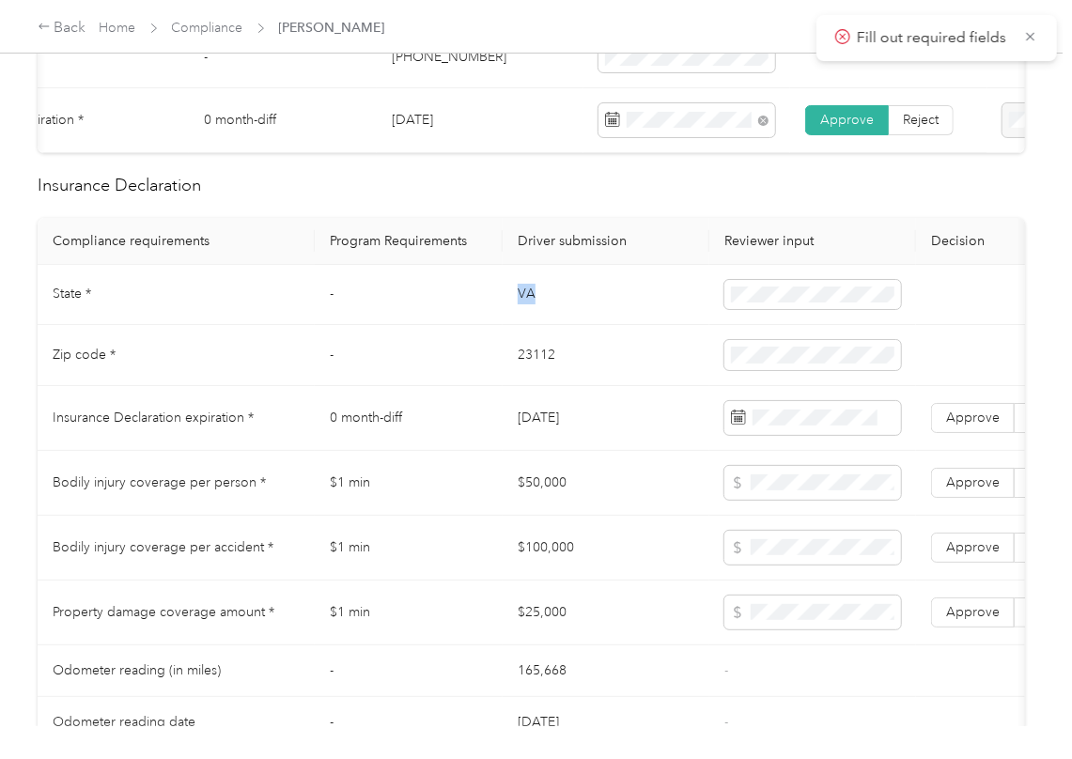
click at [526, 326] on td "VA" at bounding box center [605, 295] width 207 height 61
click at [528, 379] on td "23112" at bounding box center [605, 355] width 207 height 61
click at [528, 380] on td "23112" at bounding box center [605, 355] width 207 height 61
click at [779, 365] on span at bounding box center [812, 355] width 177 height 30
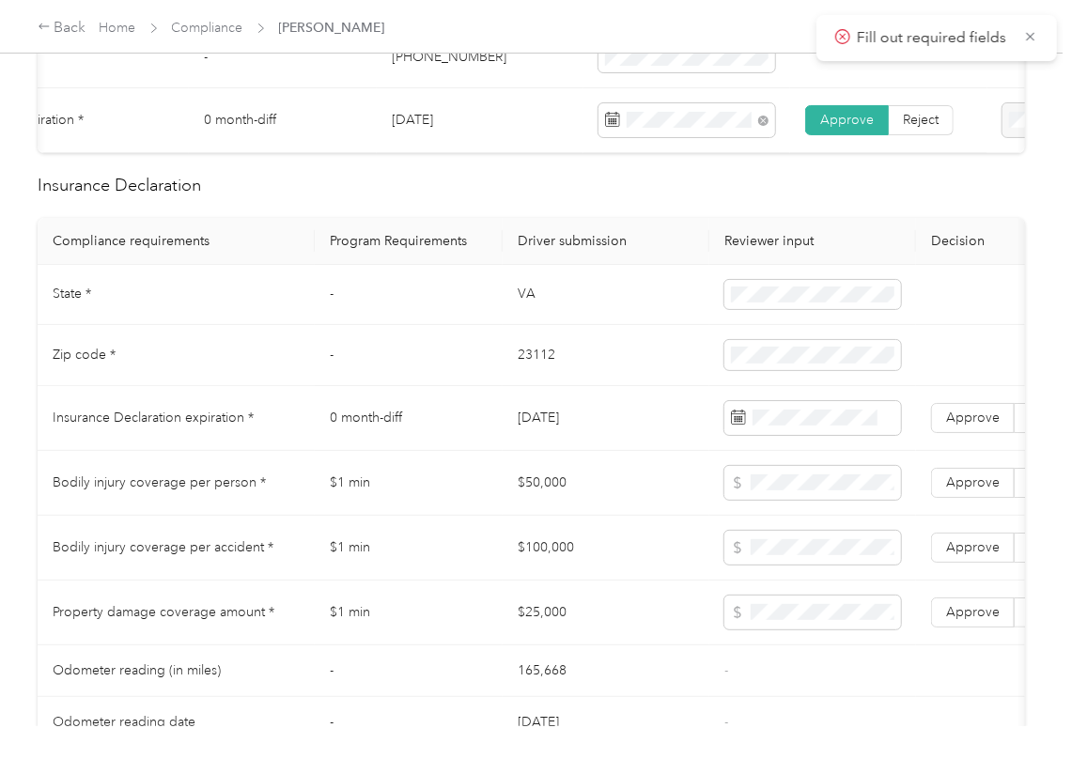
click at [549, 437] on td "[DATE]" at bounding box center [605, 418] width 207 height 65
click at [782, 435] on span at bounding box center [812, 418] width 177 height 34
click at [970, 425] on span "Approve" at bounding box center [973, 417] width 54 height 16
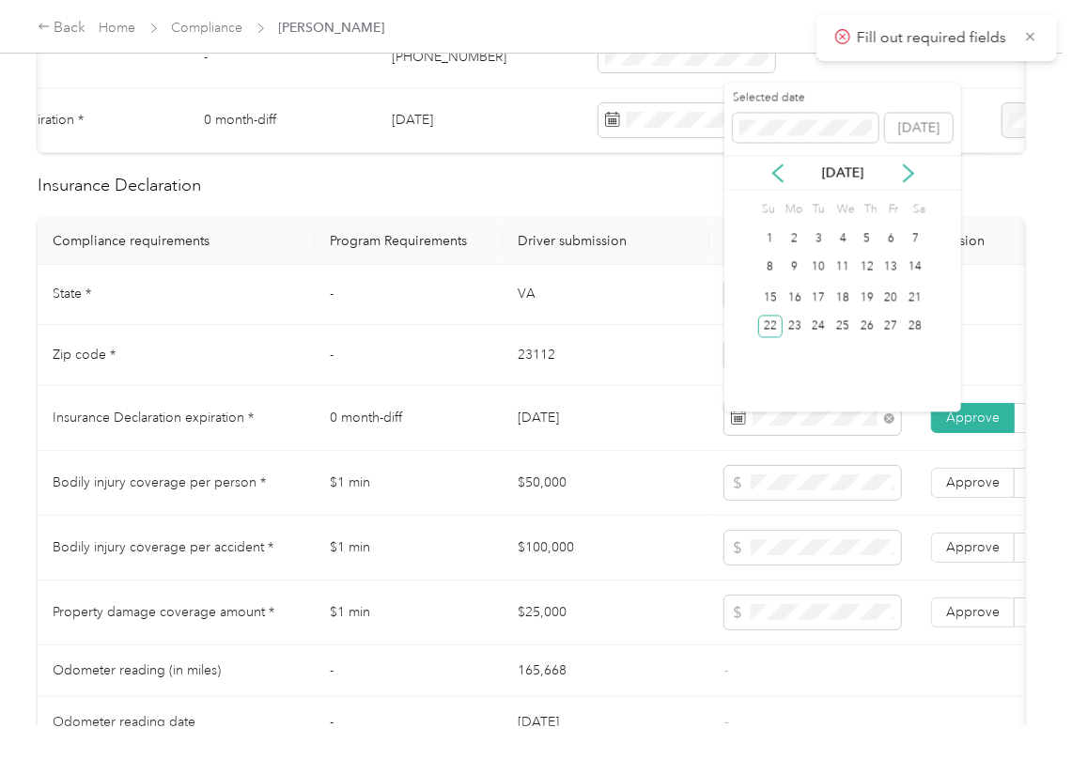
click at [468, 386] on td "-" at bounding box center [409, 355] width 188 height 61
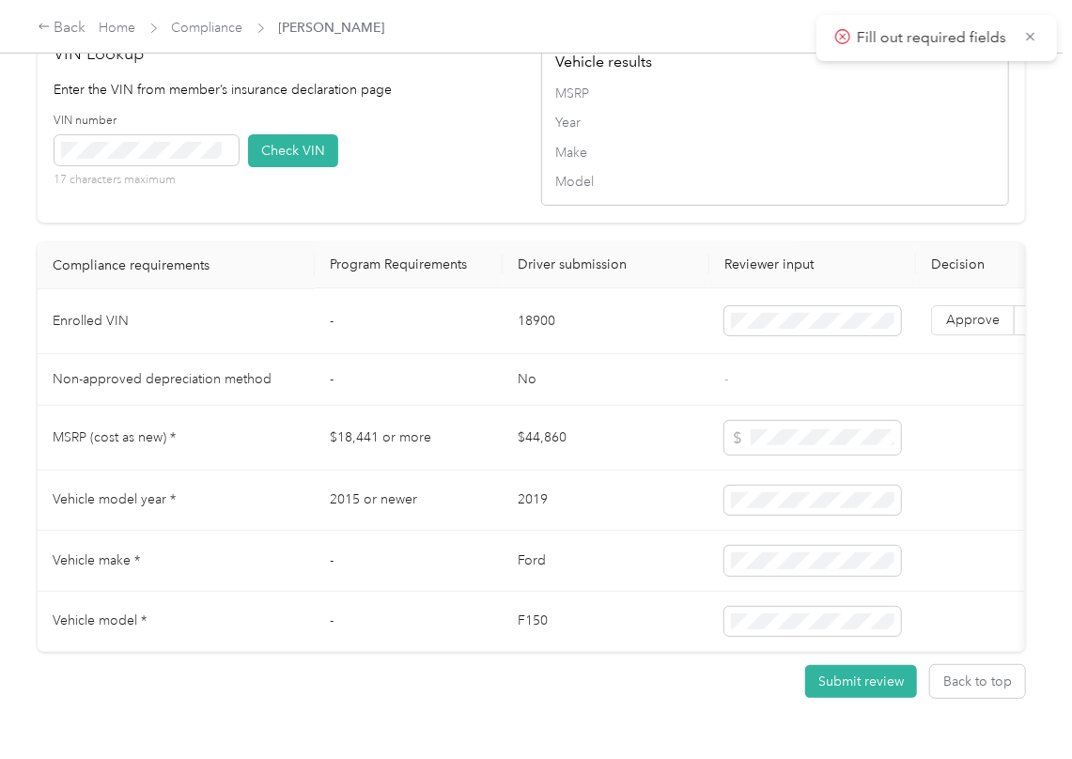
scroll to position [1628, 0]
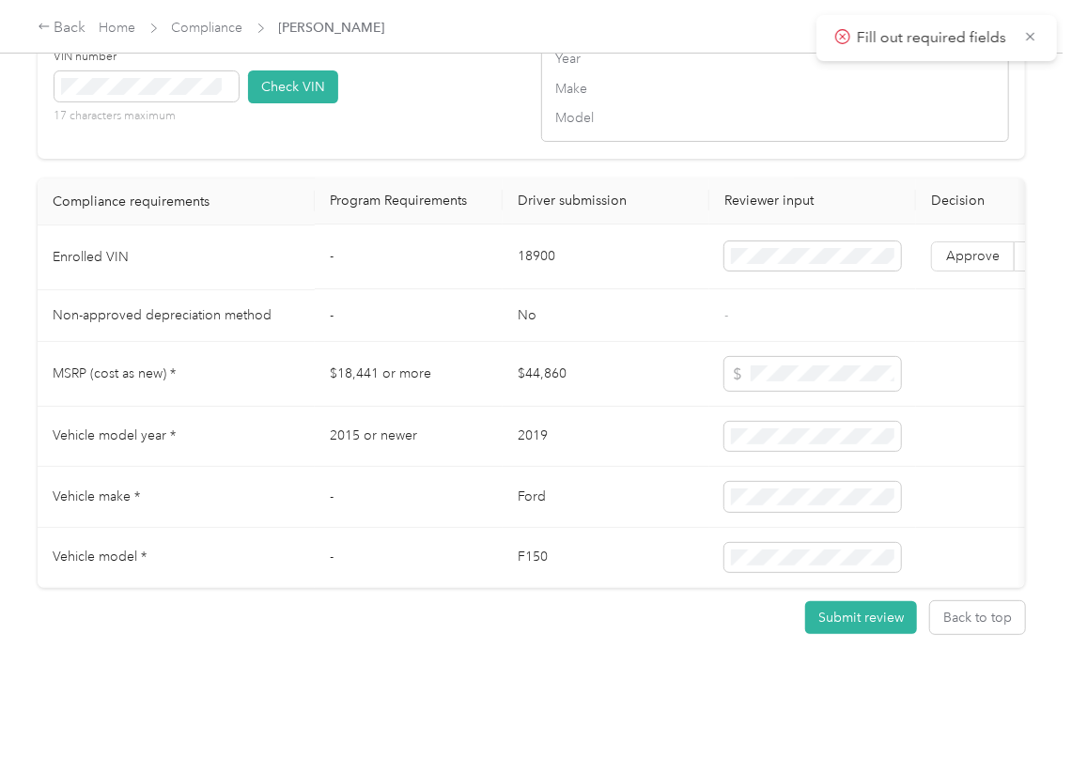
click at [553, 278] on td "18900" at bounding box center [605, 257] width 207 height 65
click at [520, 385] on td "$44,860" at bounding box center [605, 374] width 207 height 65
click at [479, 329] on td "-" at bounding box center [409, 316] width 188 height 52
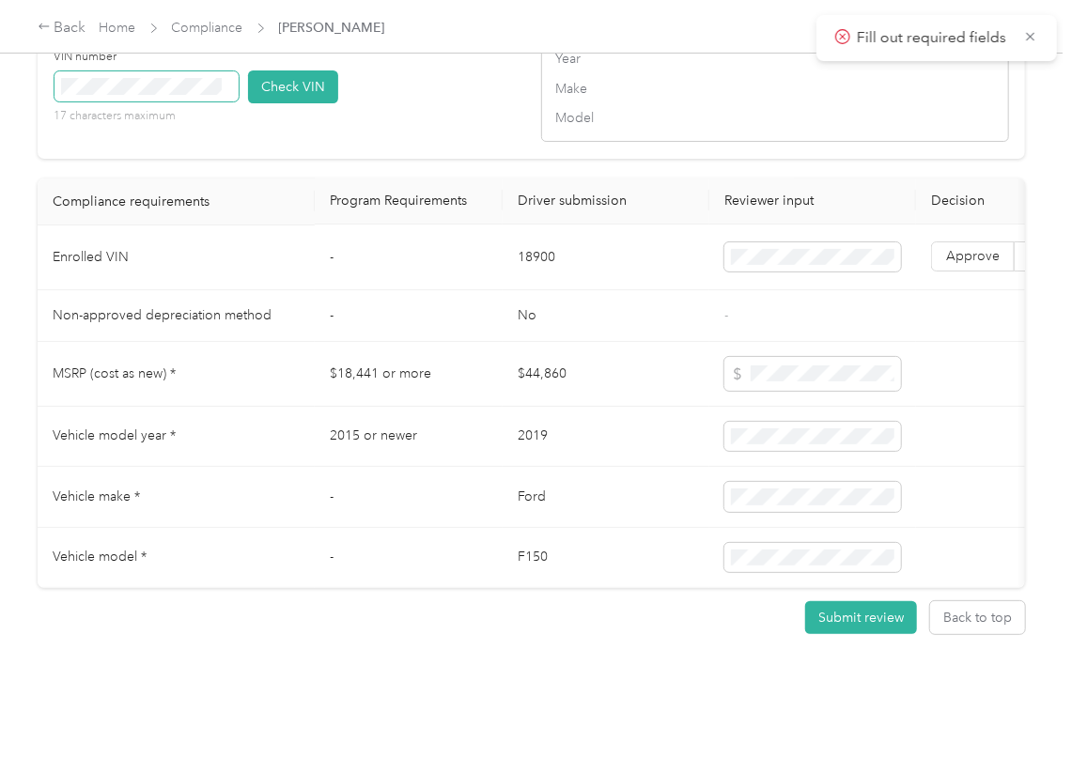
click at [208, 101] on span at bounding box center [146, 86] width 184 height 30
drag, startPoint x: 316, startPoint y: 115, endPoint x: 556, endPoint y: 223, distance: 263.6
click at [317, 103] on button "Check VIN" at bounding box center [293, 86] width 90 height 33
click at [973, 265] on span "Approve" at bounding box center [973, 257] width 54 height 16
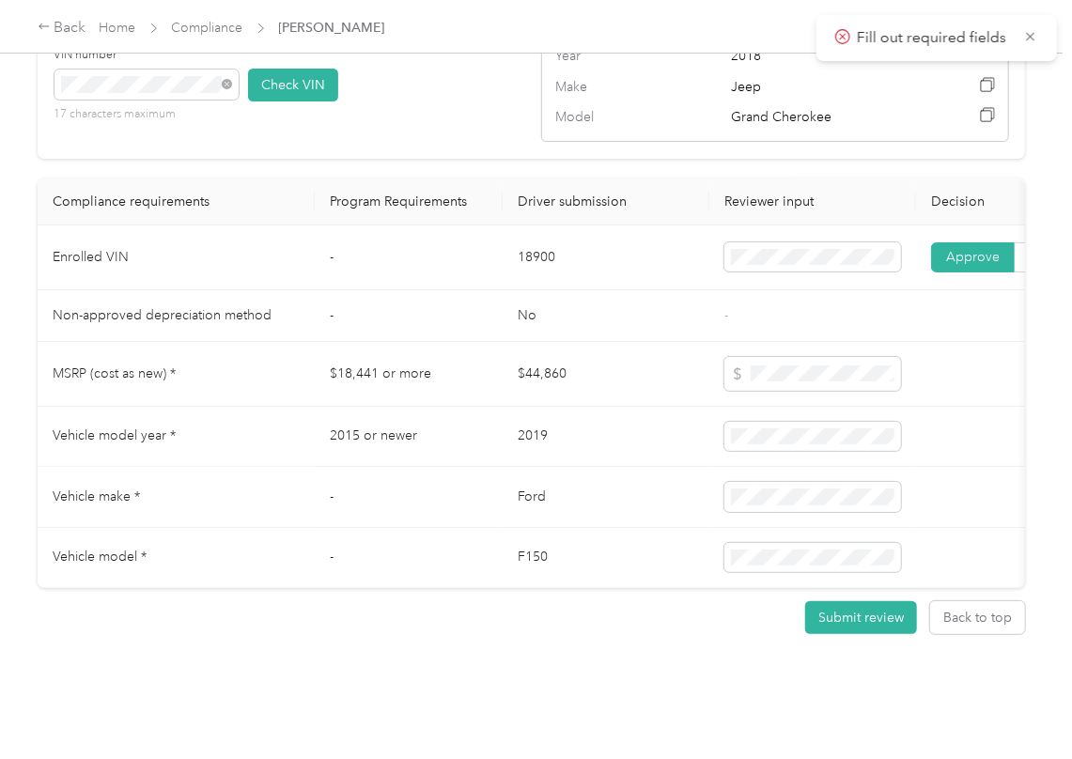
scroll to position [1004, 0]
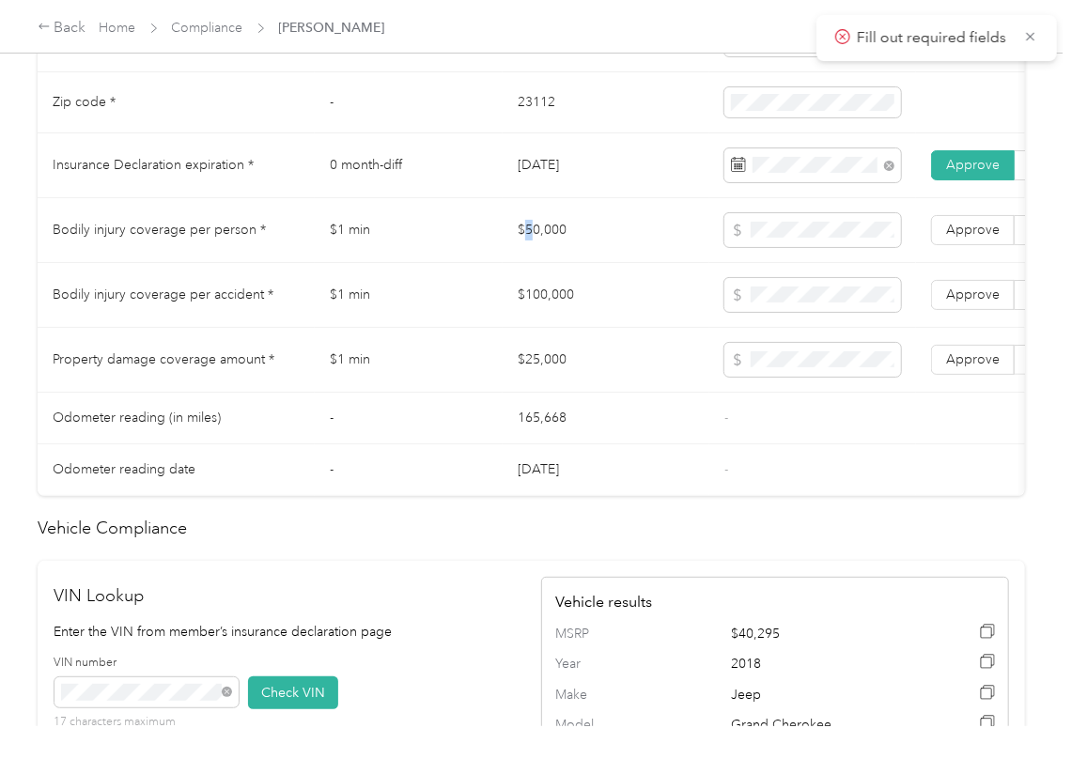
click at [528, 250] on td "$50,000" at bounding box center [605, 230] width 207 height 65
click at [547, 319] on td "$100,000" at bounding box center [605, 295] width 207 height 65
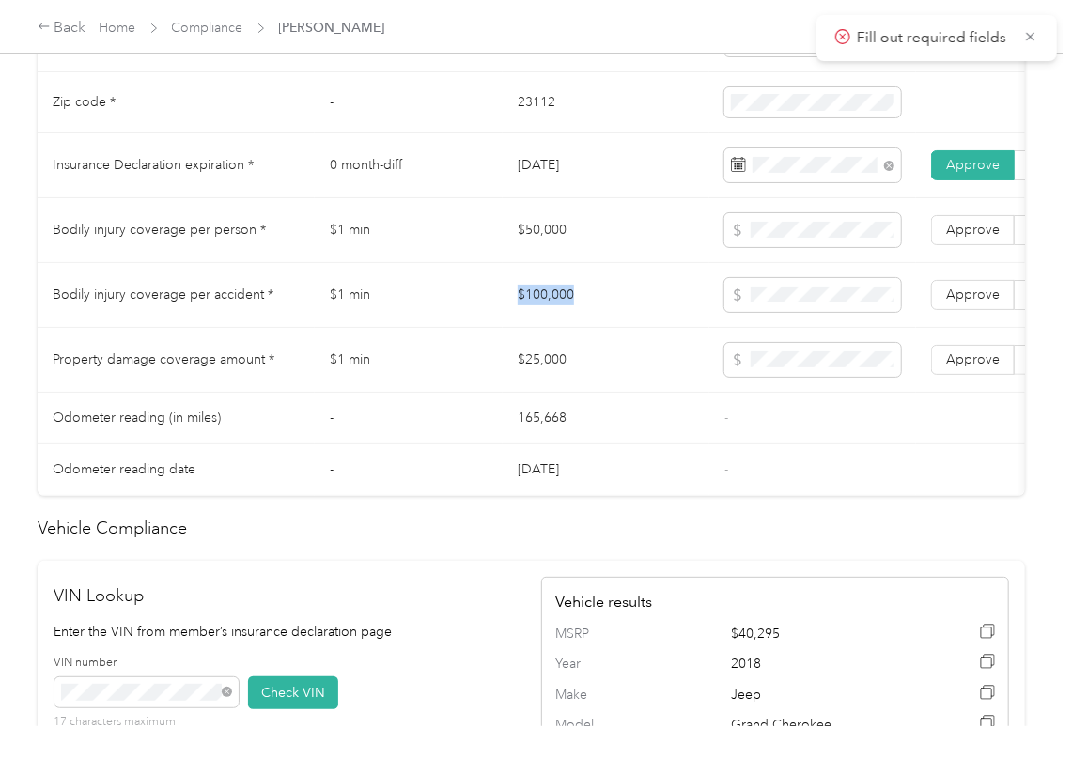
click at [547, 319] on td "$100,000" at bounding box center [605, 295] width 207 height 65
click at [526, 381] on td "$25,000" at bounding box center [605, 360] width 207 height 65
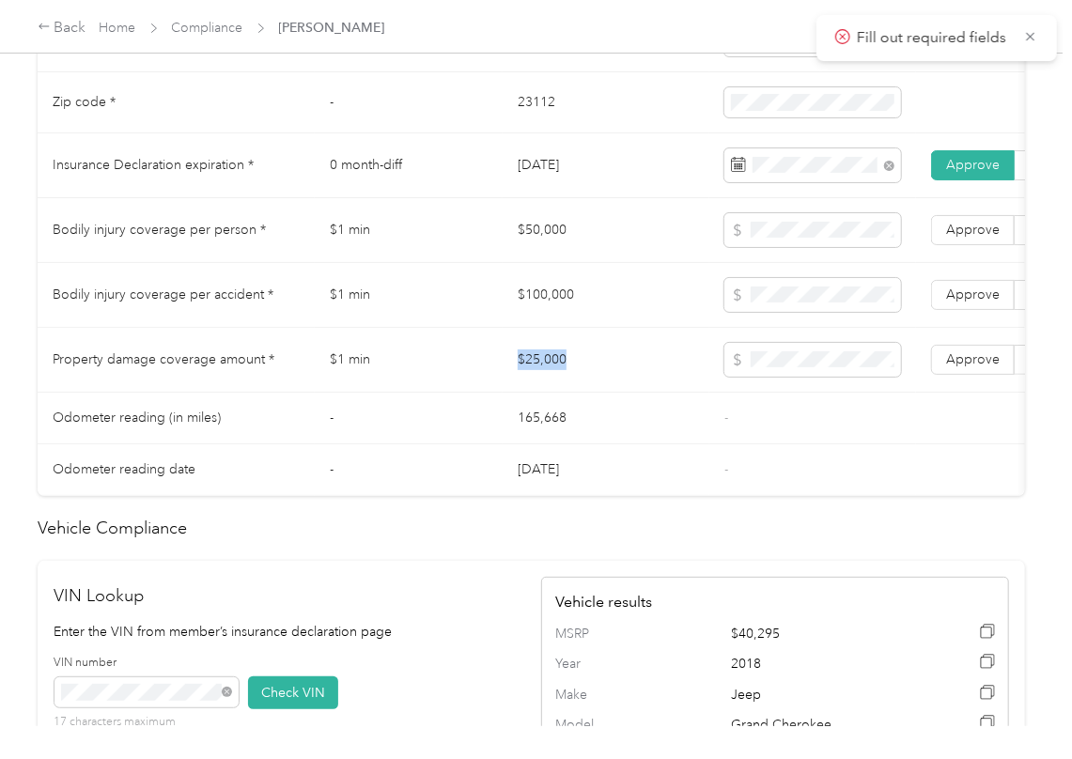
click at [526, 381] on td "$25,000" at bounding box center [605, 360] width 207 height 65
click at [834, 372] on span at bounding box center [812, 360] width 177 height 34
click at [949, 372] on label "Approve" at bounding box center [973, 360] width 84 height 30
click at [960, 302] on span "Approve" at bounding box center [973, 294] width 54 height 16
click at [970, 238] on span "Approve" at bounding box center [973, 230] width 54 height 16
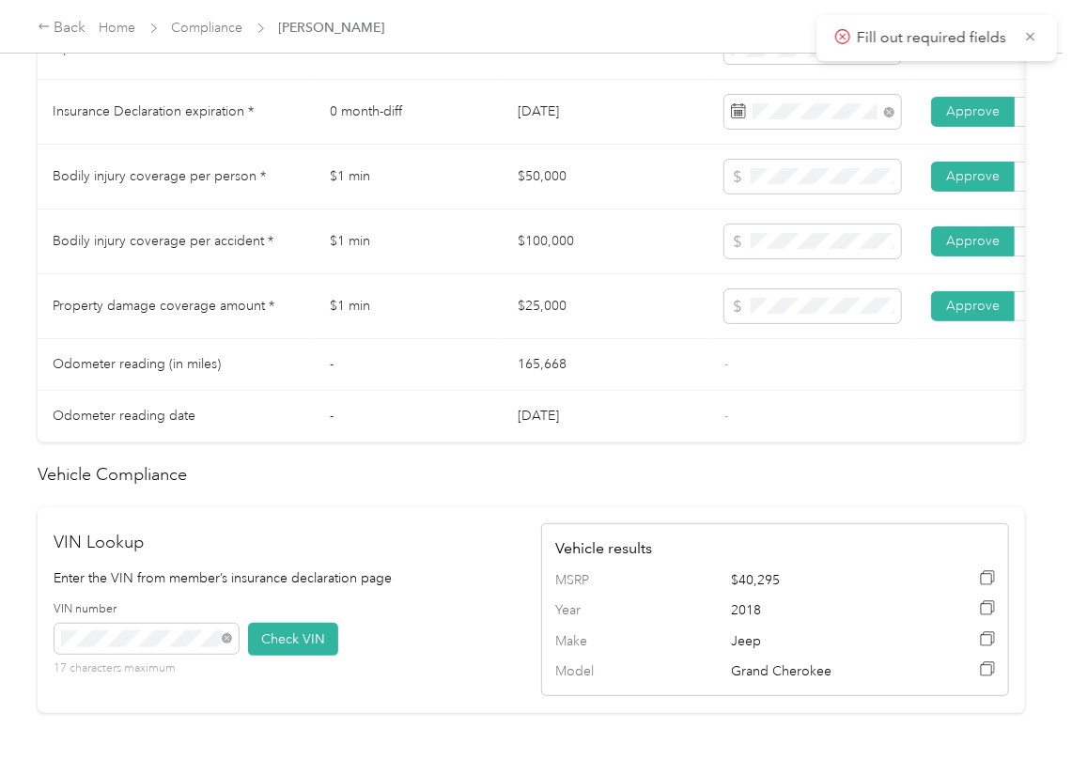
scroll to position [1630, 0]
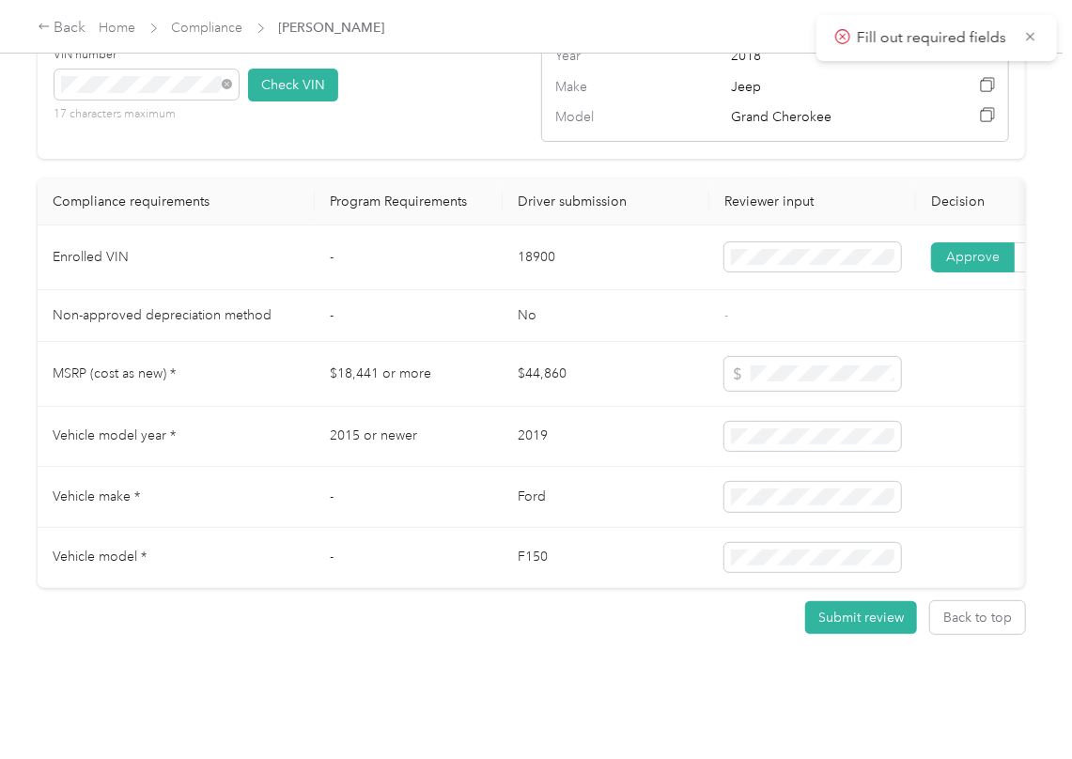
drag, startPoint x: 492, startPoint y: 373, endPoint x: 432, endPoint y: 400, distance: 66.0
click at [493, 374] on td "$18,441 or more" at bounding box center [409, 374] width 188 height 65
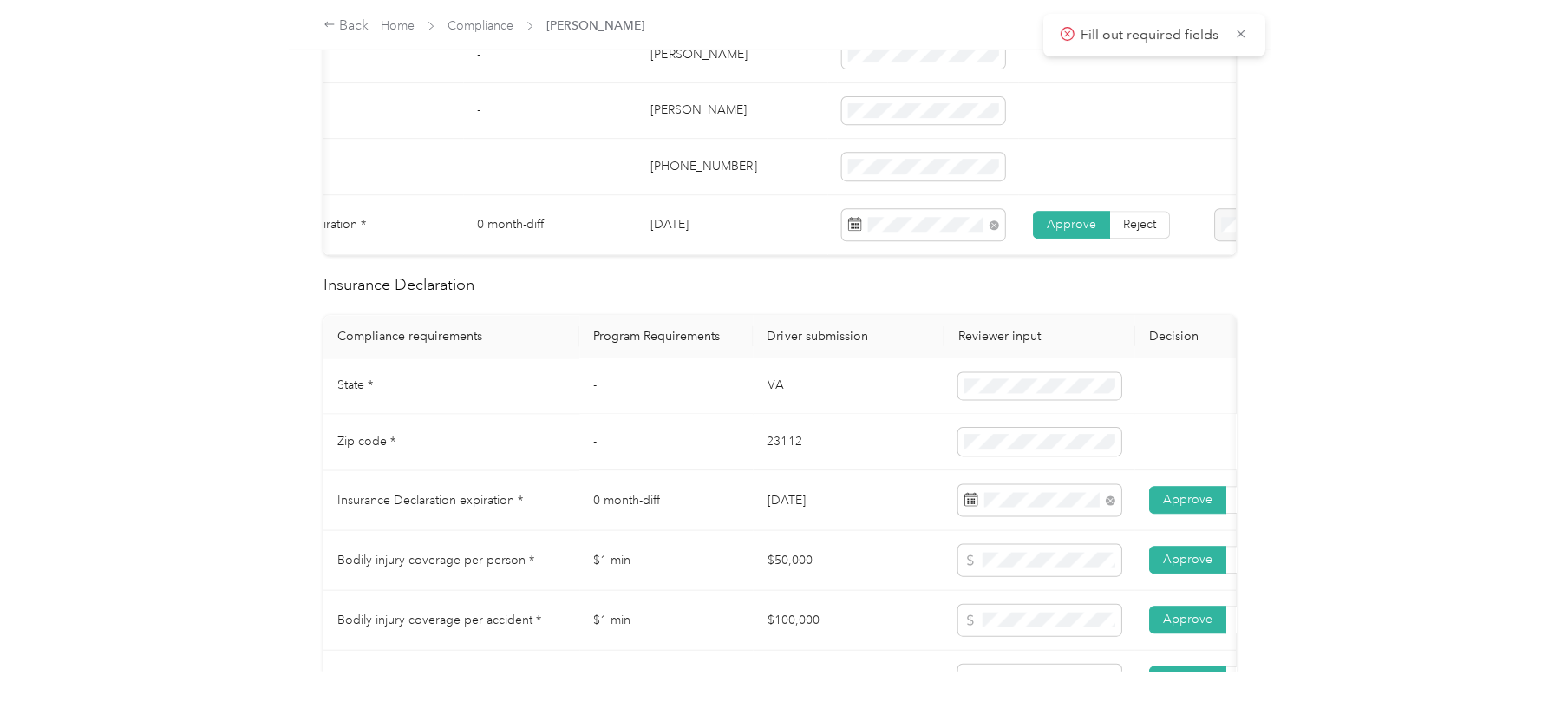
scroll to position [0, 0]
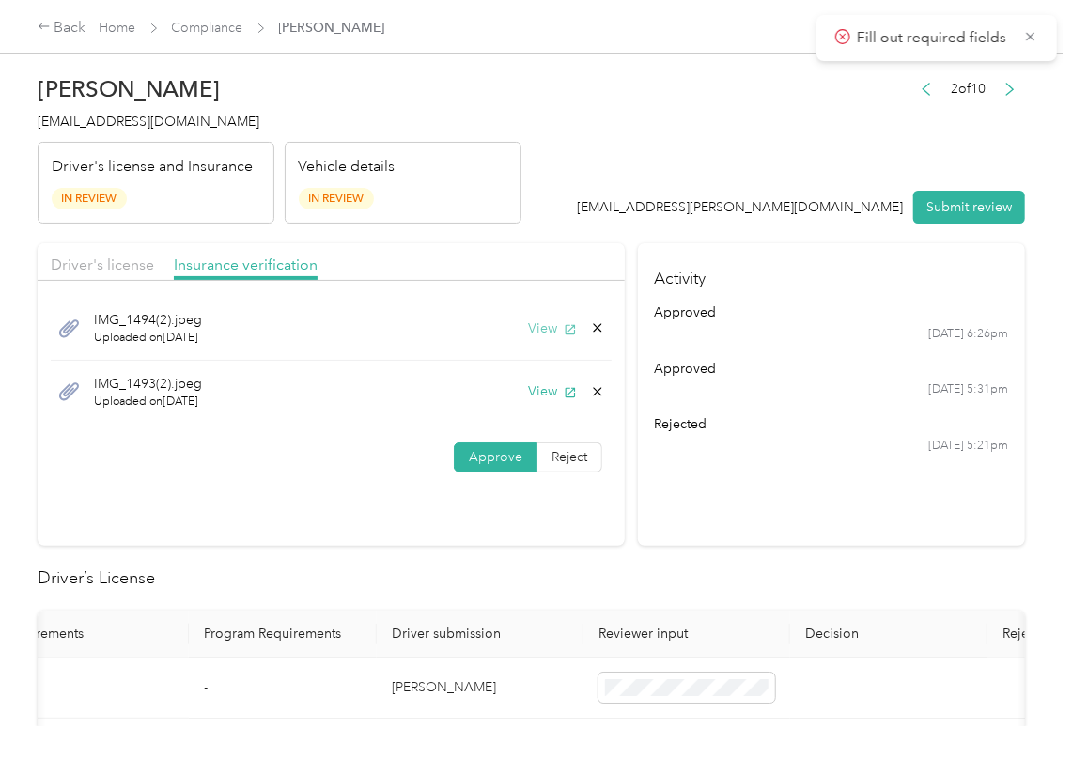
click at [542, 334] on button "View" at bounding box center [552, 328] width 49 height 20
click at [594, 329] on icon at bounding box center [597, 327] width 15 height 15
click at [554, 336] on button "Yes" at bounding box center [544, 343] width 37 height 30
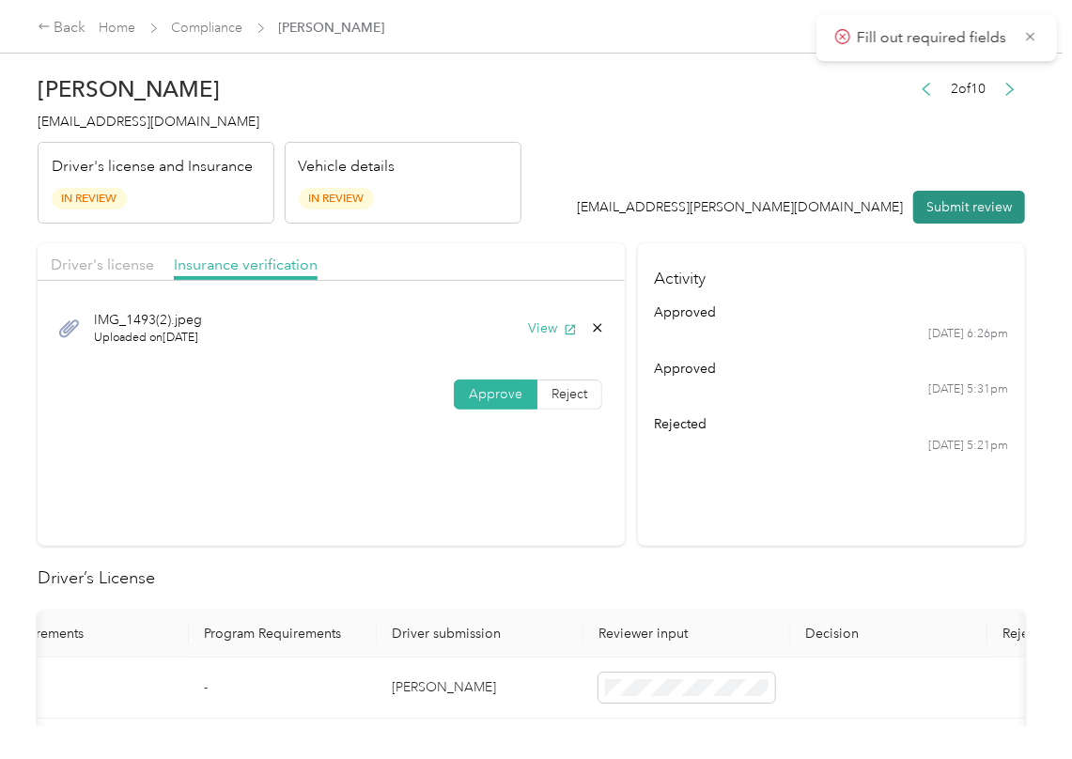
drag, startPoint x: 924, startPoint y: 192, endPoint x: 914, endPoint y: 210, distance: 21.4
click at [925, 193] on button "Submit review" at bounding box center [969, 207] width 112 height 33
click at [150, 120] on span "[EMAIL_ADDRESS][DOMAIN_NAME]" at bounding box center [149, 122] width 222 height 16
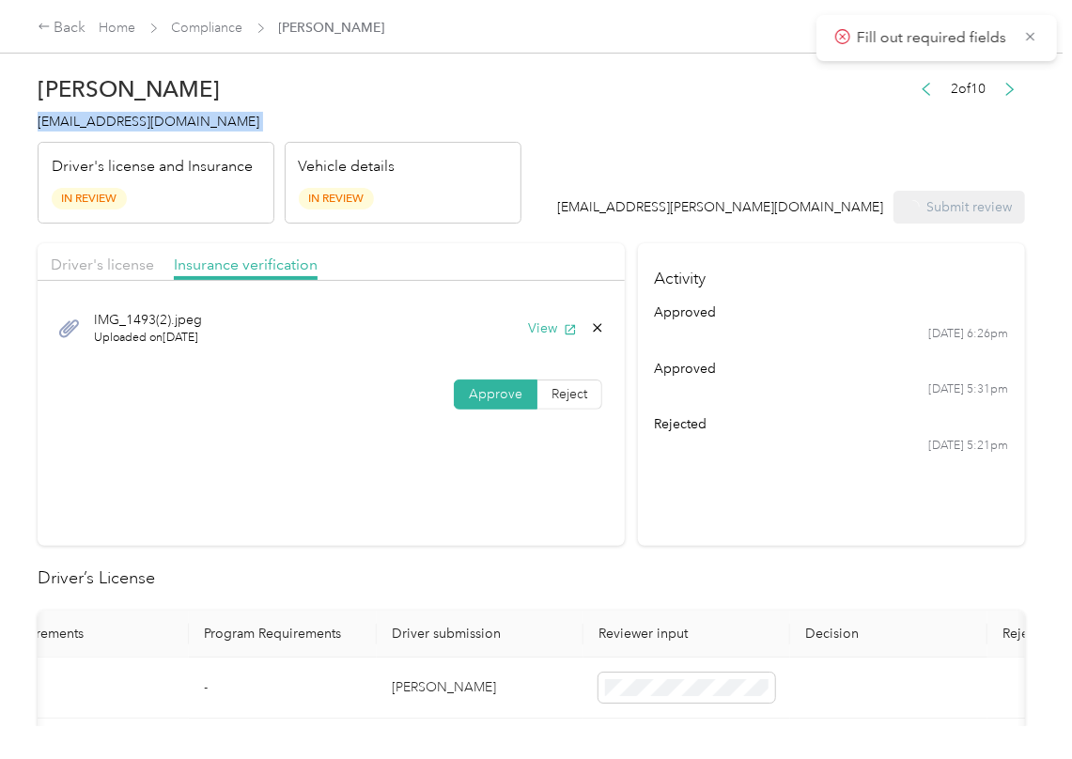
click at [150, 120] on span "[EMAIL_ADDRESS][DOMAIN_NAME]" at bounding box center [149, 122] width 222 height 16
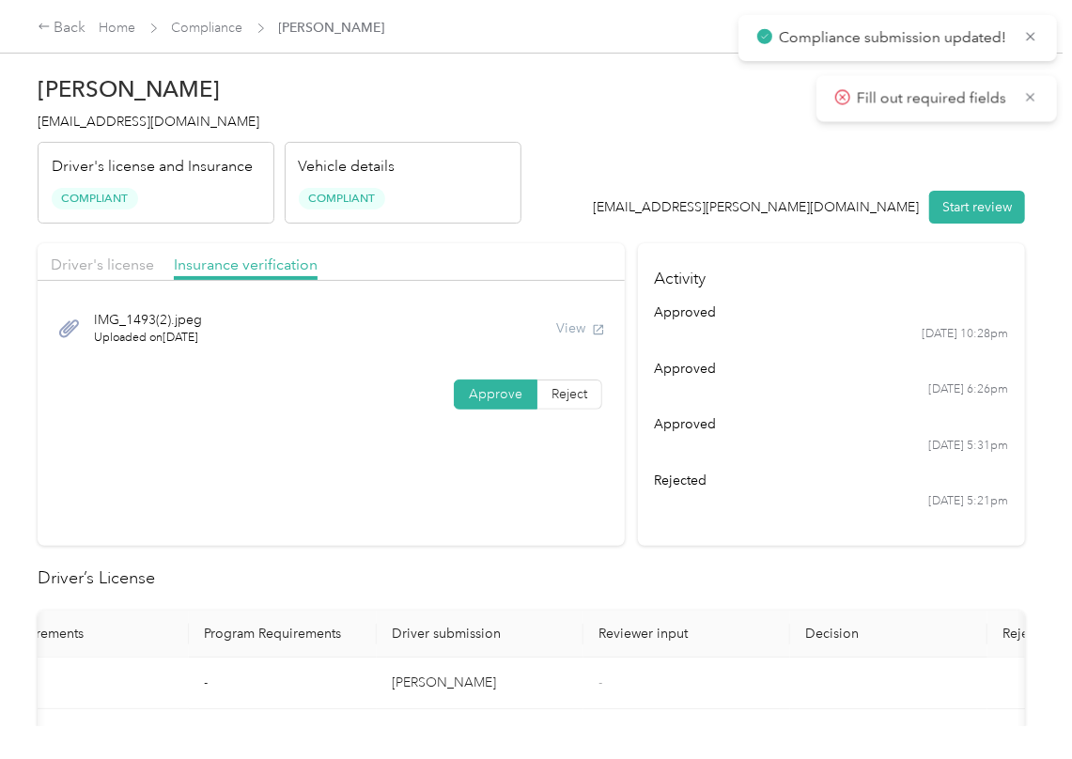
click at [657, 518] on section "Activity approved [DATE] 10:28pm approved [DATE] 6:26pm approved [DATE] 5:31pm …" at bounding box center [831, 394] width 387 height 302
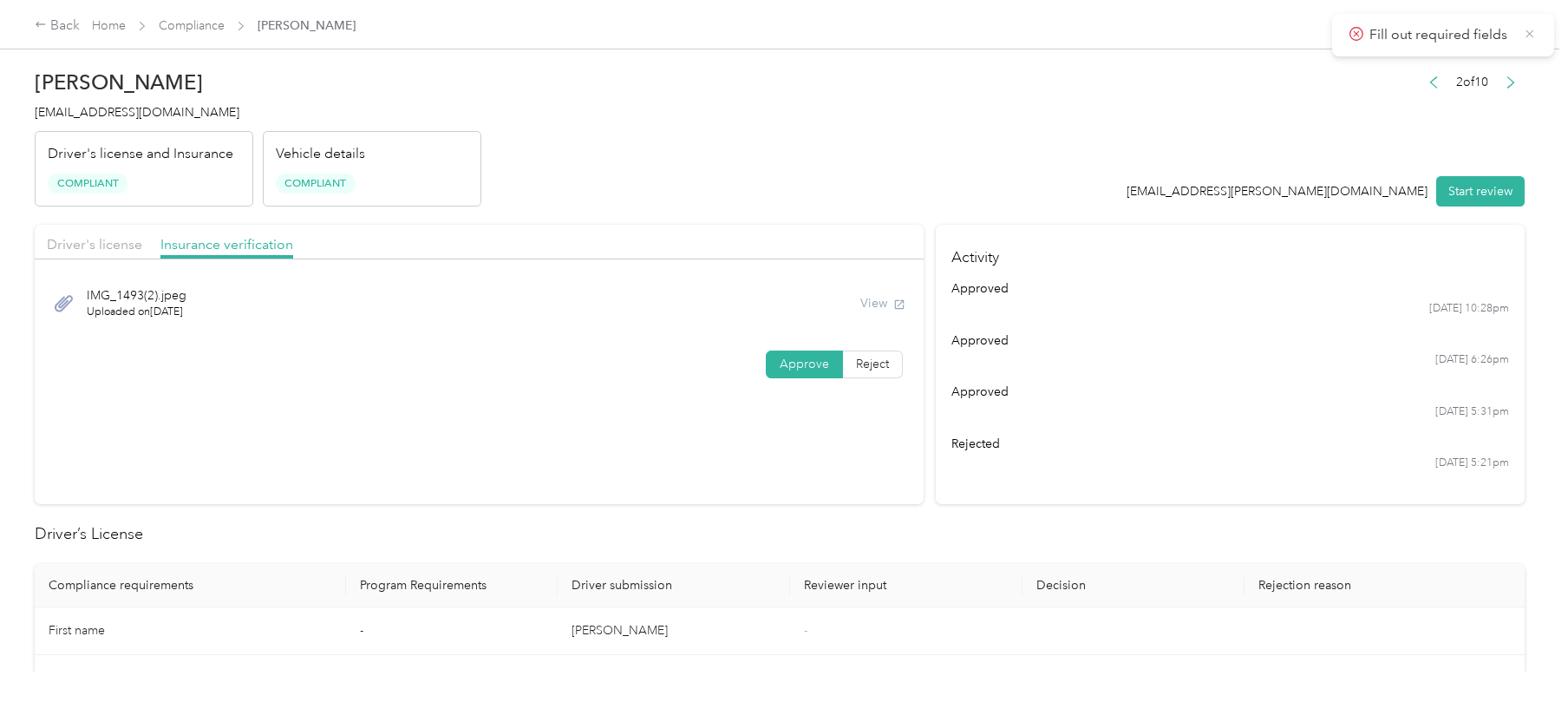
click at [989, 32] on icon at bounding box center [1529, 33] width 14 height 16
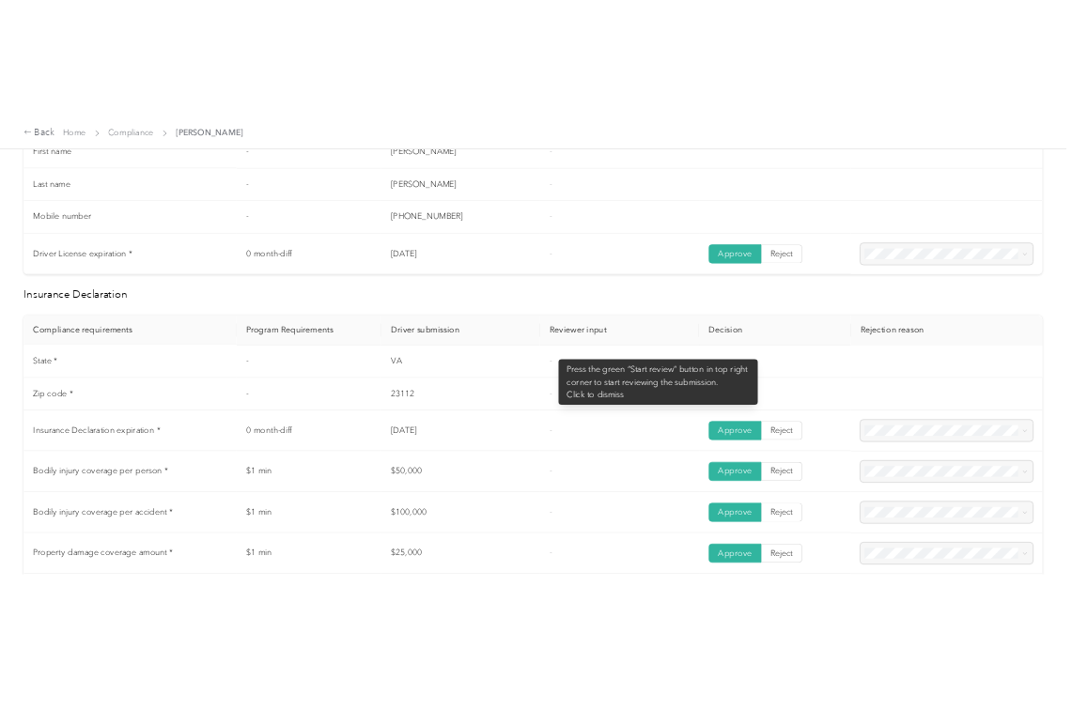
scroll to position [751, 0]
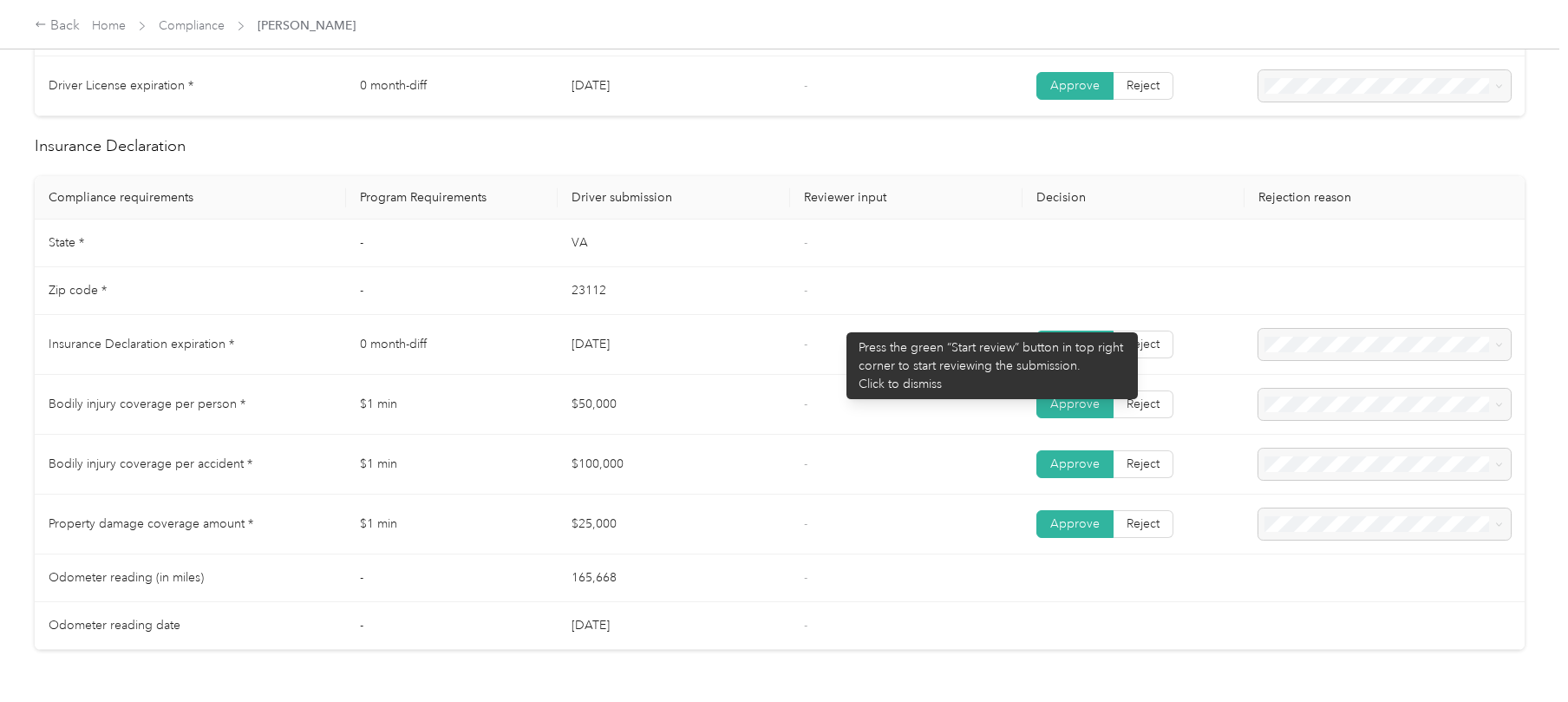
click at [867, 312] on tbody "State * - [US_STATE] - Zip code * - 23112 - Insurance Declaration expiration * …" at bounding box center [780, 435] width 1490 height 430
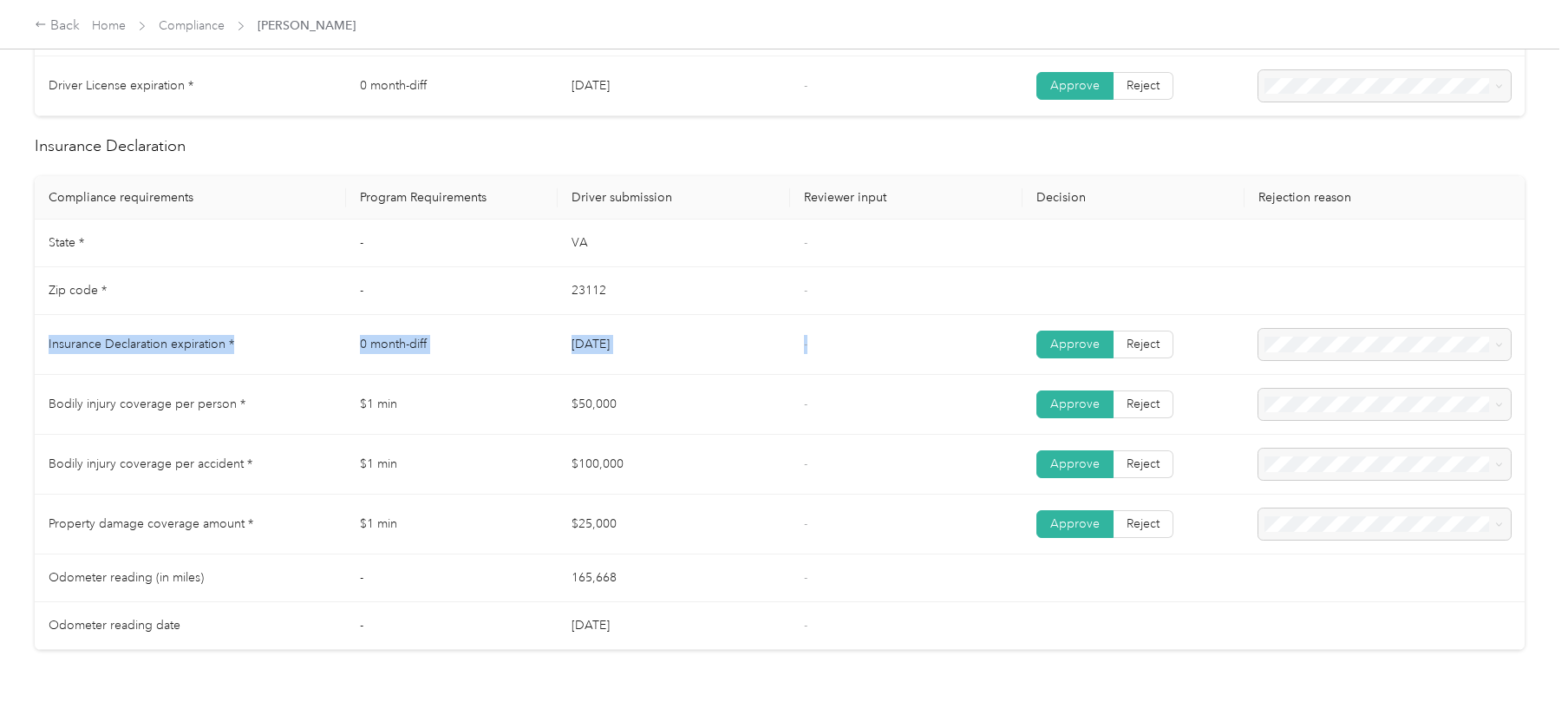
click at [813, 323] on td "-" at bounding box center [907, 345] width 233 height 60
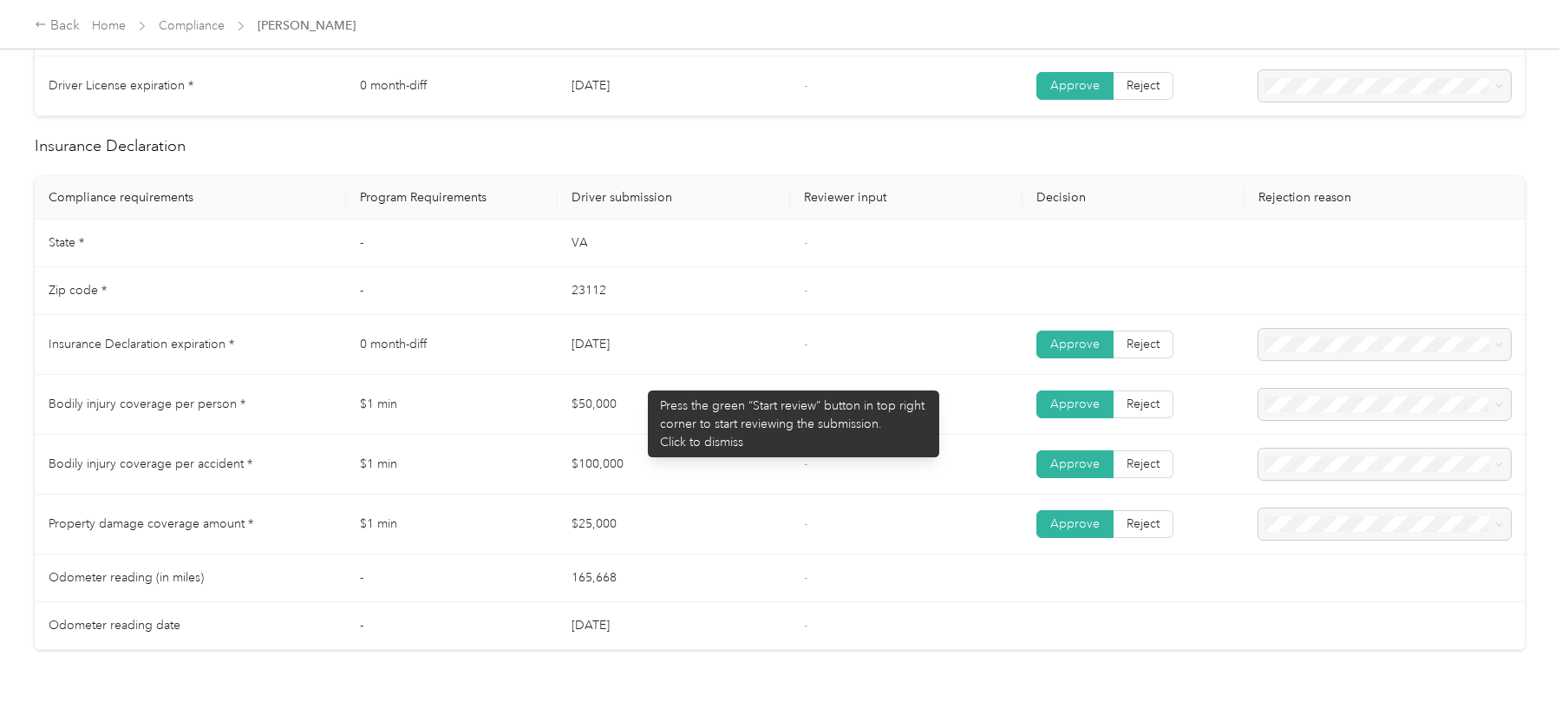
click at [639, 381] on td "$50,000" at bounding box center [674, 405] width 233 height 60
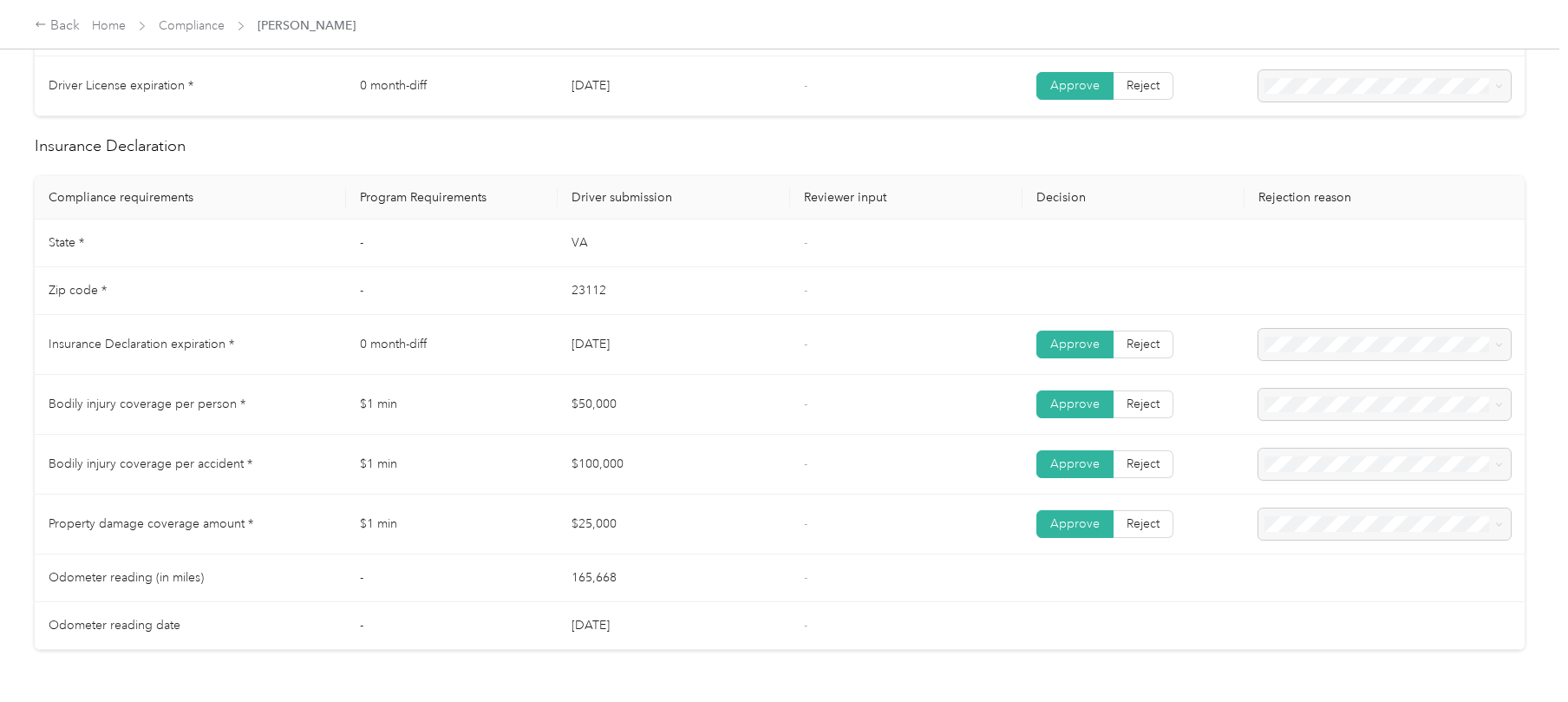
drag, startPoint x: 562, startPoint y: 336, endPoint x: 645, endPoint y: 340, distance: 83.1
click at [645, 340] on tr "Insurance Declaration expiration * 0 month-diff [DATE] - Approve Reject" at bounding box center [780, 345] width 1490 height 60
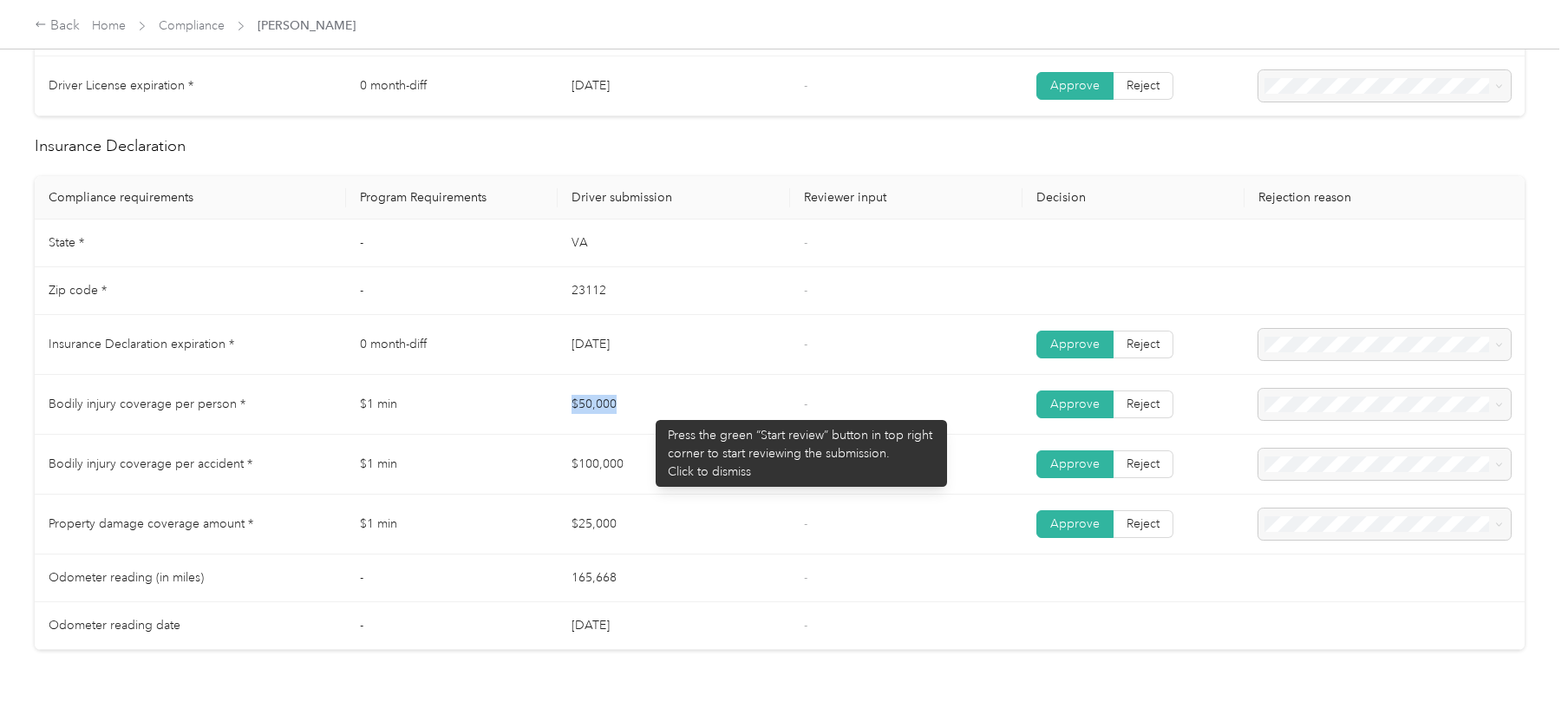
drag, startPoint x: 597, startPoint y: 404, endPoint x: 567, endPoint y: 459, distance: 62.6
click at [656, 415] on tr "Bodily injury coverage per person * $1 min $50,000 - Approve Reject" at bounding box center [780, 405] width 1490 height 60
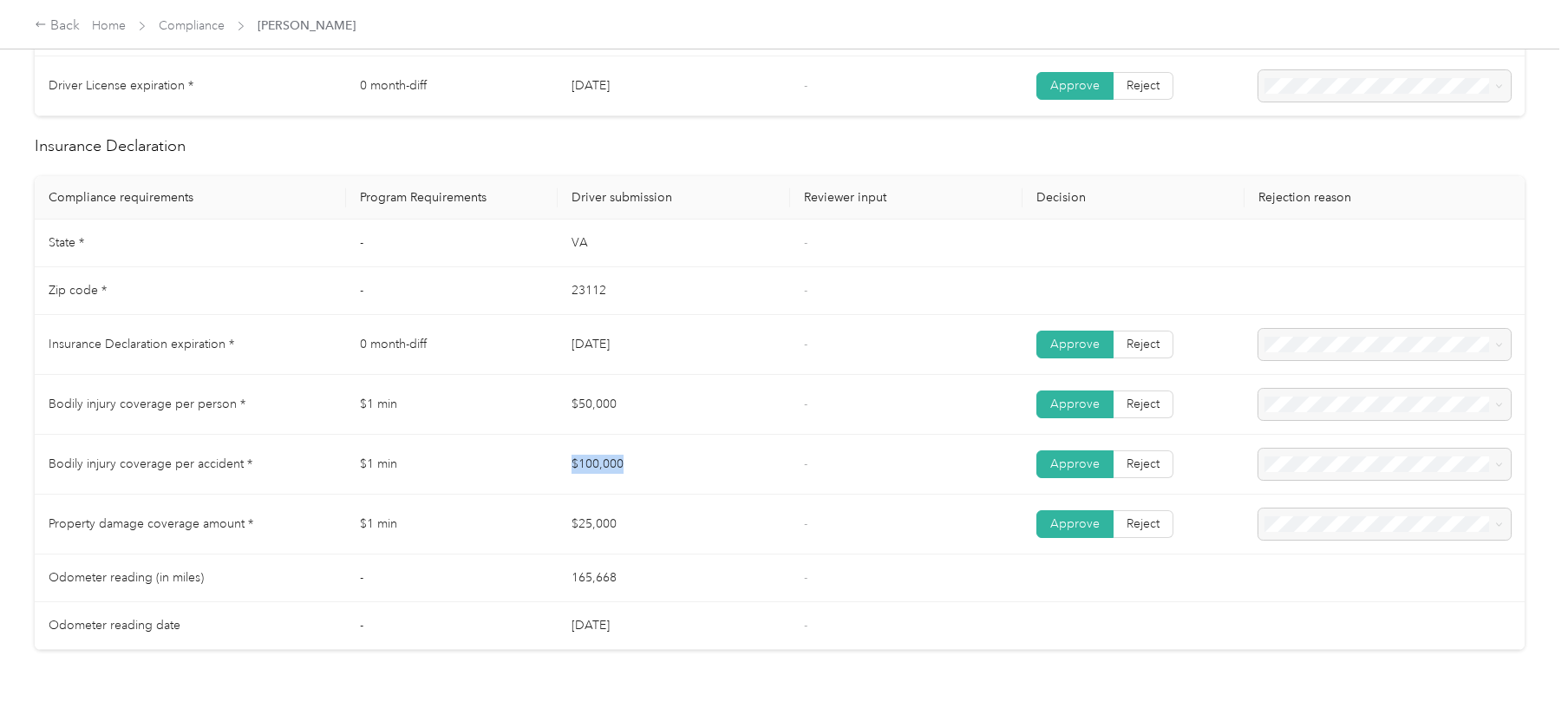
drag, startPoint x: 567, startPoint y: 459, endPoint x: 616, endPoint y: 498, distance: 62.6
click at [674, 472] on td "$100,000" at bounding box center [674, 465] width 233 height 60
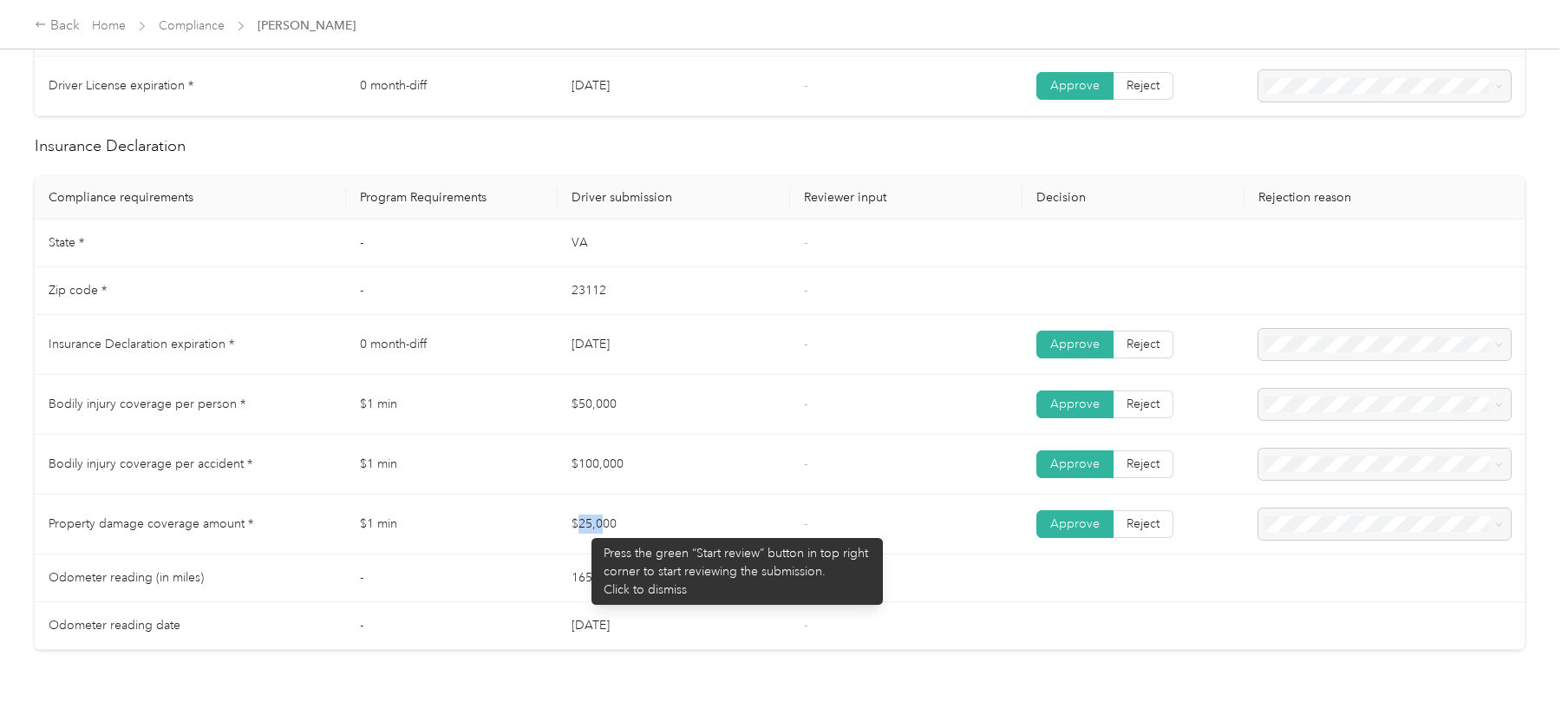
drag, startPoint x: 583, startPoint y: 529, endPoint x: 829, endPoint y: 500, distance: 247.7
click at [678, 533] on td "$25,000" at bounding box center [674, 524] width 233 height 60
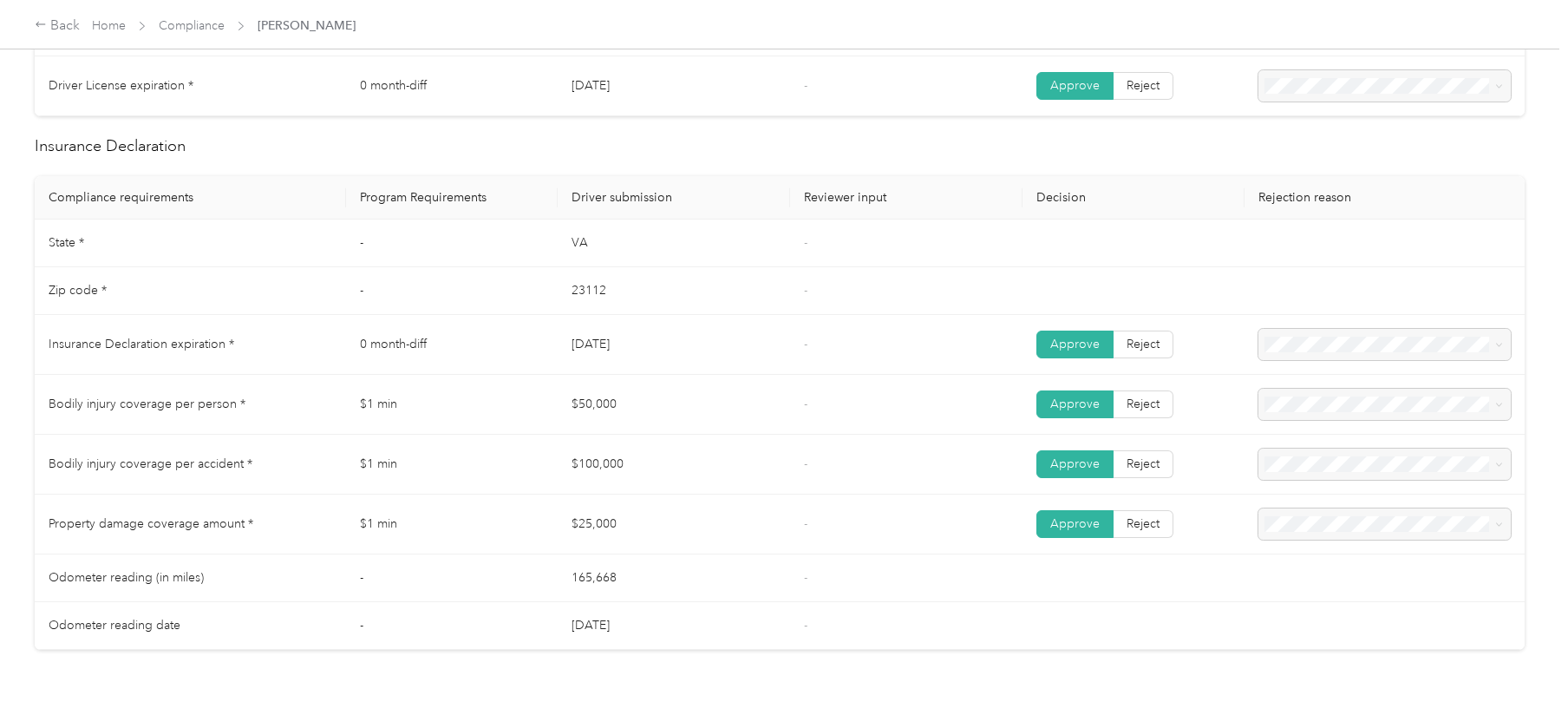
drag, startPoint x: 829, startPoint y: 500, endPoint x: 1056, endPoint y: 66, distance: 489.8
click at [831, 496] on tbody "State * - [US_STATE] - Zip code * - 23112 - Insurance Declaration expiration * …" at bounding box center [780, 435] width 1490 height 430
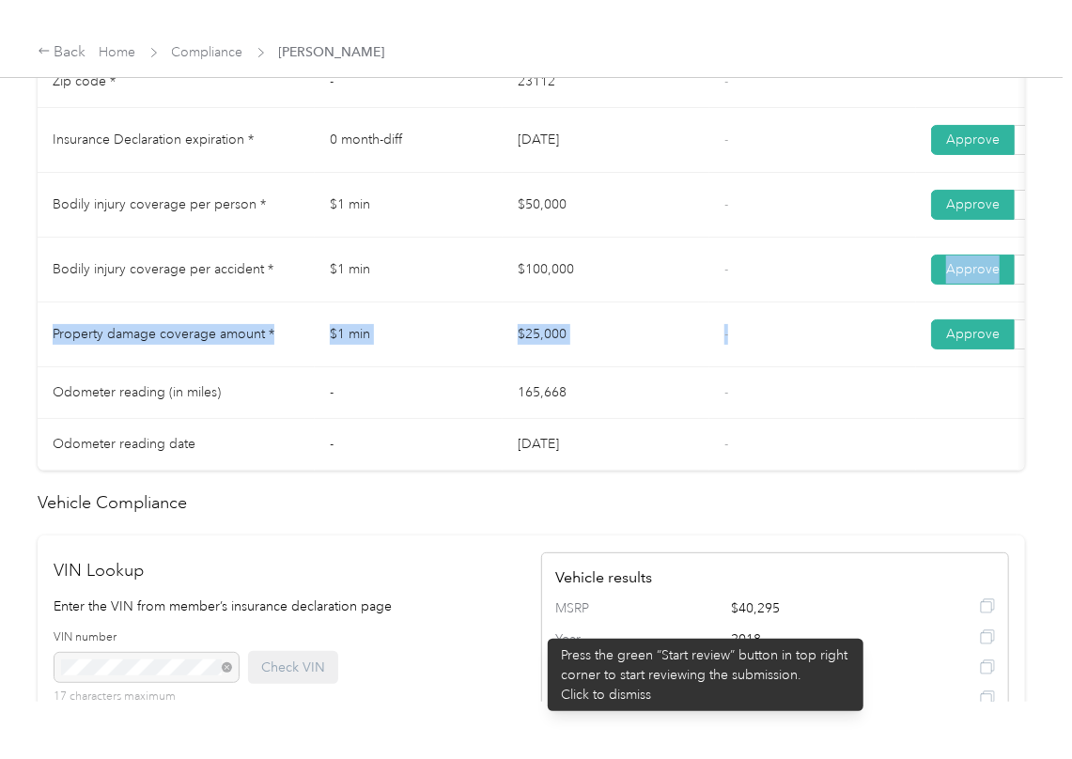
scroll to position [1020, 0]
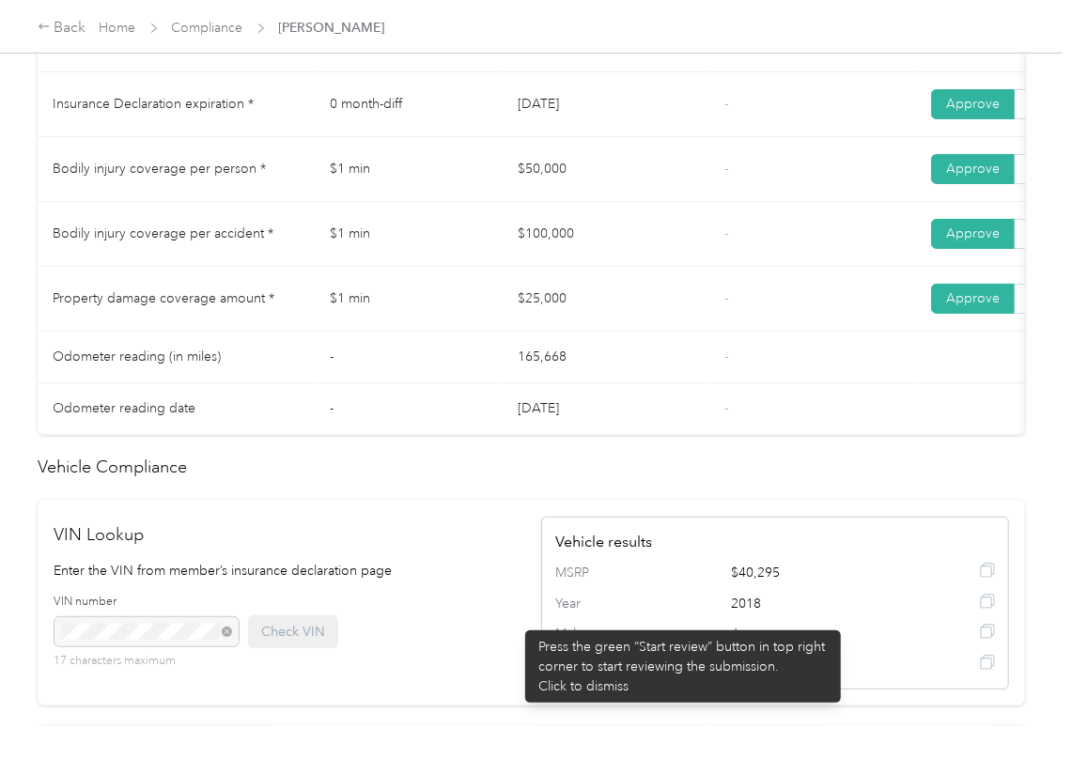
click at [527, 480] on h2 "Vehicle Compliance" at bounding box center [531, 467] width 987 height 25
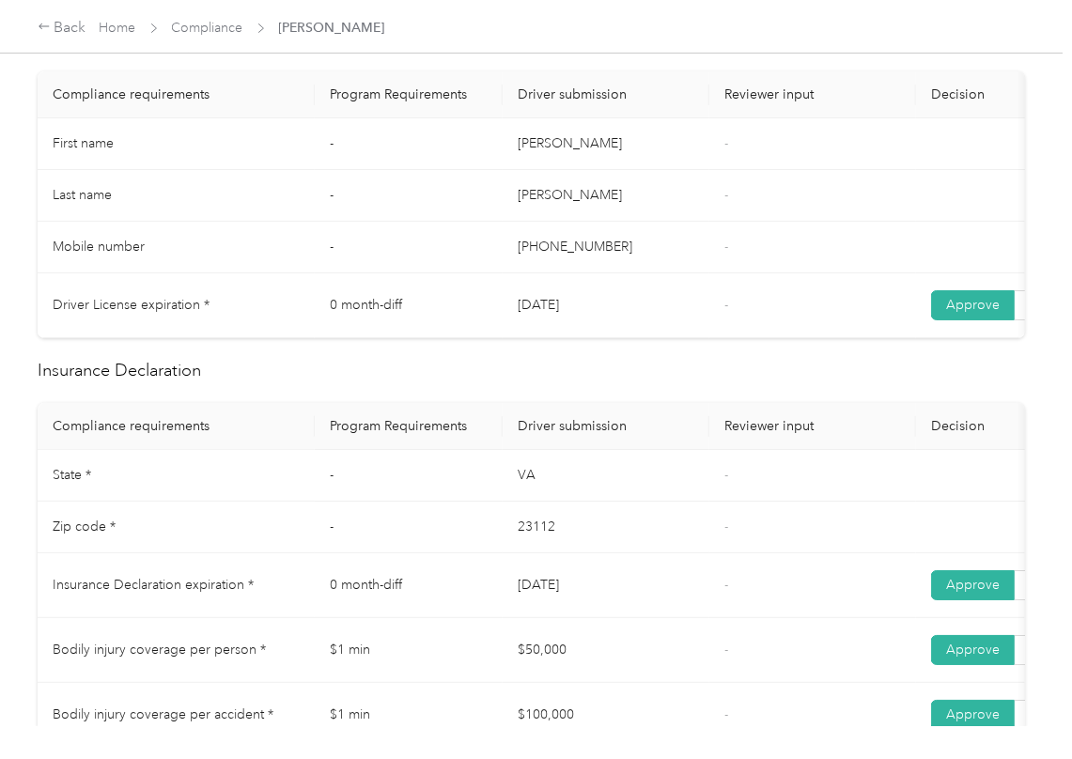
scroll to position [0, 0]
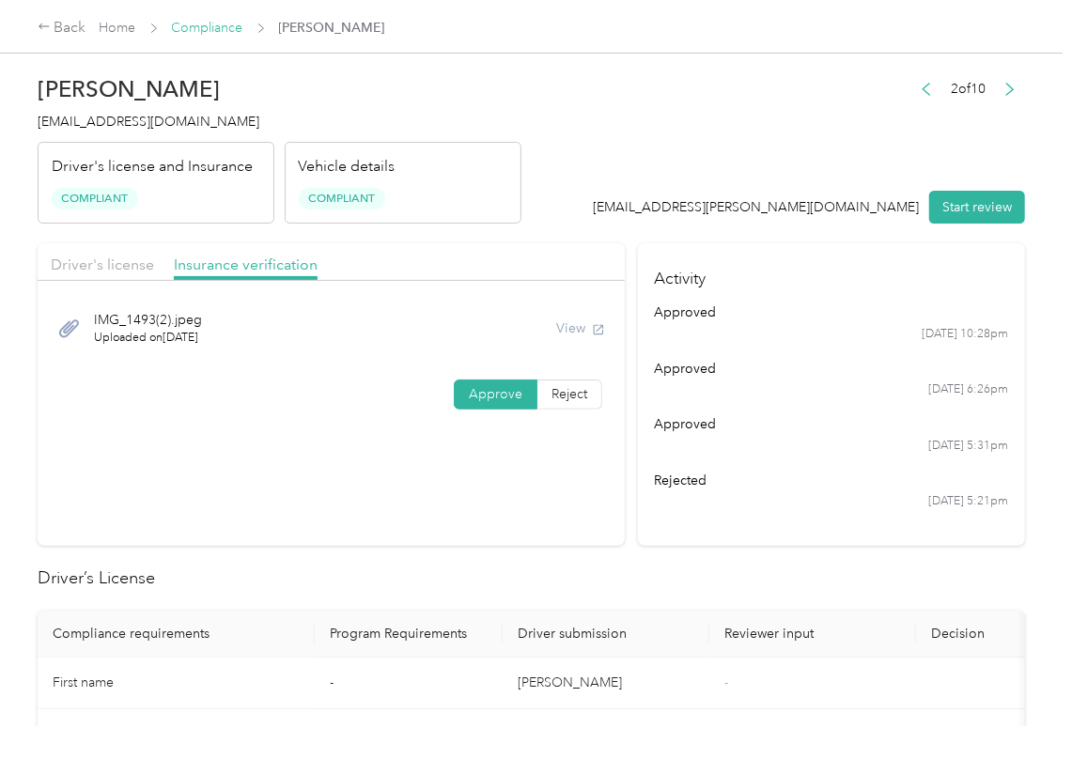
click at [196, 27] on link "Compliance" at bounding box center [207, 28] width 71 height 16
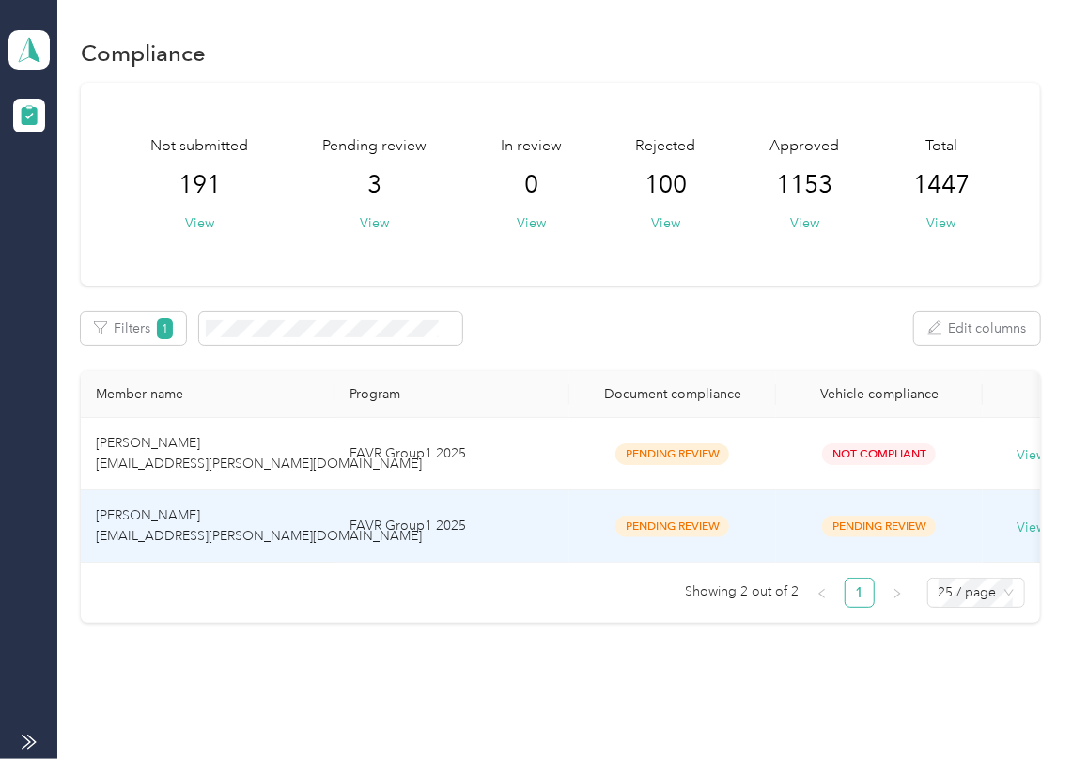
click at [163, 515] on span "[PERSON_NAME] [EMAIL_ADDRESS][PERSON_NAME][DOMAIN_NAME]" at bounding box center [259, 525] width 326 height 37
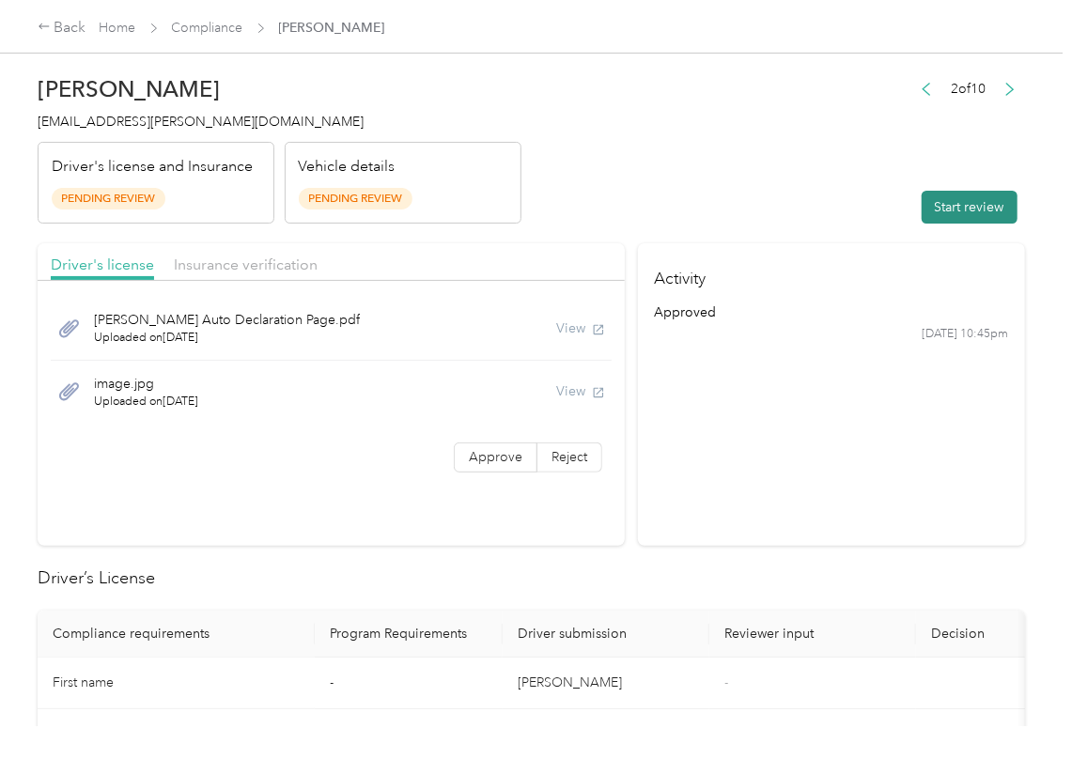
click at [935, 204] on button "Start review" at bounding box center [969, 207] width 96 height 33
drag, startPoint x: 791, startPoint y: 147, endPoint x: 712, endPoint y: 214, distance: 103.9
click at [789, 147] on header "[PERSON_NAME] [EMAIL_ADDRESS][PERSON_NAME][DOMAIN_NAME] Driver's license and In…" at bounding box center [531, 145] width 987 height 158
click at [471, 453] on span "Approve" at bounding box center [496, 457] width 54 height 16
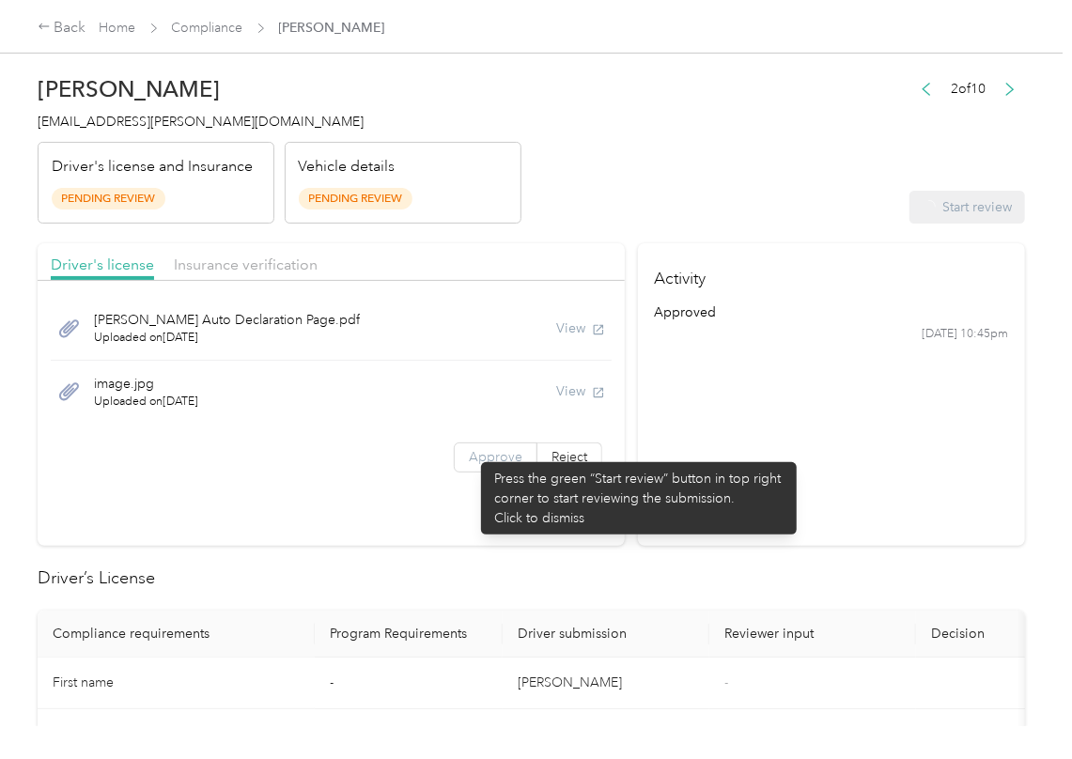
click at [471, 453] on span "Approve" at bounding box center [496, 457] width 54 height 16
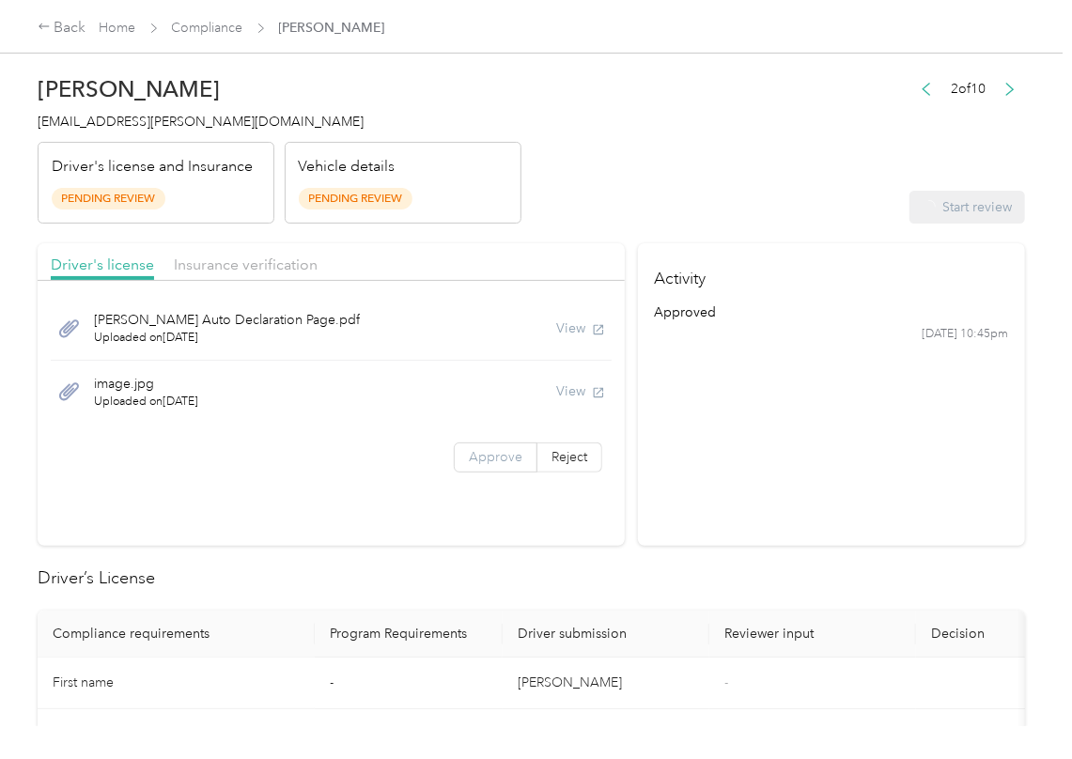
click at [469, 453] on span "Approve" at bounding box center [496, 457] width 54 height 16
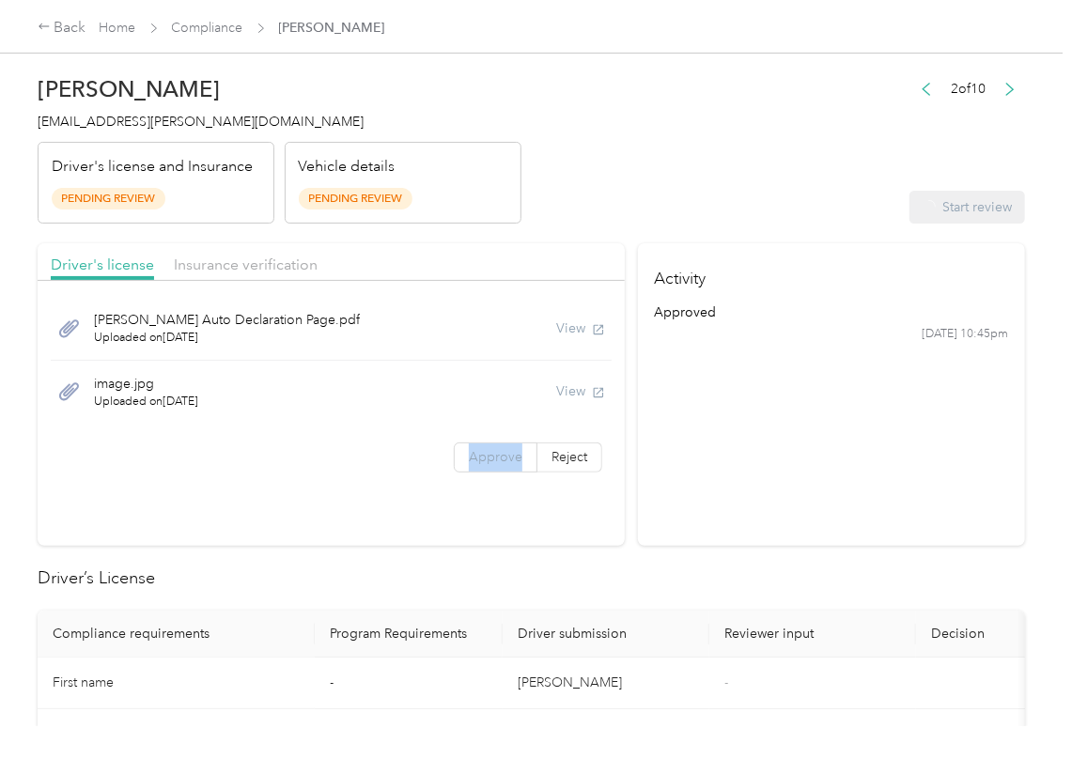
click at [469, 453] on span "Approve" at bounding box center [496, 457] width 54 height 16
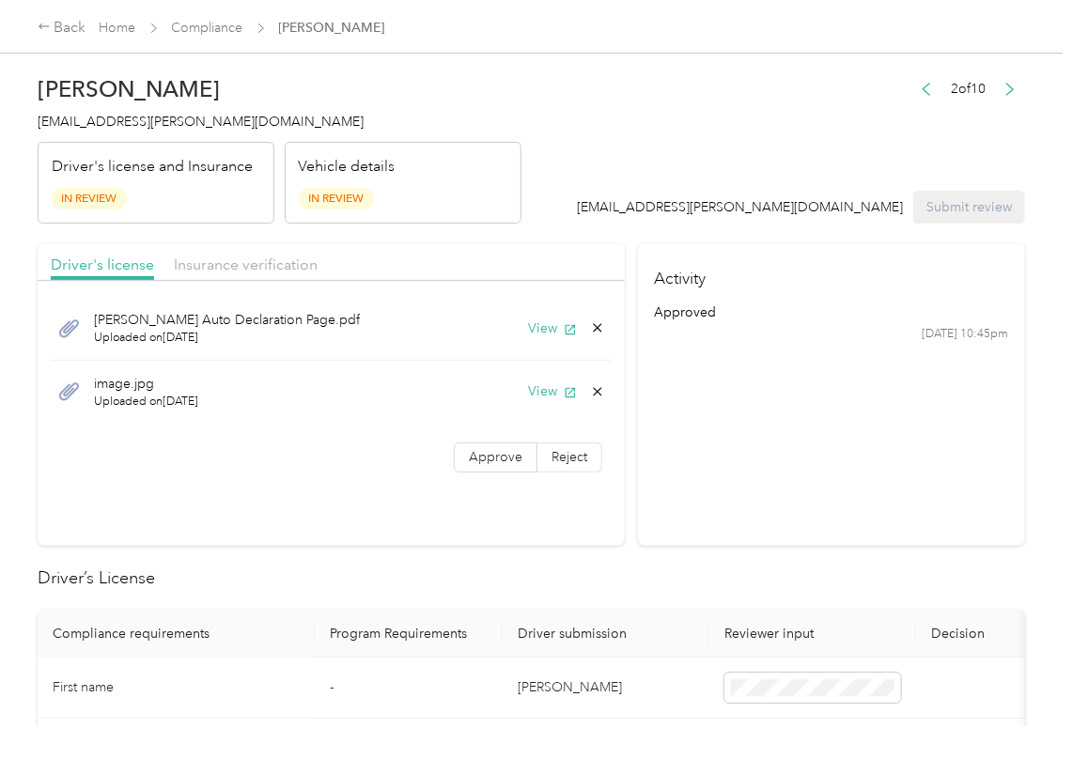
click at [438, 477] on div "[PERSON_NAME] Auto Declaration Page.pdf Uploaded on [DATE] View image.jpg Uploa…" at bounding box center [331, 387] width 587 height 195
click at [460, 463] on label "Approve" at bounding box center [496, 457] width 84 height 30
click at [533, 329] on button "View" at bounding box center [552, 328] width 49 height 20
click at [541, 391] on button "View" at bounding box center [552, 391] width 49 height 20
click at [474, 270] on div "Driver's license Insurance verification" at bounding box center [331, 262] width 587 height 38
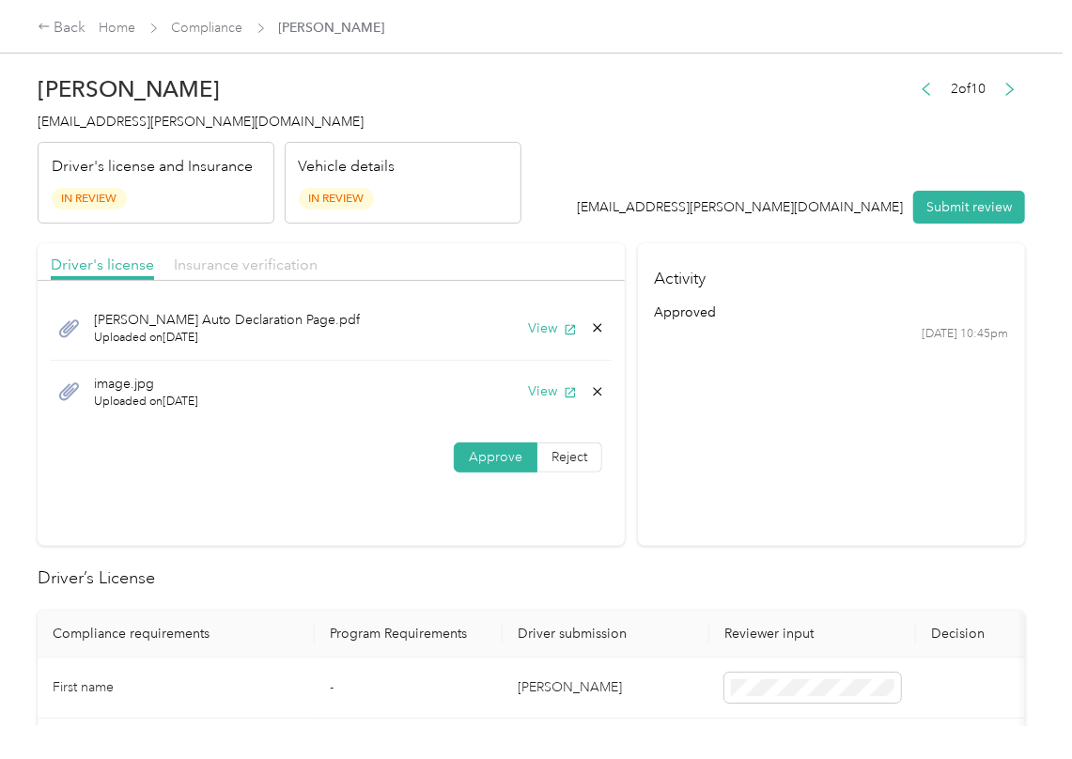
click at [256, 270] on span "Insurance verification" at bounding box center [246, 264] width 144 height 18
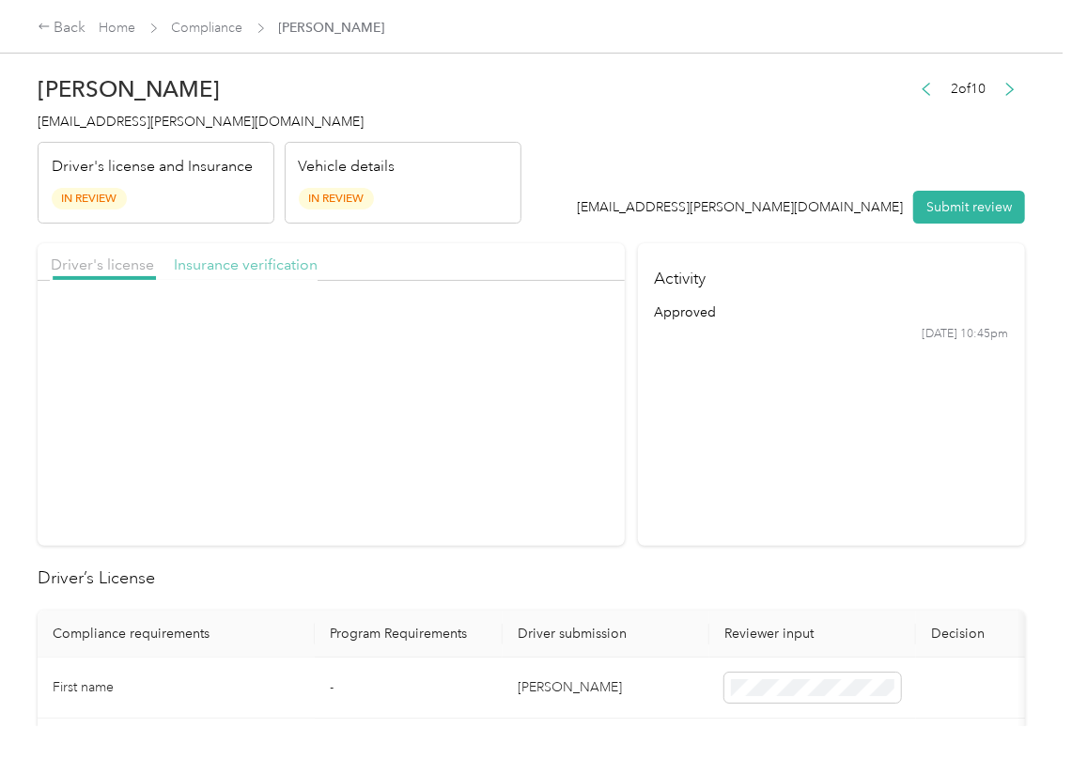
click at [256, 270] on span "Insurance verification" at bounding box center [246, 264] width 144 height 18
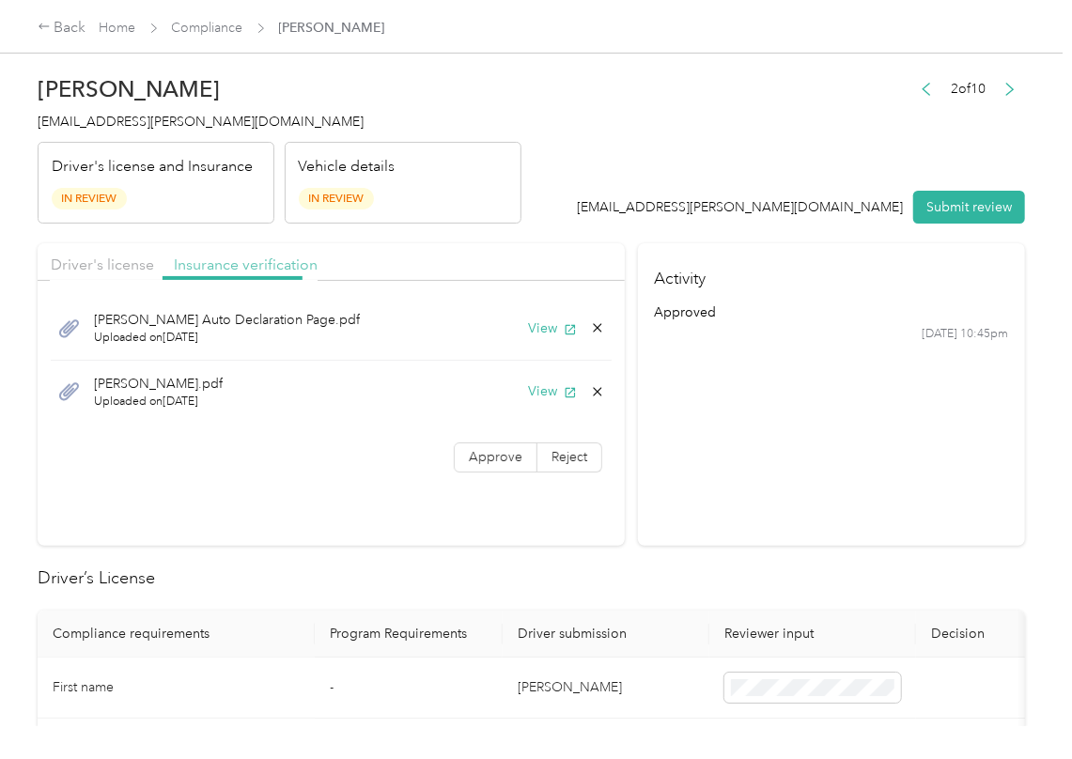
click at [256, 270] on span "Insurance verification" at bounding box center [246, 264] width 144 height 18
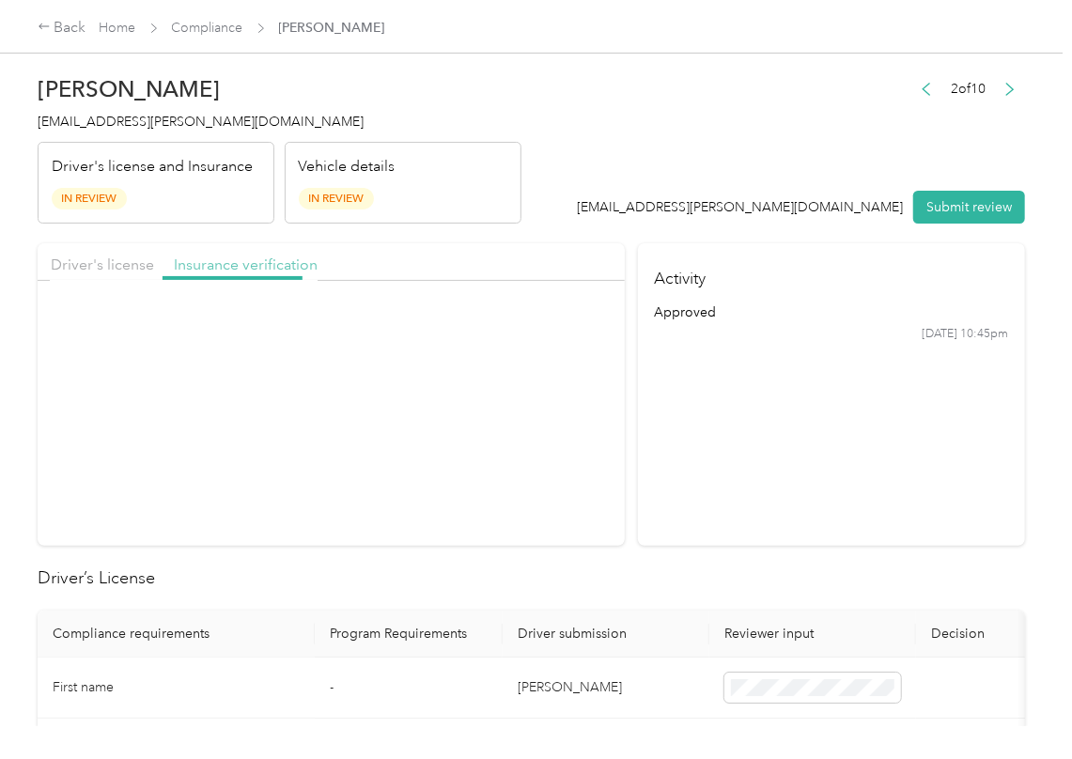
click at [256, 270] on span "Insurance verification" at bounding box center [246, 264] width 144 height 18
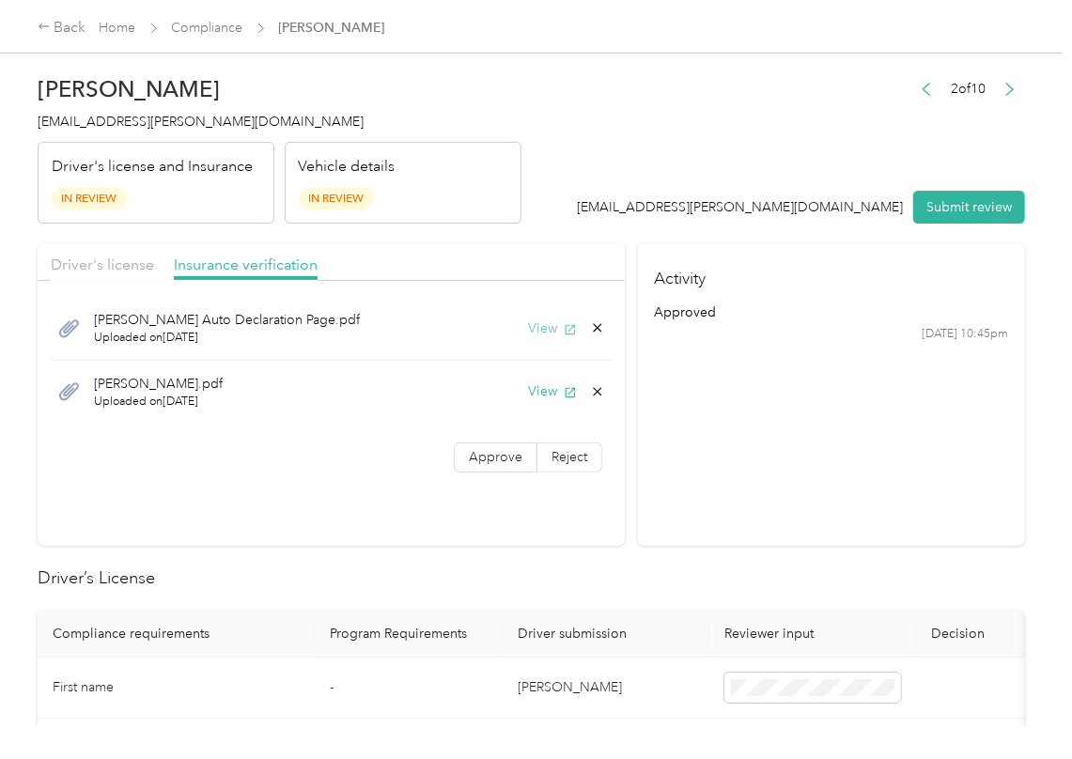
click at [534, 329] on button "View" at bounding box center [552, 328] width 49 height 20
click at [543, 391] on button "View" at bounding box center [552, 391] width 49 height 20
click at [493, 449] on span "Approve" at bounding box center [496, 457] width 54 height 16
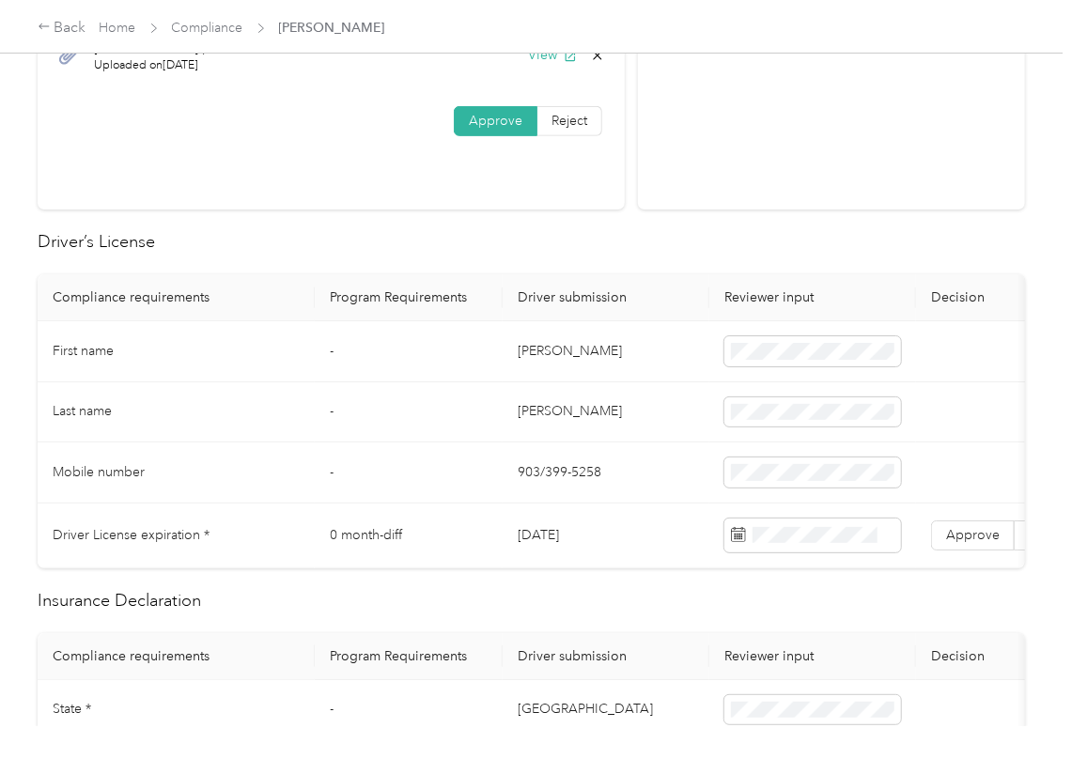
scroll to position [376, 0]
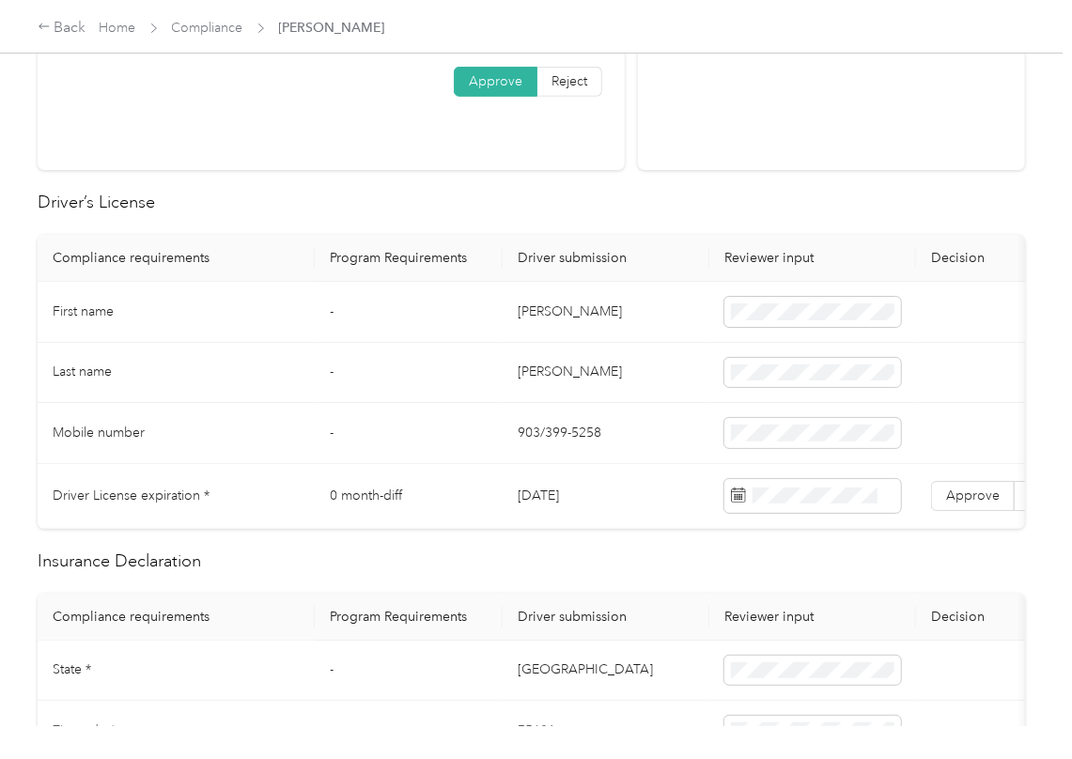
click at [528, 305] on td "[PERSON_NAME]" at bounding box center [605, 312] width 207 height 61
click at [569, 497] on td "[DATE]" at bounding box center [605, 496] width 207 height 65
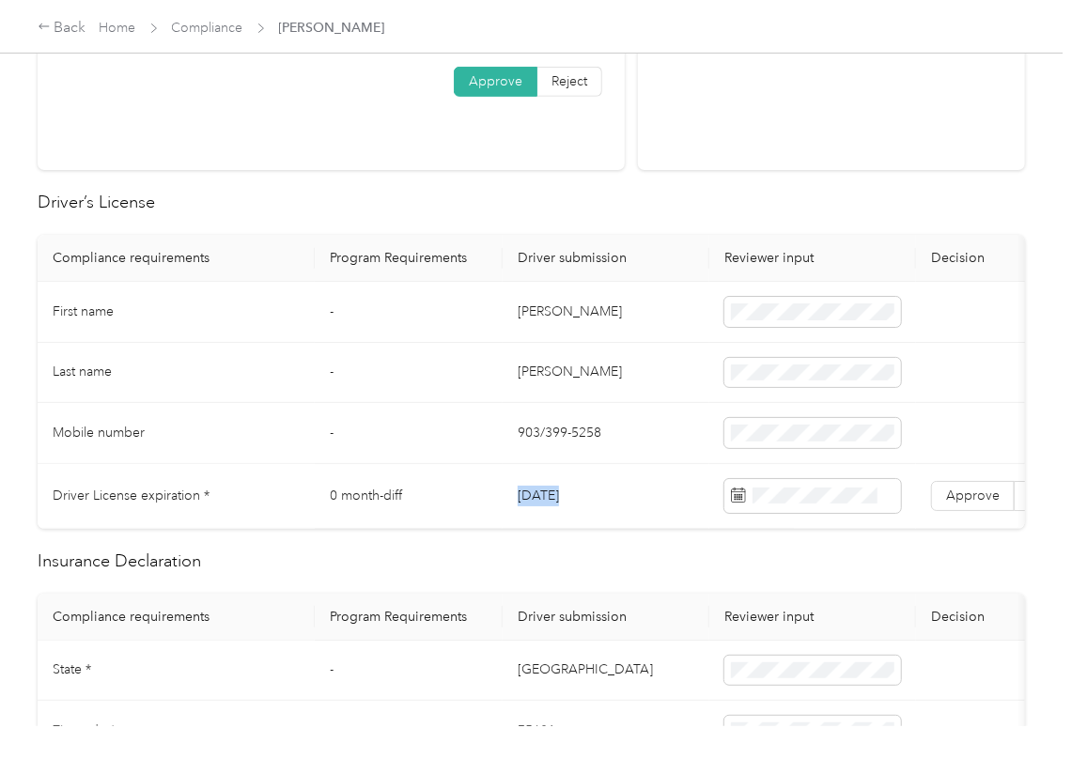
click at [569, 497] on td "[DATE]" at bounding box center [605, 496] width 207 height 65
click at [576, 237] on th "Driver submission" at bounding box center [605, 258] width 207 height 47
drag, startPoint x: 956, startPoint y: 500, endPoint x: 423, endPoint y: 571, distance: 538.2
click at [955, 500] on span "Approve" at bounding box center [973, 495] width 54 height 16
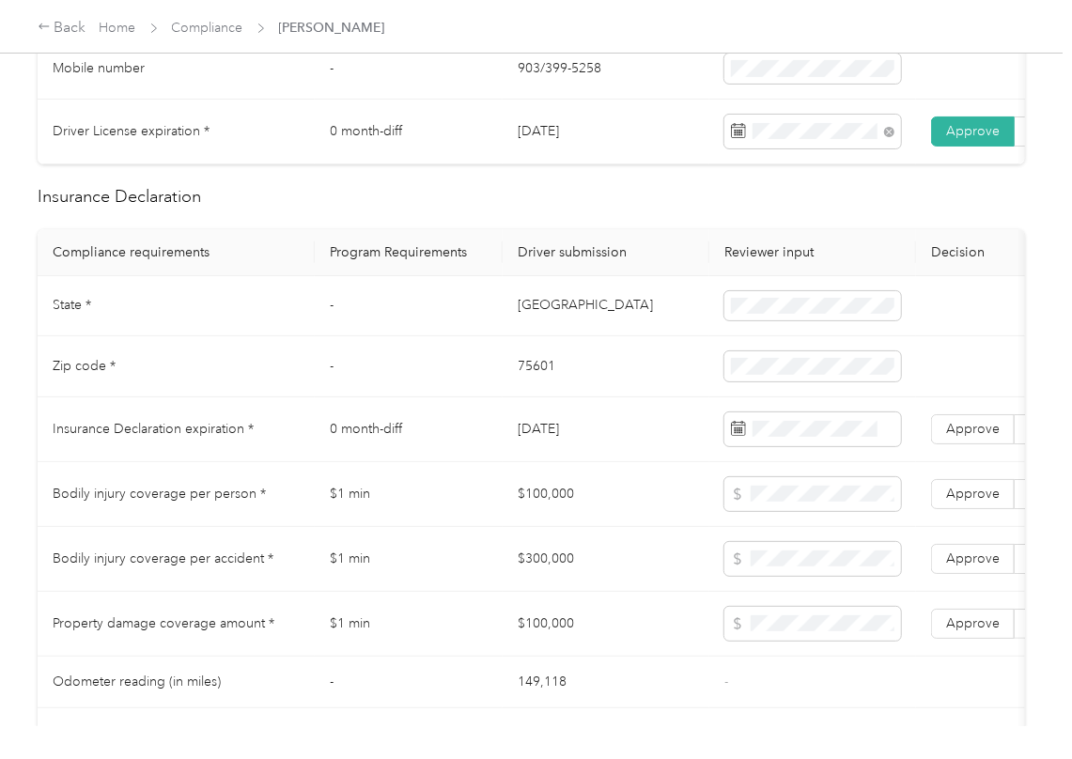
scroll to position [751, 0]
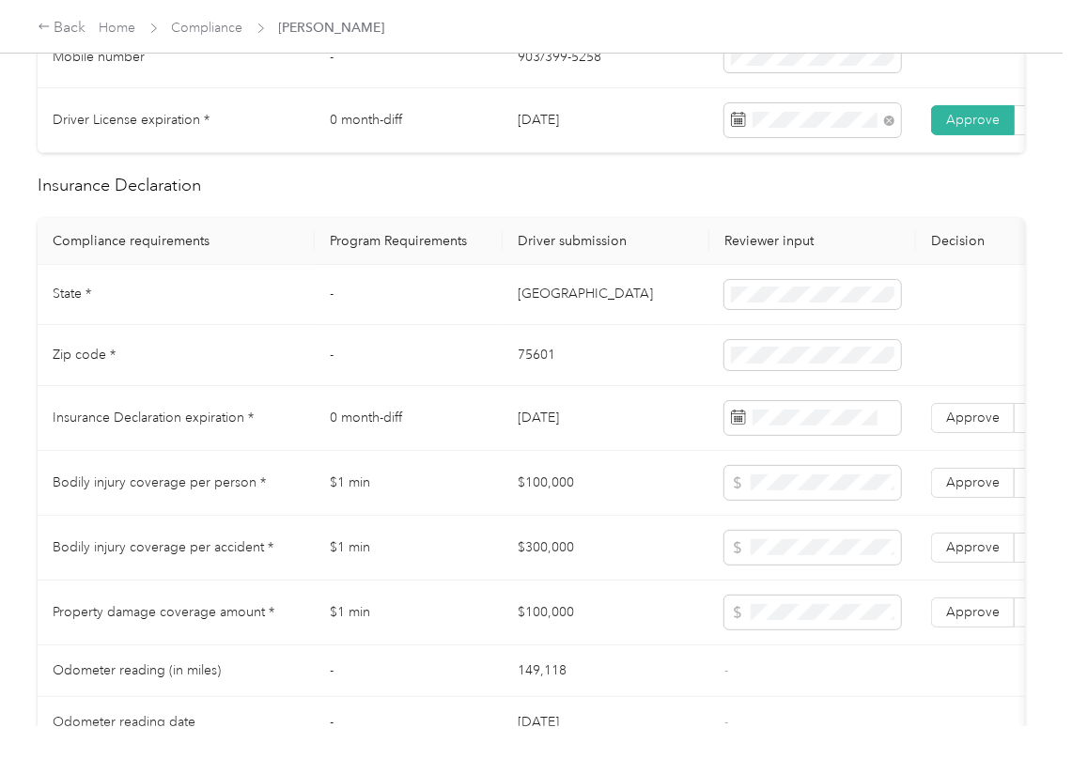
click at [513, 323] on td "[GEOGRAPHIC_DATA]" at bounding box center [605, 295] width 207 height 61
click at [553, 372] on td "75601" at bounding box center [605, 355] width 207 height 61
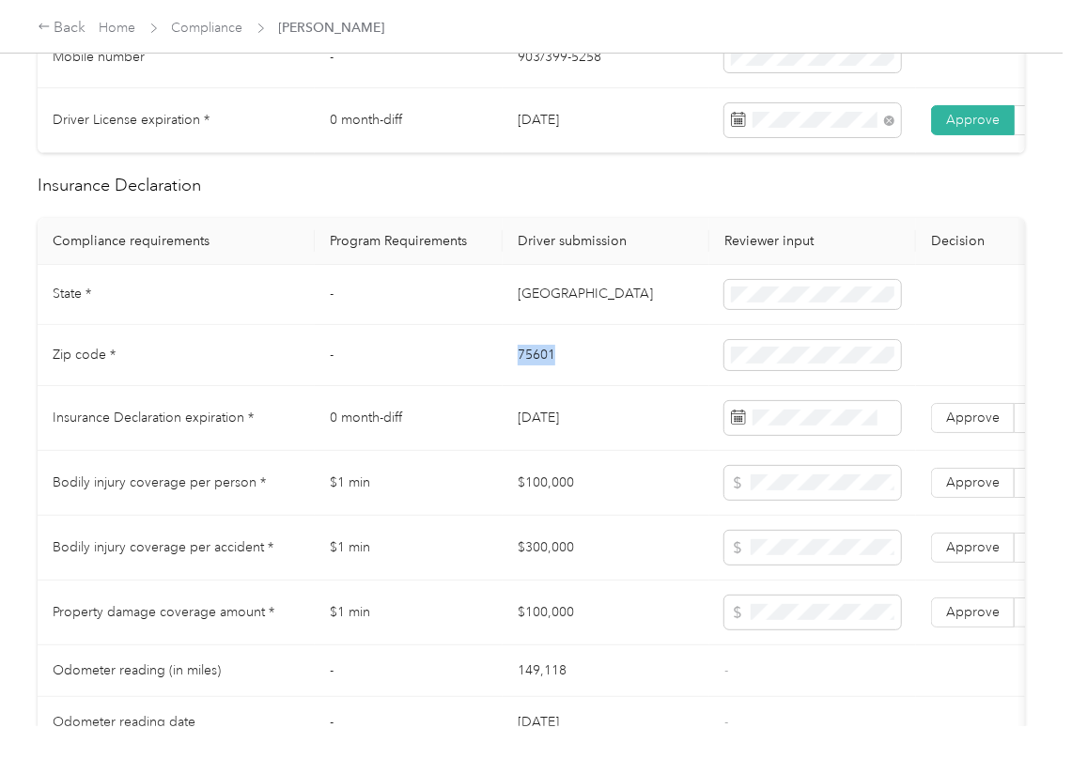
drag, startPoint x: 553, startPoint y: 372, endPoint x: 661, endPoint y: 374, distance: 108.0
click at [552, 372] on td "75601" at bounding box center [605, 355] width 207 height 61
click at [378, 411] on td "0 month-diff" at bounding box center [409, 418] width 188 height 65
click at [543, 386] on td "75601" at bounding box center [605, 355] width 207 height 61
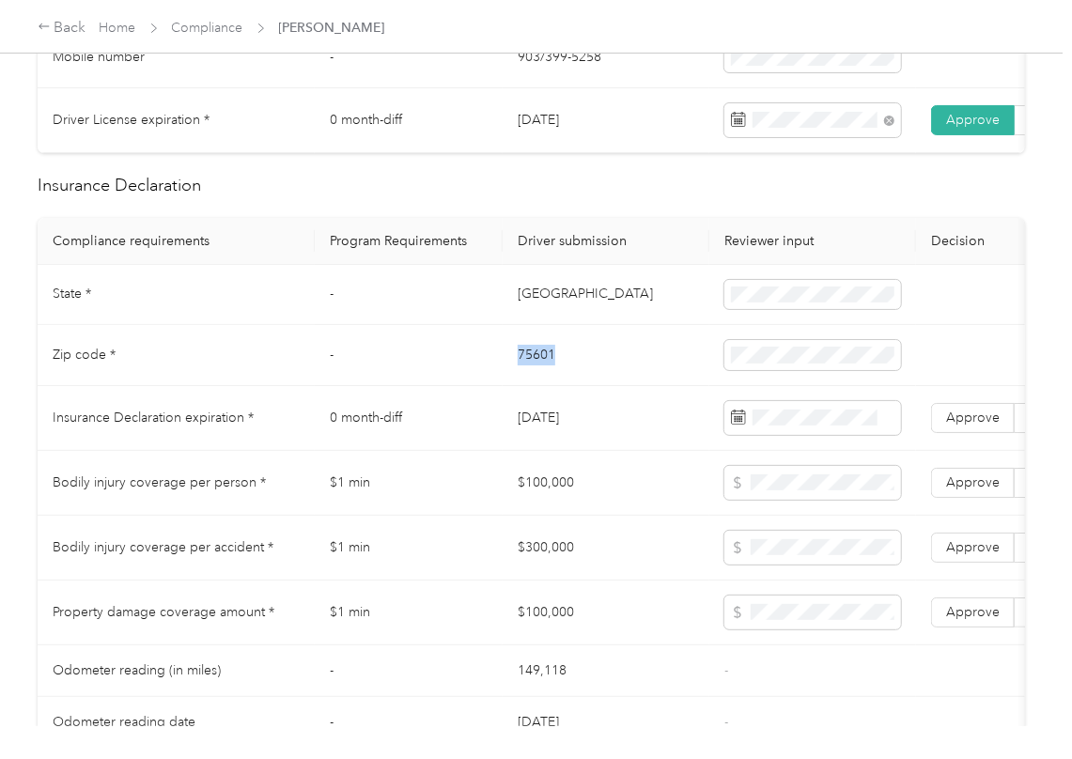
click at [543, 386] on td "75601" at bounding box center [605, 355] width 207 height 61
click at [759, 370] on span at bounding box center [812, 355] width 177 height 30
click at [294, 373] on td "Zip code *" at bounding box center [176, 355] width 277 height 61
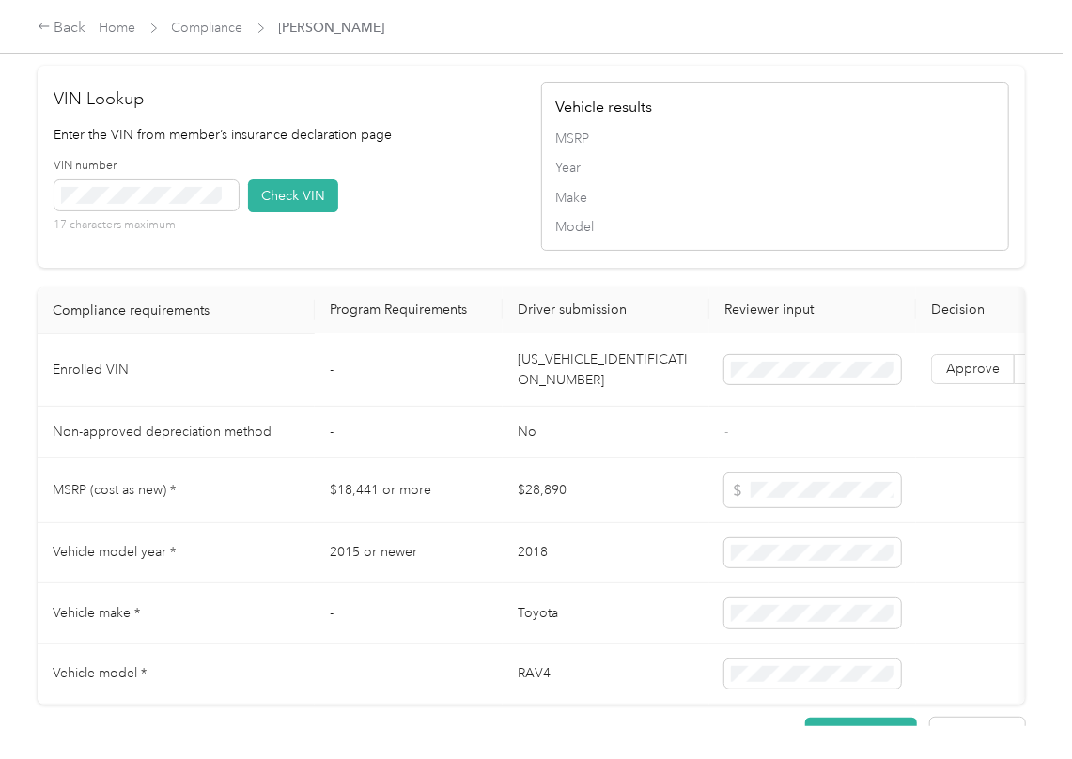
scroll to position [1503, 0]
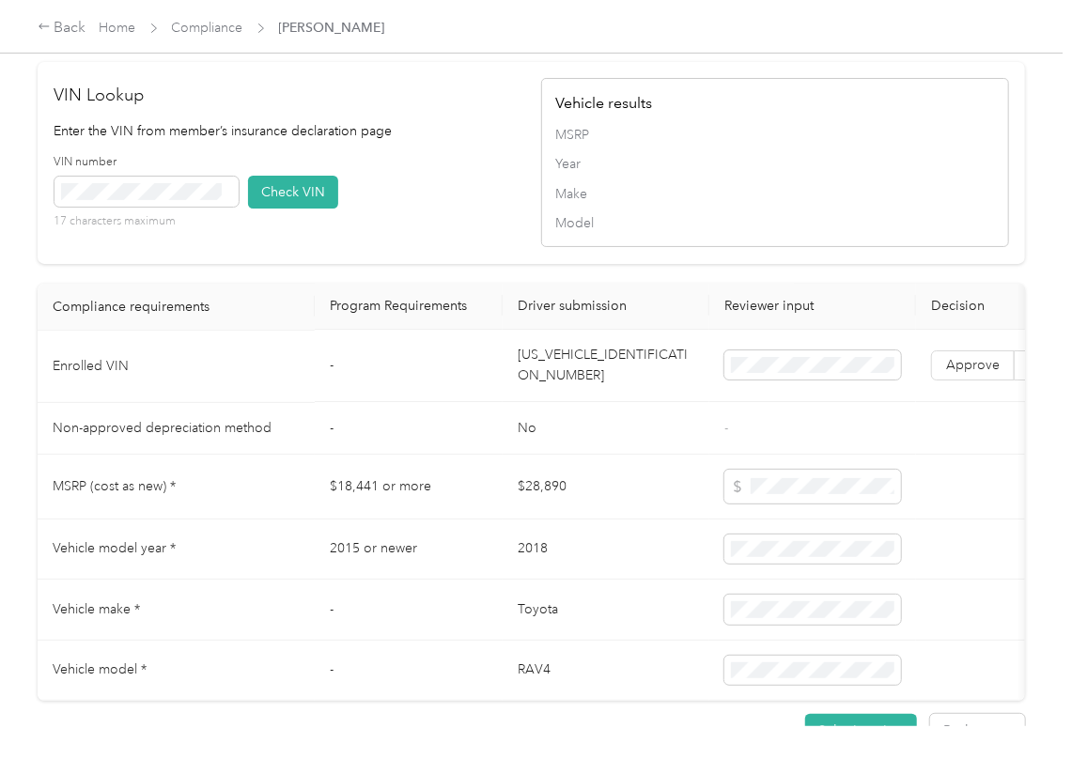
click at [580, 392] on td "[US_VEHICLE_IDENTIFICATION_NUMBER]" at bounding box center [605, 367] width 207 height 72
click at [349, 193] on div "VIN Lookup Enter the VIN from member’s insurance declaration page VIN number 17…" at bounding box center [288, 163] width 468 height 161
drag, startPoint x: 286, startPoint y: 229, endPoint x: 657, endPoint y: 348, distance: 389.4
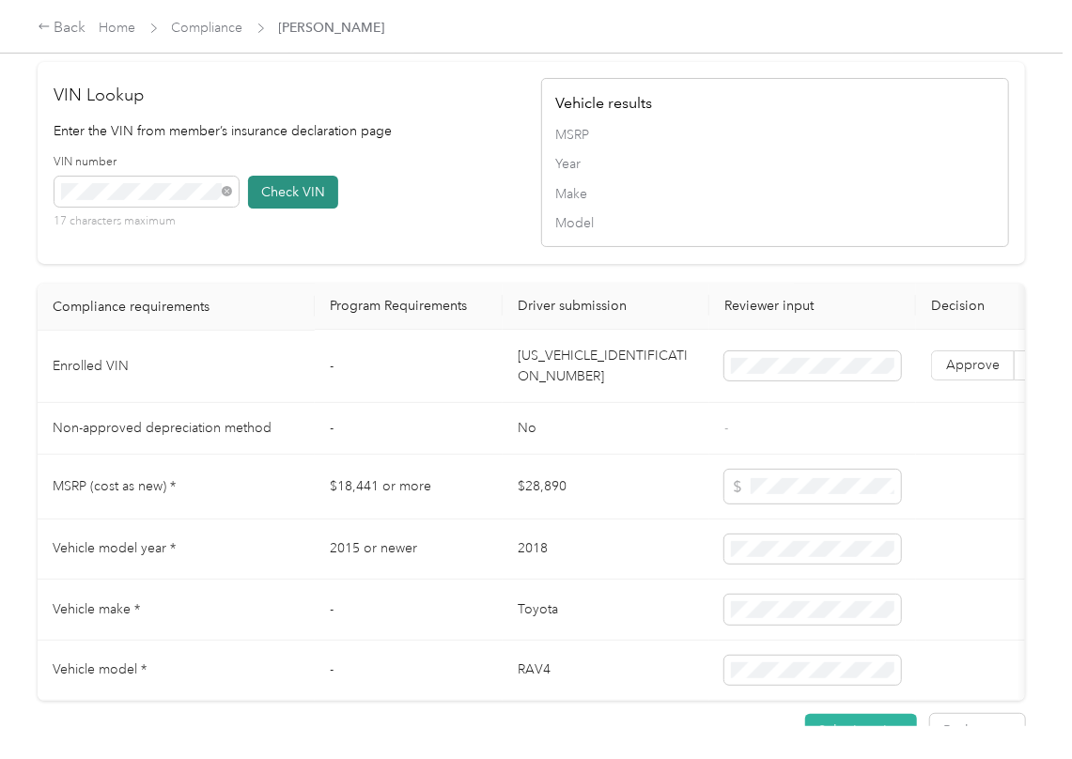
click at [287, 209] on button "Check VIN" at bounding box center [293, 192] width 90 height 33
click at [924, 400] on td "Approve Reject" at bounding box center [1014, 367] width 197 height 72
drag, startPoint x: 974, startPoint y: 410, endPoint x: 905, endPoint y: 421, distance: 69.3
click at [975, 374] on span "Approve" at bounding box center [973, 366] width 54 height 16
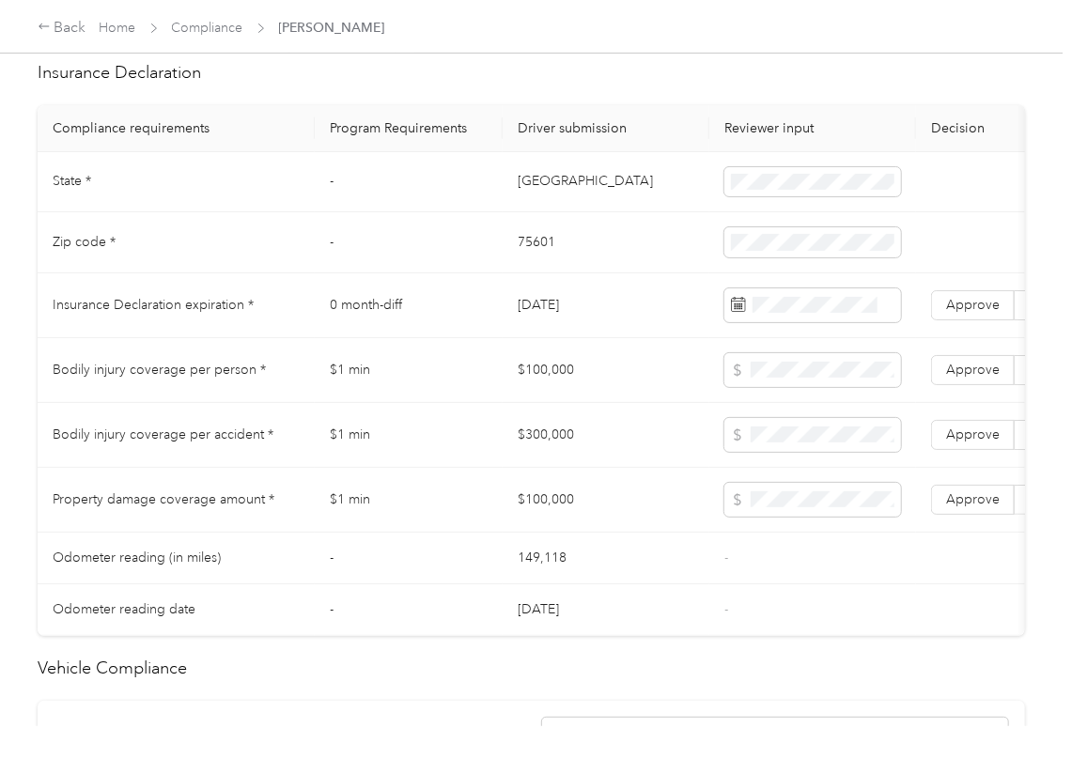
scroll to position [751, 0]
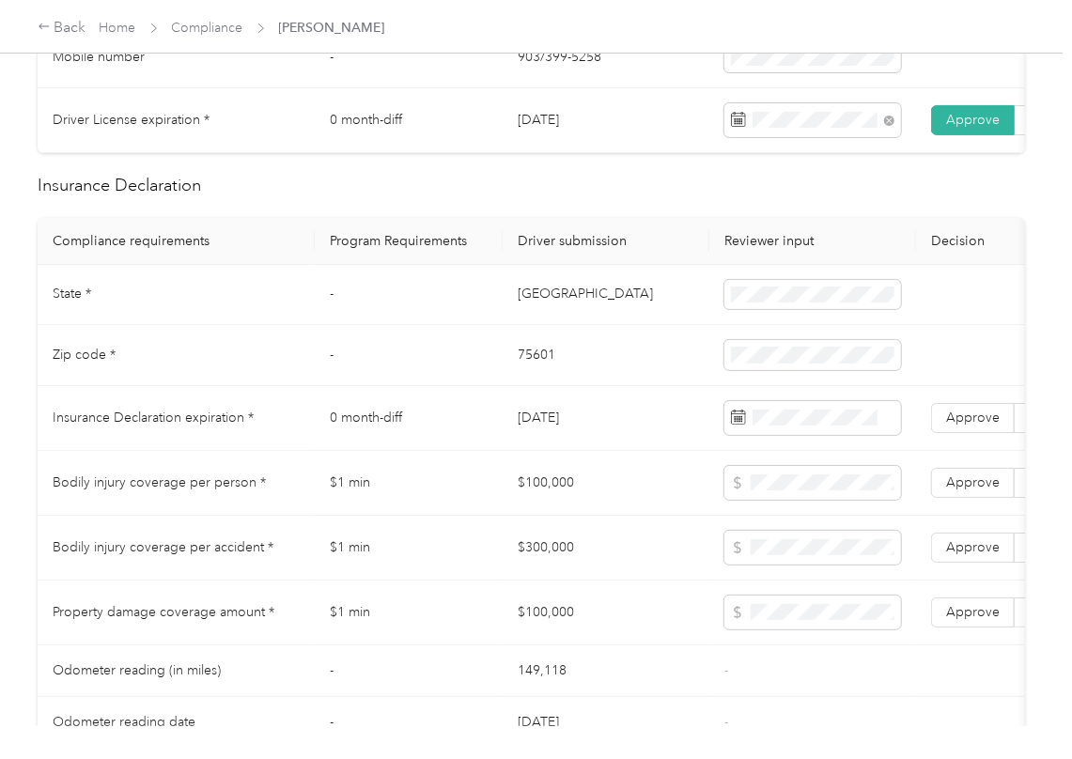
click at [546, 497] on td "$100,000" at bounding box center [605, 483] width 207 height 65
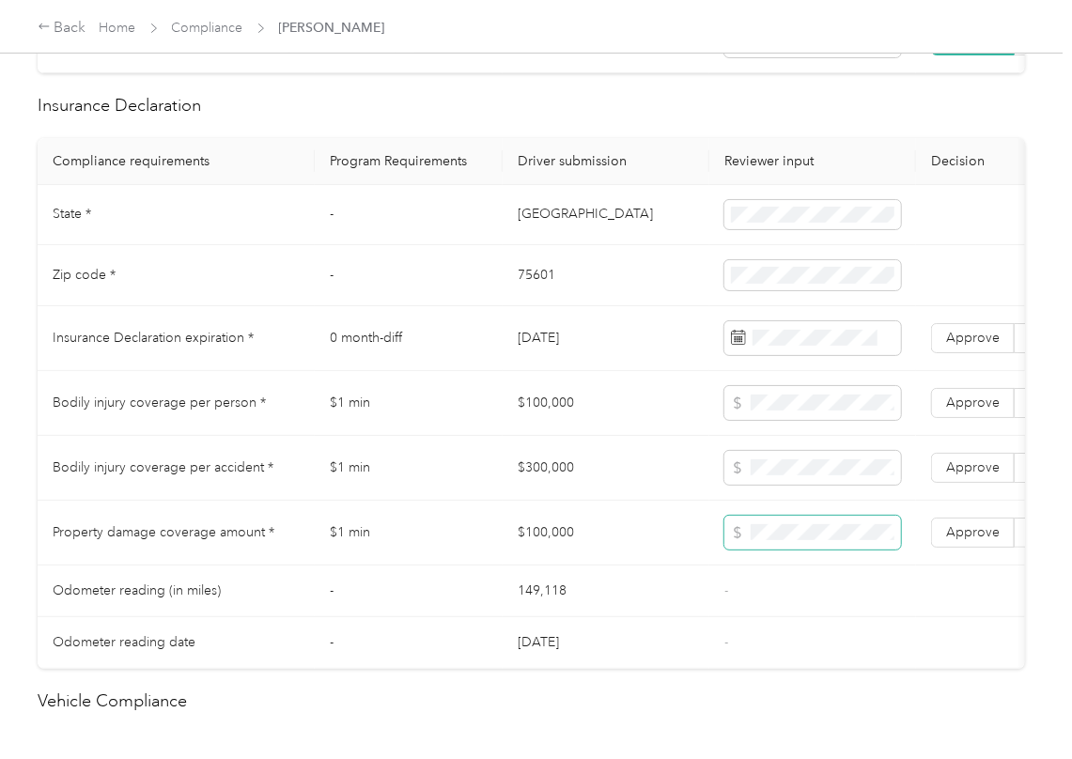
scroll to position [876, 0]
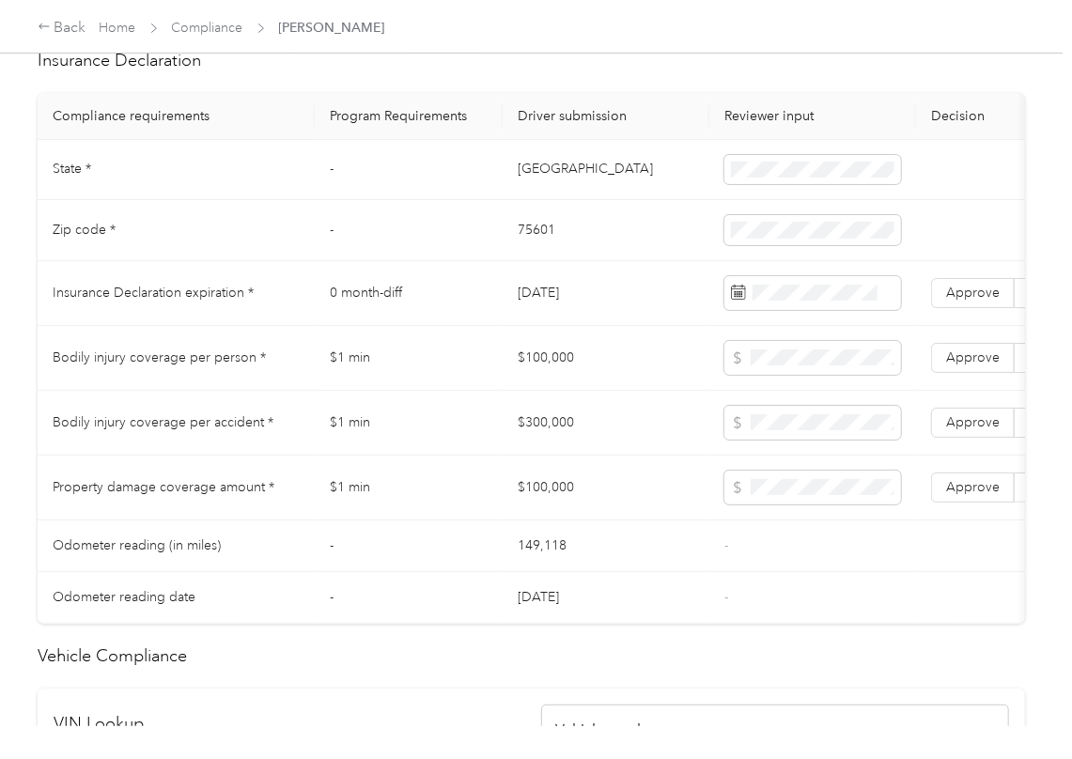
click at [561, 444] on td "$300,000" at bounding box center [605, 423] width 207 height 65
click at [978, 438] on label "Approve" at bounding box center [973, 423] width 84 height 30
click at [963, 365] on span "Approve" at bounding box center [973, 357] width 54 height 16
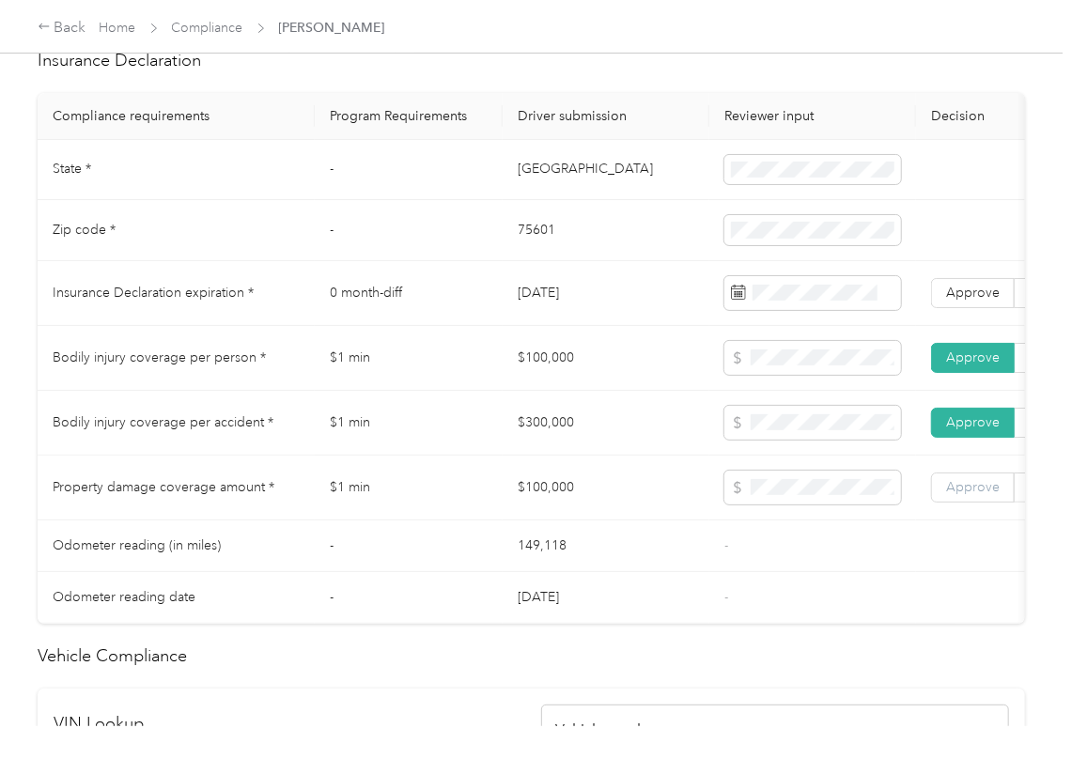
click at [967, 495] on span "Approve" at bounding box center [973, 487] width 54 height 16
click at [782, 298] on span at bounding box center [812, 293] width 177 height 34
click at [960, 301] on span "Approve" at bounding box center [973, 293] width 54 height 16
click at [421, 354] on td "$1 min" at bounding box center [409, 358] width 188 height 65
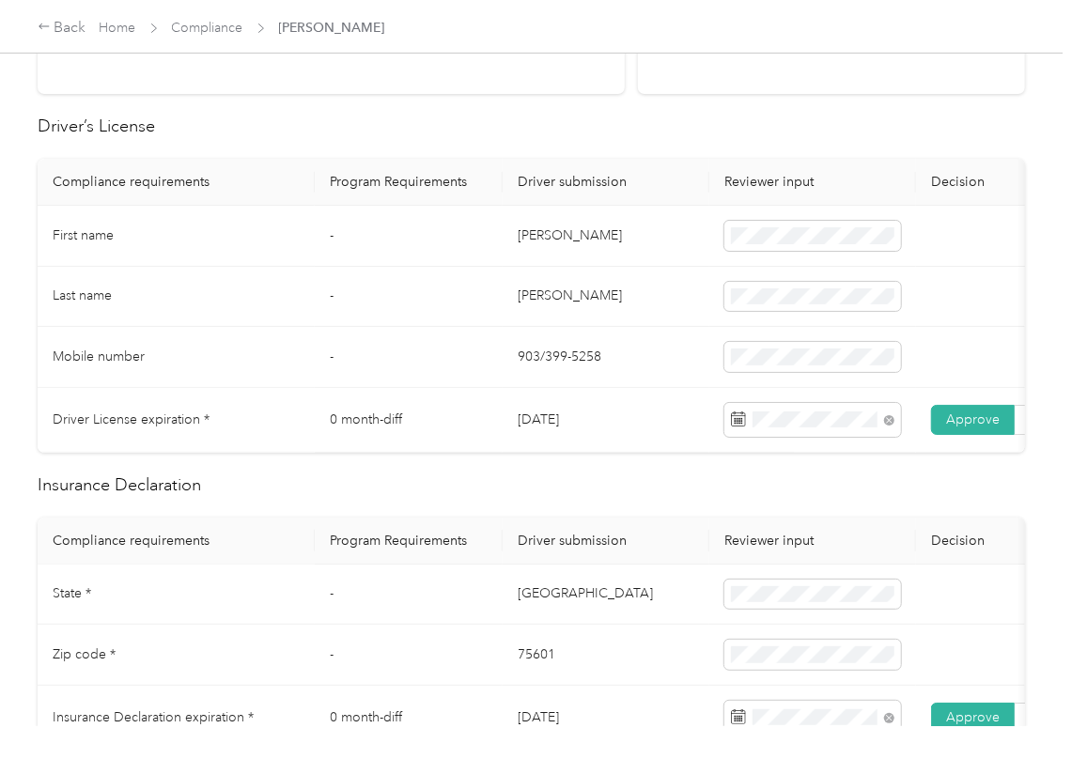
scroll to position [0, 0]
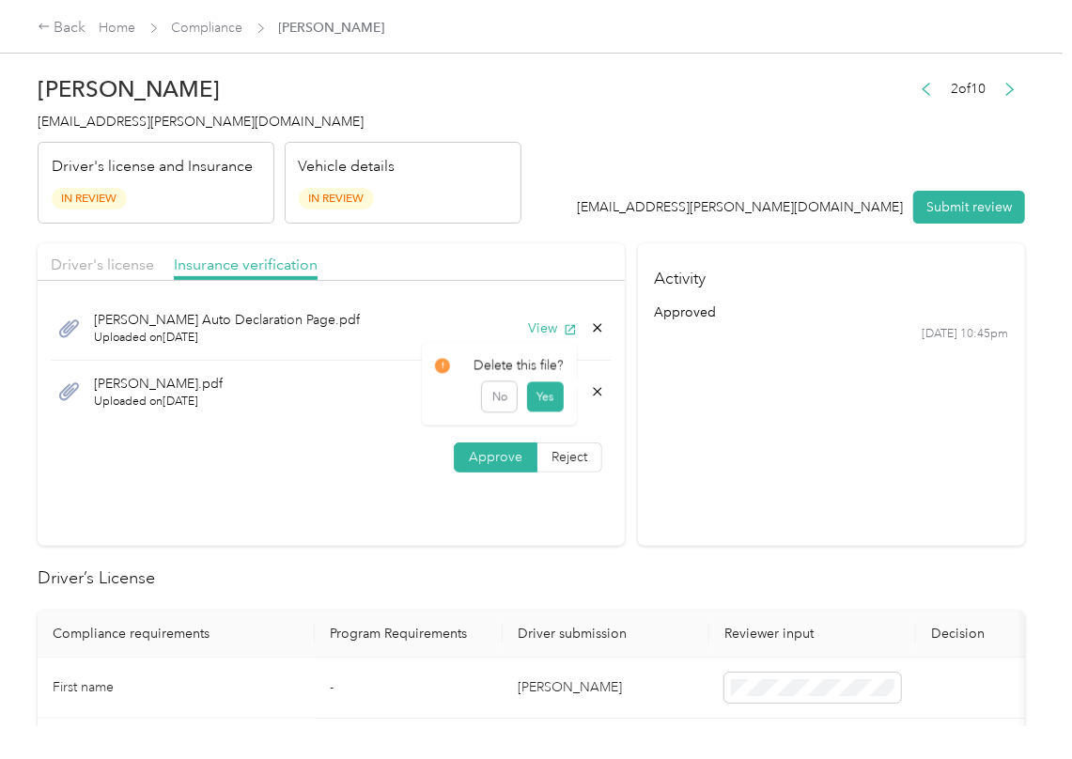
click at [594, 394] on icon at bounding box center [597, 391] width 8 height 8
click at [541, 404] on button "Yes" at bounding box center [544, 406] width 37 height 30
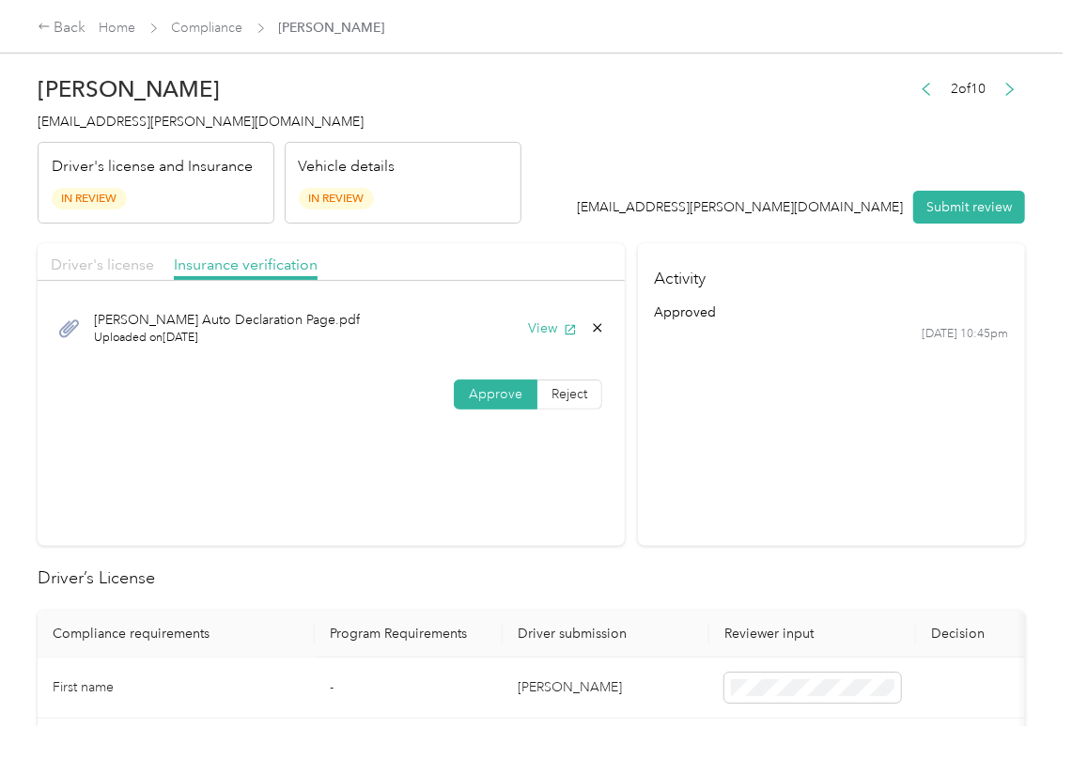
click at [120, 267] on span "Driver's license" at bounding box center [102, 264] width 103 height 18
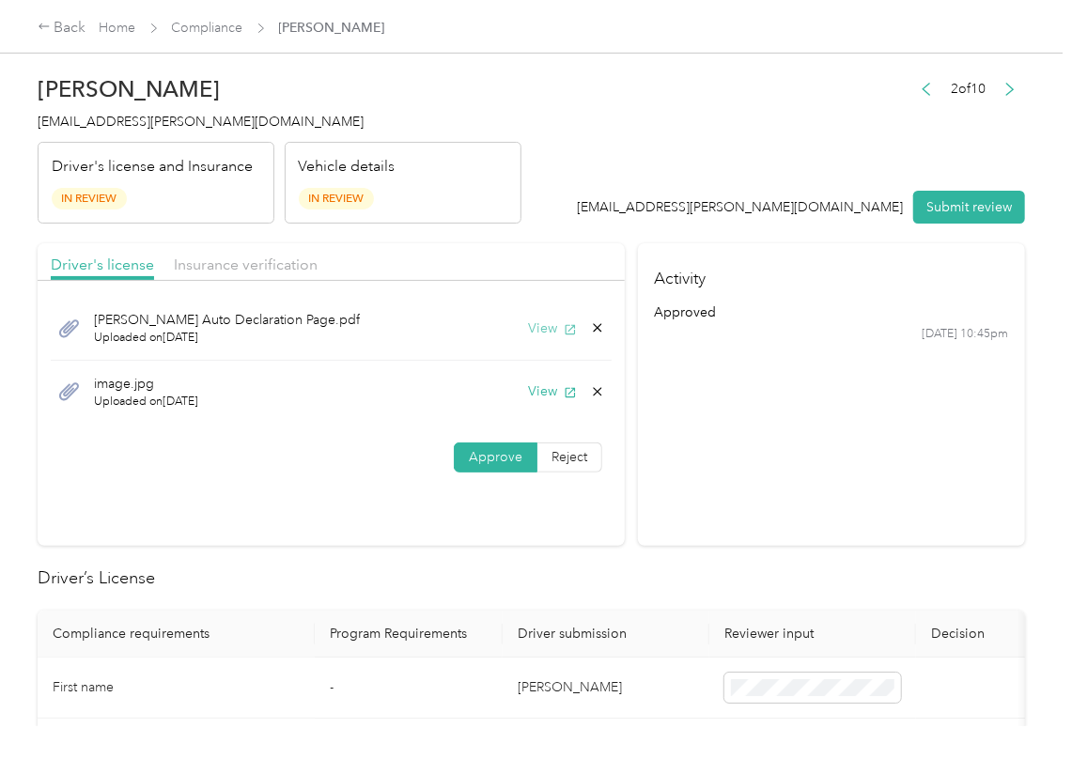
click at [546, 323] on button "View" at bounding box center [552, 328] width 49 height 20
click at [590, 328] on icon at bounding box center [597, 327] width 15 height 15
click at [538, 336] on button "Yes" at bounding box center [544, 344] width 37 height 30
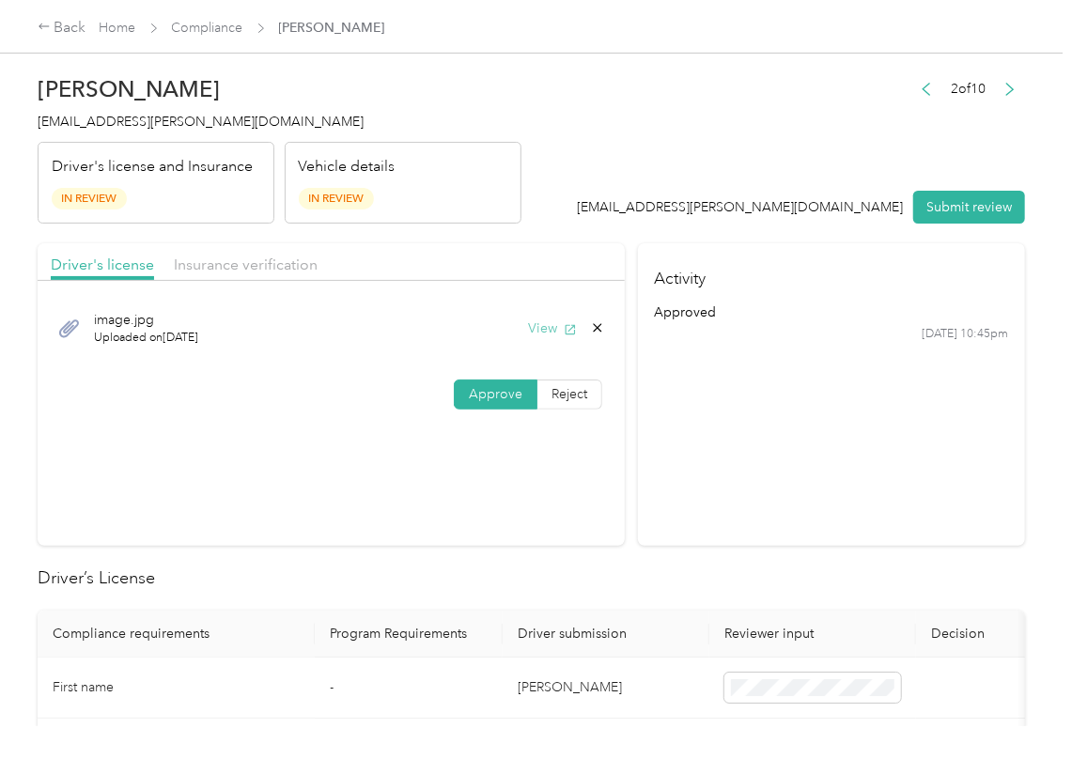
click at [552, 327] on button "View" at bounding box center [552, 328] width 49 height 20
click at [260, 255] on span "Insurance verification" at bounding box center [246, 264] width 144 height 18
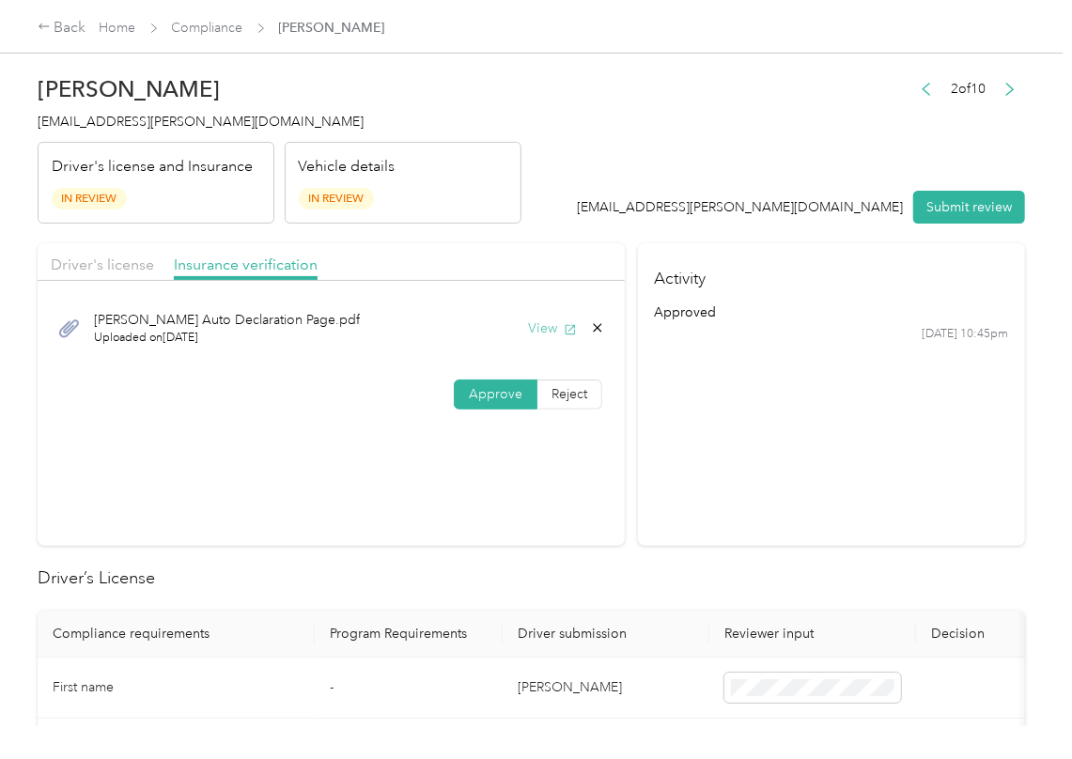
click at [556, 334] on button "View" at bounding box center [552, 328] width 49 height 20
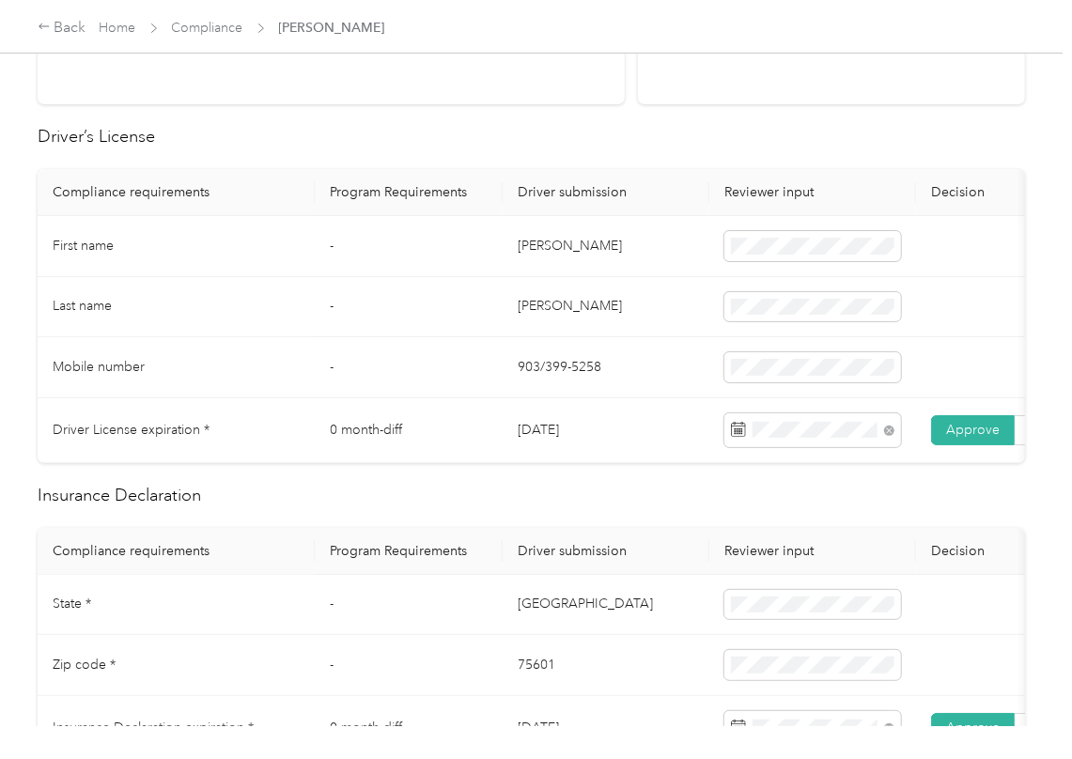
scroll to position [1127, 0]
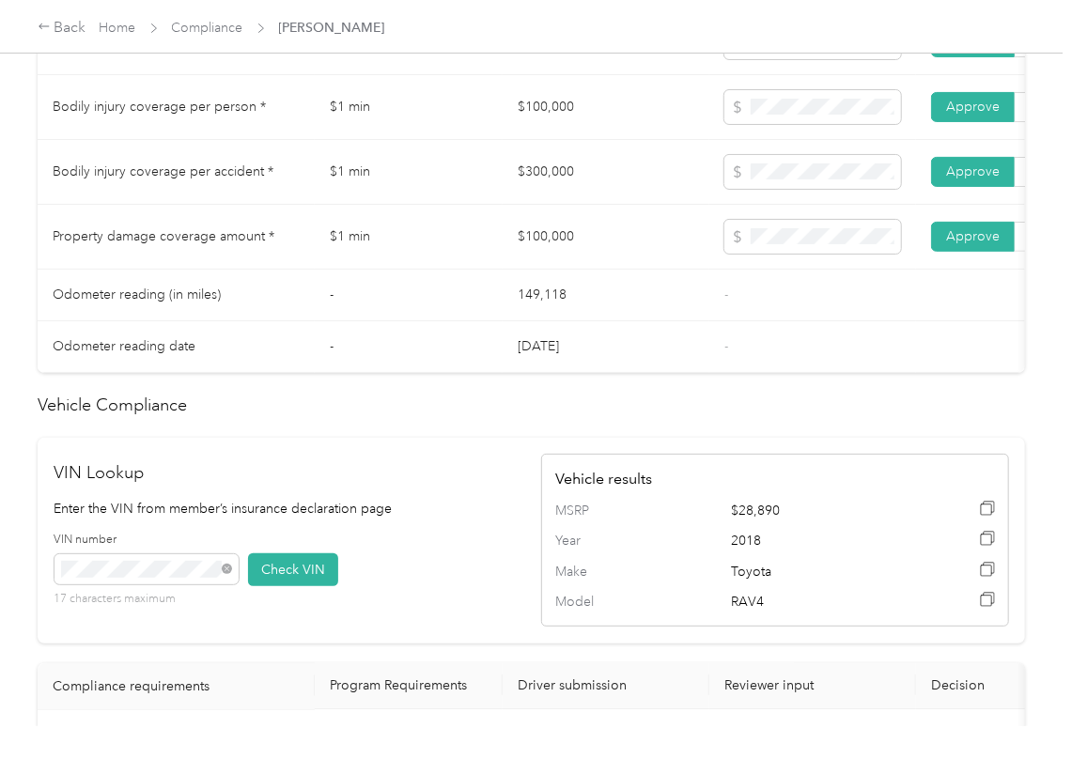
click at [768, 464] on div "Driver’s License Compliance requirements Program Requirements Driver submission…" at bounding box center [531, 259] width 987 height 1642
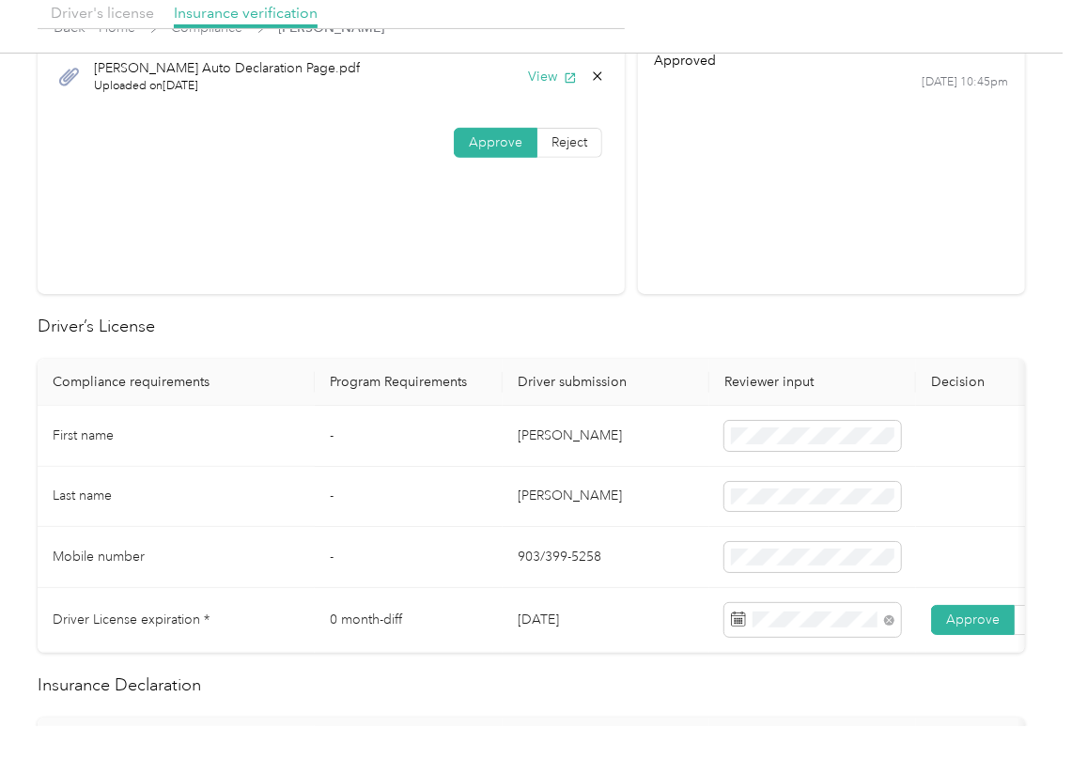
scroll to position [0, 0]
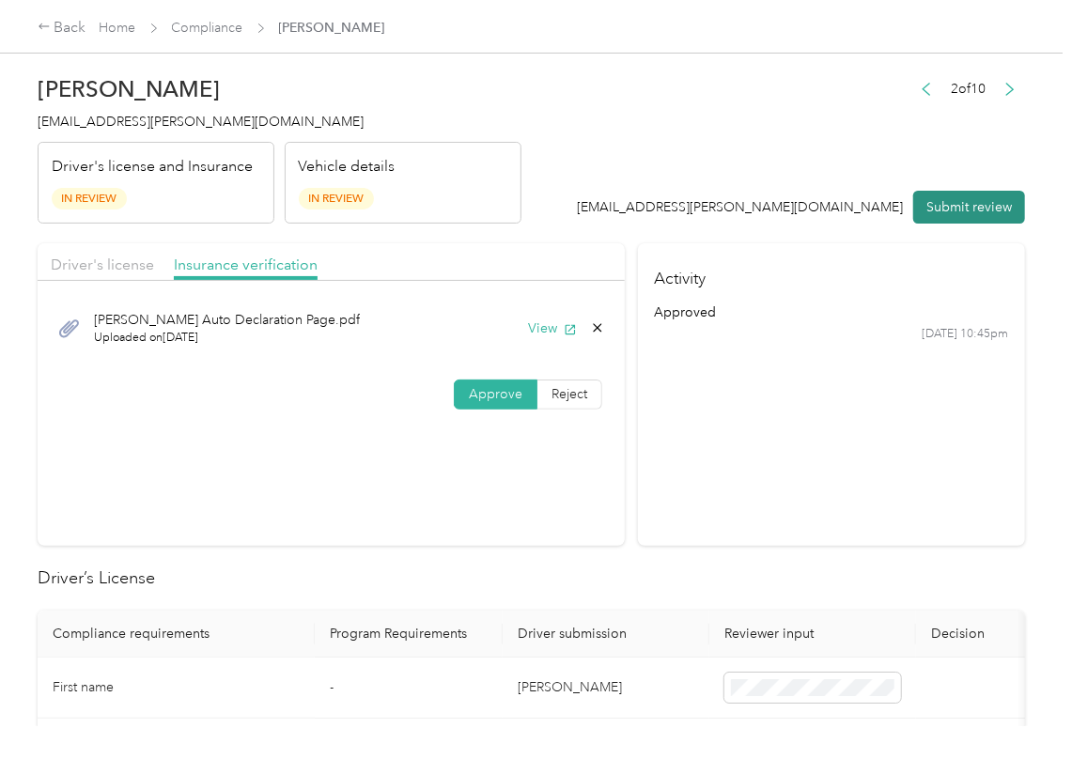
click at [948, 204] on button "Submit review" at bounding box center [969, 207] width 112 height 33
click at [129, 121] on span "[EMAIL_ADDRESS][PERSON_NAME][DOMAIN_NAME]" at bounding box center [201, 122] width 326 height 16
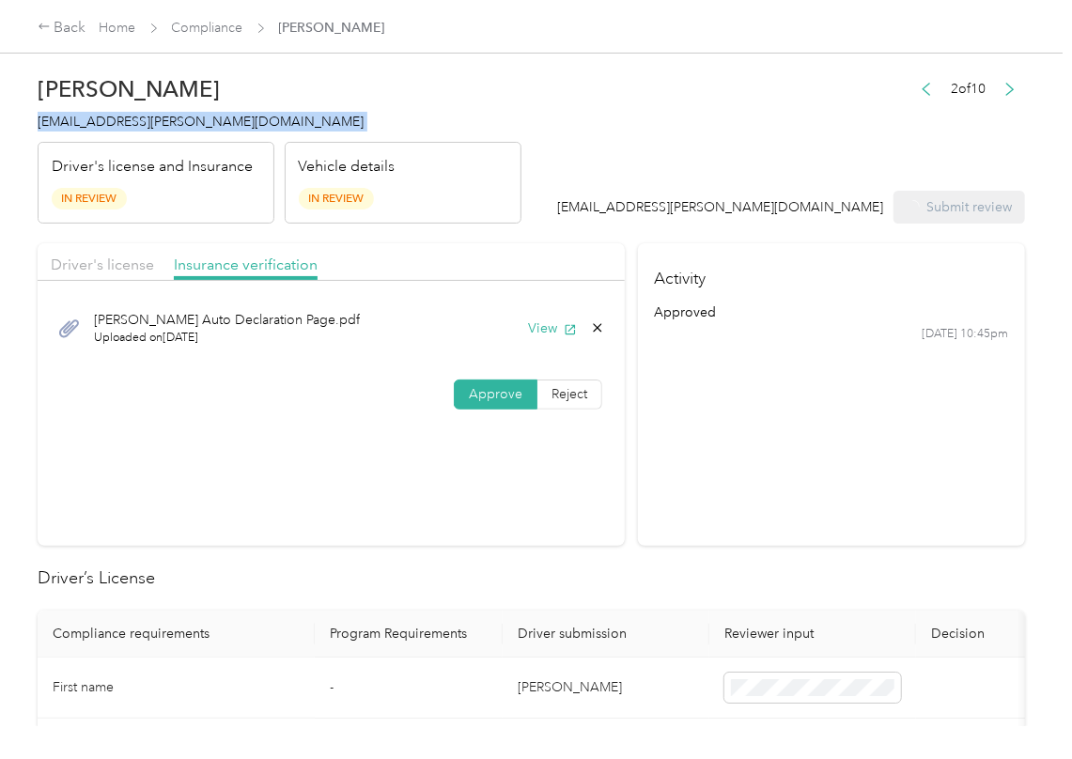
click at [129, 121] on span "[EMAIL_ADDRESS][PERSON_NAME][DOMAIN_NAME]" at bounding box center [201, 122] width 326 height 16
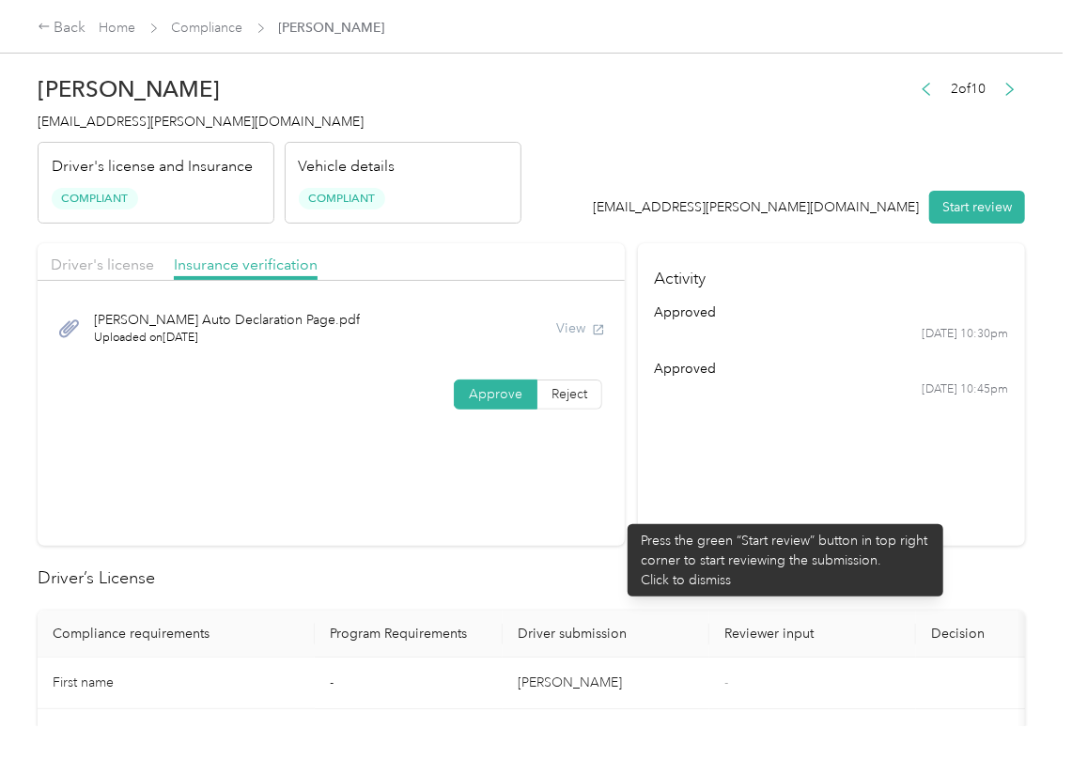
scroll to position [501, 0]
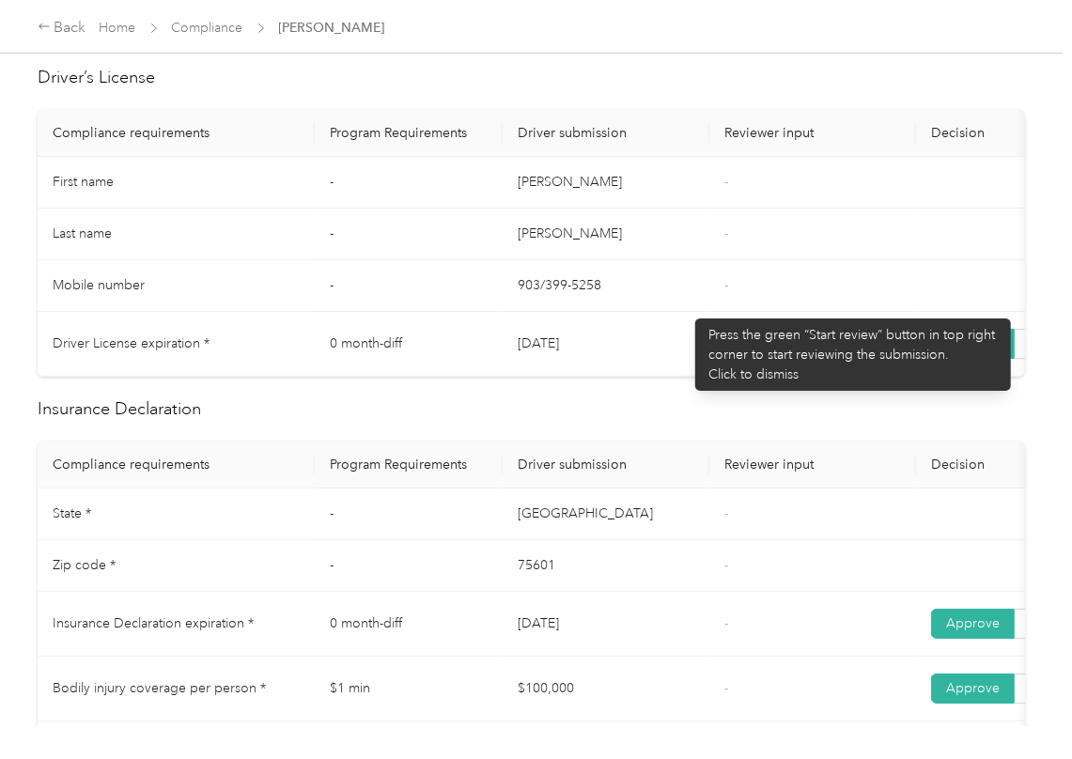
click at [686, 309] on td "903/399-5258" at bounding box center [605, 286] width 207 height 52
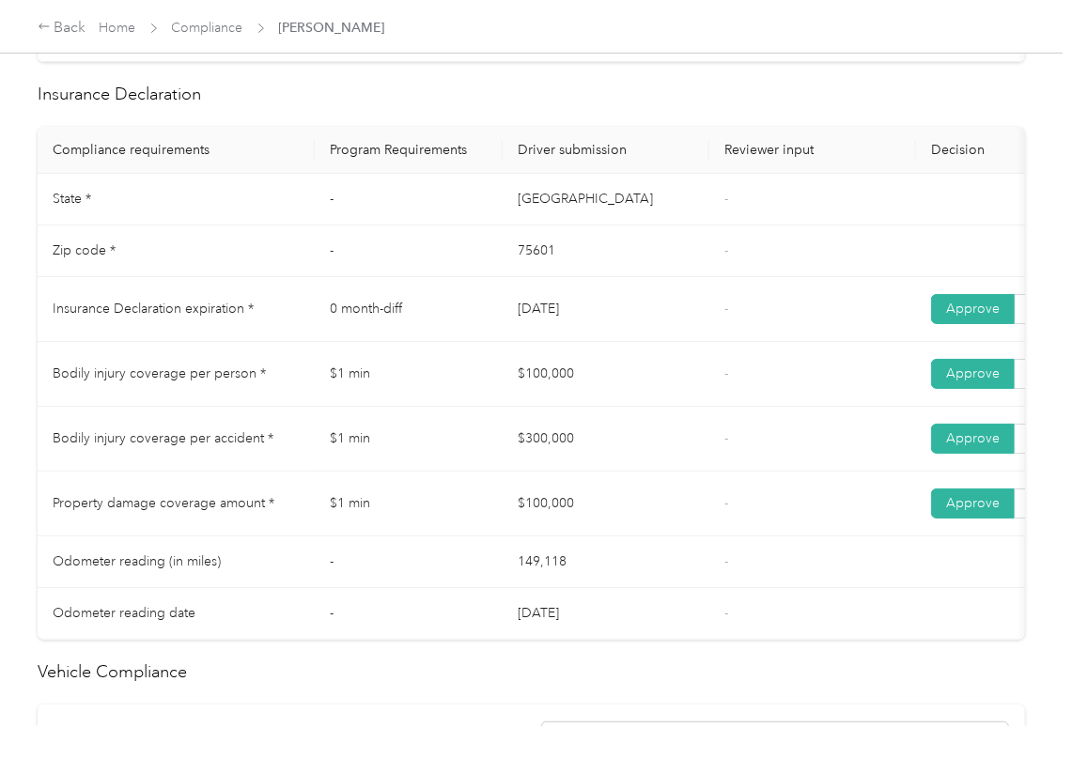
scroll to position [876, 0]
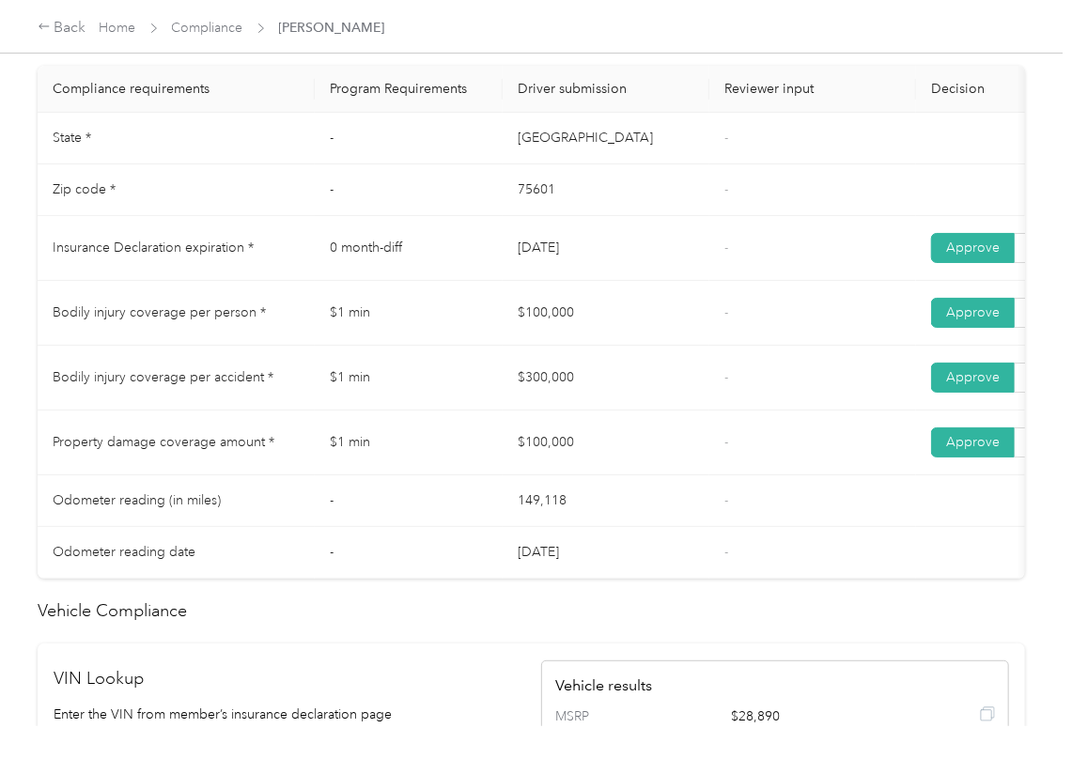
drag, startPoint x: 486, startPoint y: 272, endPoint x: 636, endPoint y: 271, distance: 150.3
click at [636, 271] on tr "Insurance Declaration expiration * 0 month-diff [DATE] - Approve Reject" at bounding box center [700, 248] width 1324 height 65
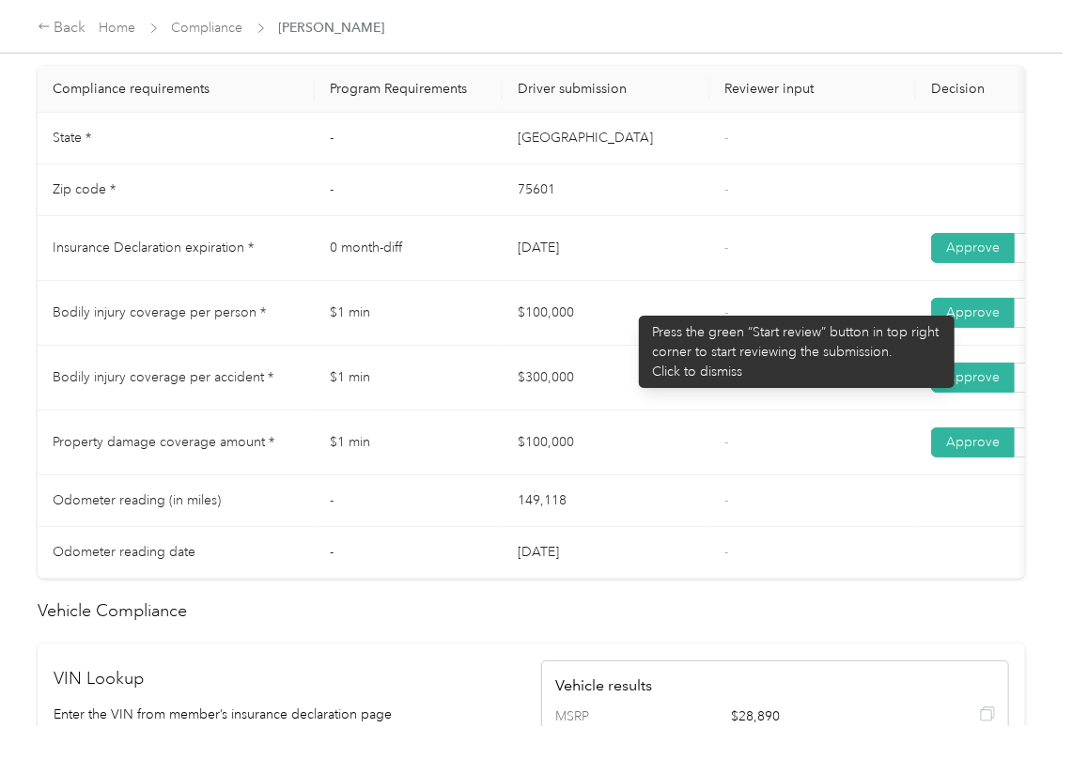
click at [629, 306] on td "$100,000" at bounding box center [605, 313] width 207 height 65
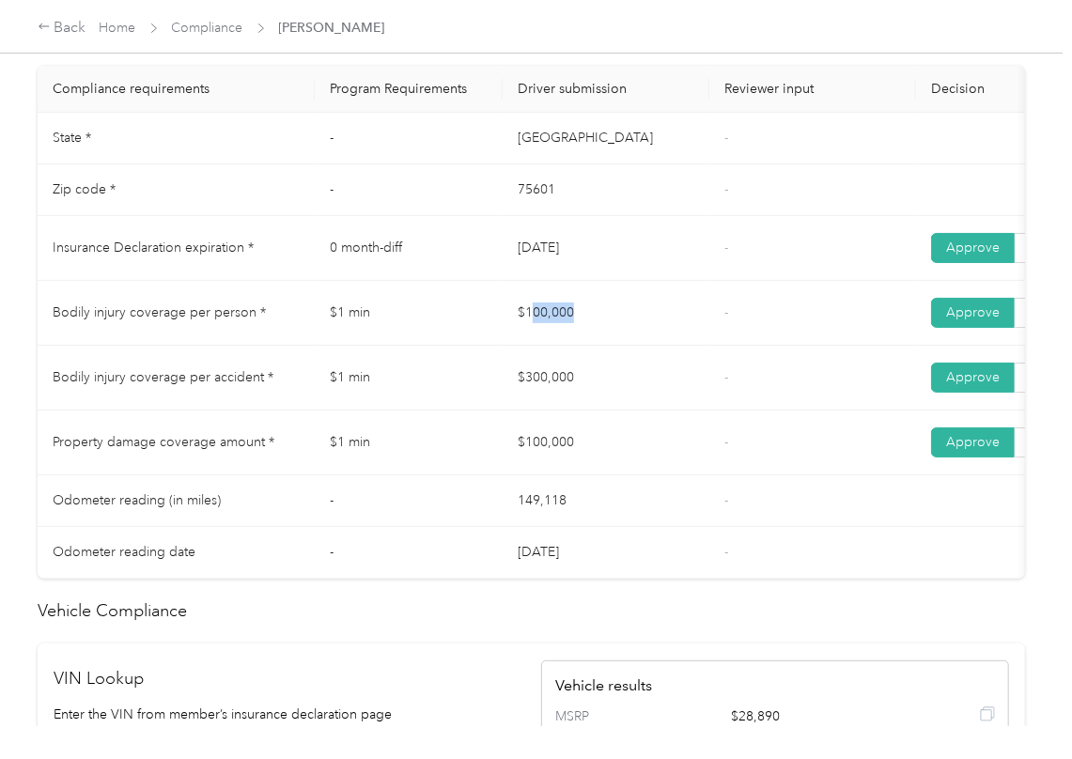
drag, startPoint x: 530, startPoint y: 332, endPoint x: 625, endPoint y: 347, distance: 95.9
click at [625, 346] on td "$100,000" at bounding box center [605, 313] width 207 height 65
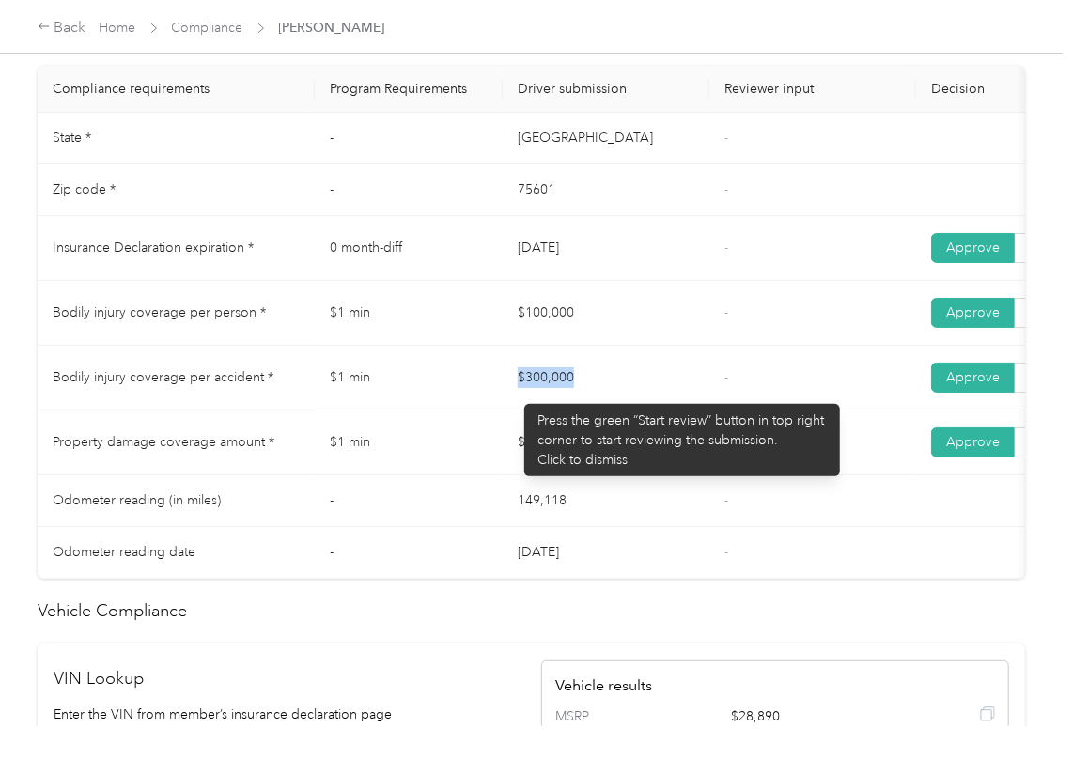
drag, startPoint x: 524, startPoint y: 400, endPoint x: 599, endPoint y: 434, distance: 82.4
click at [642, 410] on td "$300,000" at bounding box center [605, 378] width 207 height 65
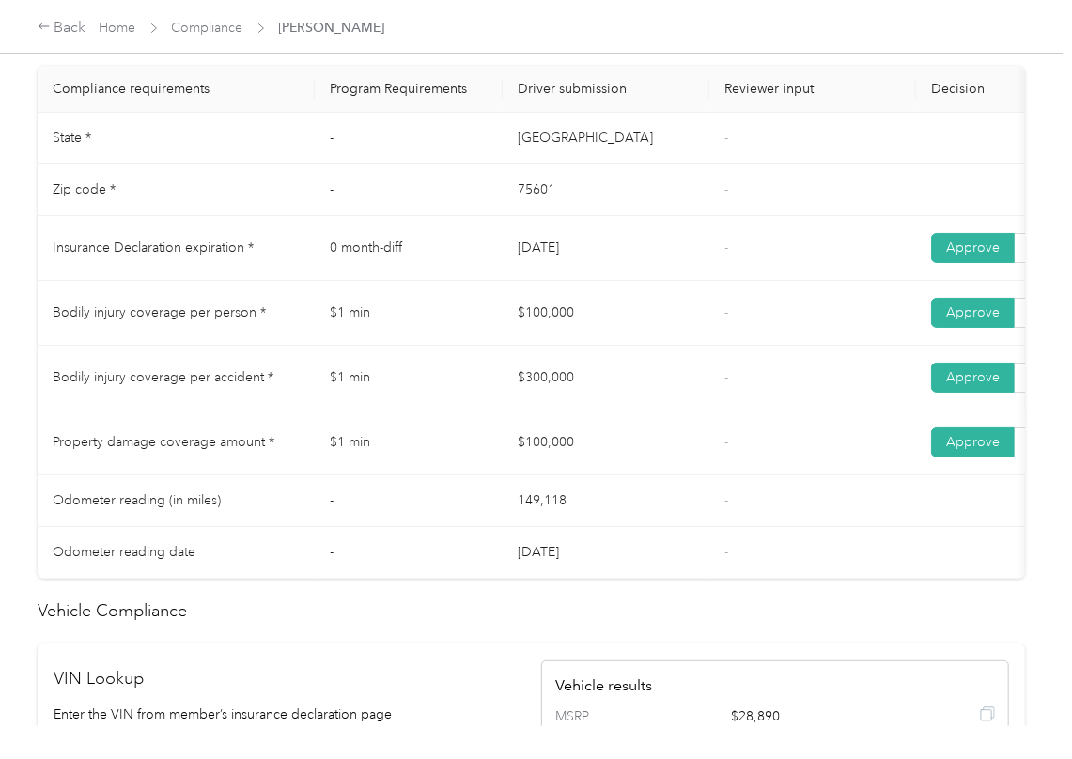
drag, startPoint x: 501, startPoint y: 460, endPoint x: 610, endPoint y: 467, distance: 109.1
click at [599, 473] on tr "Property damage coverage amount * $1 min $100,000 - Approve Reject" at bounding box center [700, 442] width 1324 height 65
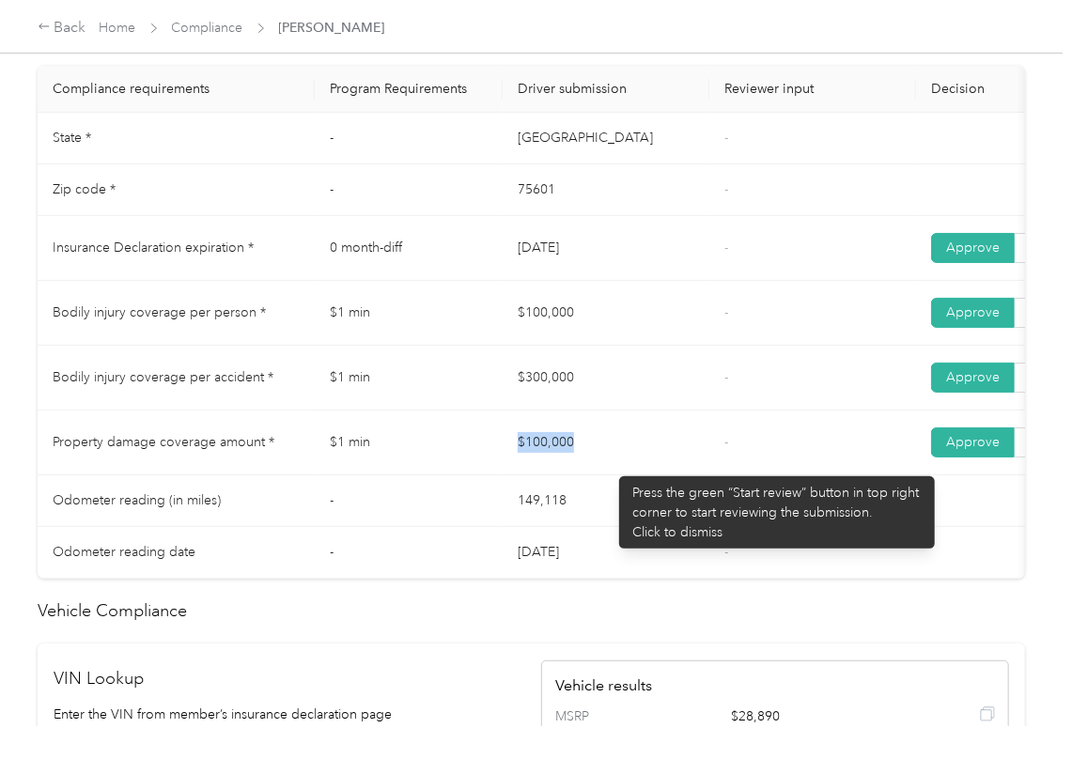
click at [613, 463] on td "$100,000" at bounding box center [605, 442] width 207 height 65
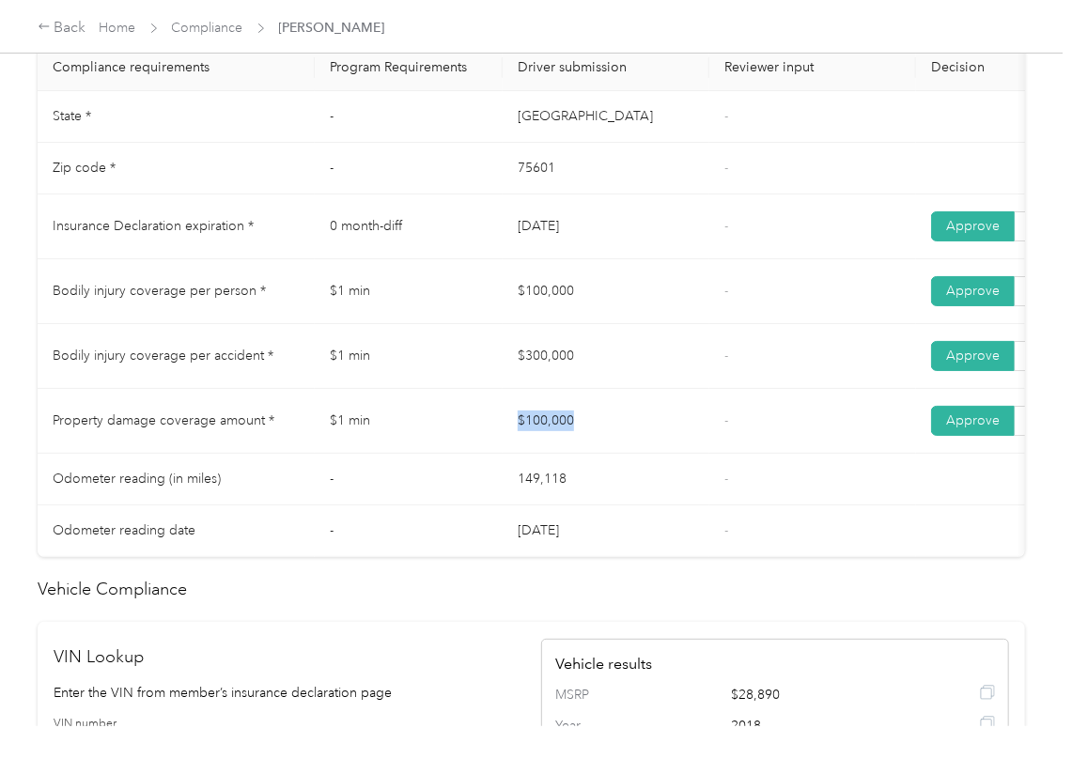
scroll to position [860, 0]
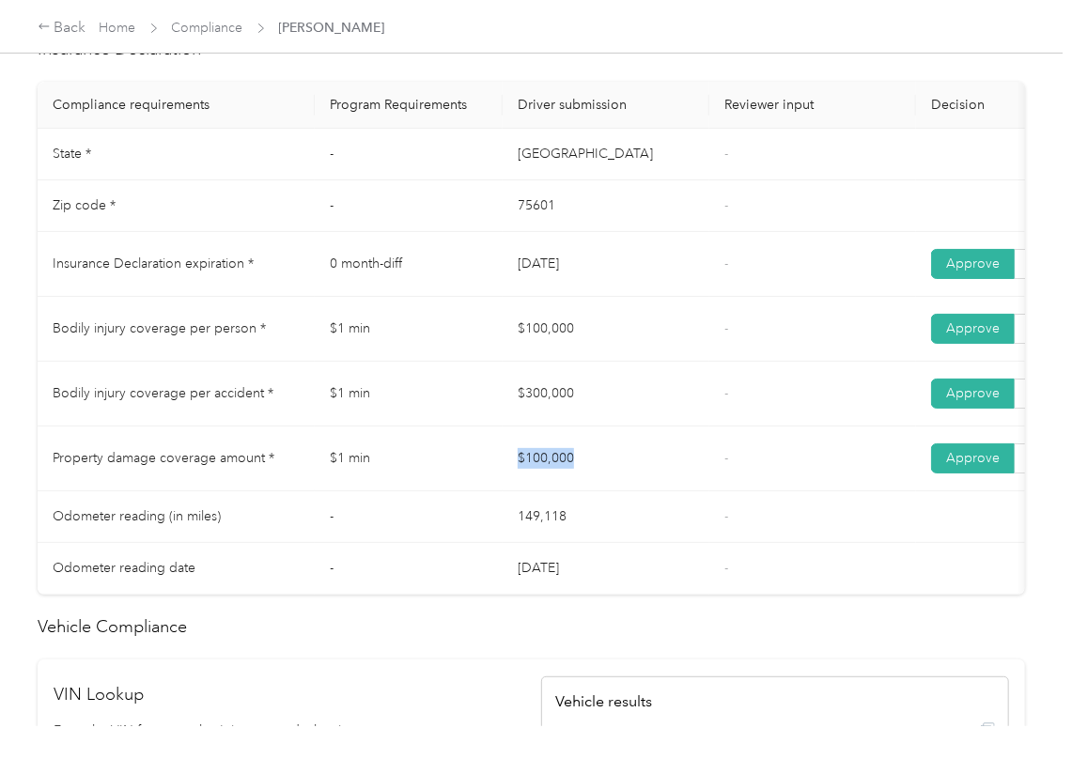
click at [673, 489] on td "$100,000" at bounding box center [605, 458] width 207 height 65
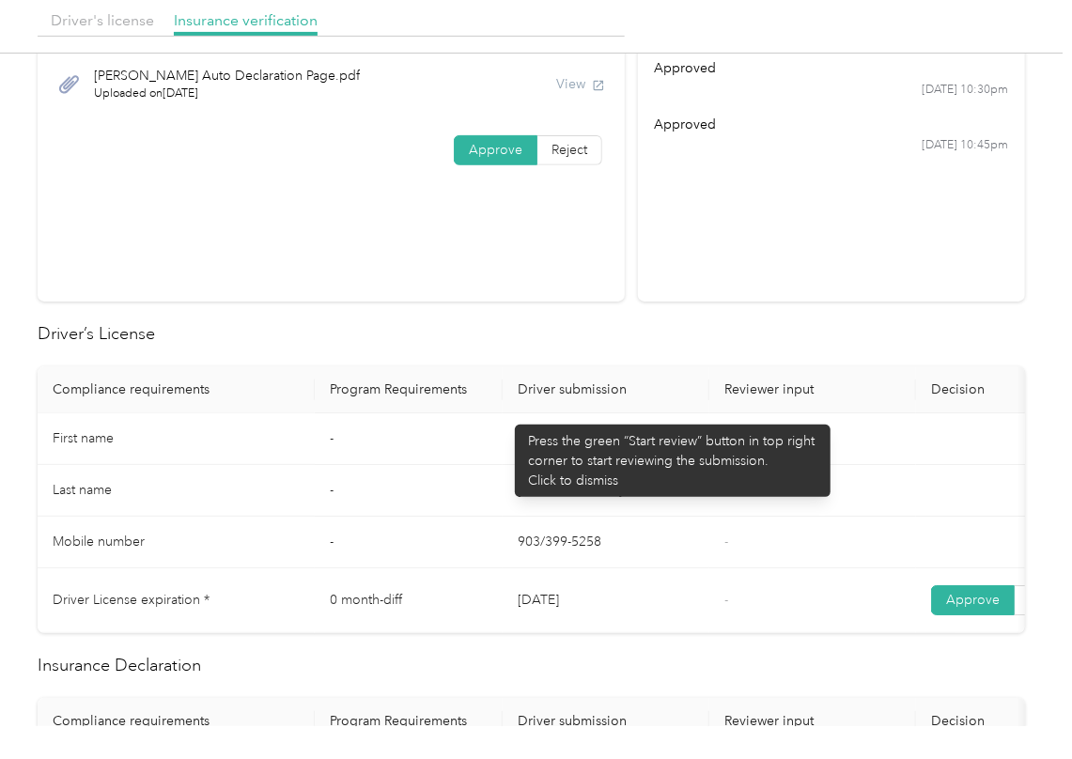
scroll to position [0, 0]
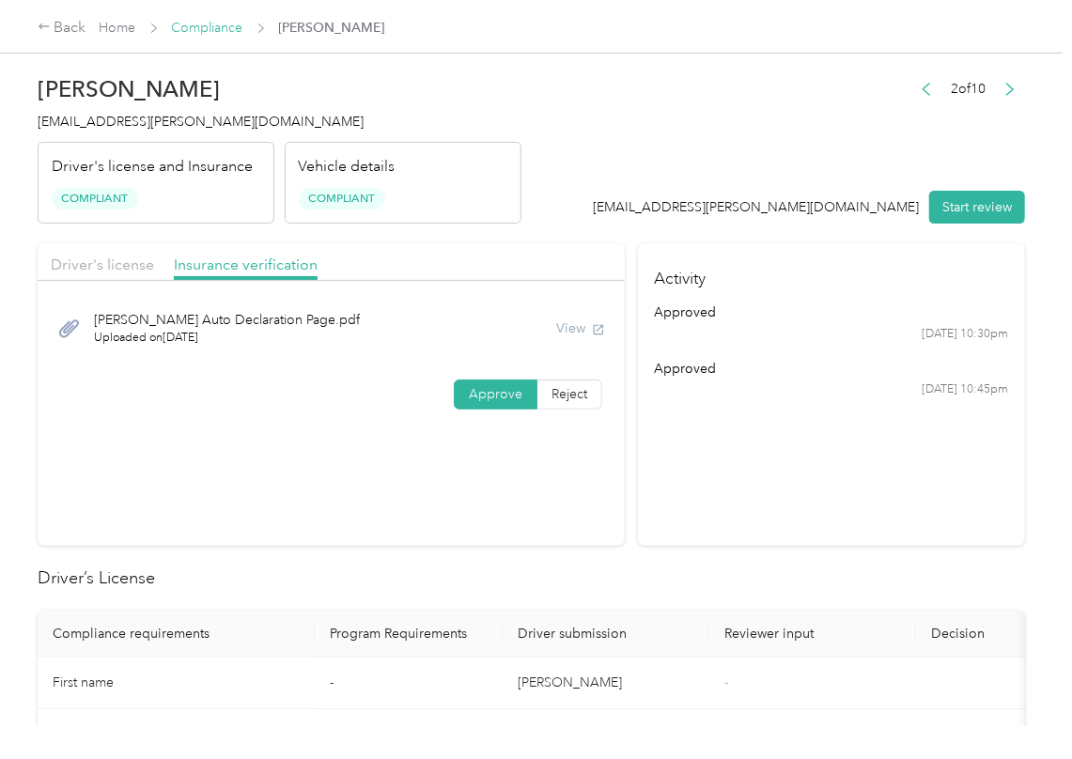
click at [220, 27] on link "Compliance" at bounding box center [207, 28] width 71 height 16
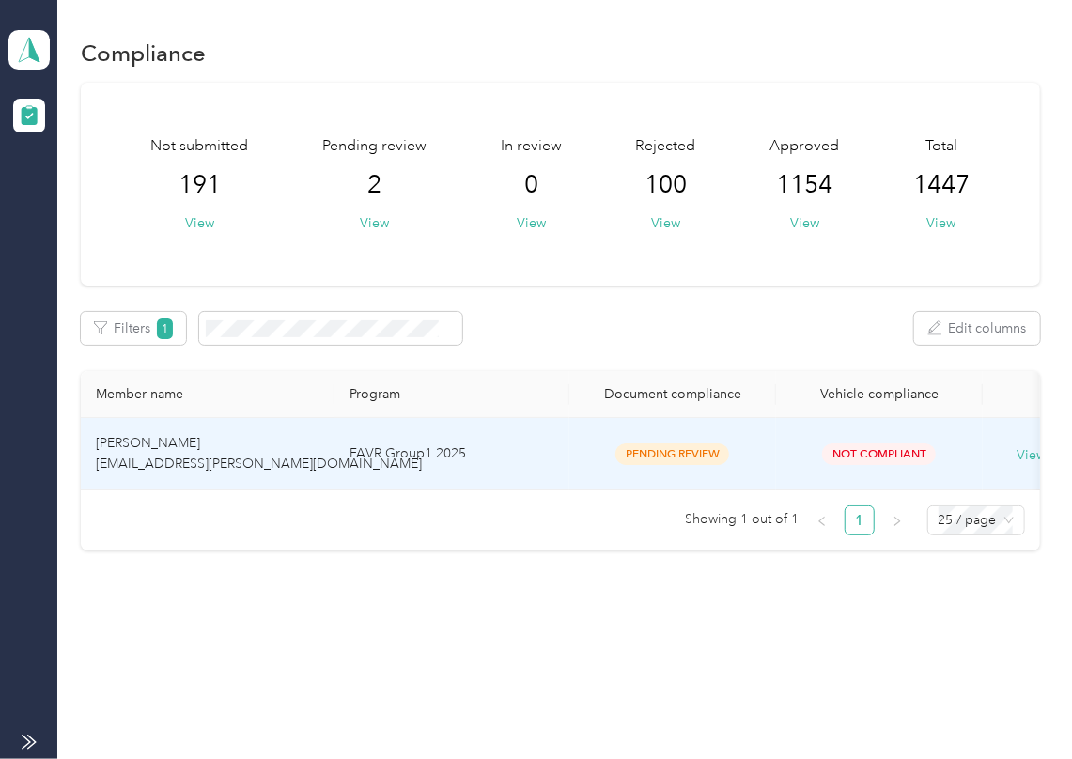
click at [489, 430] on td "FAVR Group1 2025" at bounding box center [451, 454] width 235 height 72
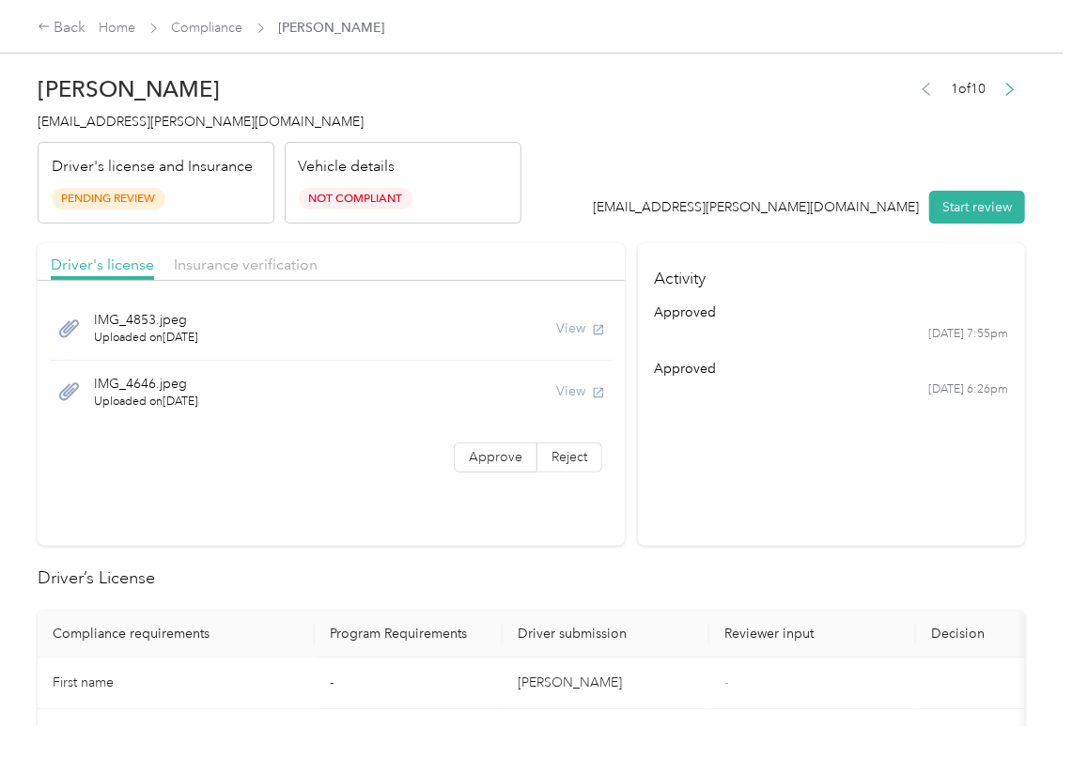
click at [960, 208] on button "Start review" at bounding box center [977, 207] width 96 height 33
click at [738, 132] on div "1 of 10 [EMAIL_ADDRESS][PERSON_NAME][DOMAIN_NAME] Start review" at bounding box center [800, 150] width 452 height 148
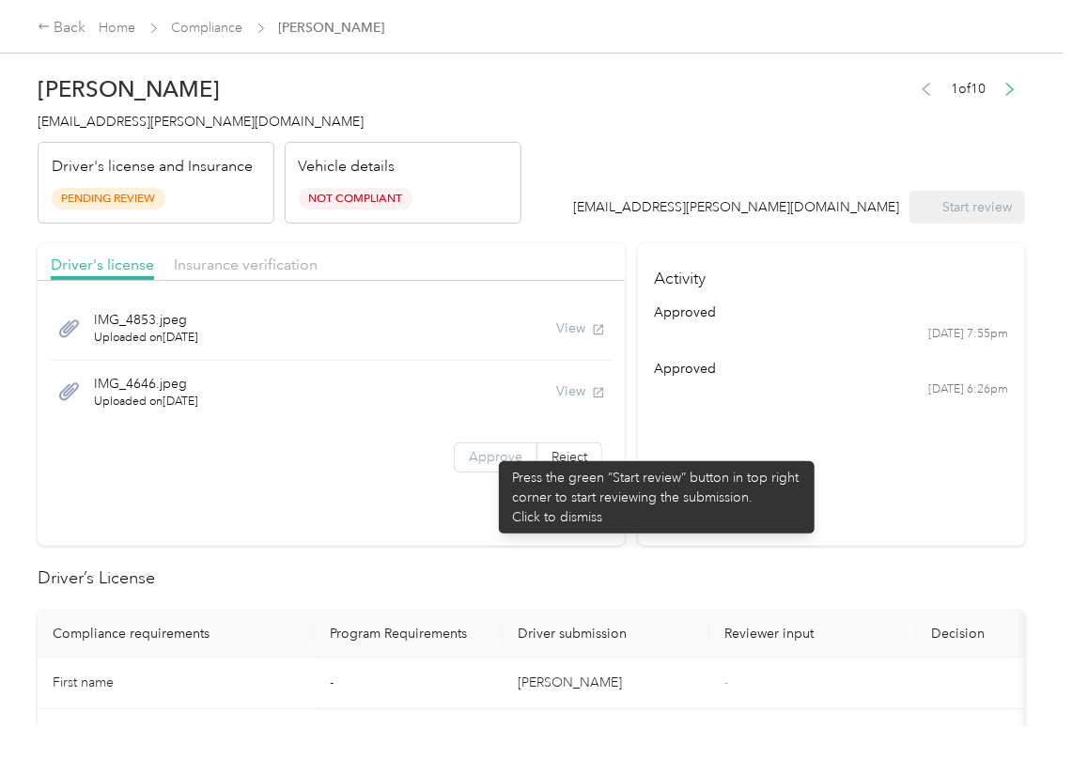
click at [489, 452] on span "Approve" at bounding box center [496, 457] width 54 height 16
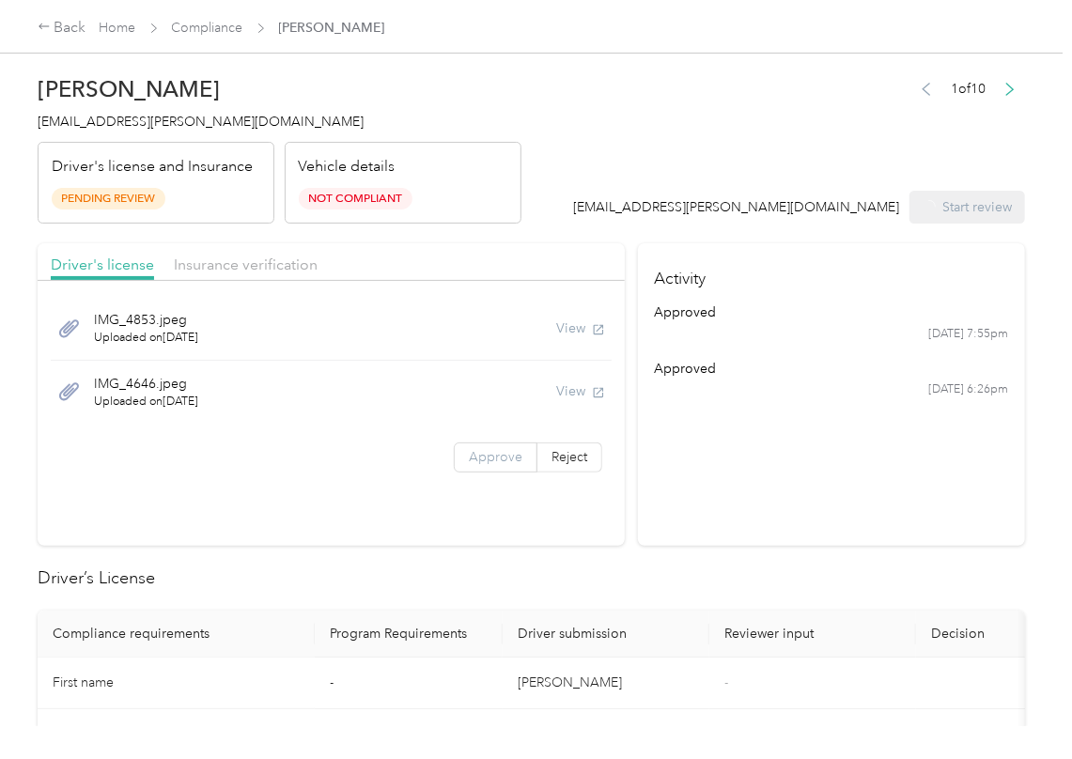
click at [486, 456] on span "Approve" at bounding box center [496, 457] width 54 height 16
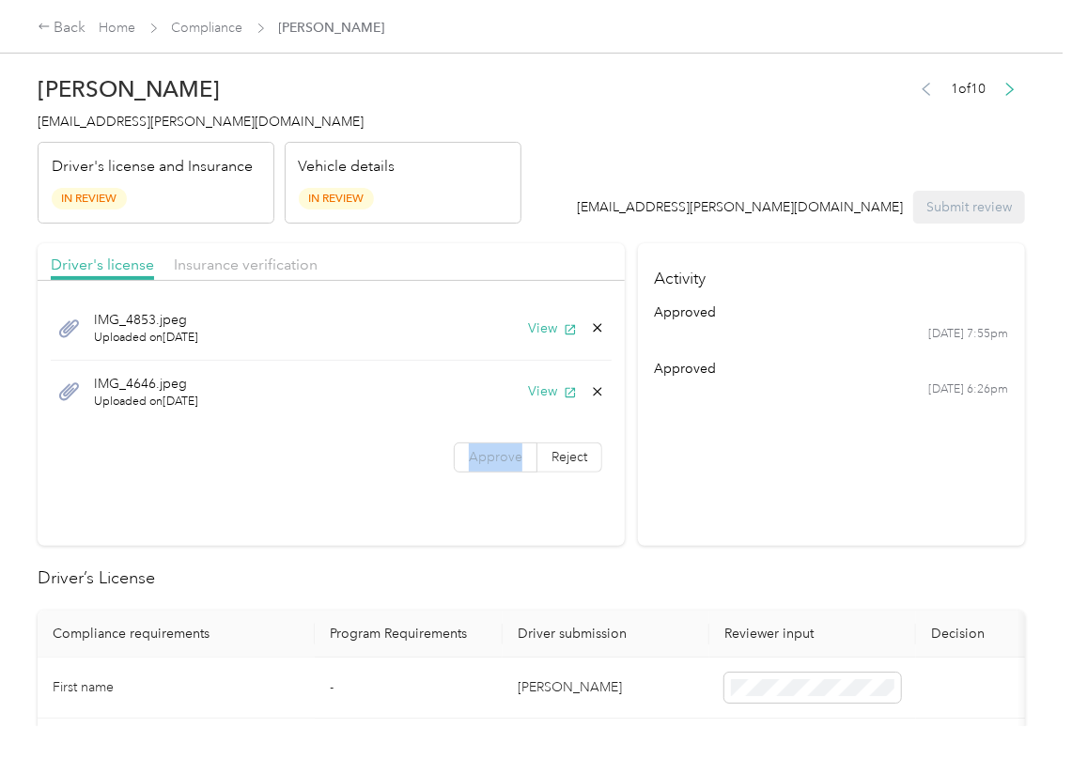
click at [486, 456] on span "Approve" at bounding box center [496, 457] width 54 height 16
drag, startPoint x: 539, startPoint y: 321, endPoint x: 541, endPoint y: 336, distance: 15.1
click at [539, 324] on button "View" at bounding box center [552, 328] width 49 height 20
click at [542, 392] on button "View" at bounding box center [552, 391] width 49 height 20
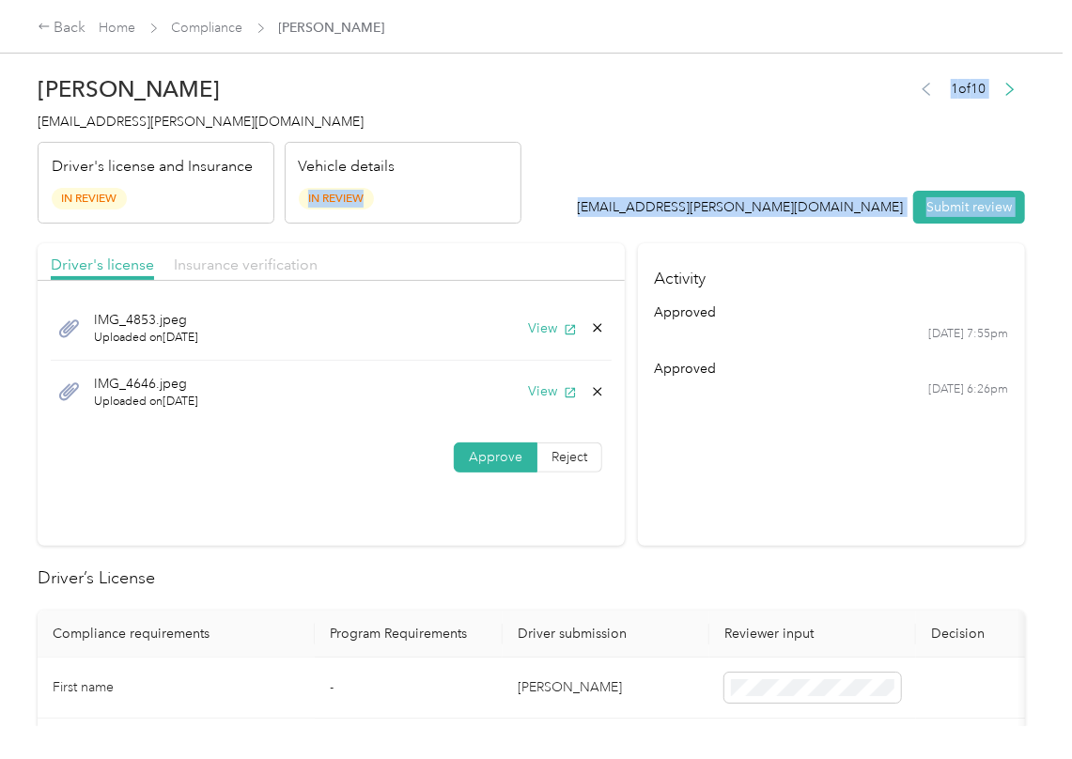
click at [224, 271] on span "Insurance verification" at bounding box center [246, 264] width 144 height 18
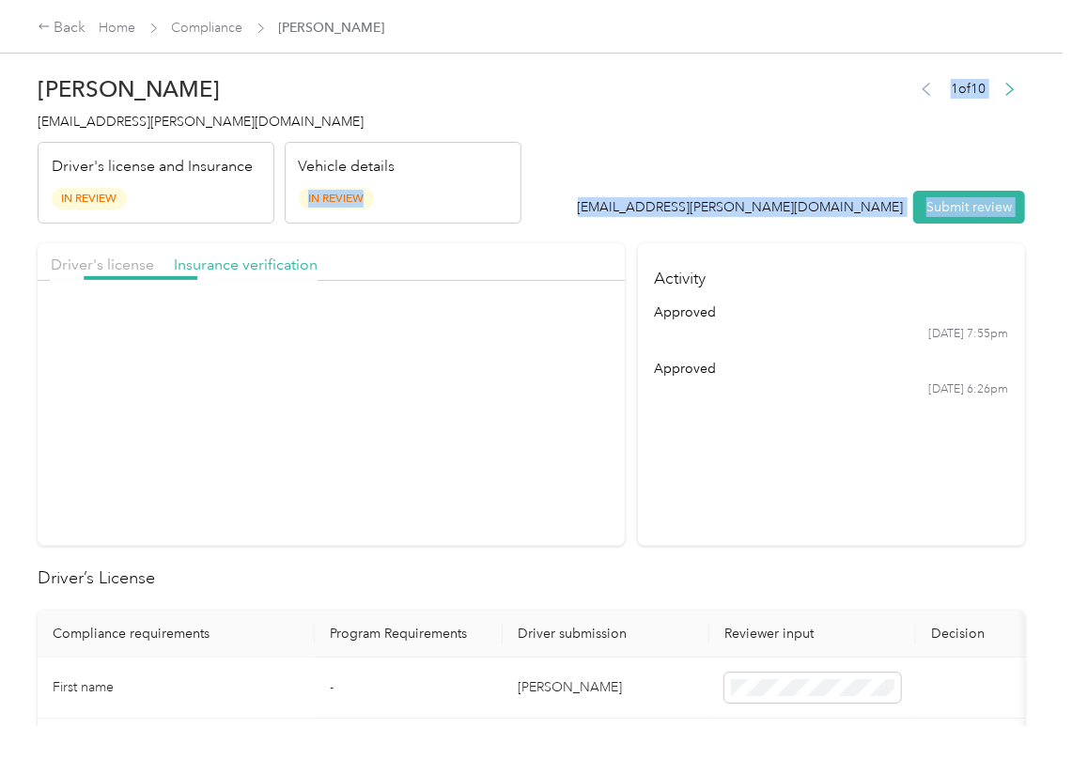
click at [233, 271] on span "Insurance verification" at bounding box center [246, 264] width 144 height 18
click at [564, 335] on icon "button" at bounding box center [570, 329] width 13 height 13
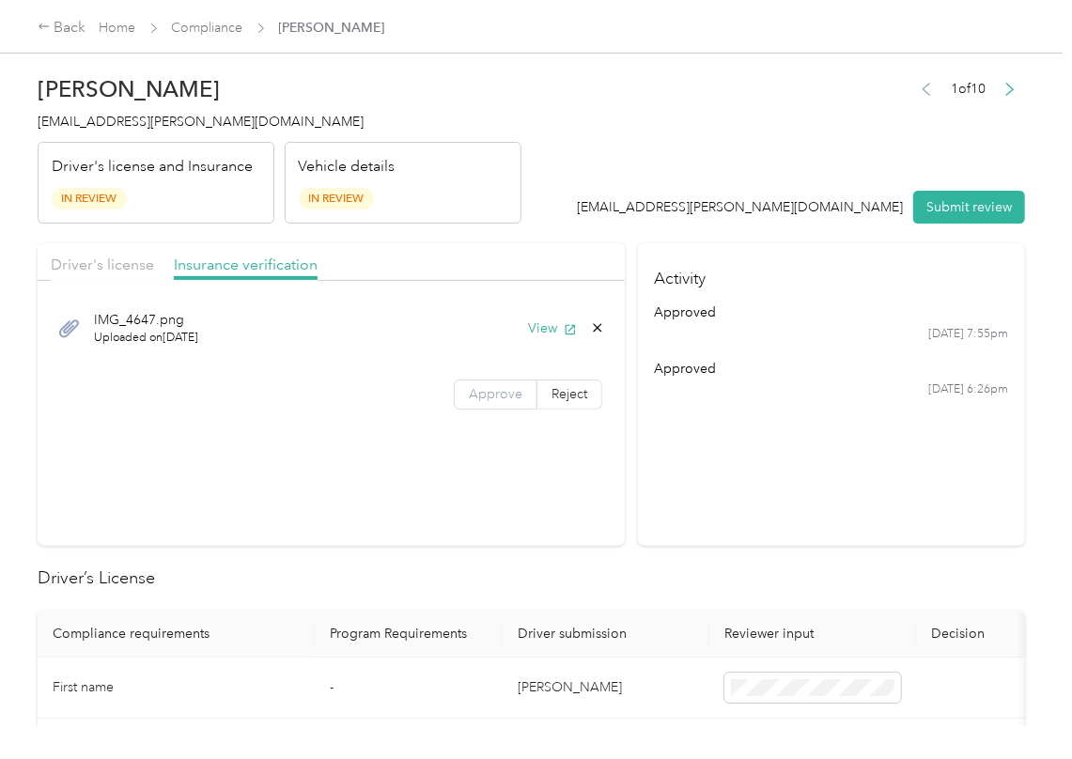
drag, startPoint x: 466, startPoint y: 387, endPoint x: 458, endPoint y: 398, distance: 13.5
click at [469, 388] on span "Approve" at bounding box center [496, 394] width 54 height 16
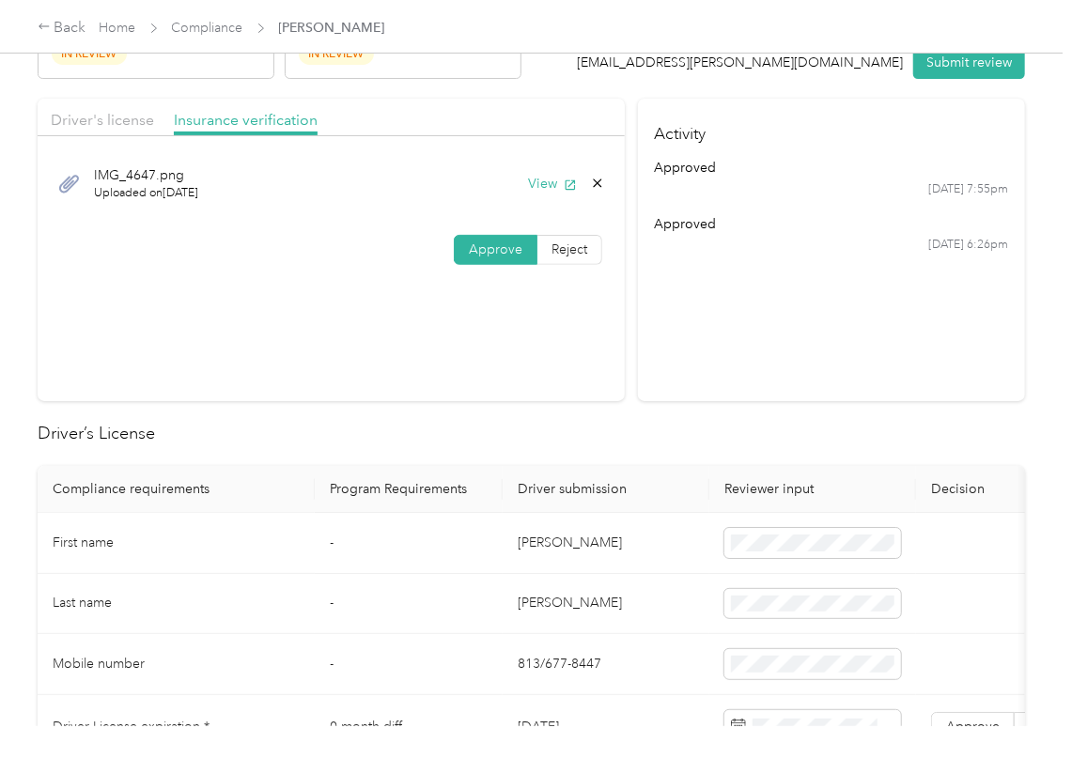
scroll to position [376, 0]
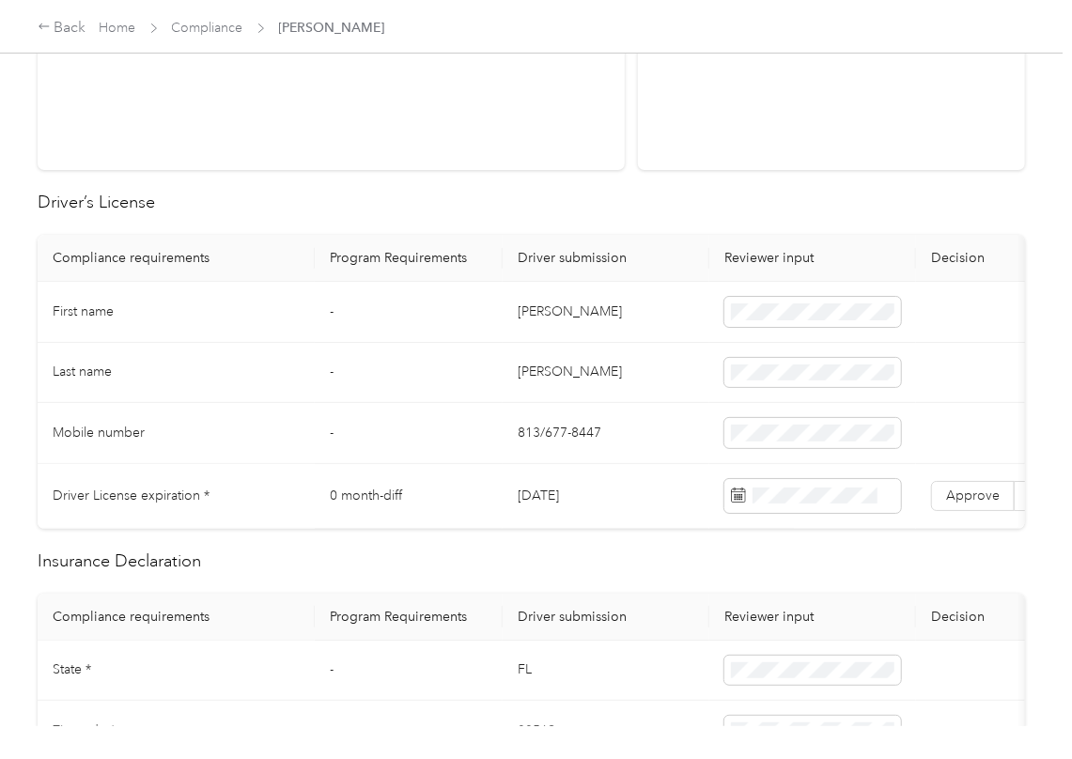
click at [553, 488] on td "[DATE]" at bounding box center [605, 496] width 207 height 65
drag, startPoint x: 609, startPoint y: 218, endPoint x: 996, endPoint y: 462, distance: 457.6
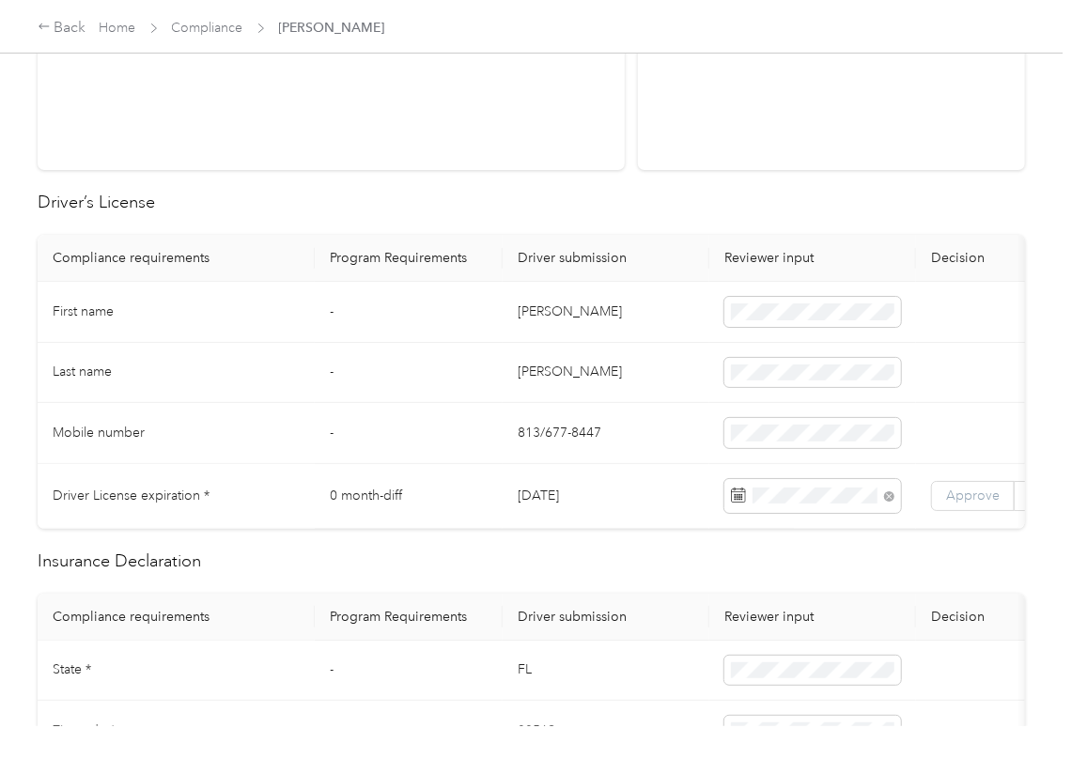
click at [986, 496] on span "Approve" at bounding box center [973, 495] width 54 height 16
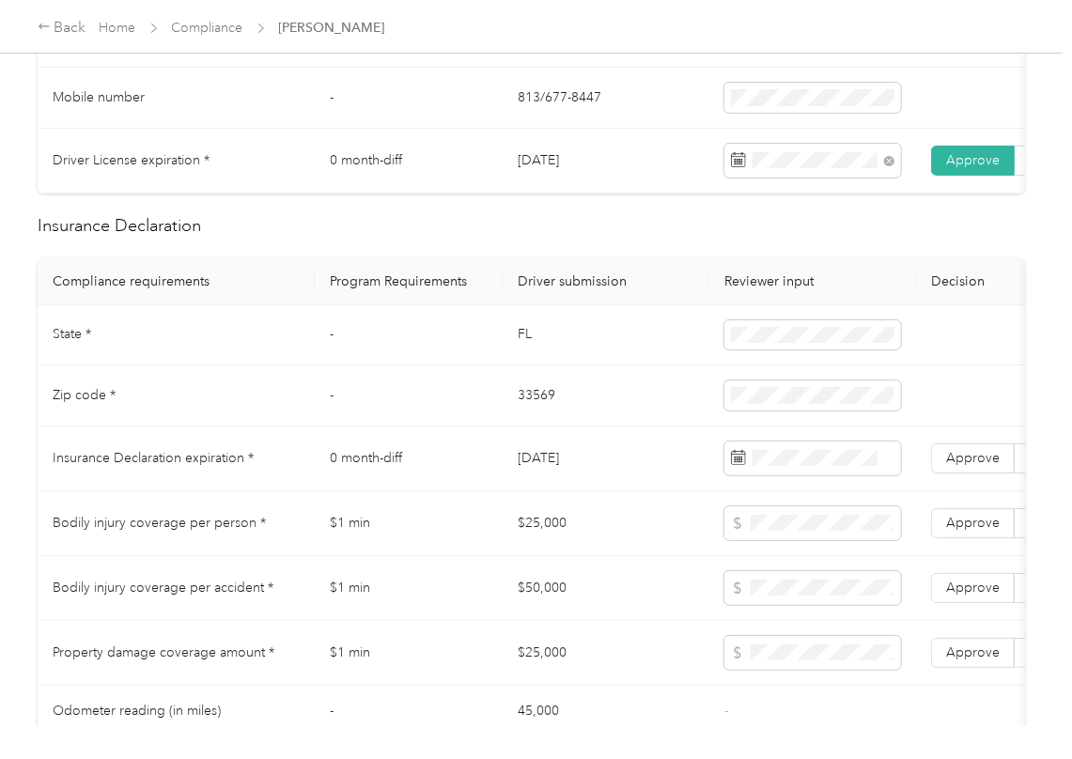
scroll to position [751, 0]
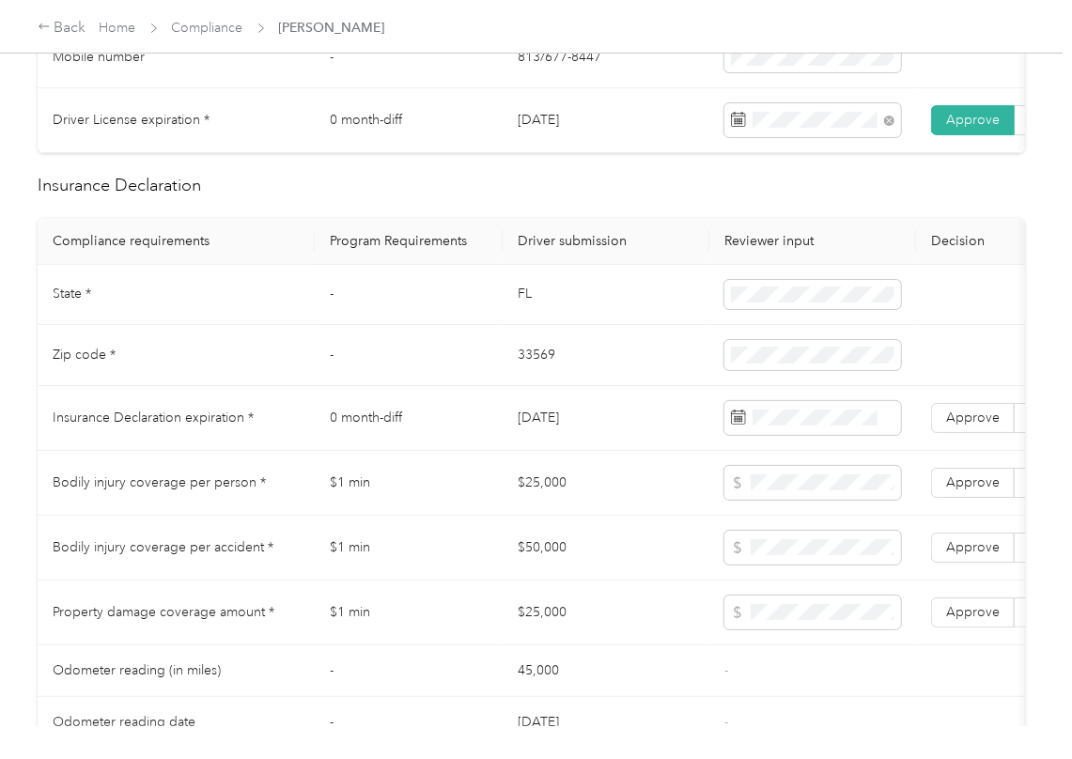
click at [523, 302] on td "FL" at bounding box center [605, 295] width 207 height 61
click at [736, 310] on span at bounding box center [812, 295] width 177 height 30
click at [526, 364] on td "33569" at bounding box center [605, 355] width 207 height 61
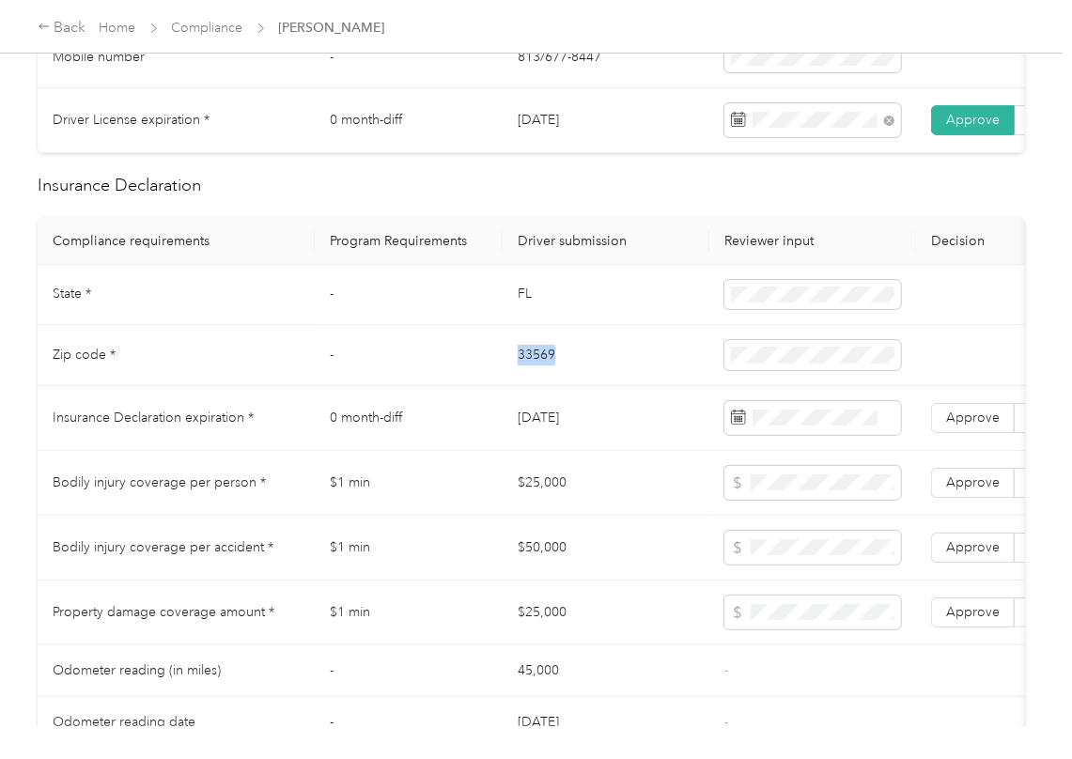
click at [526, 364] on td "33569" at bounding box center [605, 355] width 207 height 61
click at [796, 370] on span at bounding box center [812, 355] width 177 height 30
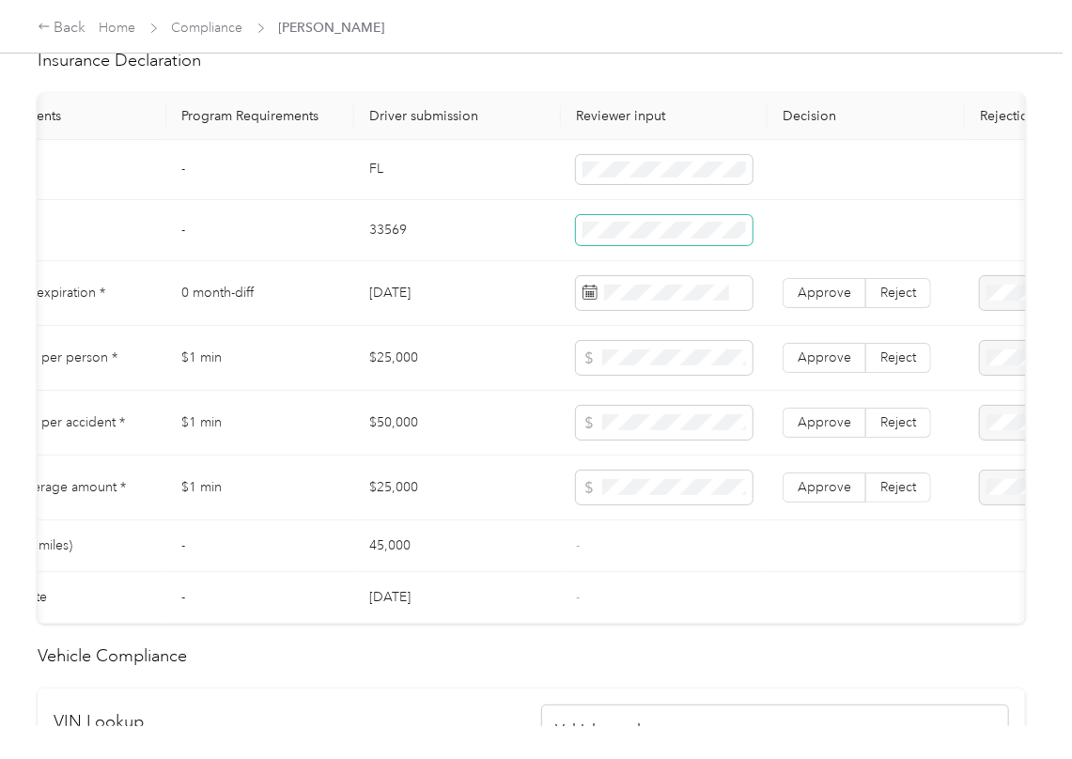
scroll to position [0, 0]
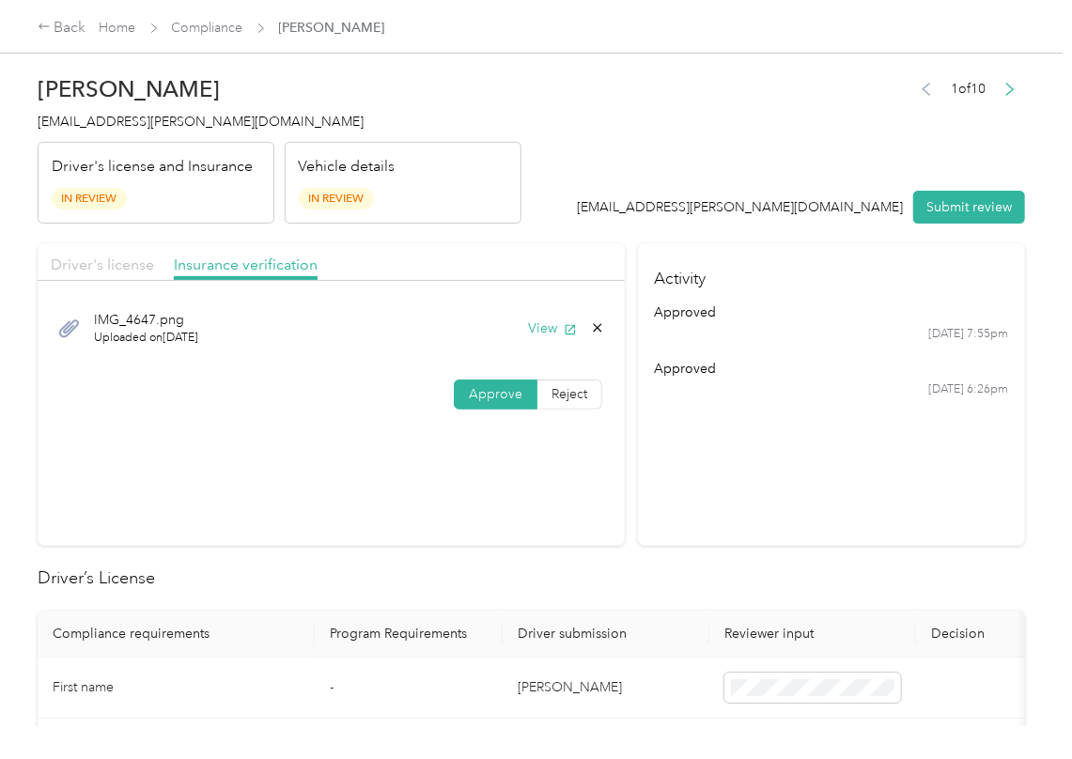
click at [121, 261] on span "Driver's license" at bounding box center [102, 264] width 103 height 18
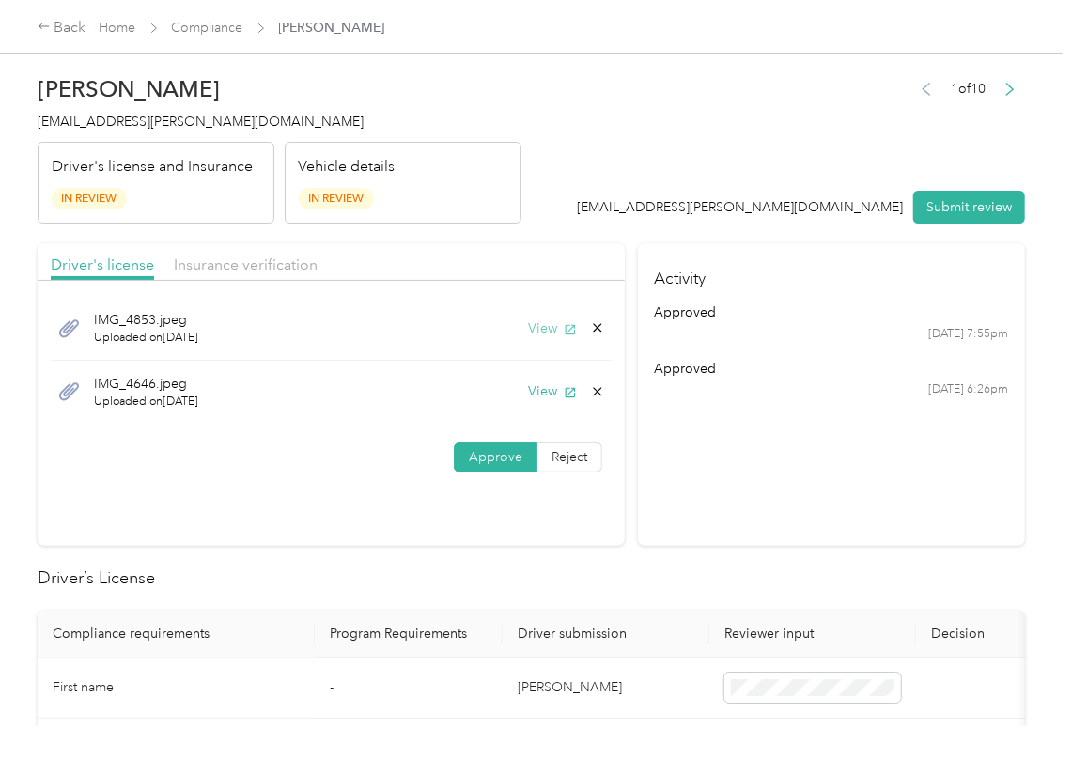
click at [564, 327] on icon "button" at bounding box center [570, 329] width 13 height 13
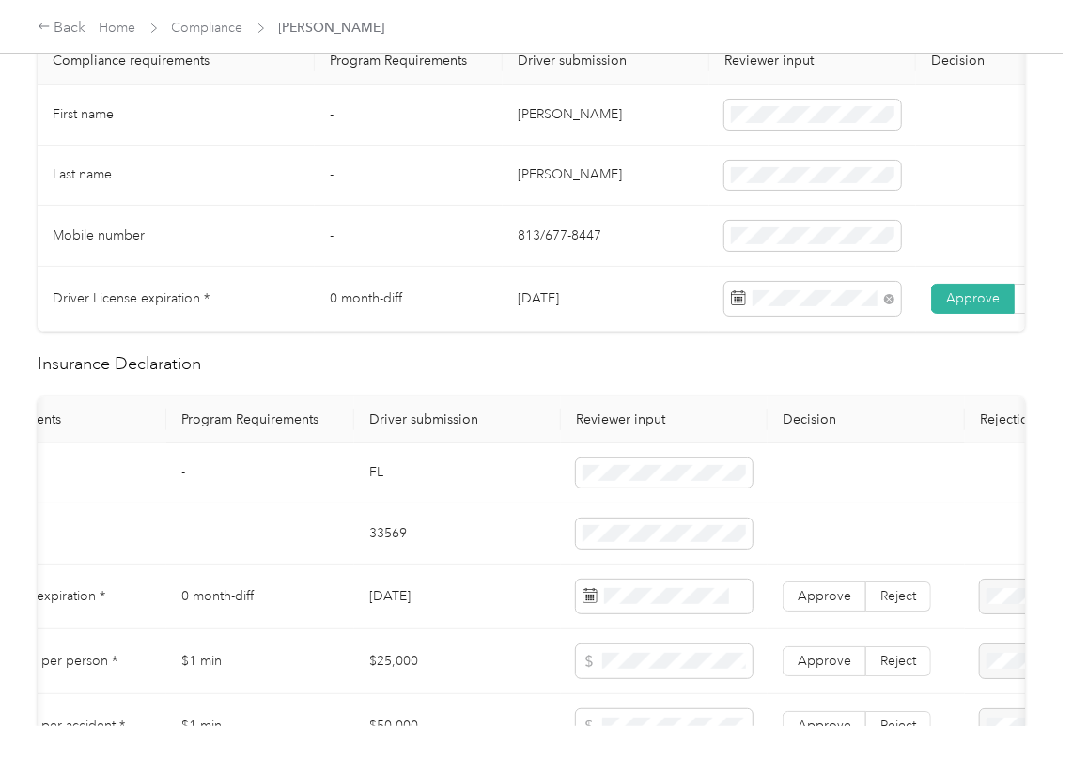
scroll to position [751, 0]
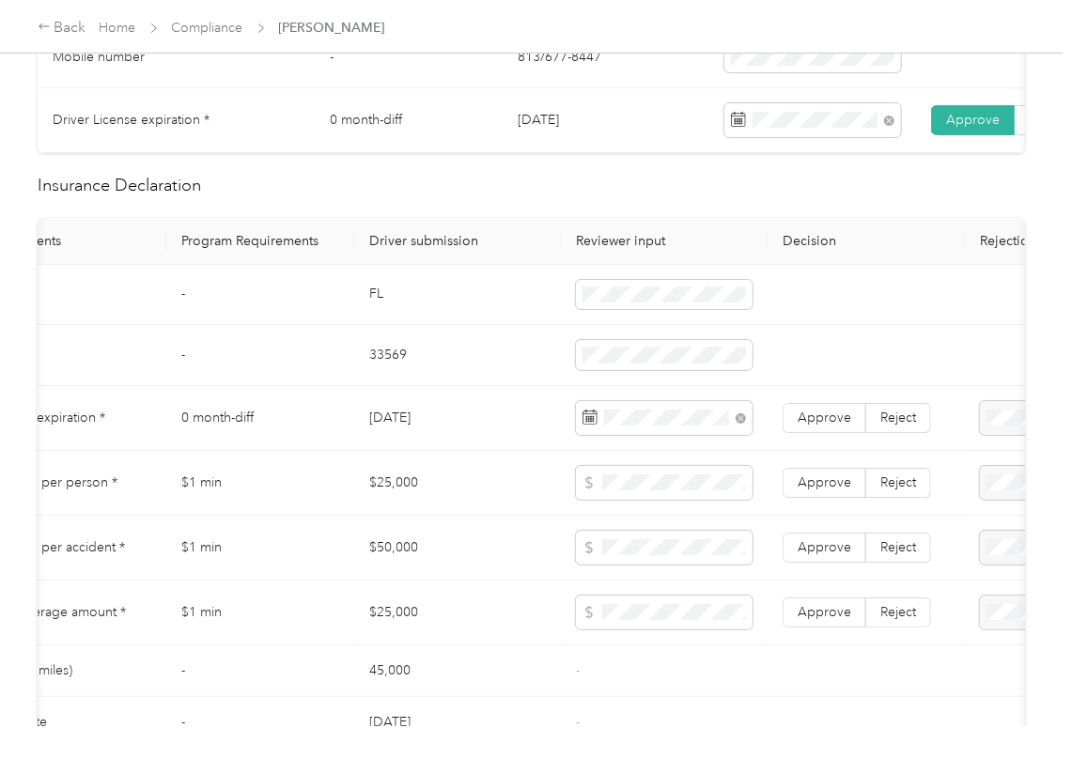
drag, startPoint x: 343, startPoint y: 301, endPoint x: 501, endPoint y: 363, distance: 169.5
click at [343, 301] on td "-" at bounding box center [260, 295] width 188 height 61
click at [830, 425] on span "Approve" at bounding box center [824, 417] width 54 height 16
click at [423, 449] on td "[DATE]" at bounding box center [457, 418] width 207 height 65
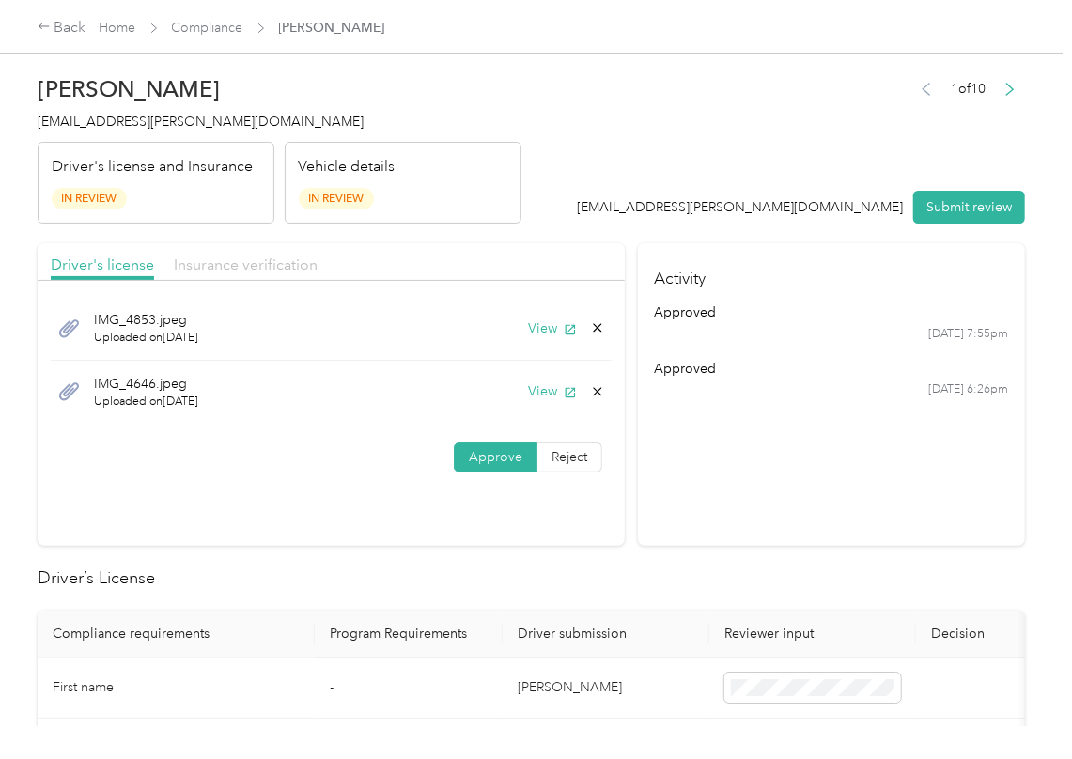
click at [245, 270] on span "Insurance verification" at bounding box center [246, 264] width 144 height 18
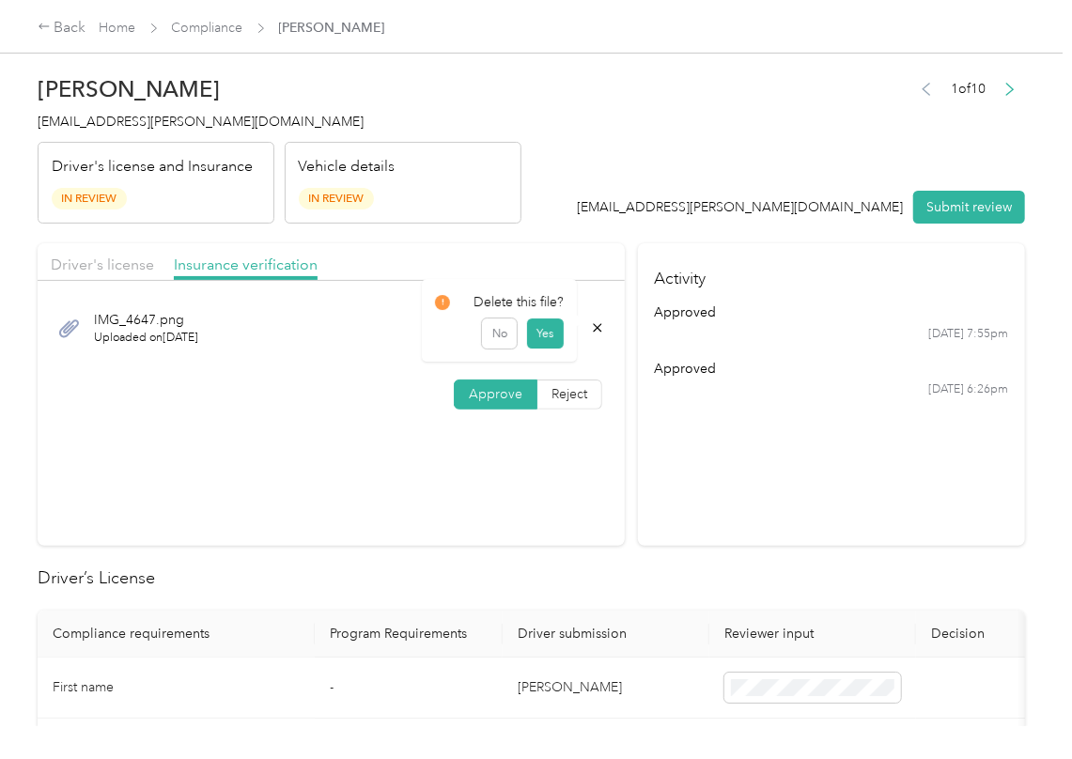
click at [595, 324] on icon at bounding box center [597, 327] width 15 height 15
drag, startPoint x: 564, startPoint y: 336, endPoint x: 541, endPoint y: 355, distance: 29.3
click at [560, 339] on button "Yes" at bounding box center [544, 343] width 37 height 30
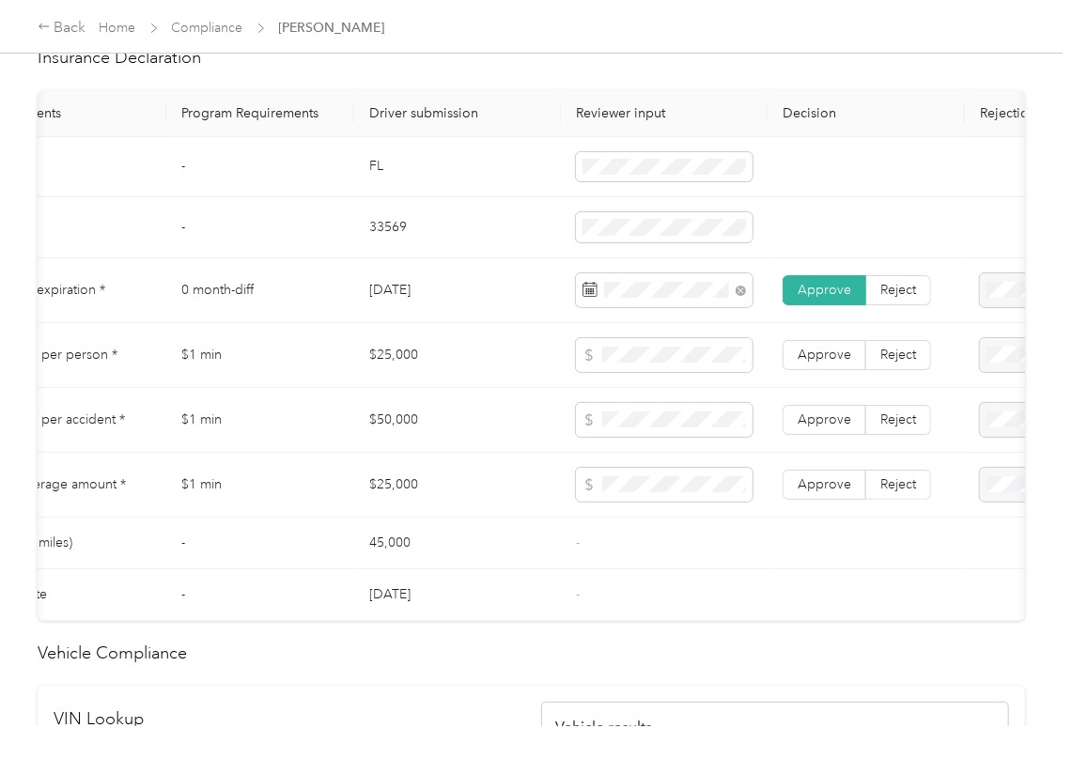
scroll to position [1001, 0]
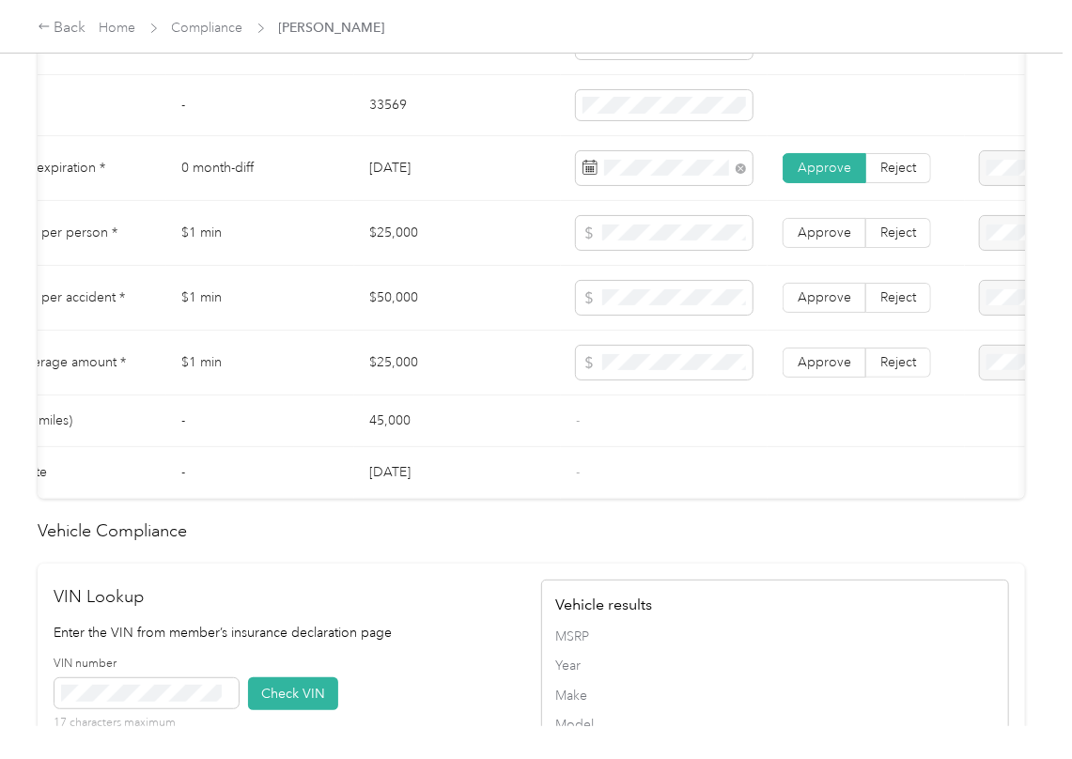
click at [914, 238] on td "Approve Reject" at bounding box center [865, 233] width 197 height 65
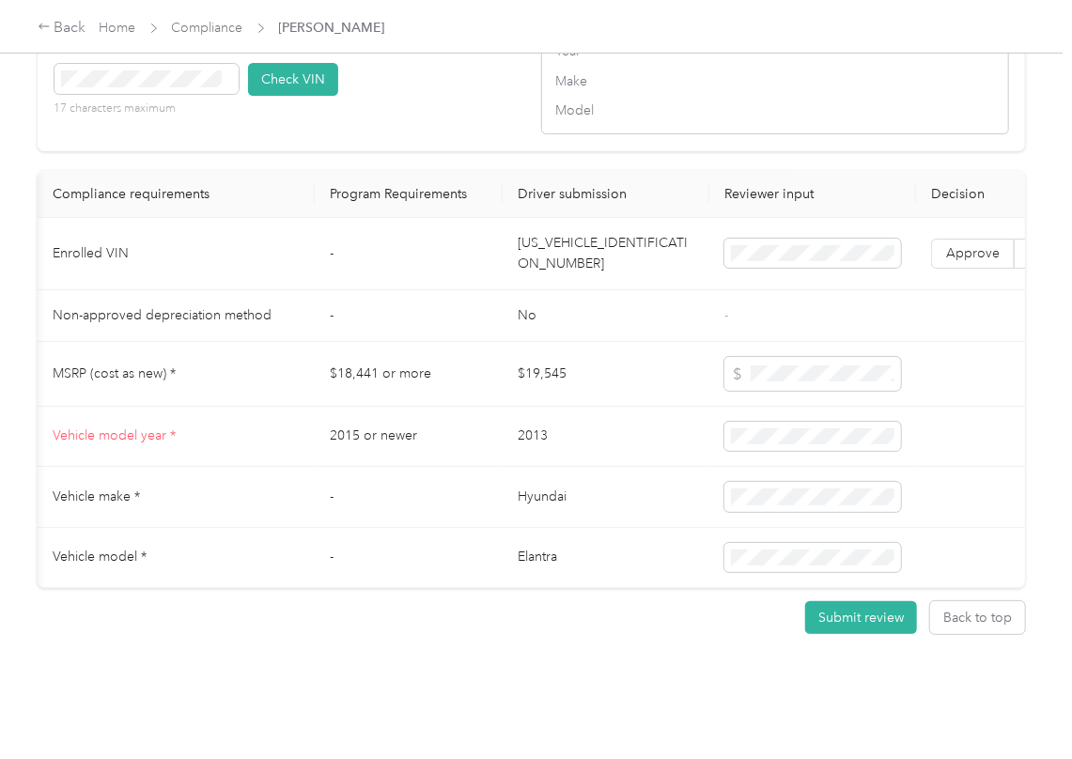
scroll to position [0, 347]
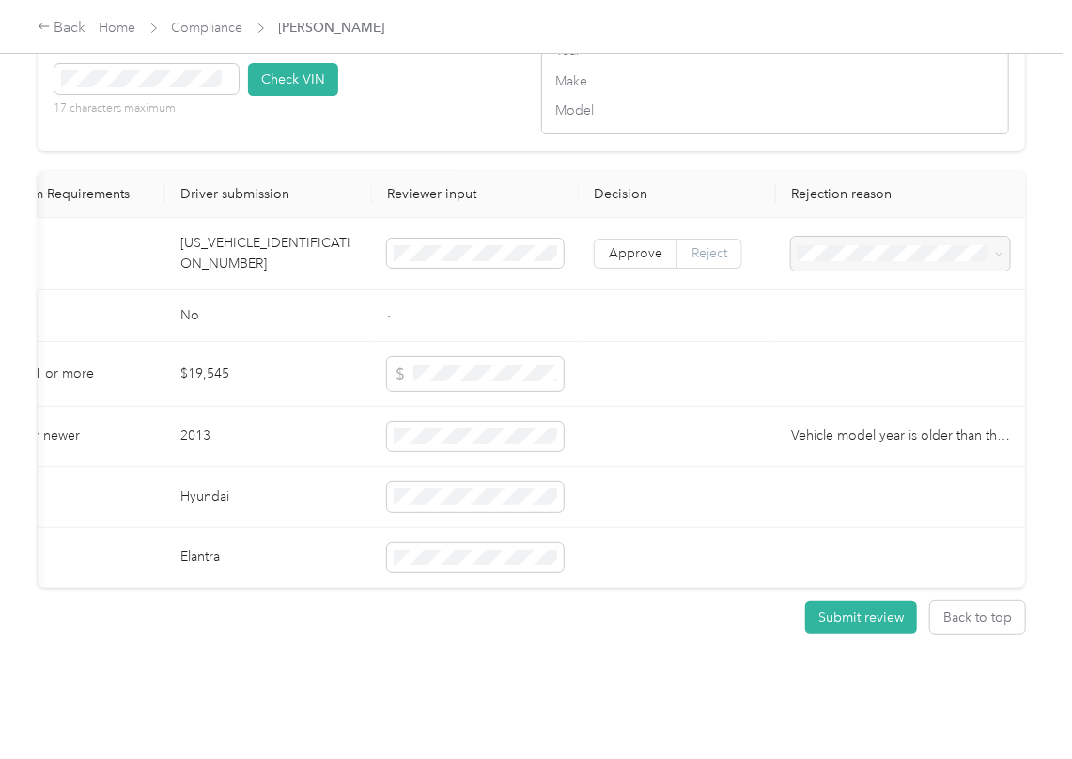
click at [729, 269] on label "Reject" at bounding box center [709, 254] width 65 height 30
click at [842, 327] on div "Vehicle VIN missing from uploaded Insurance Policy doc" at bounding box center [891, 323] width 193 height 39
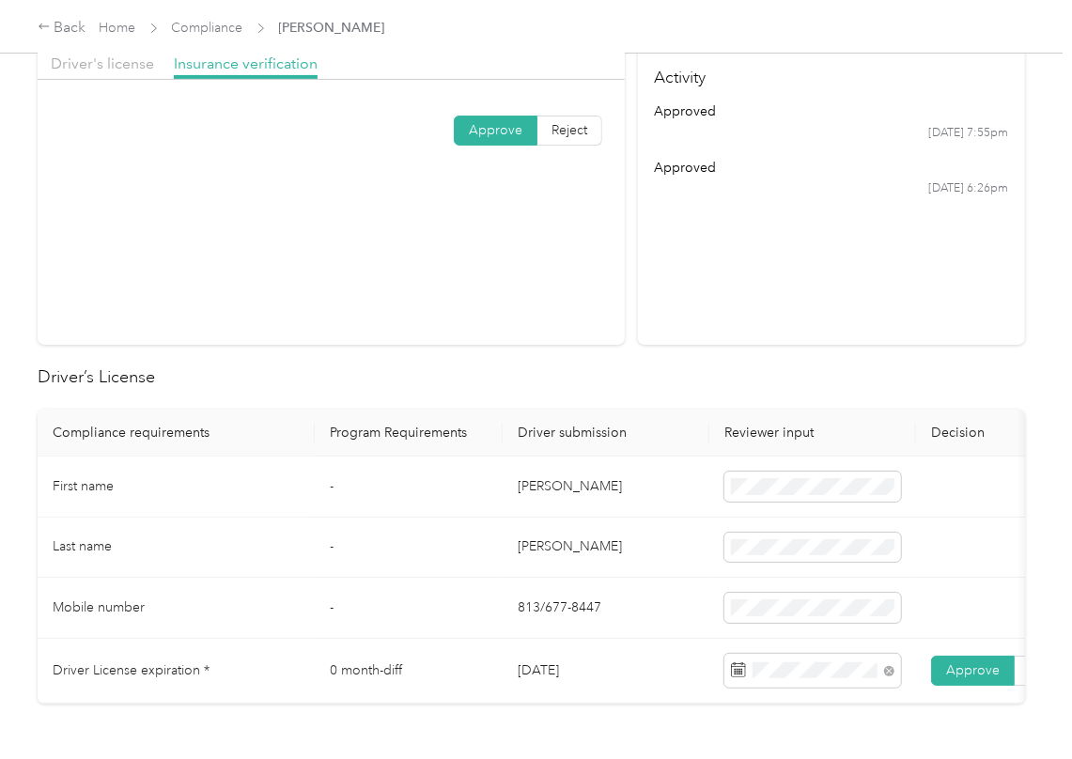
scroll to position [0, 0]
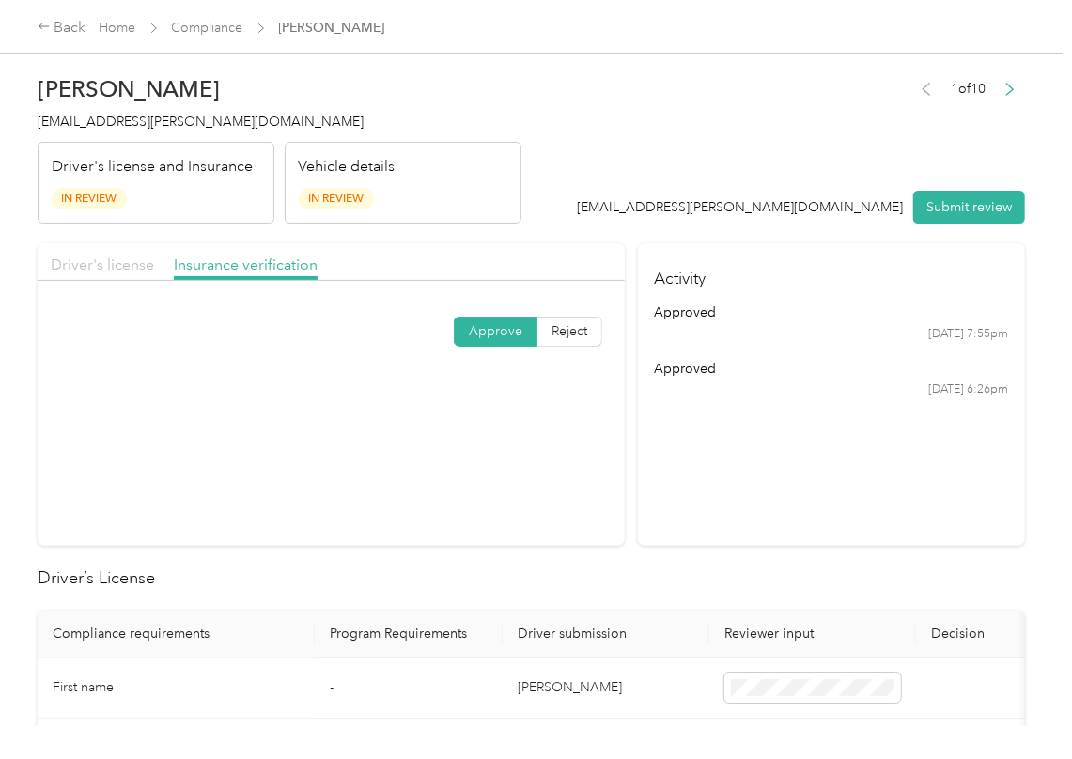
click at [114, 265] on span "Driver's license" at bounding box center [102, 264] width 103 height 18
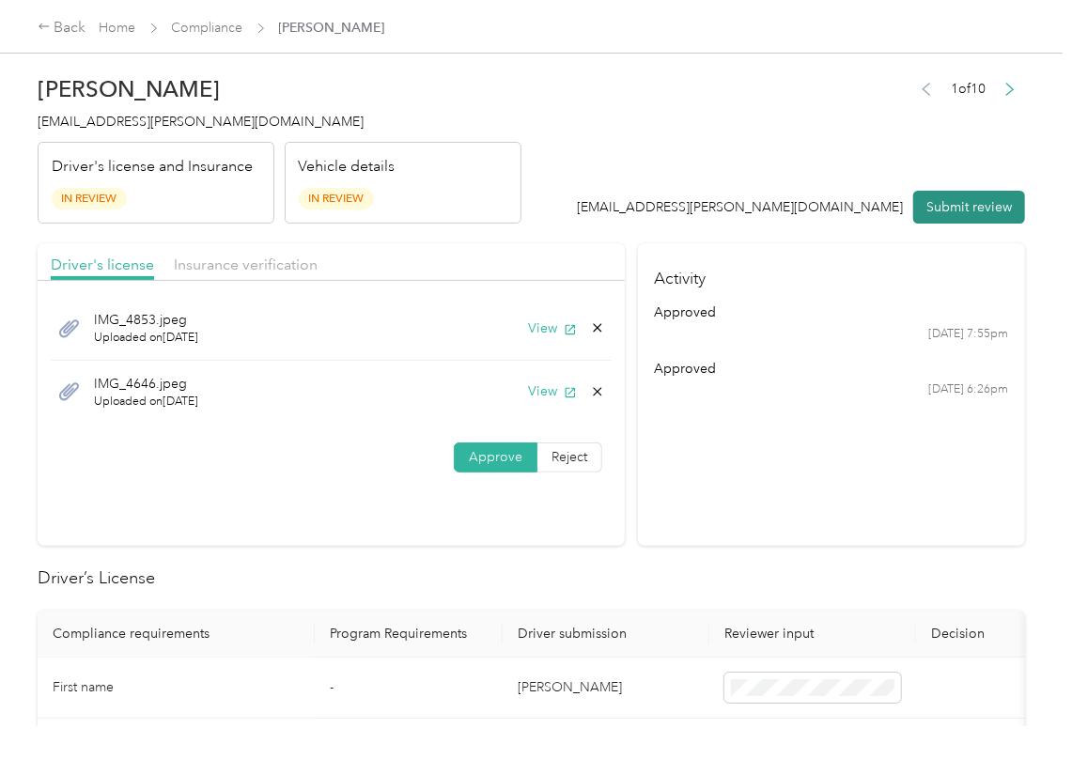
click at [929, 210] on button "Submit review" at bounding box center [969, 207] width 112 height 33
click at [143, 122] on span "[EMAIL_ADDRESS][PERSON_NAME][DOMAIN_NAME]" at bounding box center [201, 122] width 326 height 16
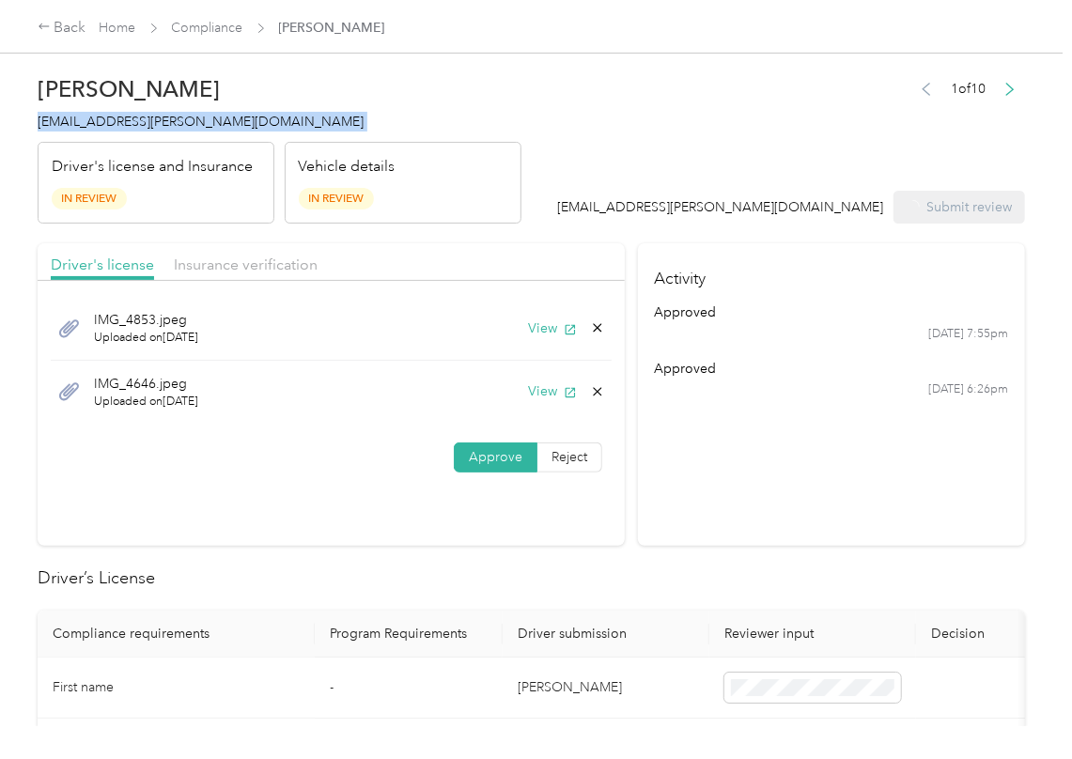
click at [143, 122] on span "[EMAIL_ADDRESS][PERSON_NAME][DOMAIN_NAME]" at bounding box center [201, 122] width 326 height 16
drag, startPoint x: 143, startPoint y: 122, endPoint x: 61, endPoint y: 415, distance: 304.2
click at [141, 124] on span "[EMAIL_ADDRESS][PERSON_NAME][DOMAIN_NAME]" at bounding box center [201, 122] width 326 height 16
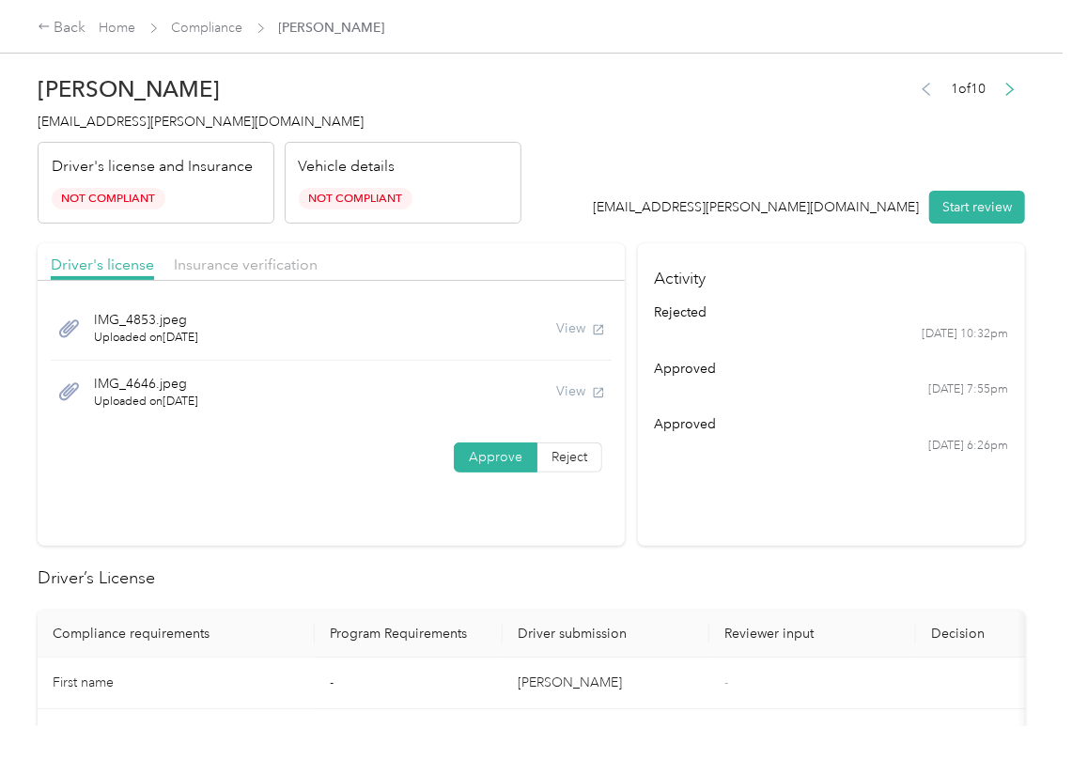
click at [610, 516] on section "Driver's license Insurance verification IMG_4853.jpeg Uploaded on [DATE] View I…" at bounding box center [331, 394] width 587 height 302
click at [226, 23] on link "Compliance" at bounding box center [207, 28] width 71 height 16
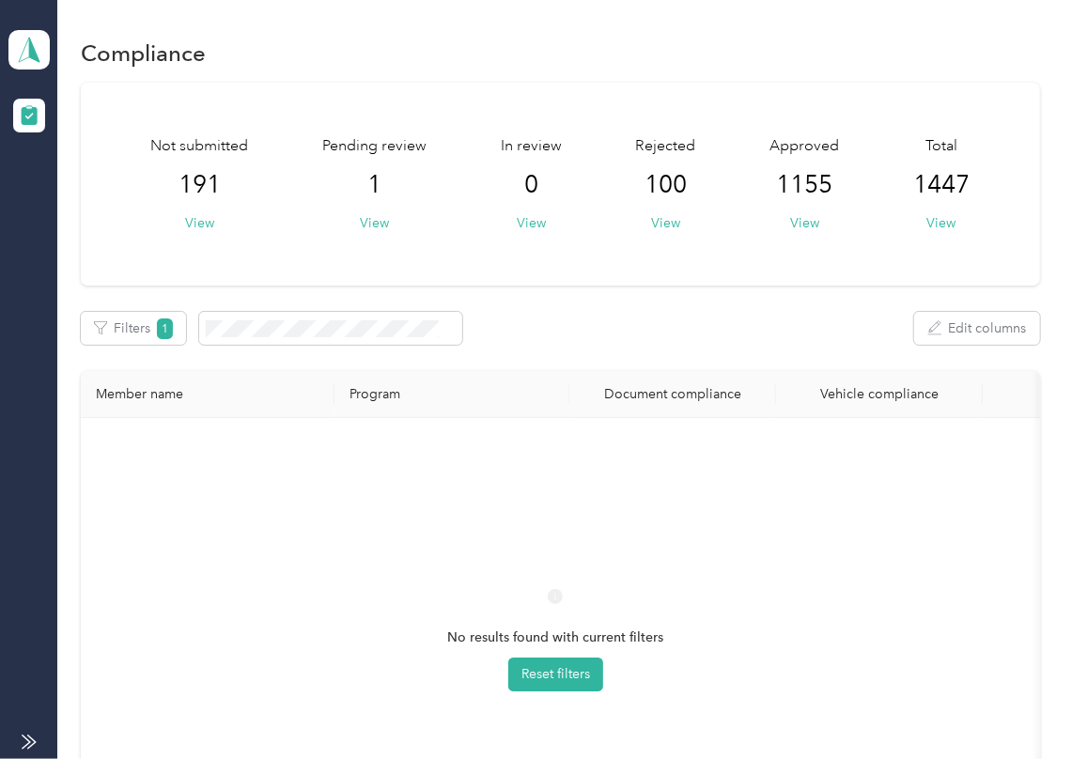
click at [545, 415] on table "Member name Program Document compliance Vehicle compliance No results found wit…" at bounding box center [602, 633] width 1043 height 525
click at [26, 73] on div "[PERSON_NAME] Team dashboard" at bounding box center [28, 50] width 41 height 66
click at [50, 189] on div "Log out" at bounding box center [60, 197] width 72 height 20
